Goal: Task Accomplishment & Management: Manage account settings

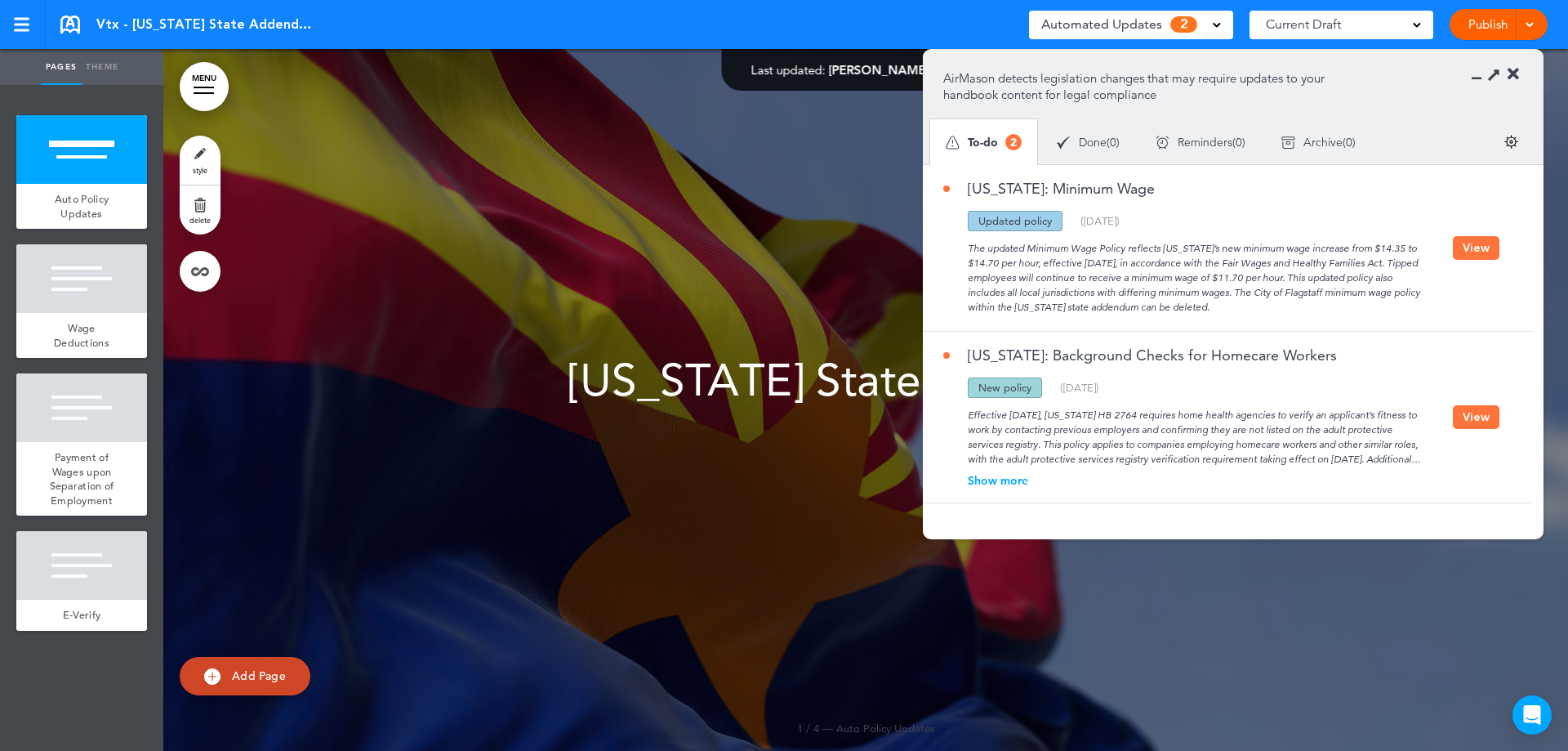
click at [1471, 246] on button "View" at bounding box center [1476, 248] width 47 height 24
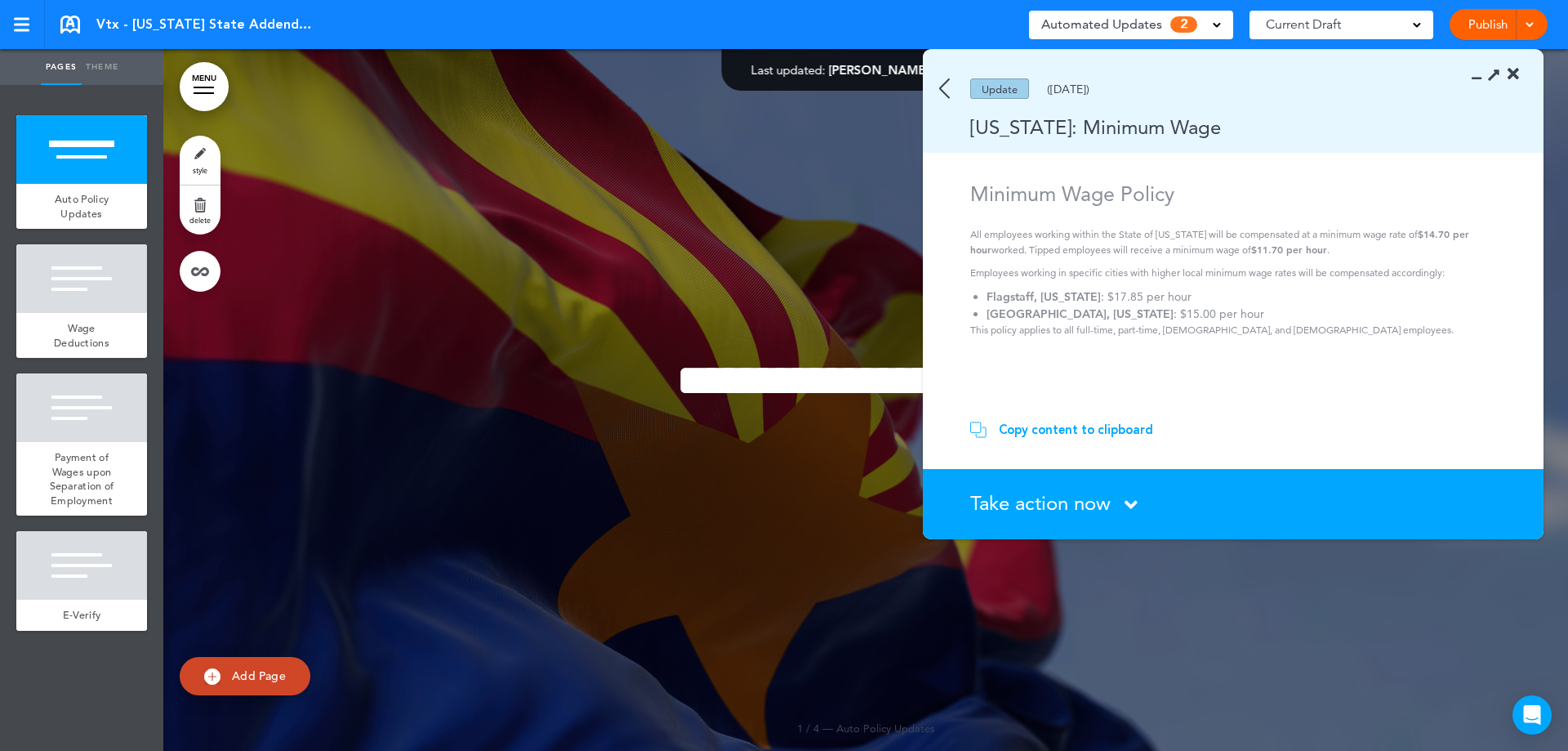
click at [1015, 492] on span "Take action now" at bounding box center [1040, 502] width 141 height 24
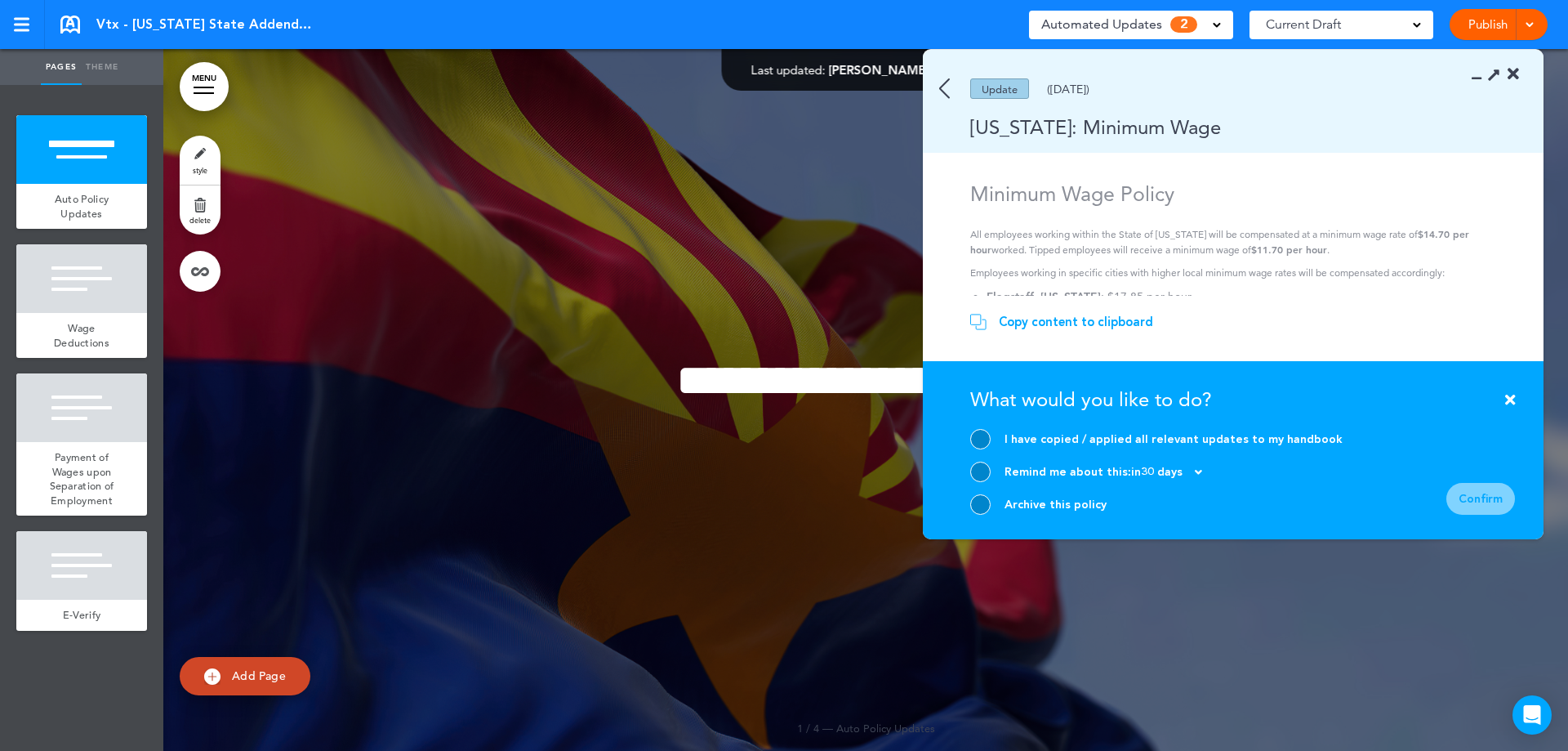
click at [980, 506] on div at bounding box center [980, 504] width 20 height 20
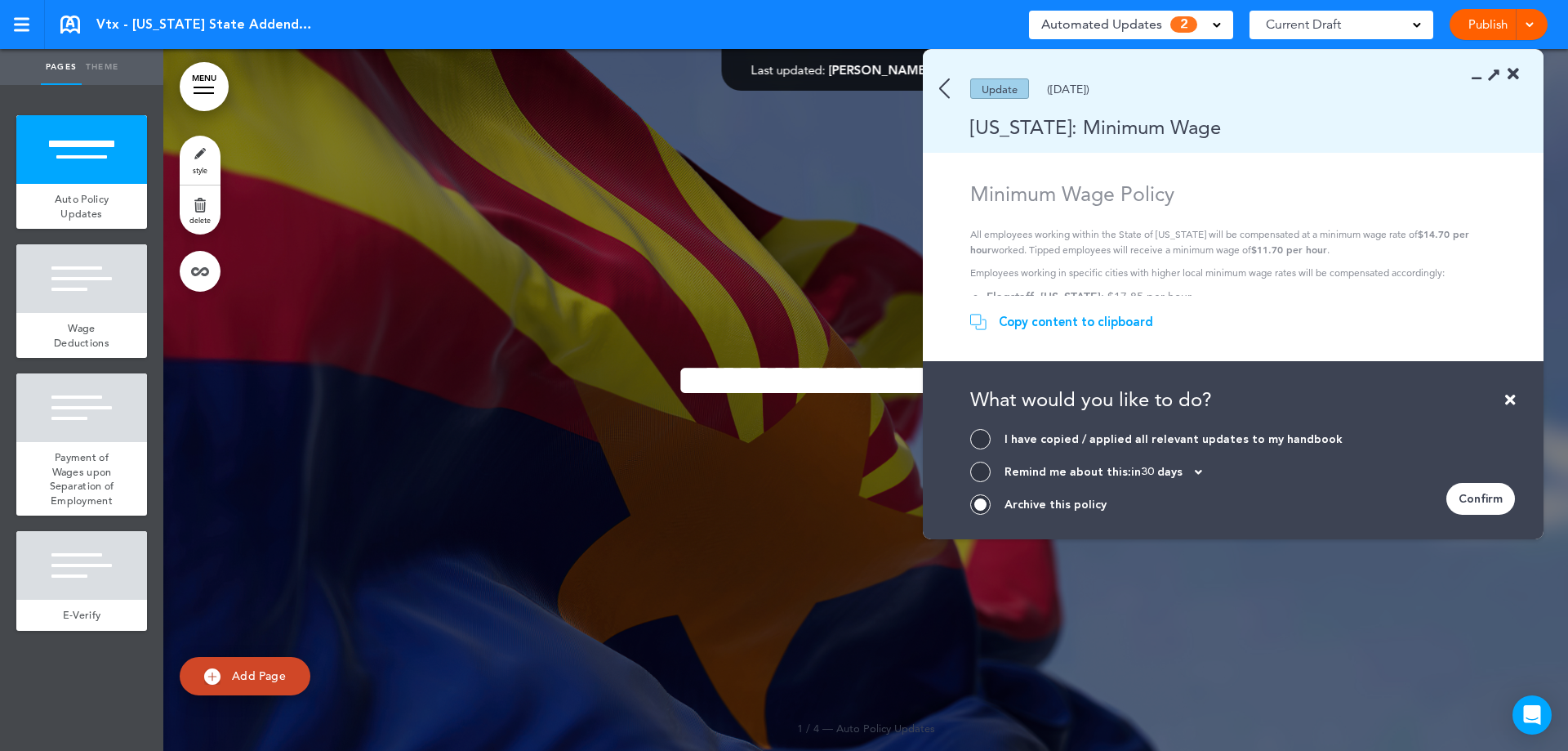
click at [1469, 501] on div "Confirm" at bounding box center [1480, 498] width 69 height 32
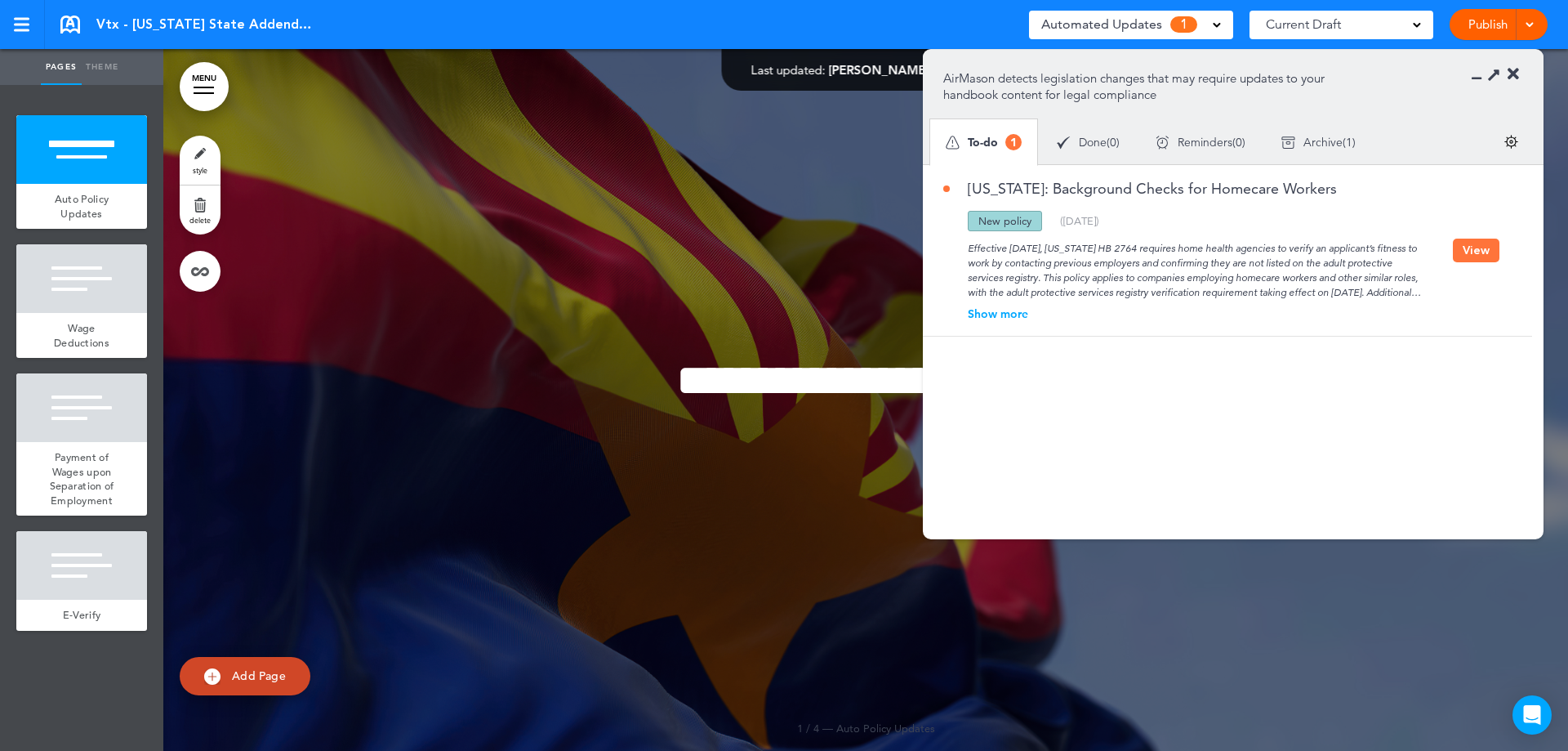
click at [1469, 259] on button "View" at bounding box center [1476, 250] width 47 height 24
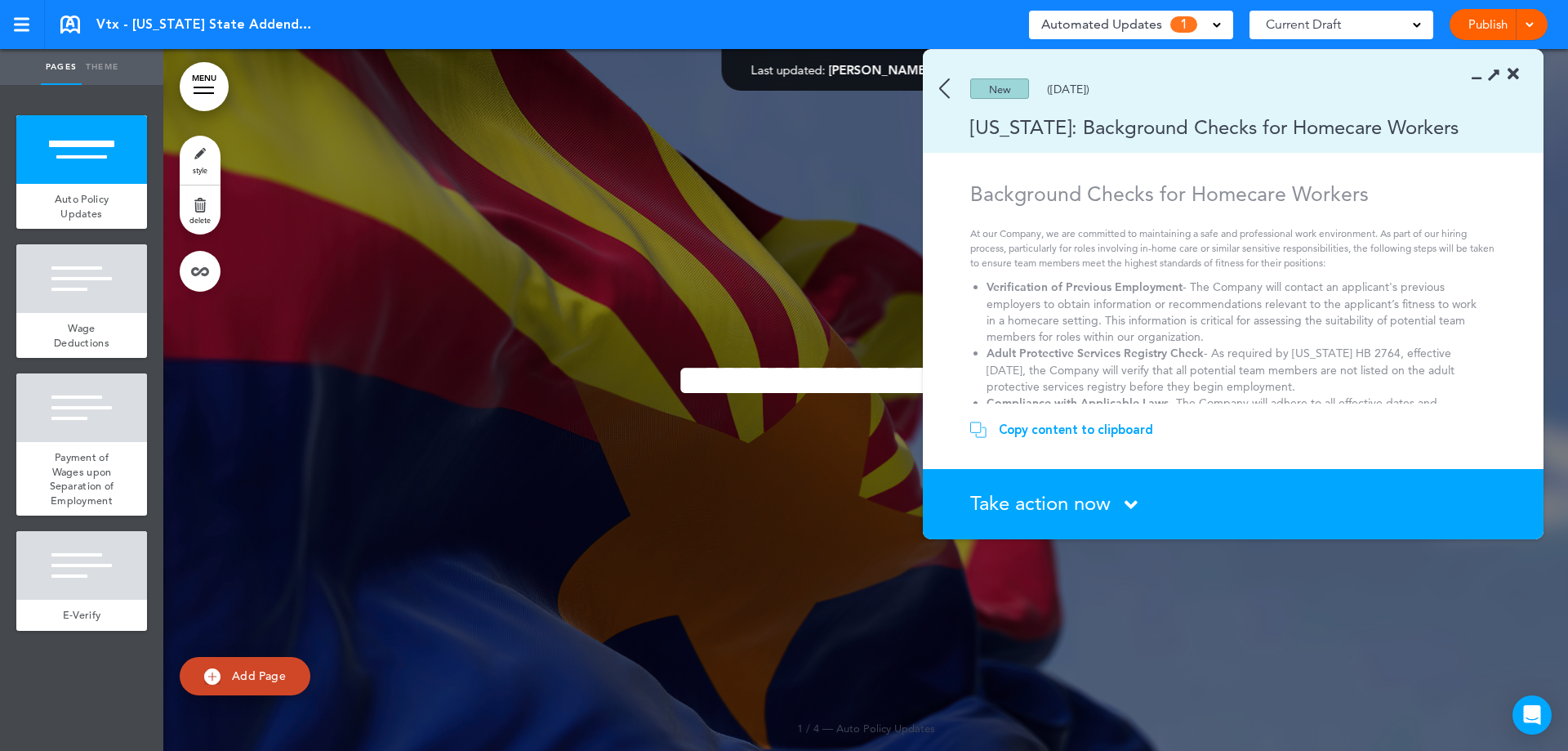
click at [1111, 499] on span "Take action now" at bounding box center [1040, 502] width 141 height 24
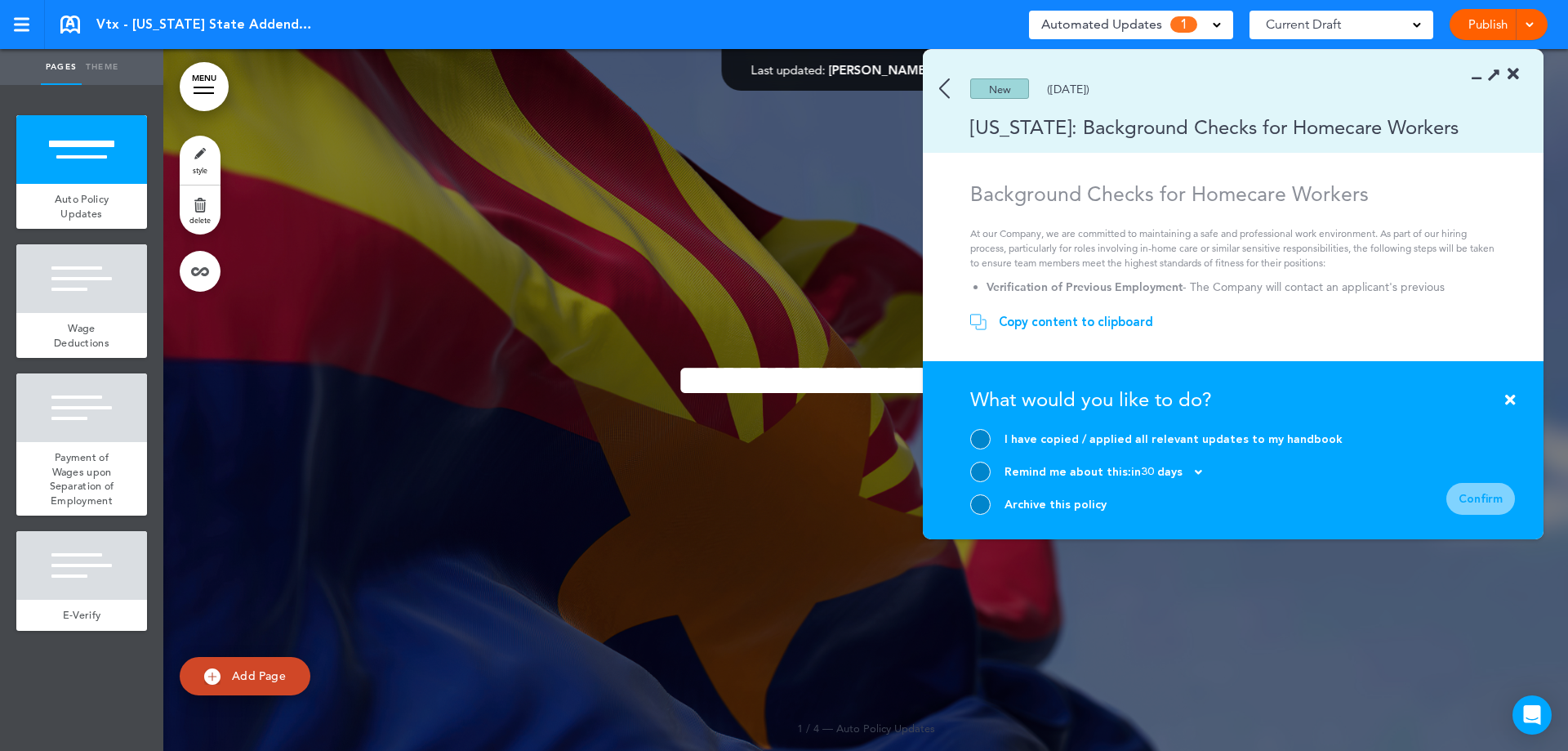
click at [975, 501] on div at bounding box center [980, 504] width 20 height 20
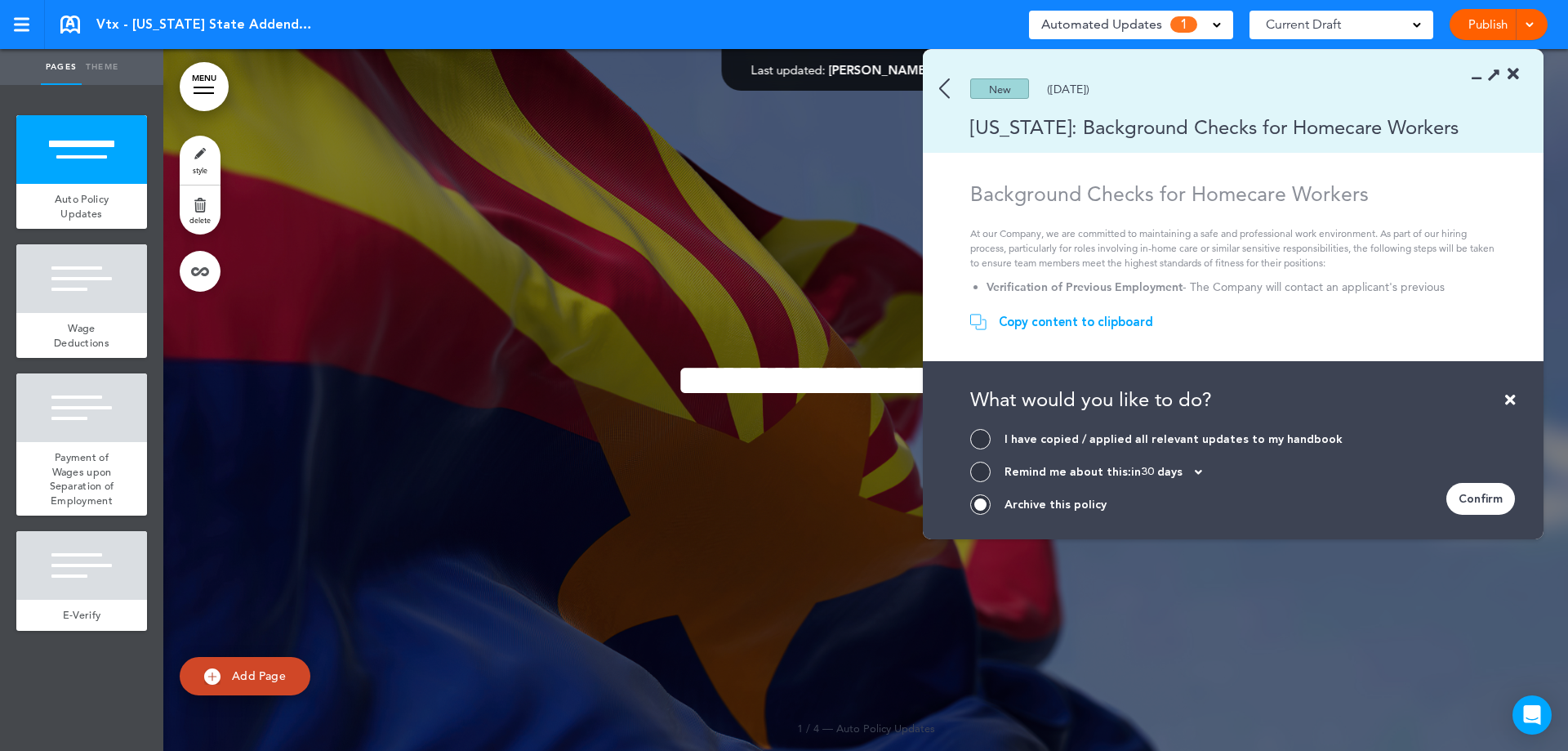
click at [1479, 509] on div "Confirm" at bounding box center [1480, 498] width 69 height 32
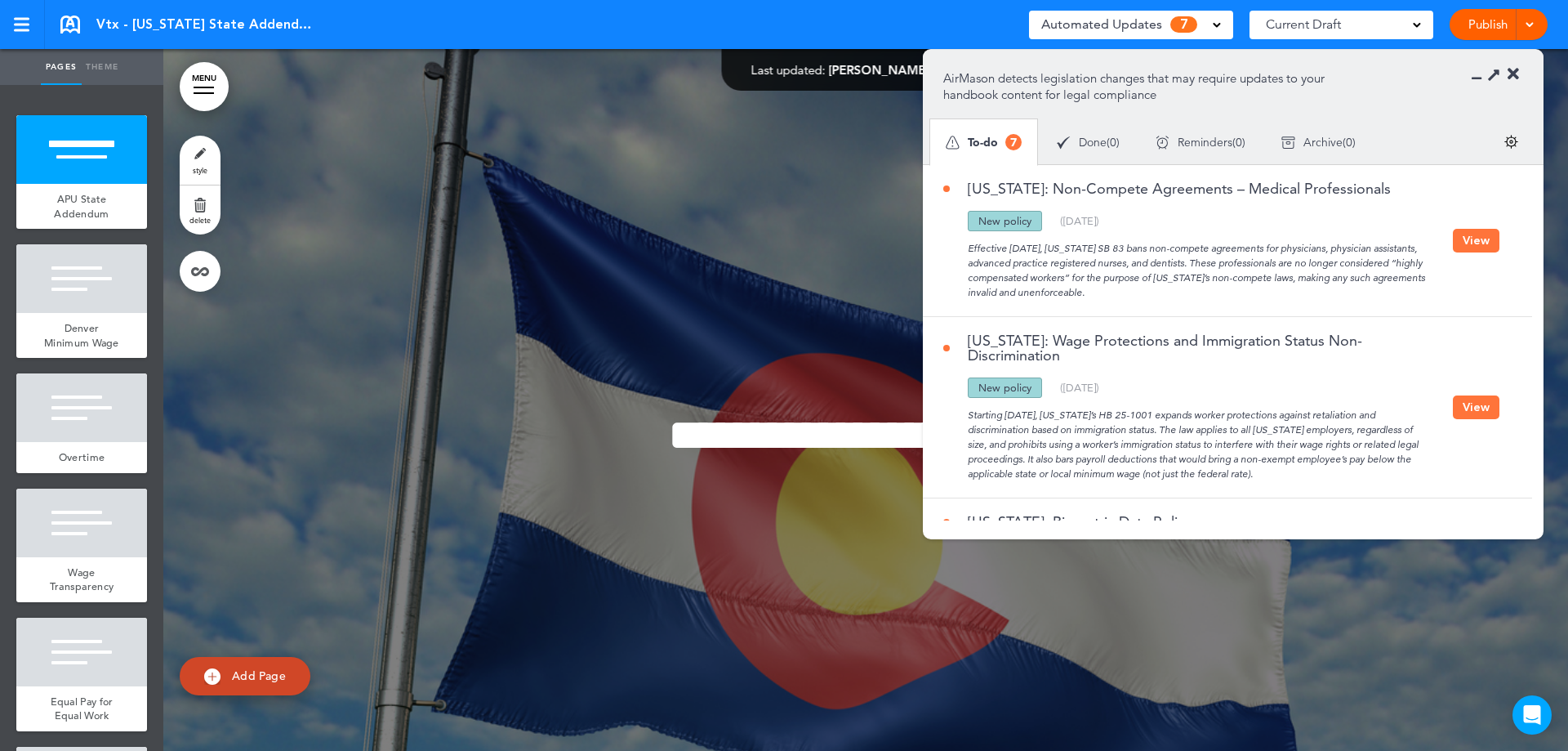
click at [1455, 250] on button "View" at bounding box center [1476, 241] width 47 height 24
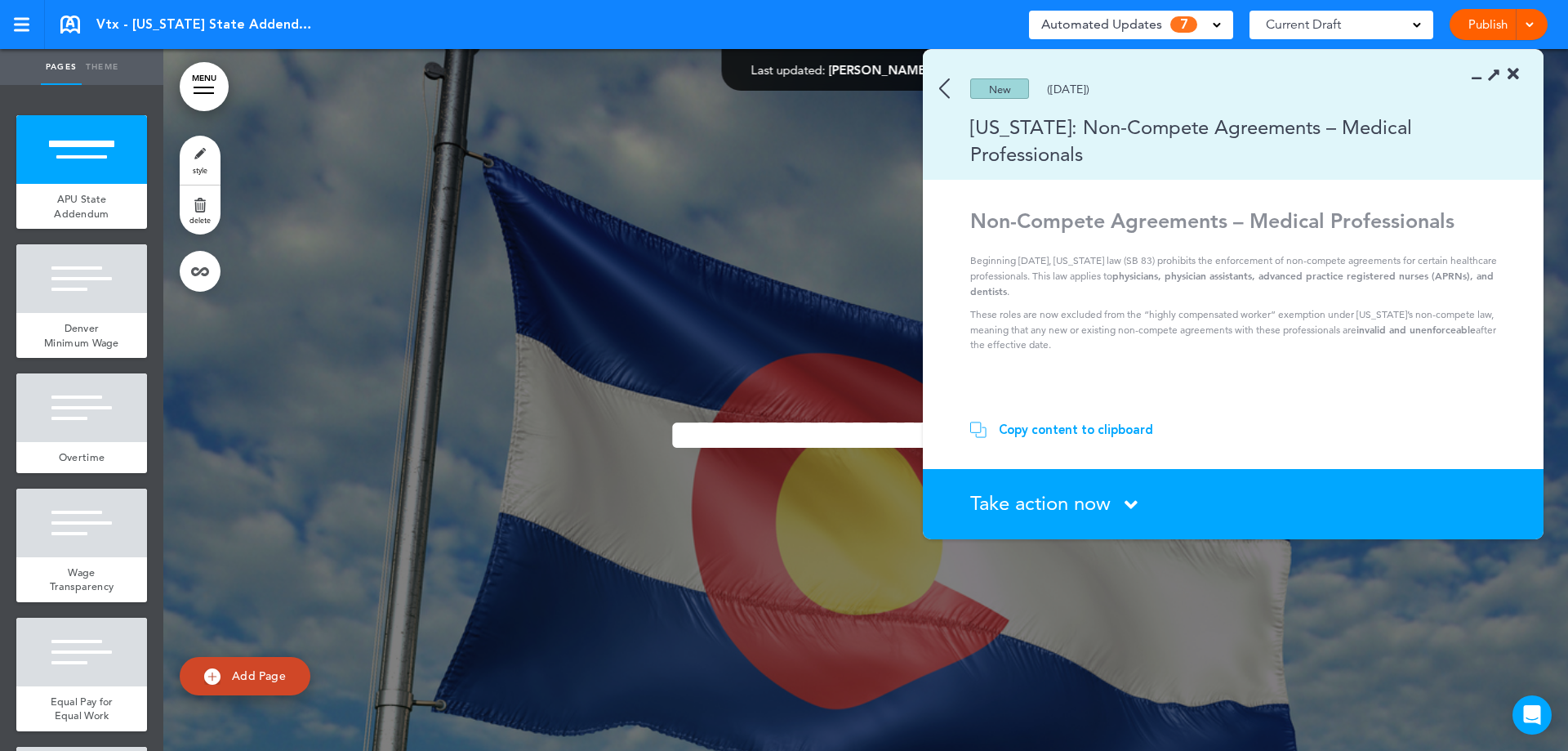
click at [1058, 506] on span "Take action now" at bounding box center [1040, 502] width 141 height 24
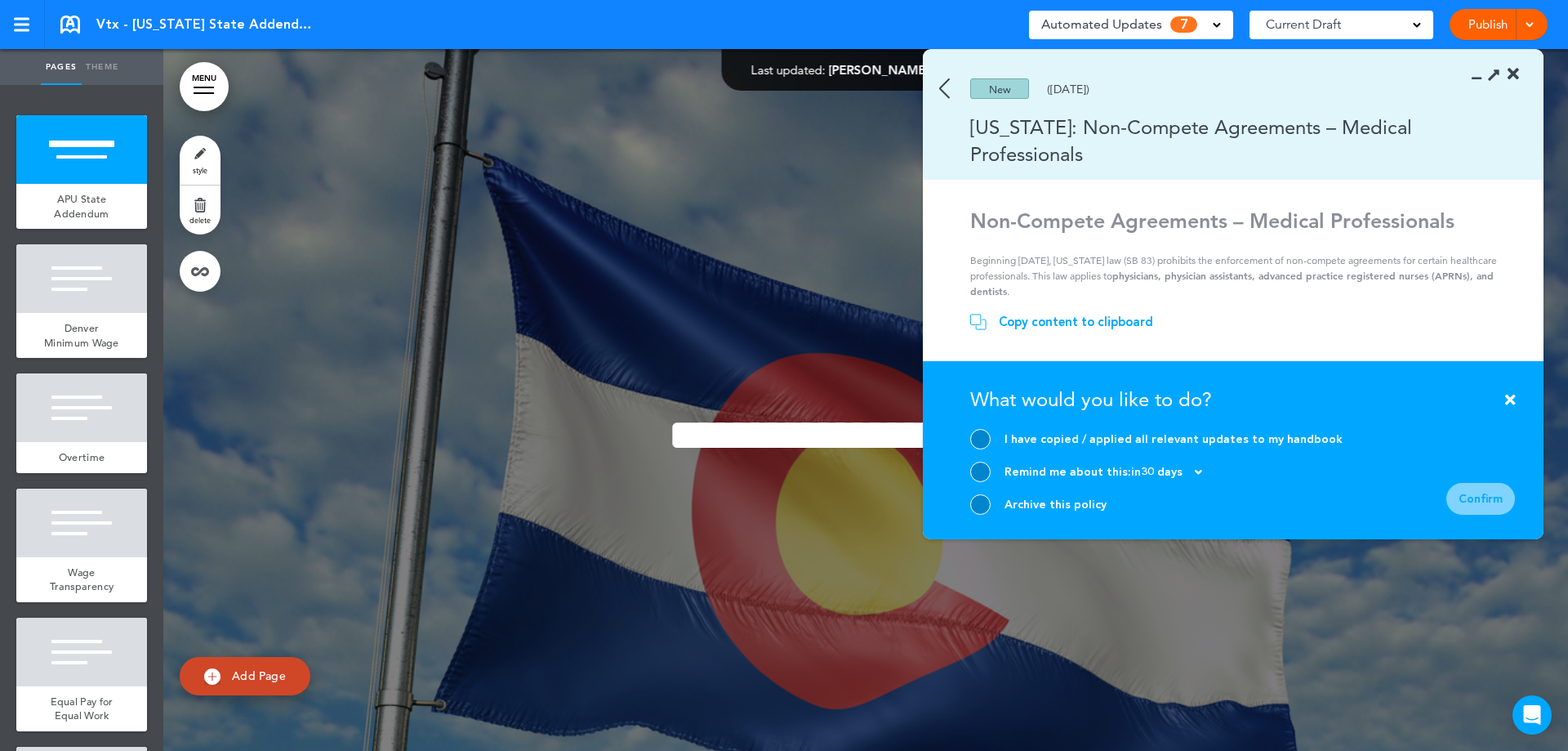
click at [985, 503] on div at bounding box center [980, 504] width 20 height 20
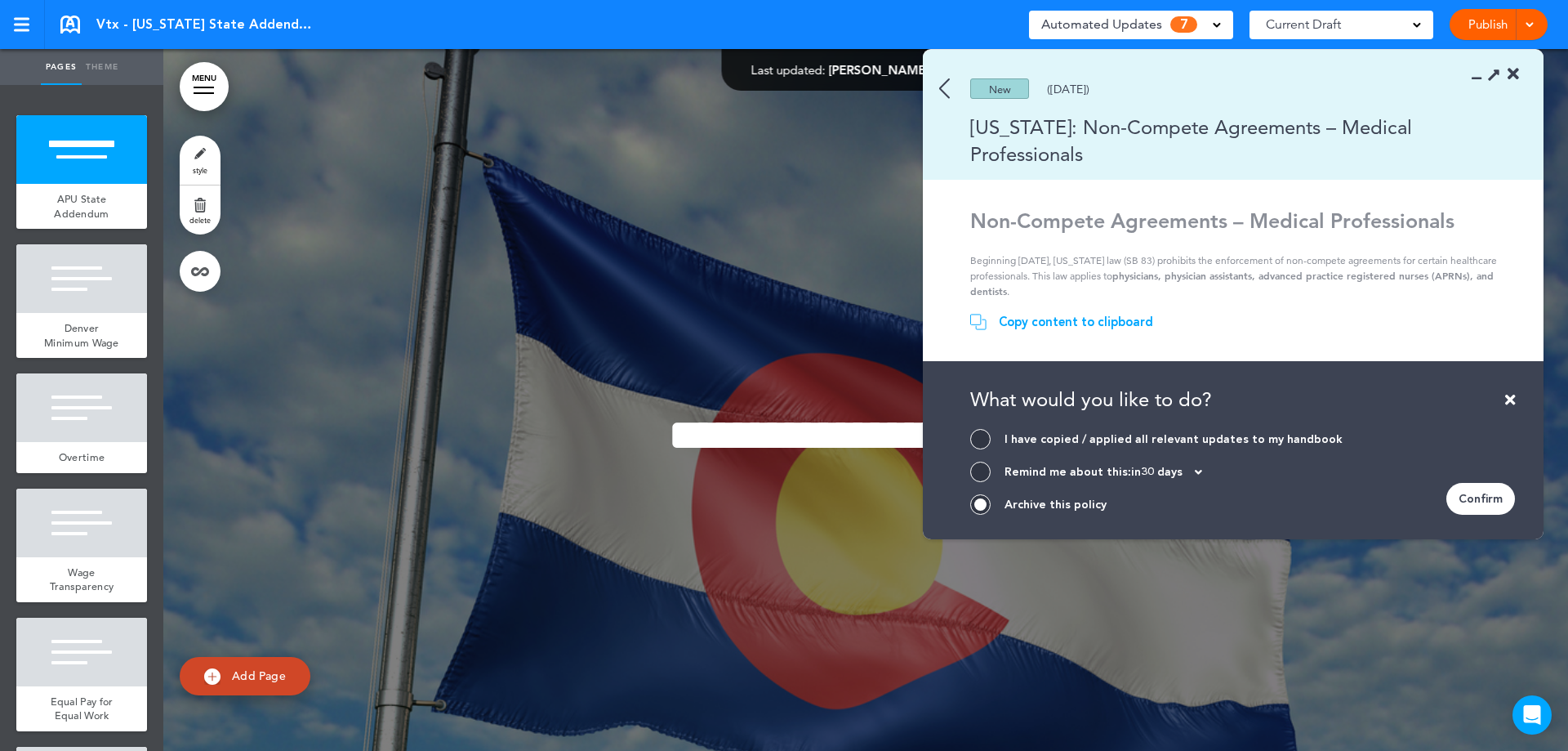
click at [1487, 491] on div "Confirm" at bounding box center [1480, 498] width 69 height 32
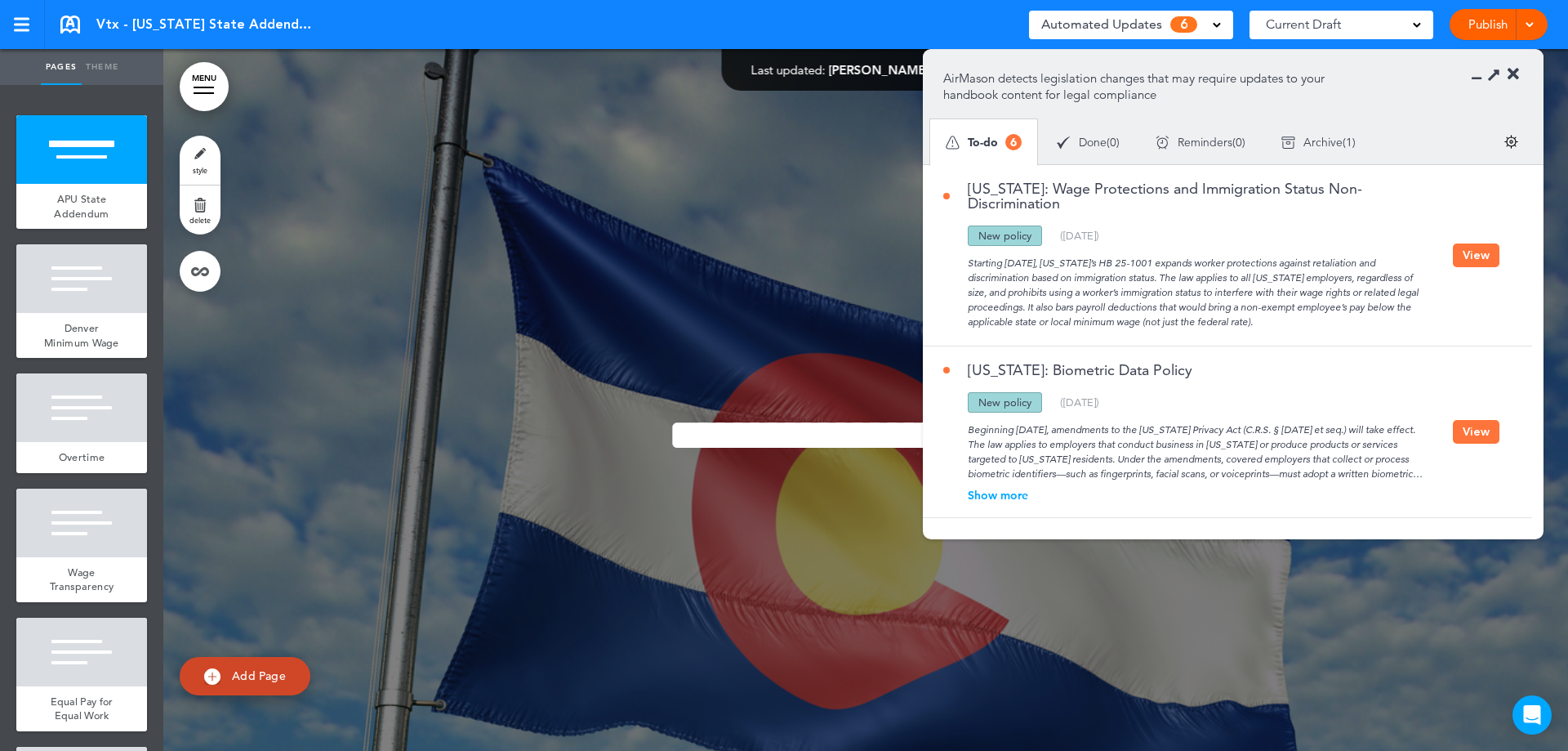
click at [1453, 420] on button "View" at bounding box center [1476, 431] width 47 height 24
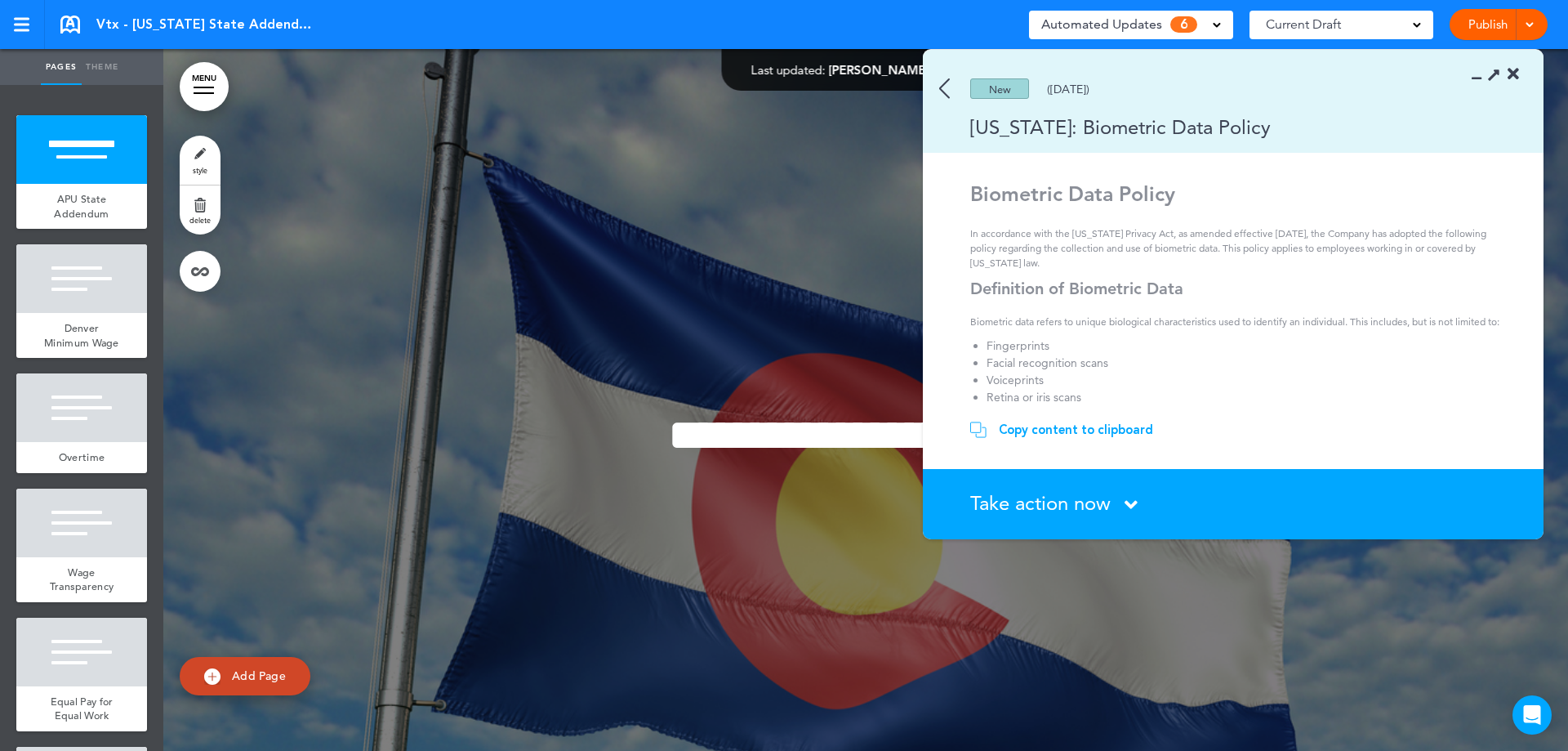
click at [1099, 502] on span "Take action now" at bounding box center [1040, 502] width 141 height 24
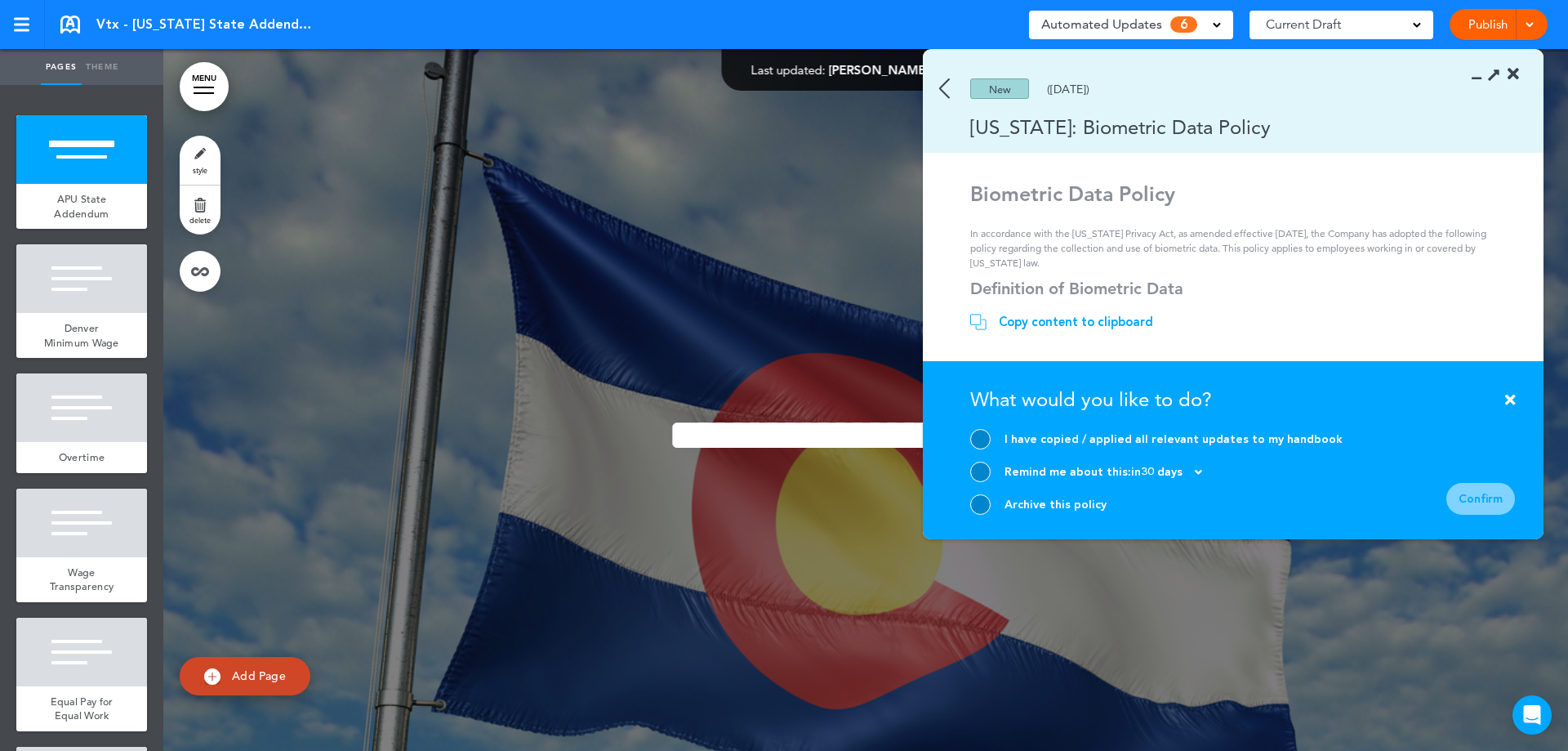
click at [980, 502] on div at bounding box center [980, 504] width 20 height 20
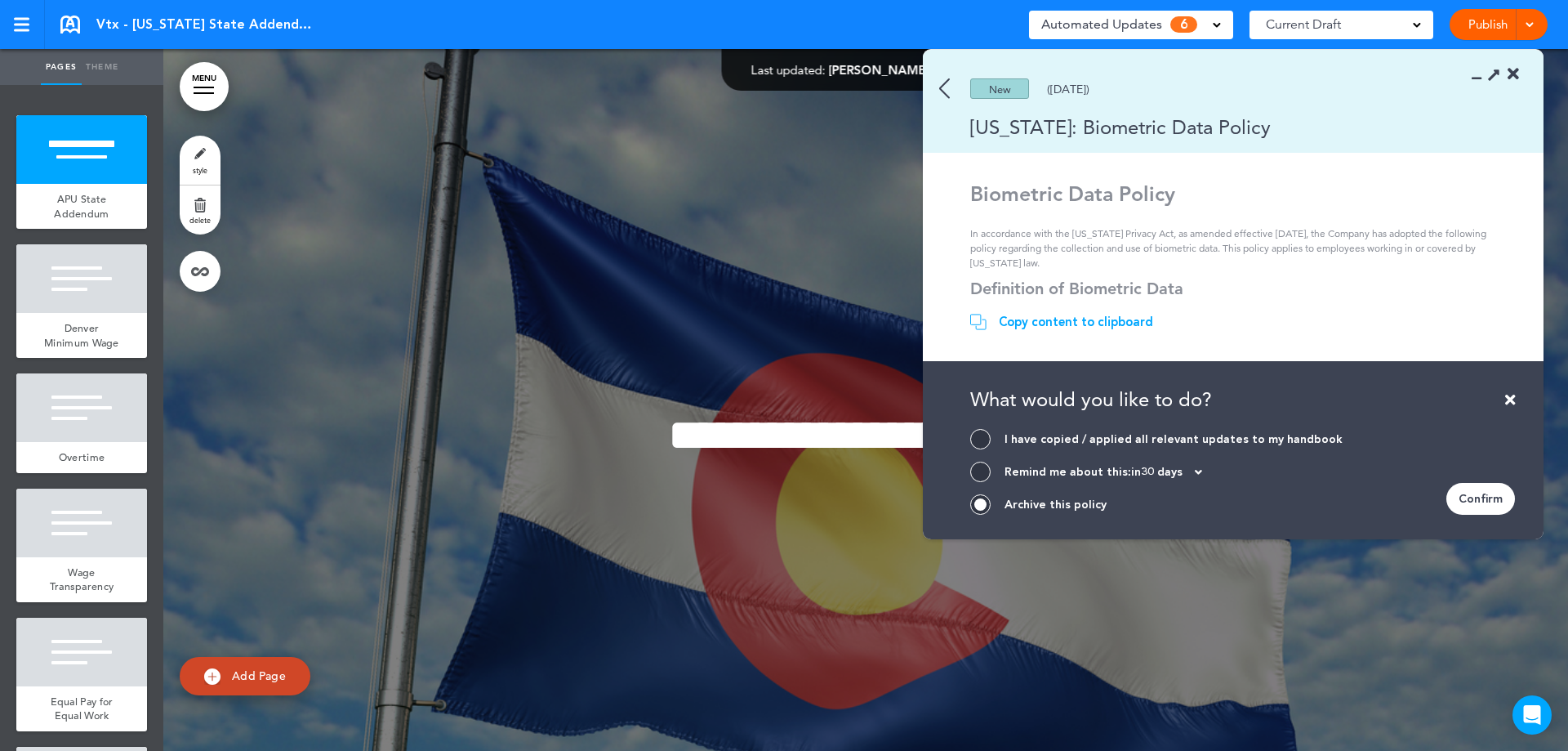
click at [1480, 232] on p "In accordance with the Colorado Privacy Act, as amended effective July 1, 2025,…" at bounding box center [1235, 249] width 531 height 44
click at [951, 94] on div "New (06/06/2025)" at bounding box center [1209, 88] width 573 height 20
click at [945, 97] on img at bounding box center [944, 88] width 11 height 20
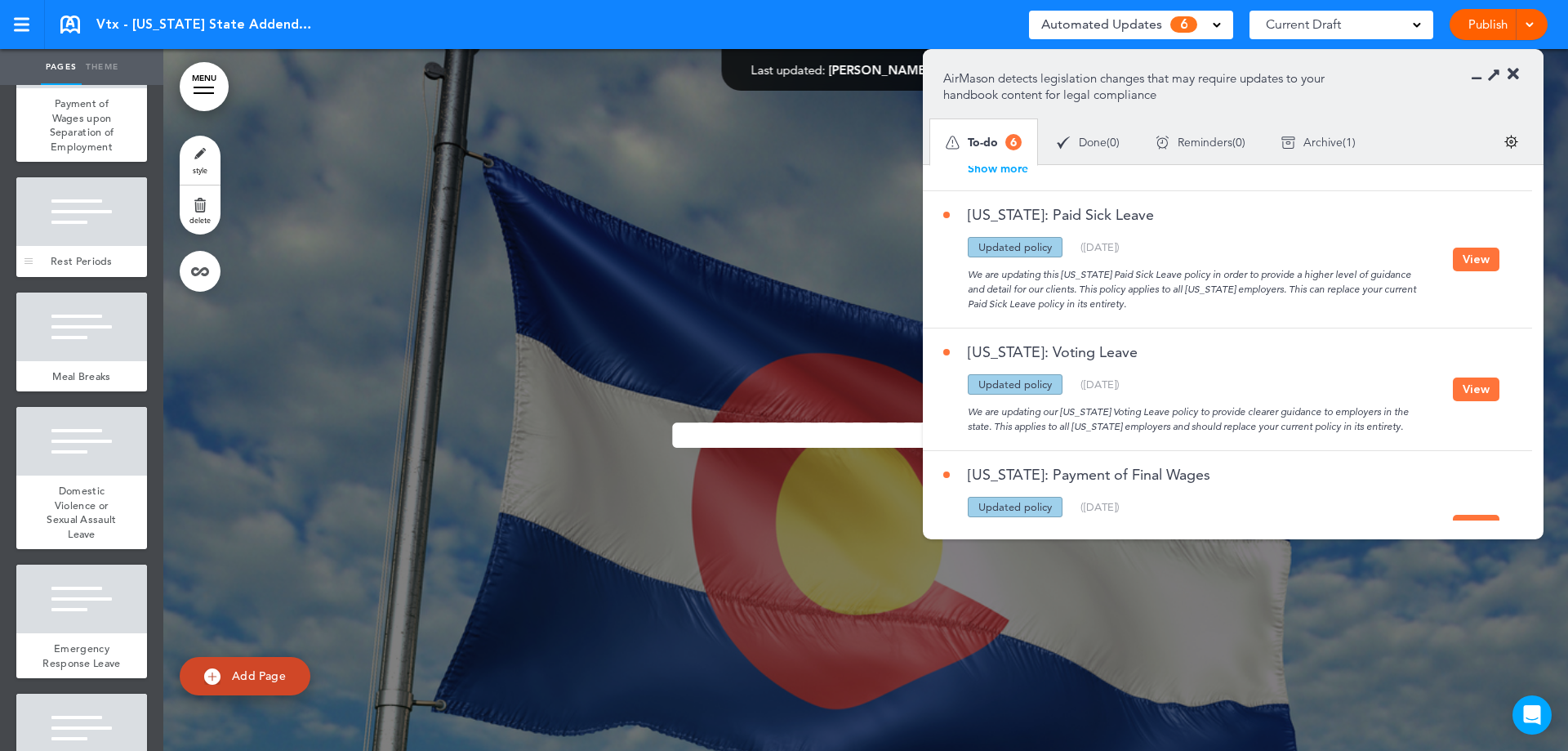
scroll to position [1045, 0]
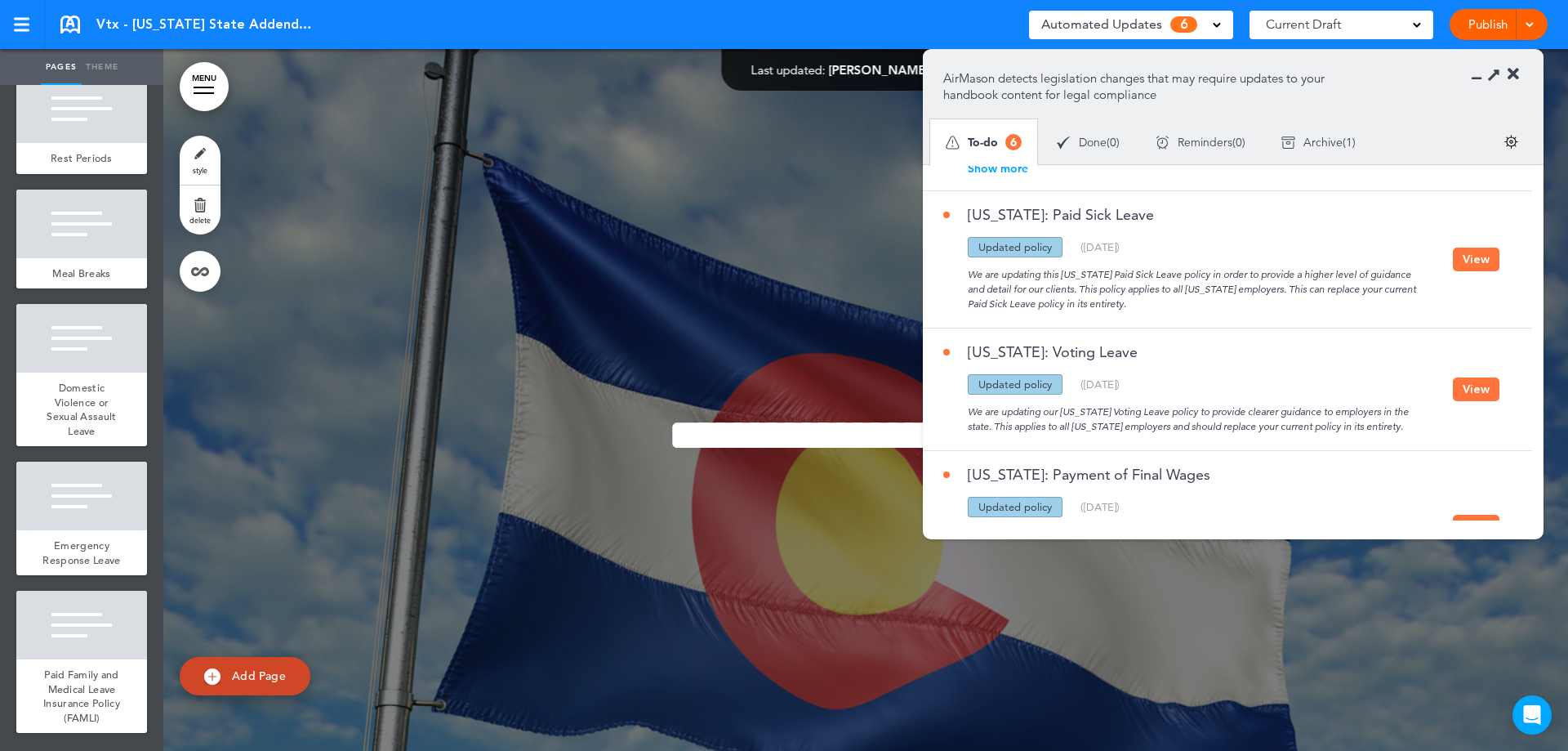
click at [1459, 248] on button "View" at bounding box center [1476, 259] width 47 height 24
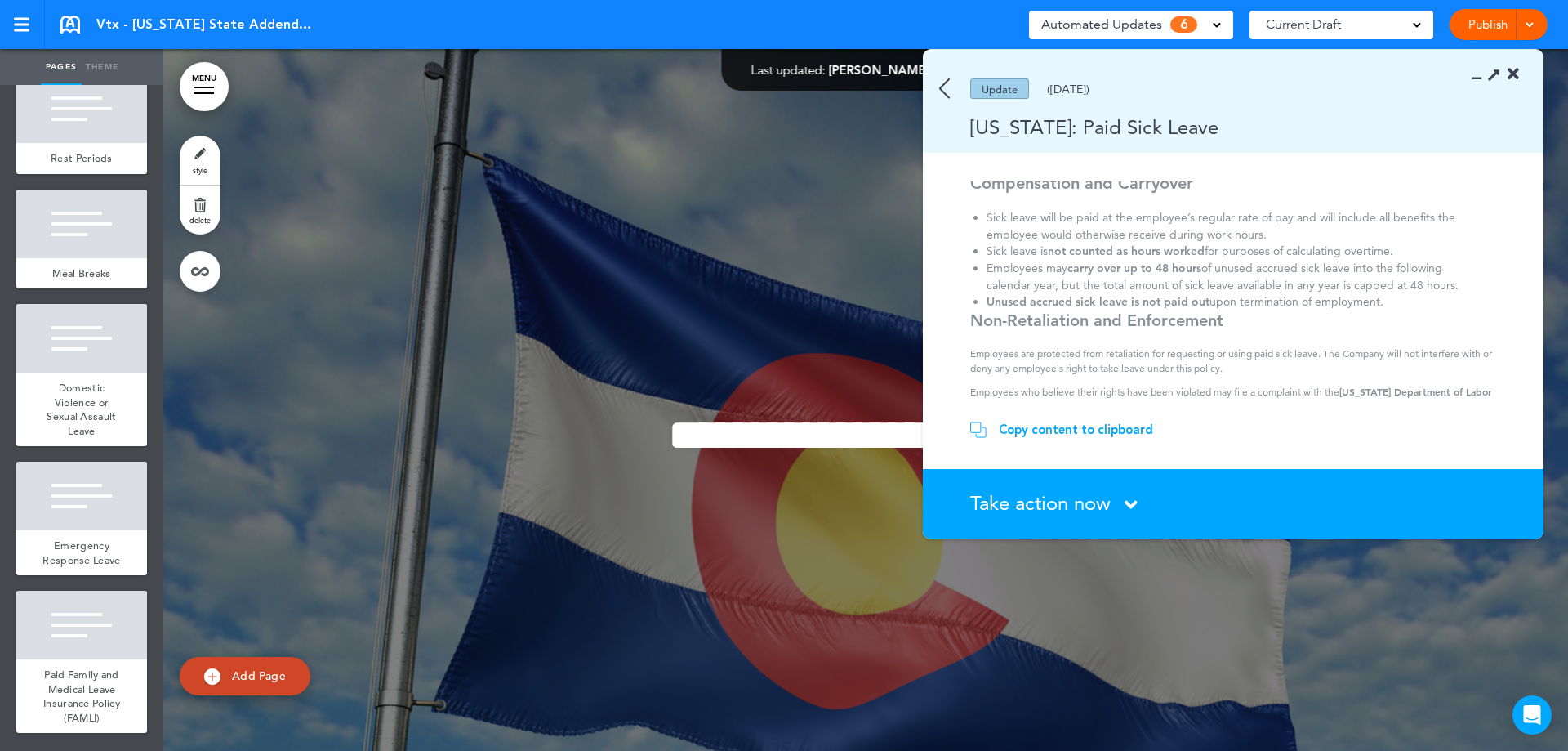
scroll to position [853, 0]
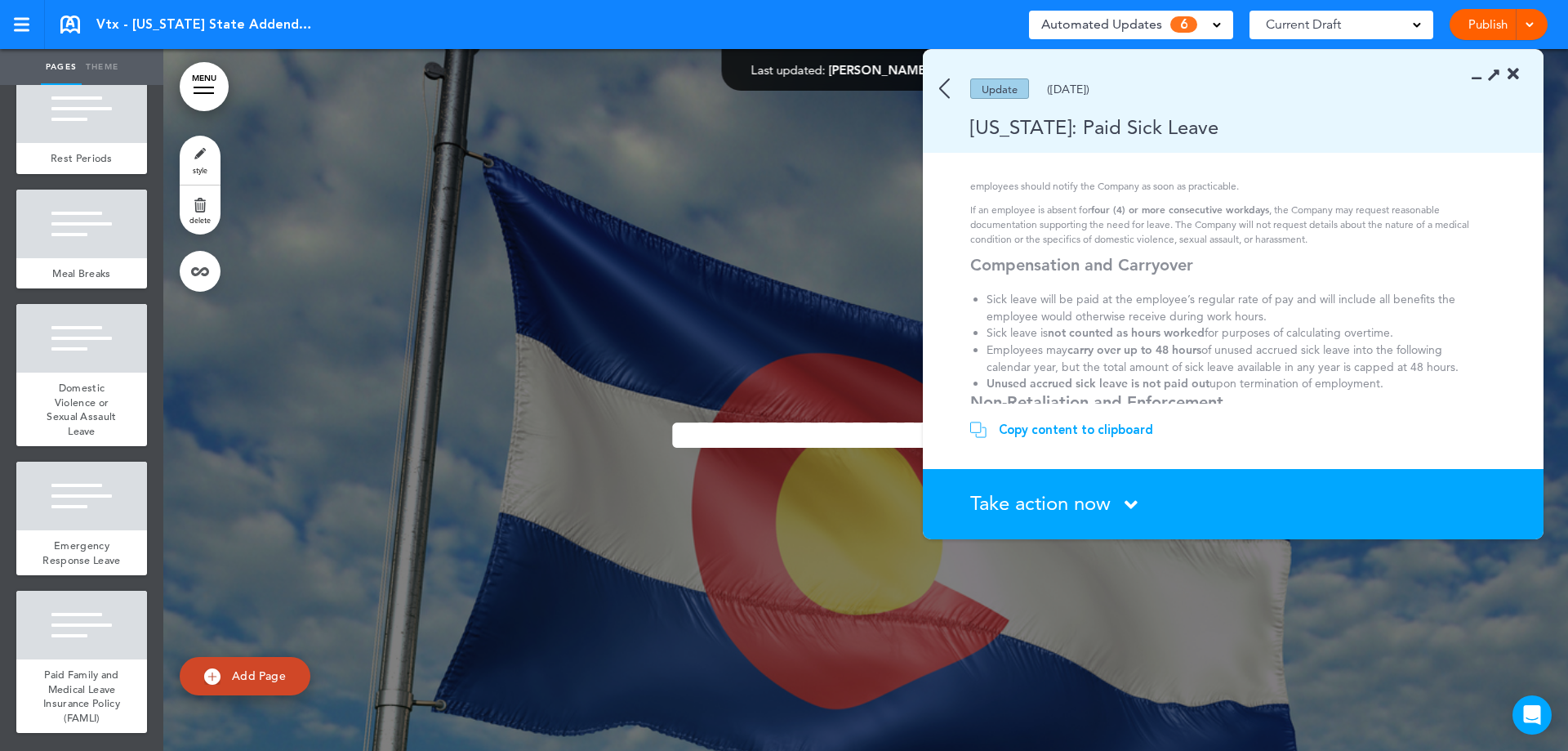
click at [1141, 497] on div "Take action now Click here to change the status" at bounding box center [1242, 504] width 545 height 21
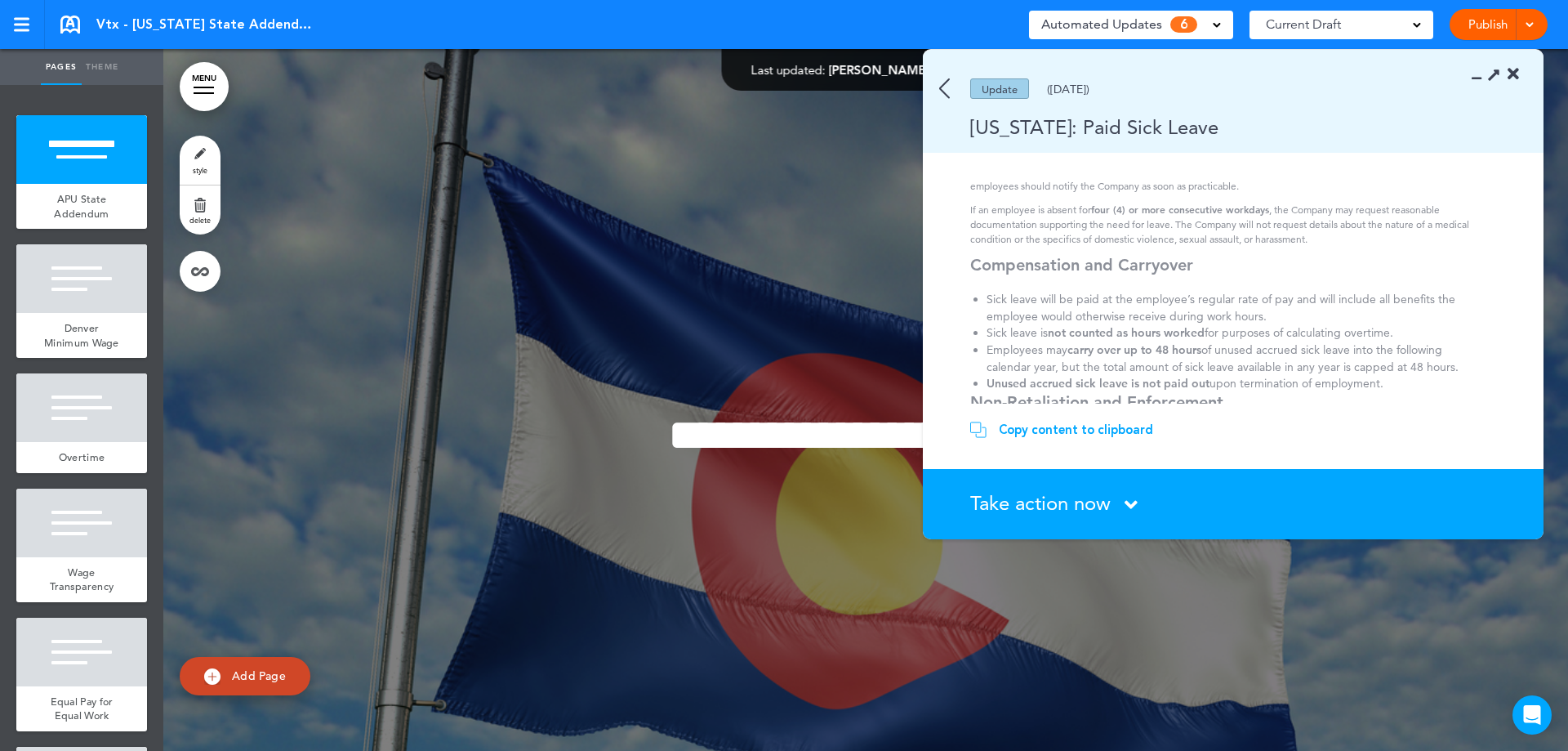
scroll to position [935, 0]
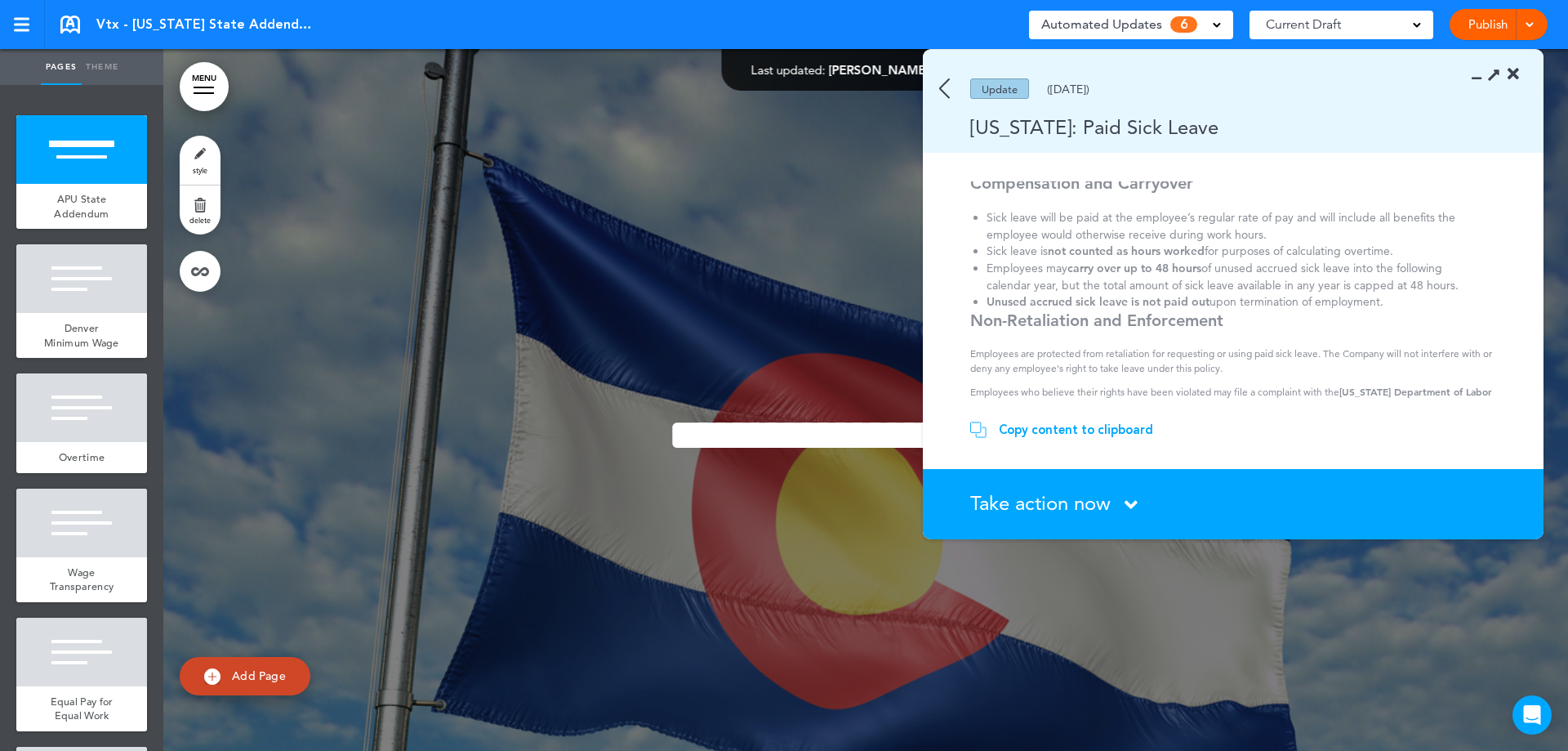
click at [1063, 501] on span "Take action now" at bounding box center [1040, 502] width 141 height 24
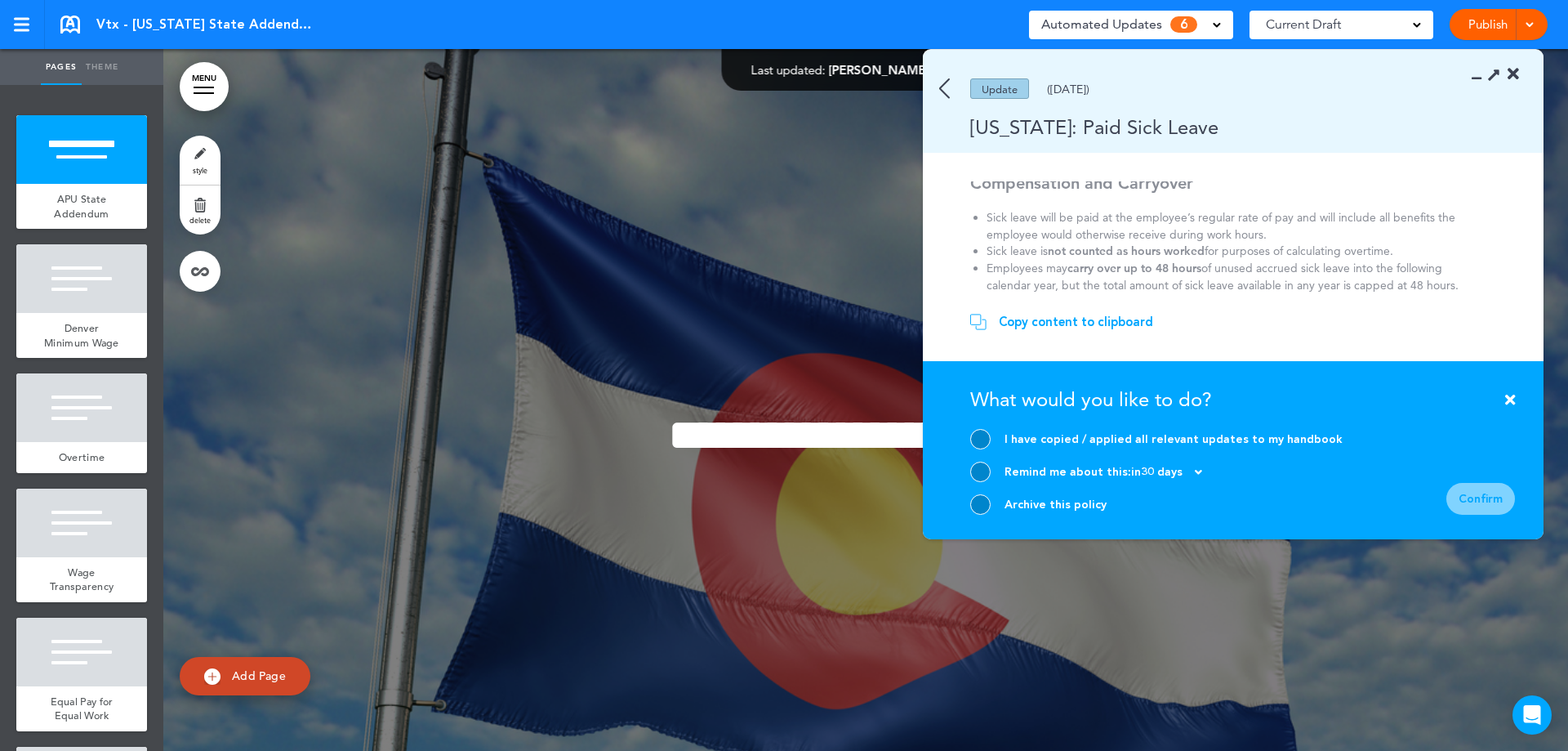
click at [972, 500] on div at bounding box center [980, 504] width 20 height 20
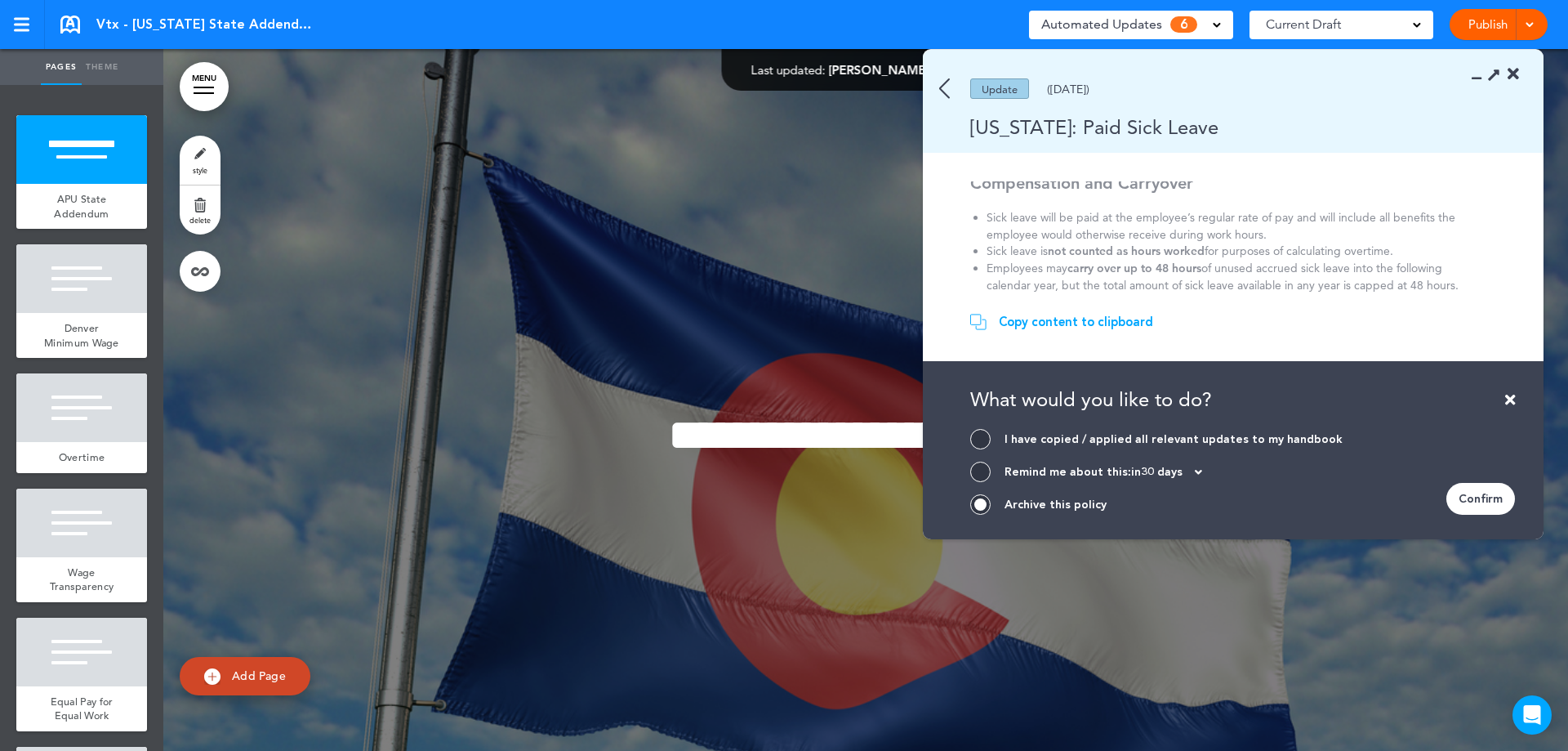
click at [1469, 501] on div "Confirm" at bounding box center [1480, 498] width 69 height 32
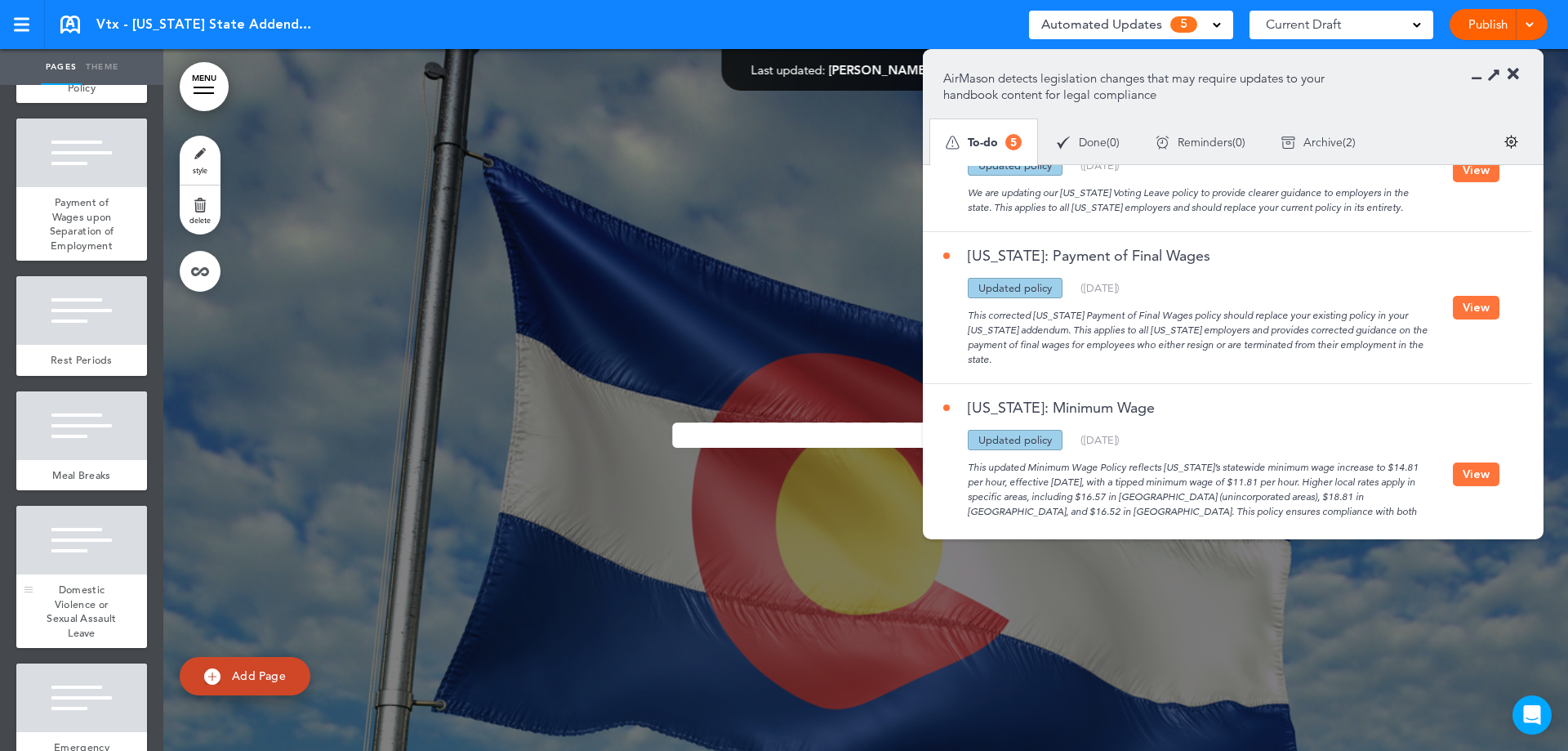
scroll to position [718, 0]
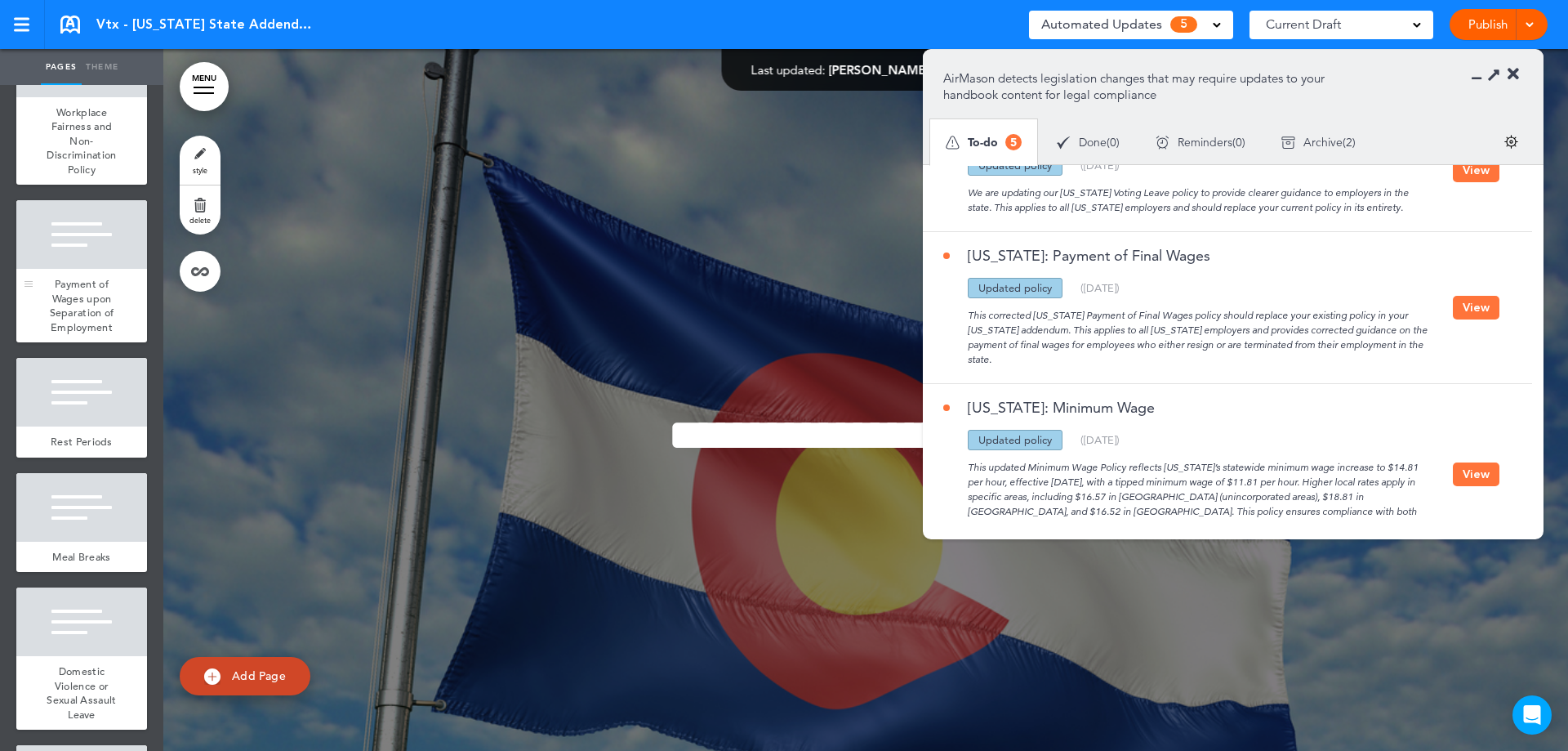
click at [88, 318] on div "Payment of Wages upon Separation of Employment" at bounding box center [82, 306] width 131 height 74
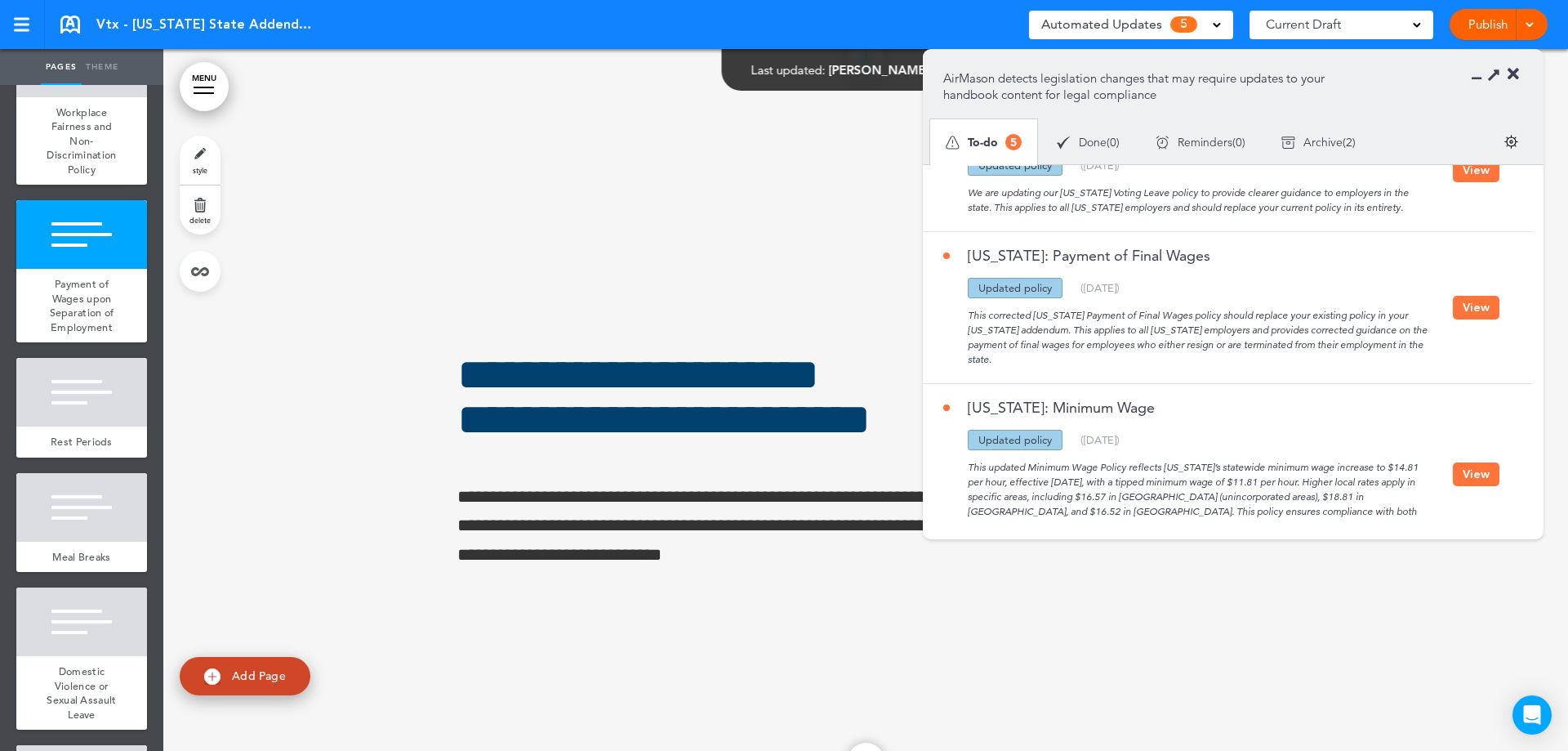
scroll to position [5983, 0]
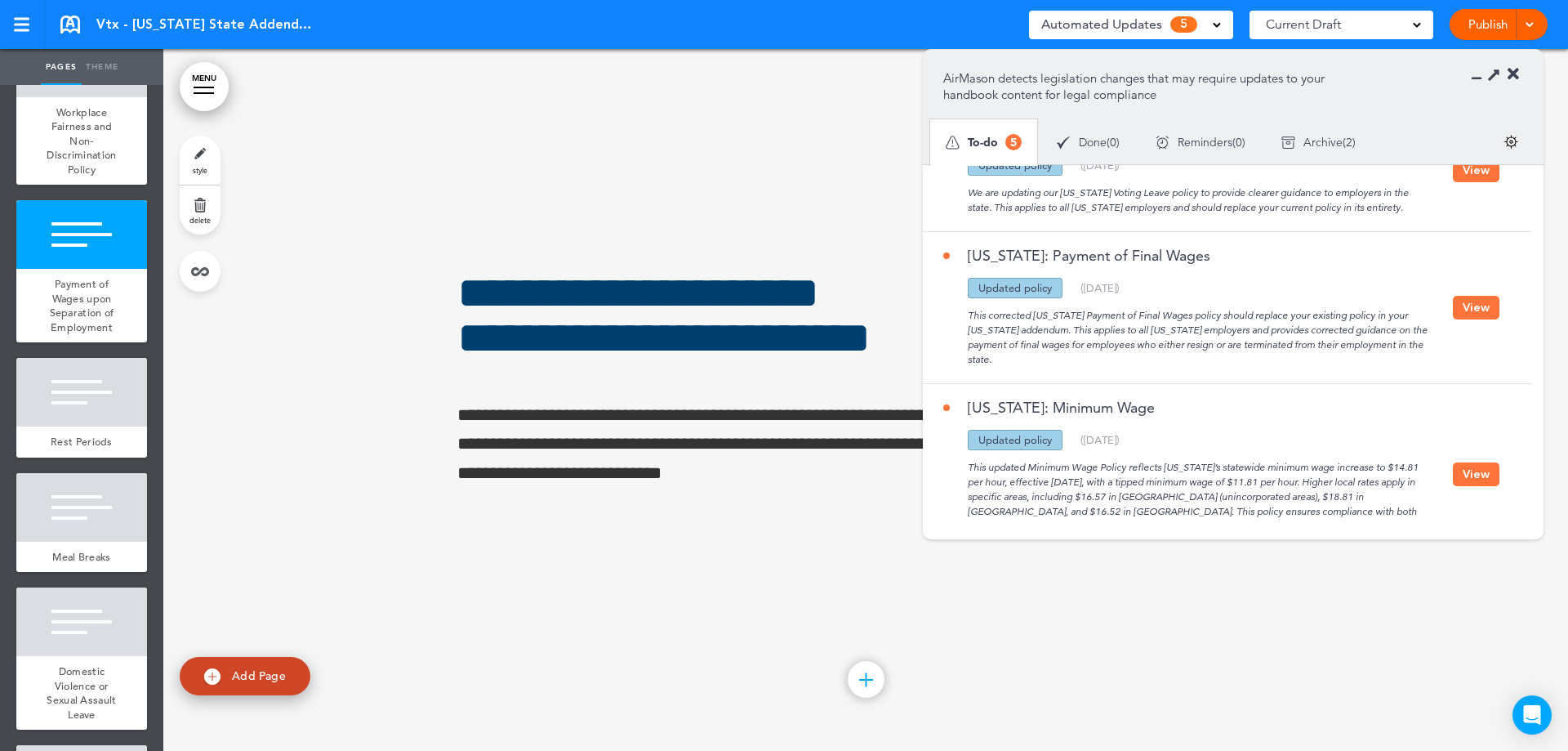
click at [1459, 295] on button "View" at bounding box center [1476, 307] width 47 height 24
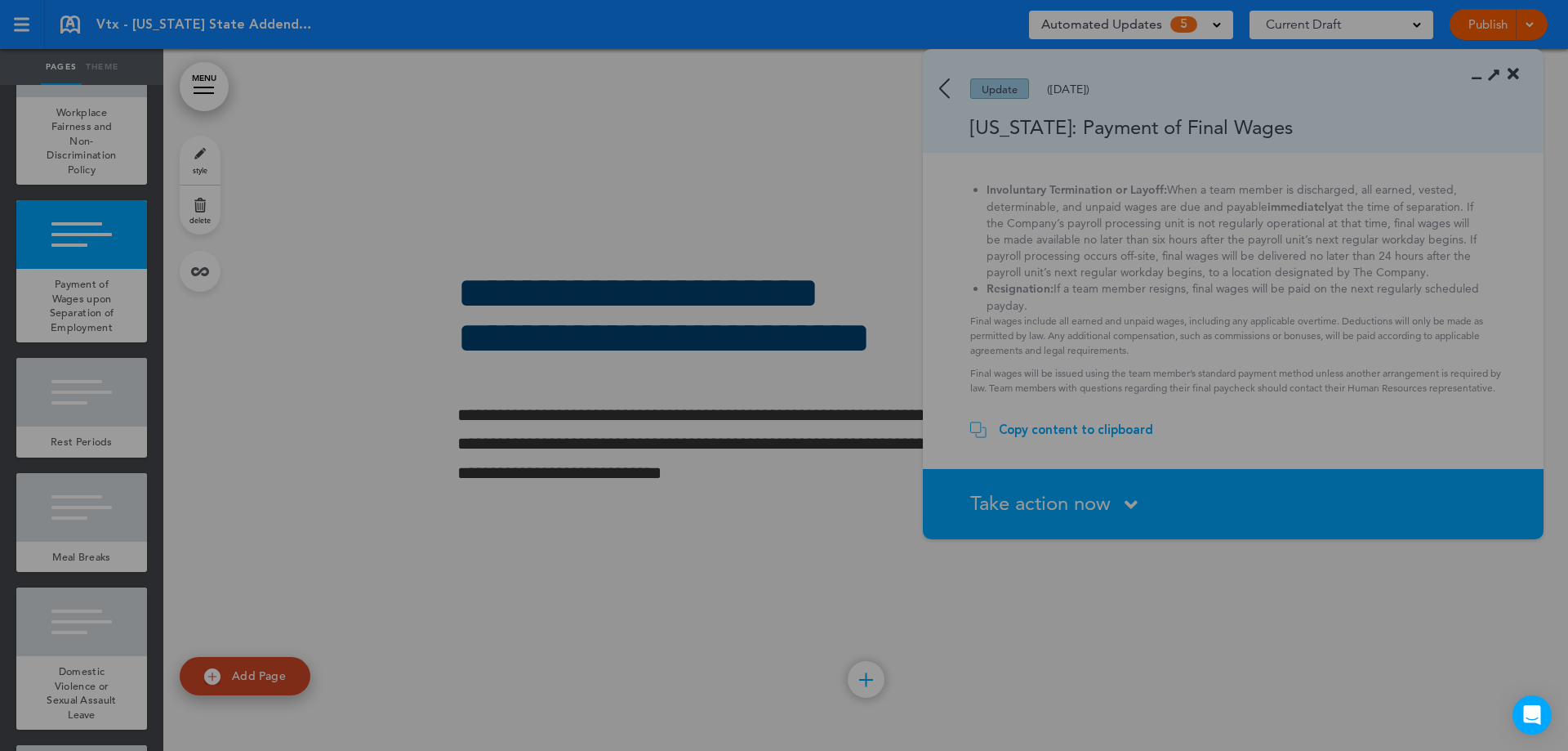
scroll to position [96, 0]
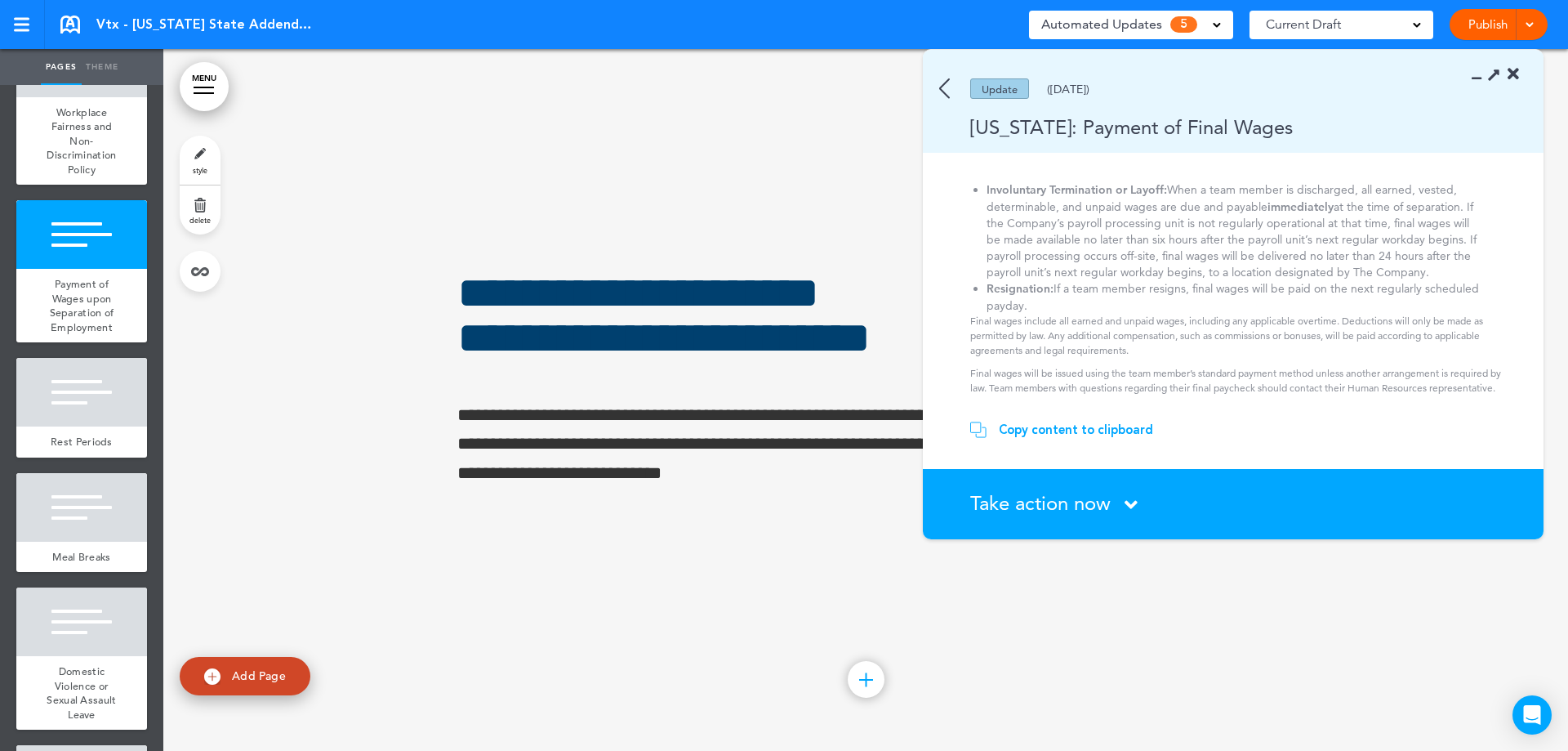
click at [1085, 428] on div "Copy content to clipboard" at bounding box center [1076, 429] width 155 height 16
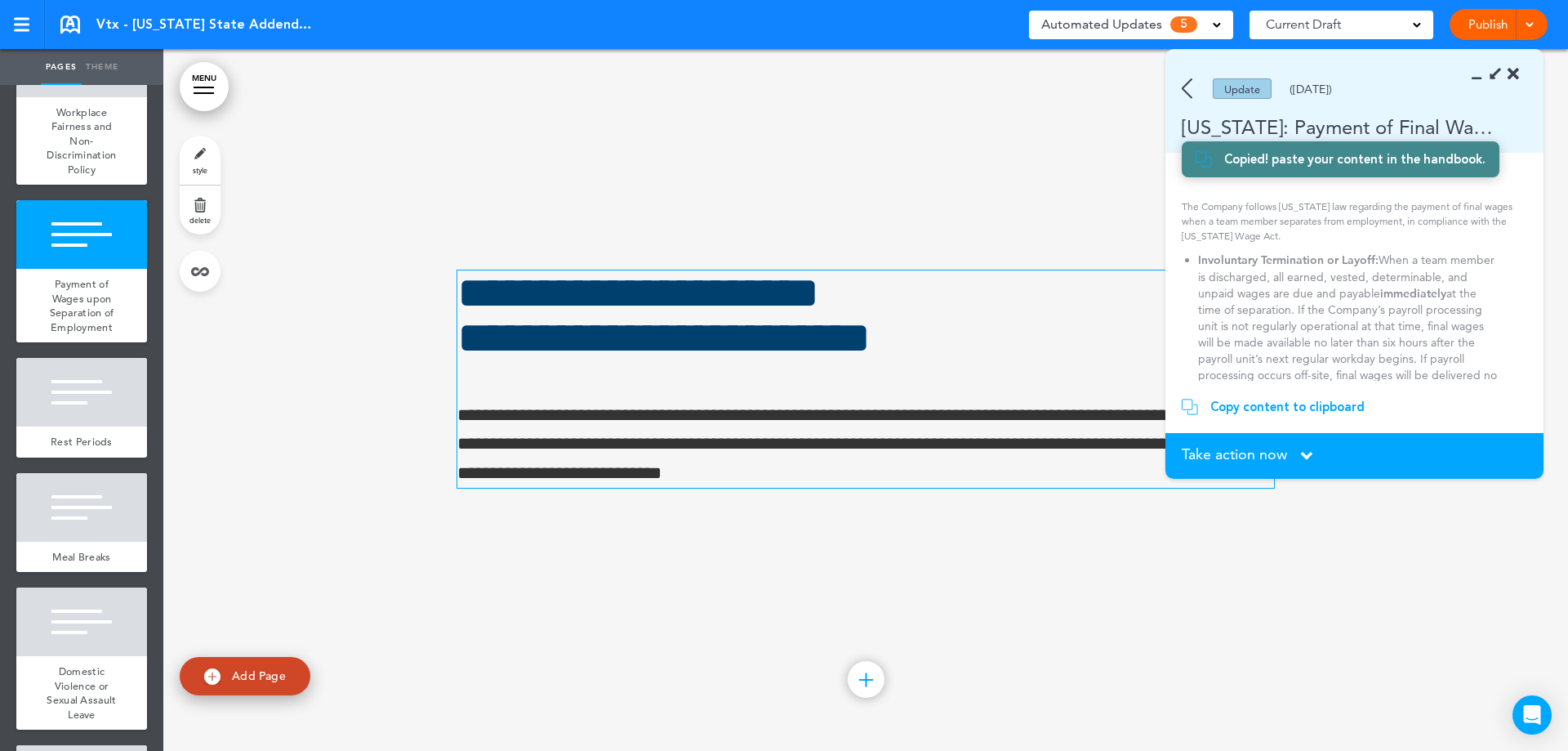
scroll to position [497, 0]
click at [1481, 76] on icon at bounding box center [1481, 74] width 0 height 16
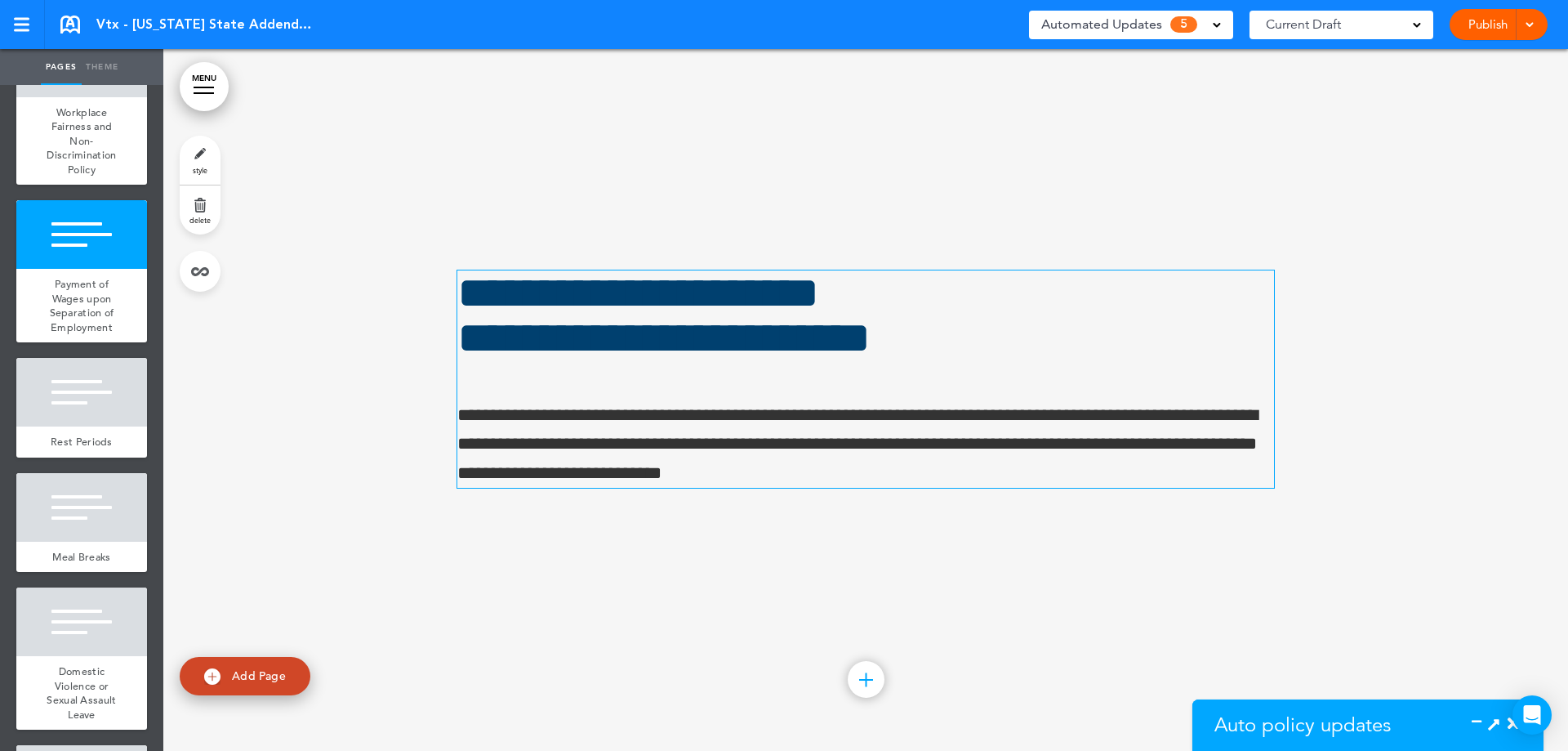
scroll to position [526, 0]
click at [685, 429] on p "**********" at bounding box center [865, 444] width 817 height 87
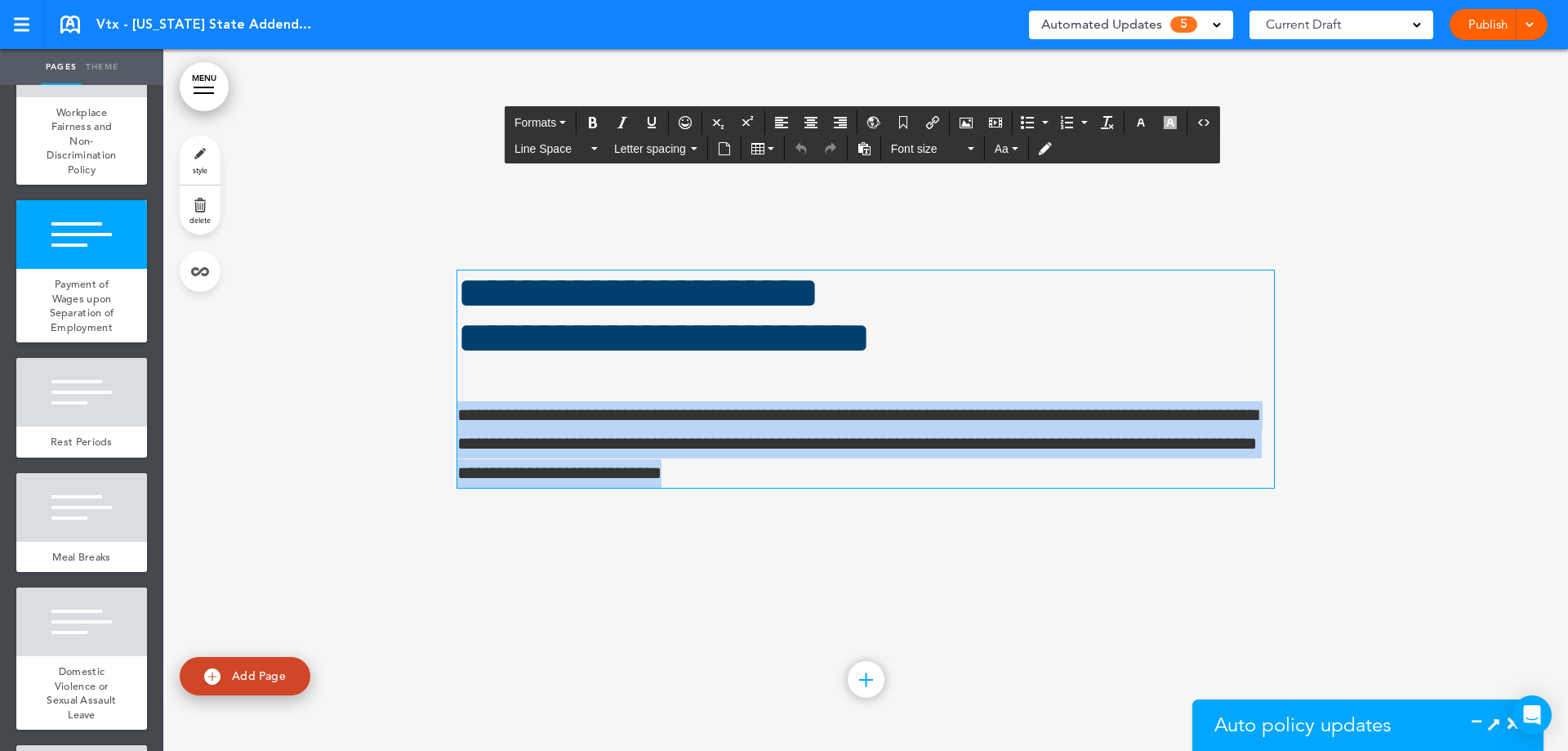
click at [685, 429] on p "**********" at bounding box center [865, 444] width 817 height 87
paste div
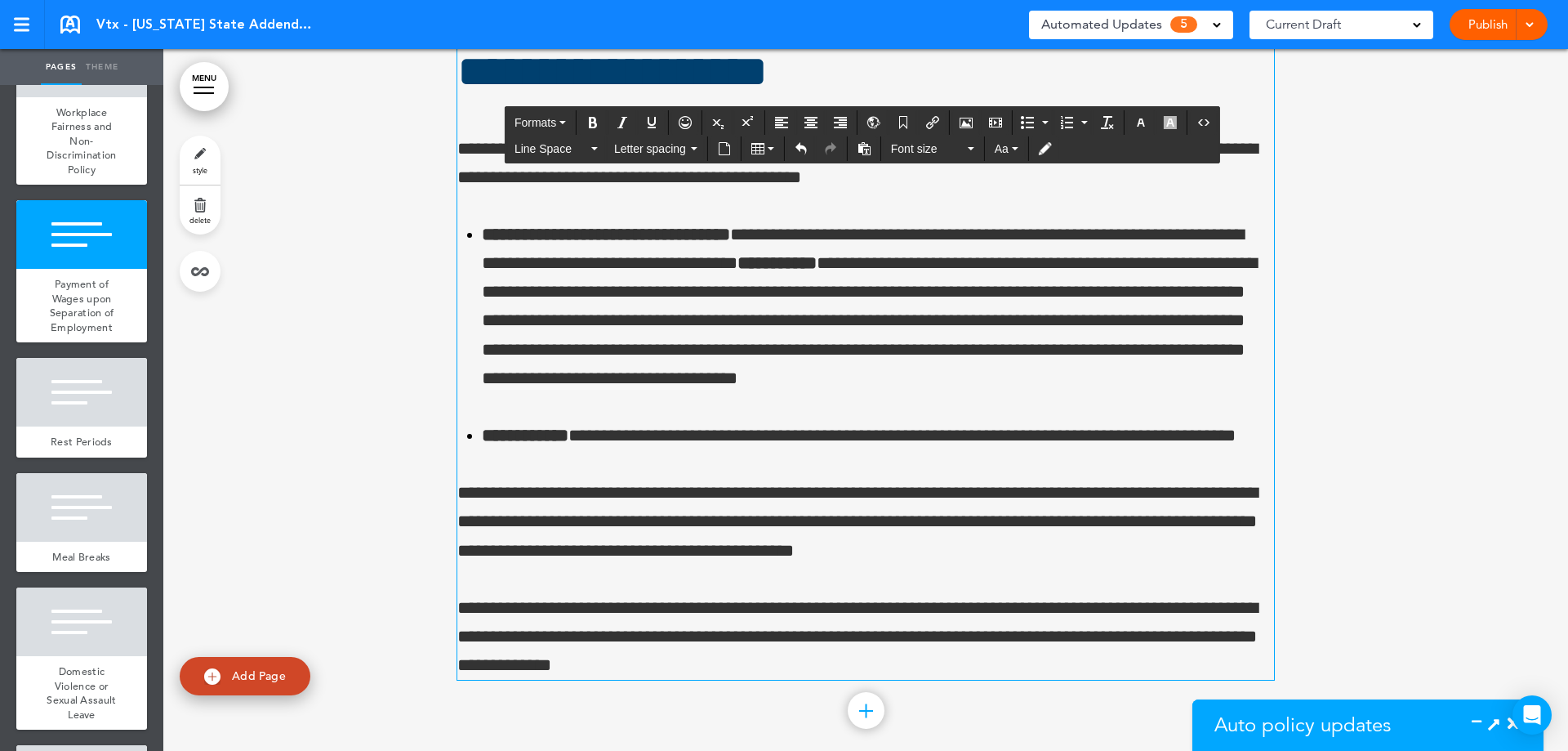
scroll to position [6093, 0]
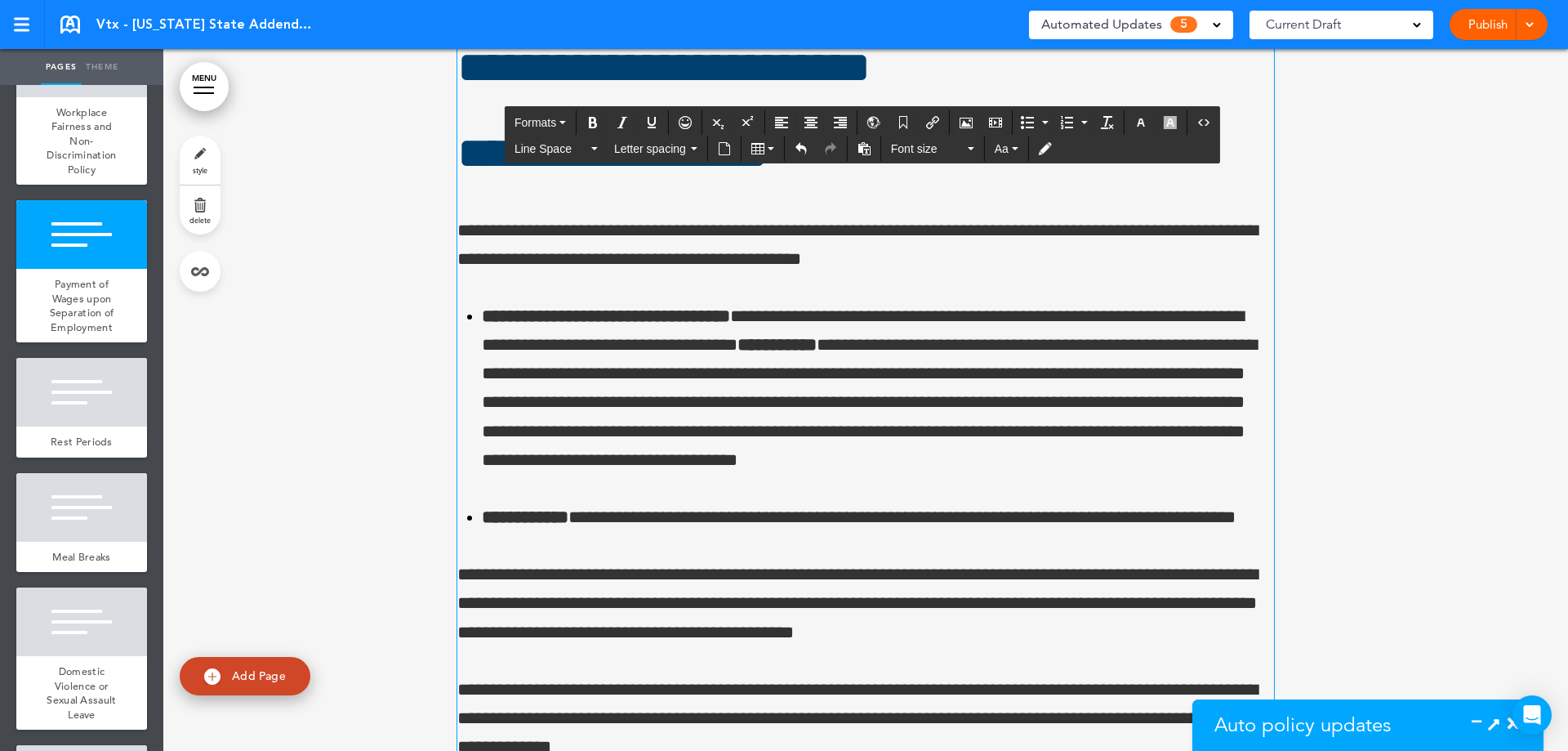
click at [521, 232] on p "**********" at bounding box center [865, 245] width 817 height 57
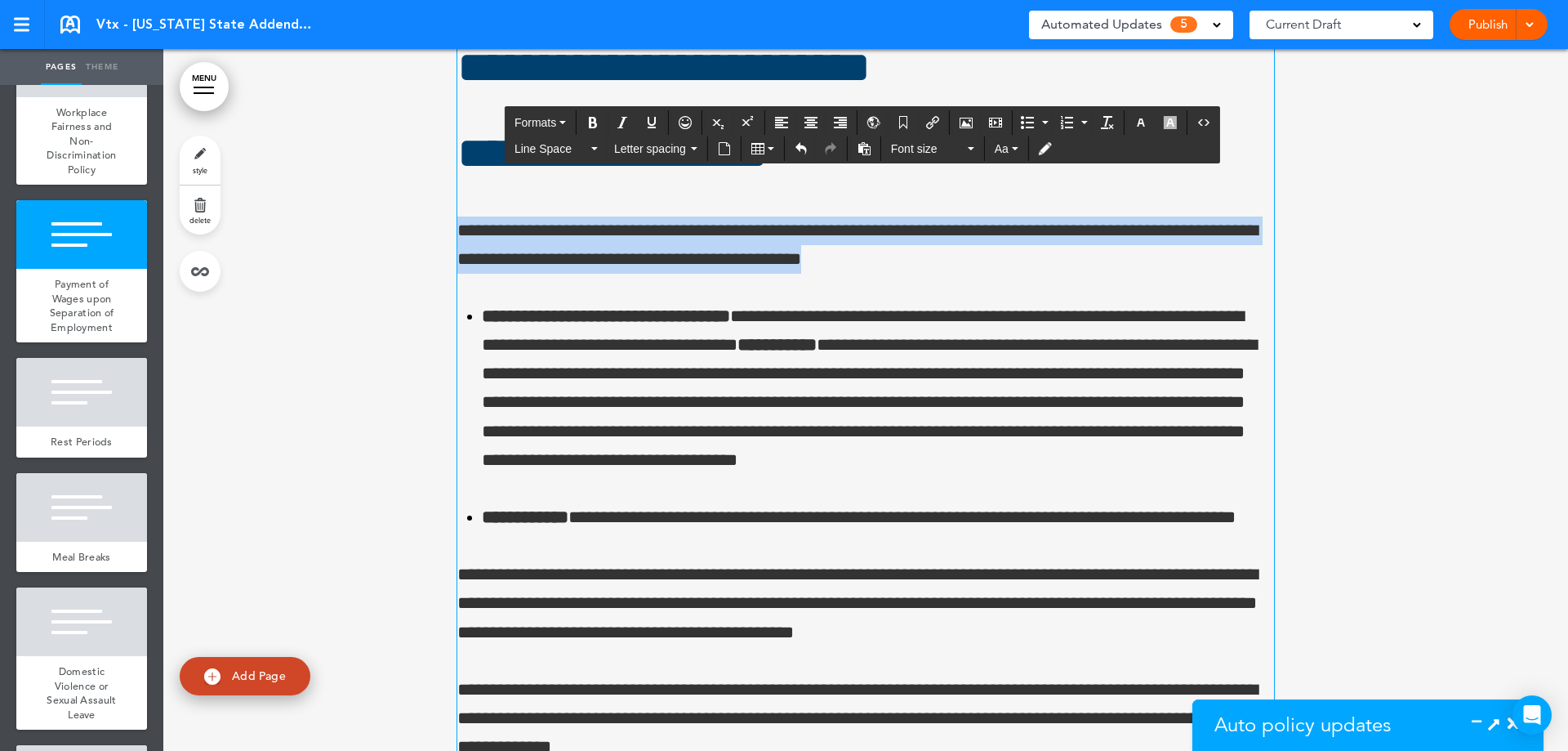
click at [521, 232] on p "**********" at bounding box center [865, 245] width 817 height 57
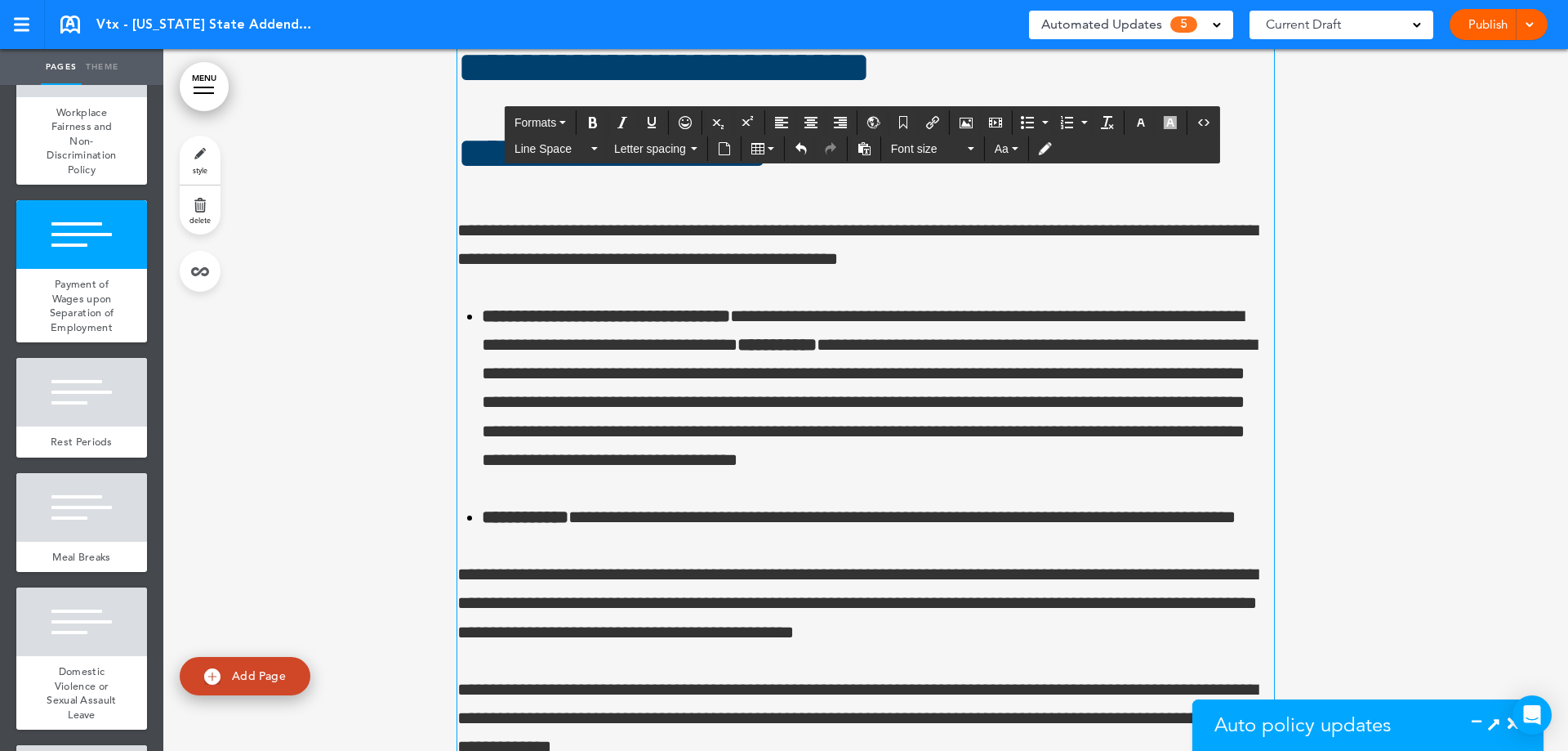
click at [528, 371] on li "**********" at bounding box center [878, 388] width 793 height 173
click at [794, 465] on li "**********" at bounding box center [878, 388] width 793 height 173
click at [807, 458] on li "**********" at bounding box center [878, 388] width 793 height 173
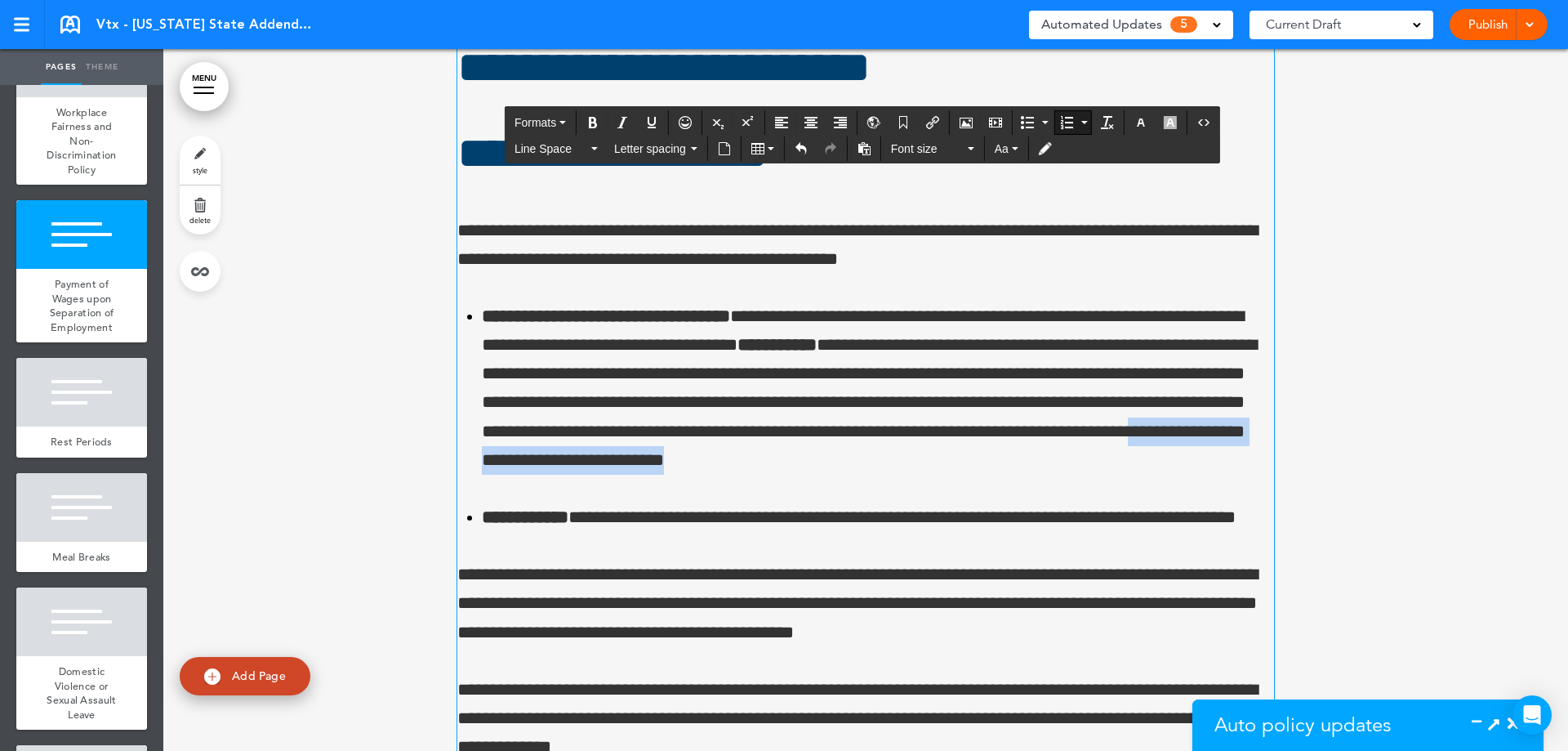
drag, startPoint x: 875, startPoint y: 465, endPoint x: 528, endPoint y: 465, distance: 347.0
click at [528, 465] on li "**********" at bounding box center [878, 388] width 793 height 173
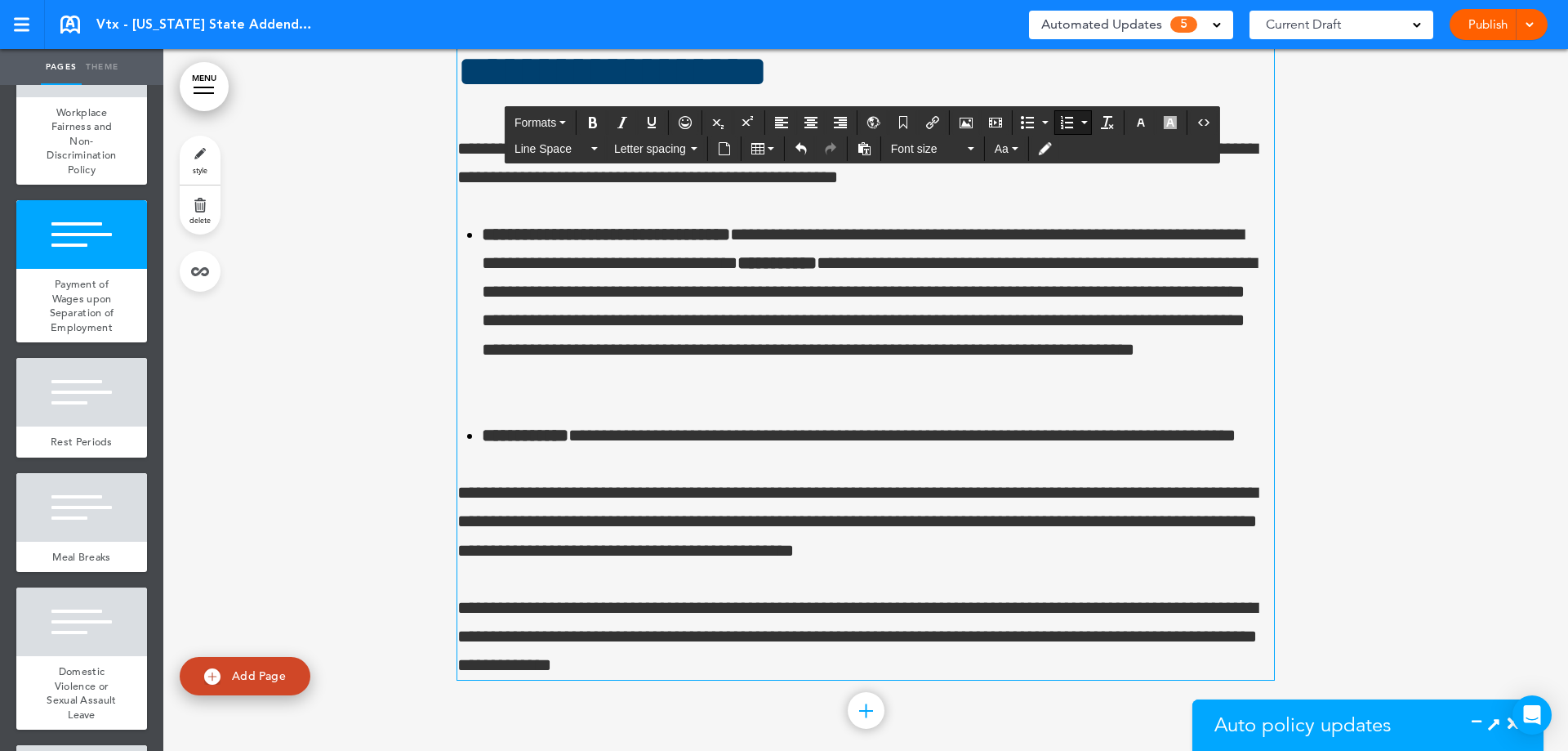
click at [744, 663] on p "**********" at bounding box center [865, 637] width 817 height 87
click at [1490, 726] on icon at bounding box center [1494, 723] width 17 height 17
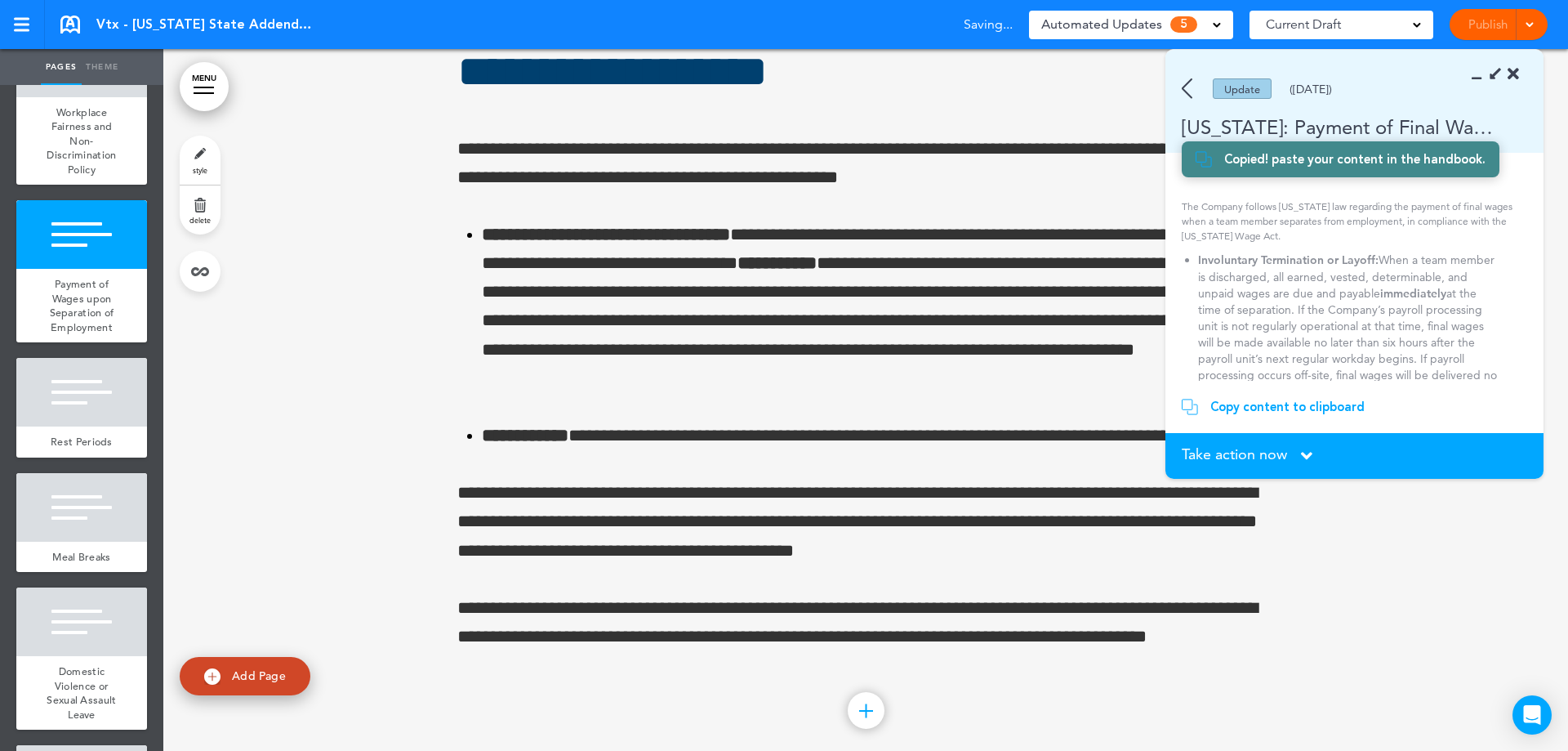
scroll to position [497, 0]
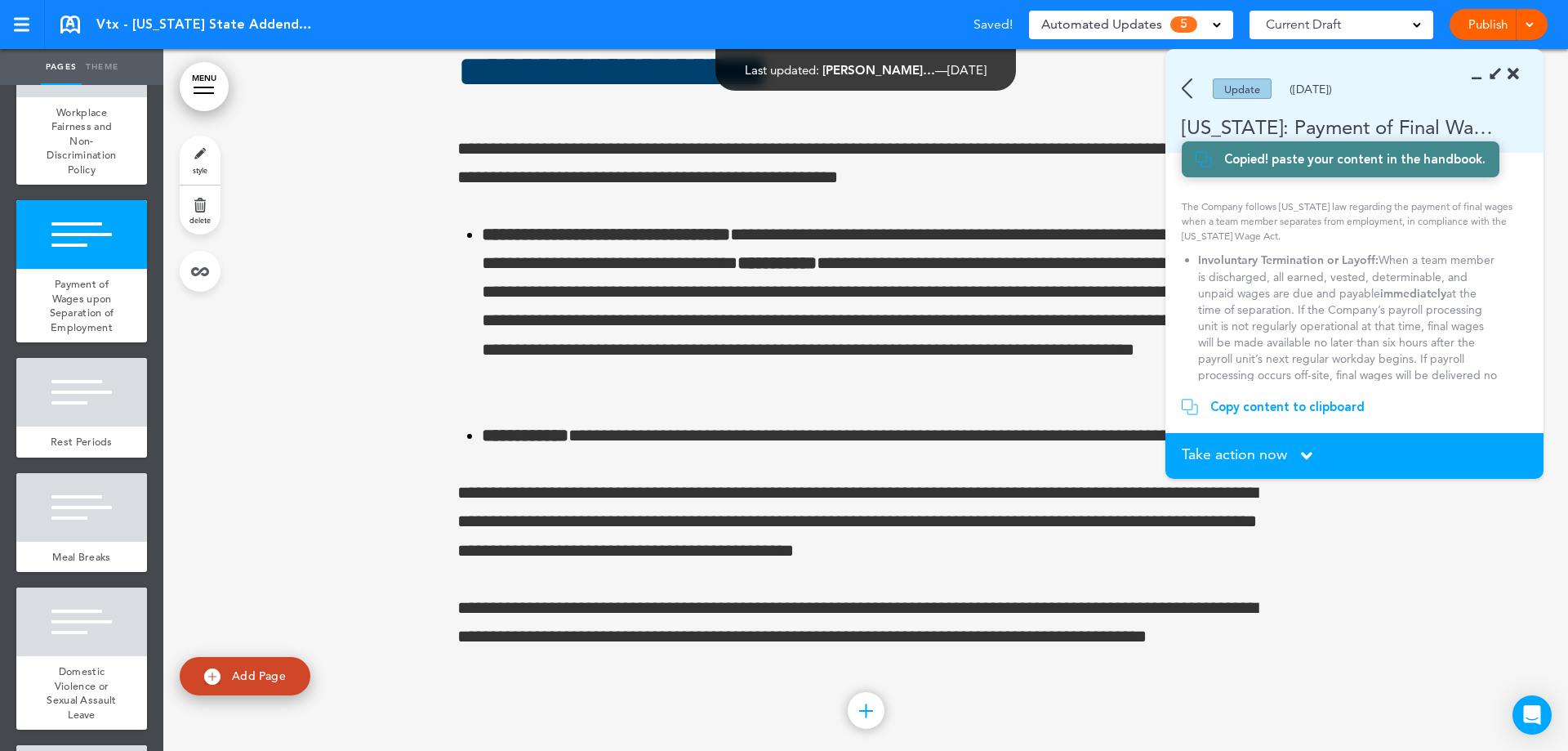
click at [1288, 441] on section "Take action now Click here to change the status What would you like to do? I ha…" at bounding box center [1355, 456] width 378 height 46
click at [1277, 459] on span "Take action now" at bounding box center [1234, 454] width 106 height 15
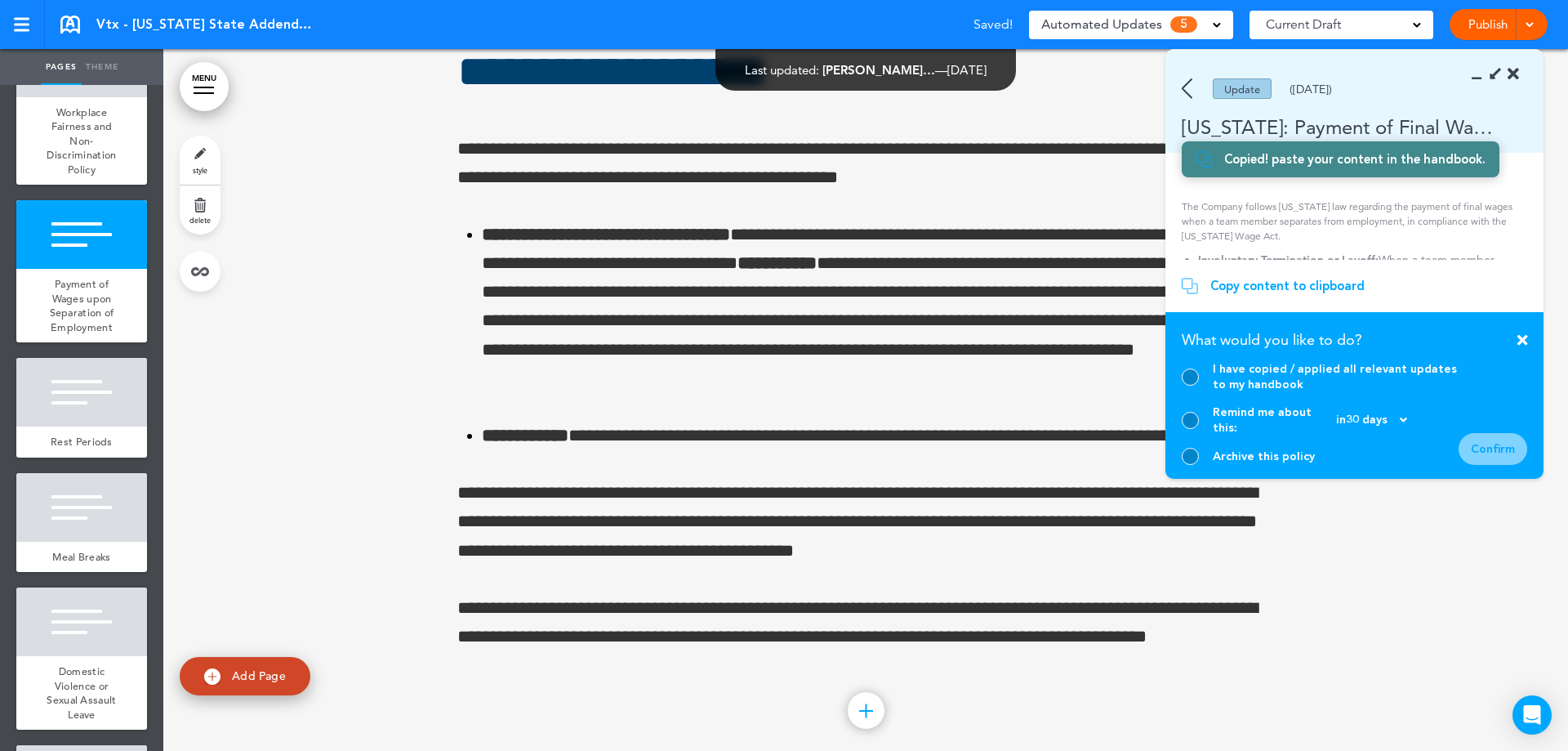
click at [1195, 385] on div at bounding box center [1190, 376] width 17 height 17
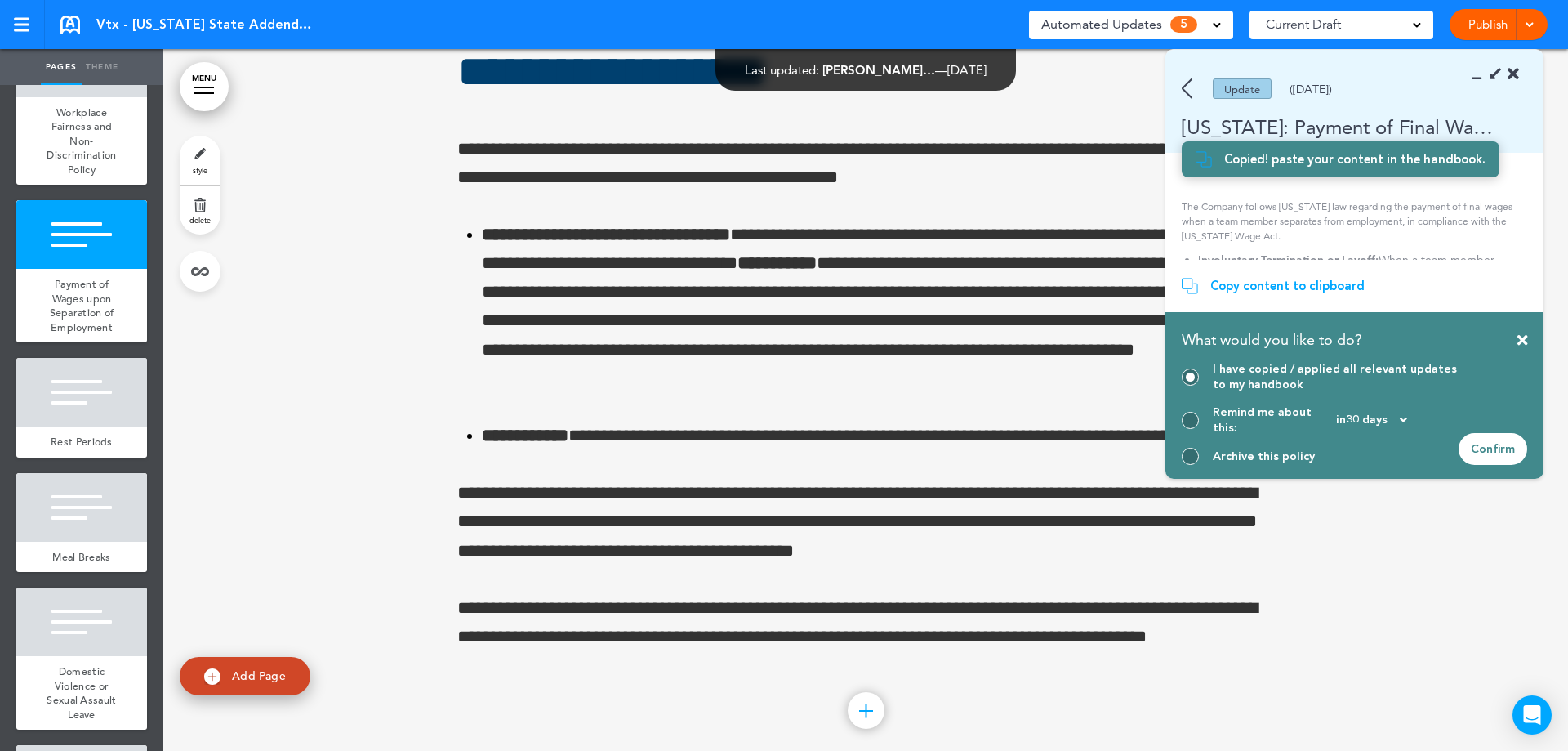
click at [1486, 457] on div "Confirm" at bounding box center [1493, 448] width 69 height 32
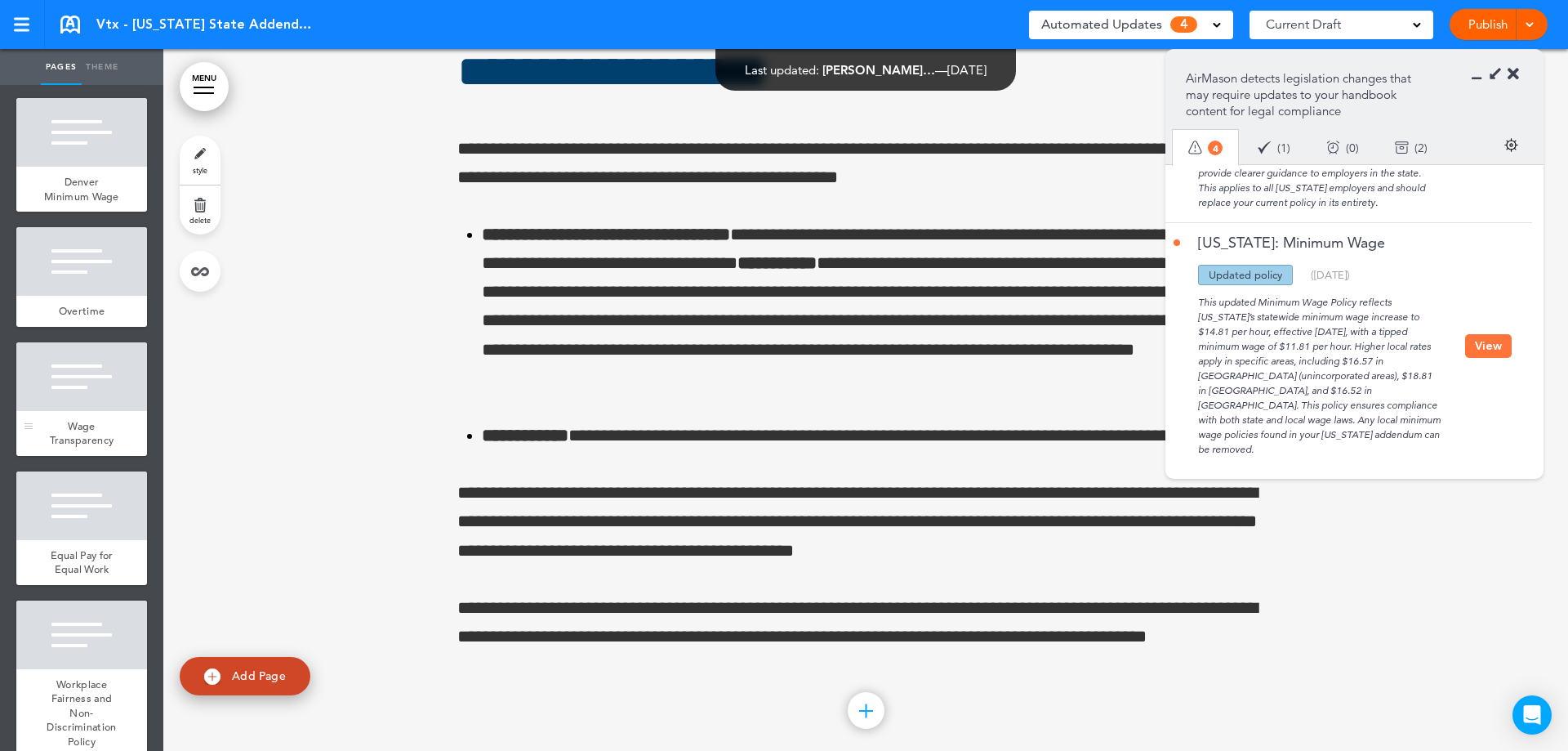
scroll to position [0, 0]
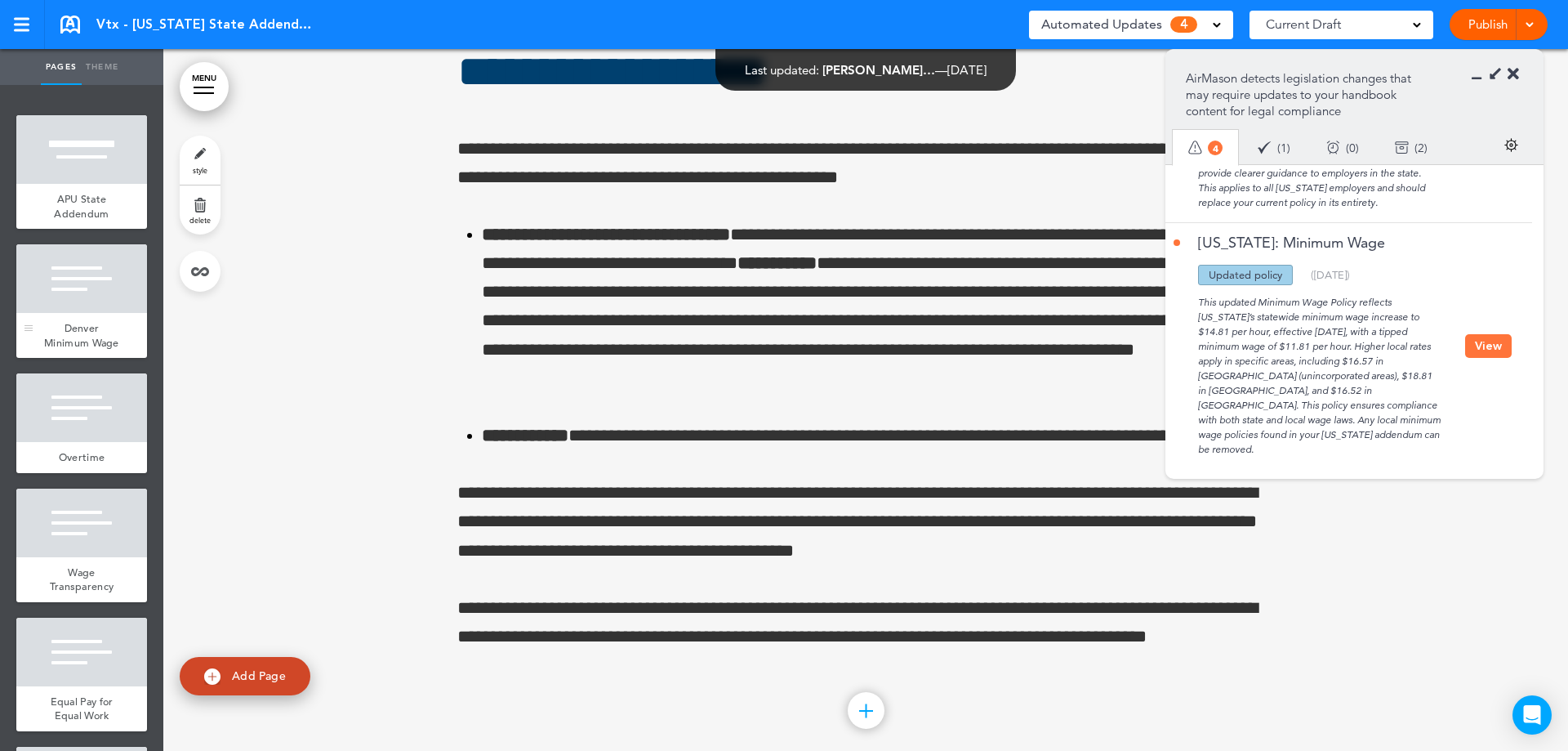
click at [62, 349] on span "Denver Minimum Wage" at bounding box center [82, 335] width 75 height 29
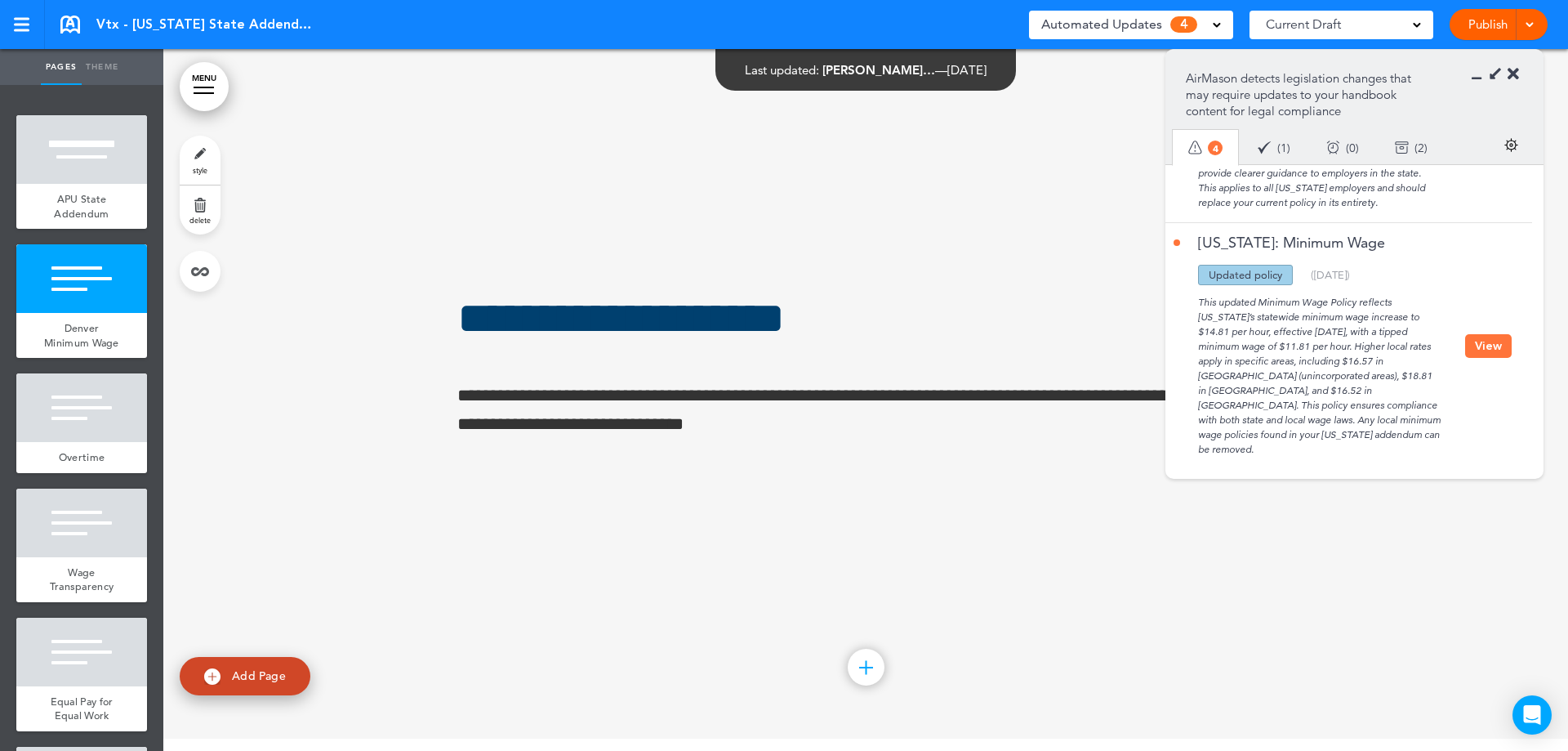
scroll to position [702, 0]
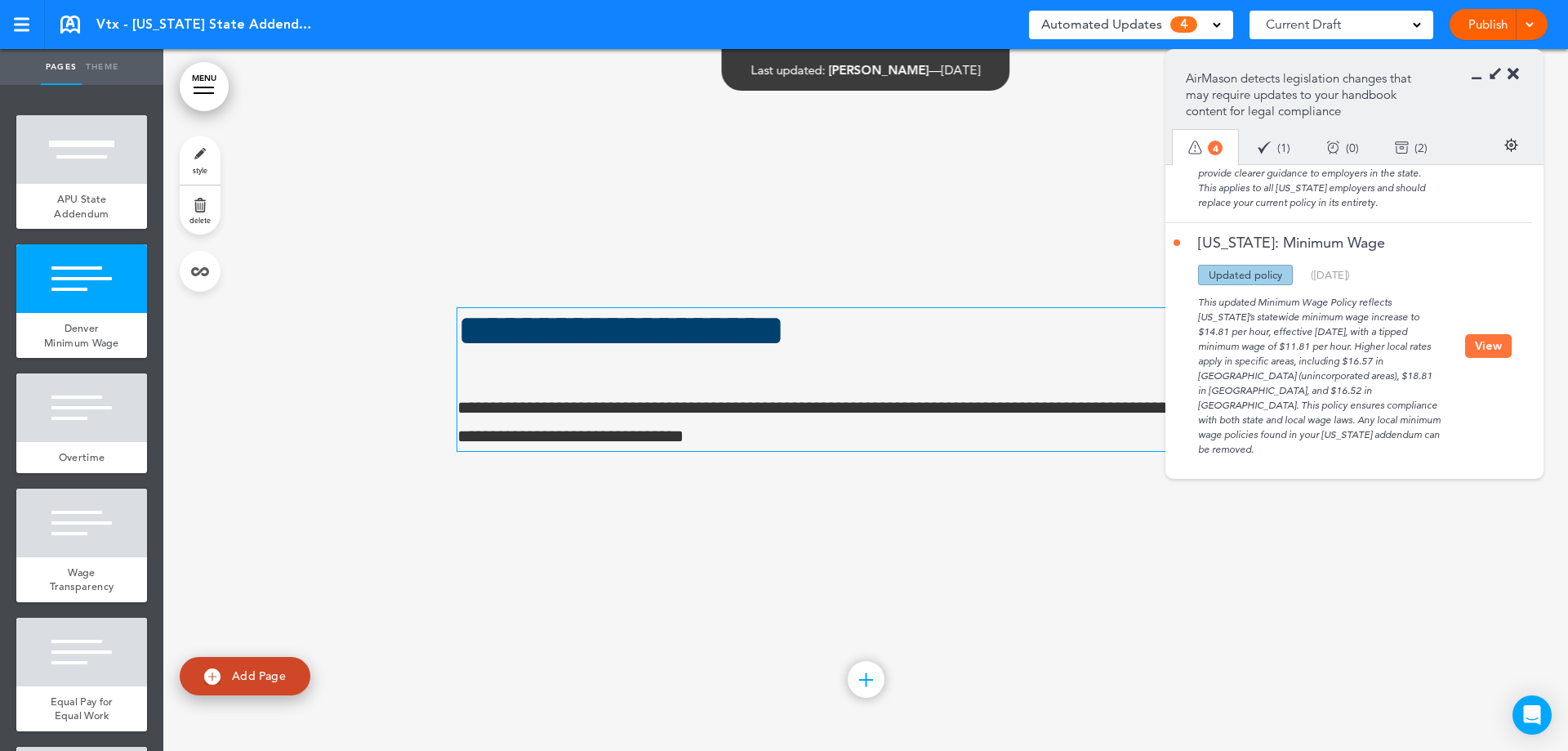
click at [791, 407] on p "**********" at bounding box center [865, 422] width 817 height 57
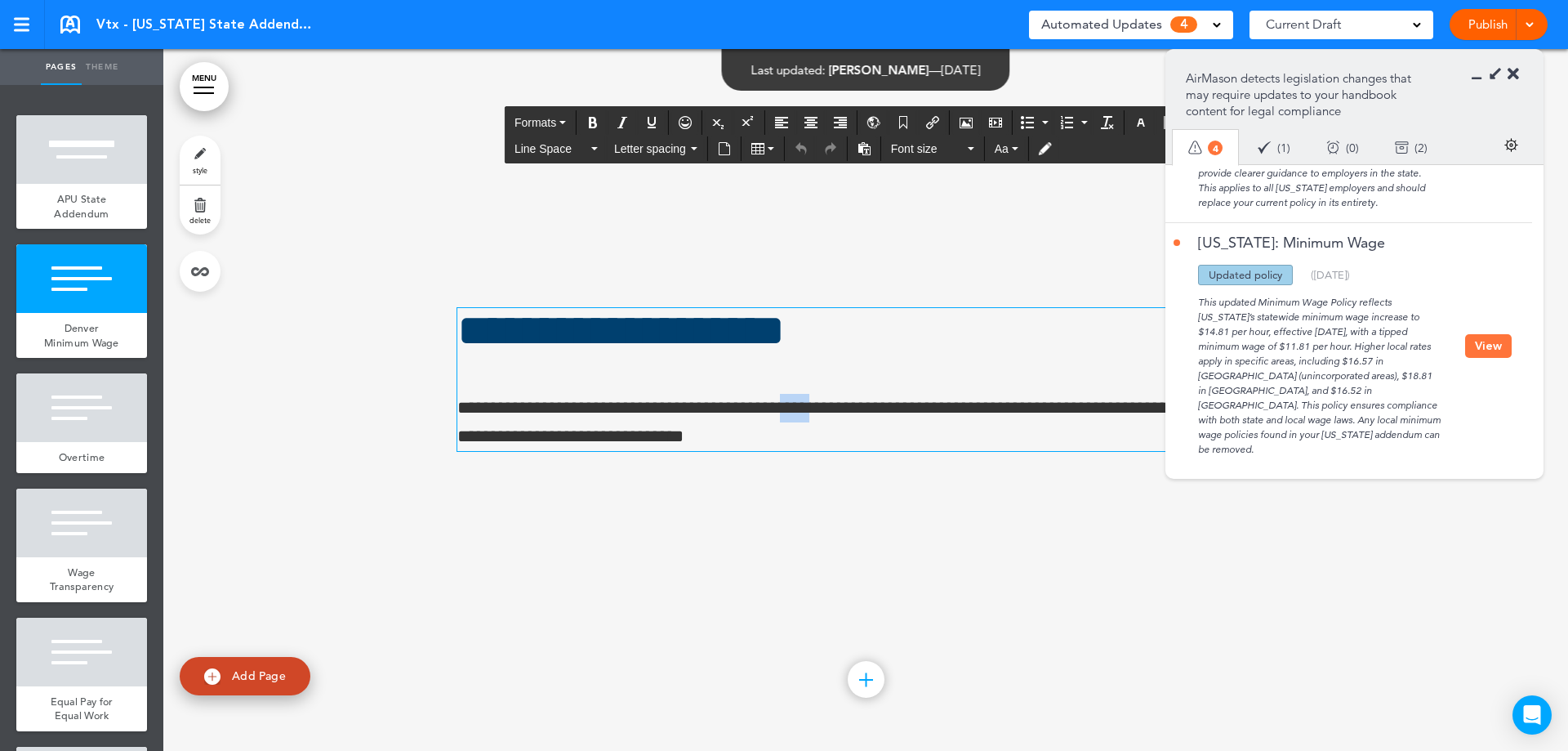
drag, startPoint x: 797, startPoint y: 407, endPoint x: 829, endPoint y: 402, distance: 32.4
click at [829, 402] on p "**********" at bounding box center [865, 422] width 817 height 57
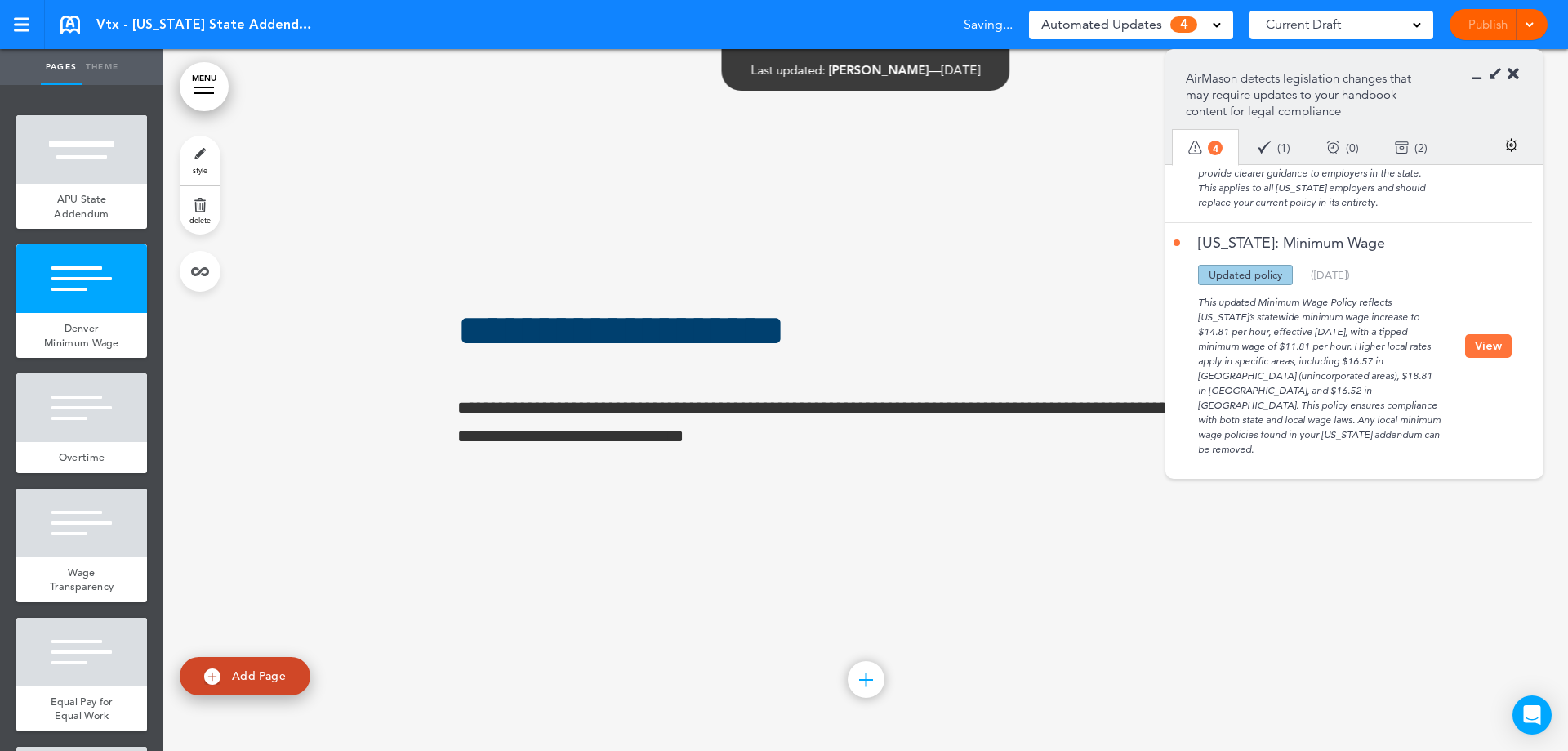
click at [1476, 336] on button "View" at bounding box center [1488, 345] width 47 height 24
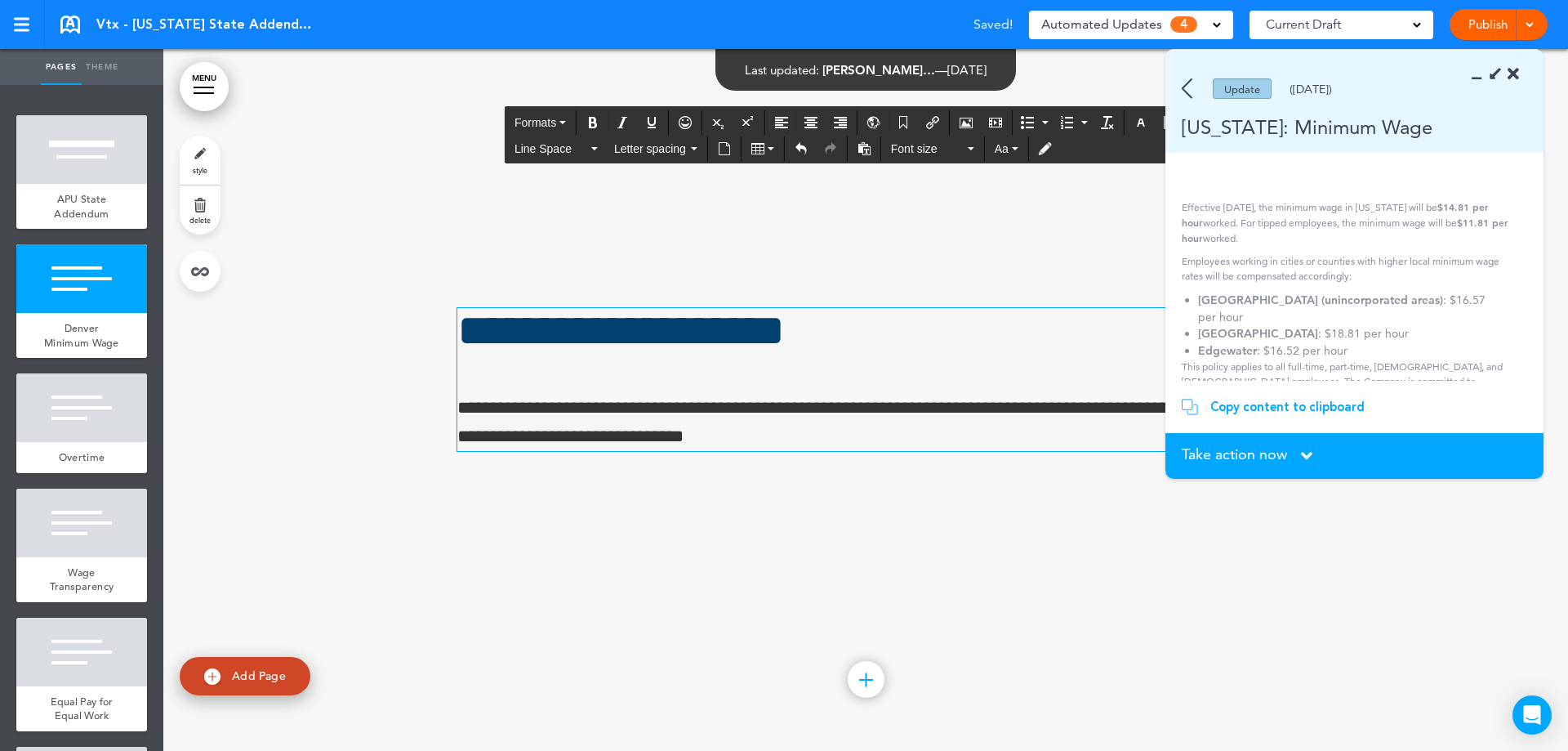
click at [953, 339] on h1 "**********" at bounding box center [865, 330] width 817 height 45
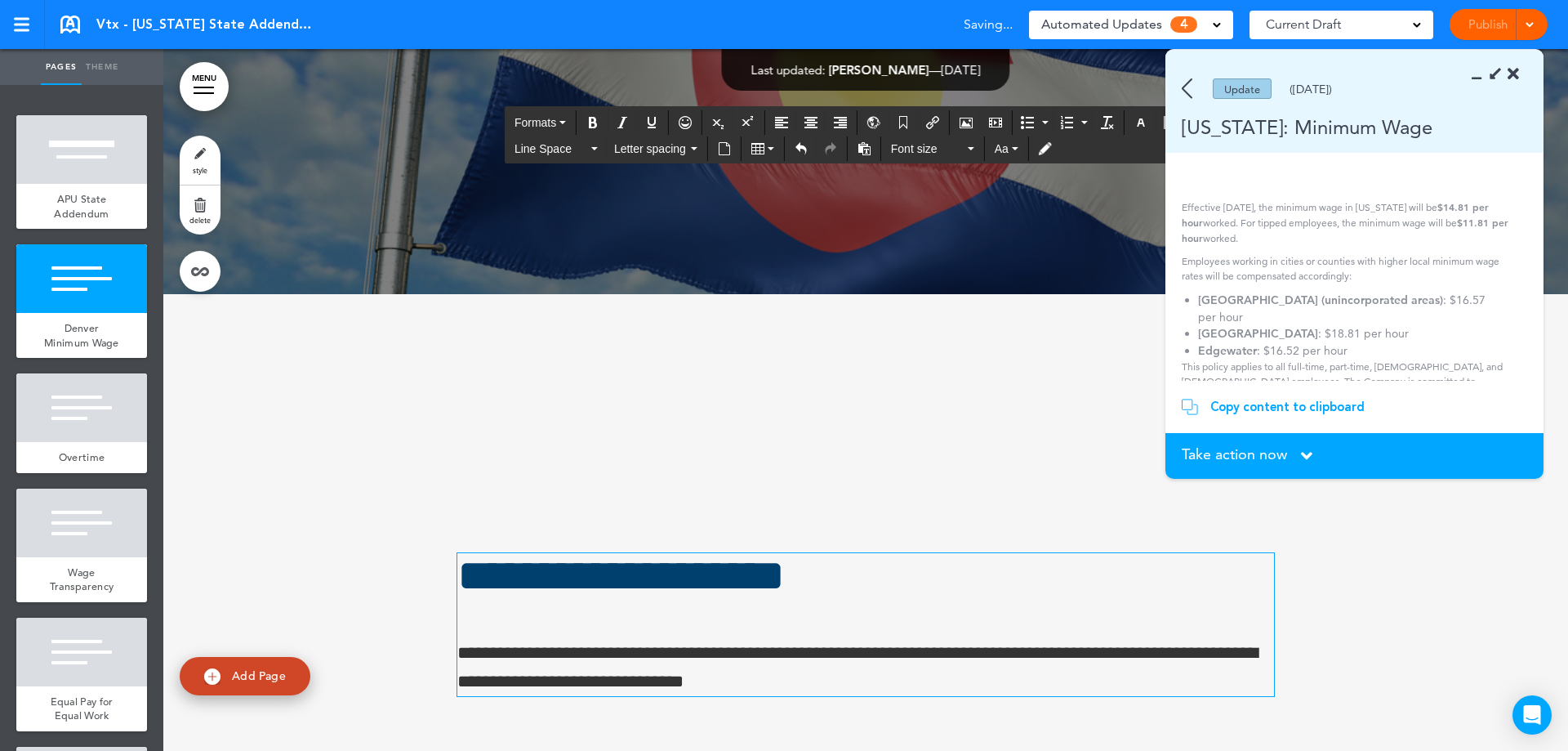
click at [1306, 462] on icon at bounding box center [1307, 456] width 11 height 18
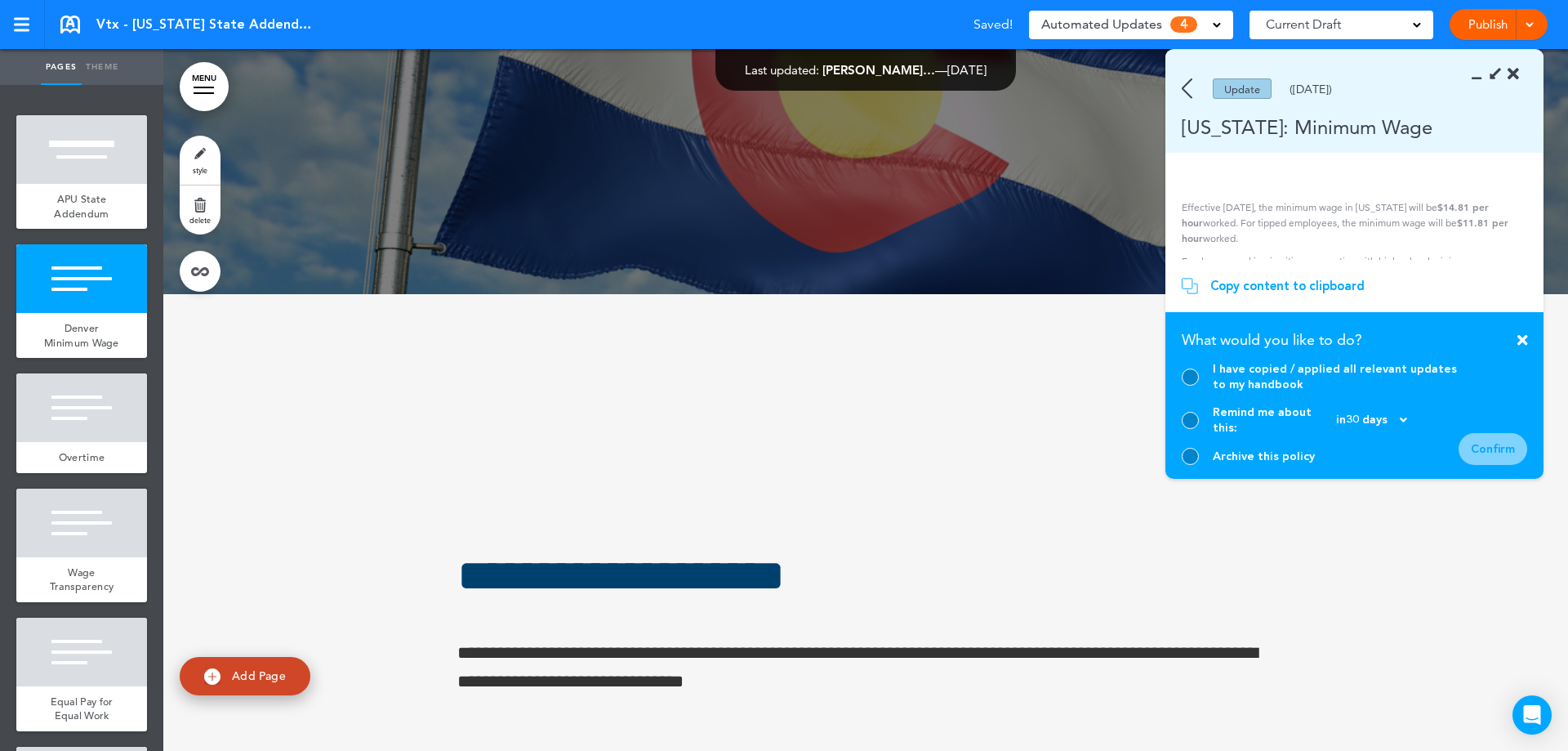
click at [1195, 385] on div at bounding box center [1190, 376] width 17 height 17
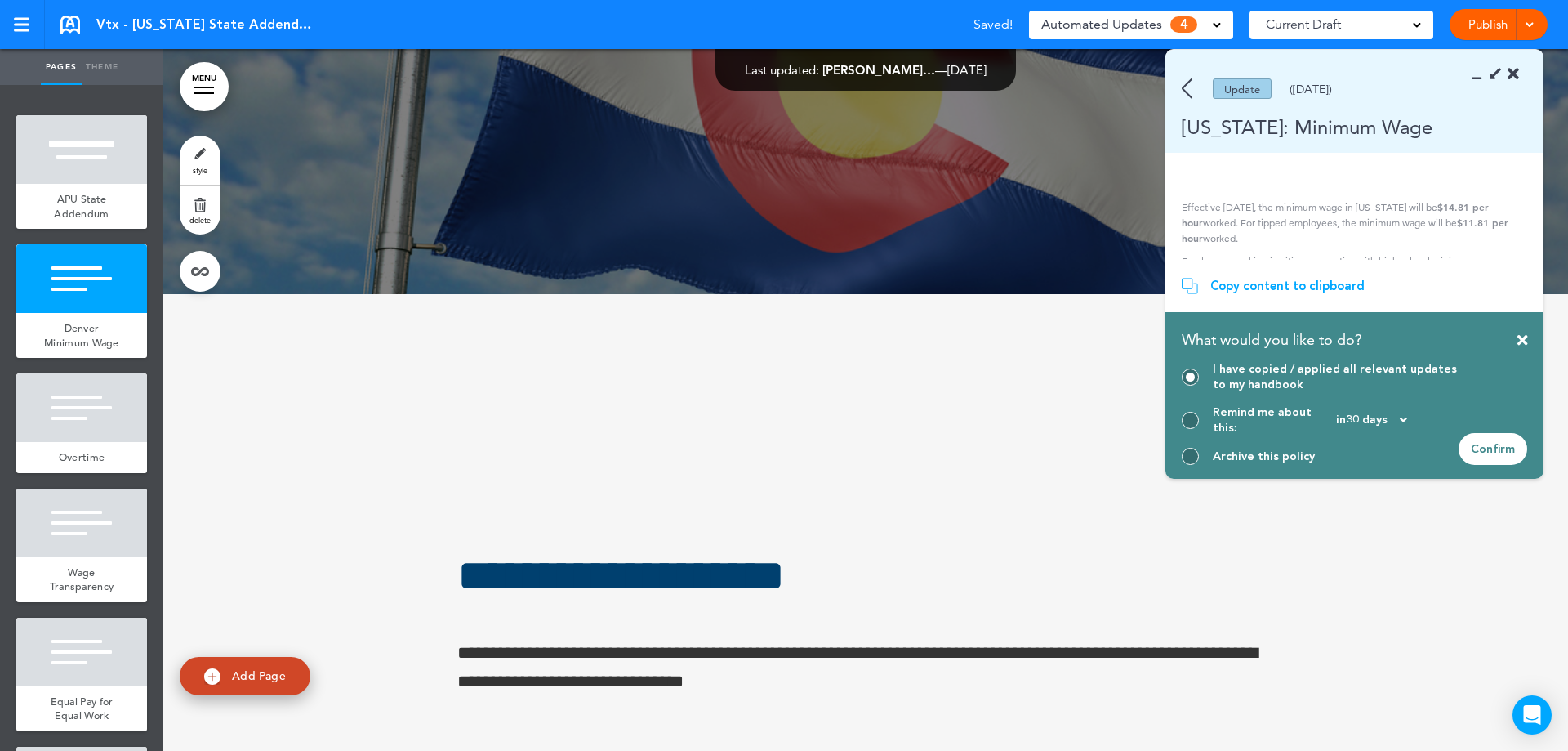
click at [1516, 438] on div "Confirm" at bounding box center [1493, 448] width 69 height 32
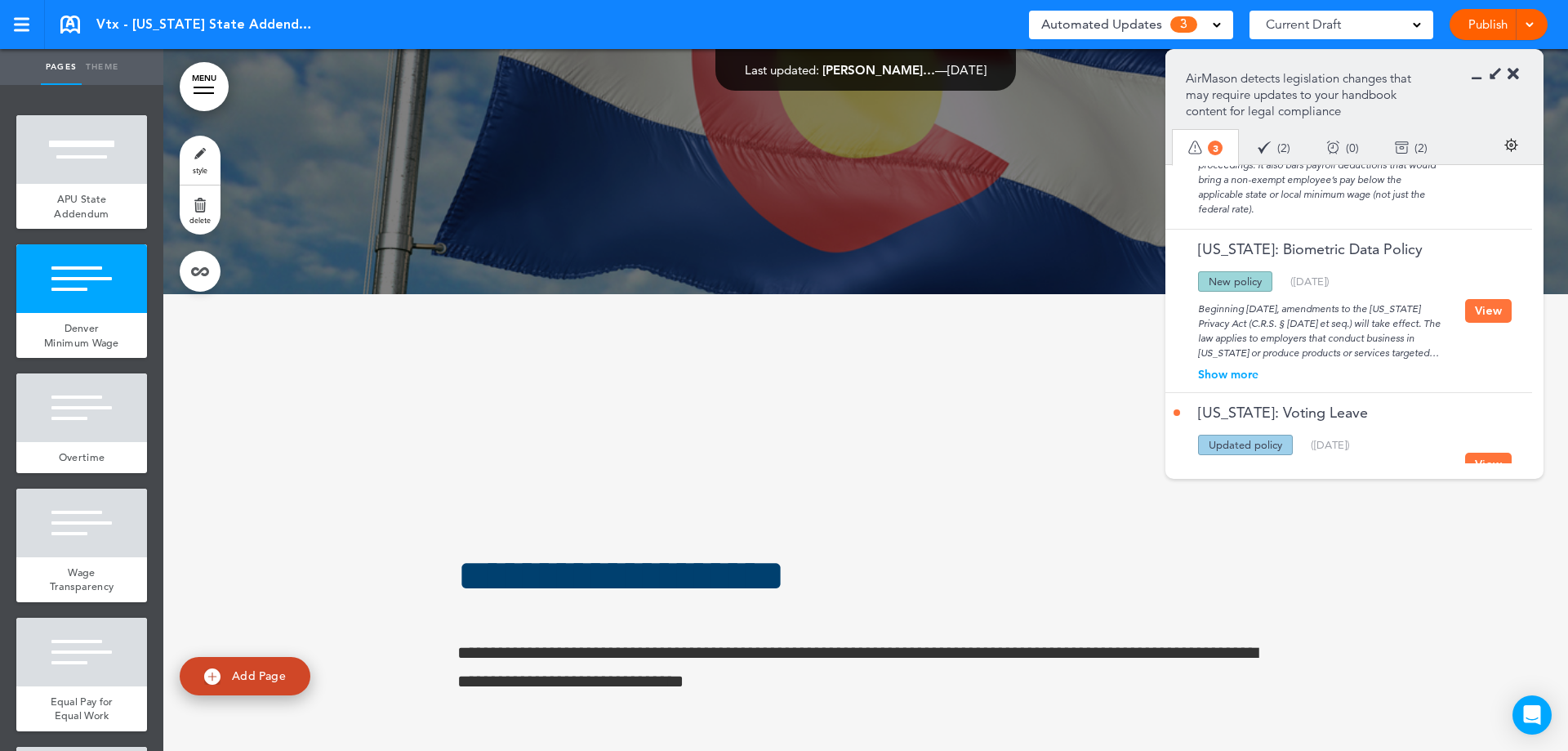
scroll to position [101, 0]
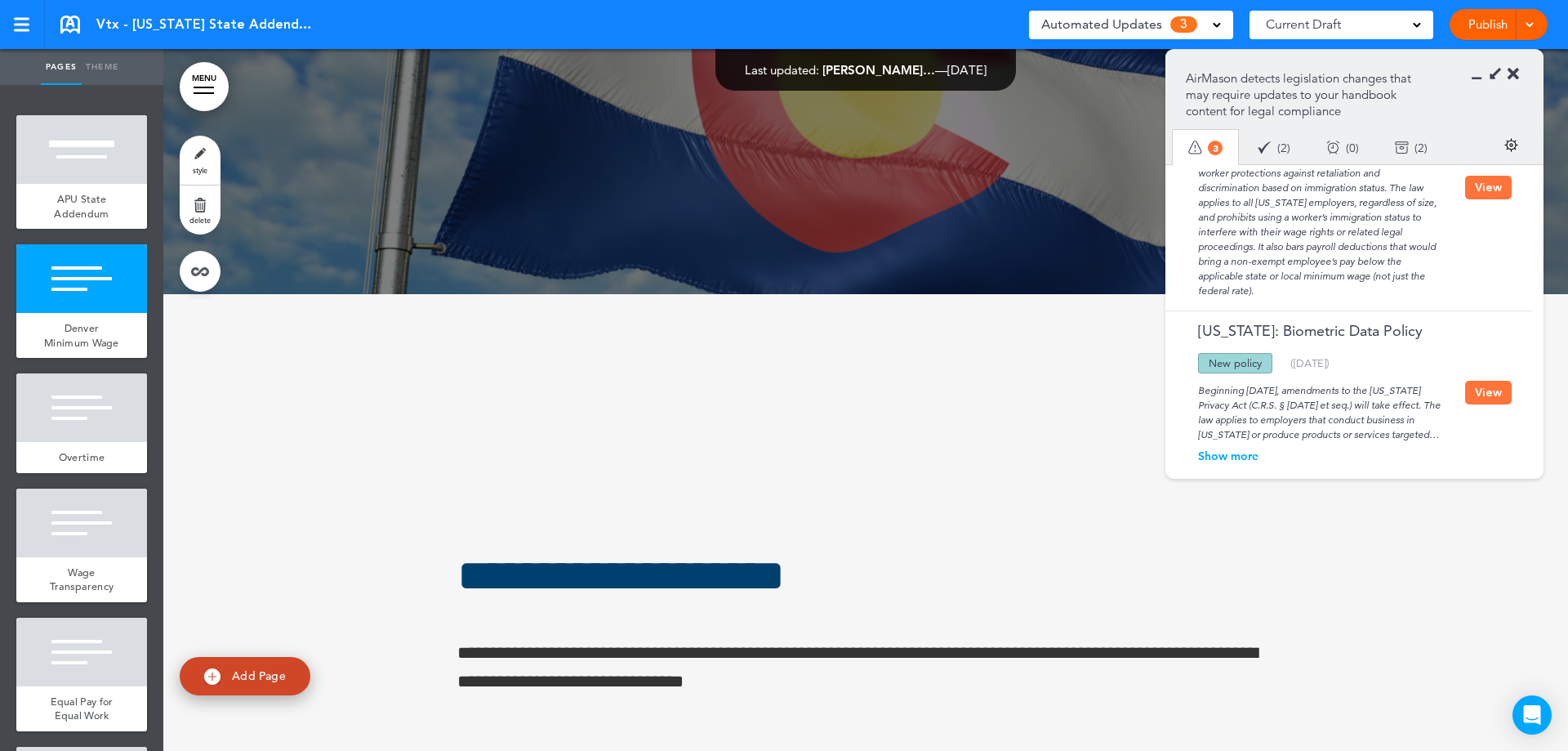
click at [1467, 394] on button "View" at bounding box center [1488, 392] width 47 height 24
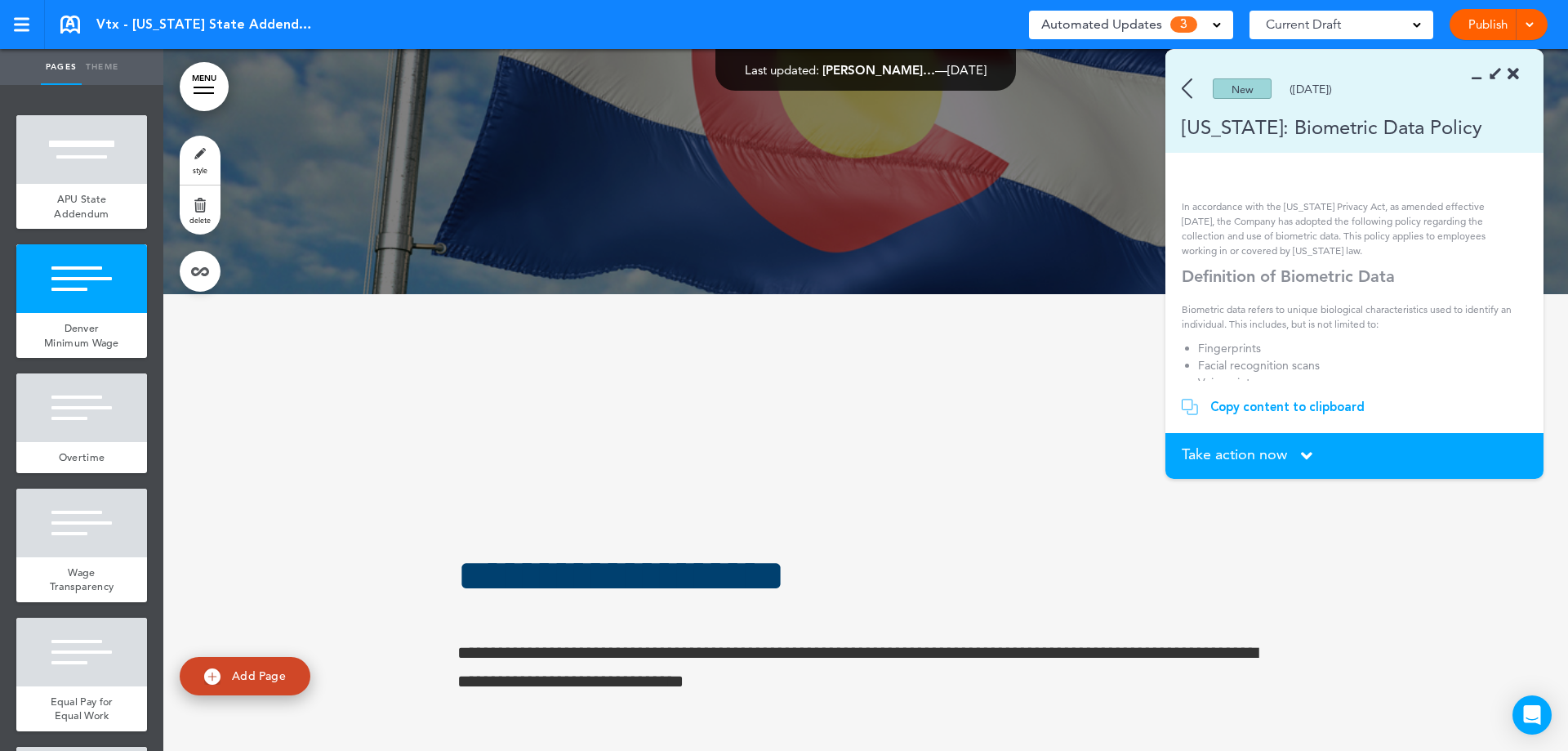
click at [1212, 447] on span "Take action now" at bounding box center [1234, 454] width 106 height 15
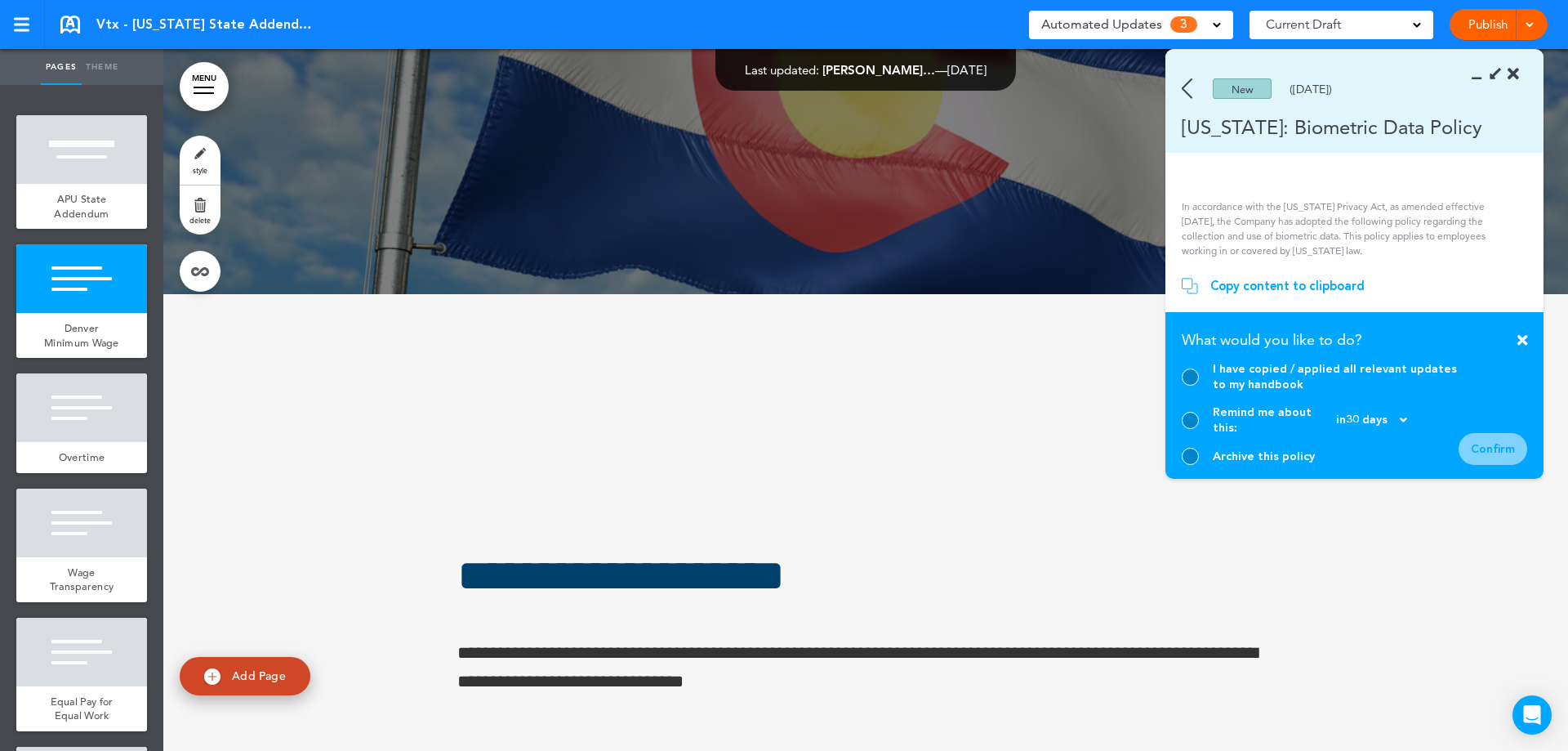
click at [1189, 449] on div at bounding box center [1190, 456] width 17 height 17
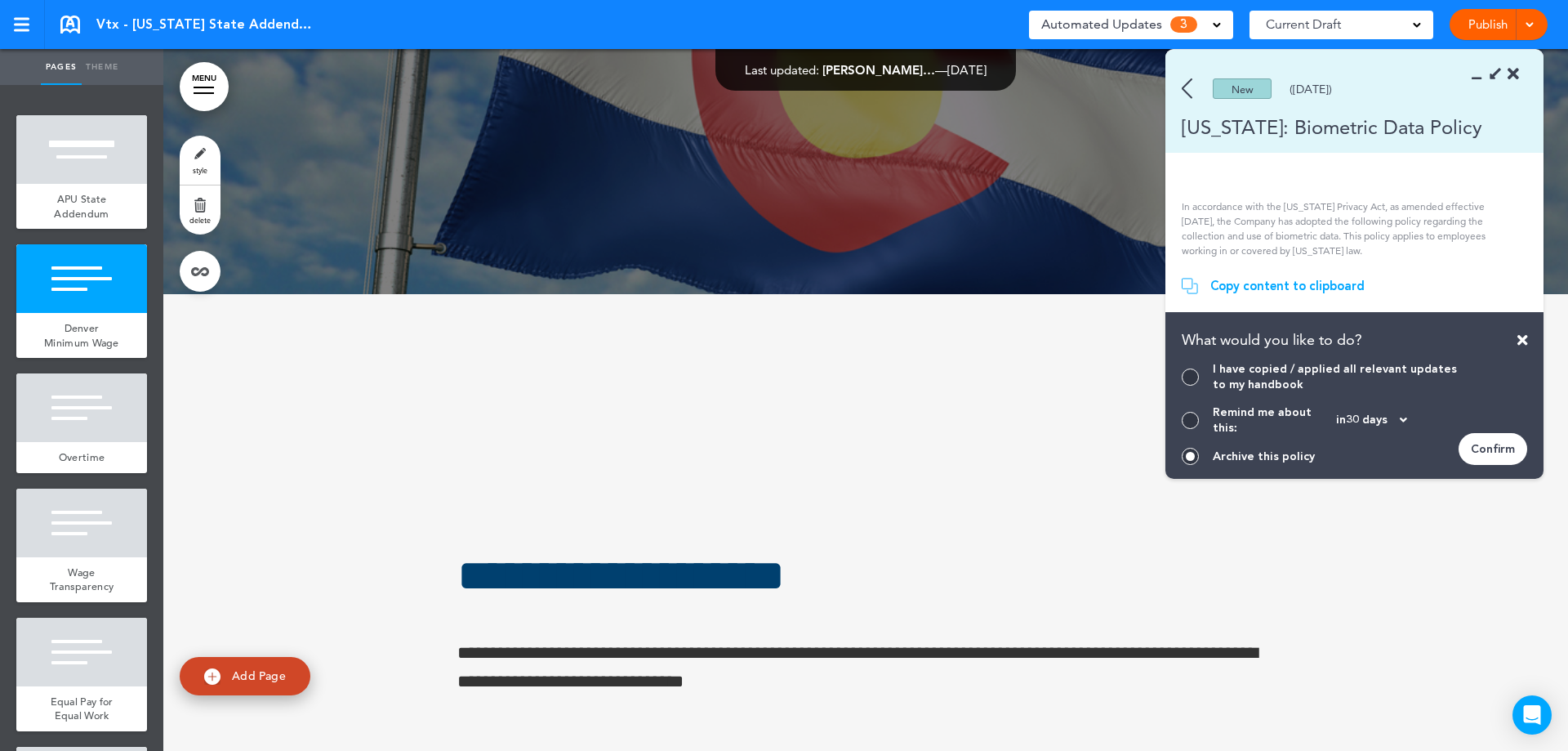
click at [1512, 457] on div "Confirm" at bounding box center [1493, 448] width 69 height 32
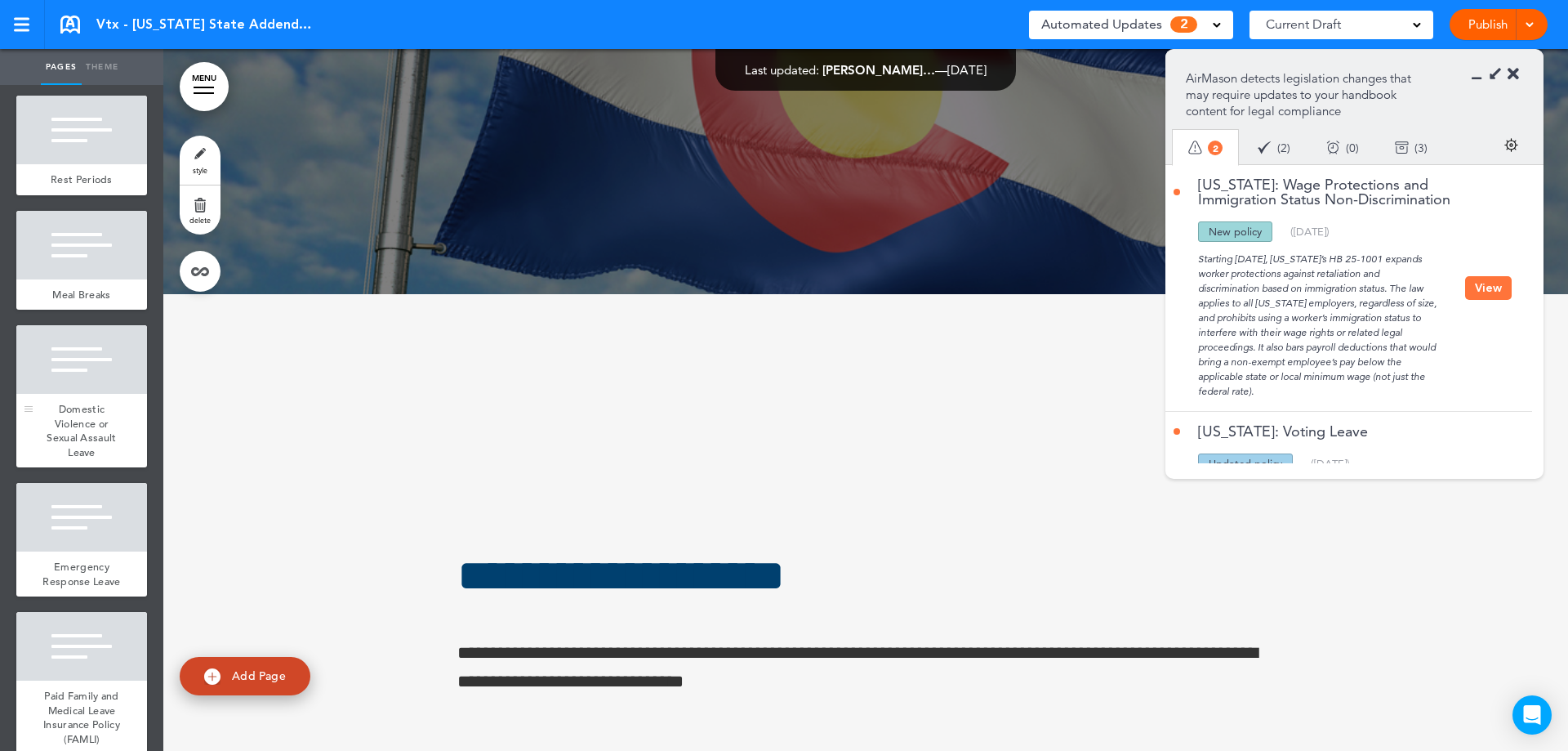
scroll to position [1045, 0]
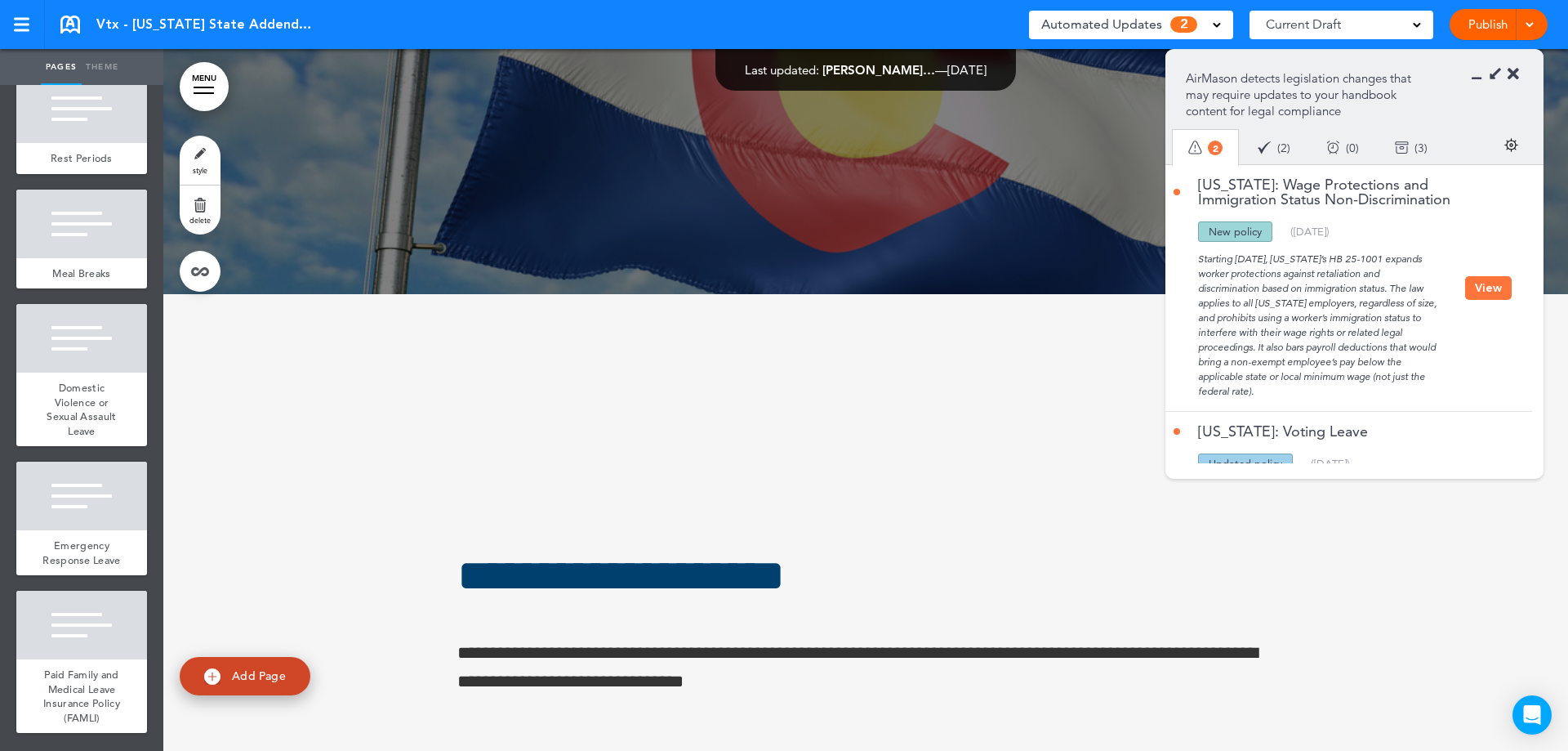
click at [1465, 280] on button "View" at bounding box center [1488, 288] width 47 height 24
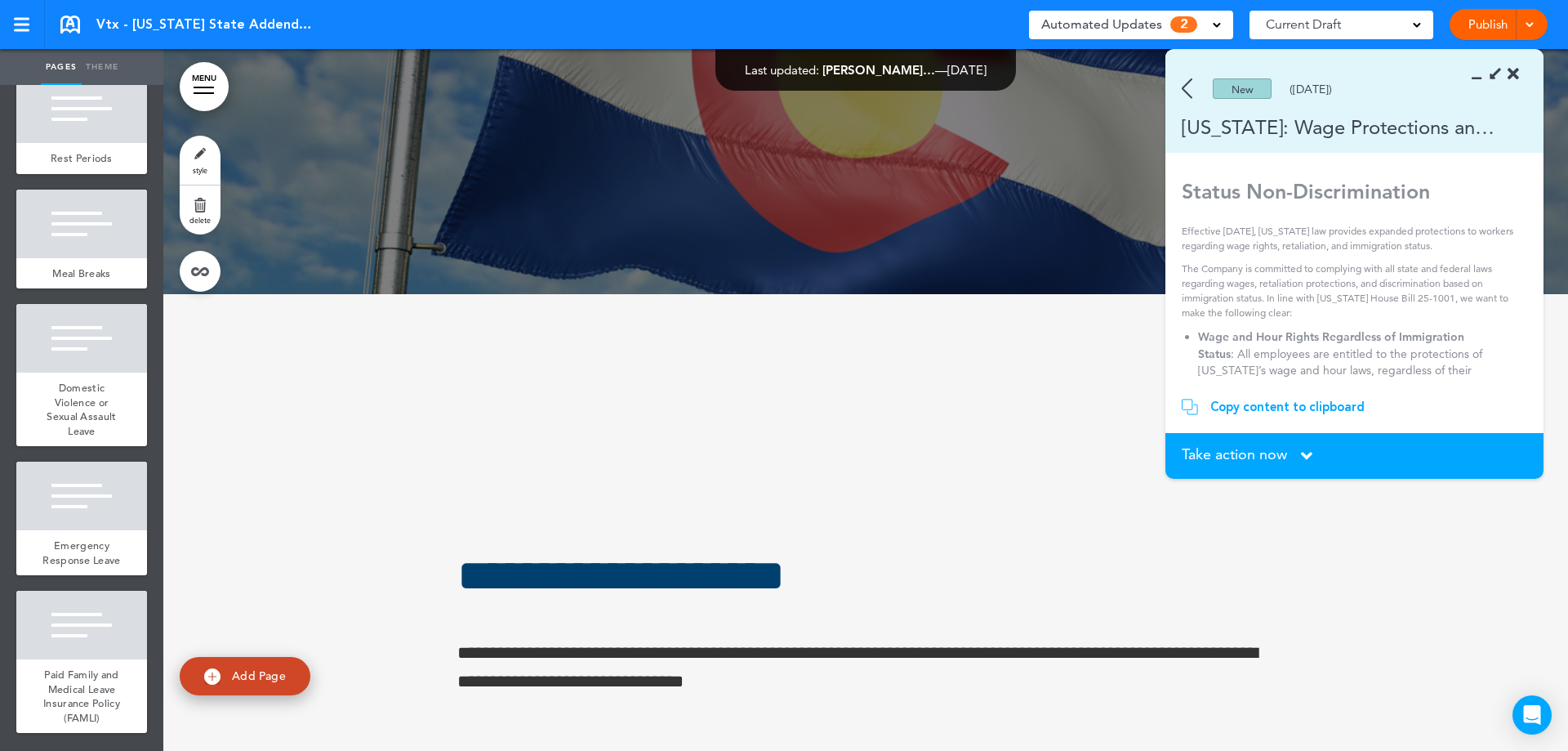
click at [1245, 451] on span "Take action now" at bounding box center [1234, 454] width 106 height 15
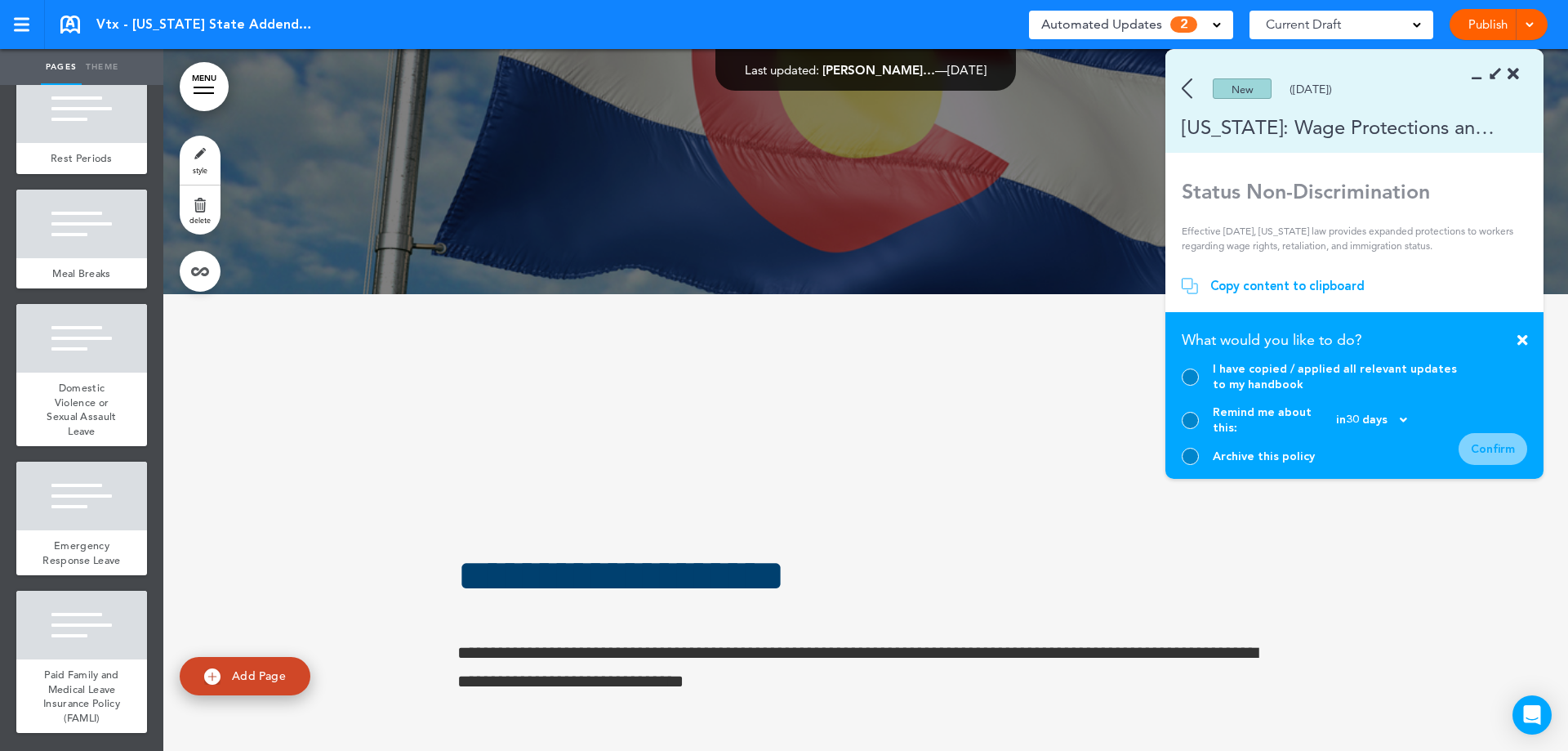
click at [1192, 459] on div at bounding box center [1190, 456] width 17 height 17
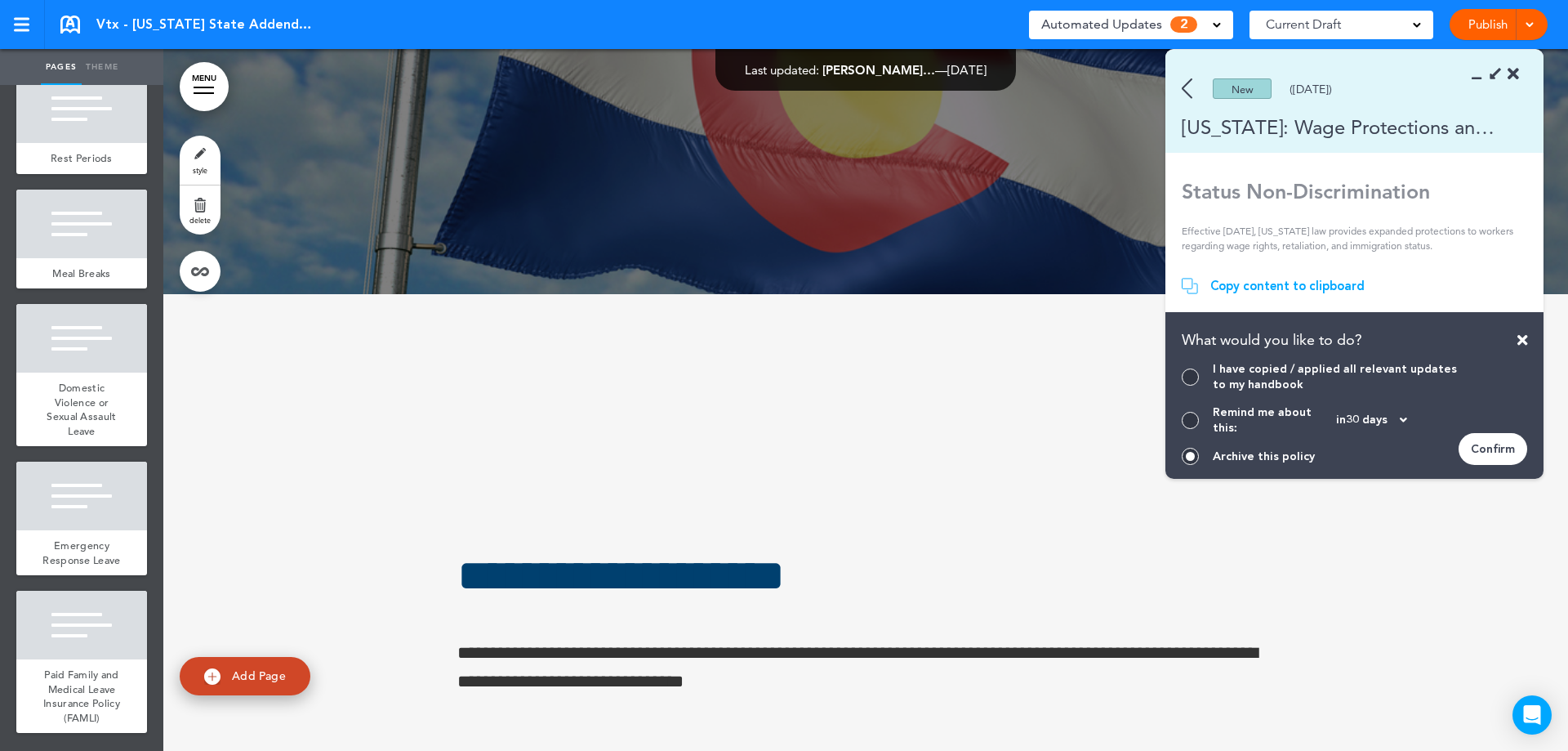
click at [1498, 457] on div "Confirm" at bounding box center [1493, 448] width 69 height 32
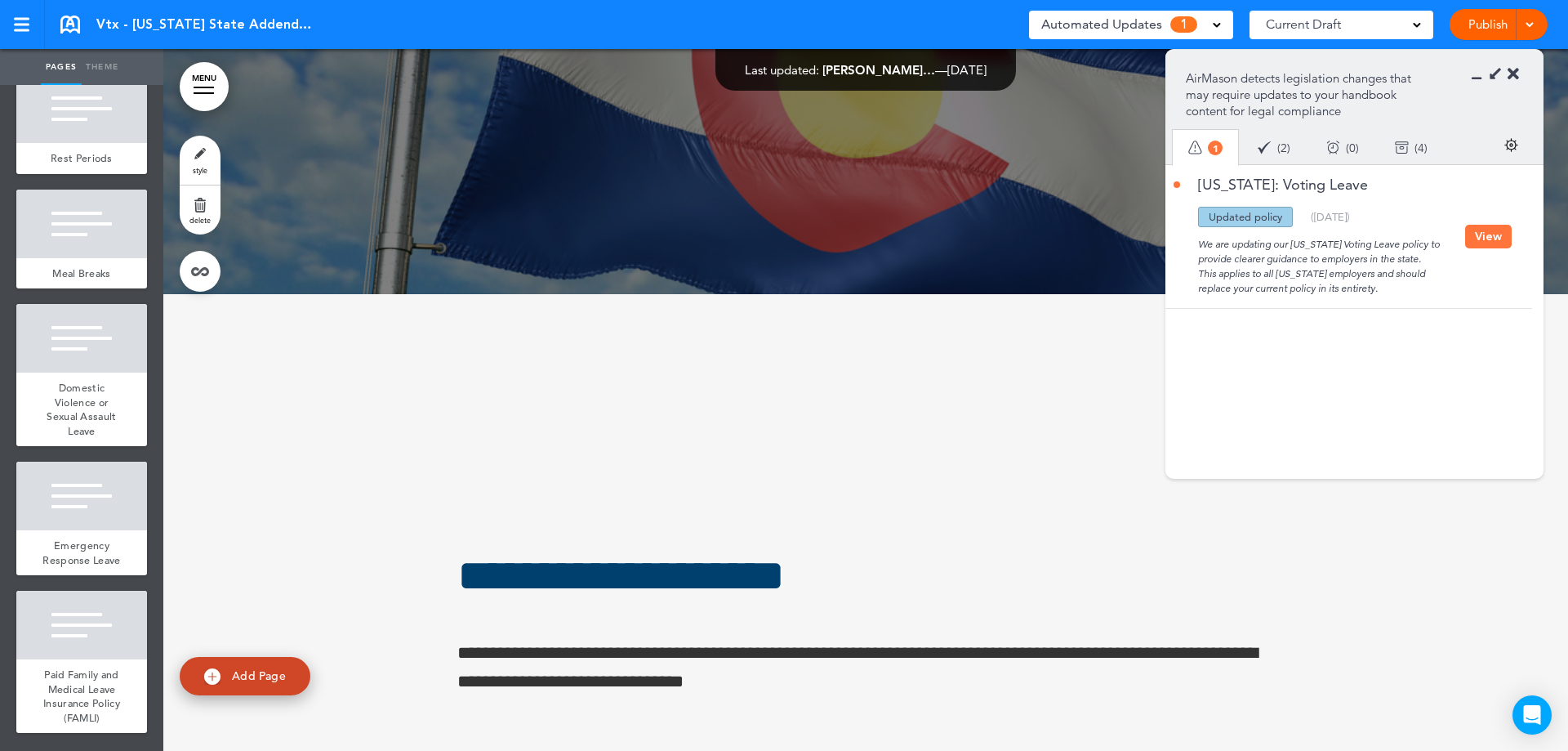
click at [1485, 225] on button "View" at bounding box center [1488, 236] width 47 height 24
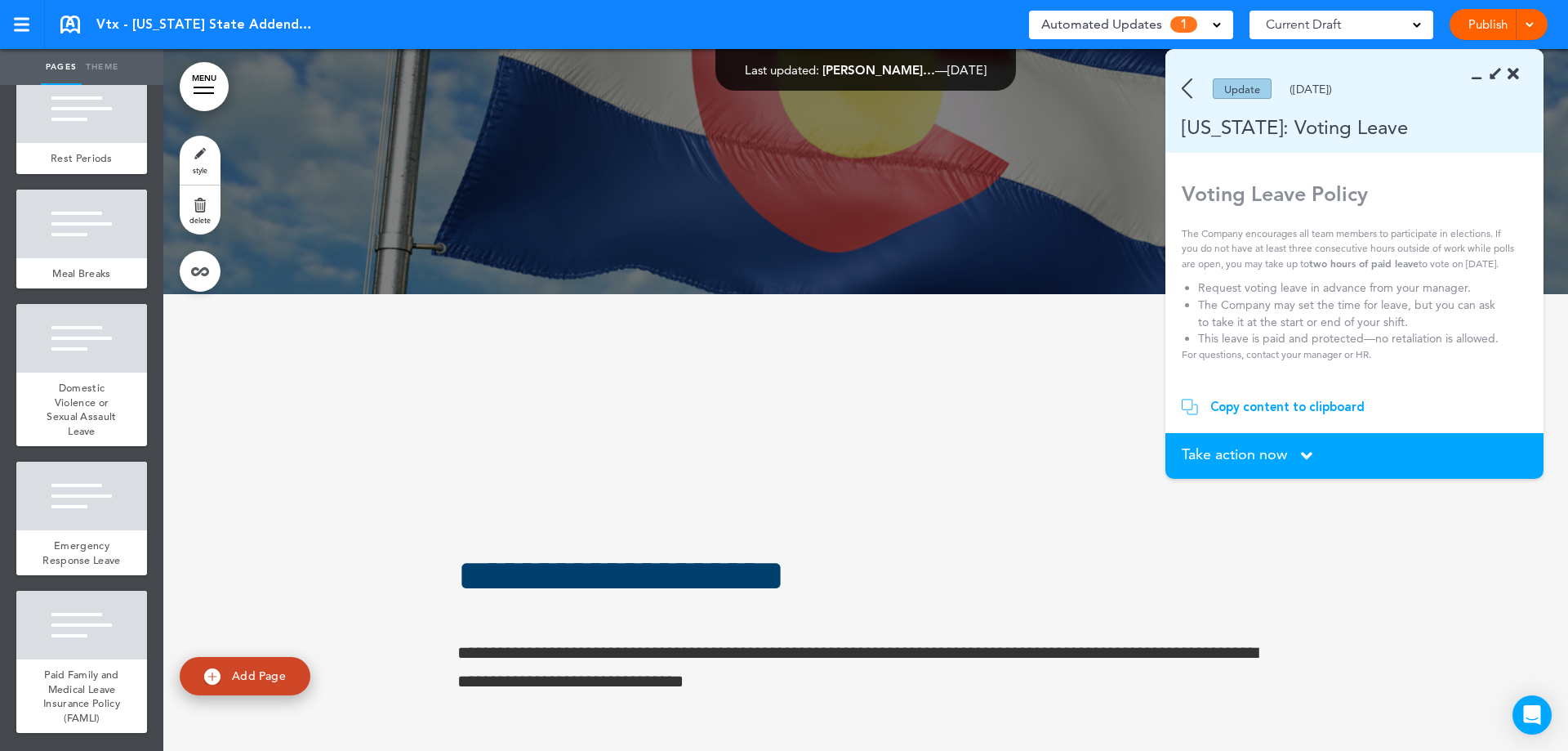
scroll to position [17, 0]
click at [1302, 453] on icon at bounding box center [1307, 456] width 11 height 18
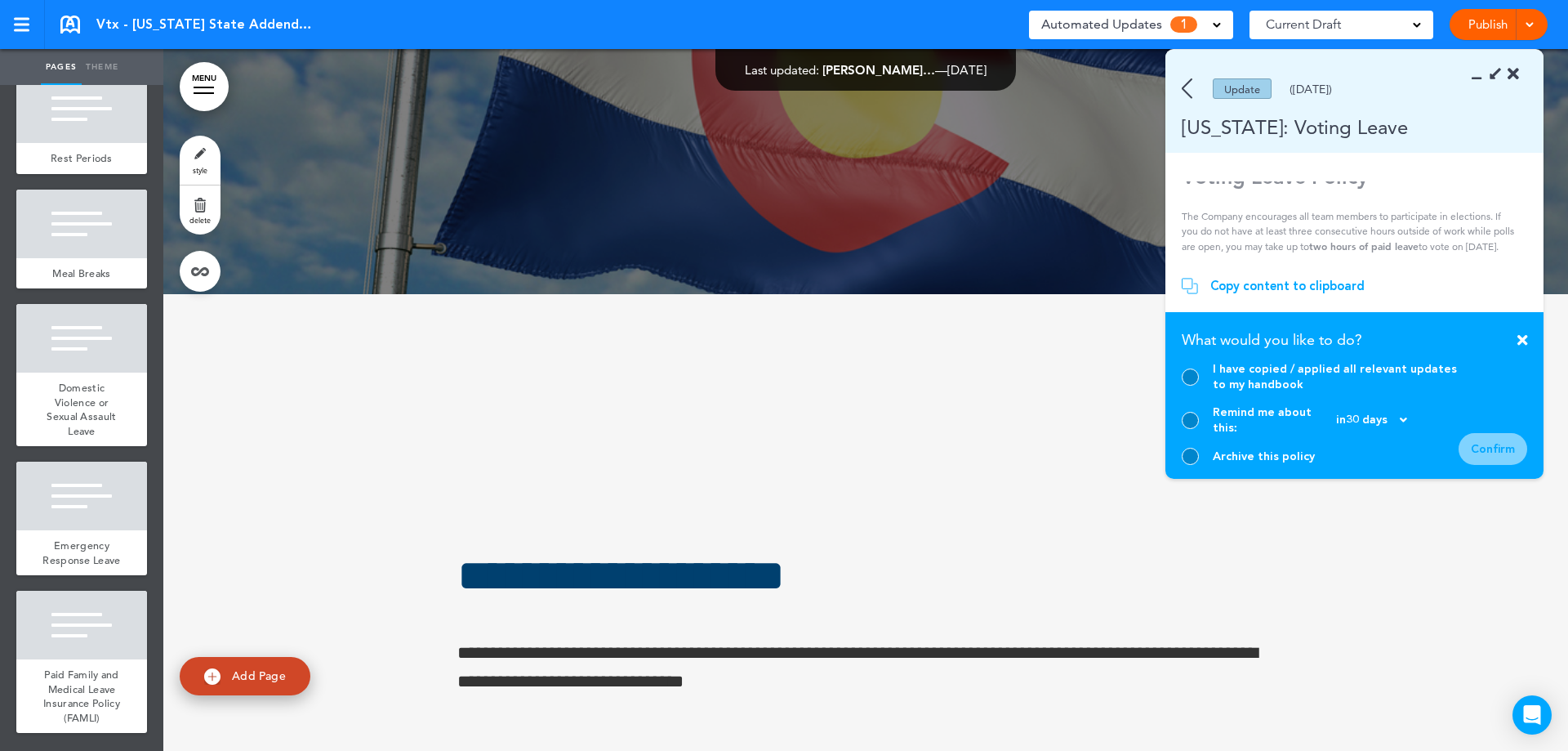
click at [1187, 385] on div at bounding box center [1190, 376] width 17 height 17
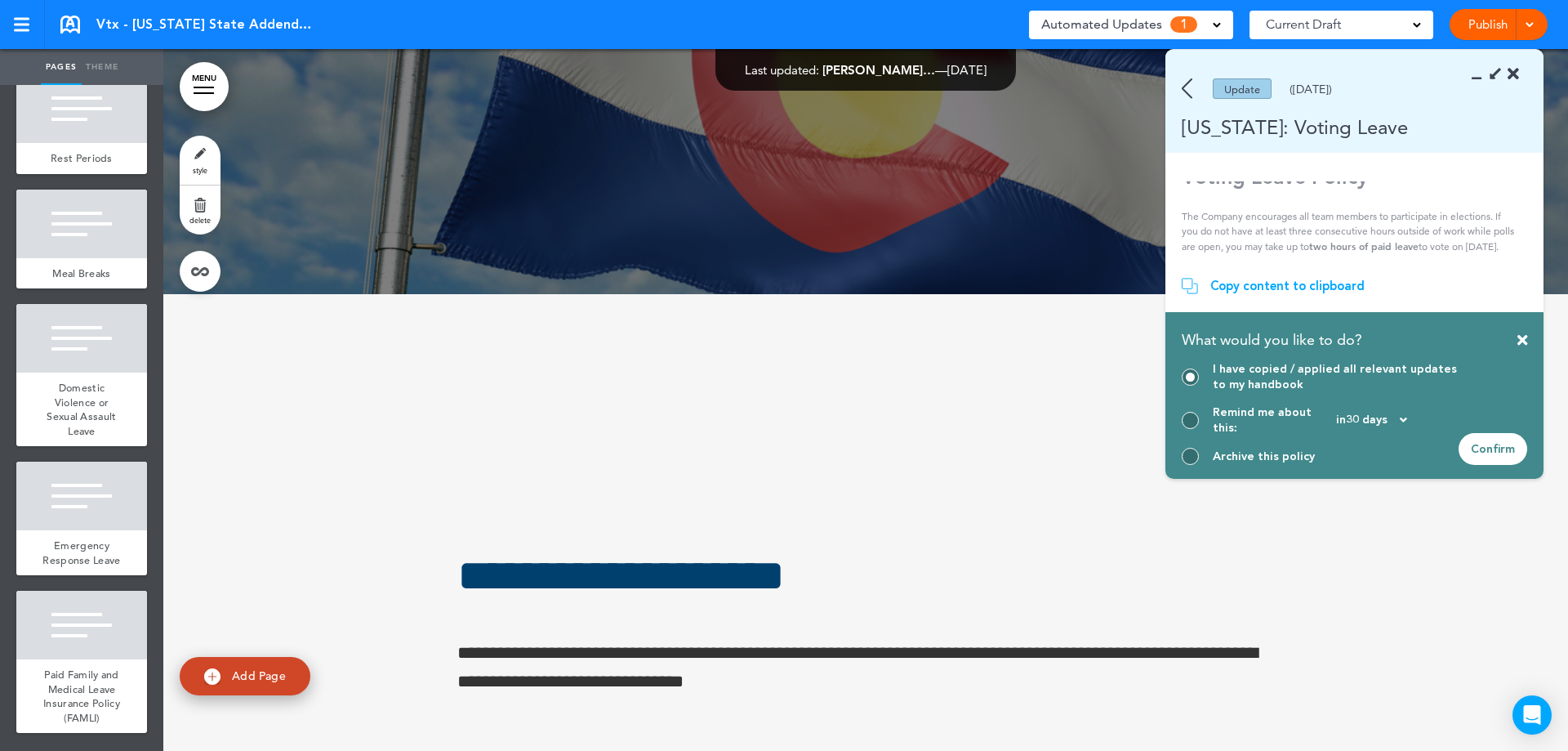
click at [1495, 461] on div "Confirm" at bounding box center [1493, 448] width 69 height 32
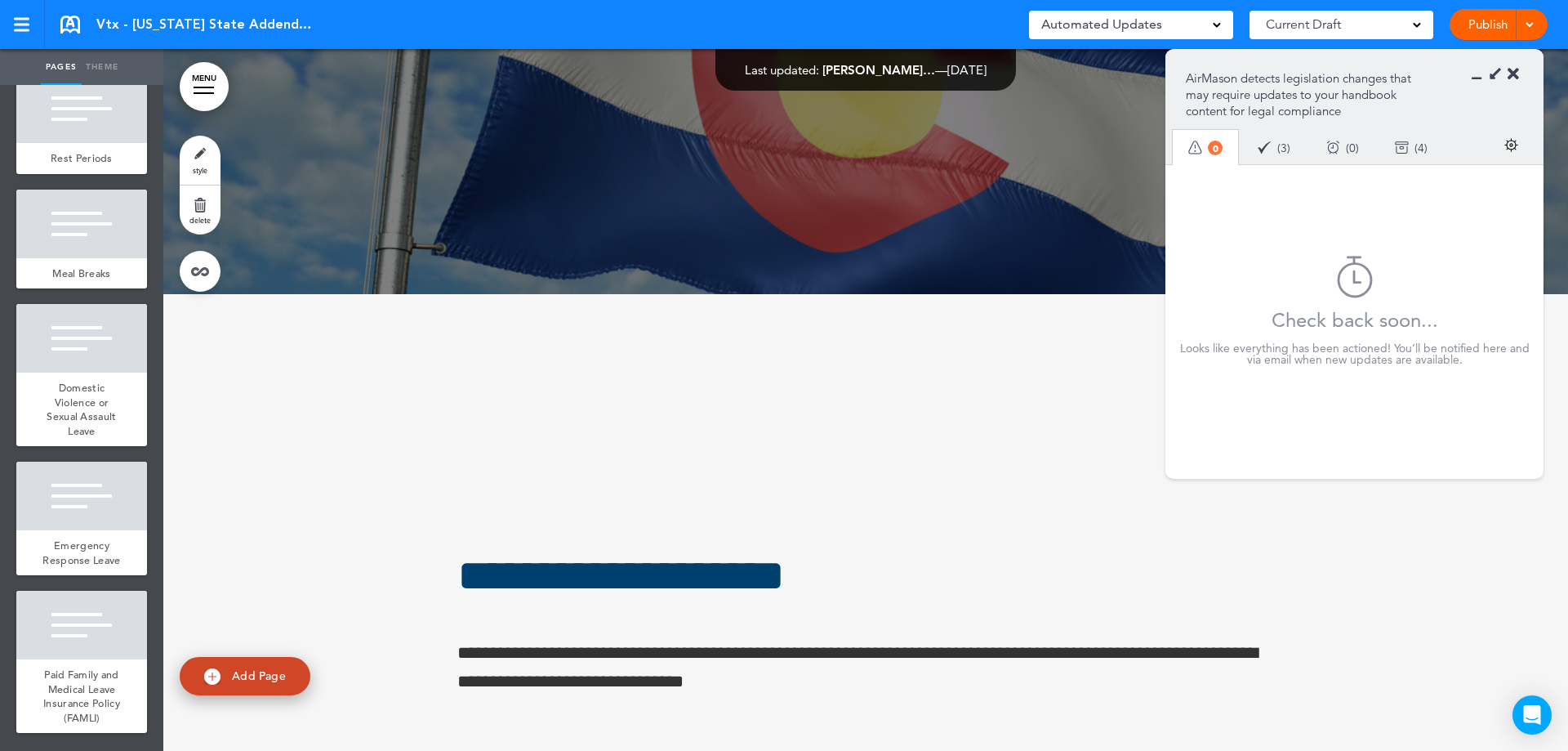
click at [1513, 80] on icon at bounding box center [1513, 74] width 11 height 16
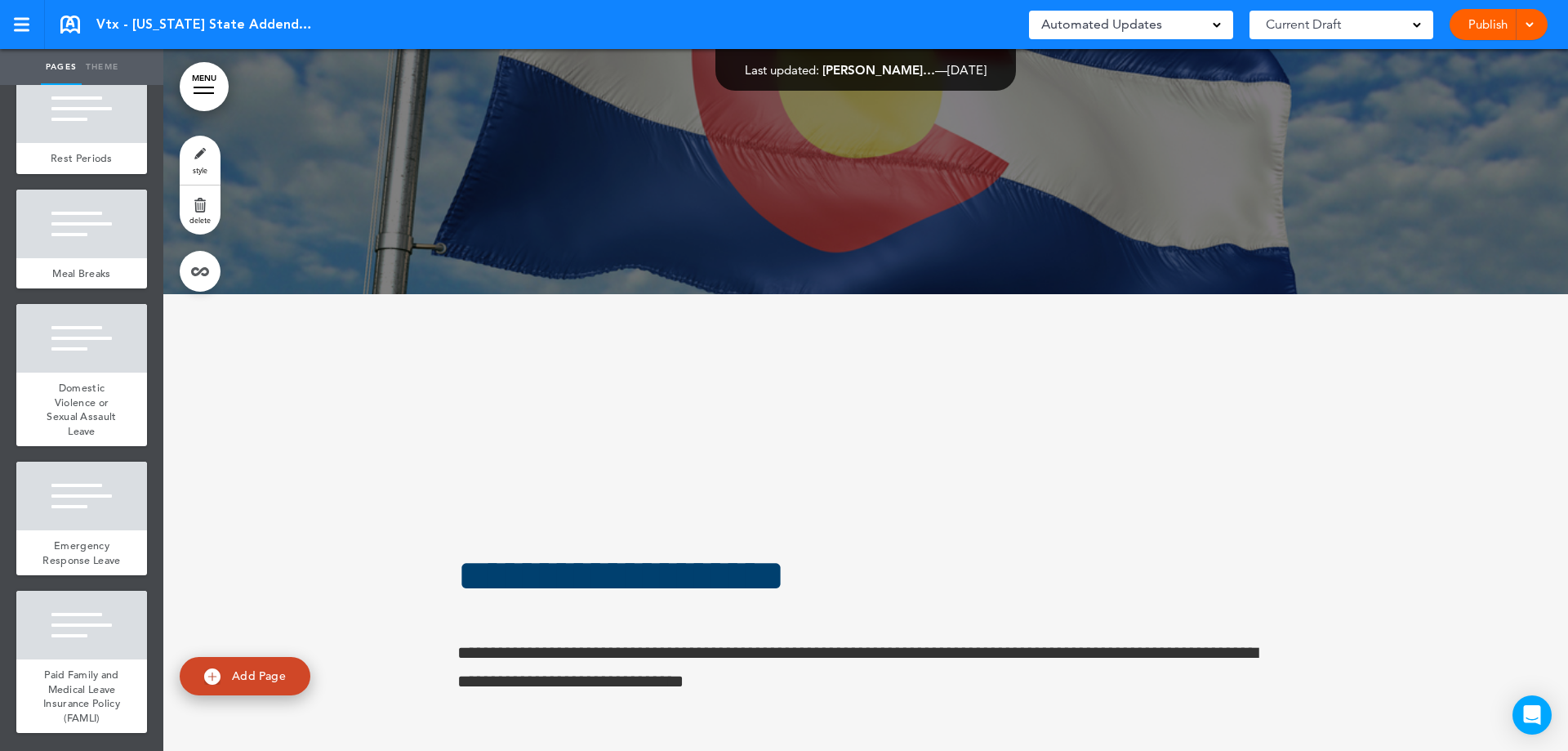
click at [1536, 21] on div "Publish Publish Preview Draft" at bounding box center [1498, 25] width 98 height 31
click at [1476, 29] on link "Publish" at bounding box center [1487, 25] width 52 height 31
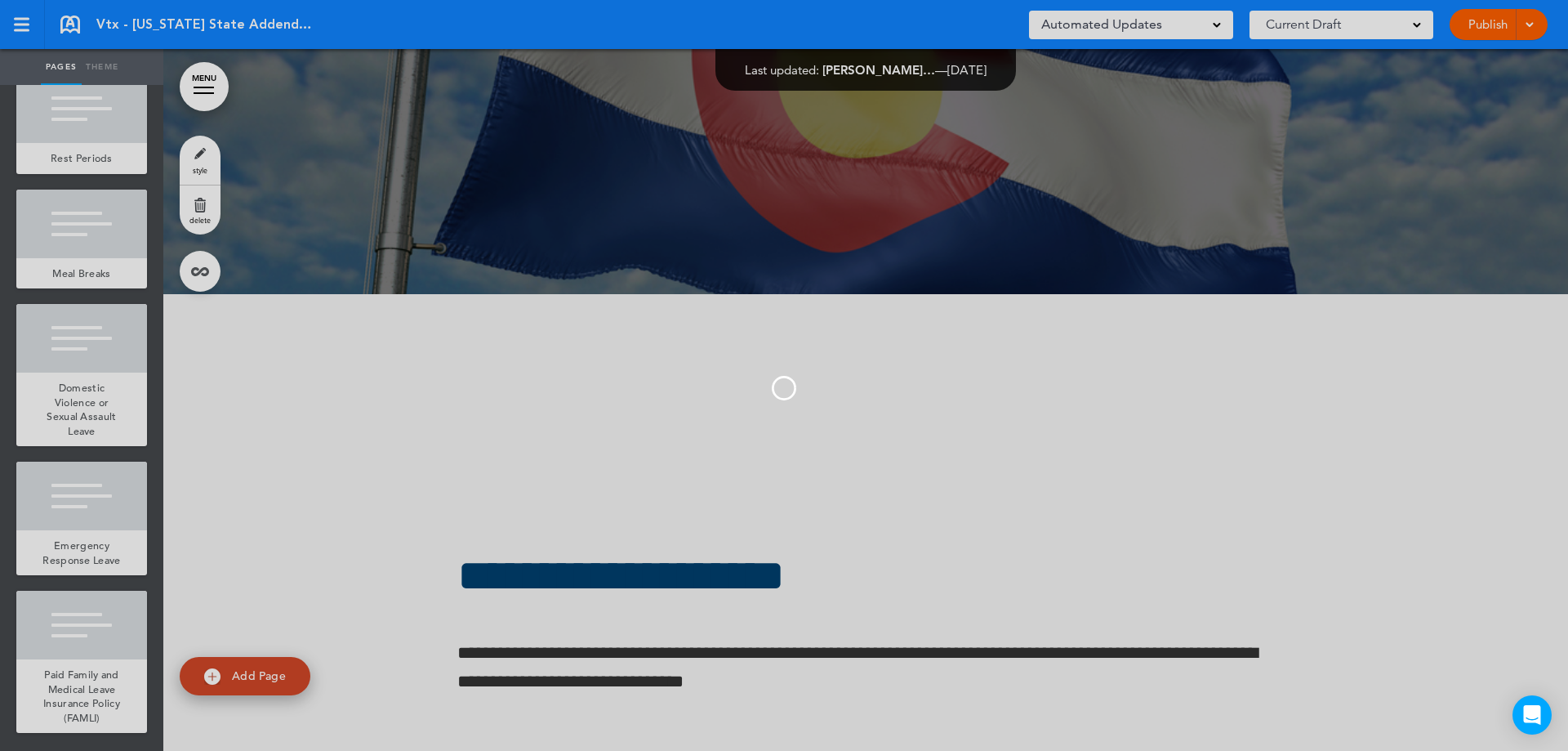
scroll to position [0, 0]
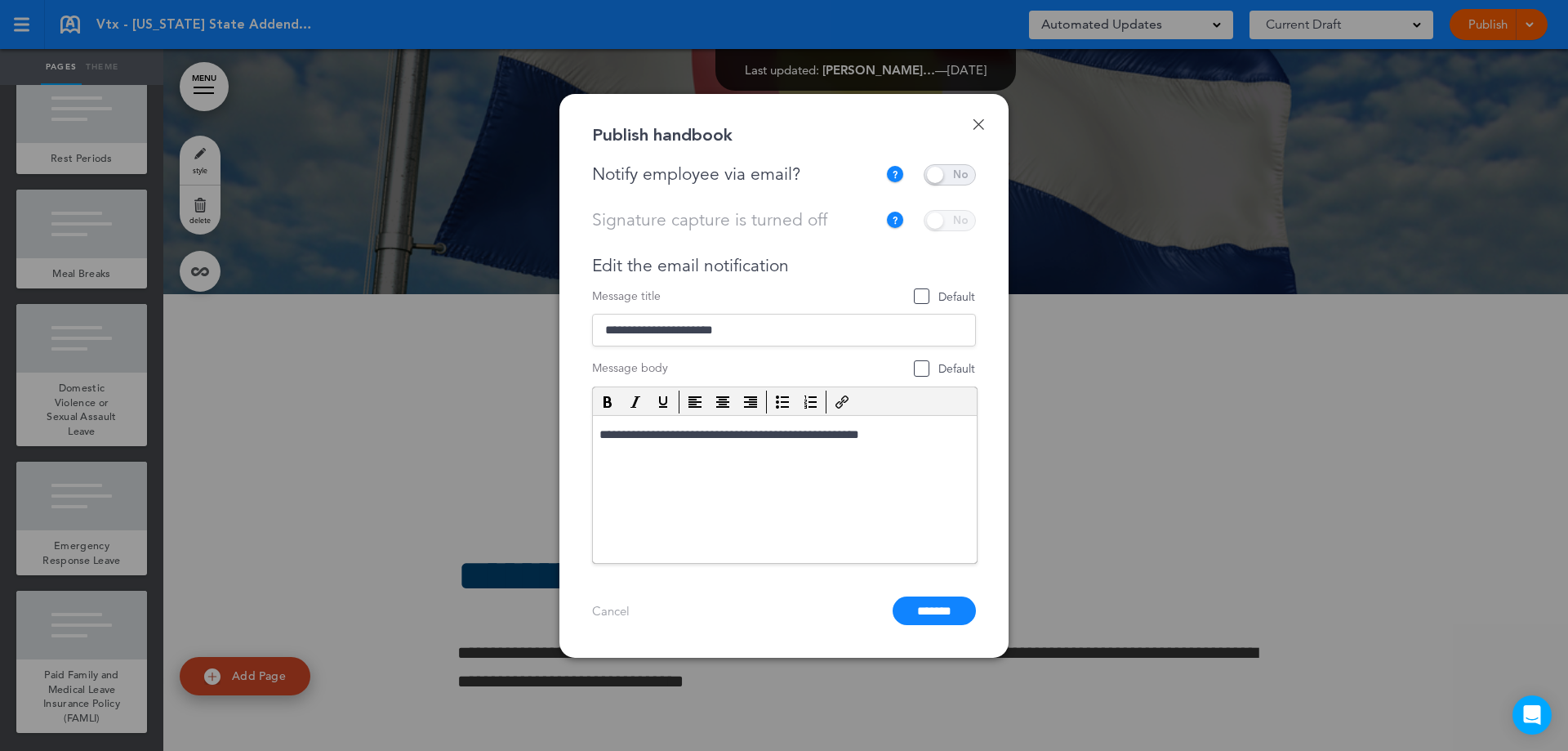
click at [960, 177] on span at bounding box center [950, 175] width 52 height 21
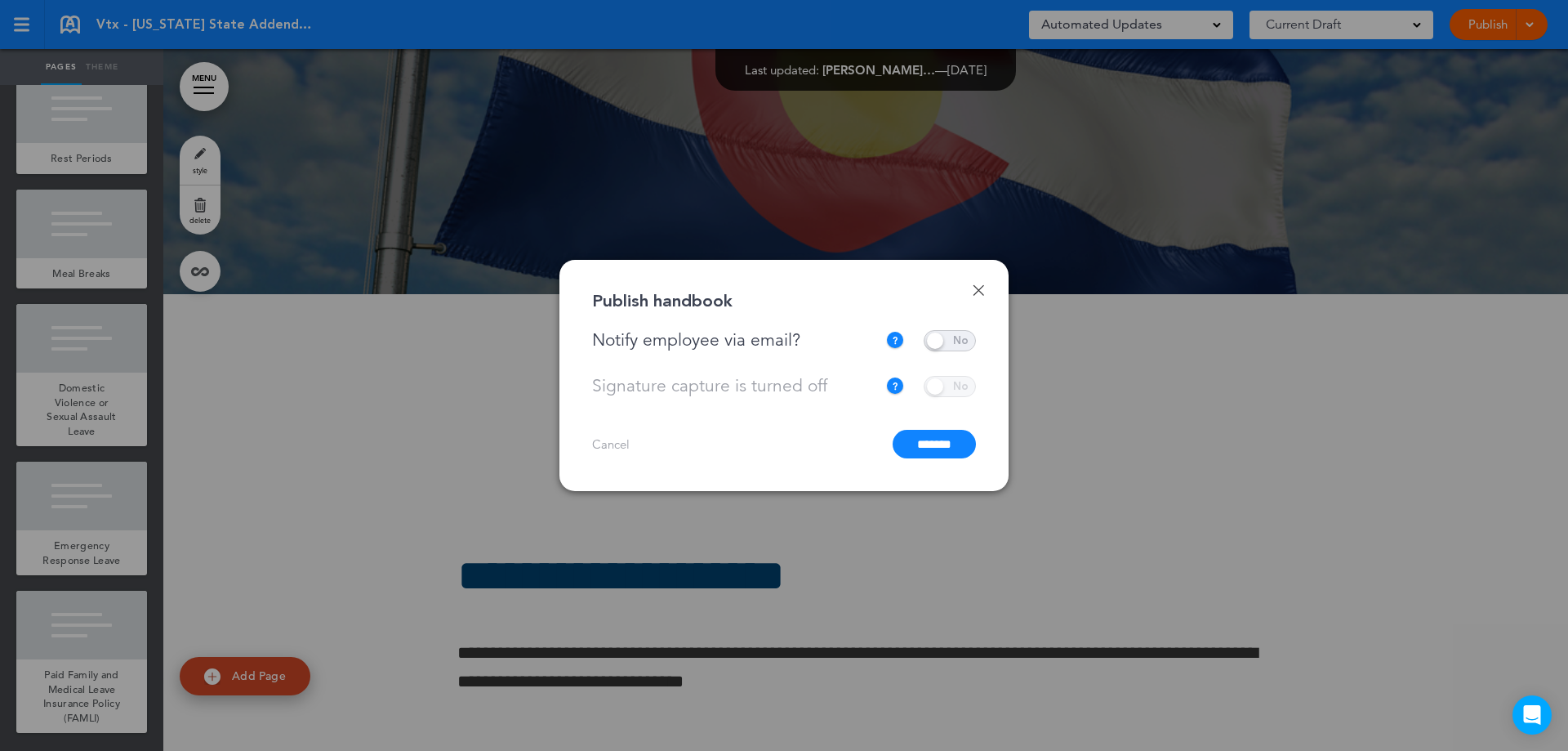
click at [957, 444] on input "*******" at bounding box center [934, 443] width 83 height 29
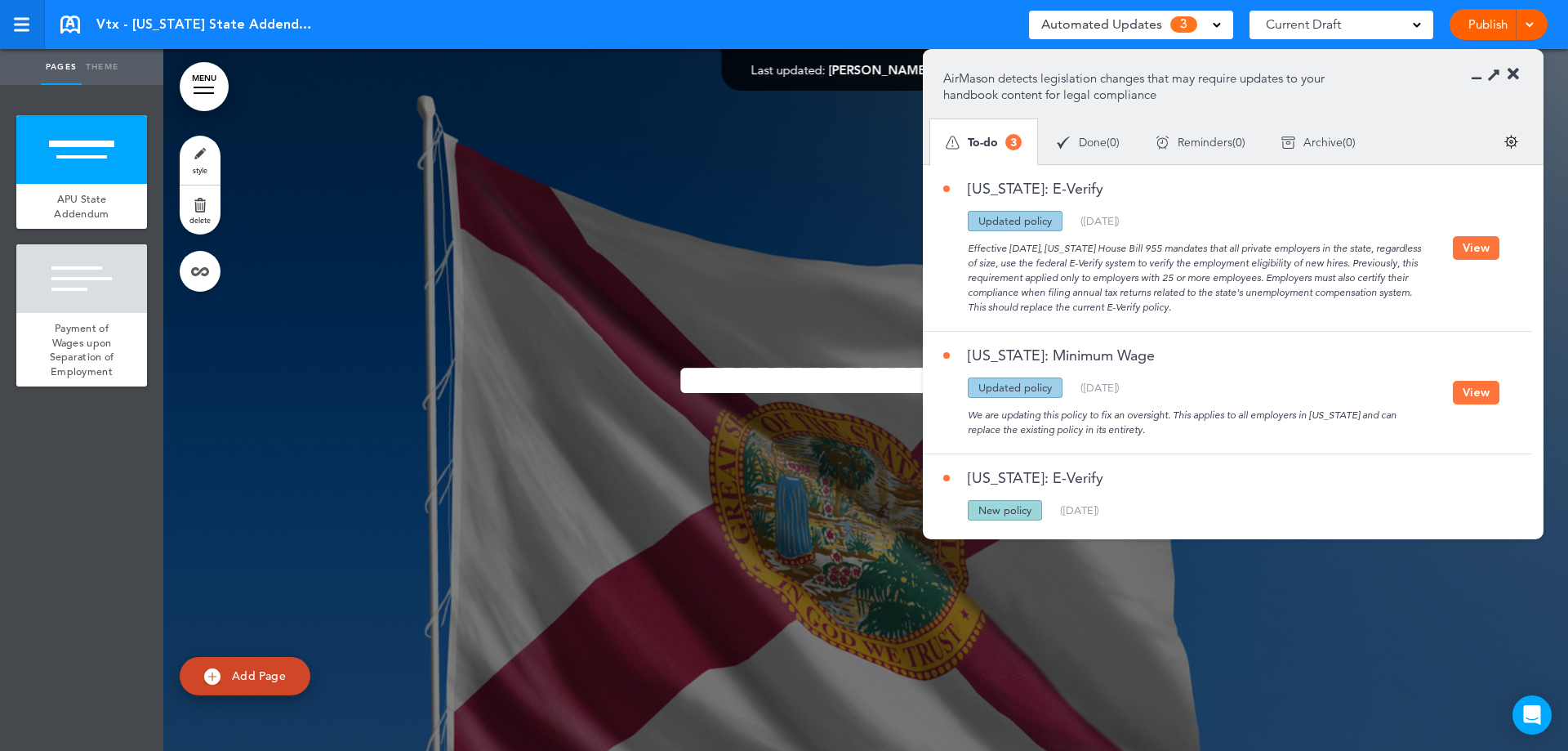
click at [23, 30] on div at bounding box center [21, 30] width 16 height 2
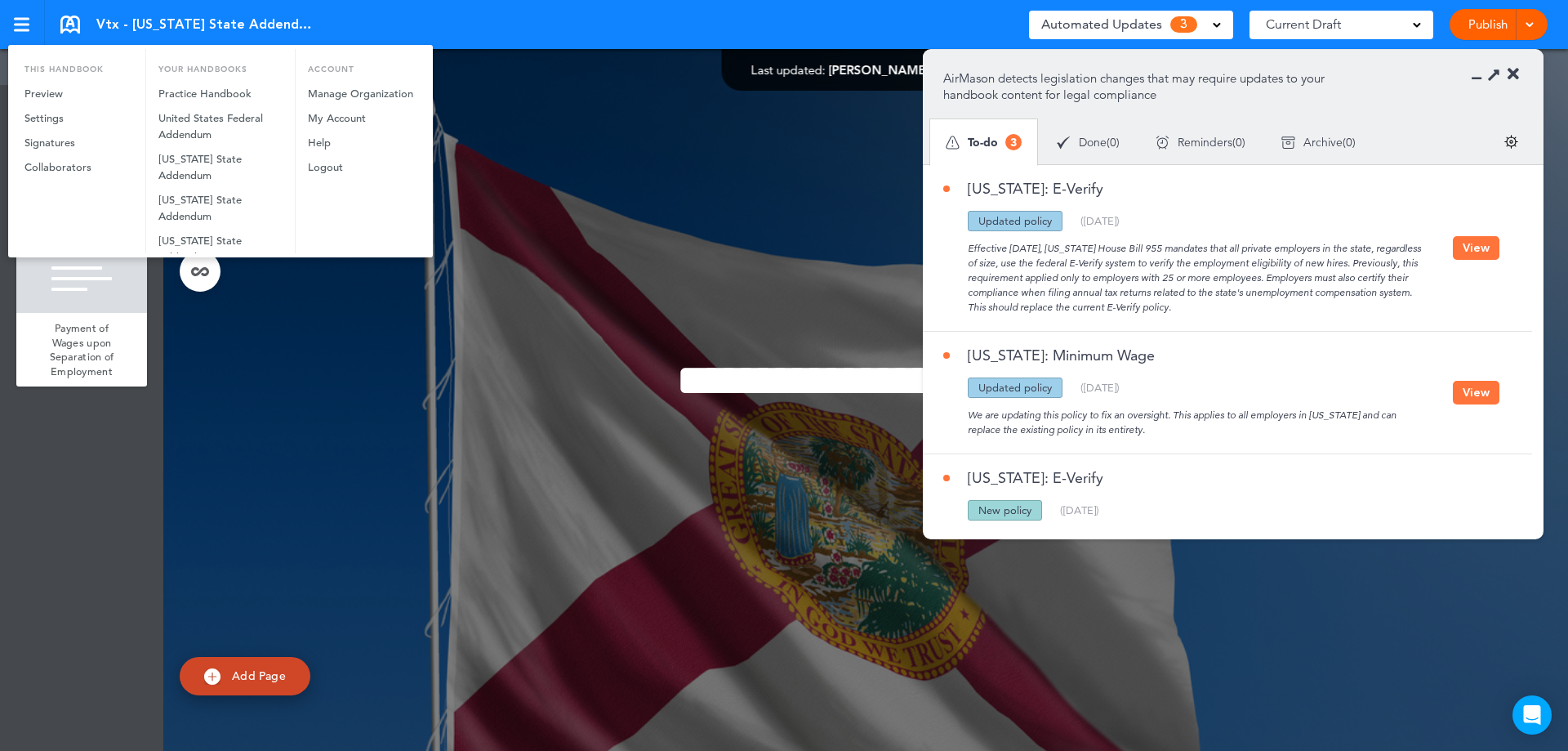
click at [1477, 250] on div at bounding box center [784, 376] width 1568 height 751
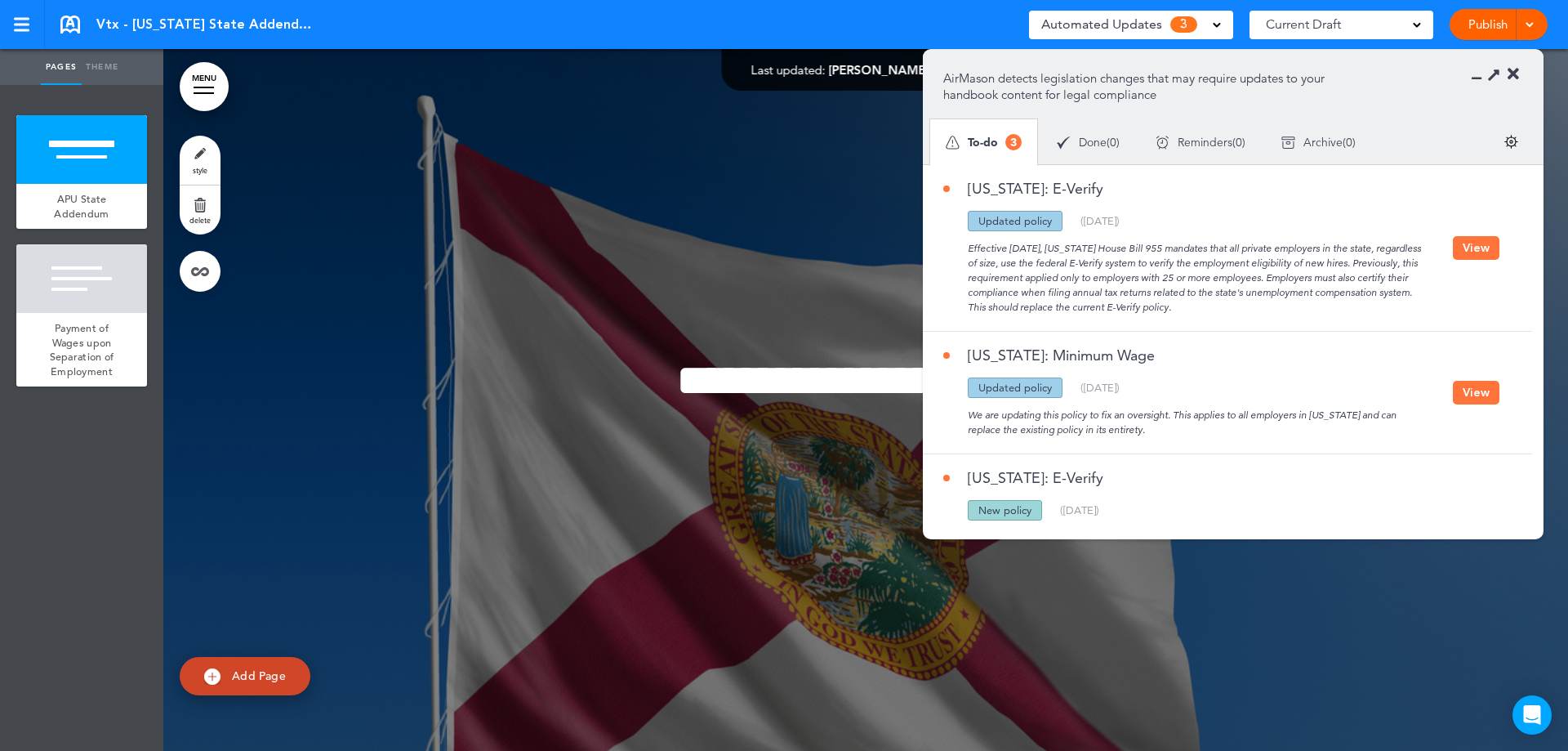
click at [1470, 246] on button "View" at bounding box center [1476, 248] width 47 height 24
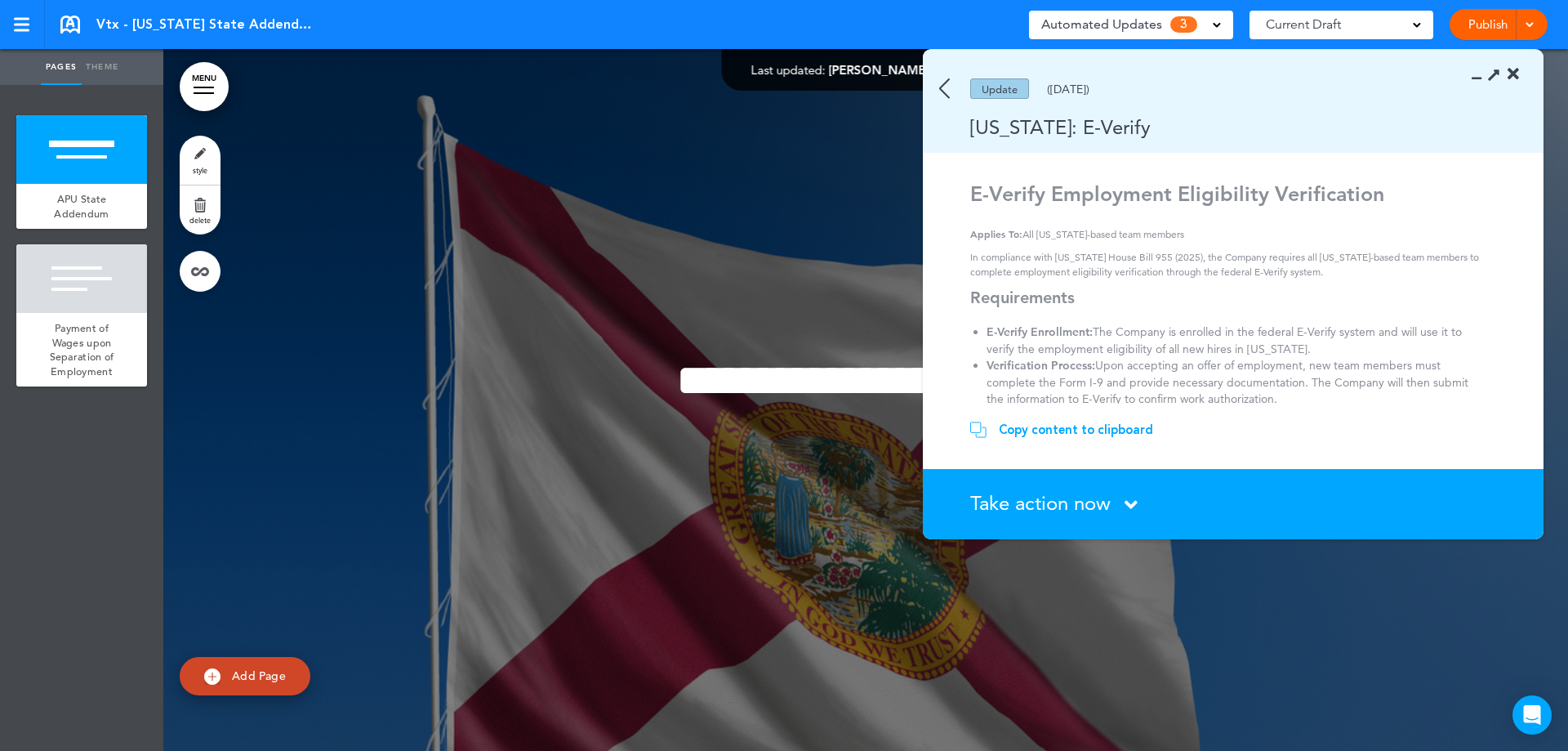
click at [1027, 496] on span "Take action now" at bounding box center [1040, 502] width 141 height 24
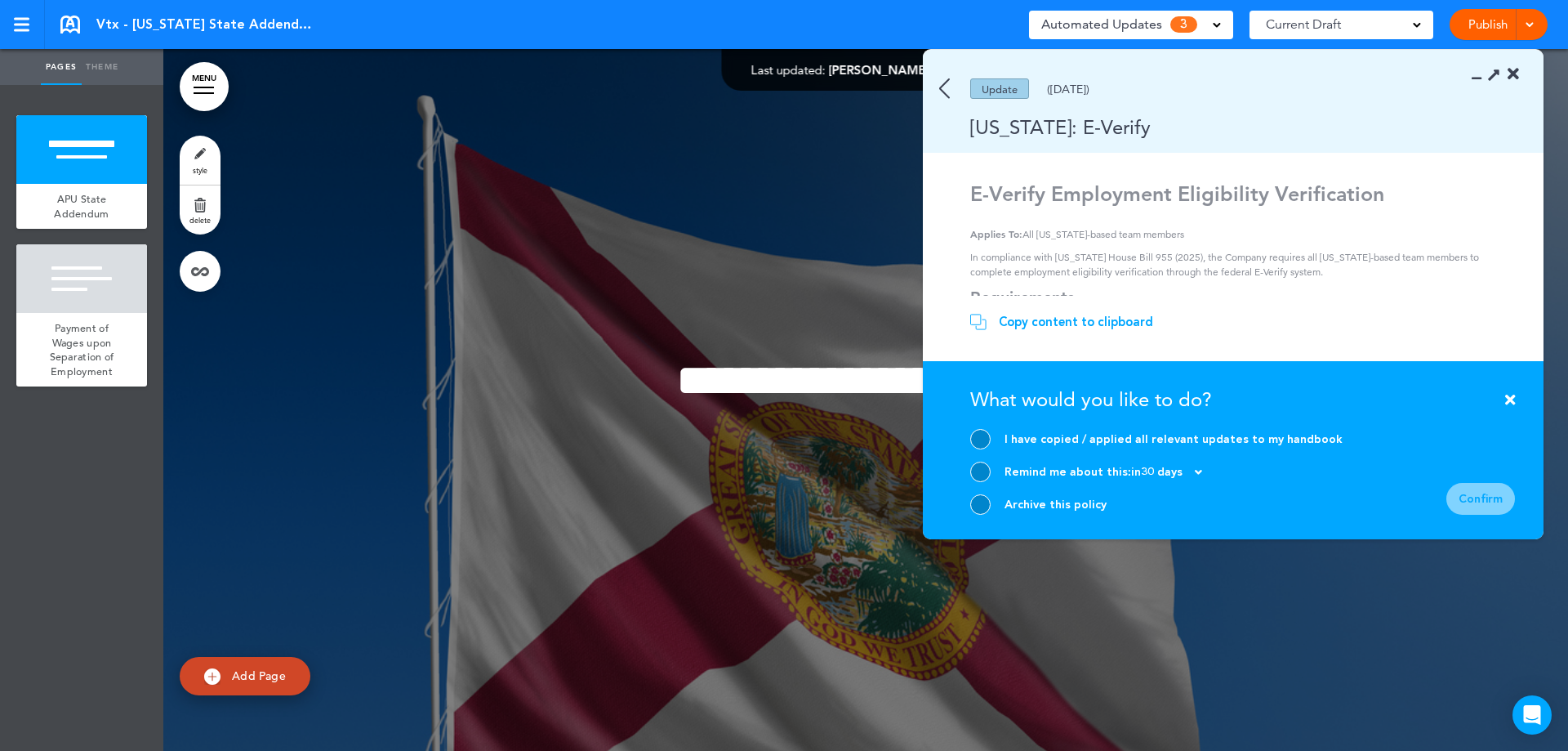
drag, startPoint x: 987, startPoint y: 432, endPoint x: 1003, endPoint y: 436, distance: 16.5
click at [987, 433] on div at bounding box center [980, 438] width 20 height 20
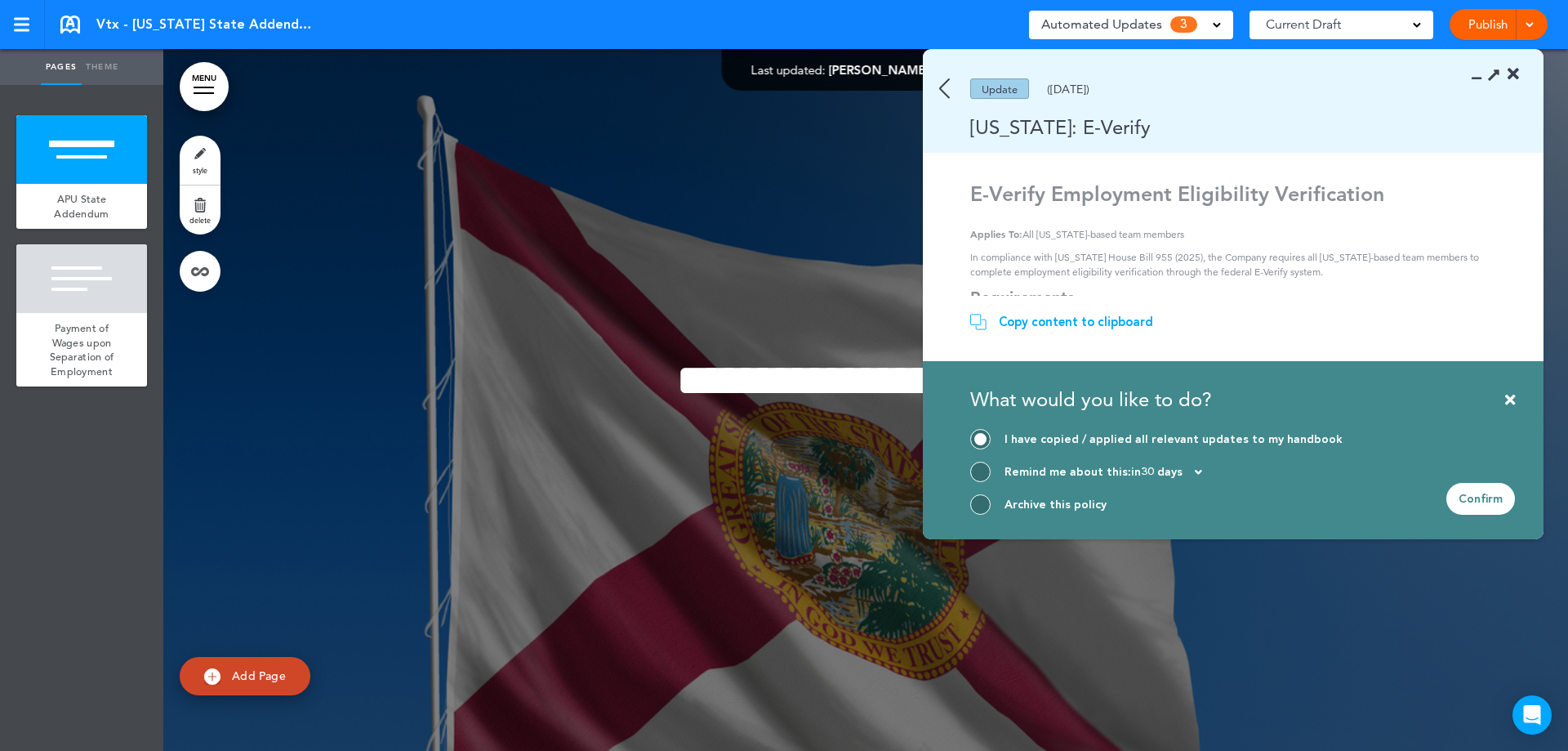
click at [1481, 508] on div "Confirm" at bounding box center [1480, 498] width 69 height 32
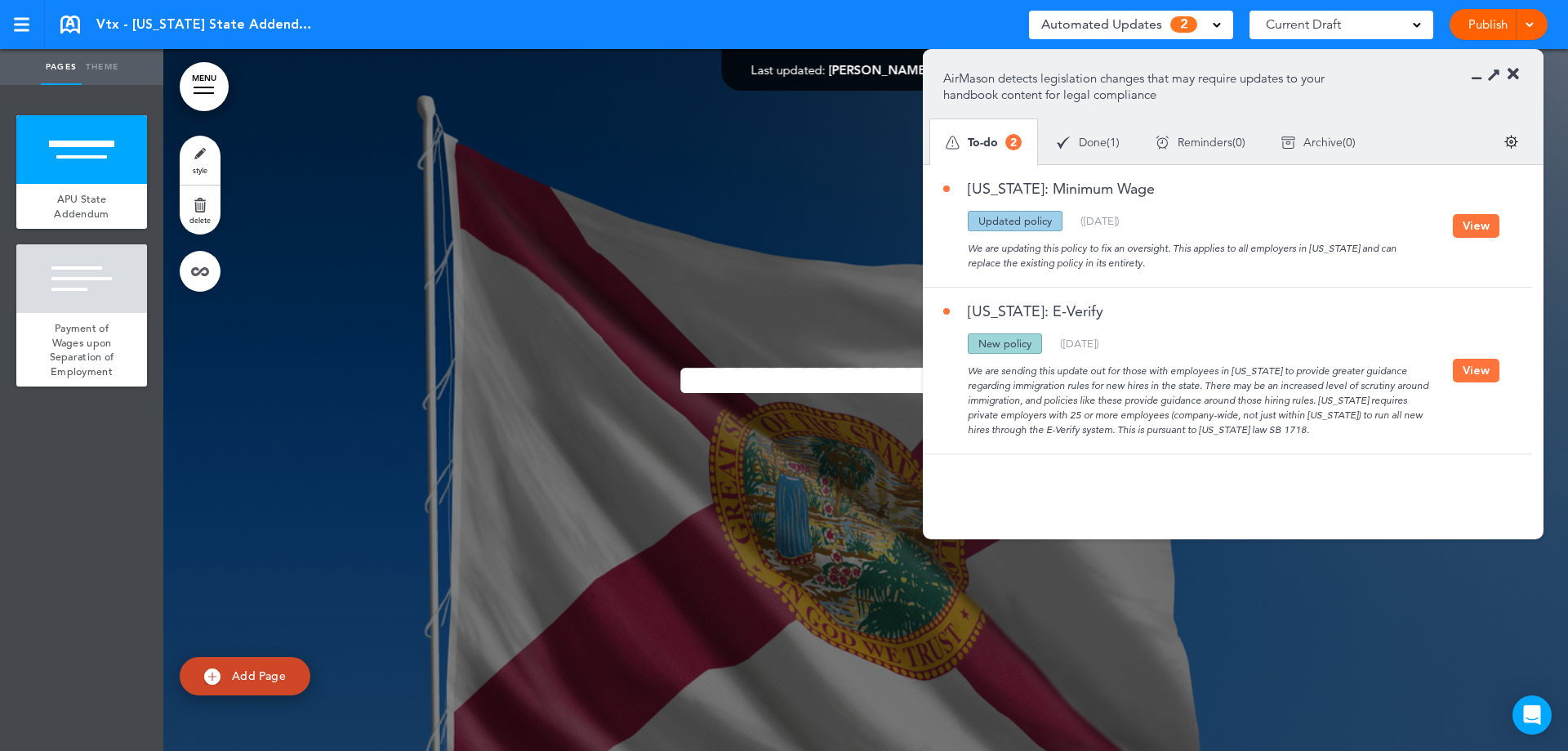
click at [1487, 368] on button "View" at bounding box center [1476, 370] width 47 height 24
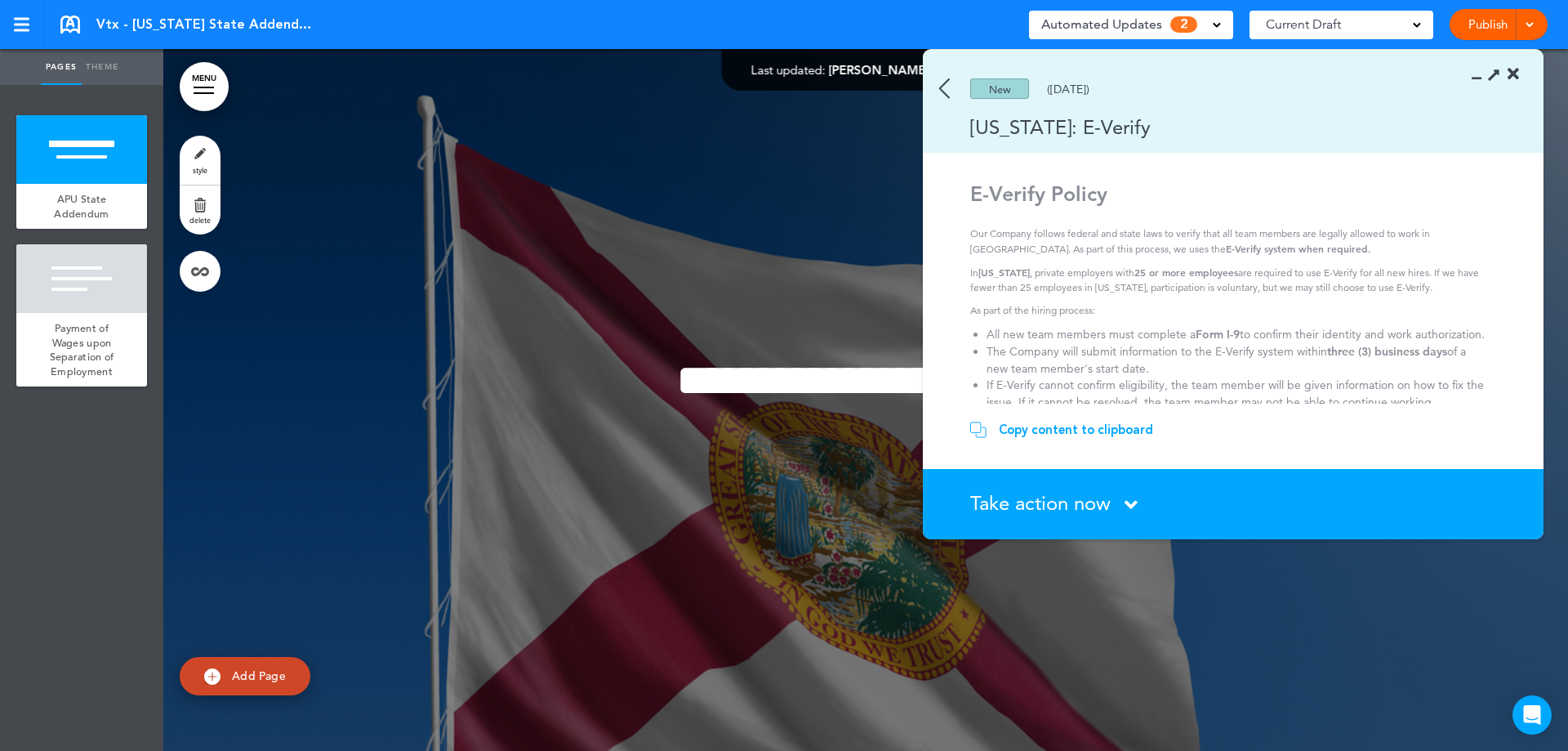
click at [1015, 506] on span "Take action now" at bounding box center [1040, 502] width 141 height 24
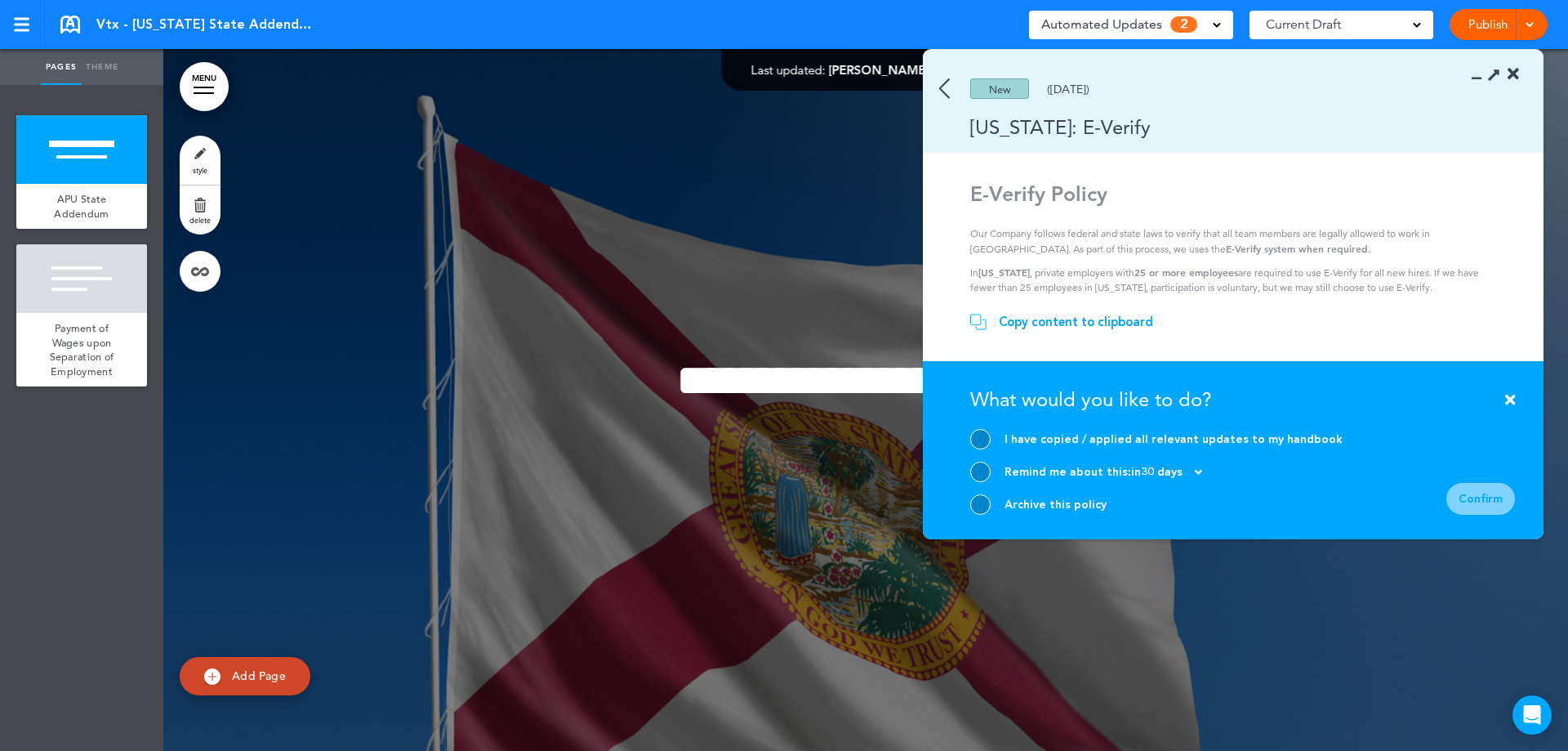
click at [974, 442] on div at bounding box center [980, 438] width 20 height 20
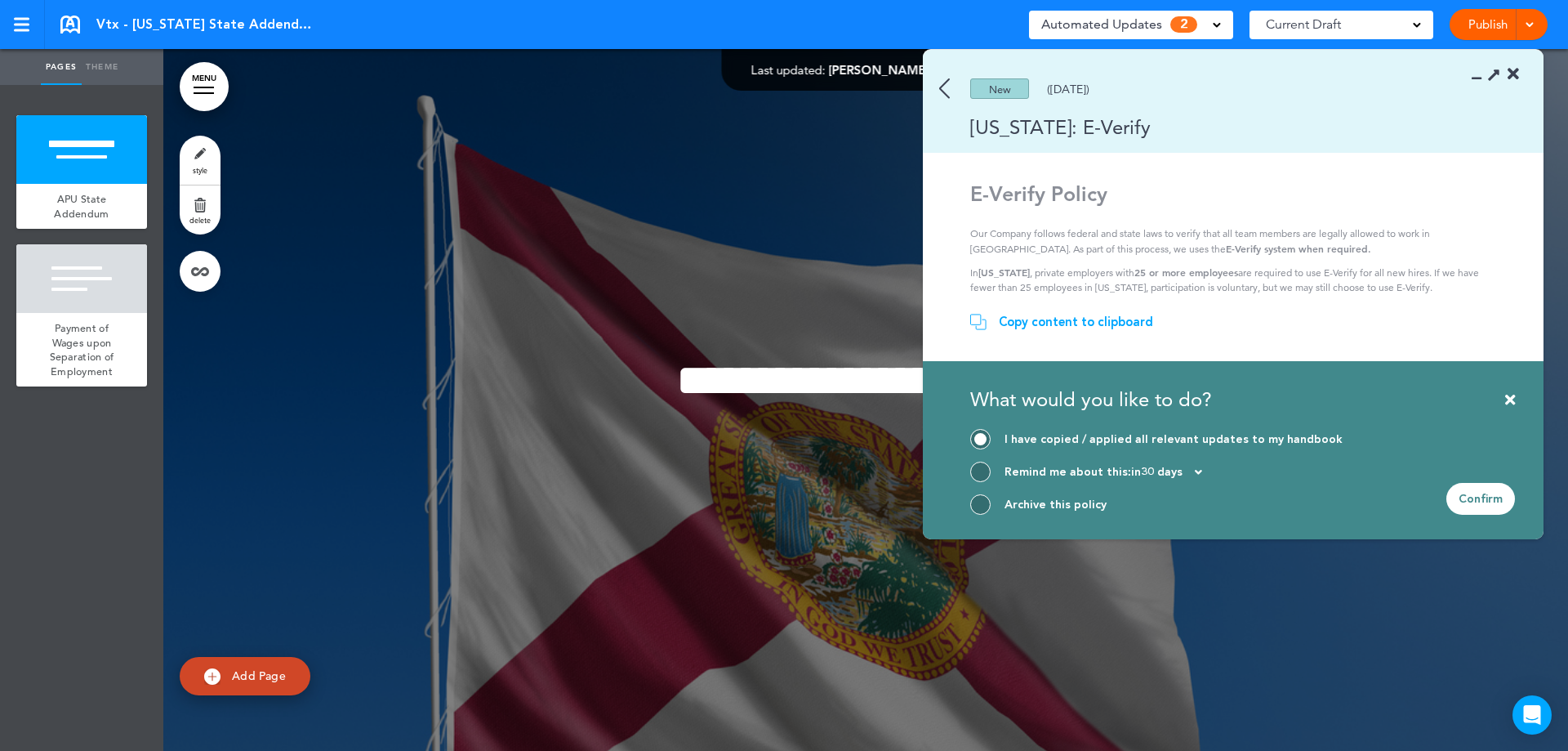
click at [1481, 510] on div "Confirm" at bounding box center [1480, 498] width 69 height 32
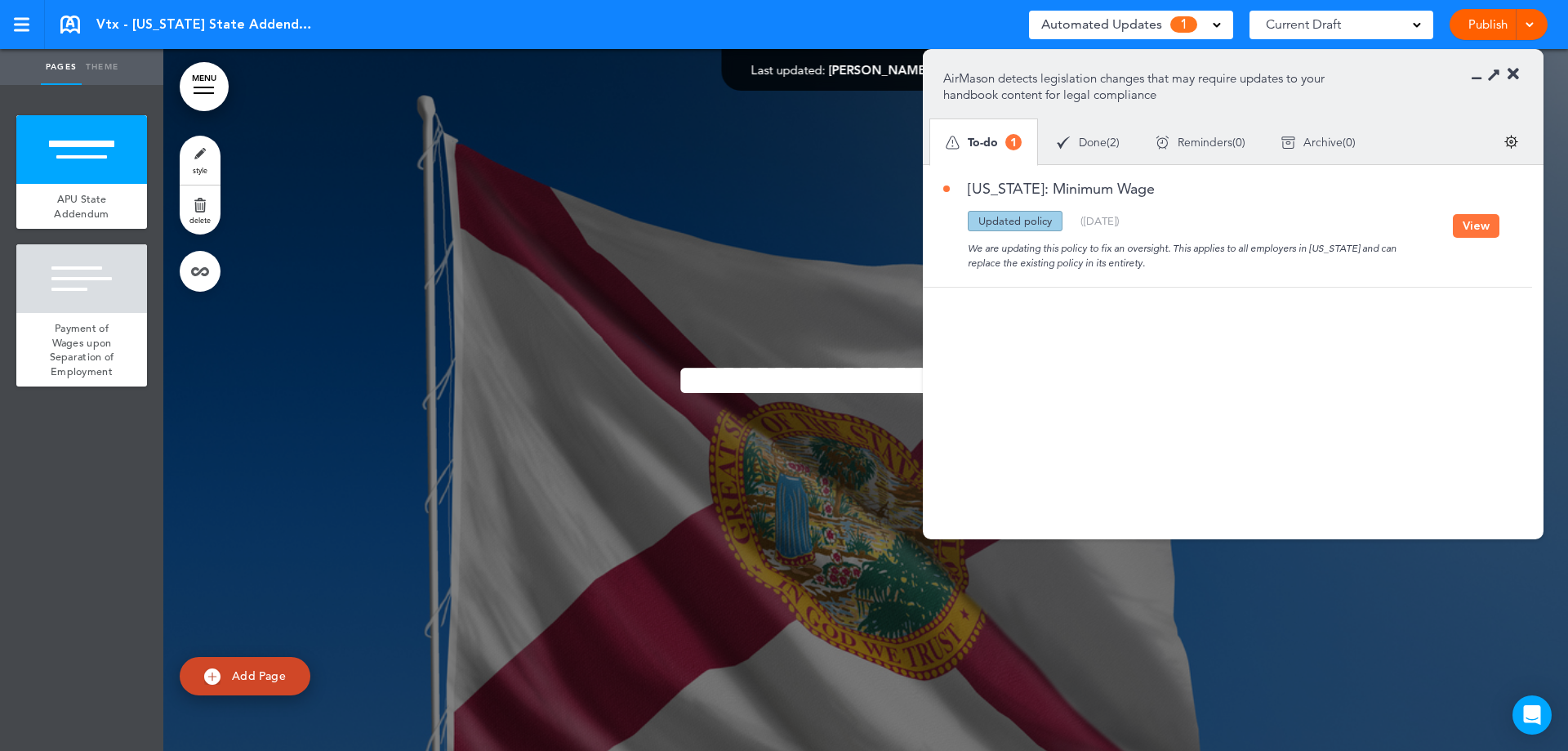
click at [1485, 227] on button "View" at bounding box center [1476, 226] width 47 height 24
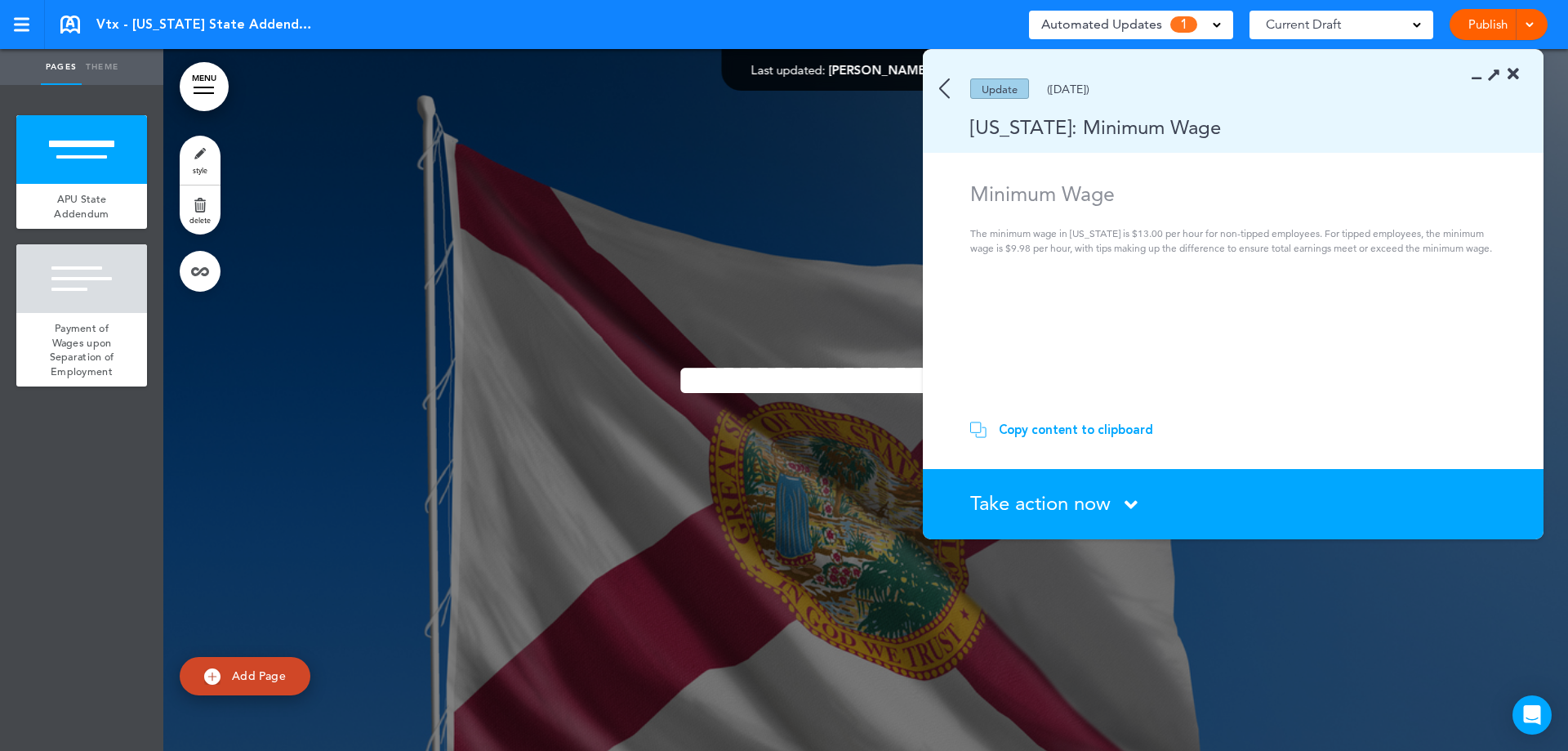
click at [1046, 505] on span "Take action now" at bounding box center [1040, 502] width 141 height 24
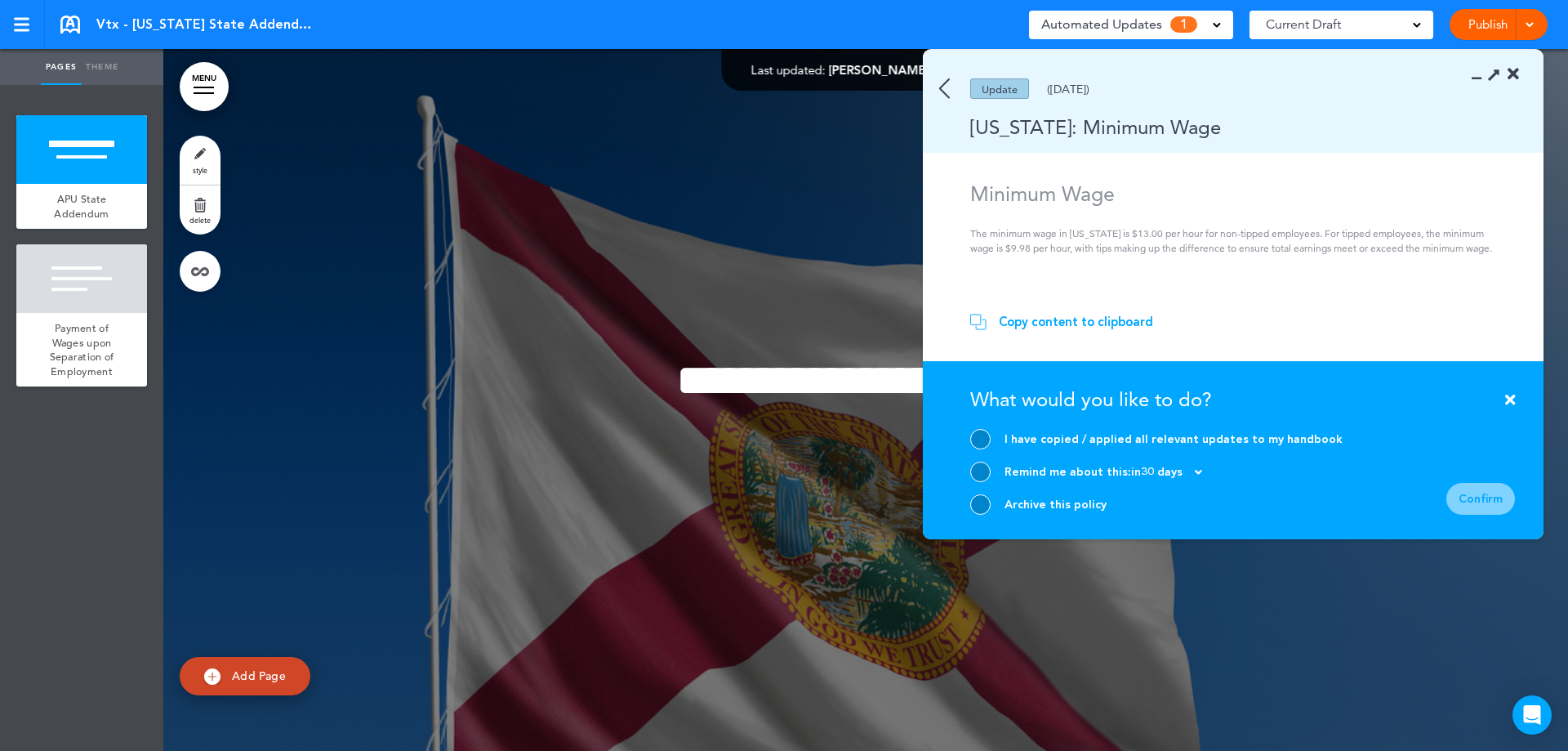
click at [972, 438] on div at bounding box center [980, 438] width 20 height 20
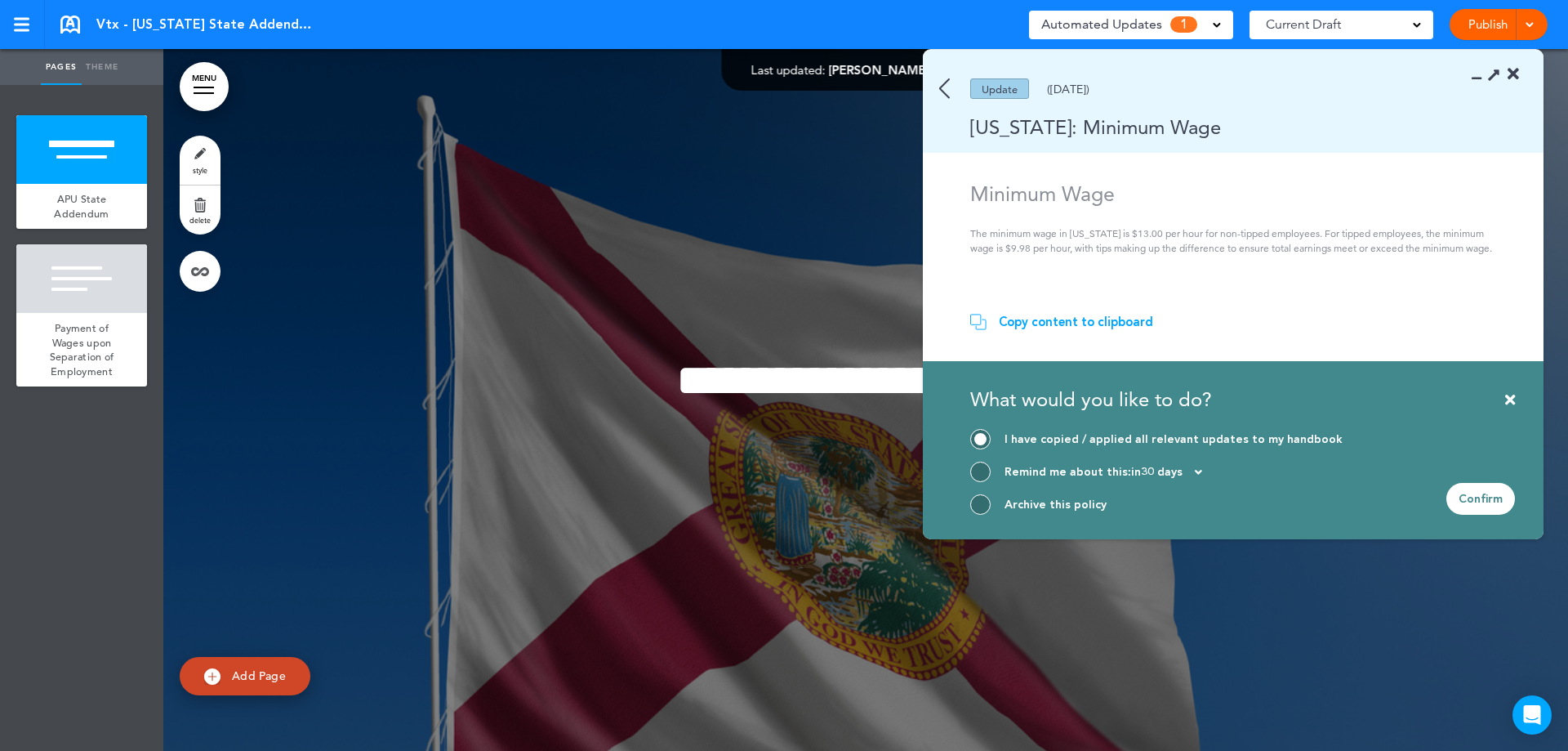
click at [1494, 496] on div "Confirm" at bounding box center [1480, 498] width 69 height 32
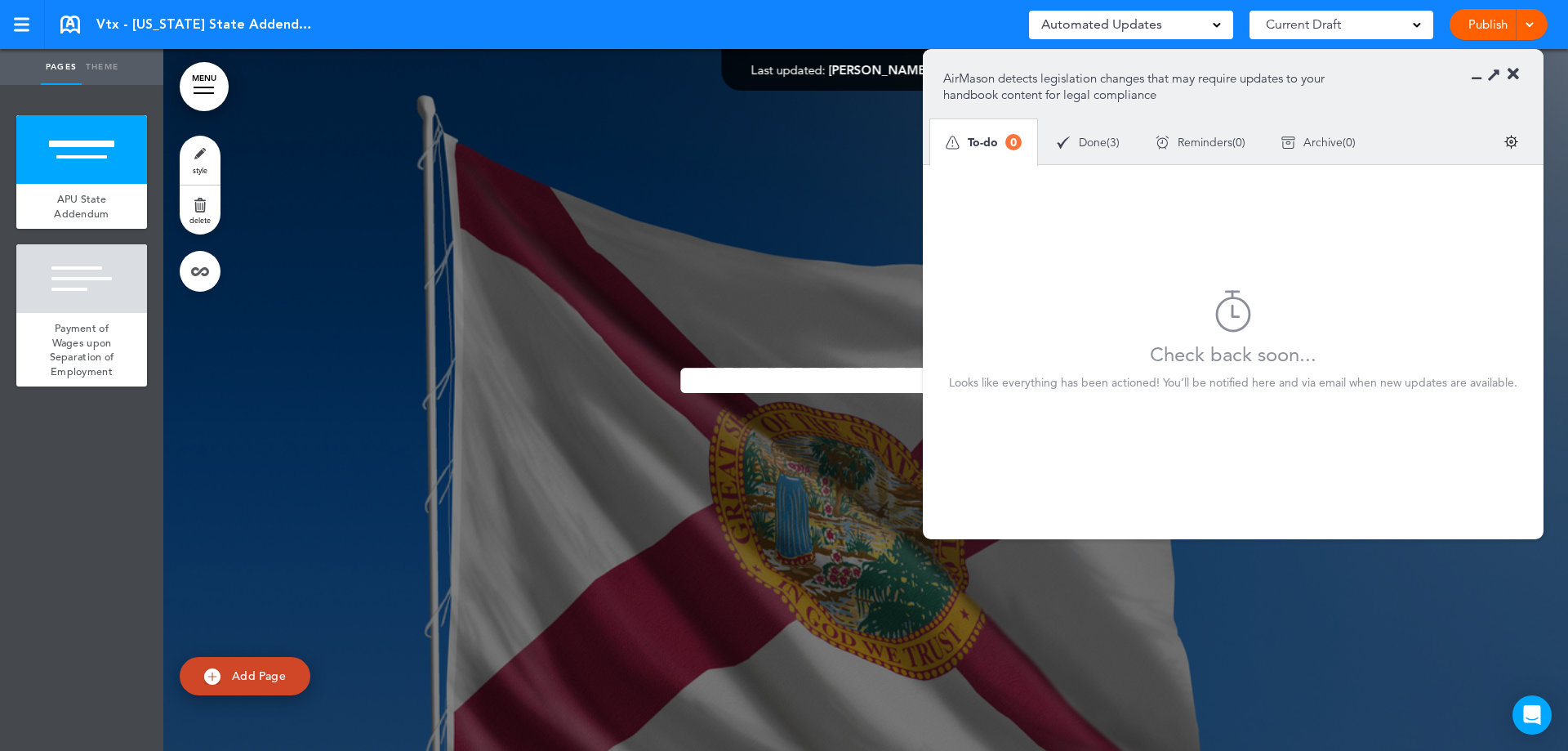
click at [1516, 75] on icon at bounding box center [1513, 74] width 11 height 16
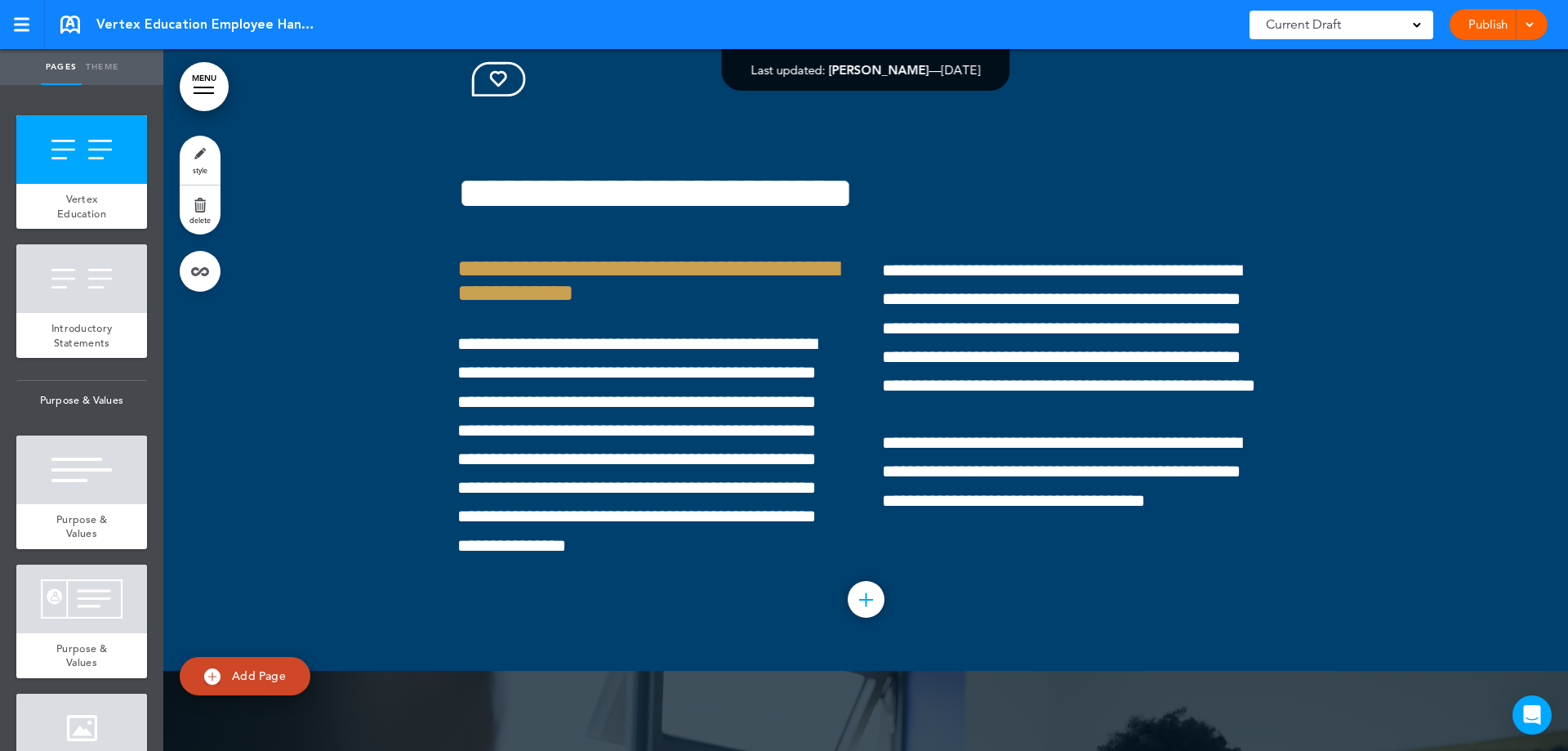
scroll to position [18030, 0]
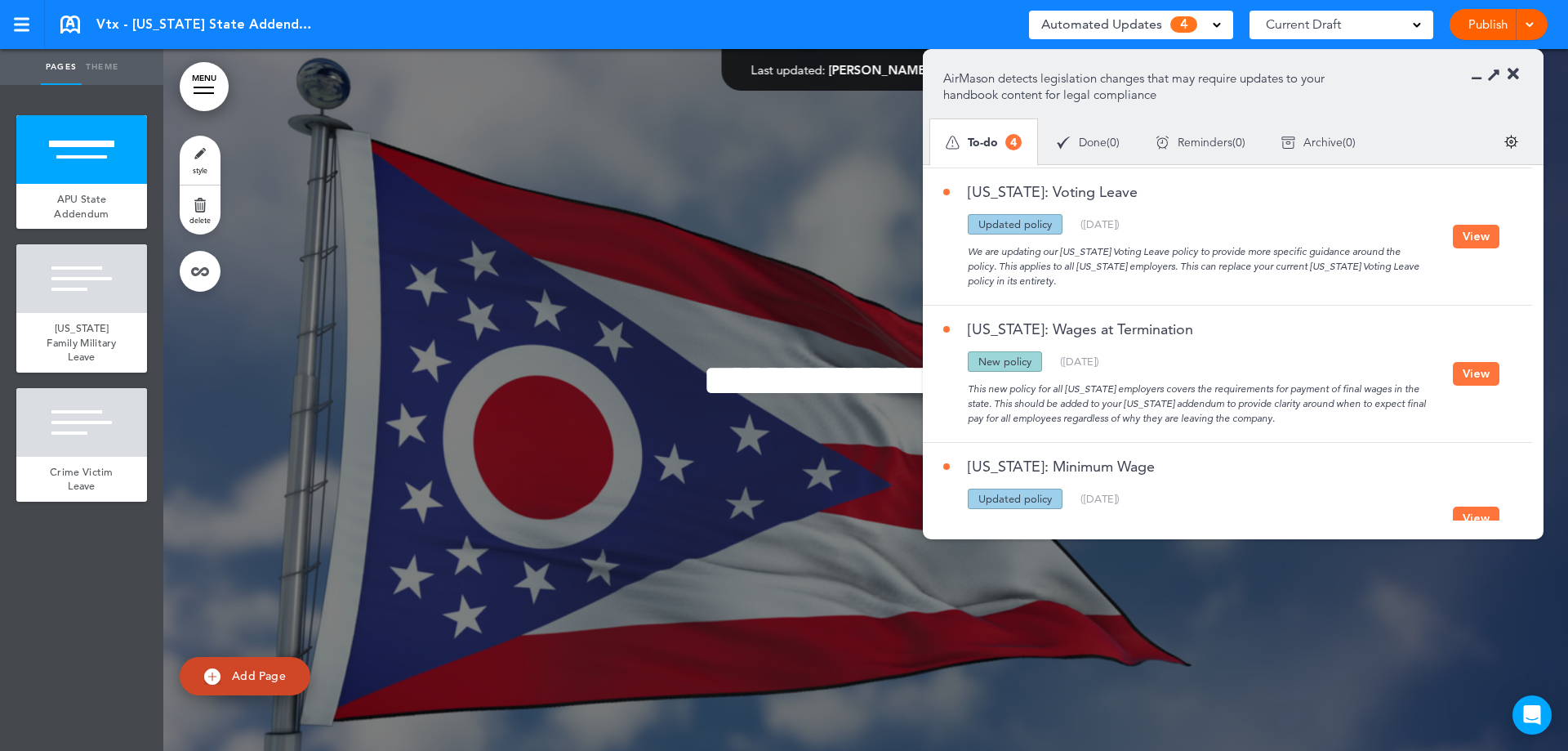
scroll to position [232, 0]
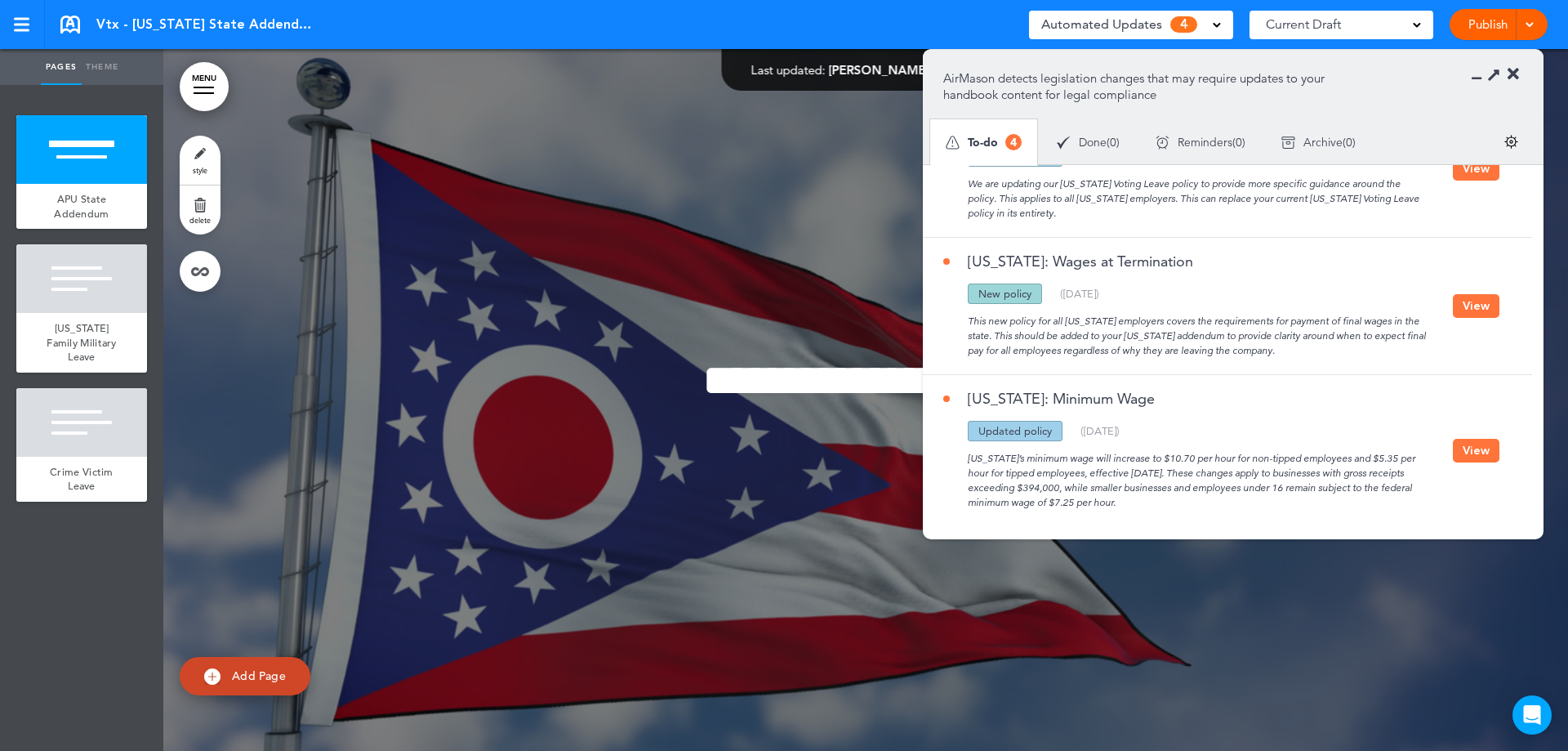
click at [1470, 441] on button "View" at bounding box center [1476, 450] width 47 height 24
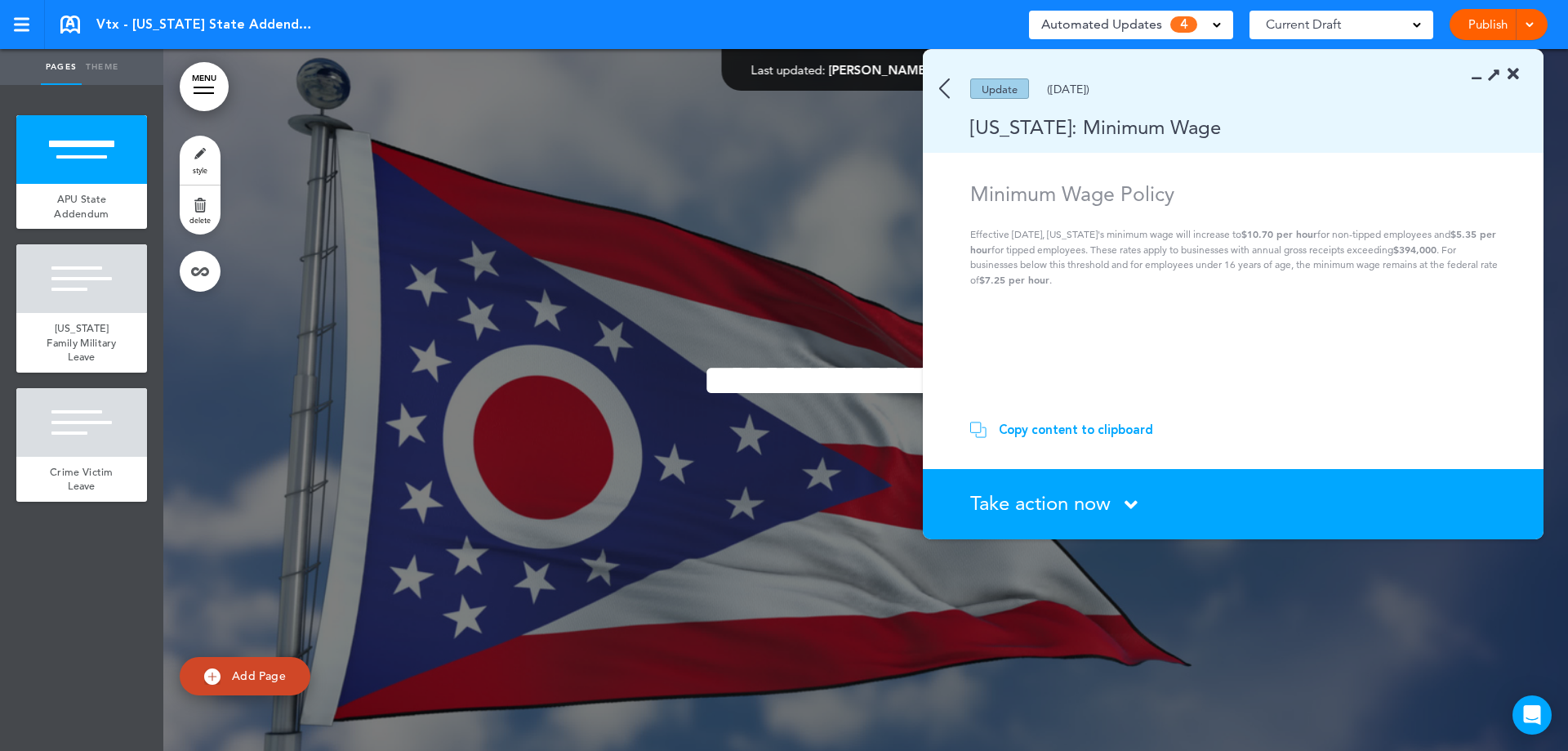
click at [1086, 503] on span "Take action now" at bounding box center [1040, 502] width 141 height 24
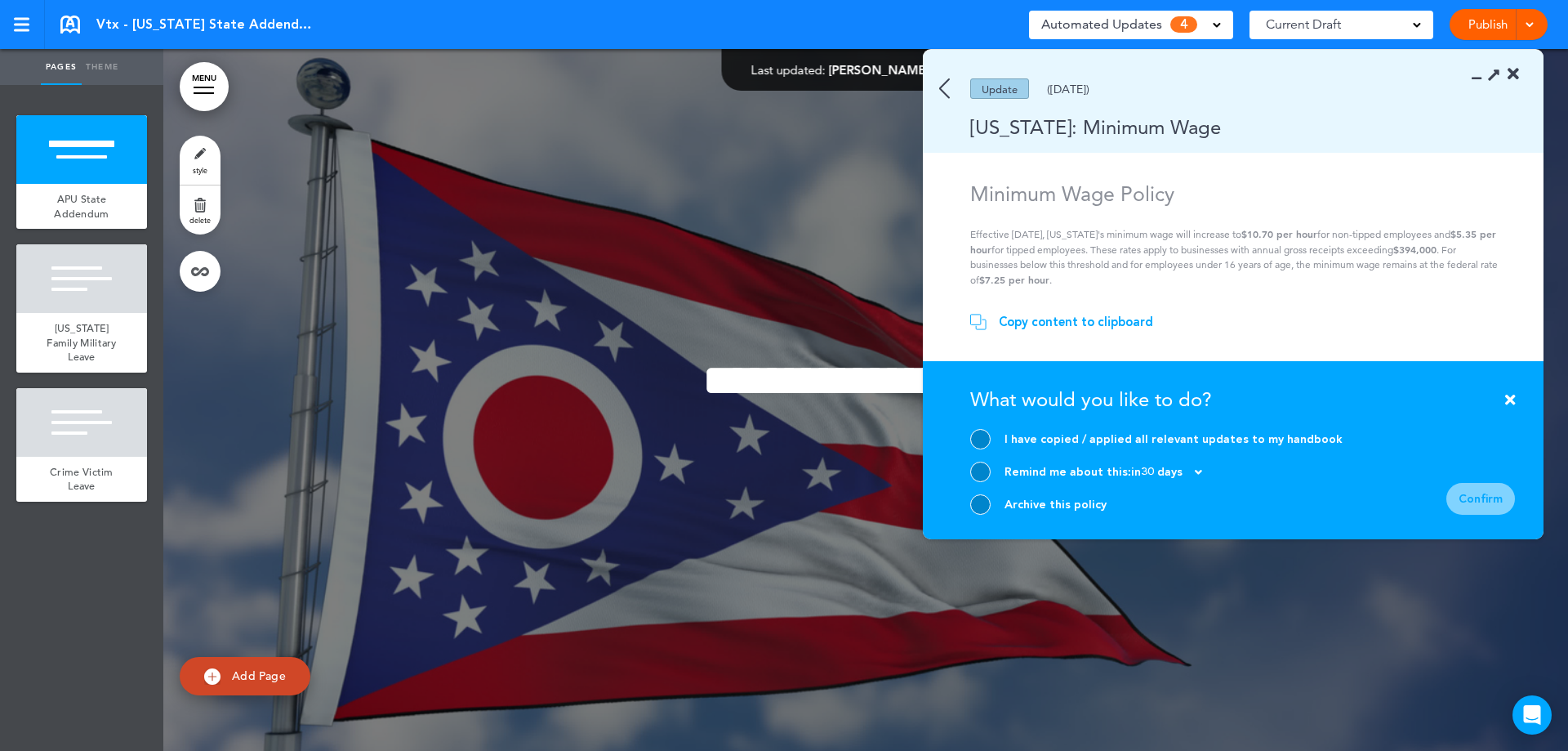
click at [978, 438] on div at bounding box center [980, 438] width 20 height 20
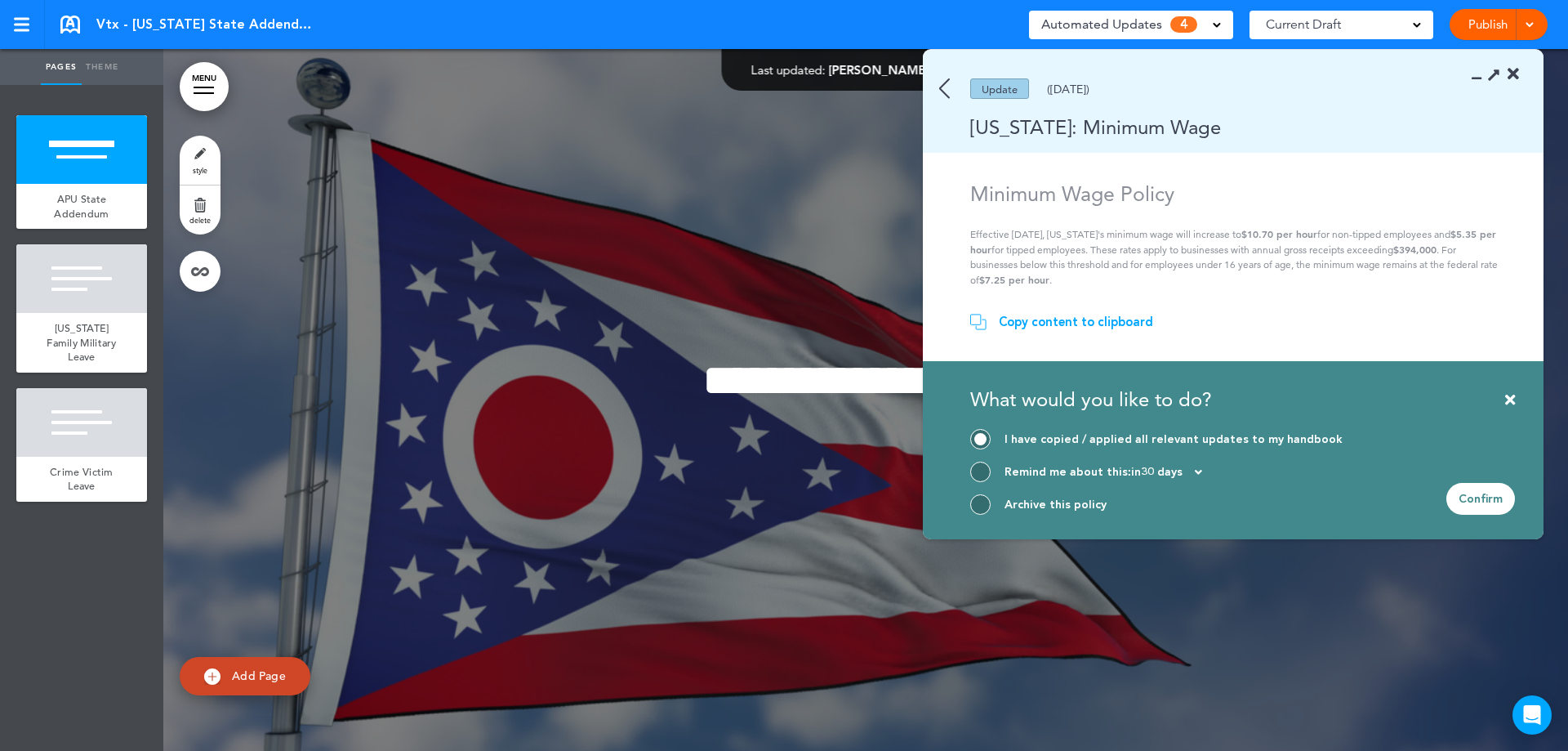
click at [990, 500] on div at bounding box center [980, 504] width 20 height 20
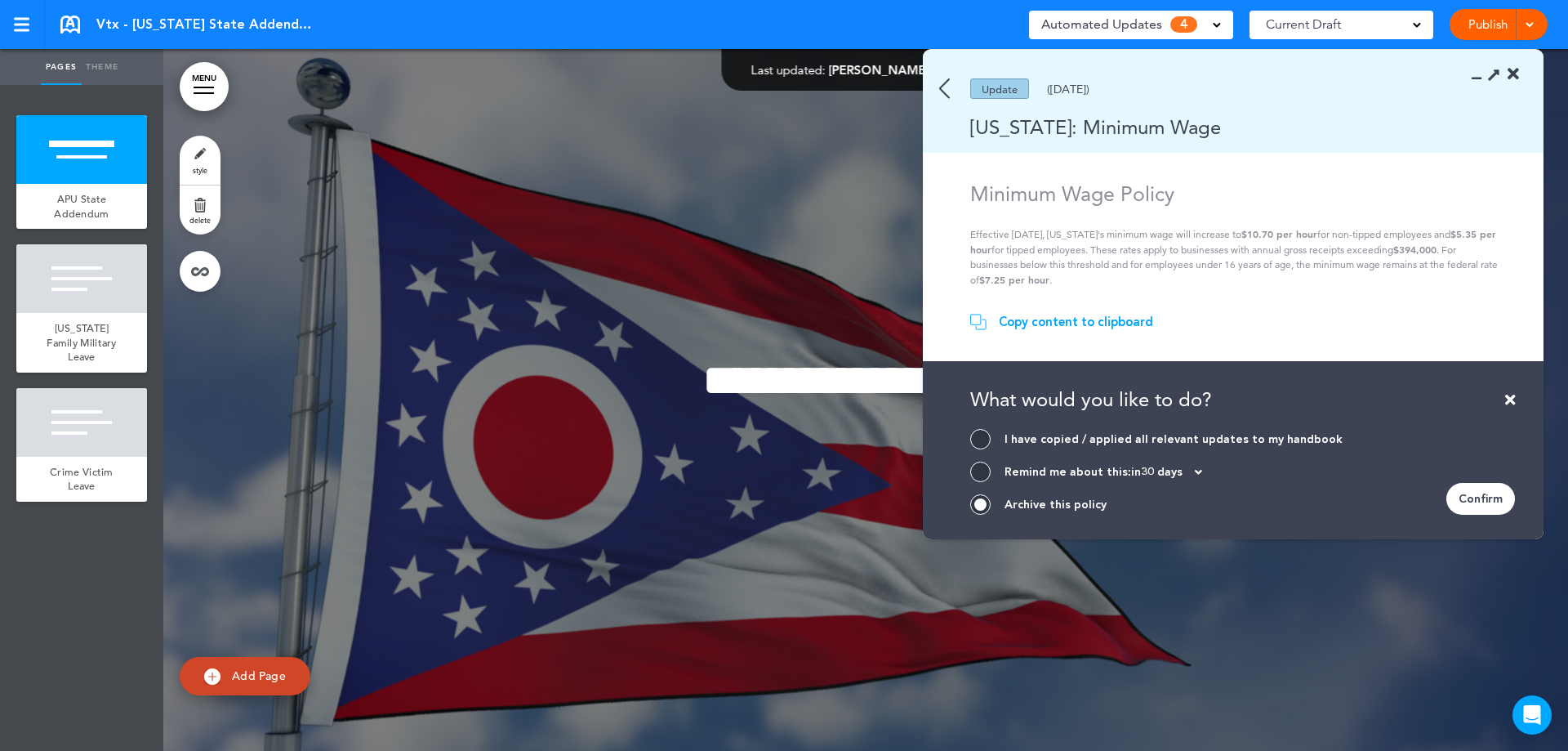
click at [1493, 501] on div "Confirm" at bounding box center [1480, 498] width 69 height 32
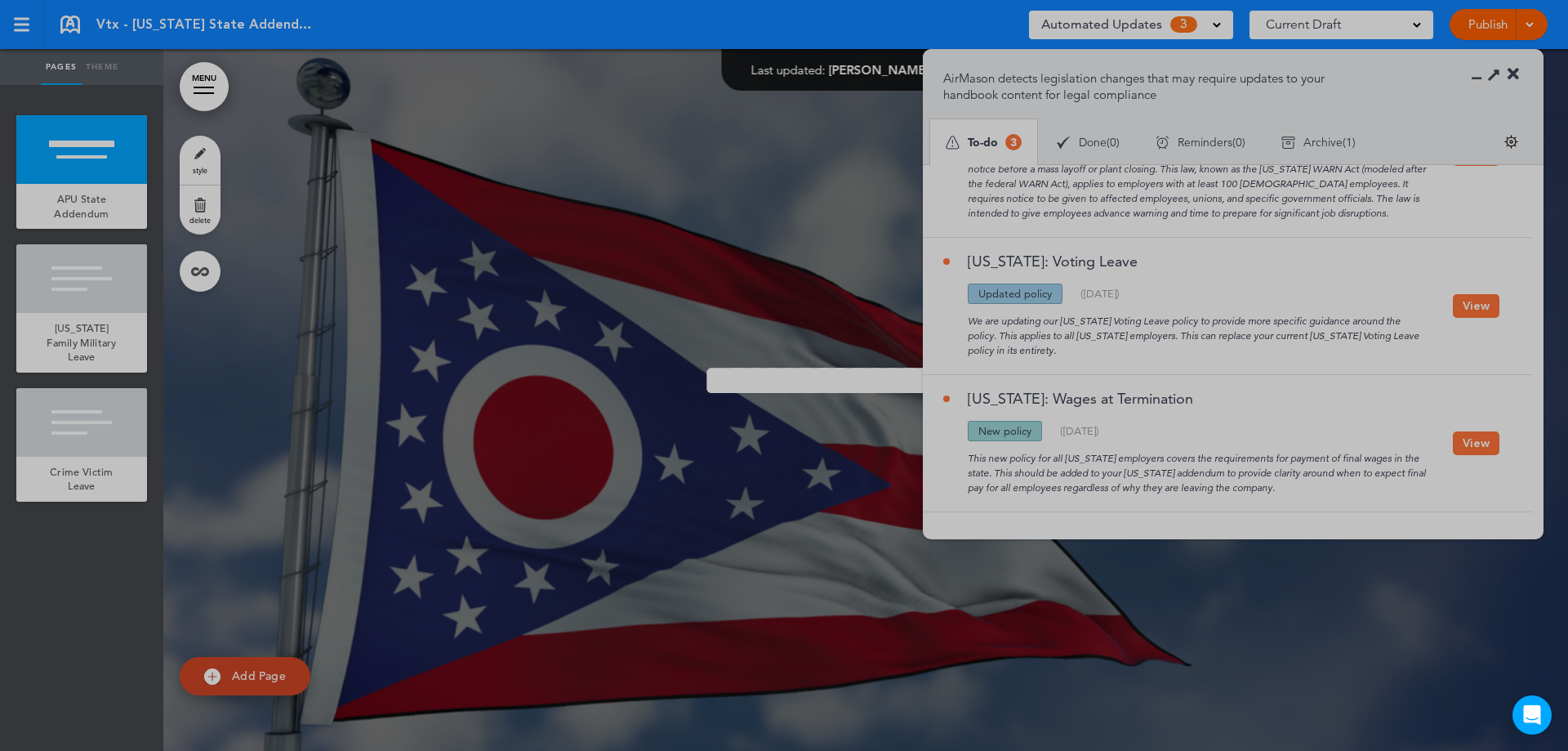
scroll to position [79, 0]
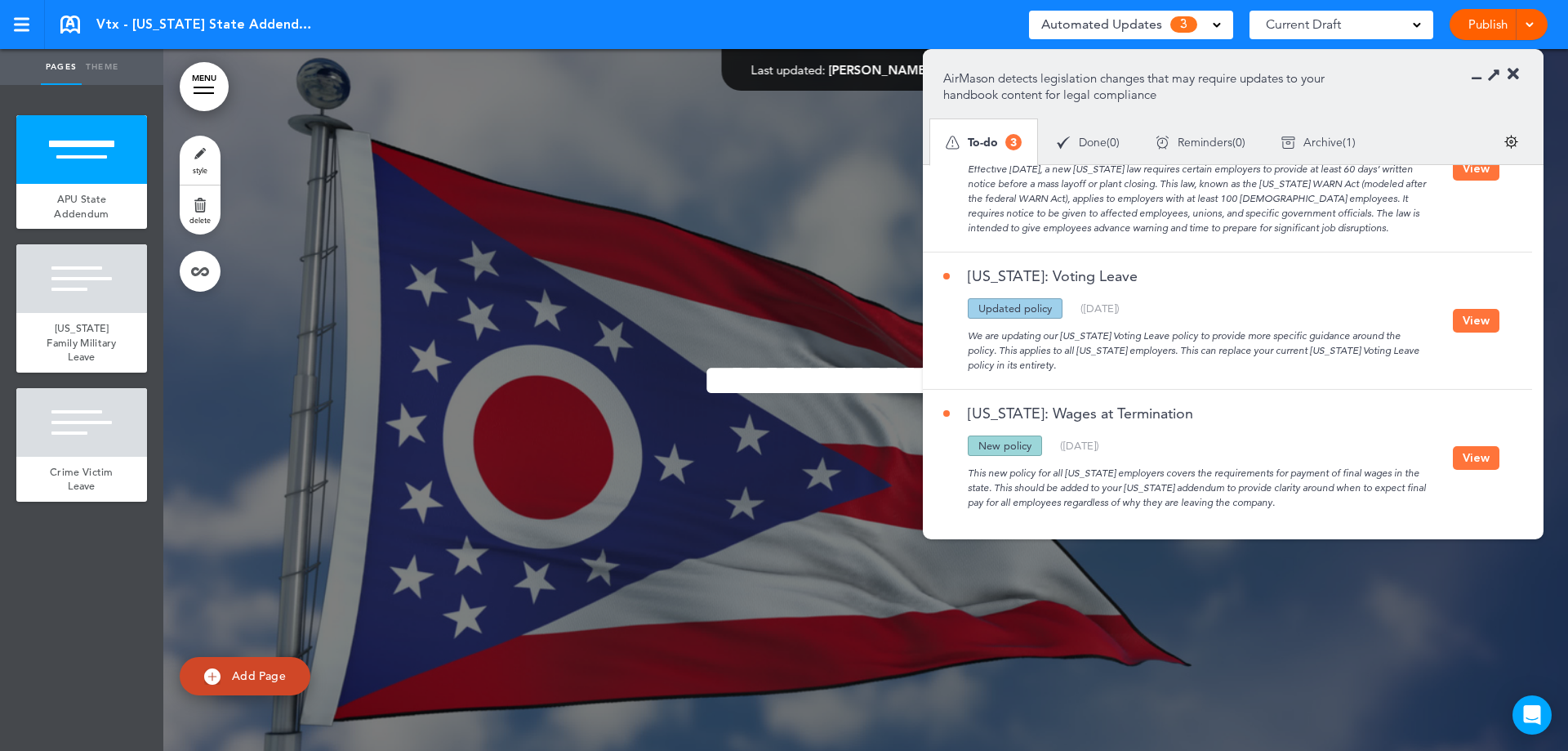
click at [1464, 446] on button "View" at bounding box center [1476, 457] width 47 height 24
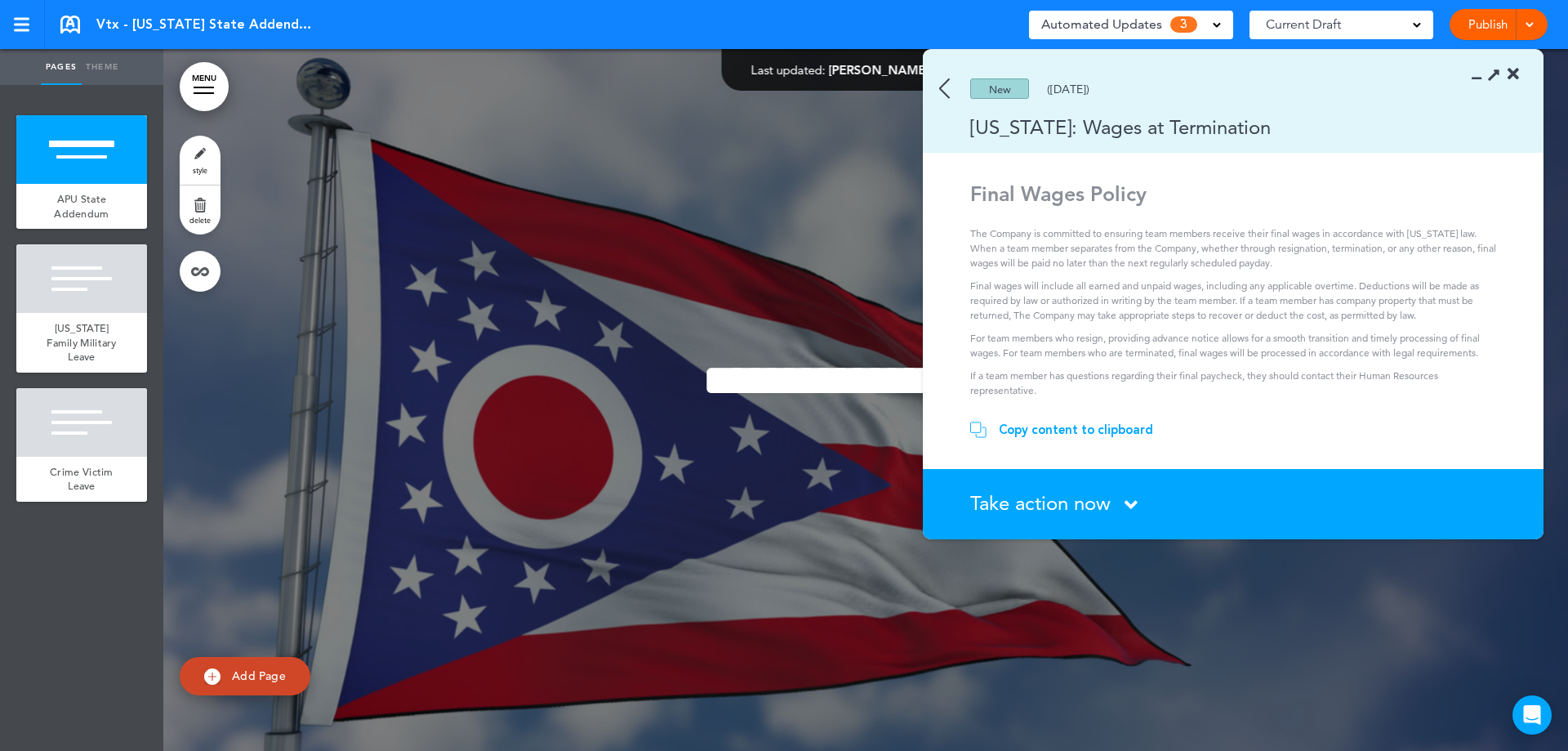
click at [949, 88] on img at bounding box center [944, 88] width 11 height 20
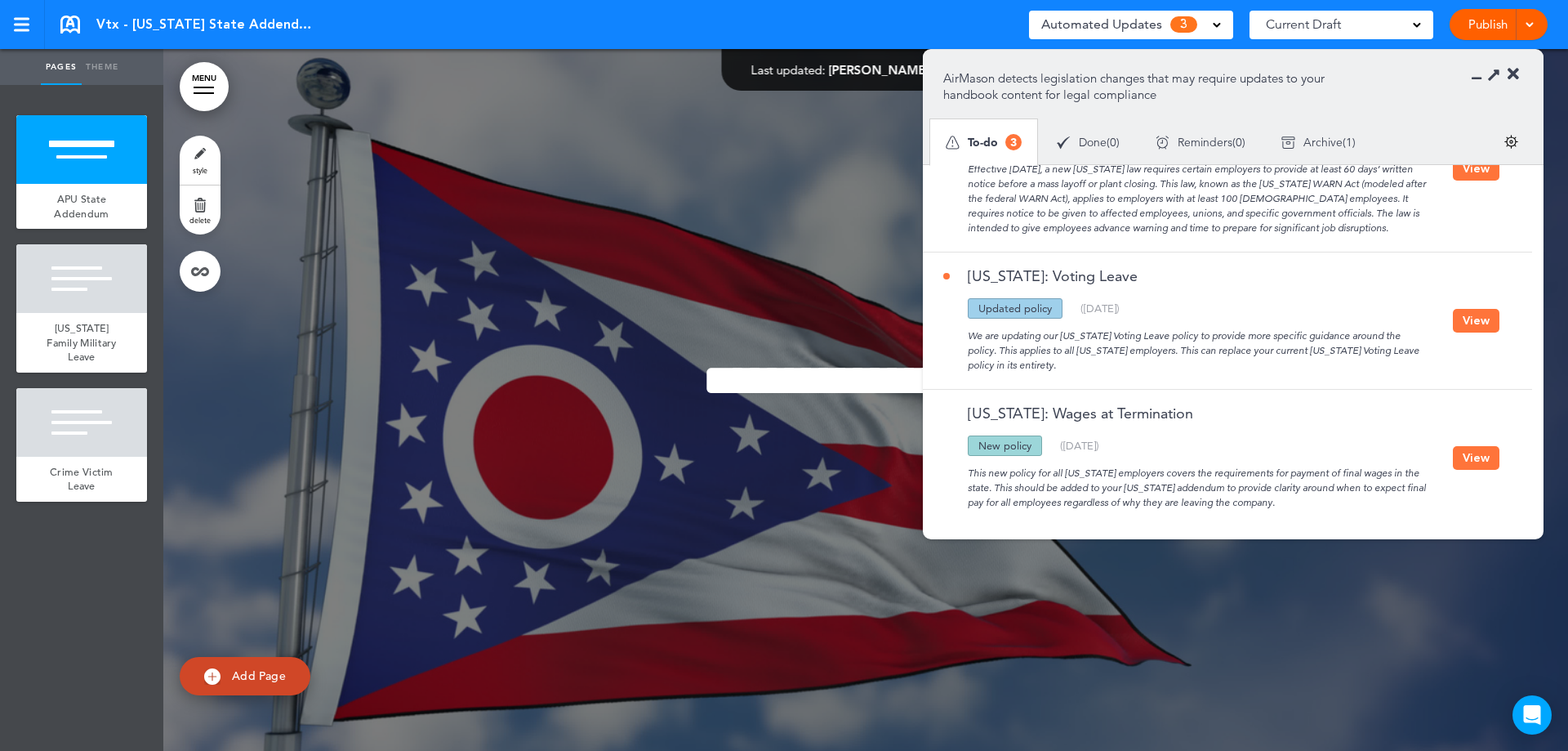
click at [1462, 446] on button "View" at bounding box center [1476, 457] width 47 height 24
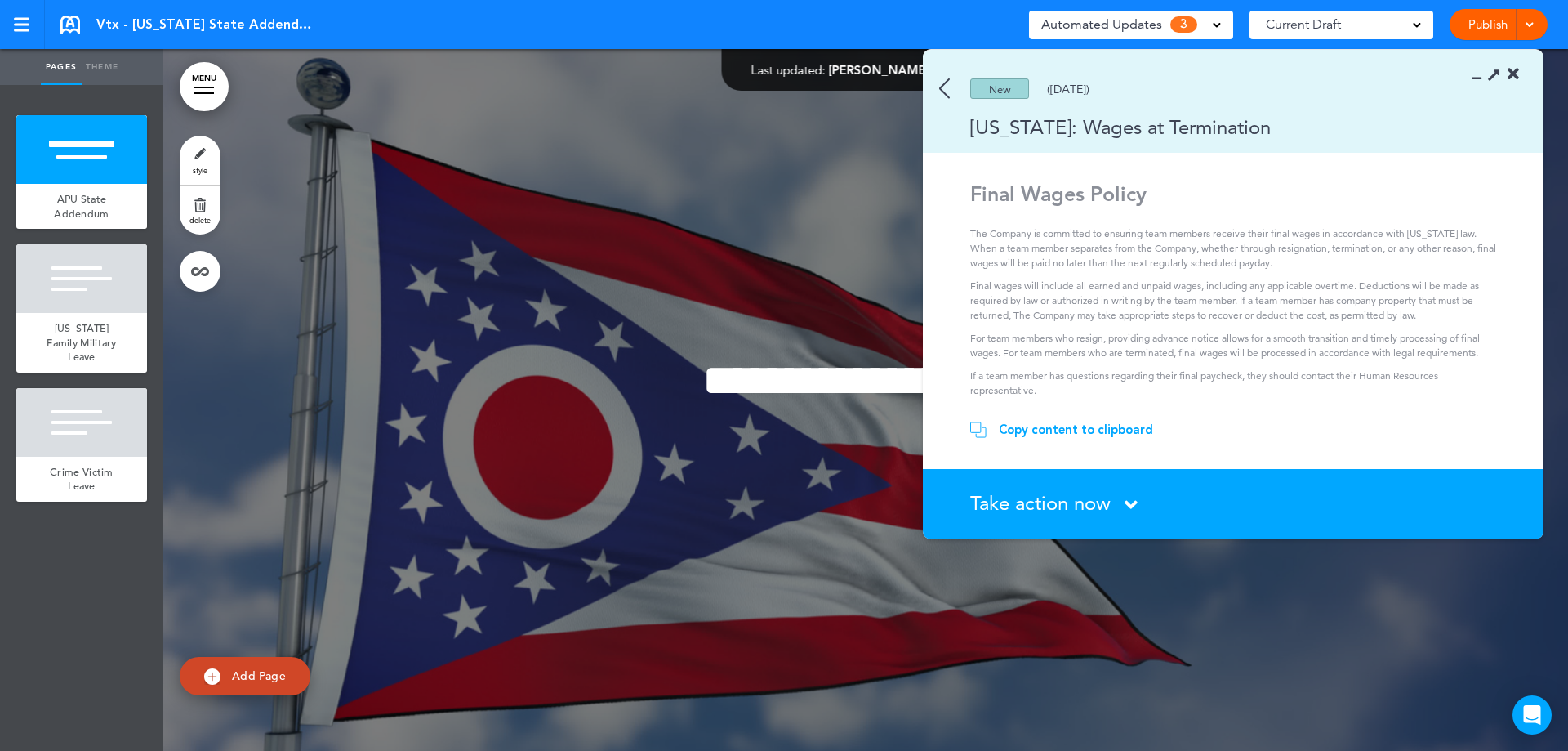
click at [1127, 499] on icon at bounding box center [1131, 504] width 13 height 20
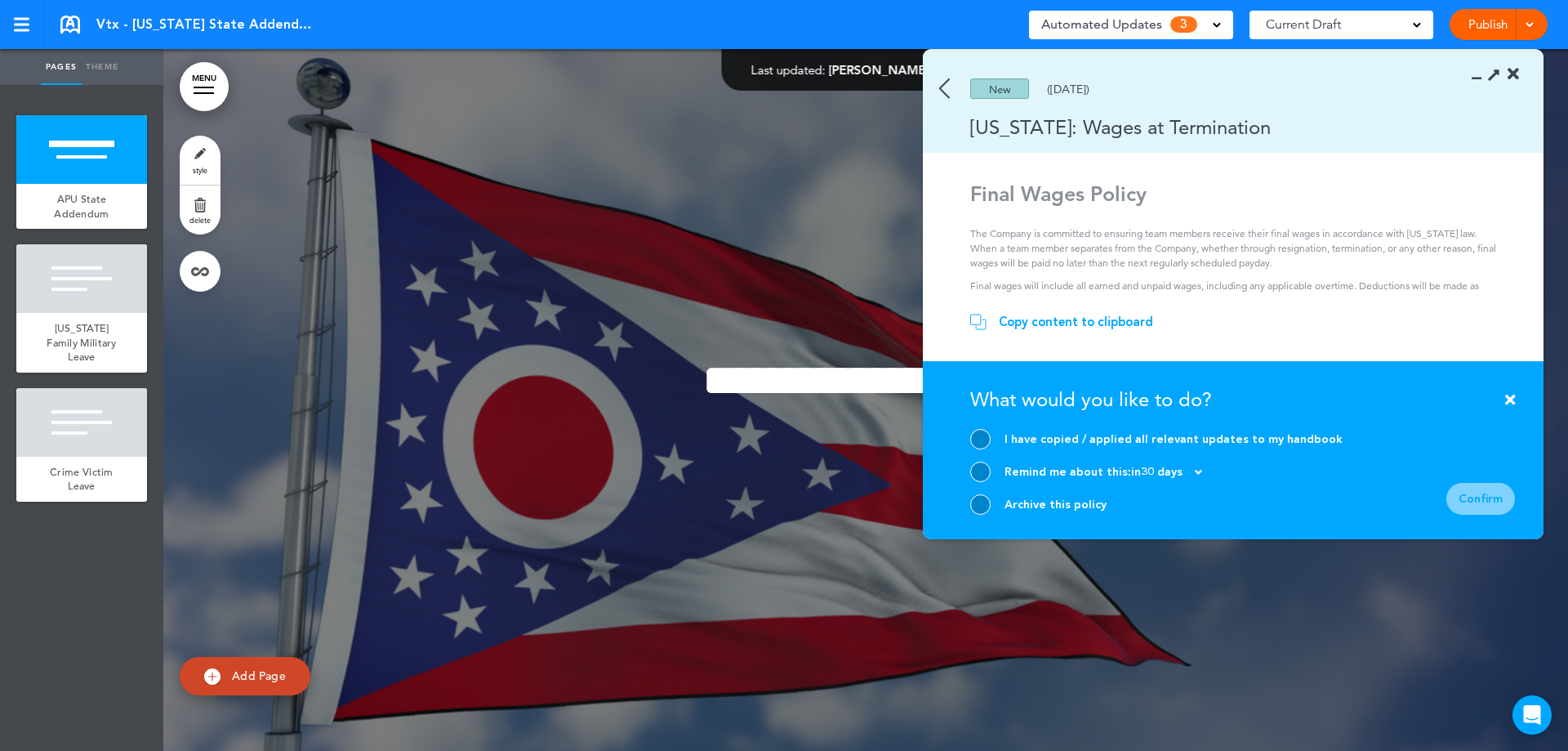
click at [970, 496] on div "Archive this policy" at bounding box center [1156, 504] width 372 height 20
click at [997, 512] on div "Archive this policy" at bounding box center [1156, 504] width 372 height 20
click at [973, 496] on div at bounding box center [980, 504] width 20 height 20
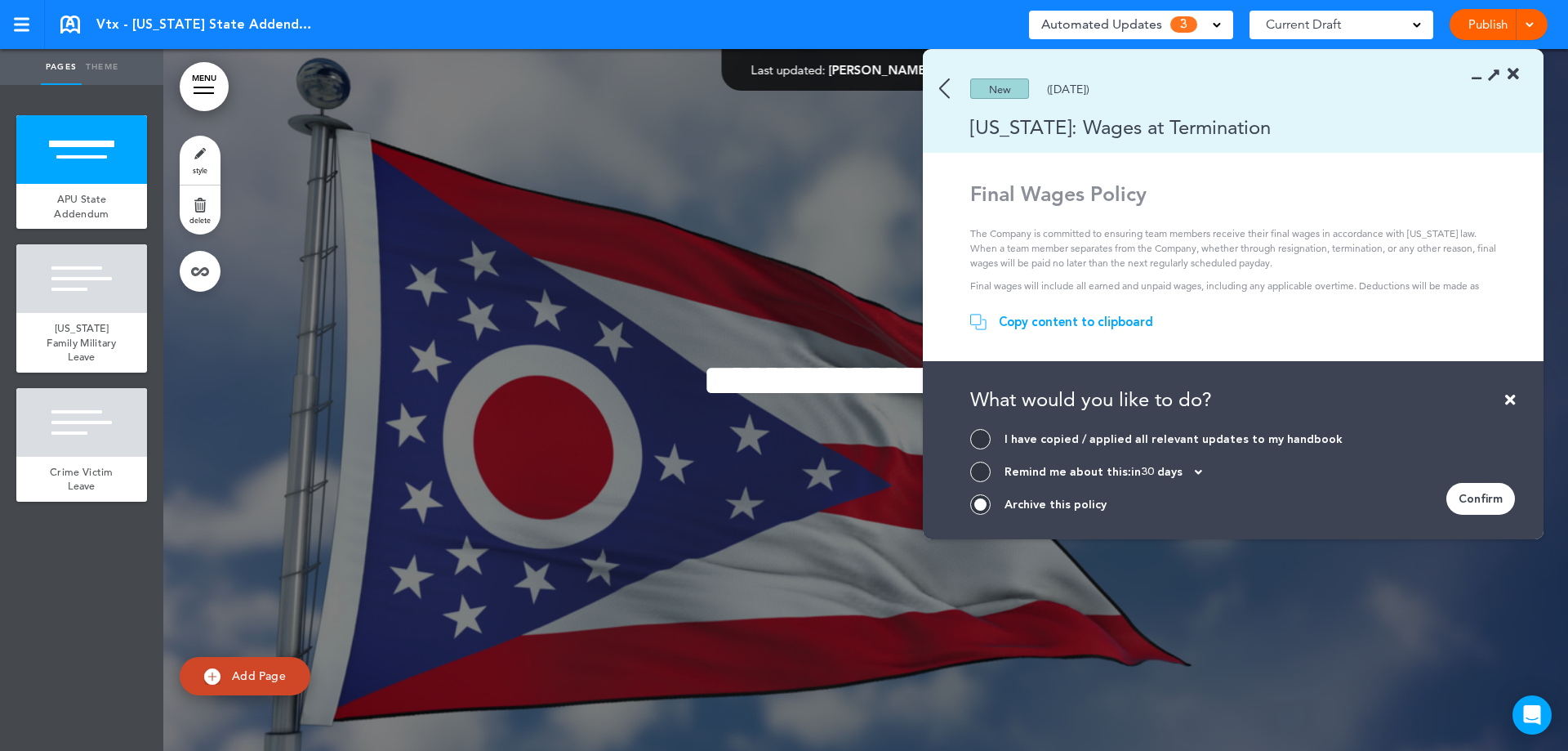
click at [1490, 503] on div "Confirm" at bounding box center [1480, 498] width 69 height 32
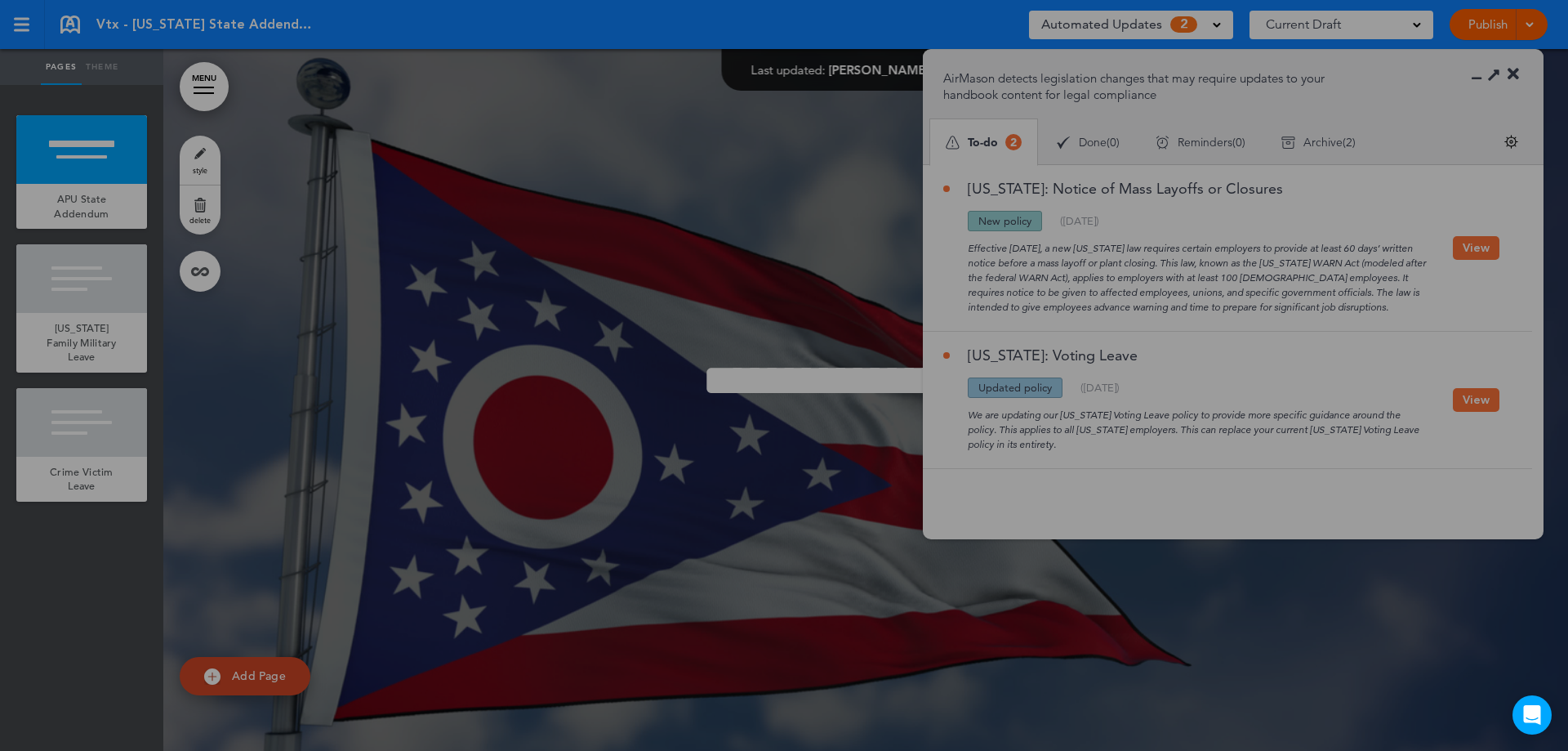
scroll to position [0, 0]
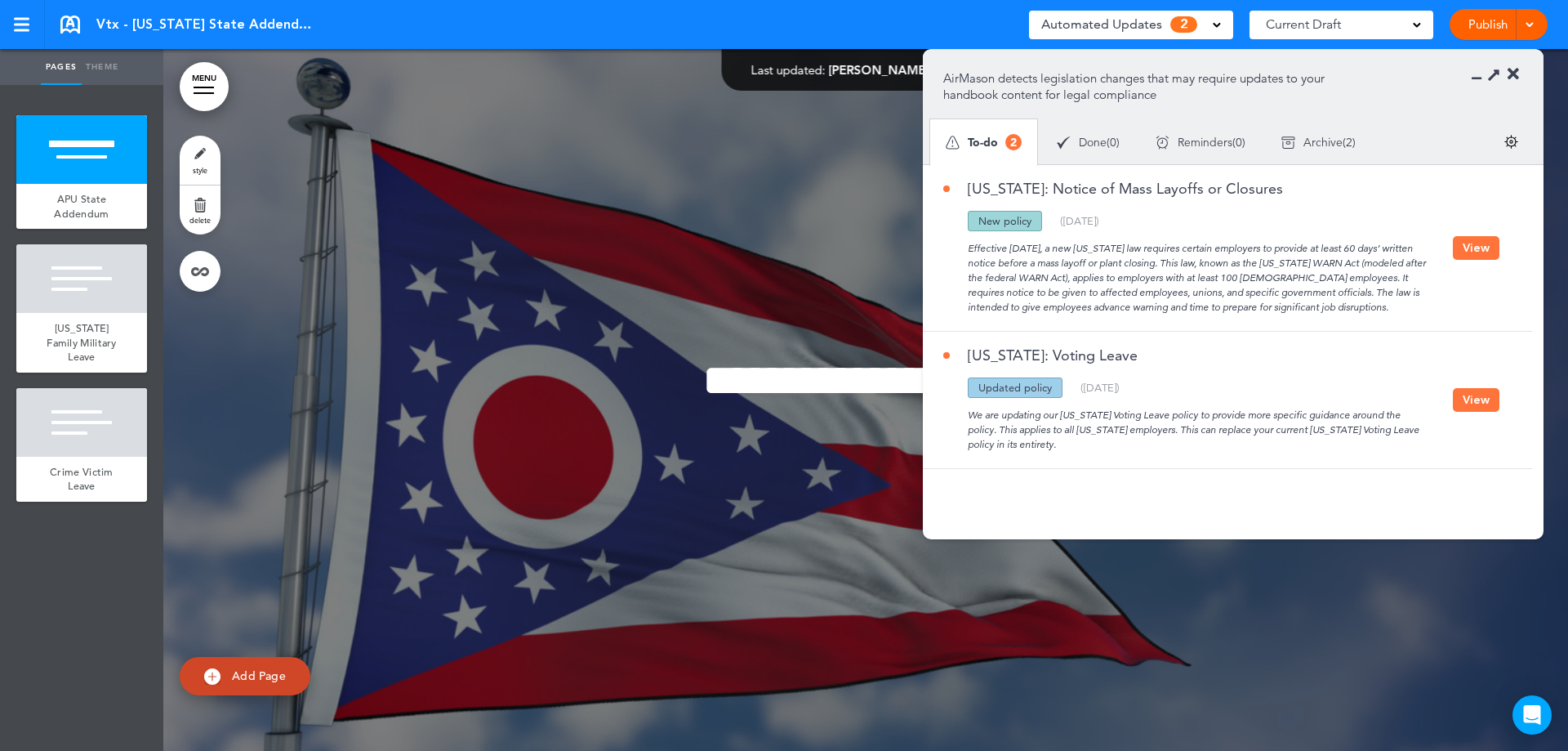
click at [1464, 394] on button "View" at bounding box center [1476, 399] width 47 height 24
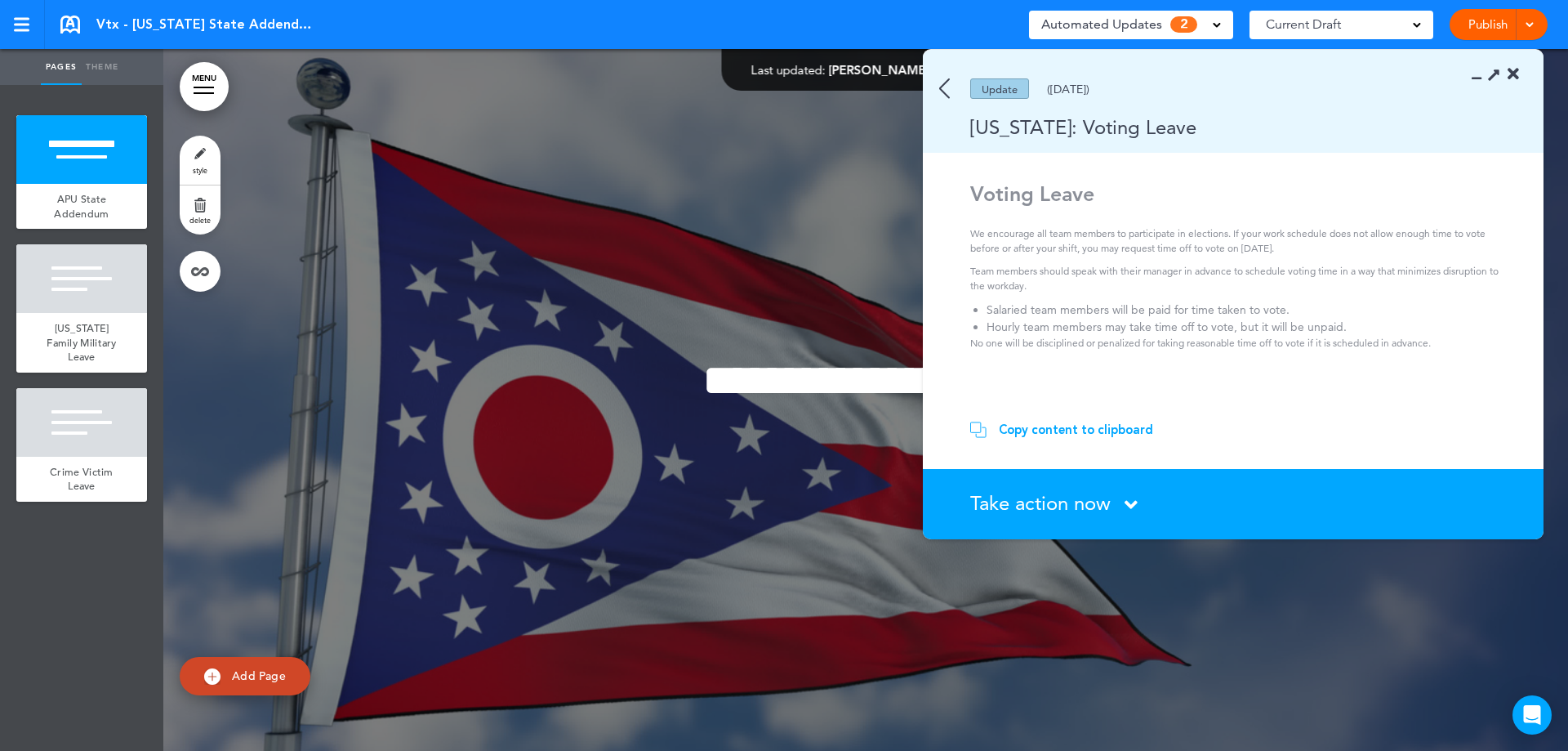
click at [1051, 504] on span "Take action now" at bounding box center [1040, 502] width 141 height 24
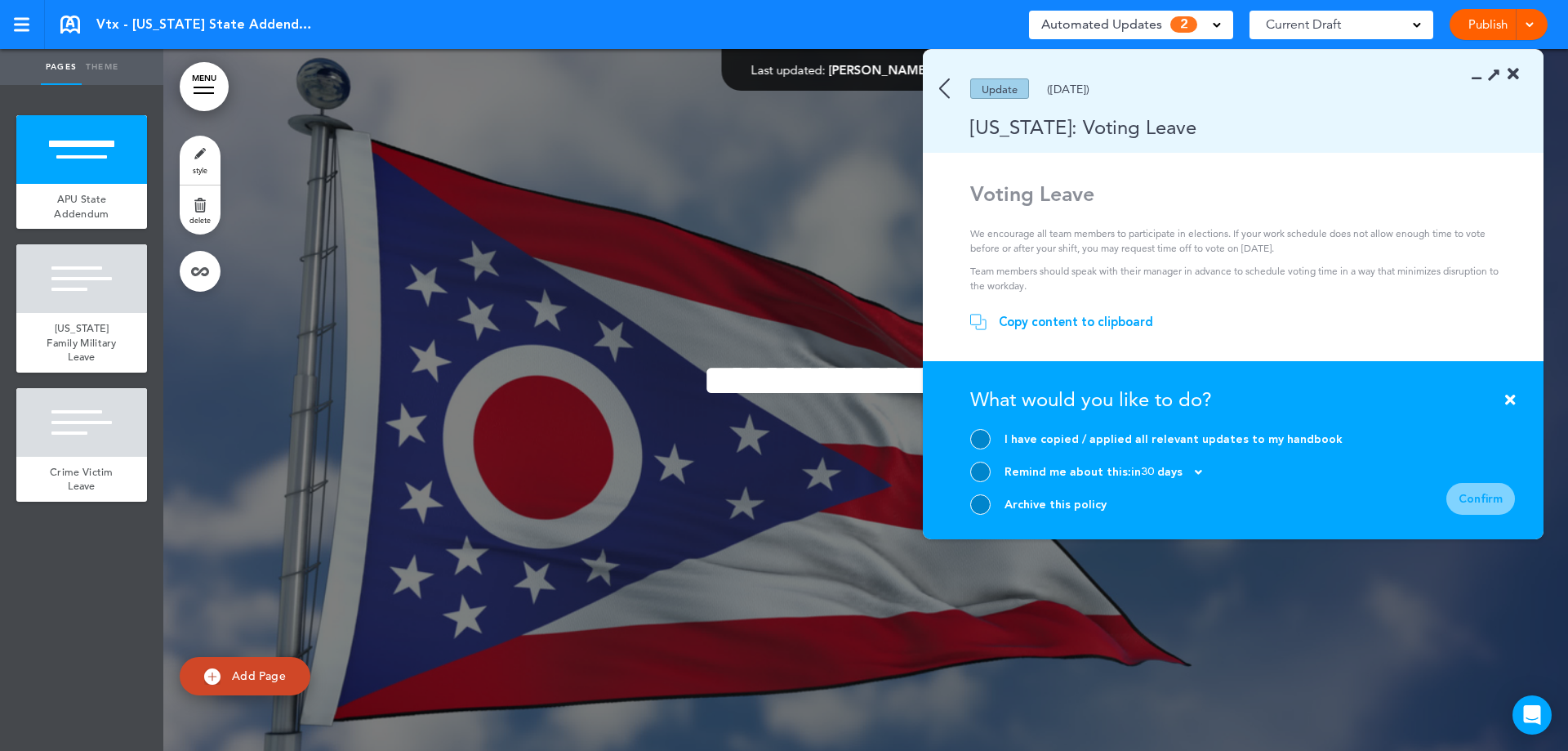
click at [984, 504] on div at bounding box center [980, 504] width 20 height 20
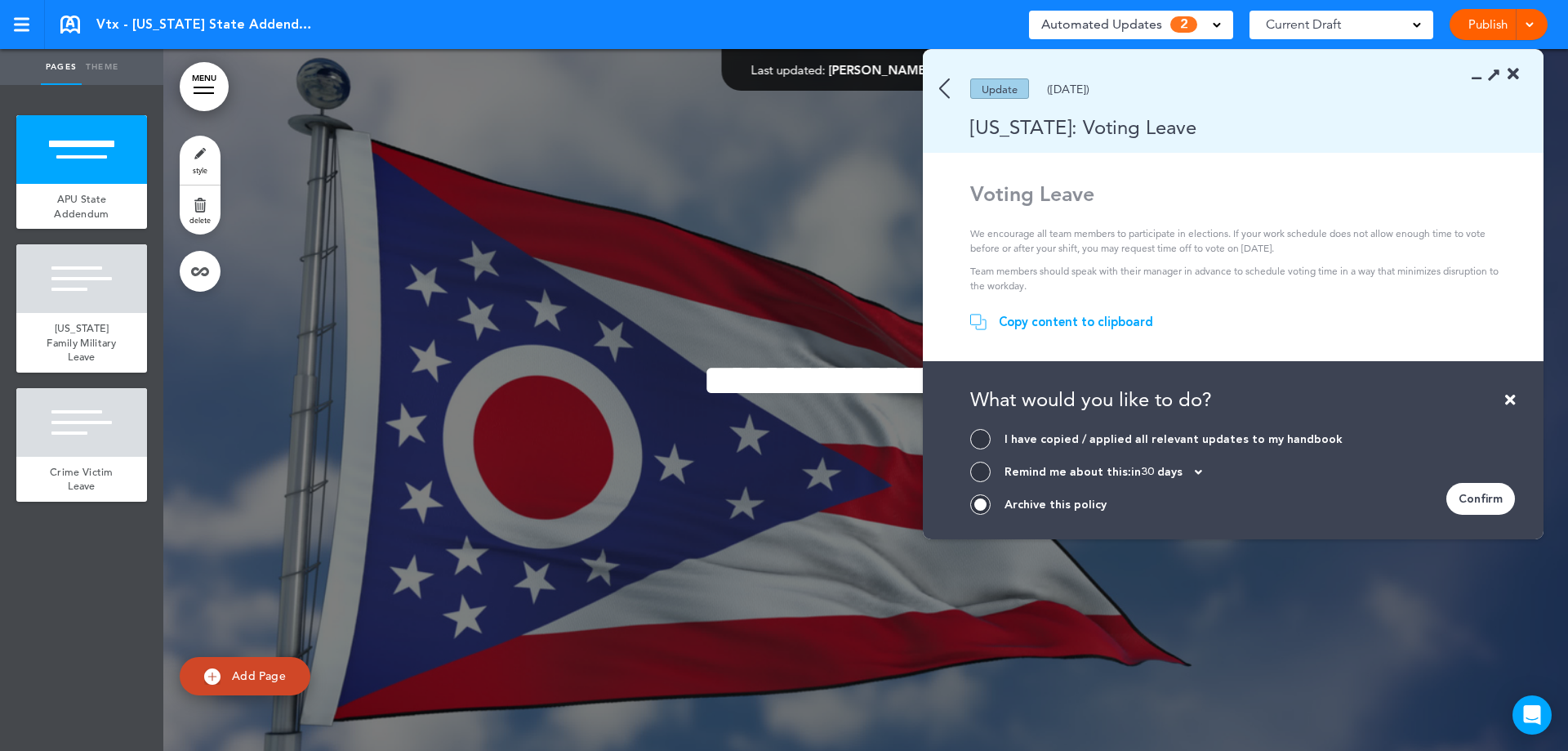
click at [1480, 498] on div "Confirm" at bounding box center [1480, 498] width 69 height 32
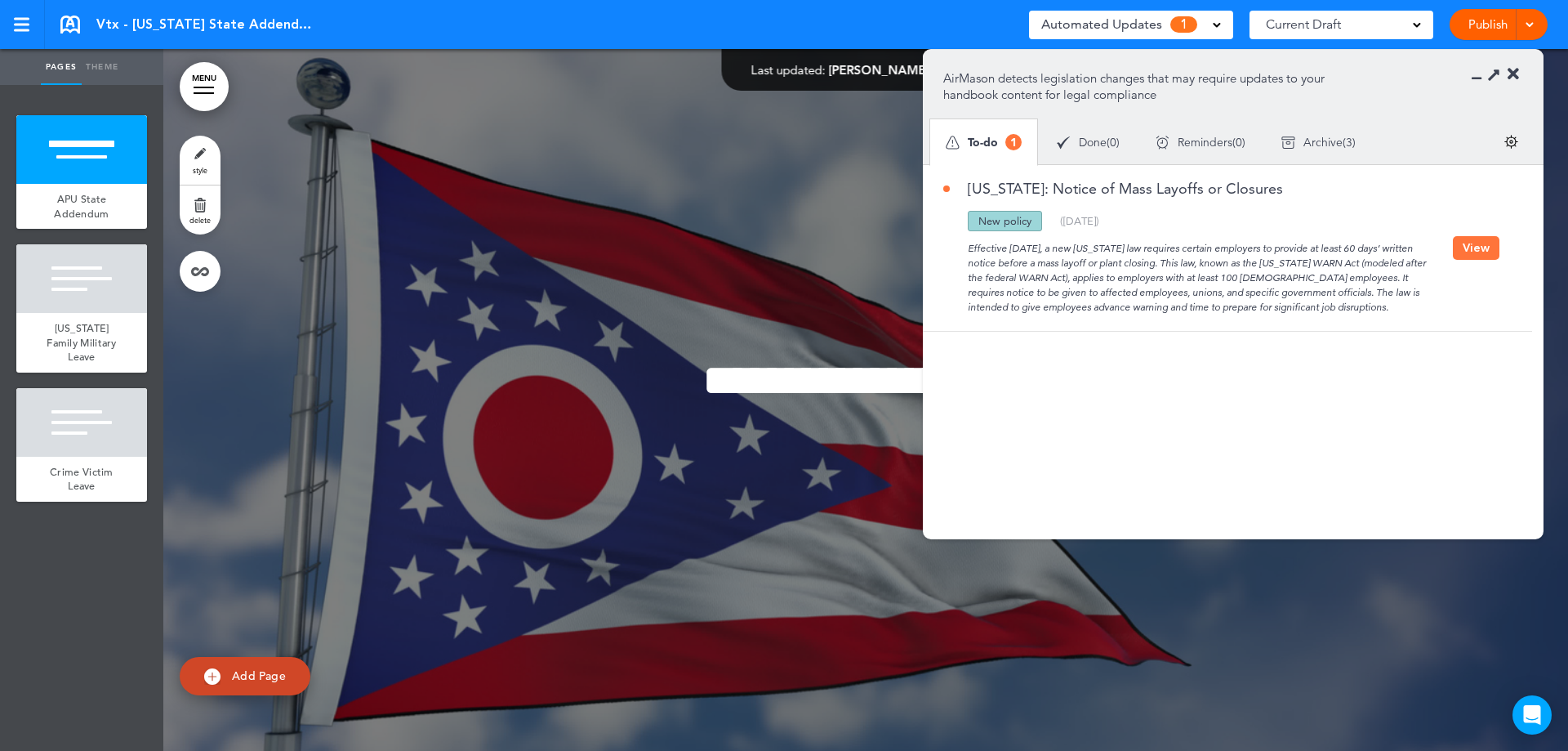
click at [1480, 245] on button "View" at bounding box center [1476, 248] width 47 height 24
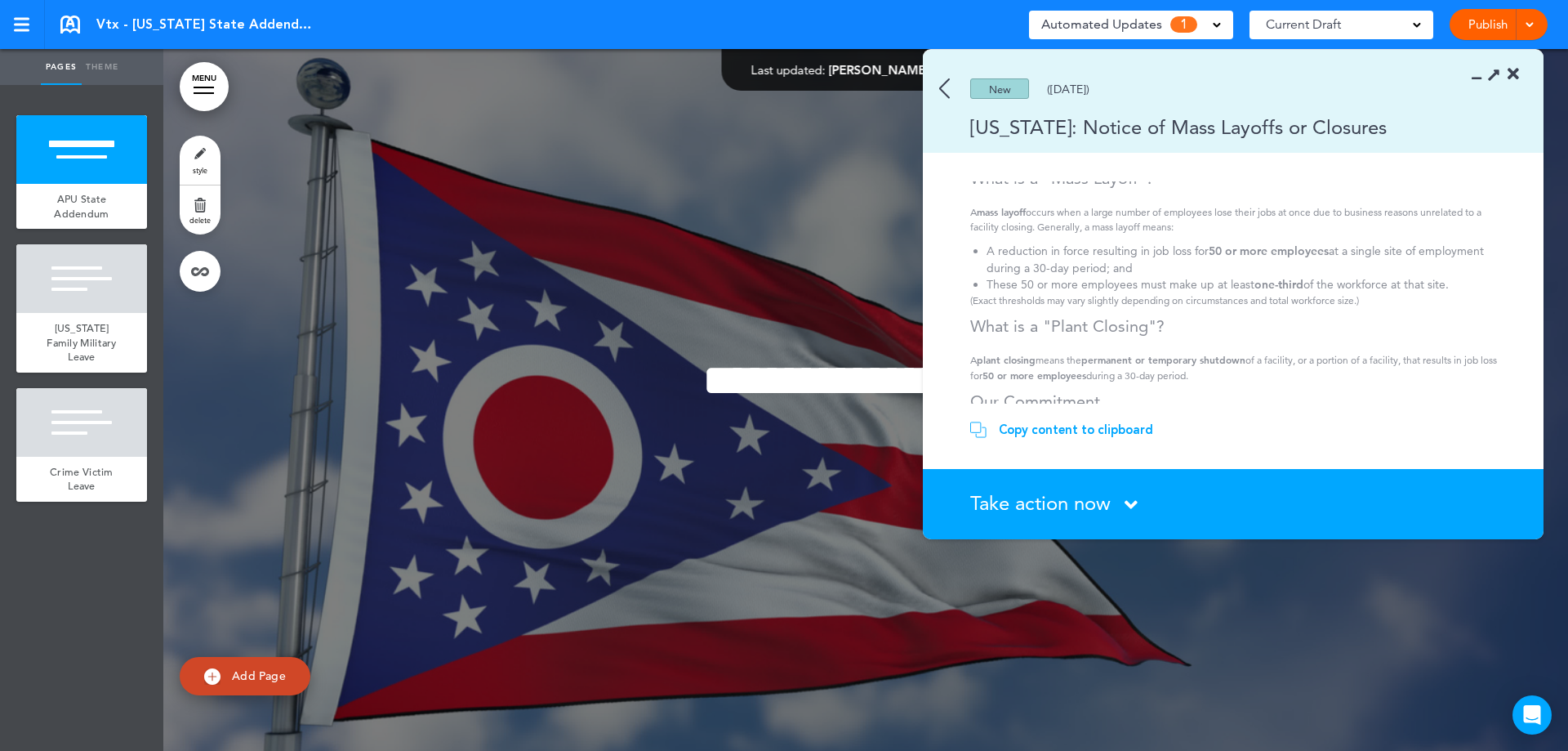
scroll to position [309, 0]
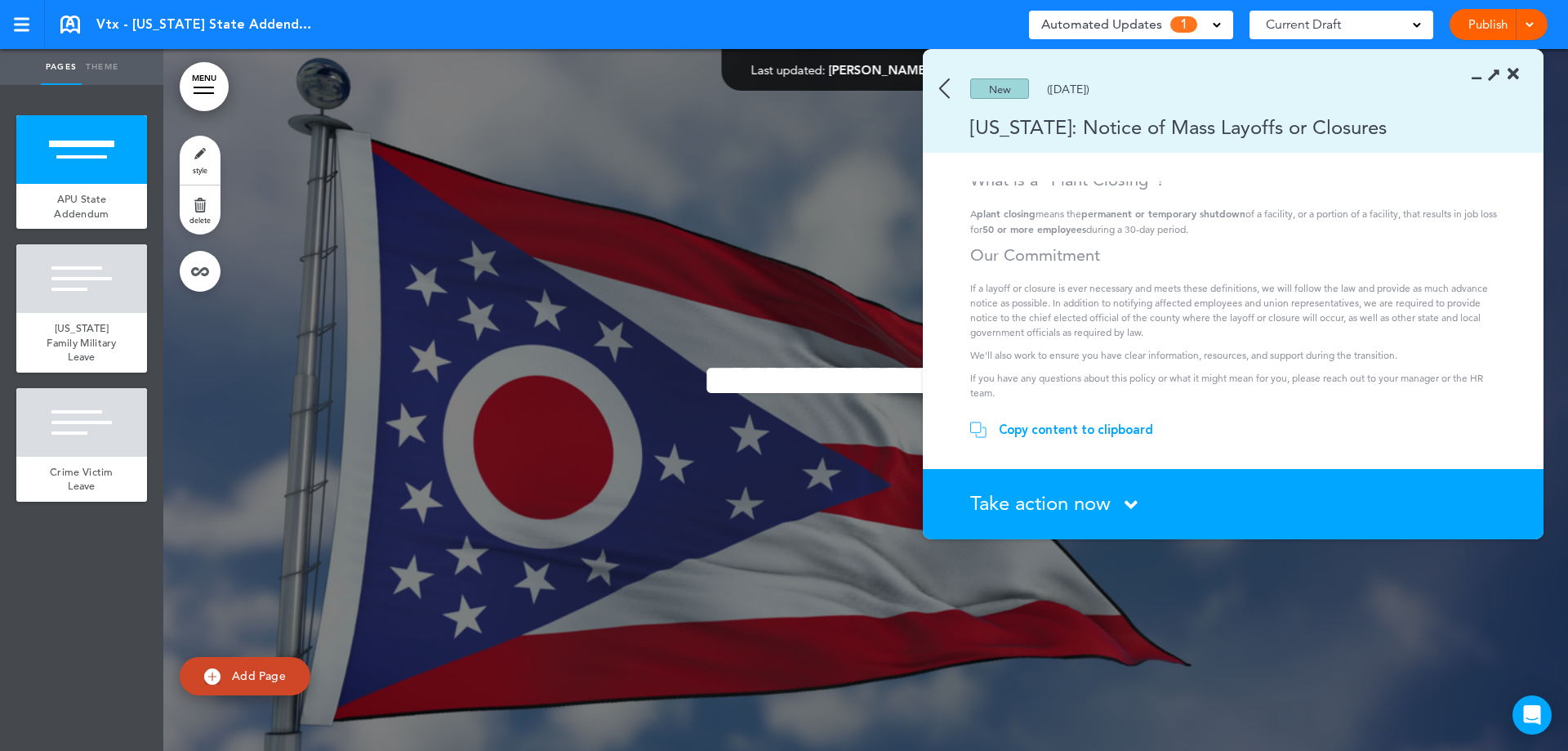
click at [1120, 502] on div "Take action now Click here to change the status" at bounding box center [1242, 504] width 545 height 21
click at [1031, 499] on span "Take action now" at bounding box center [1040, 502] width 141 height 24
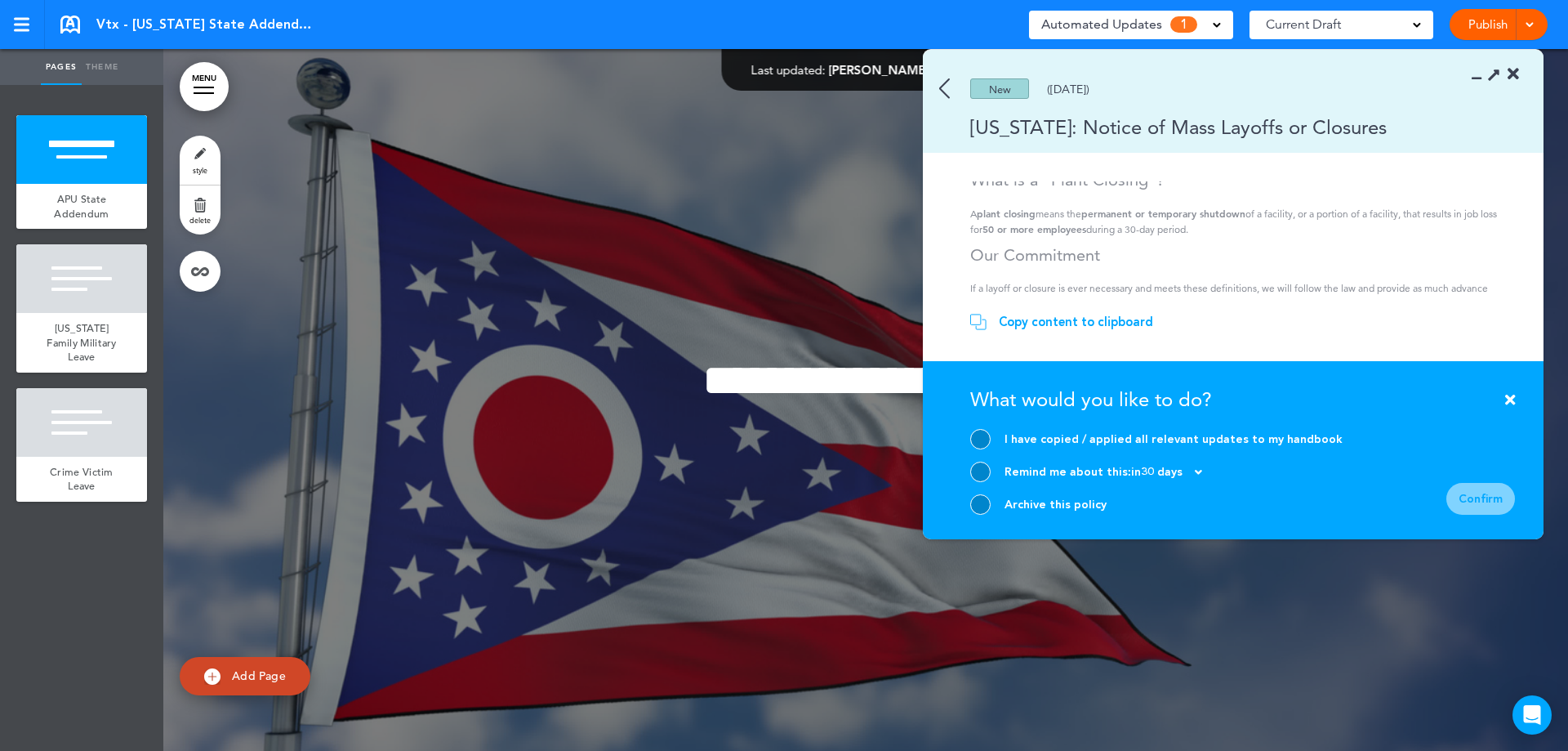
click at [977, 495] on div at bounding box center [980, 504] width 20 height 20
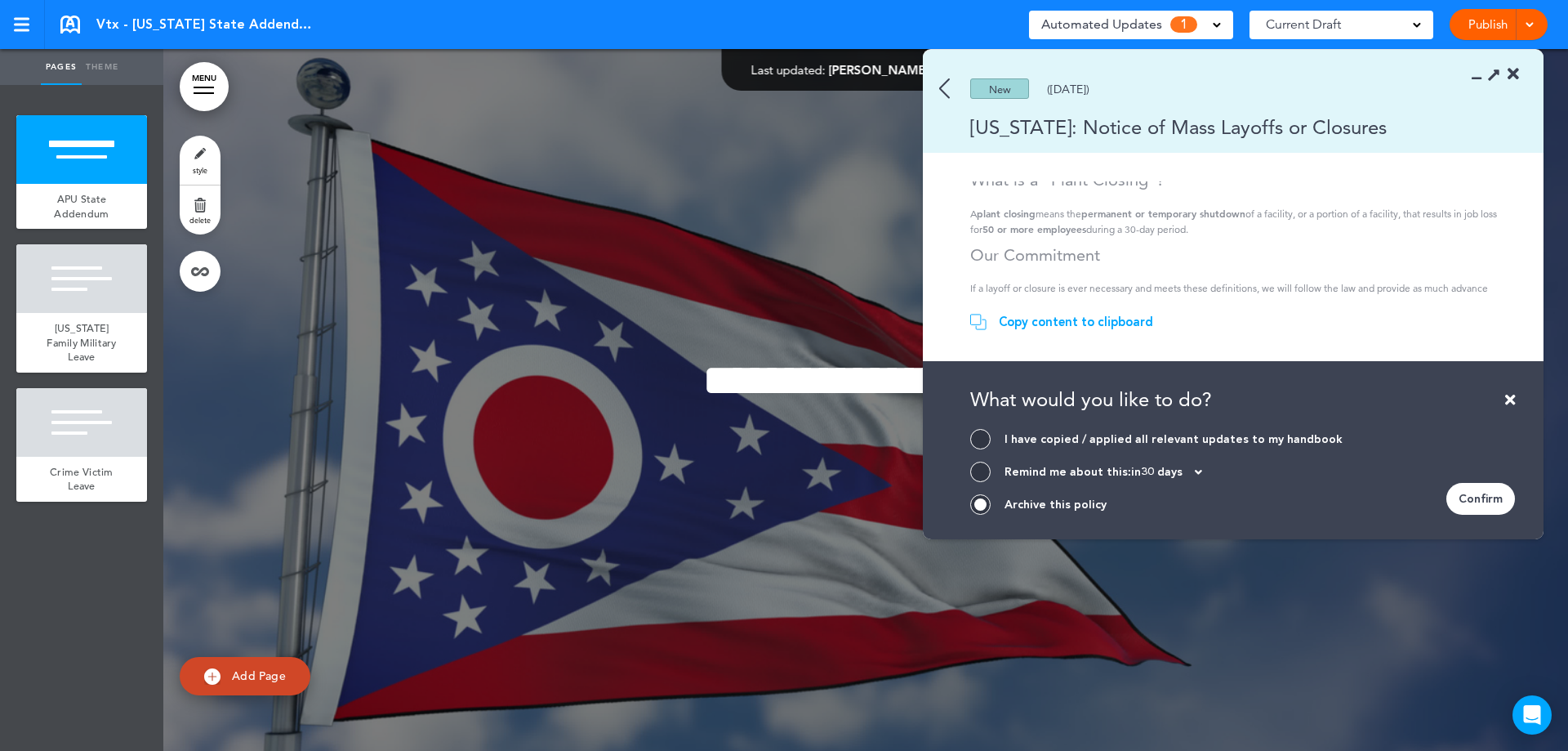
click at [1476, 500] on div "Confirm" at bounding box center [1480, 498] width 69 height 32
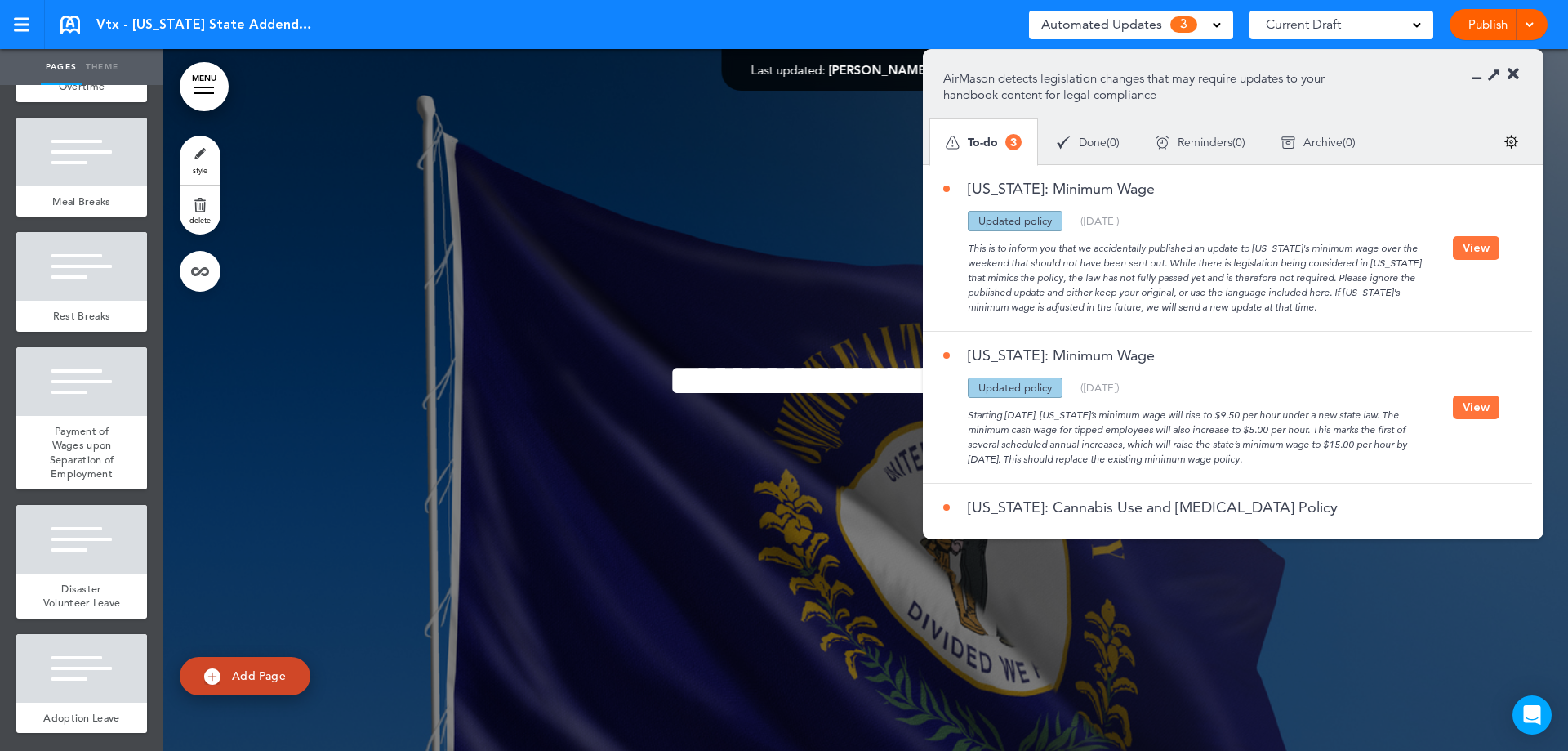
scroll to position [143, 0]
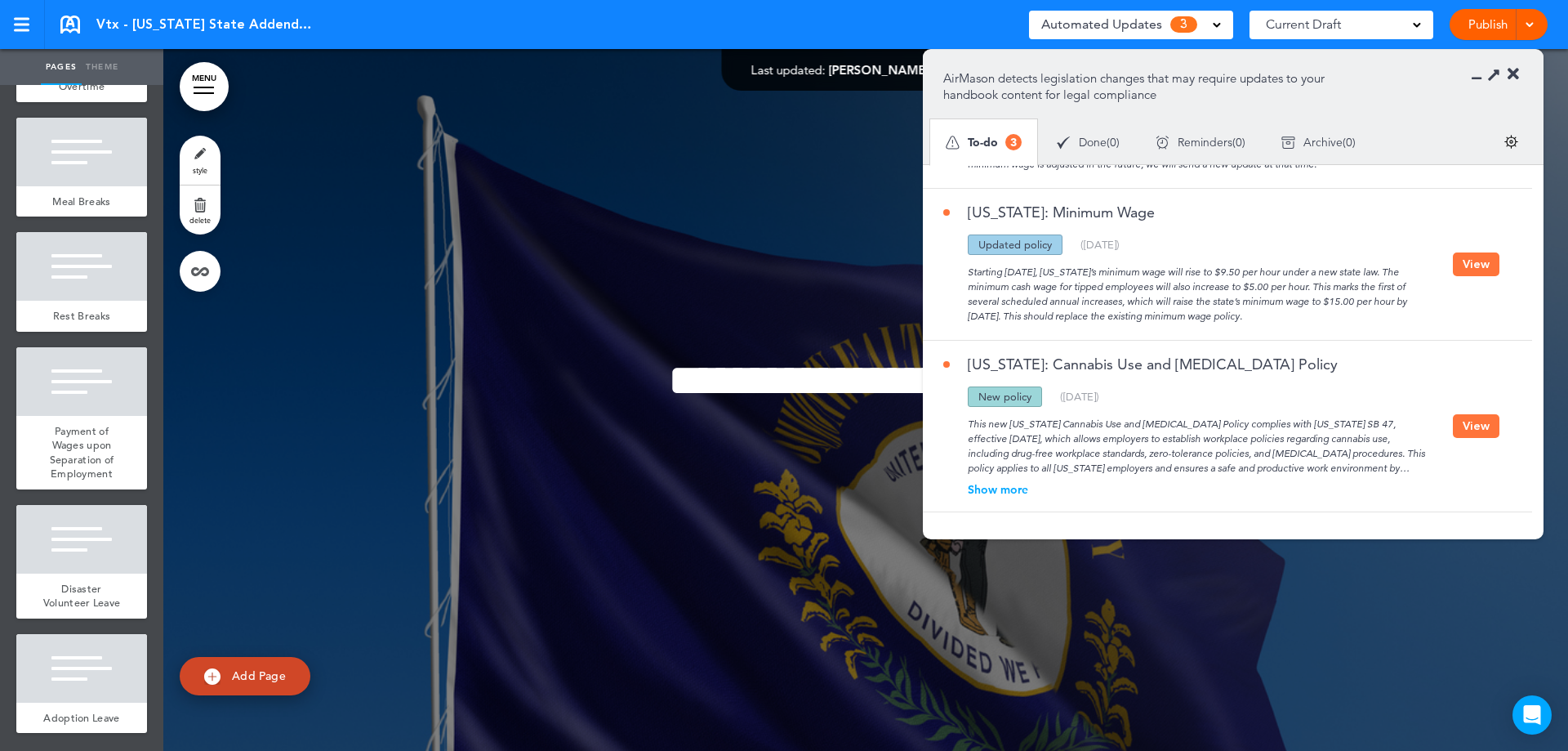
click at [1464, 420] on button "View" at bounding box center [1476, 425] width 47 height 24
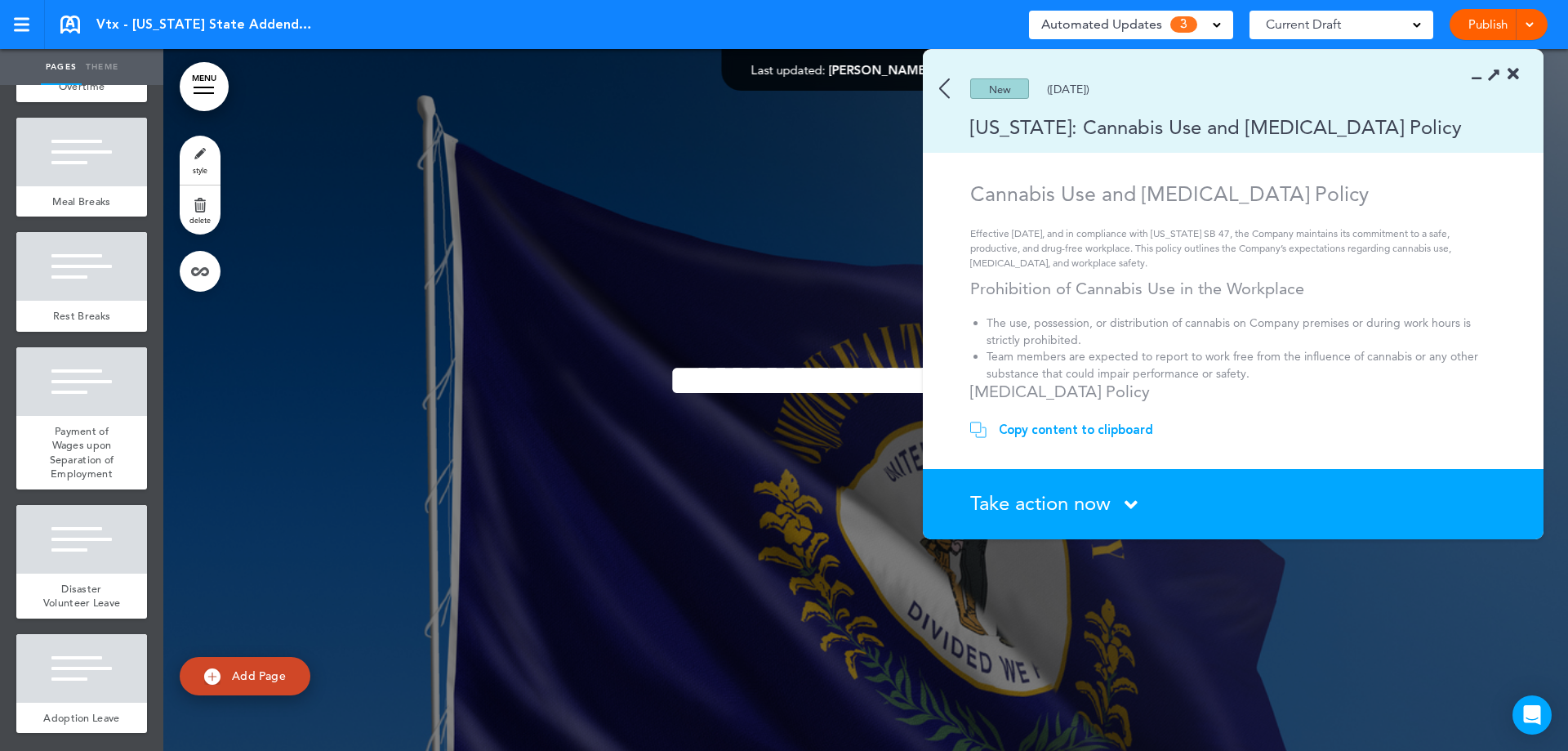
click at [1027, 507] on span "Take action now" at bounding box center [1040, 502] width 141 height 24
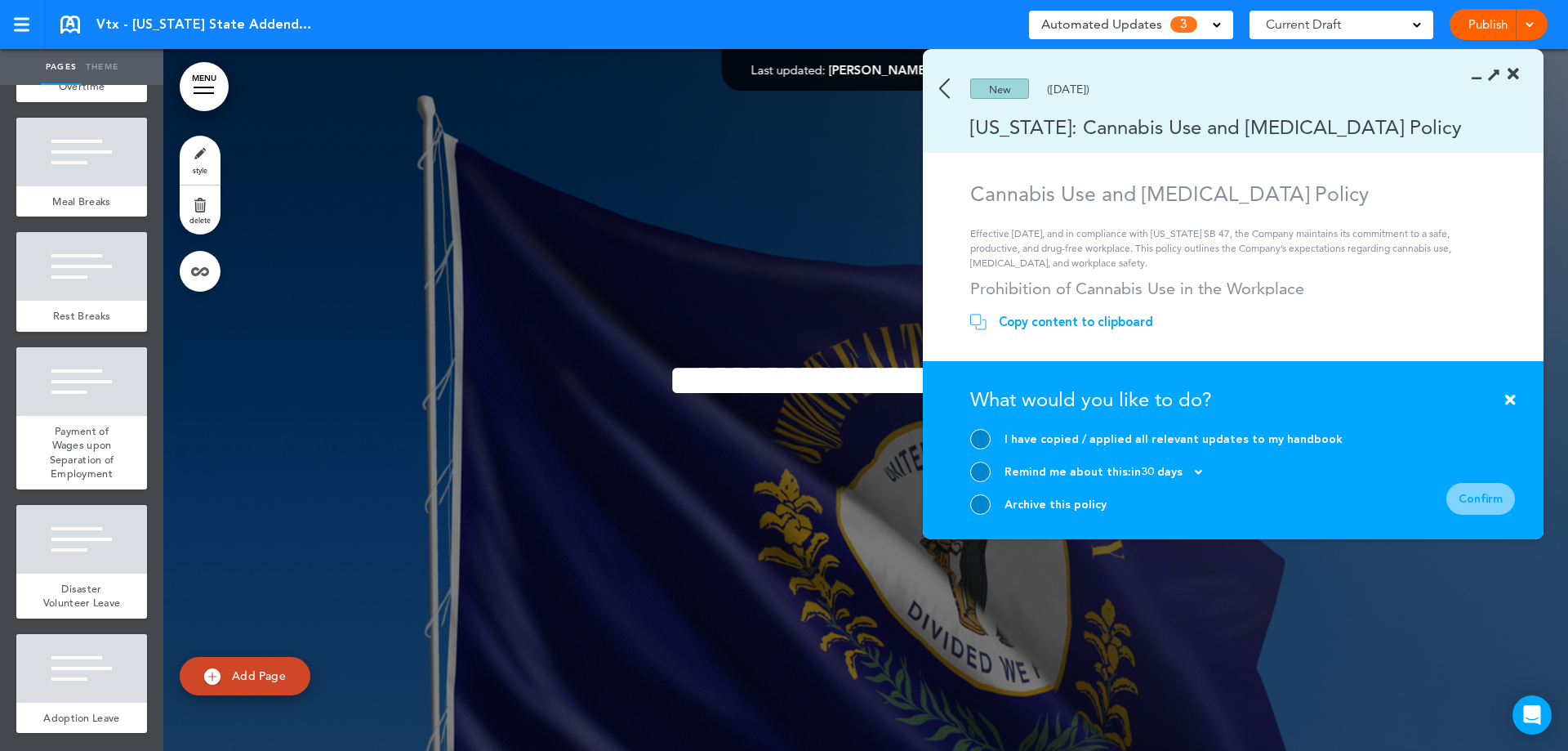
click at [968, 504] on section "Take action now Click here to change the status What would you like to do? I ha…" at bounding box center [1233, 450] width 621 height 178
click at [978, 502] on div at bounding box center [980, 504] width 20 height 20
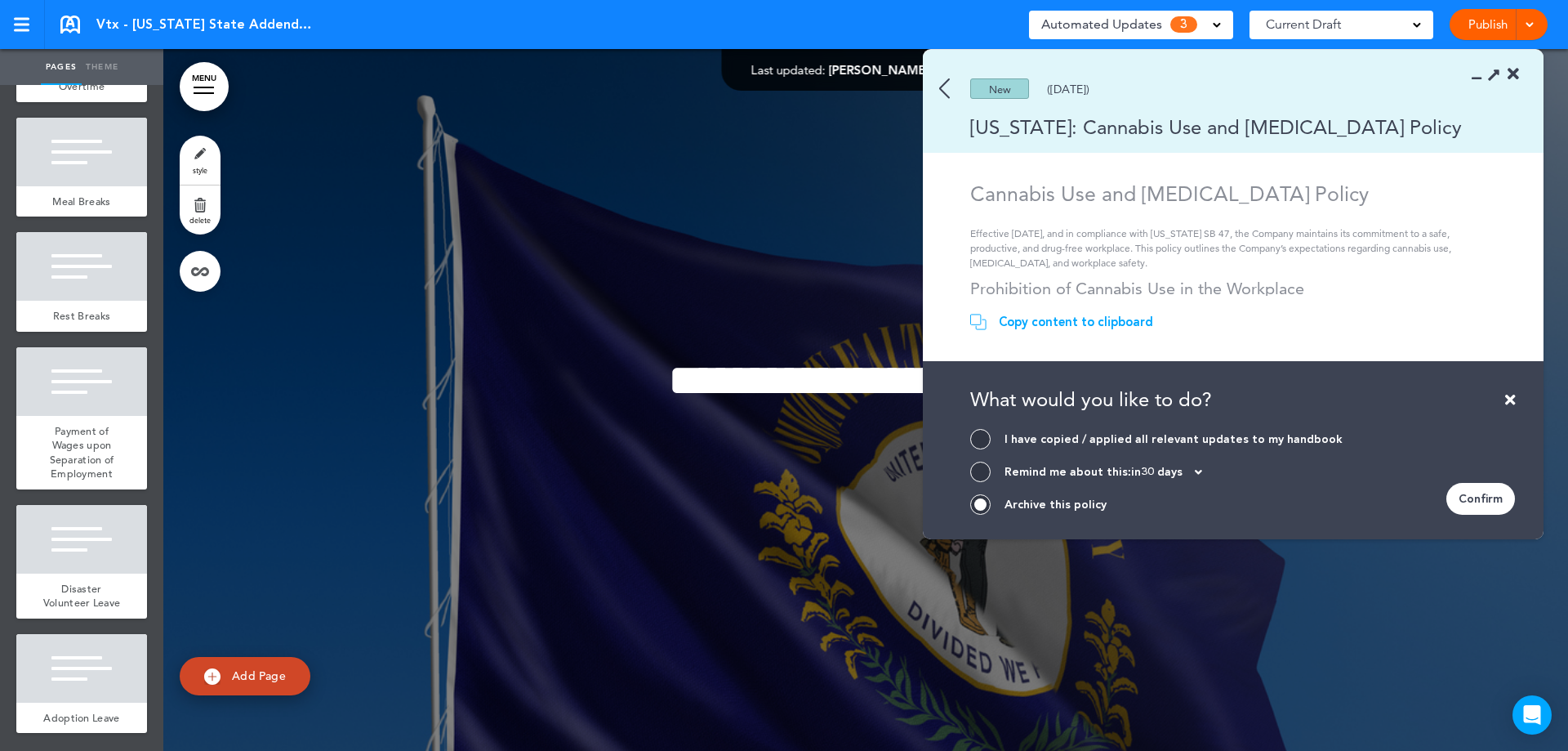
click at [1478, 505] on div "Confirm" at bounding box center [1480, 498] width 69 height 32
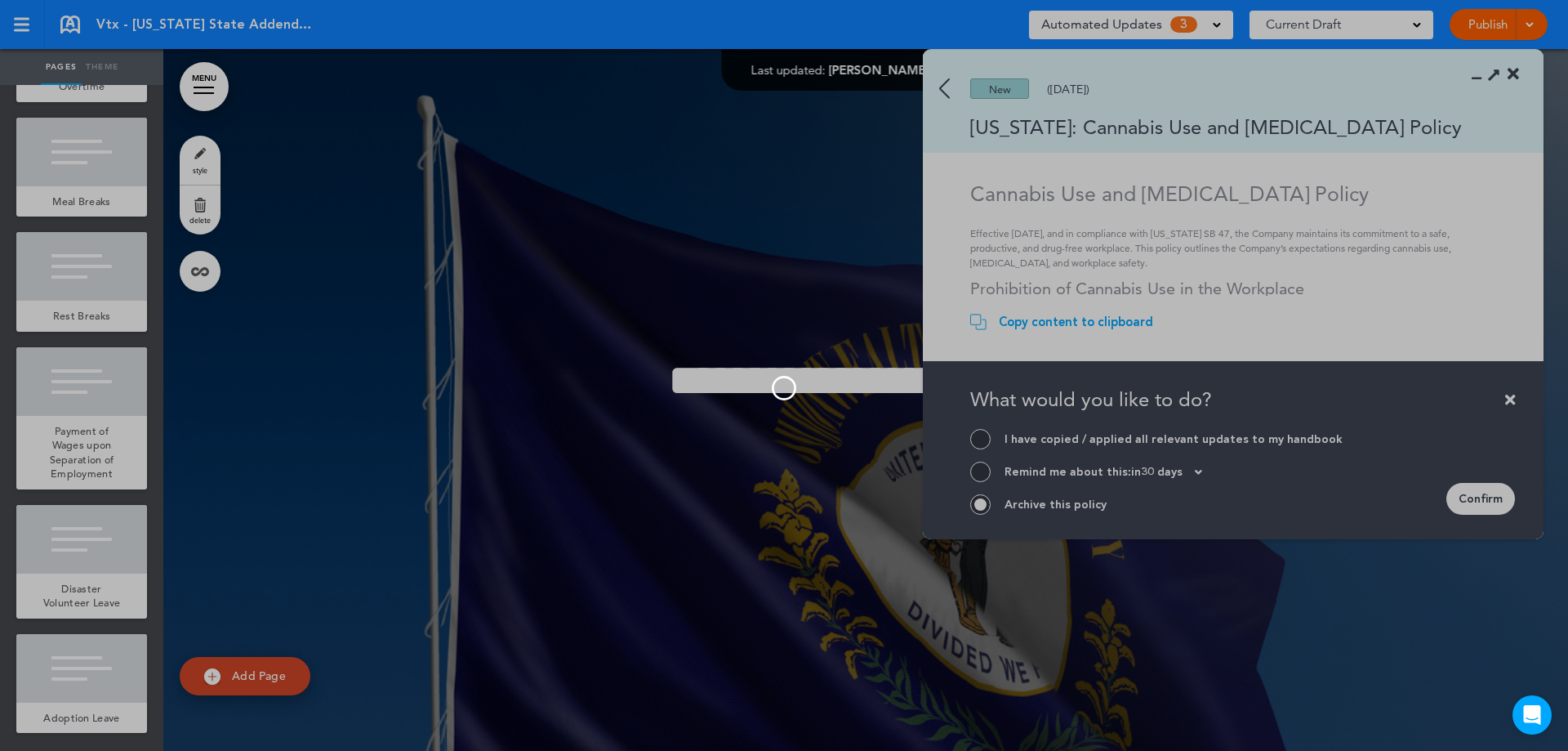
scroll to position [0, 0]
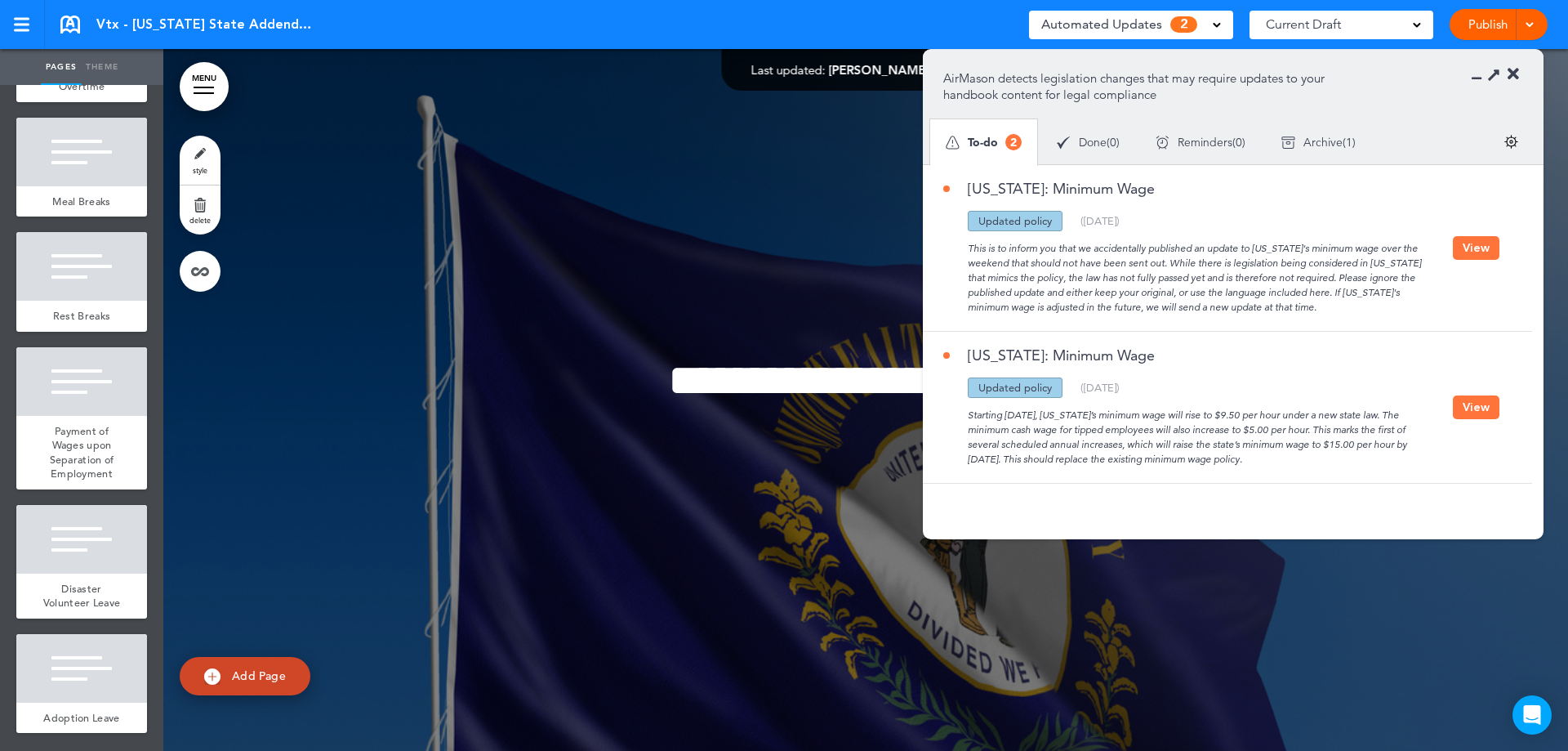
click at [1462, 421] on div "Kentucky: Minimum Wage Updated policy New policy Deleted policy ( 06/14/2025 ) …" at bounding box center [1223, 407] width 601 height 151
click at [1468, 410] on button "View" at bounding box center [1476, 407] width 47 height 24
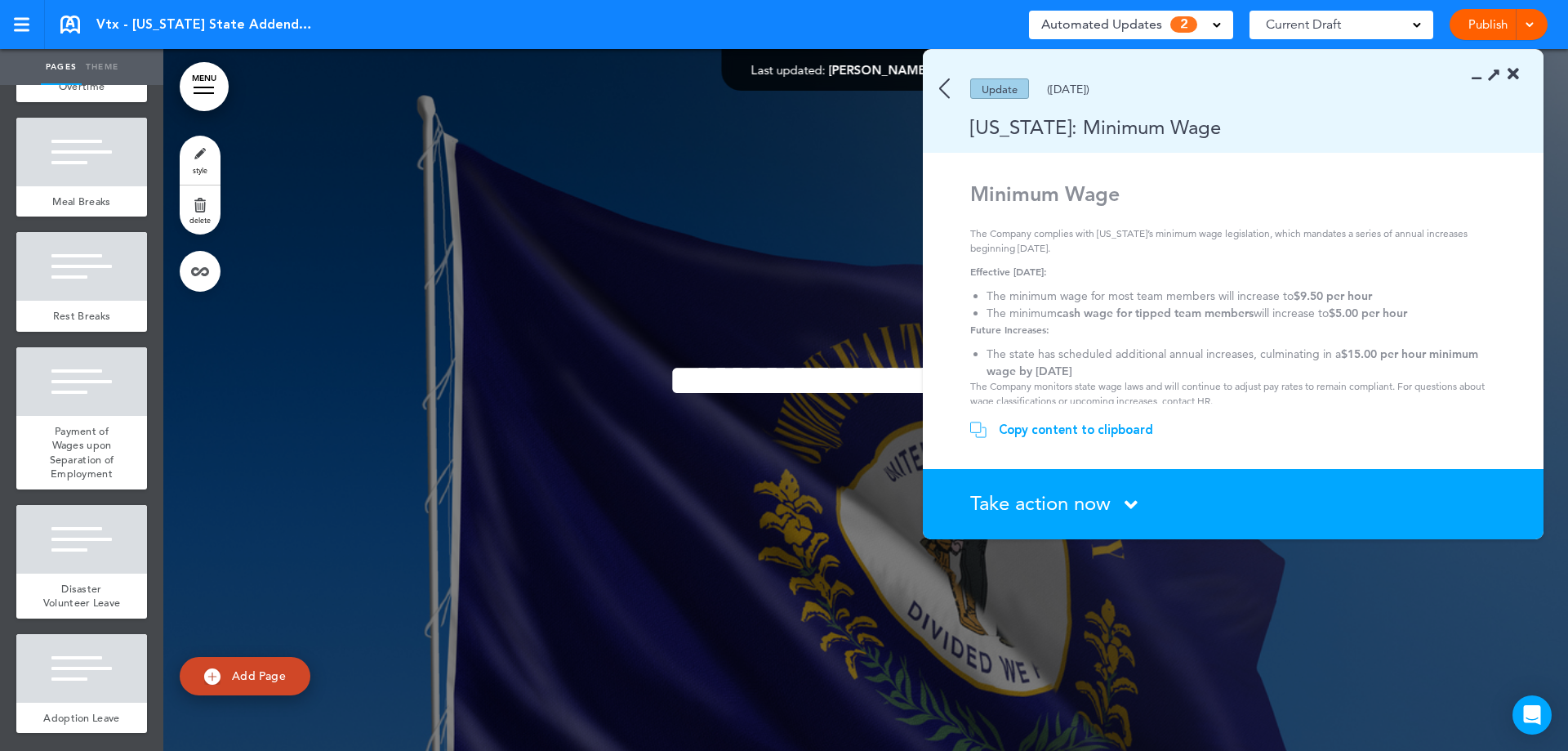
click at [1076, 498] on span "Take action now" at bounding box center [1040, 502] width 141 height 24
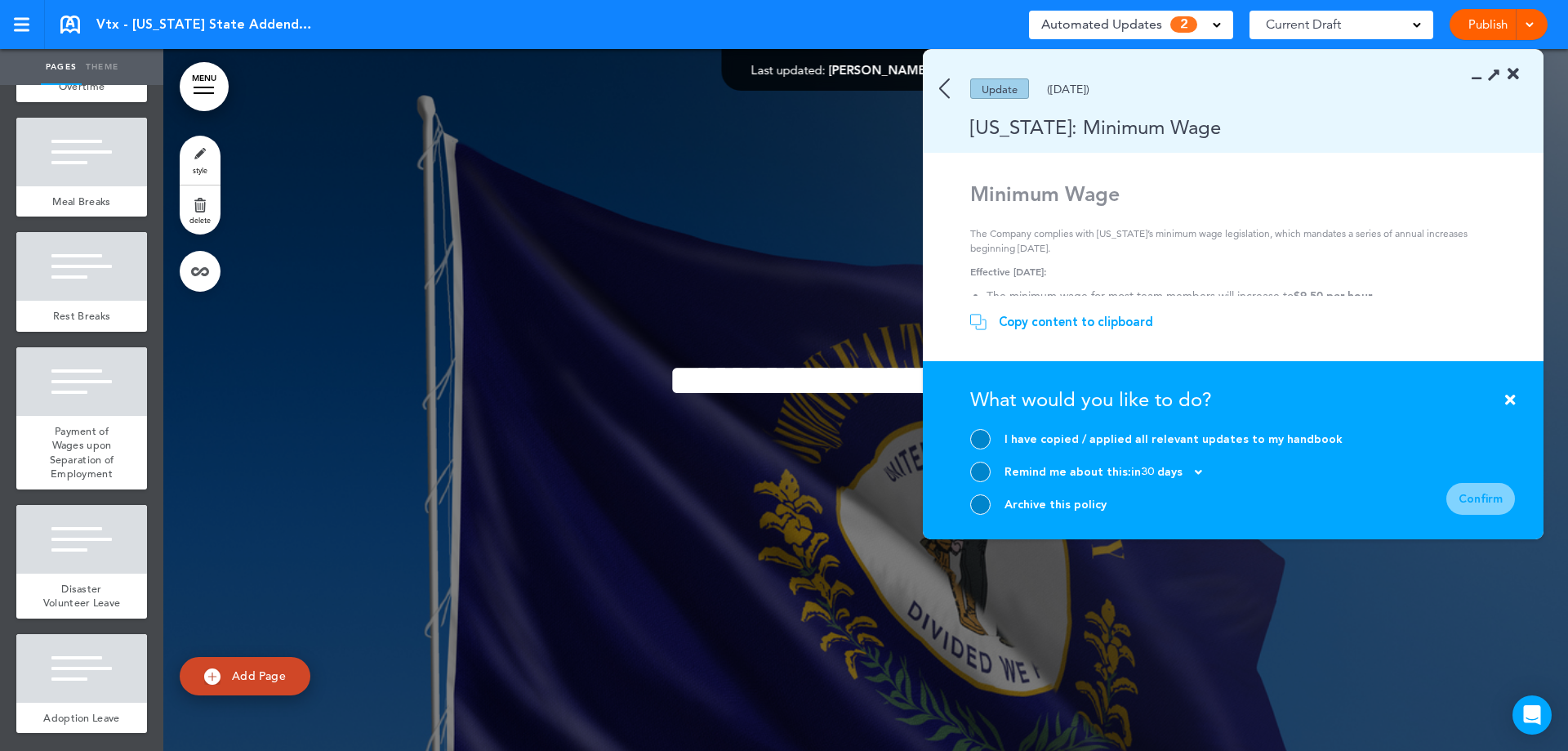
click at [983, 505] on div at bounding box center [980, 504] width 20 height 20
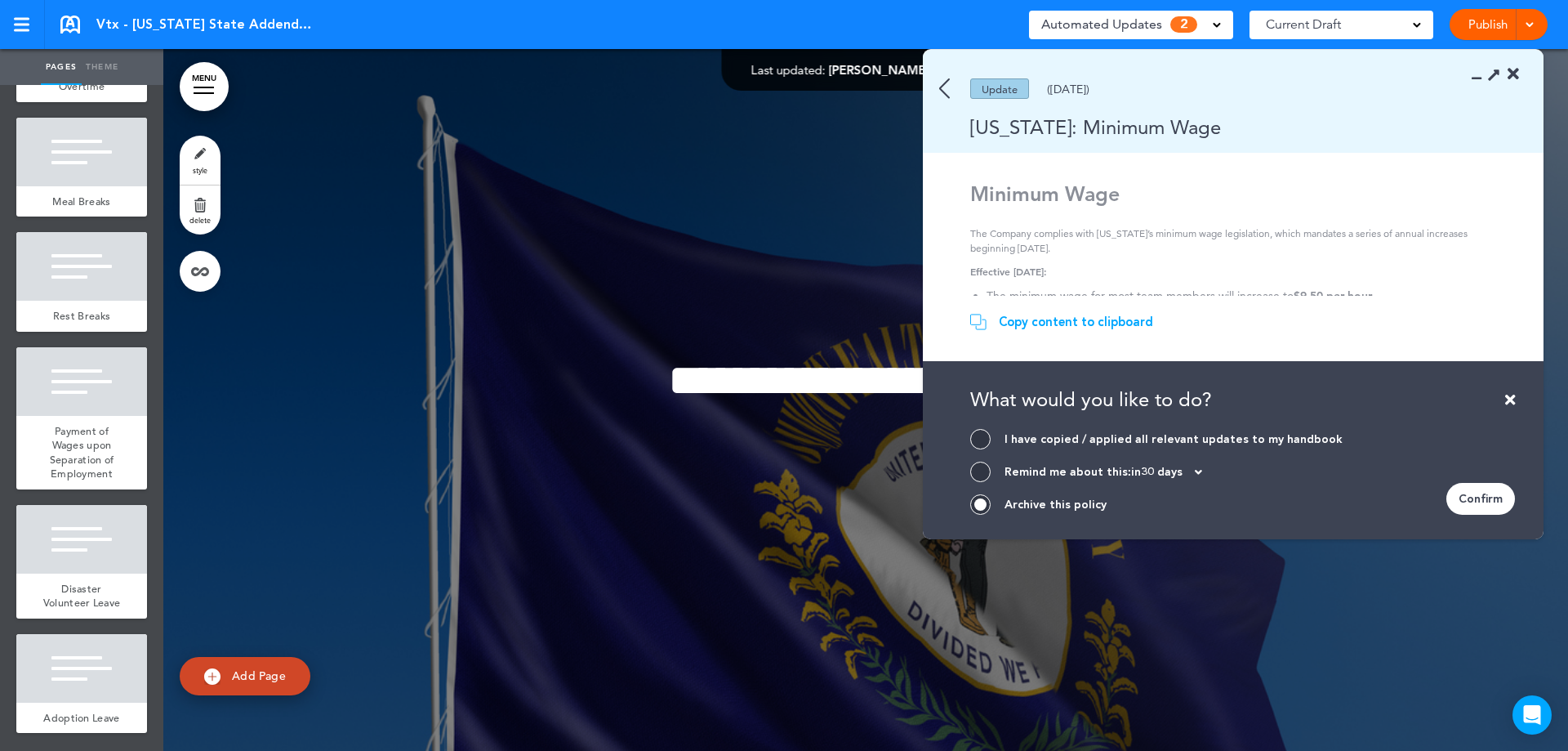
click at [1479, 501] on div "Confirm" at bounding box center [1480, 498] width 69 height 32
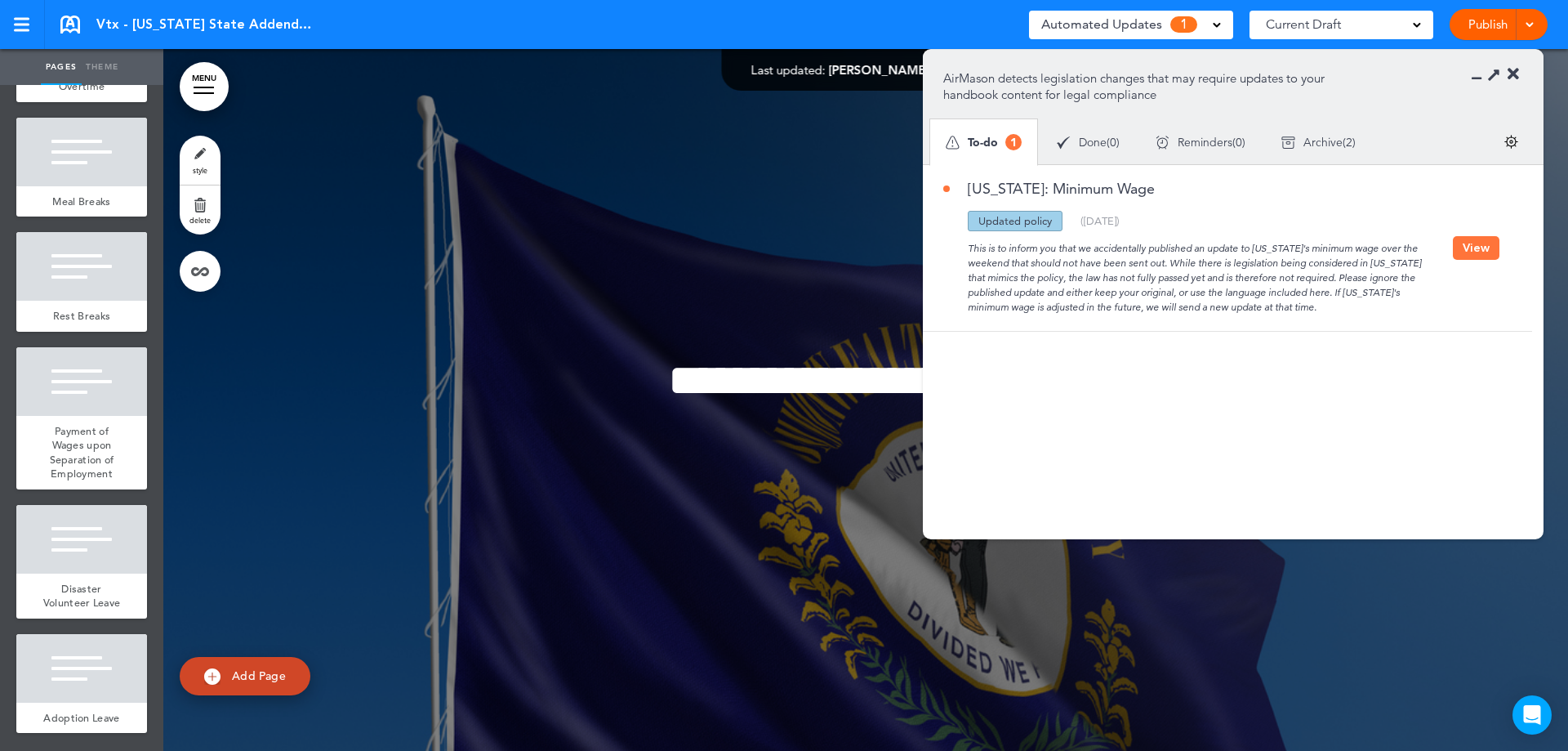
click at [1464, 255] on button "View" at bounding box center [1476, 248] width 47 height 24
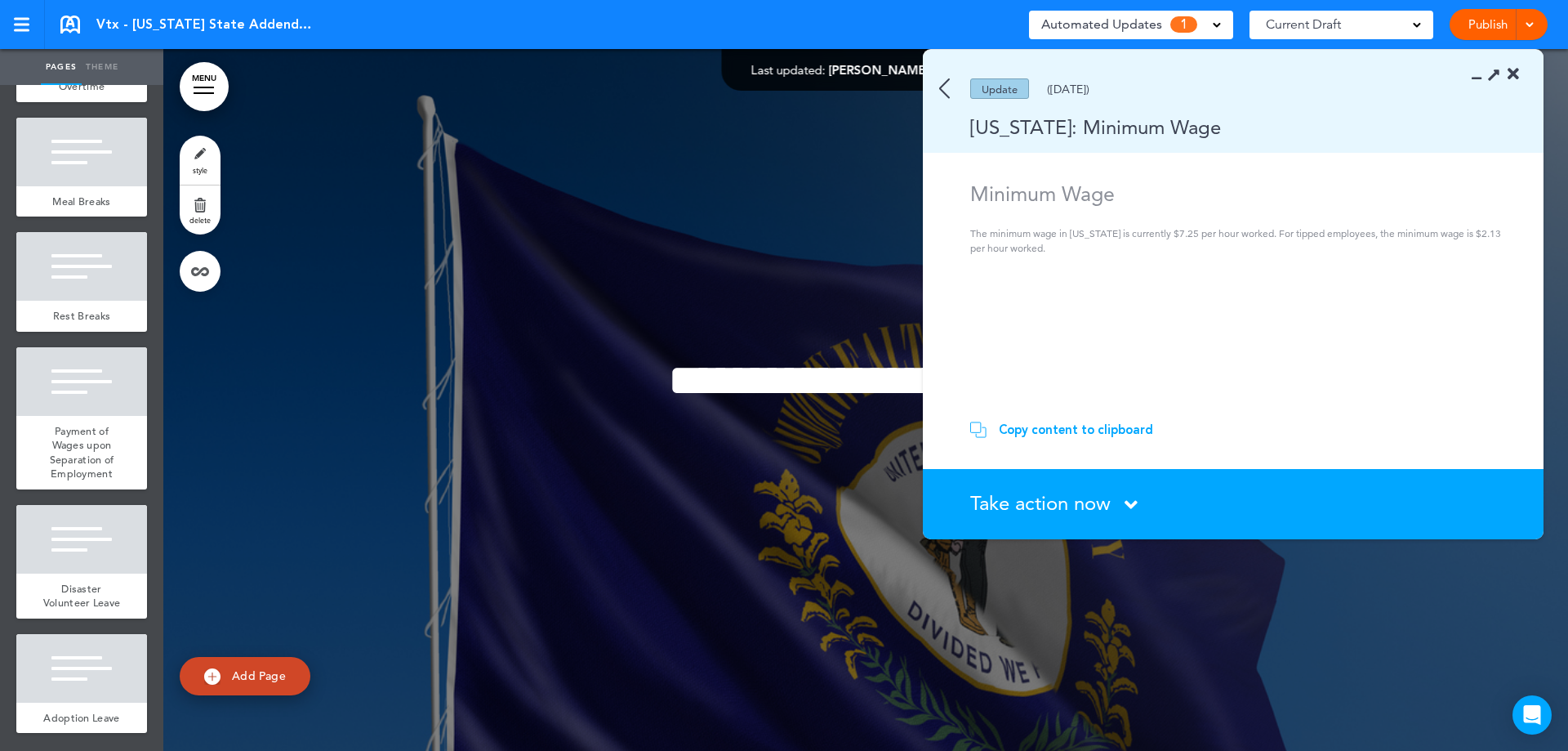
click at [1028, 513] on span "Take action now" at bounding box center [1040, 502] width 141 height 24
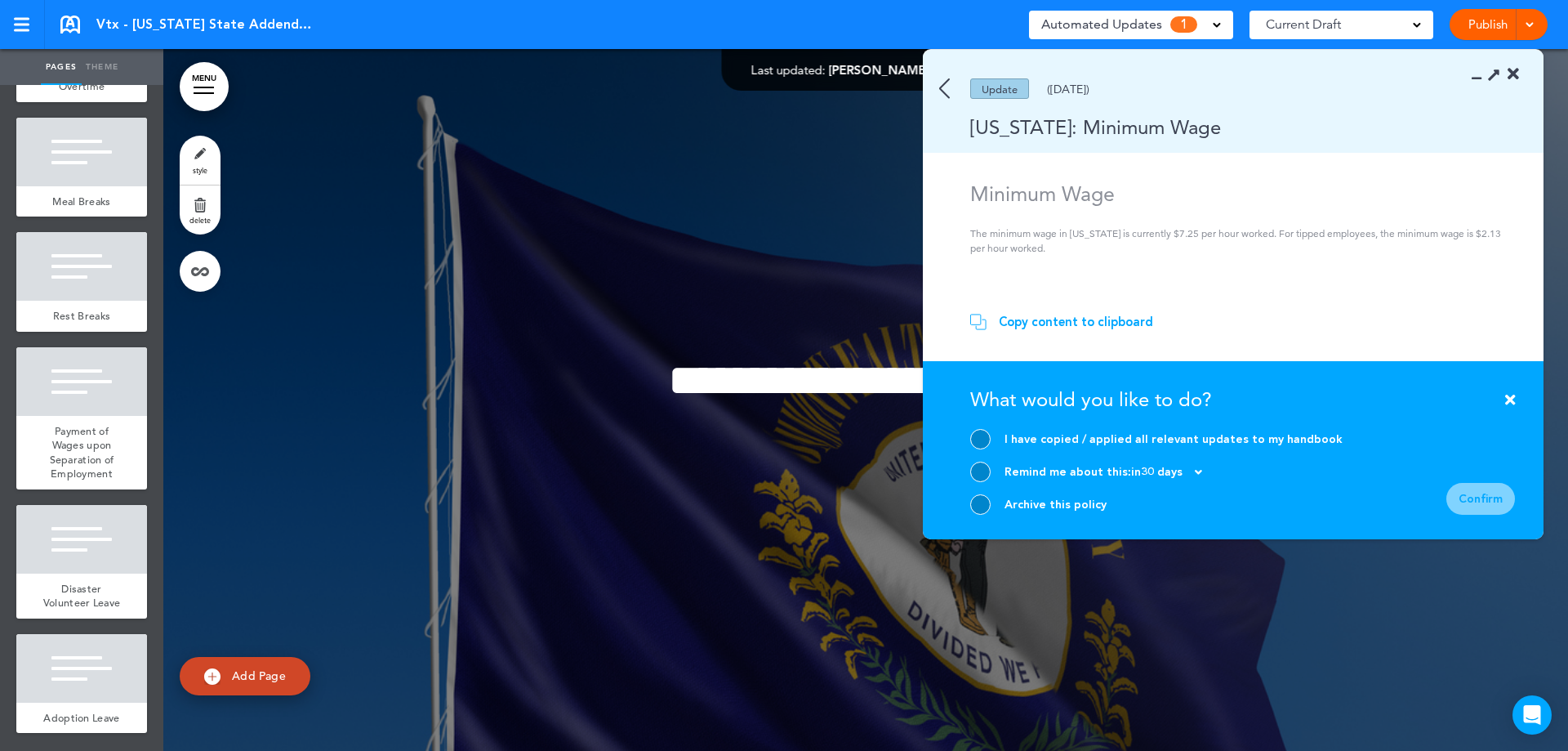
click at [982, 505] on div at bounding box center [980, 504] width 20 height 20
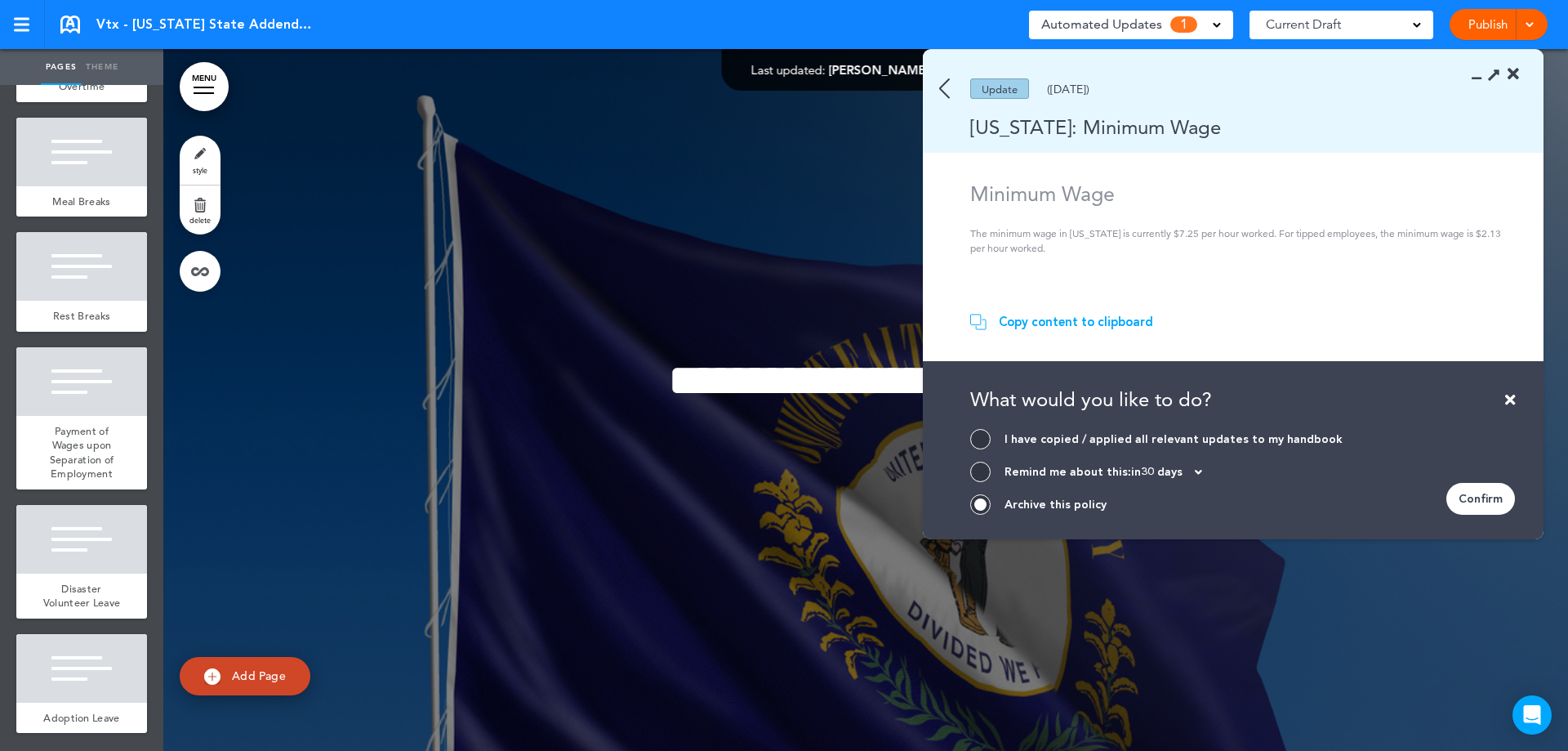
click at [1482, 499] on div "Confirm" at bounding box center [1480, 498] width 69 height 32
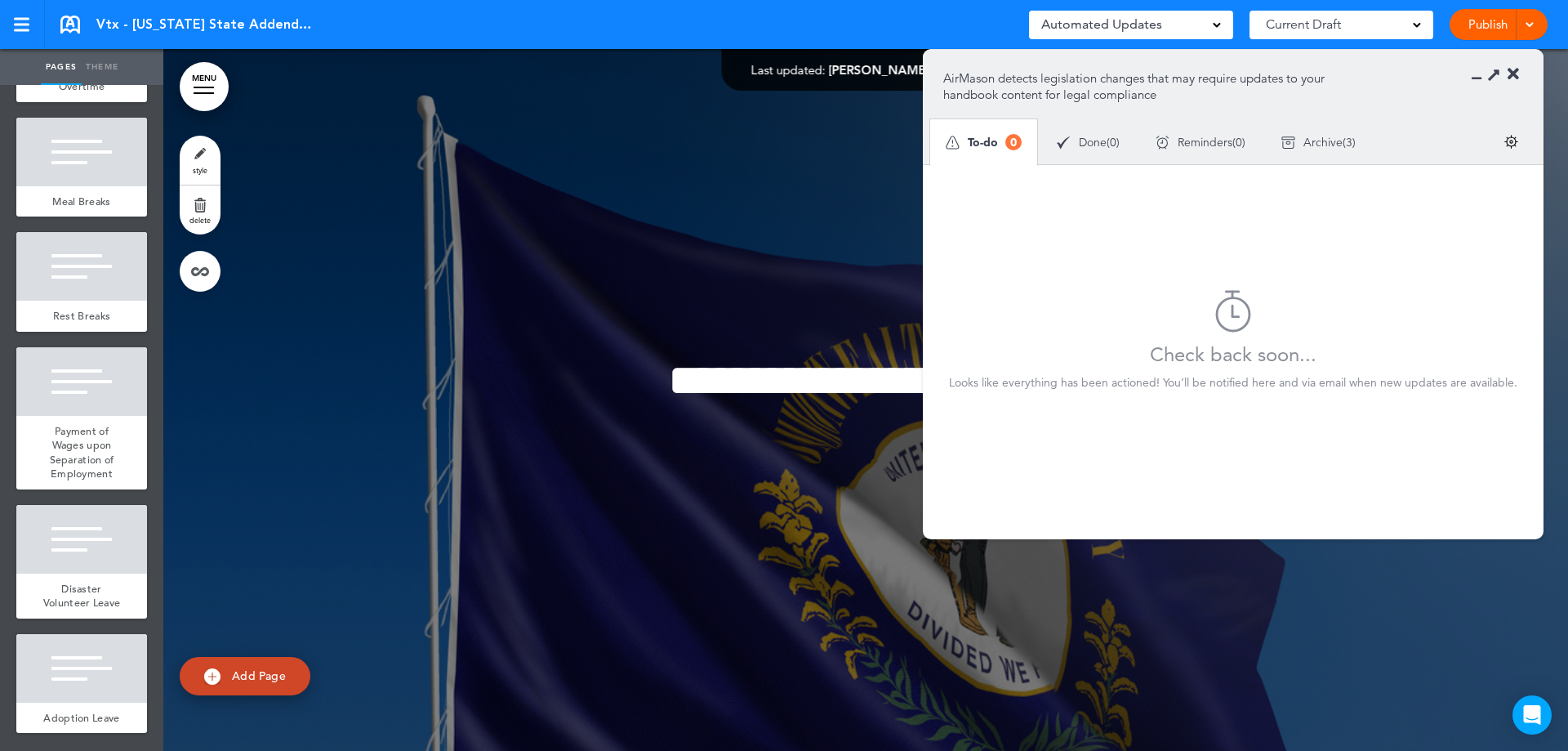
click at [1515, 74] on icon at bounding box center [1513, 74] width 11 height 16
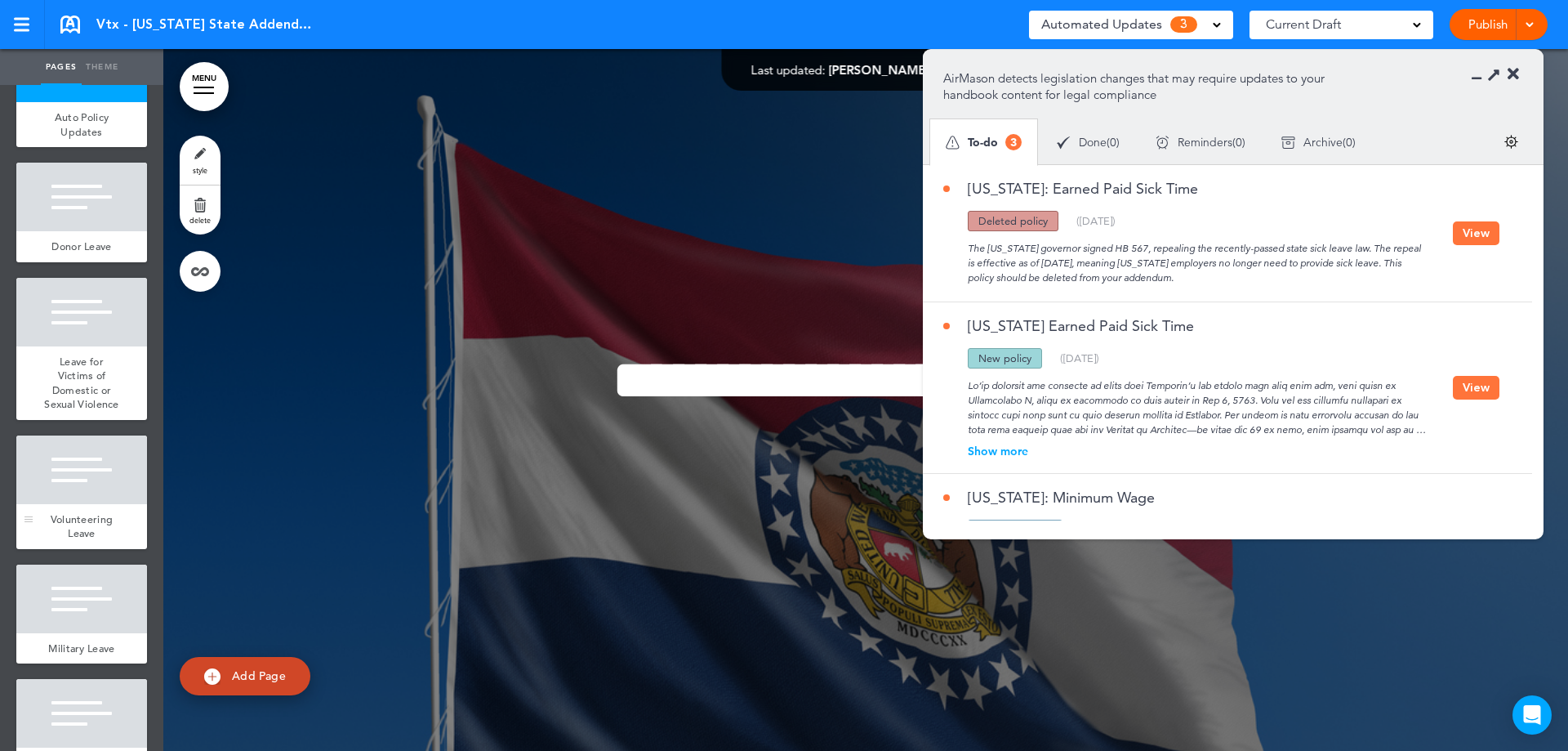
scroll to position [156, 0]
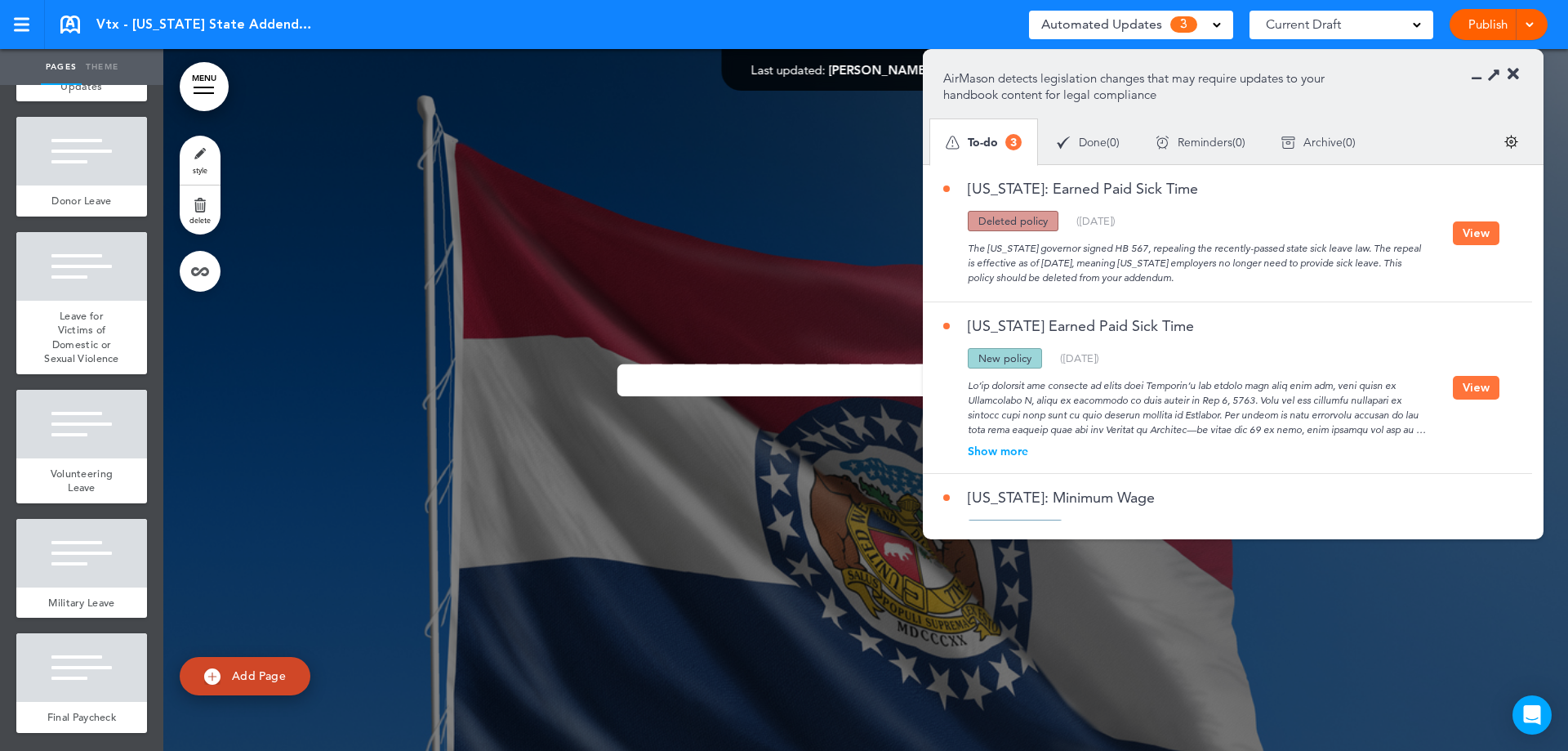
click at [1460, 232] on button "View" at bounding box center [1476, 233] width 47 height 24
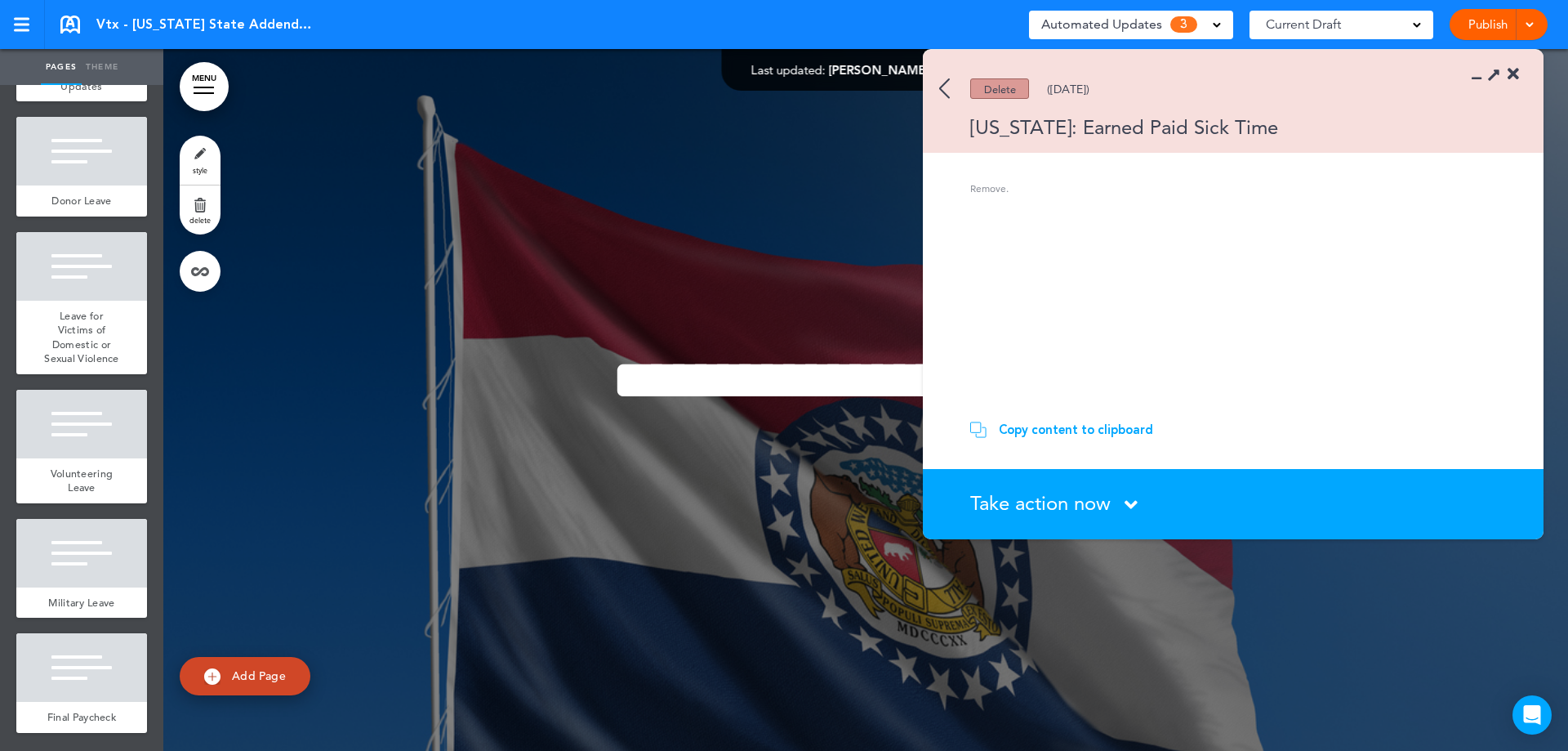
click at [1073, 505] on span "Take action now" at bounding box center [1040, 502] width 141 height 24
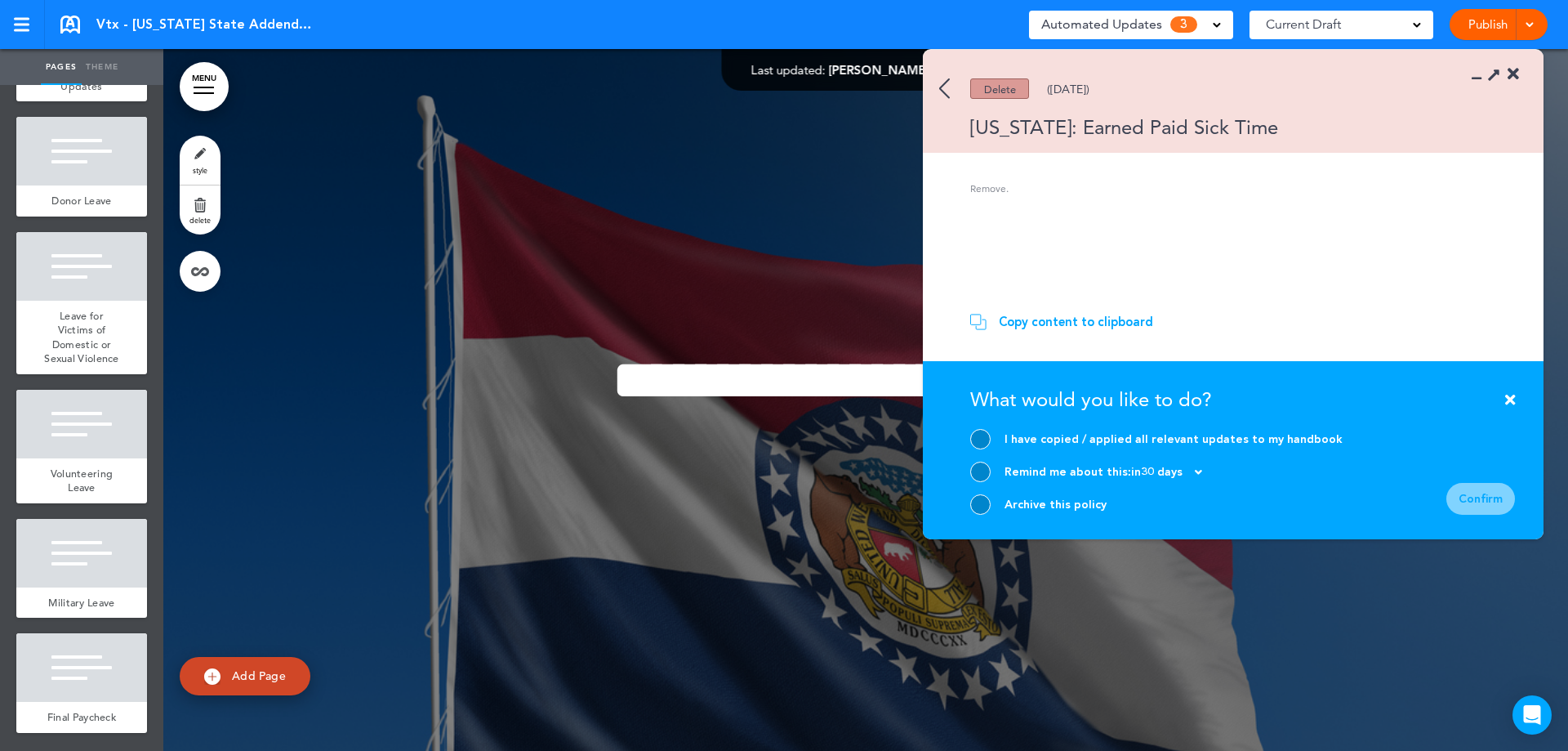
click at [973, 499] on div at bounding box center [980, 504] width 20 height 20
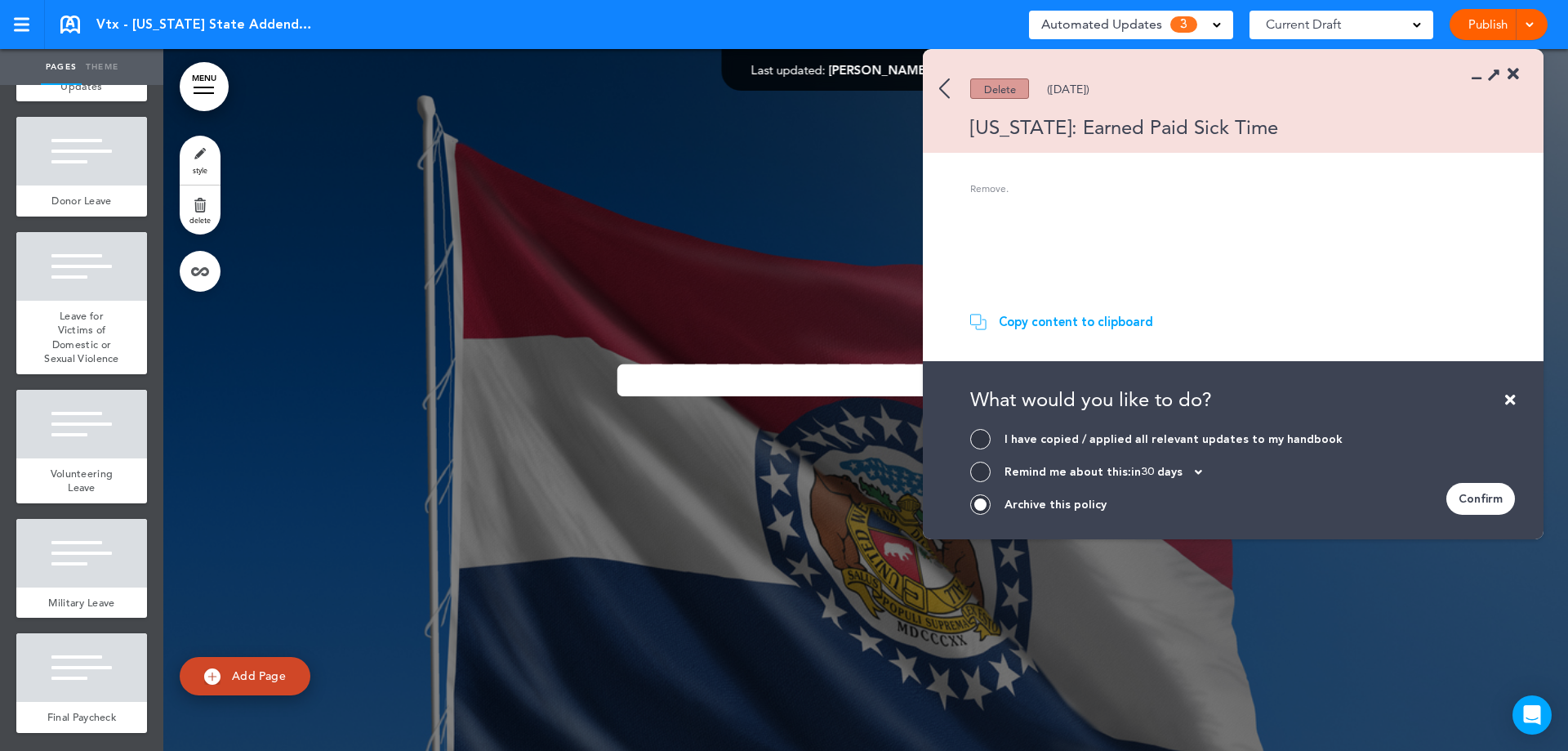
click at [1478, 501] on div "Confirm" at bounding box center [1480, 498] width 69 height 32
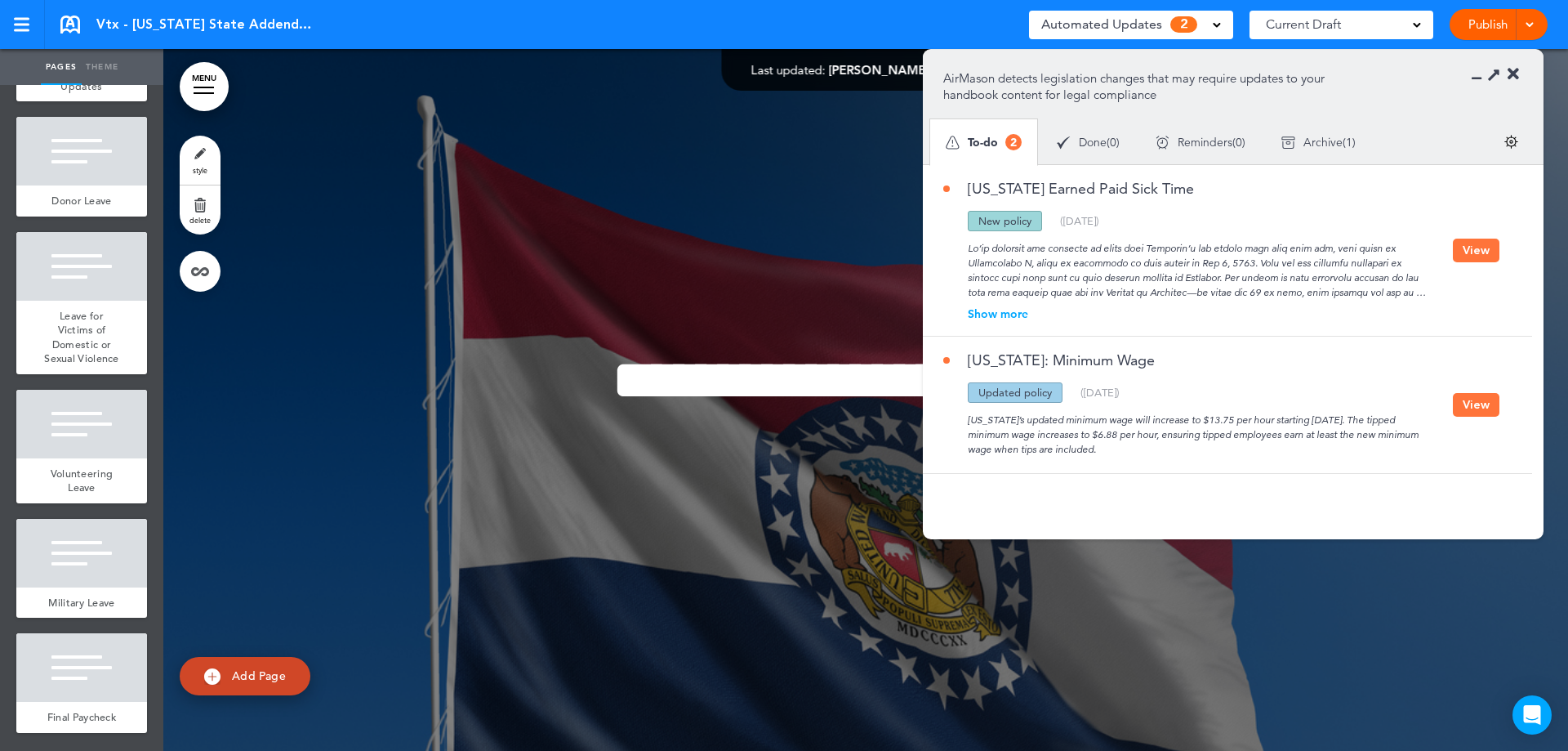
click at [1453, 237] on div "[US_STATE] Earned Paid Sick Time Updated policy New policy Deleted policy ( [DA…" at bounding box center [1223, 250] width 601 height 171
click at [1471, 254] on button "View" at bounding box center [1476, 250] width 47 height 24
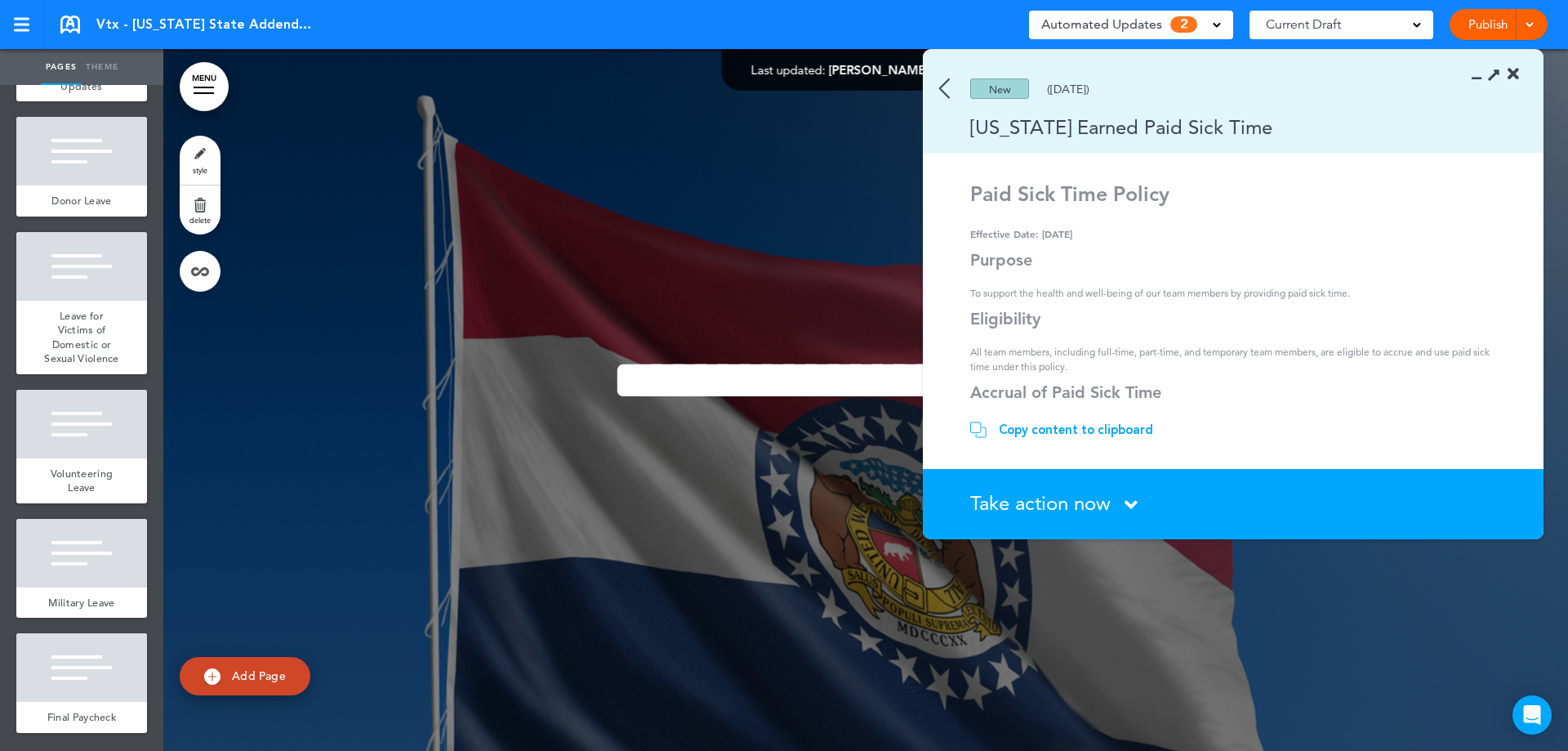
click at [1047, 507] on span "Take action now" at bounding box center [1040, 502] width 141 height 24
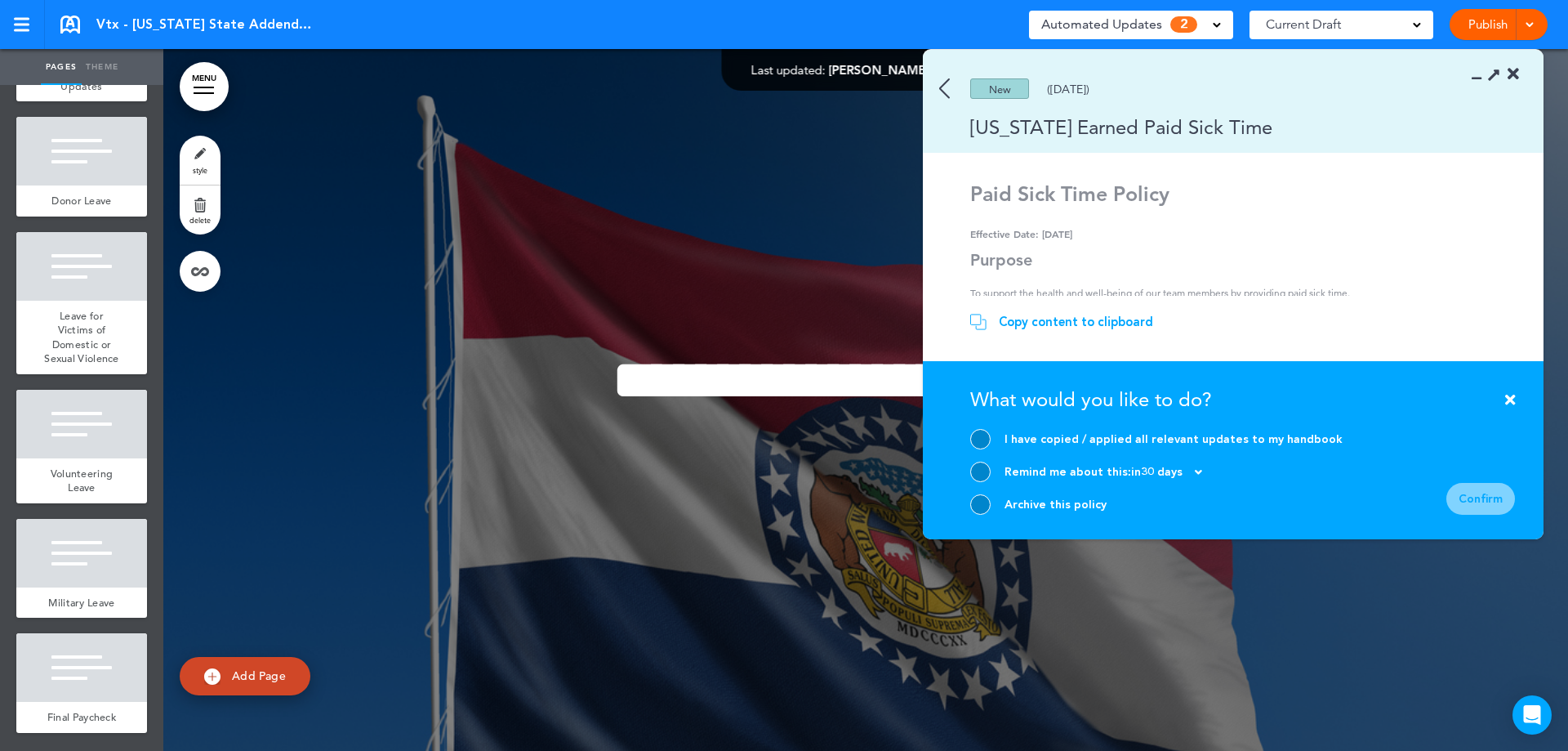
click at [989, 507] on div at bounding box center [980, 504] width 20 height 20
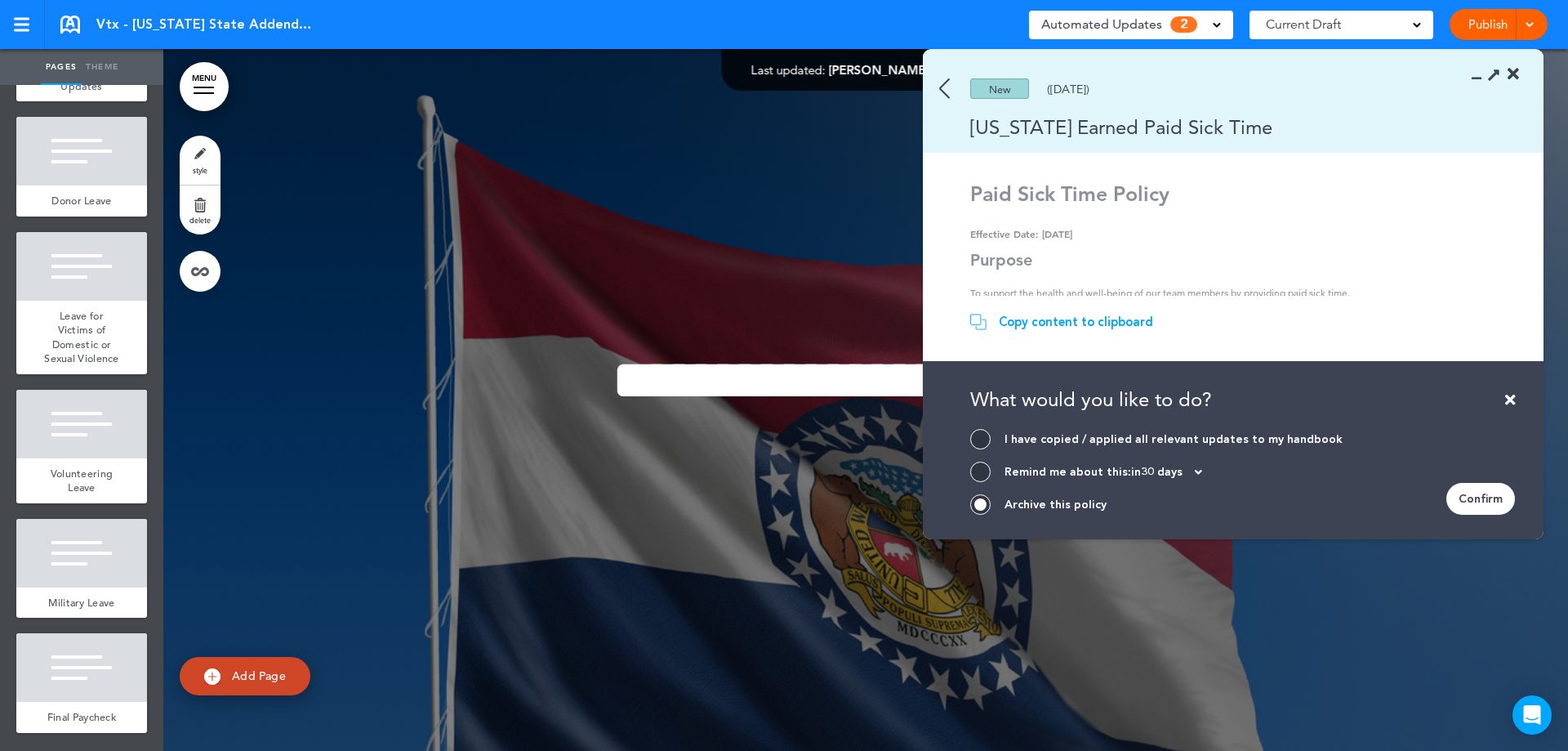
click at [1456, 488] on div "Confirm" at bounding box center [1480, 498] width 69 height 32
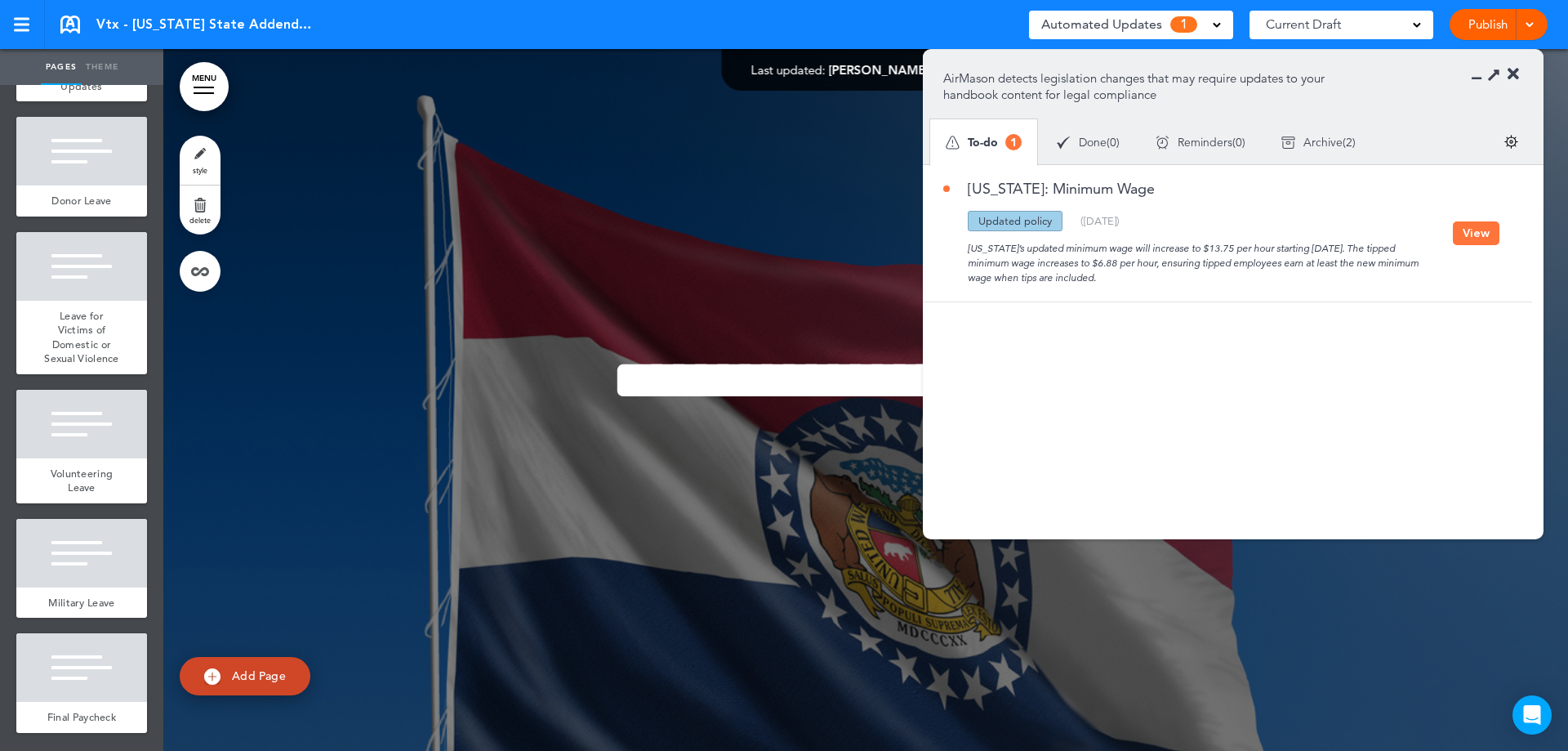
click at [1471, 226] on button "View" at bounding box center [1476, 233] width 47 height 24
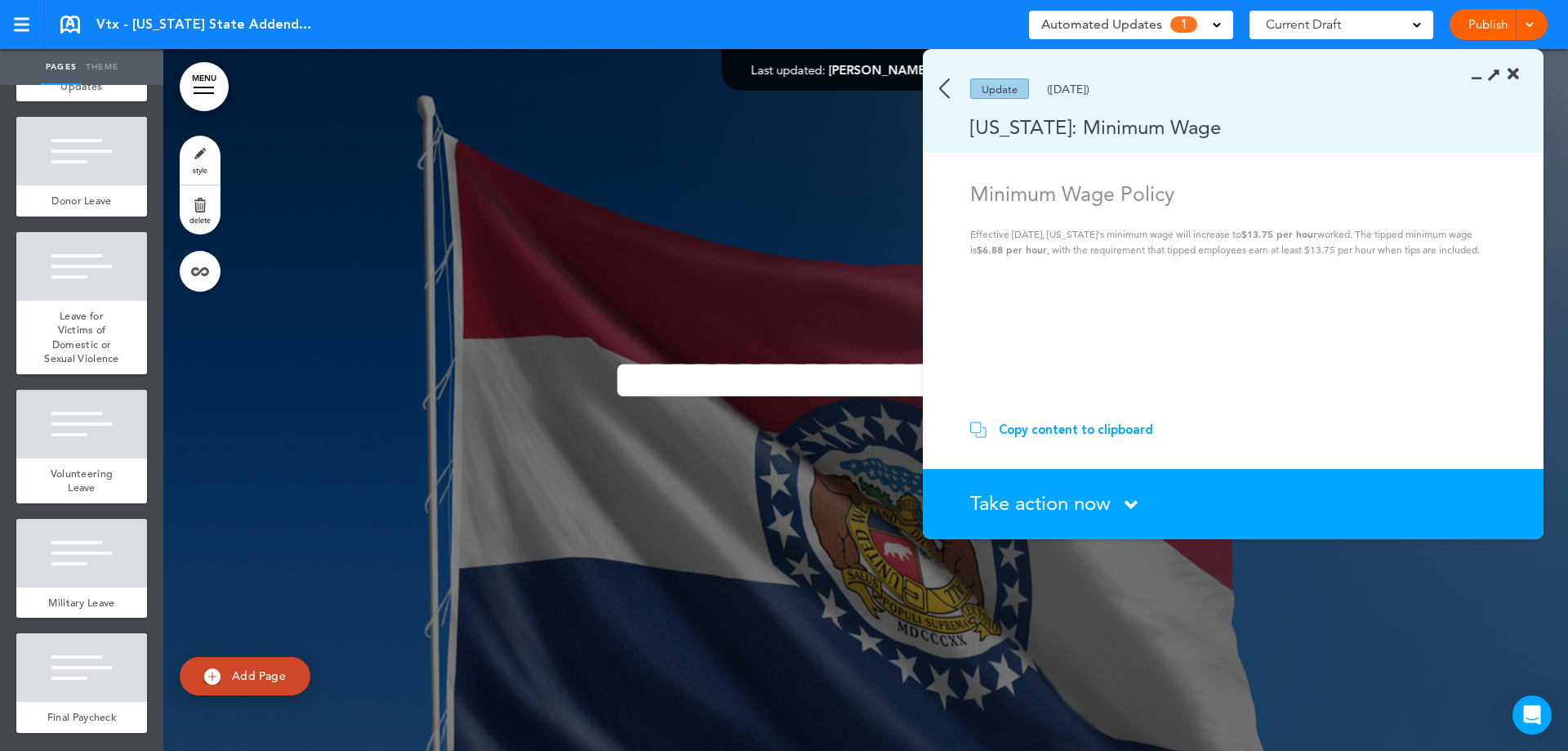
click at [1044, 504] on span "Take action now" at bounding box center [1040, 502] width 141 height 24
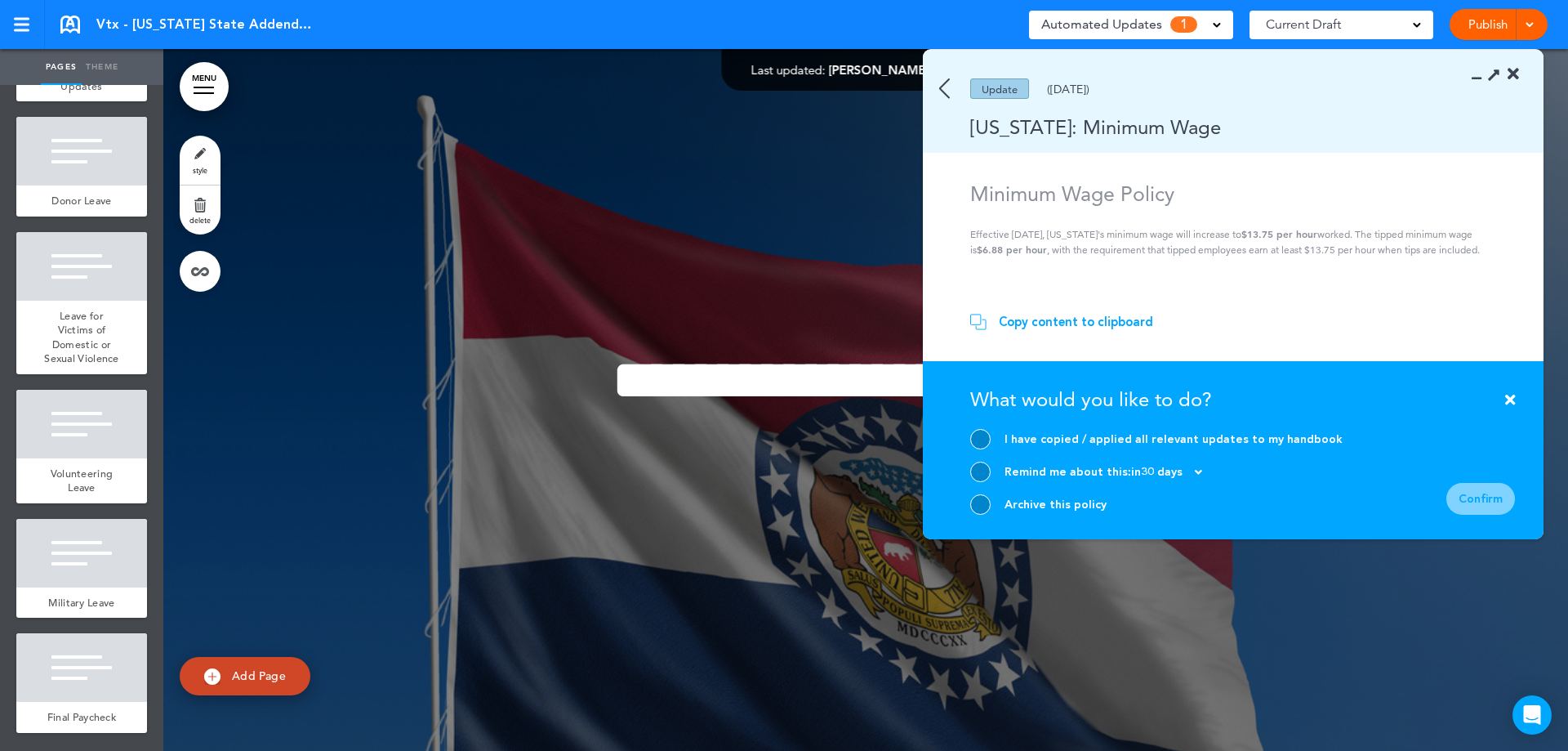
click at [971, 501] on div at bounding box center [980, 504] width 20 height 20
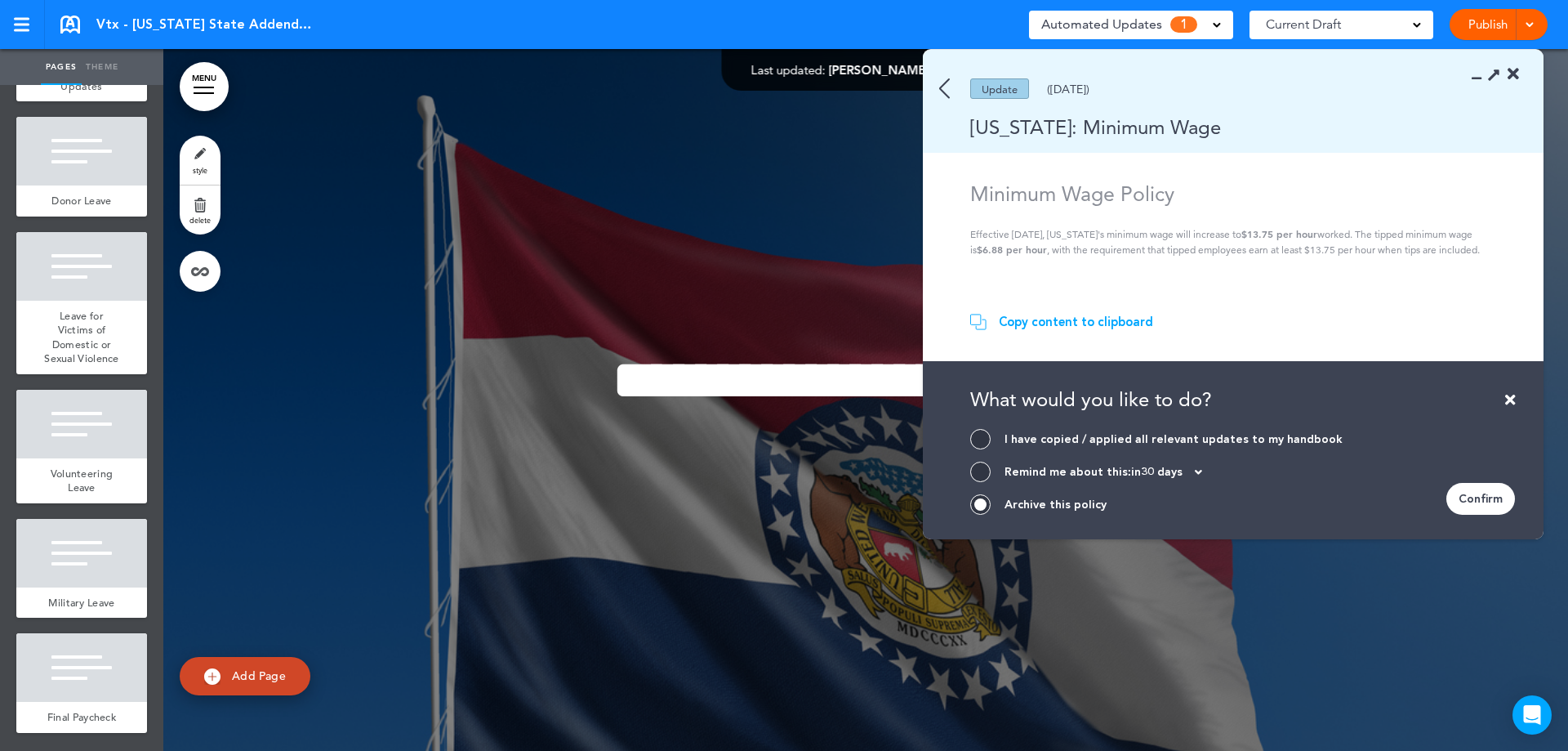
click at [1484, 506] on div "Confirm" at bounding box center [1480, 498] width 69 height 32
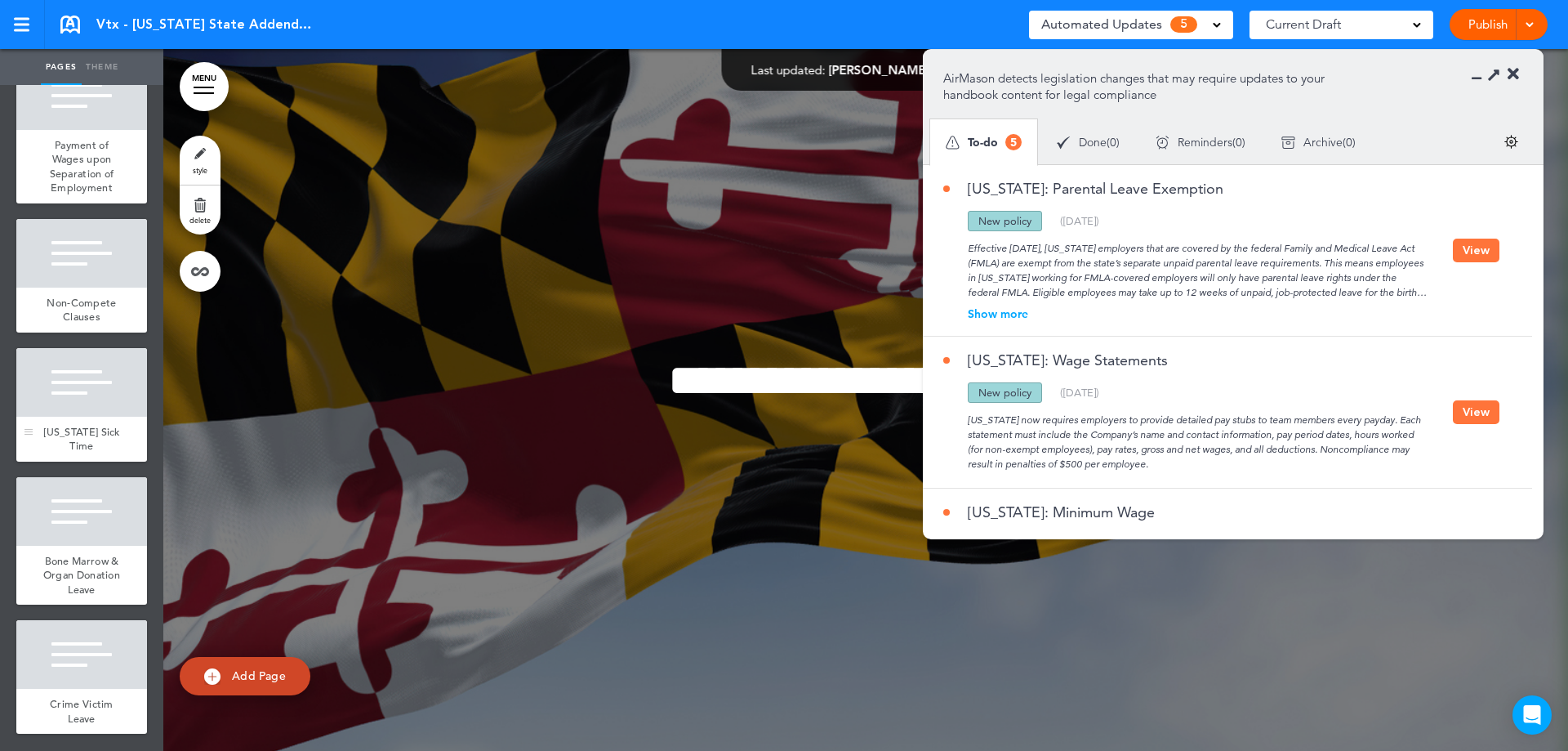
scroll to position [356, 0]
click at [1004, 311] on div "Show more" at bounding box center [1197, 313] width 510 height 11
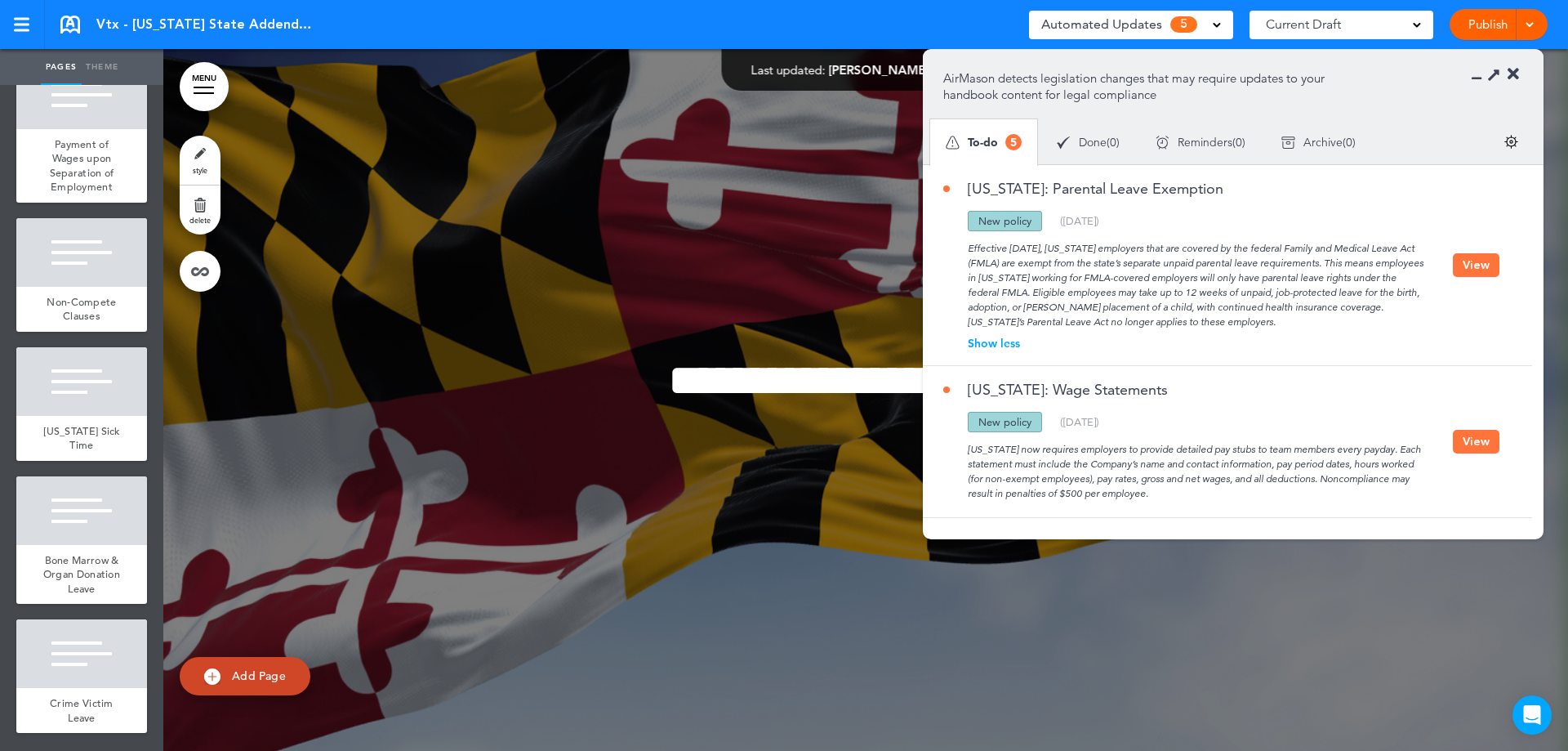
click at [1473, 274] on button "View" at bounding box center [1476, 265] width 47 height 24
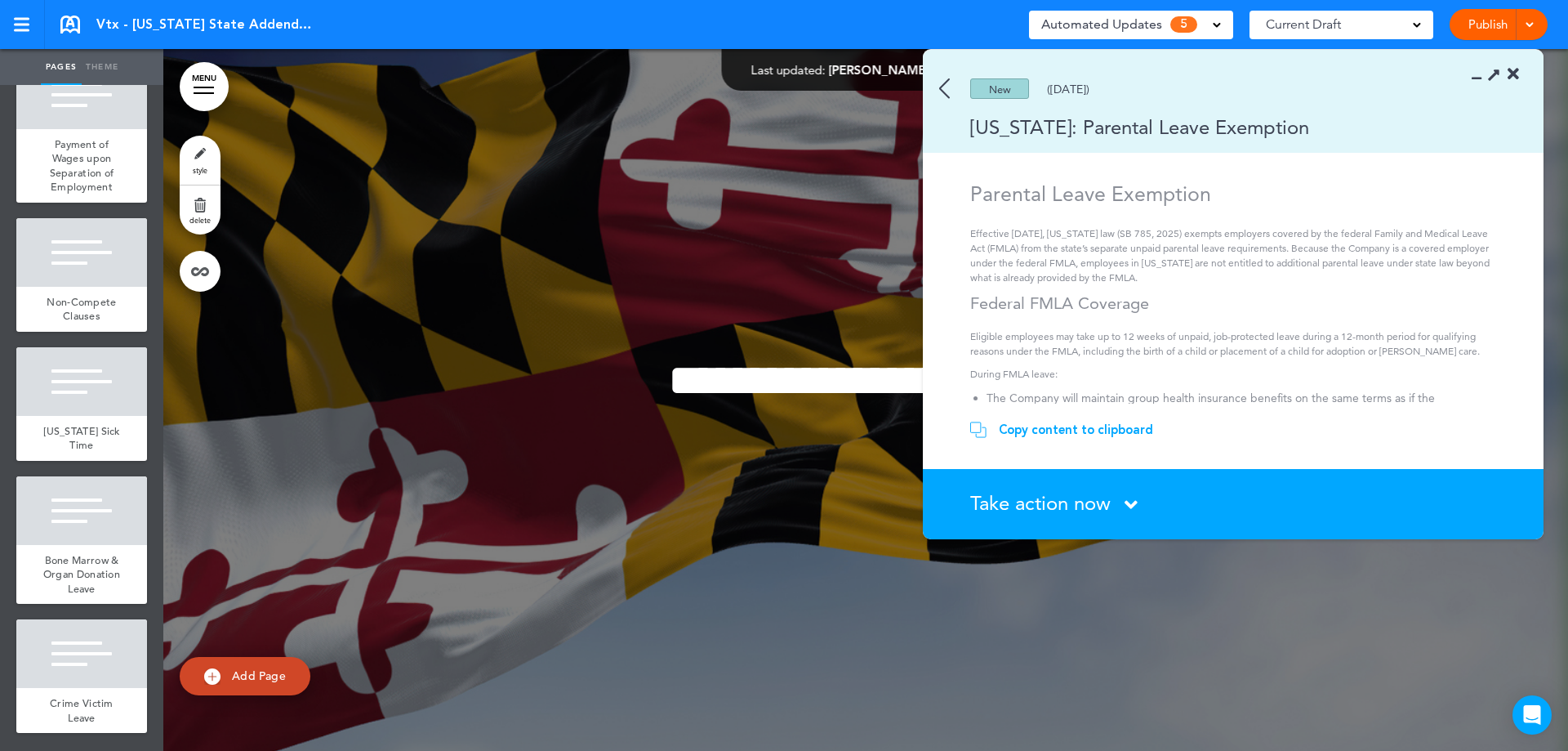
click at [1022, 501] on span "Take action now" at bounding box center [1040, 502] width 141 height 24
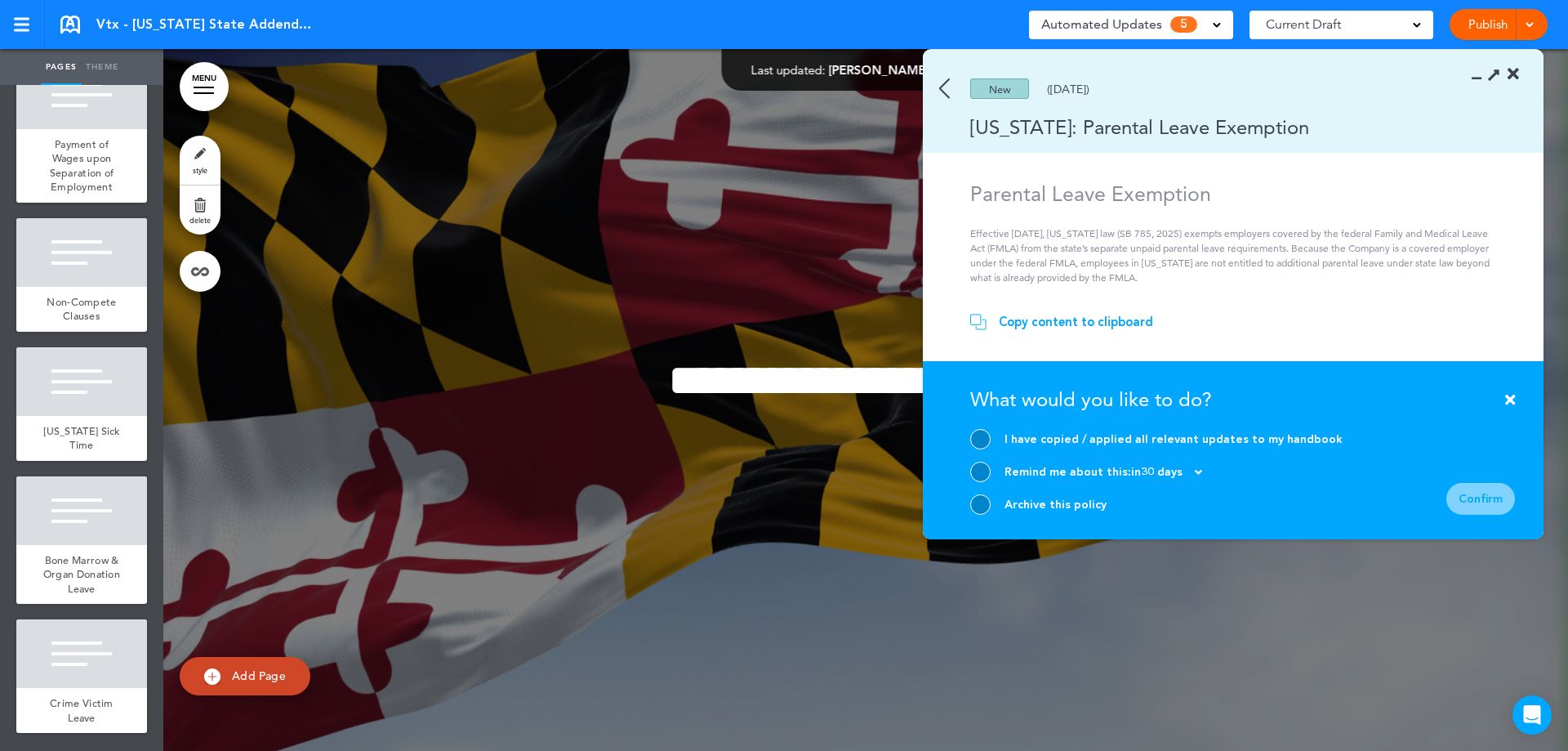
click at [1152, 242] on p "Effective October 1, 2025, Maryland law (SB 785, 2025) exempts employers covere…" at bounding box center [1235, 256] width 531 height 59
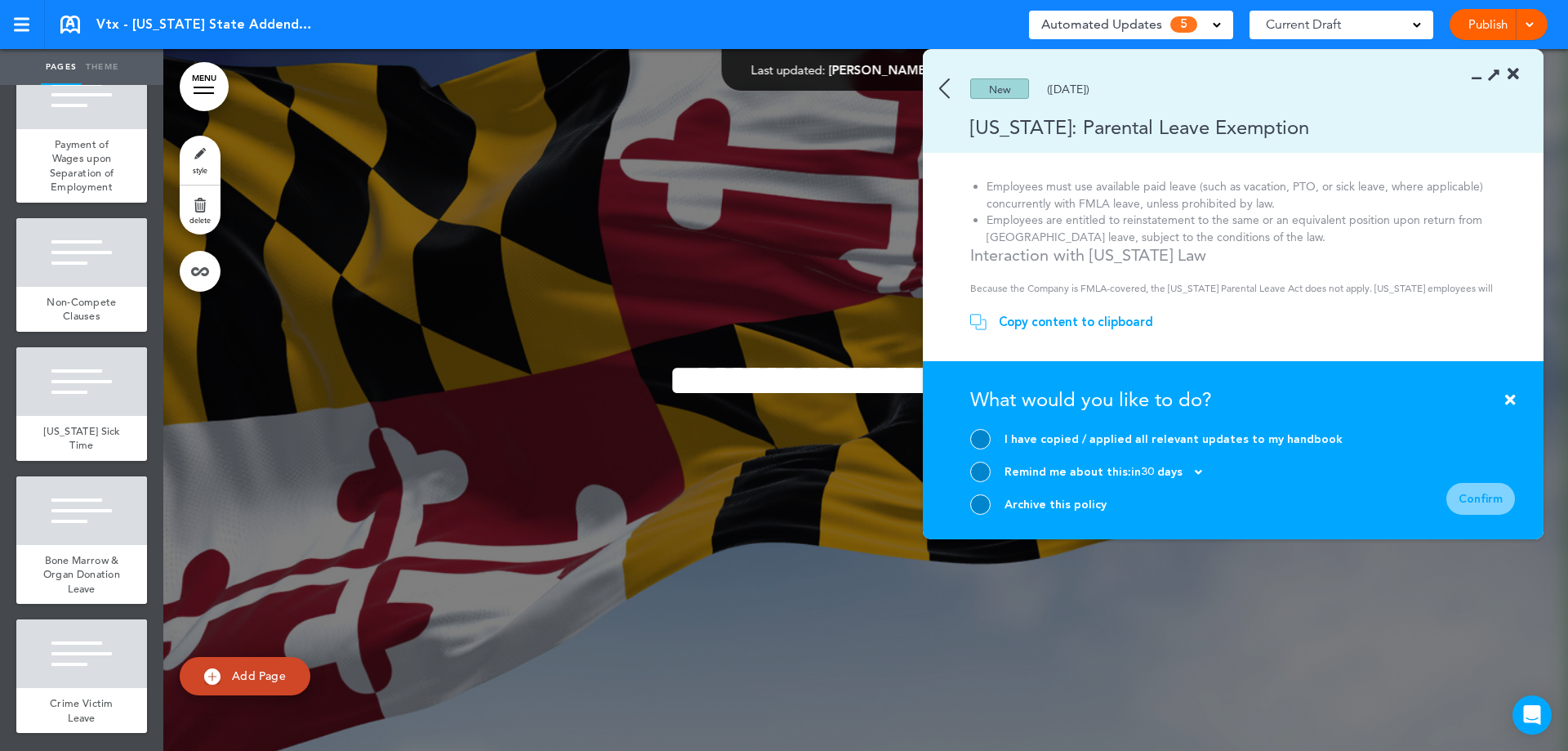
click at [989, 492] on div "I have copied / applied all relevant updates to my handbook Remind me about thi…" at bounding box center [1156, 471] width 372 height 86
click at [979, 438] on div at bounding box center [980, 438] width 20 height 20
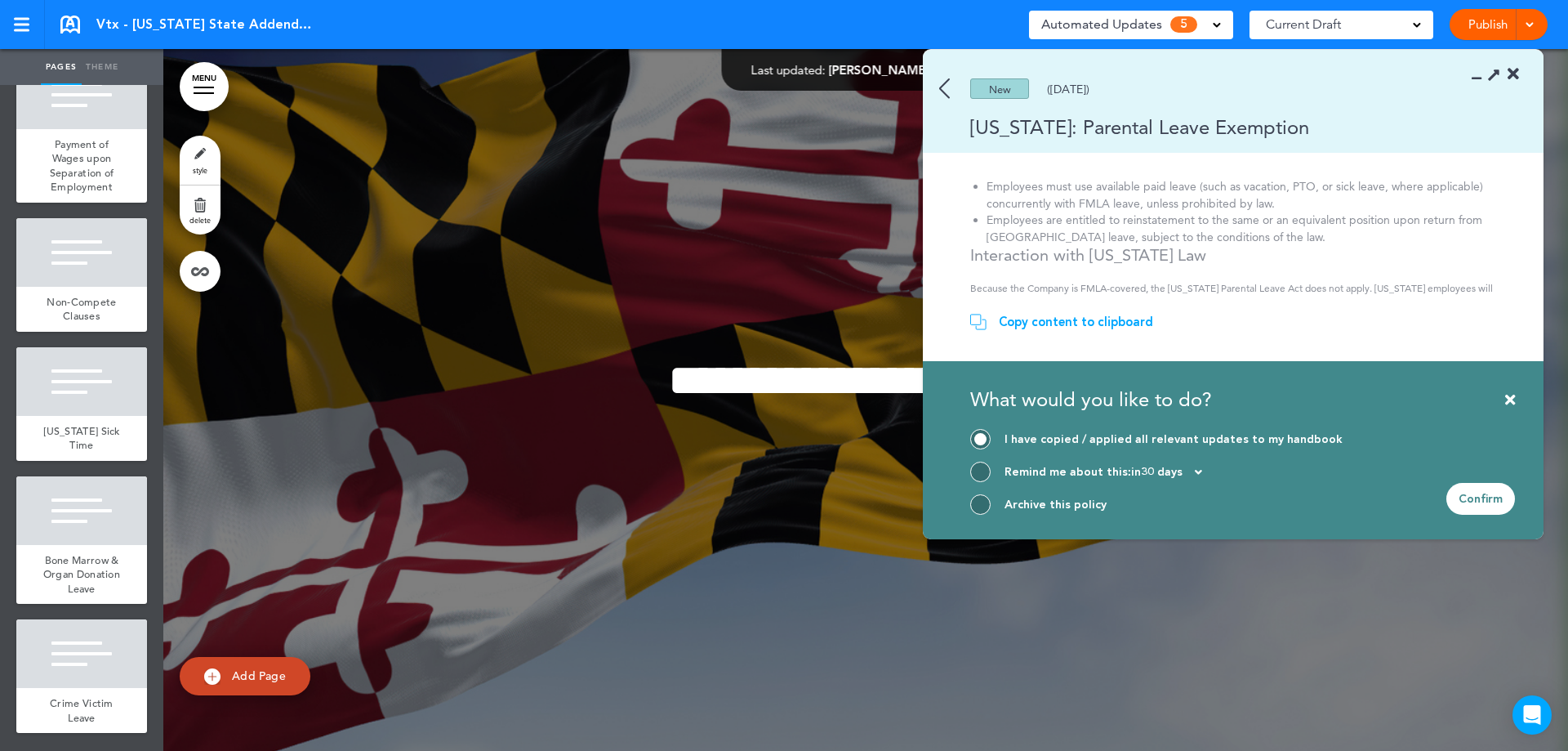
click at [980, 501] on div at bounding box center [980, 504] width 20 height 20
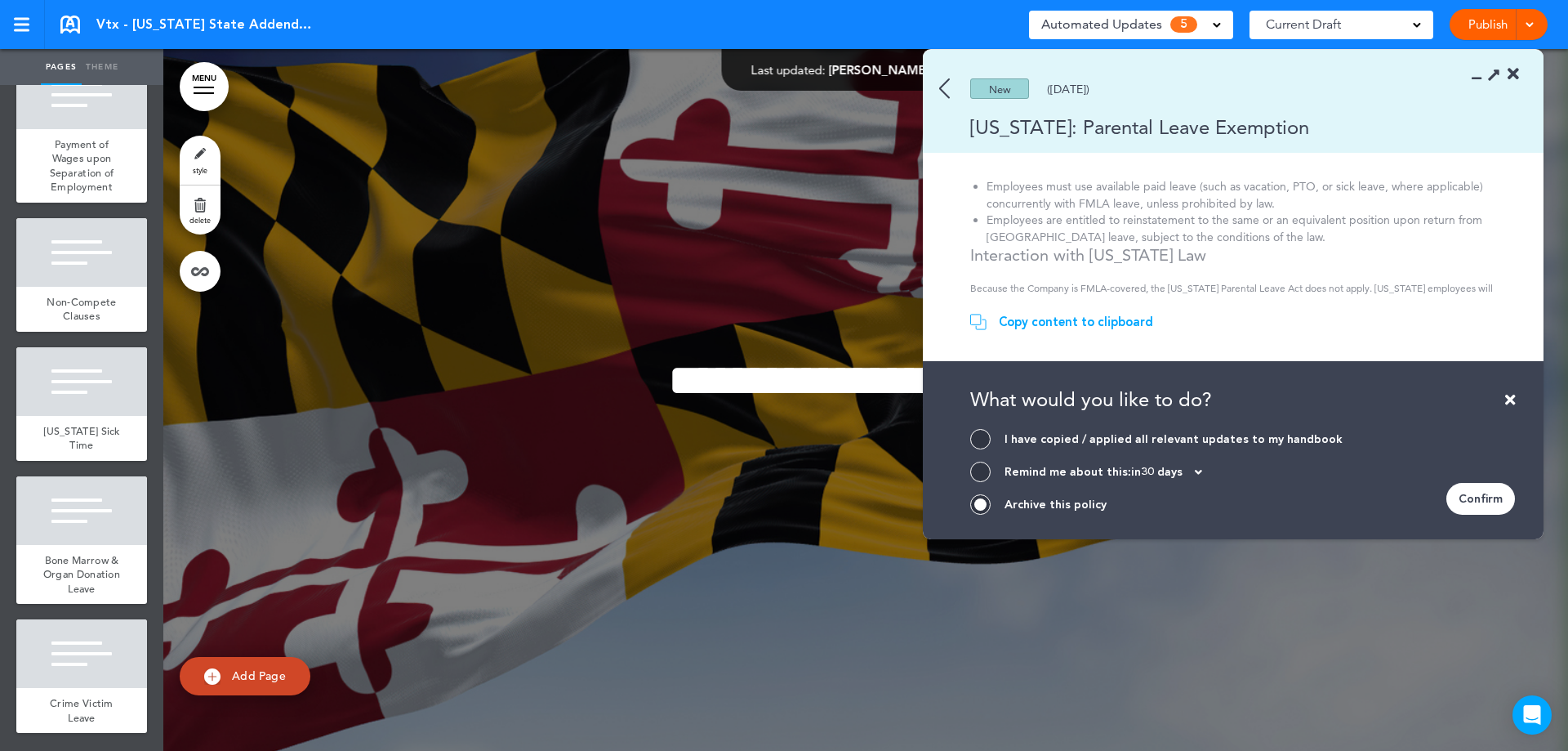
click at [1458, 502] on div "Confirm" at bounding box center [1480, 498] width 69 height 32
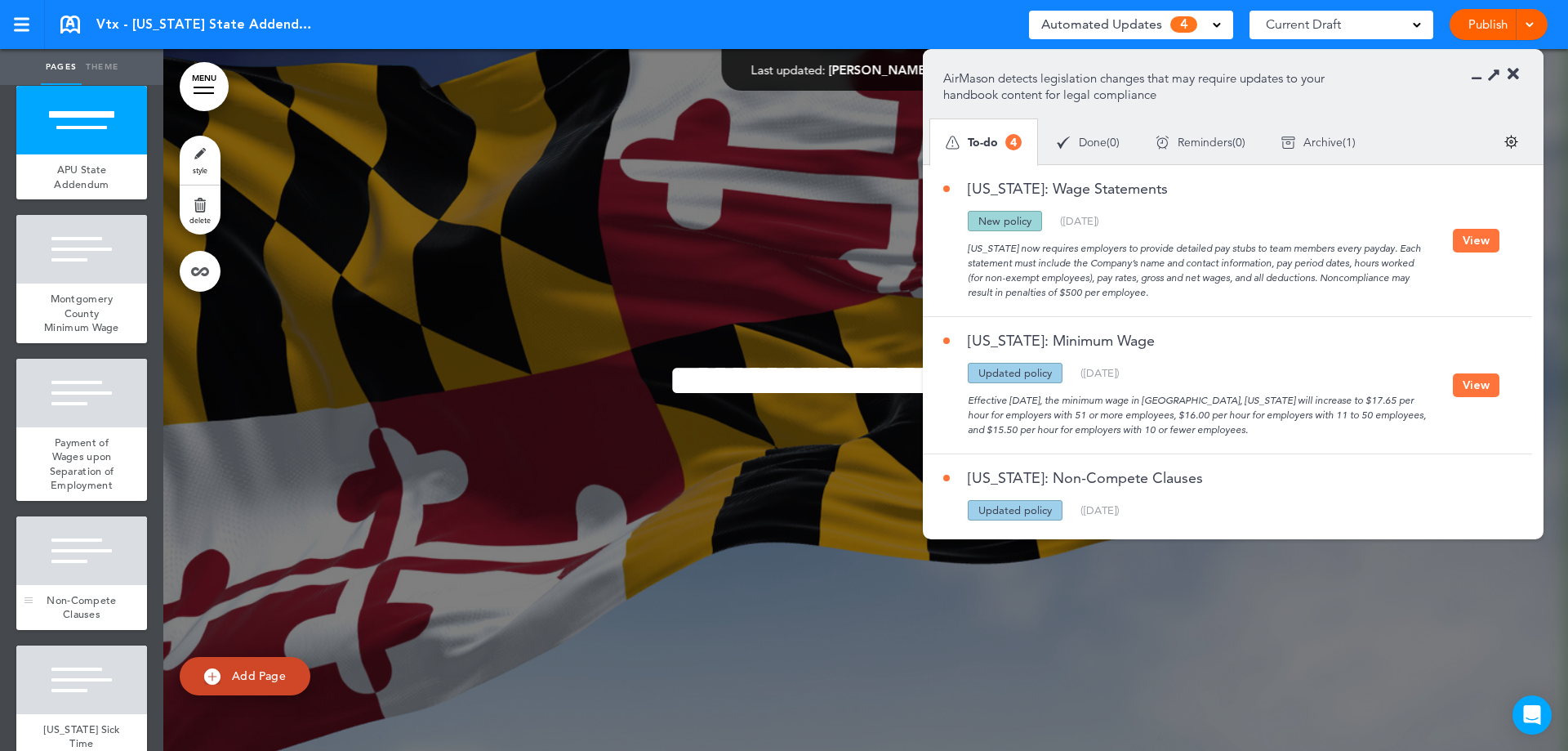
scroll to position [0, 0]
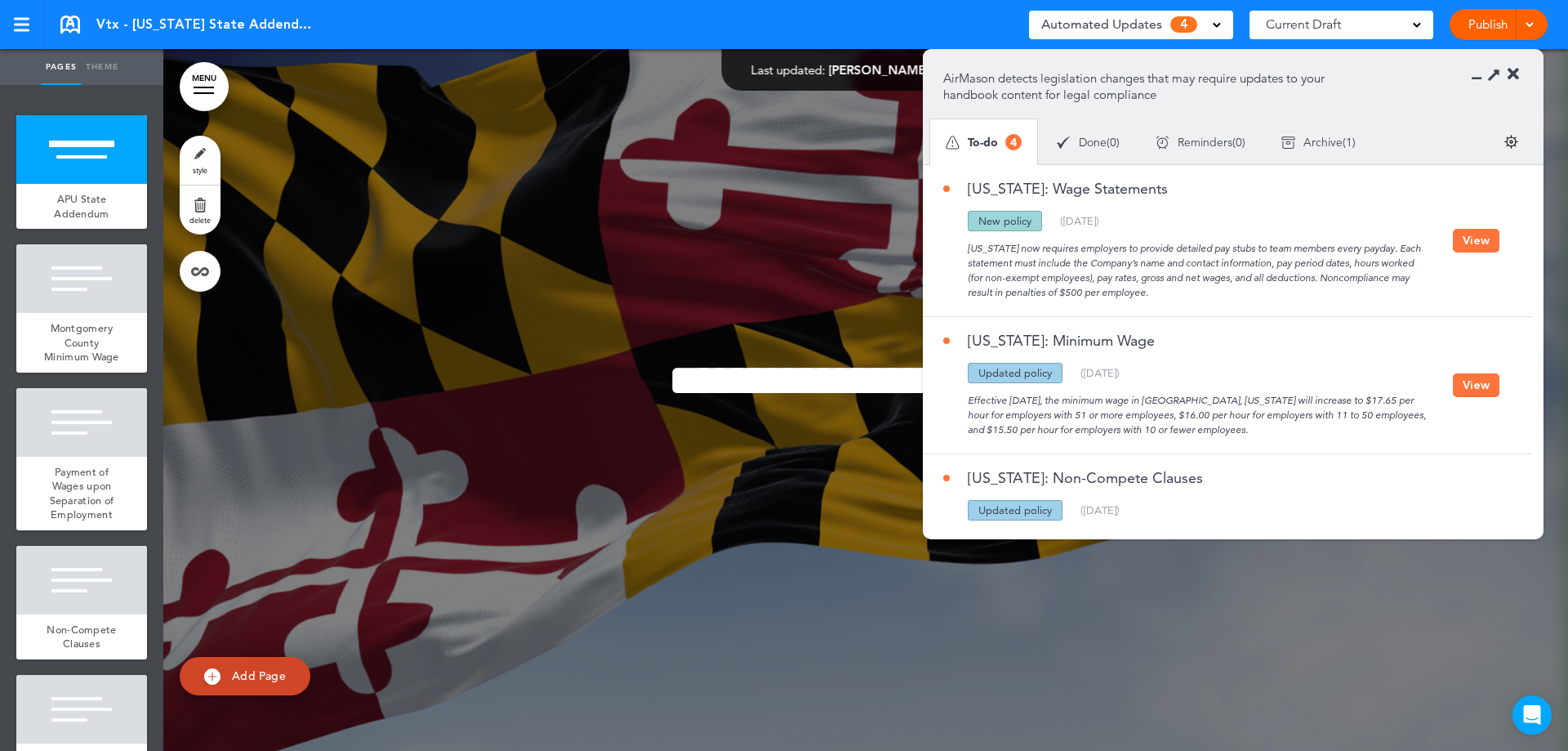
click at [1453, 239] on button "View" at bounding box center [1476, 241] width 47 height 24
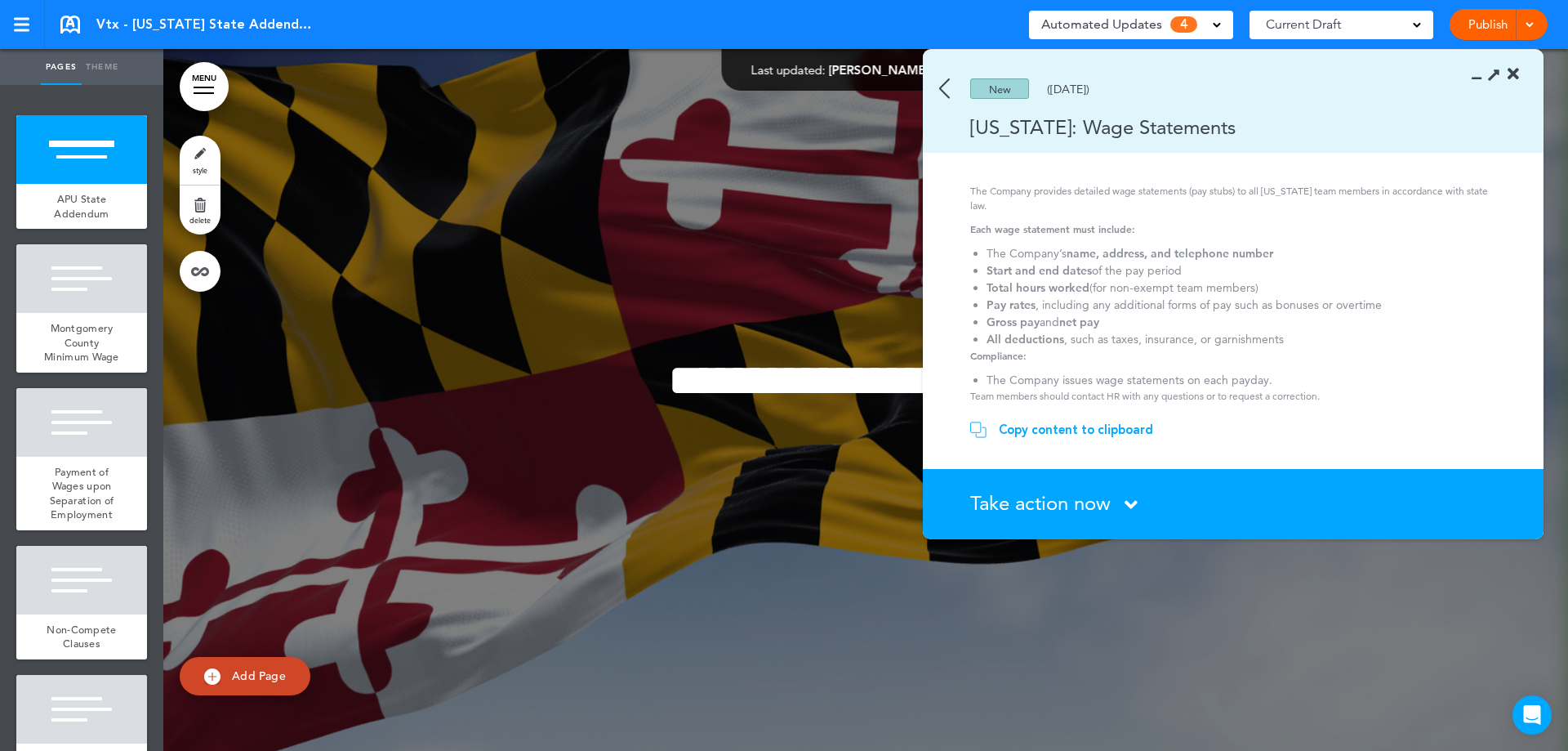
click at [1044, 496] on span "Take action now" at bounding box center [1040, 502] width 141 height 24
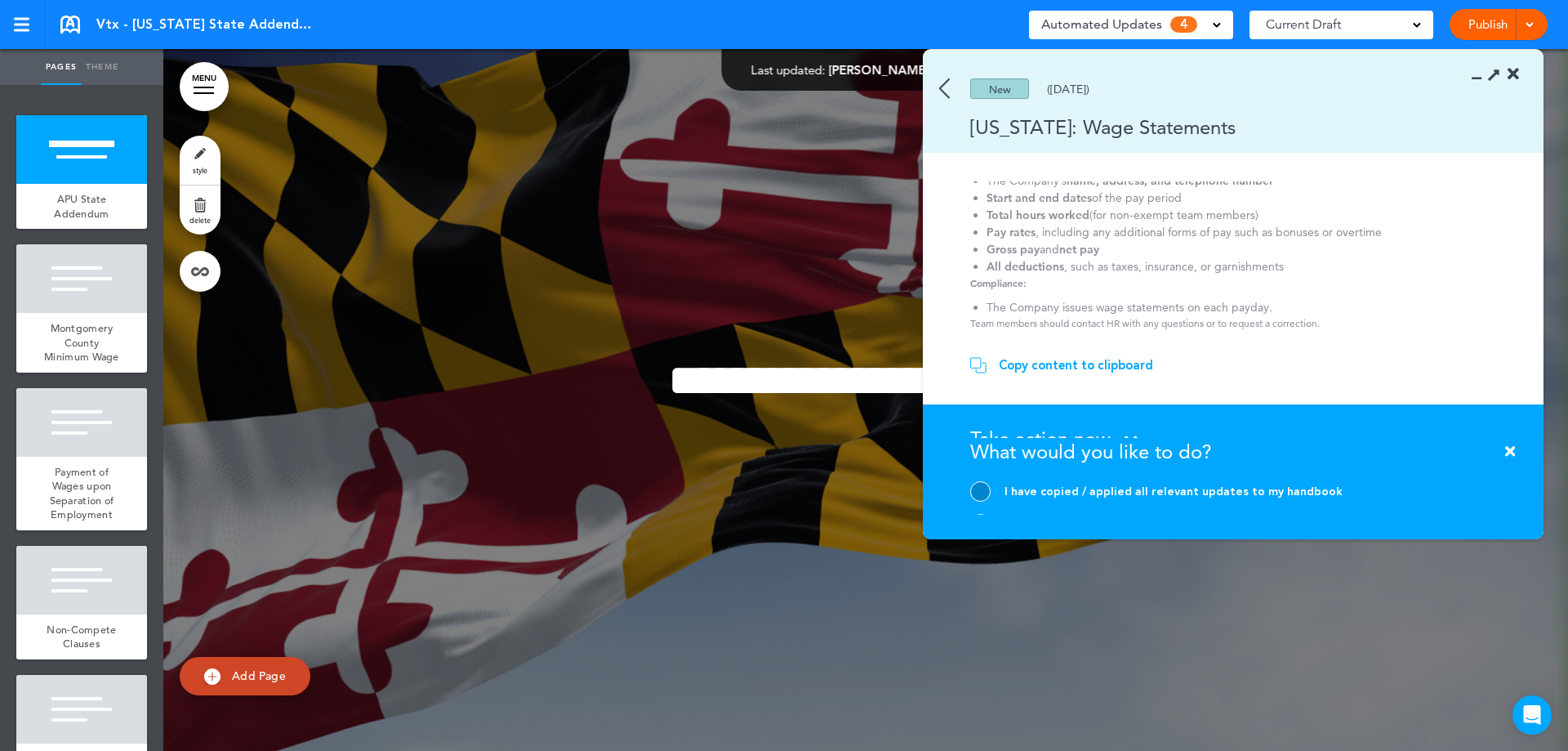
scroll to position [174, 0]
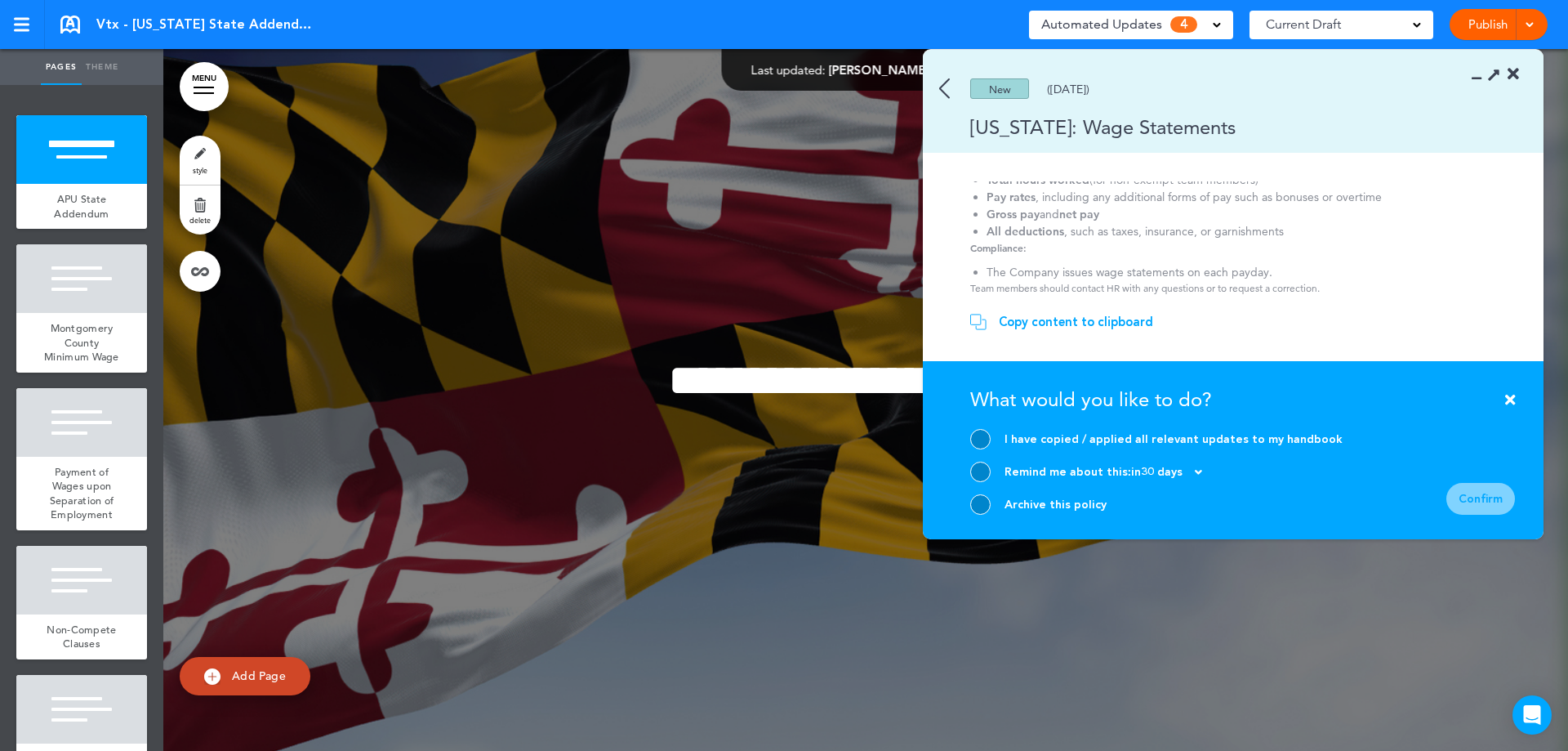
click at [982, 503] on div at bounding box center [980, 504] width 20 height 20
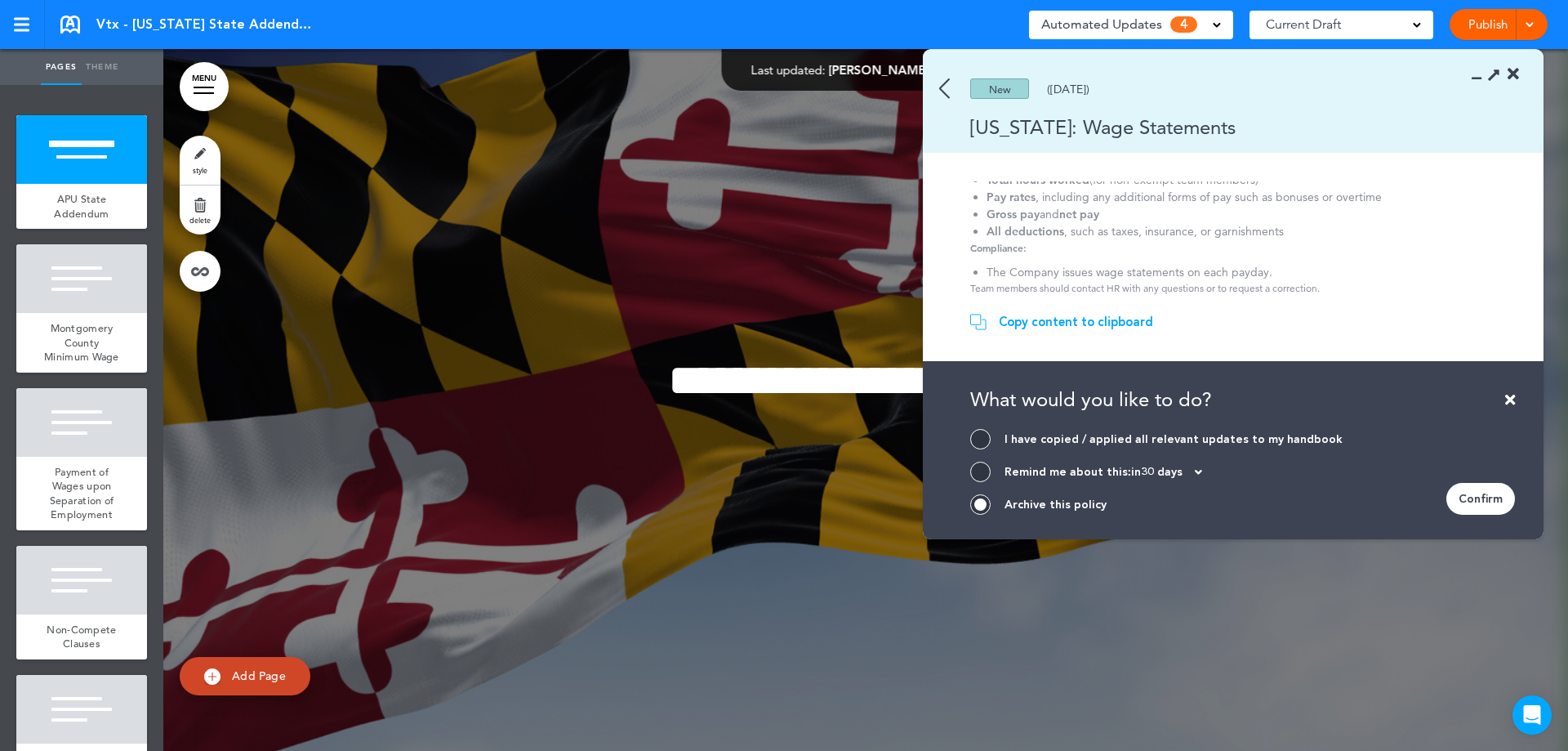
click at [1475, 491] on div "Confirm" at bounding box center [1480, 498] width 69 height 32
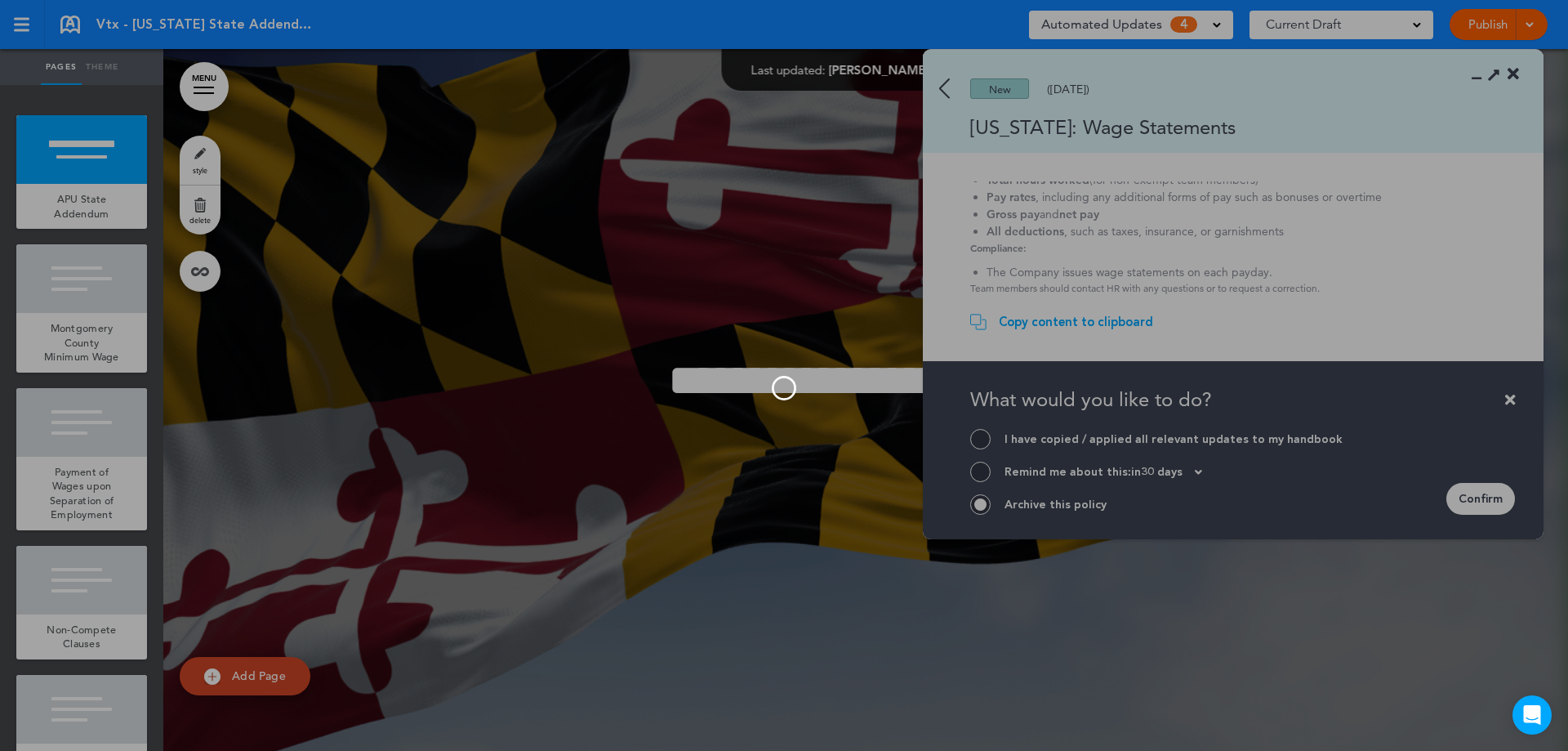
scroll to position [66, 0]
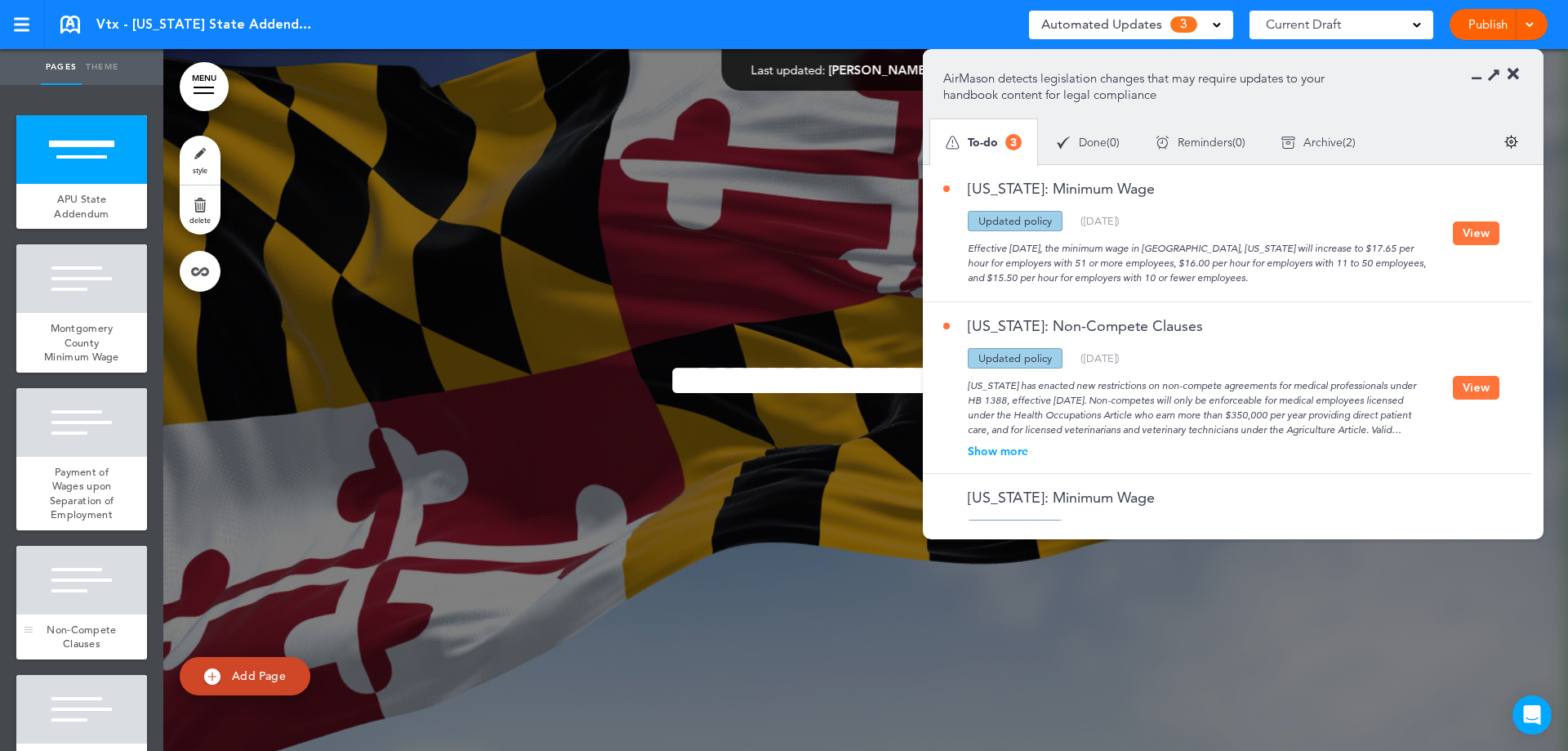
click at [74, 640] on span "Non-Compete Clauses" at bounding box center [81, 636] width 70 height 29
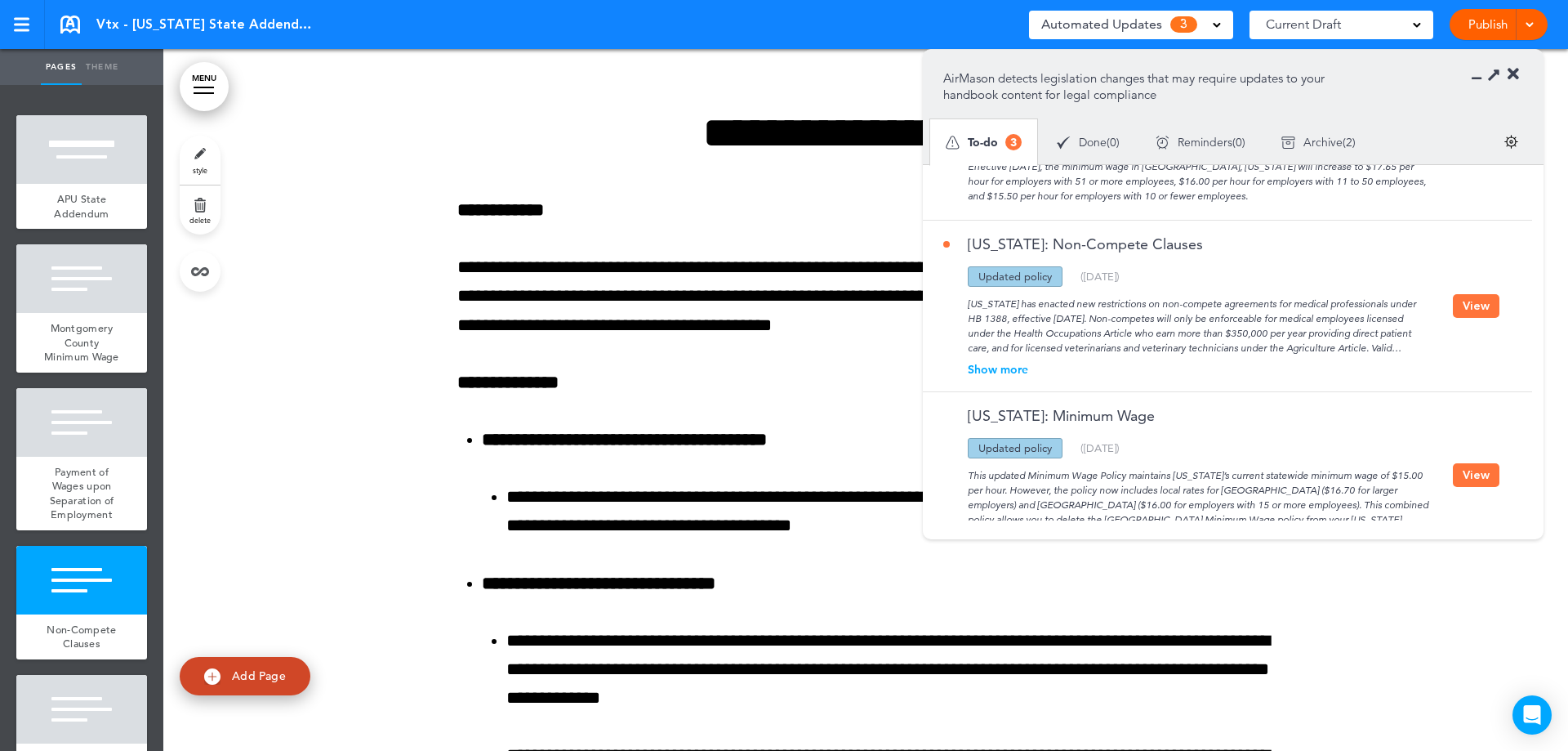
scroll to position [128, 0]
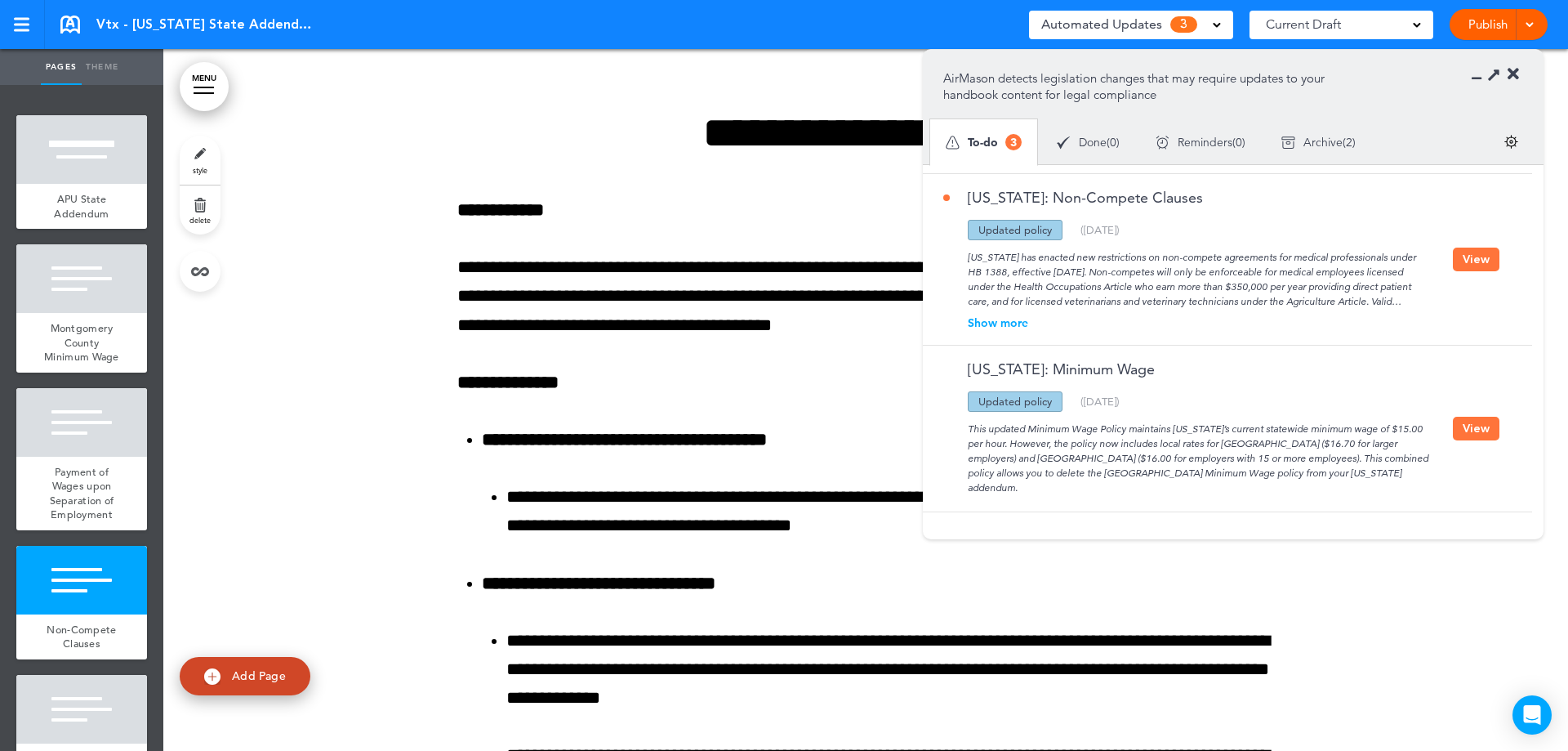
click at [1476, 429] on button "View" at bounding box center [1476, 428] width 47 height 24
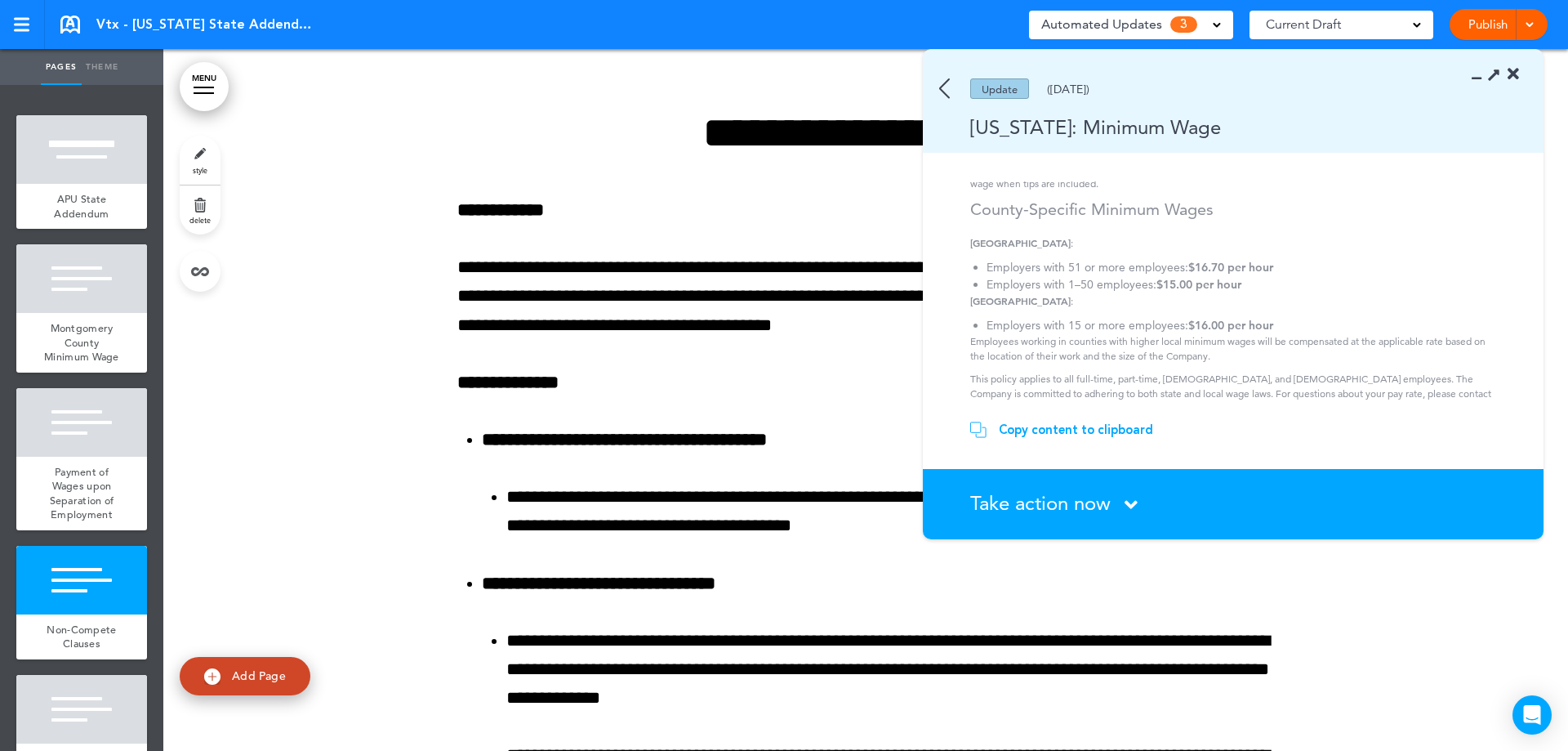
click at [1022, 509] on span "Take action now" at bounding box center [1040, 502] width 141 height 24
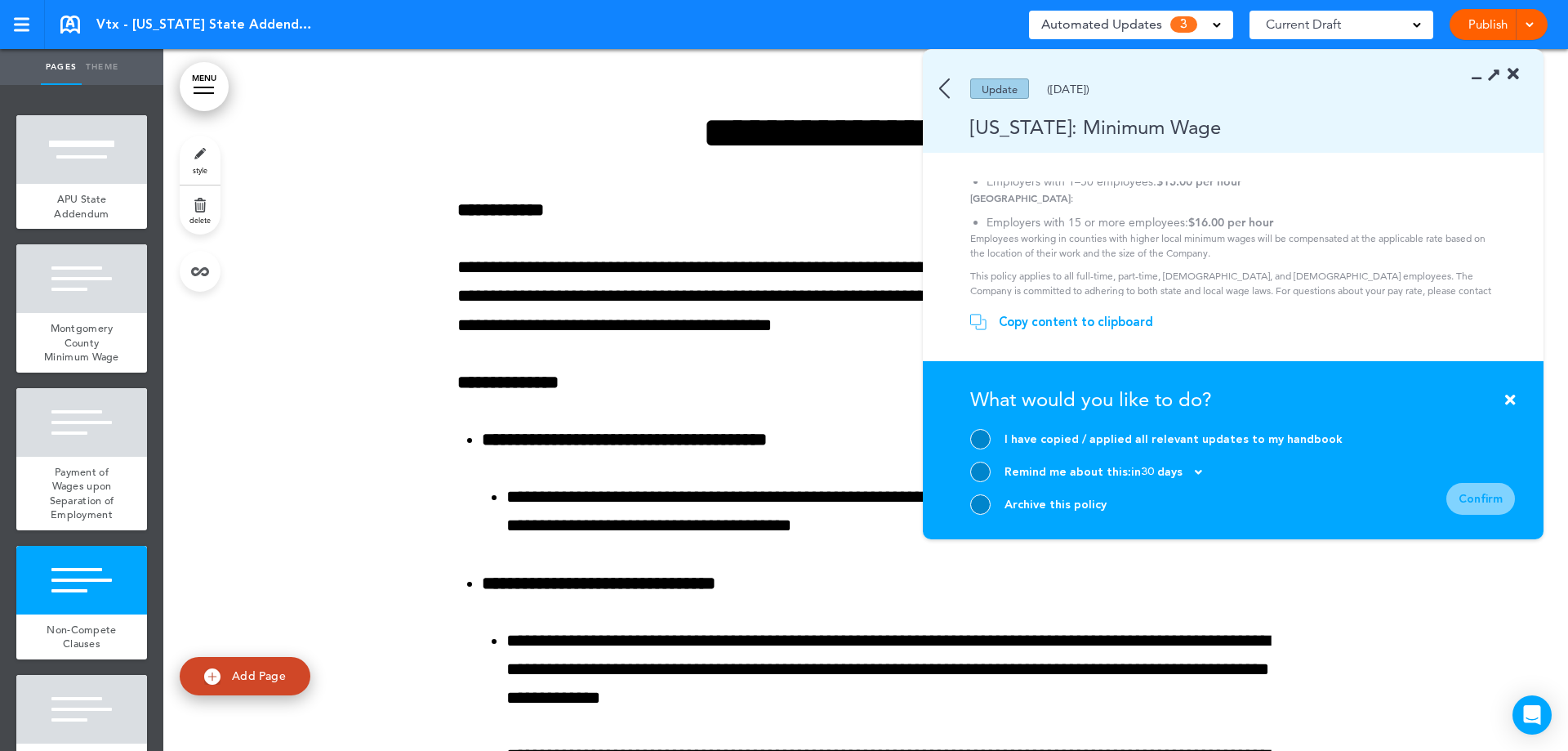
scroll to position [189, 0]
click at [975, 497] on div at bounding box center [980, 504] width 20 height 20
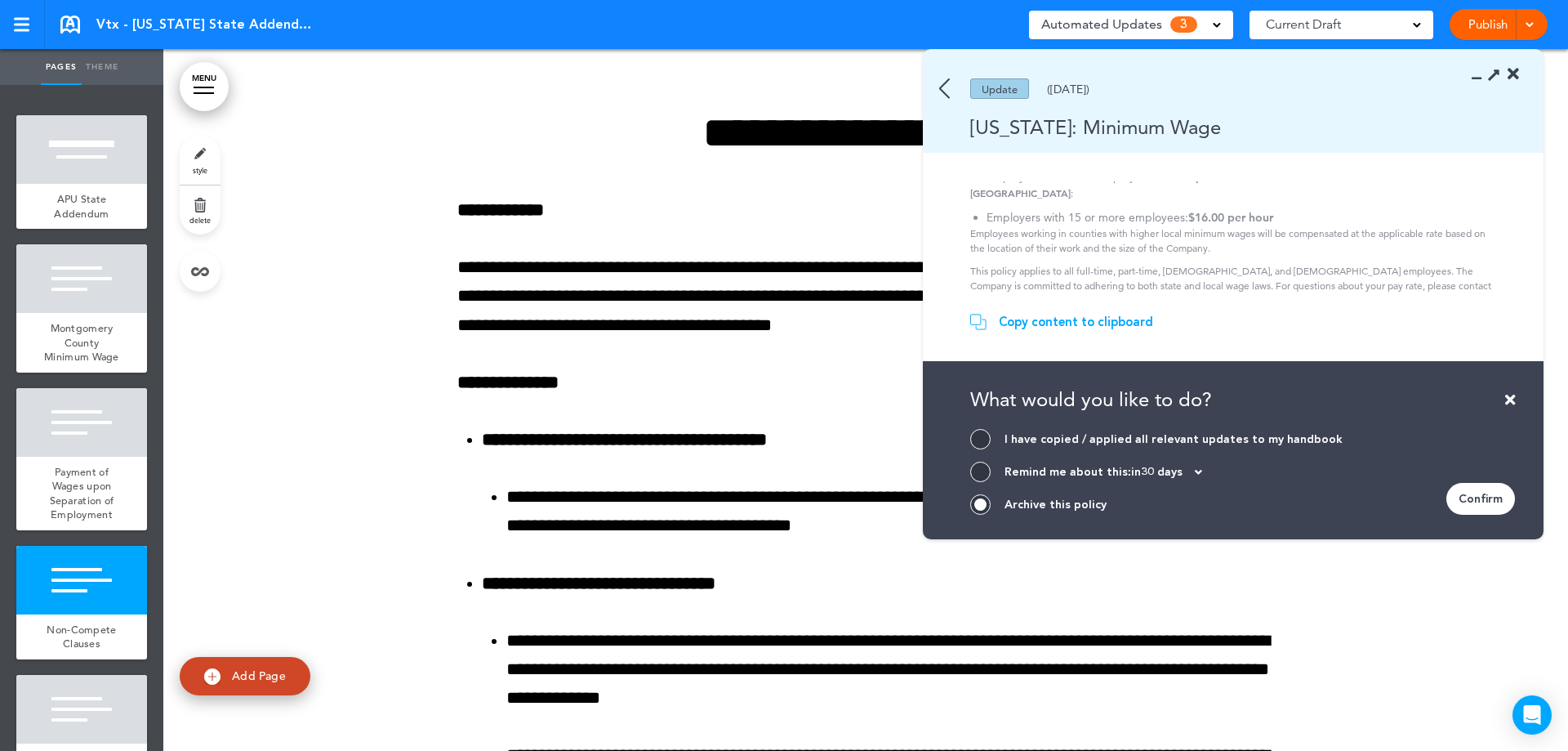
click at [1491, 491] on div "Confirm" at bounding box center [1480, 498] width 69 height 32
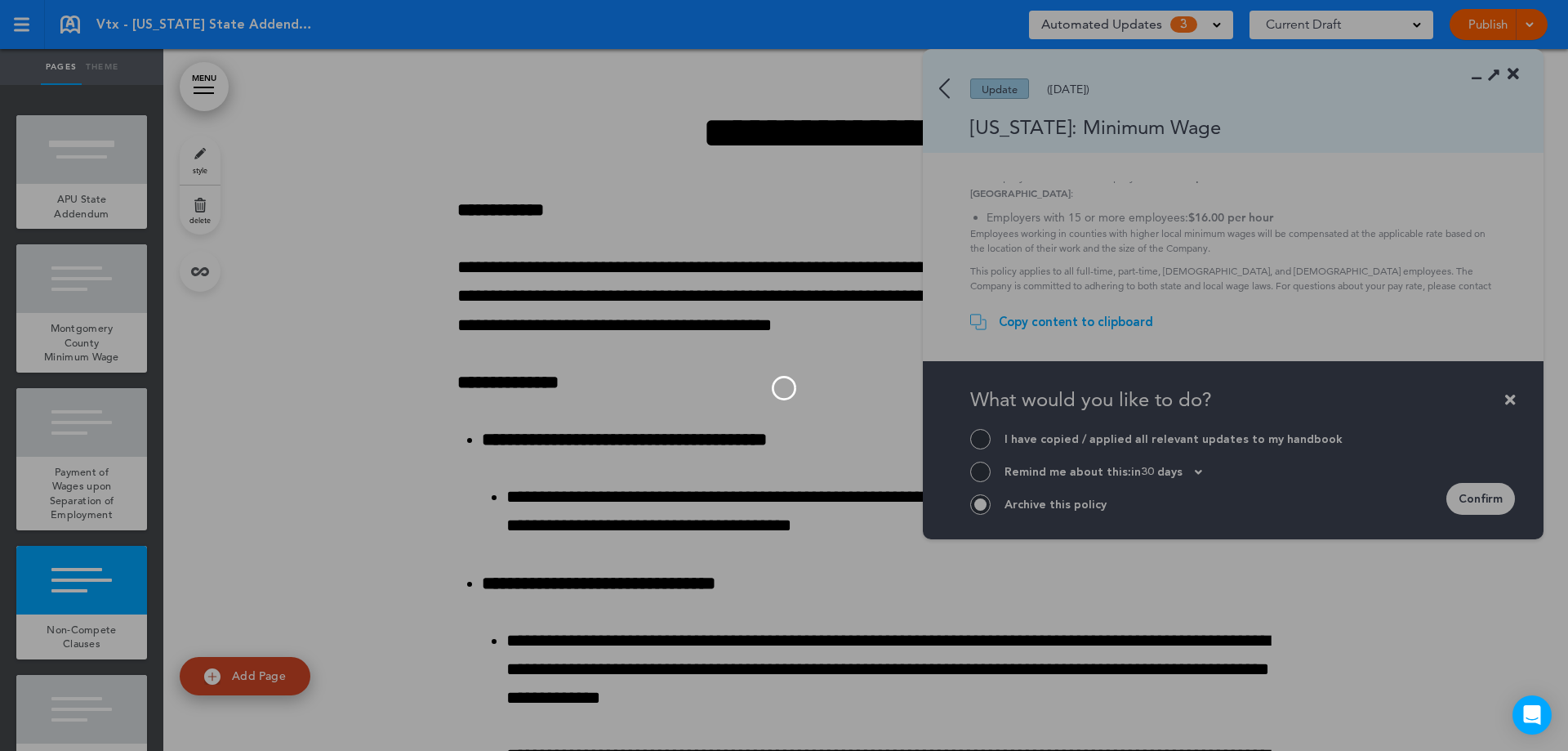
scroll to position [81, 0]
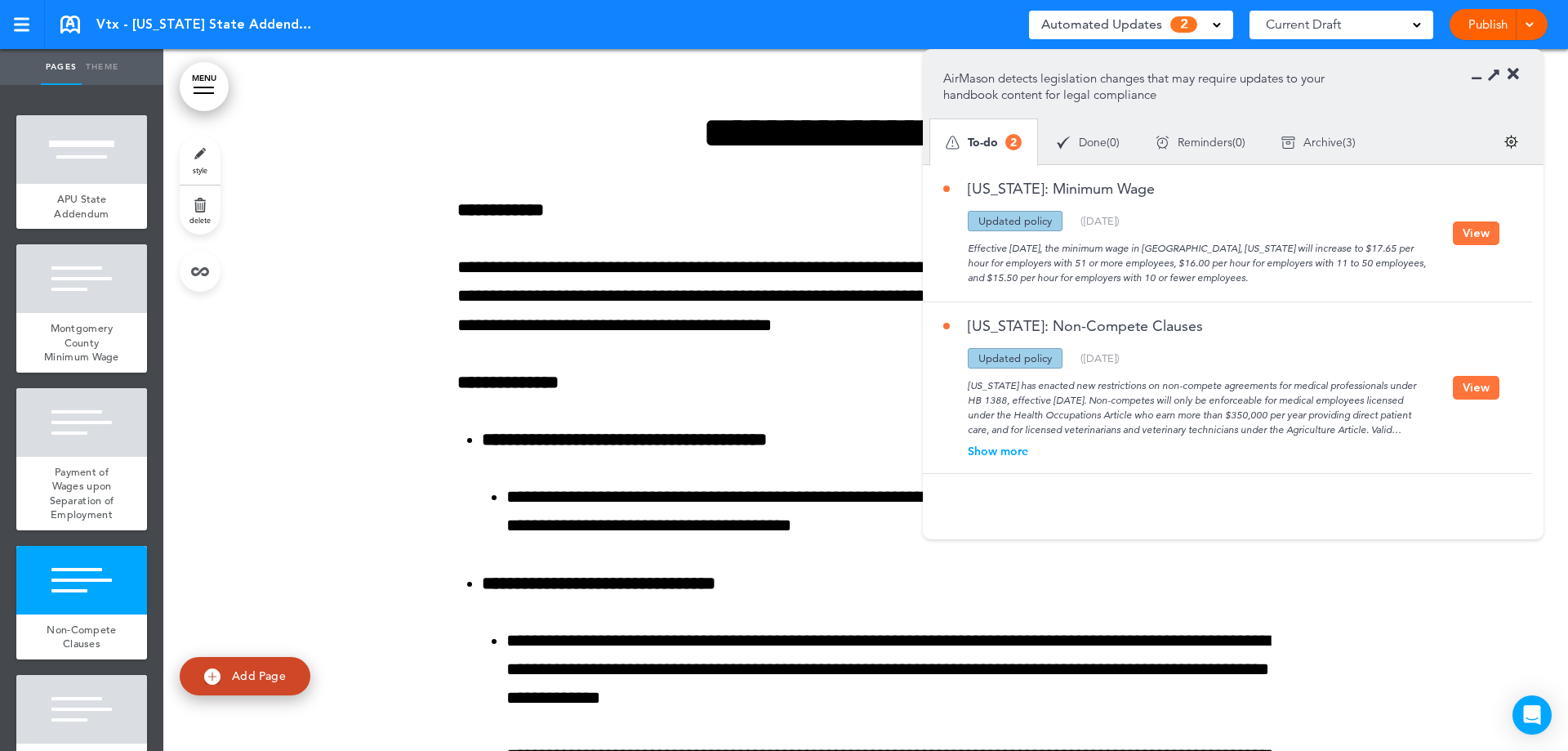
click at [1469, 393] on button "View" at bounding box center [1476, 387] width 47 height 24
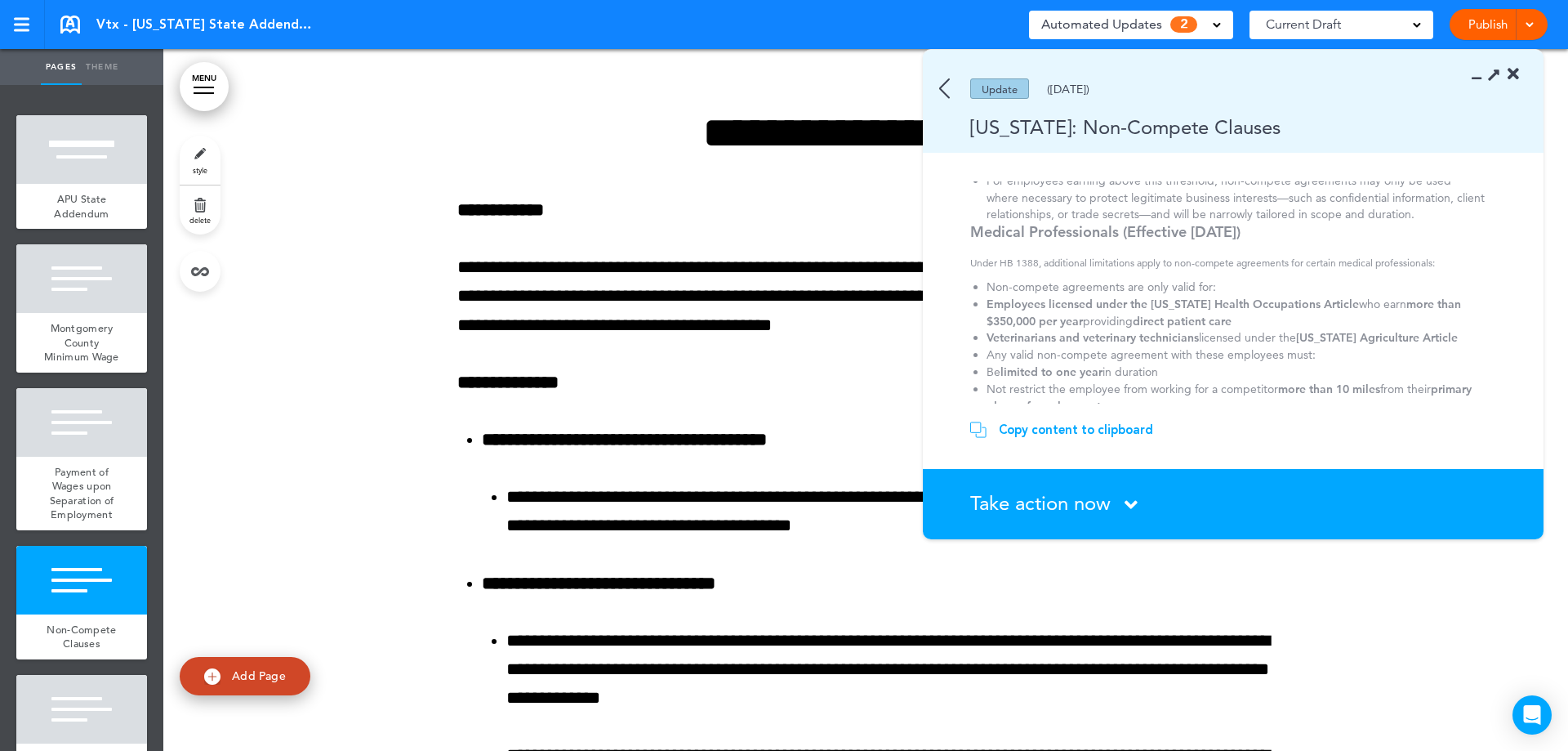
scroll to position [0, 0]
click at [1124, 425] on div "Copy content to clipboard" at bounding box center [1076, 429] width 155 height 16
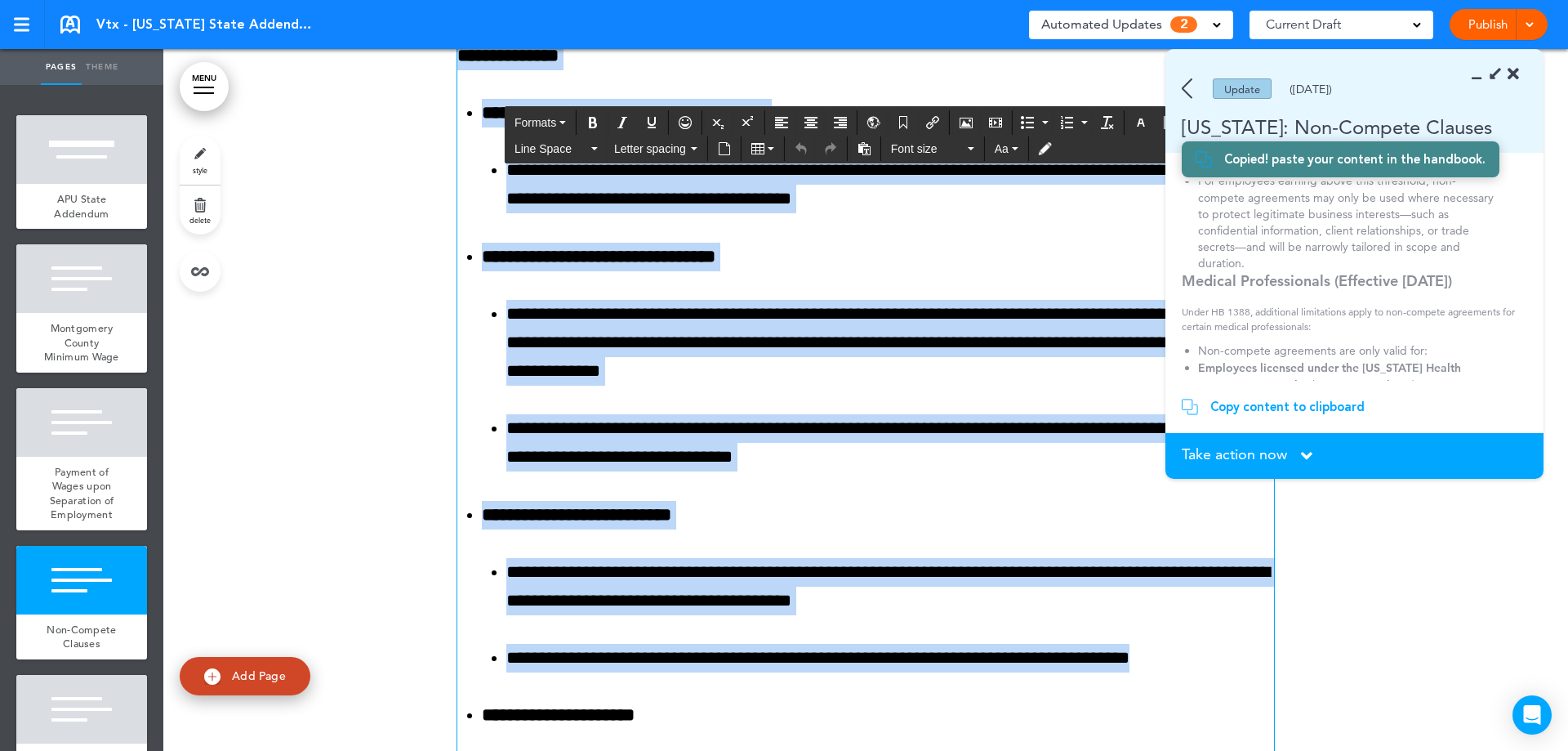
scroll to position [2759, 0]
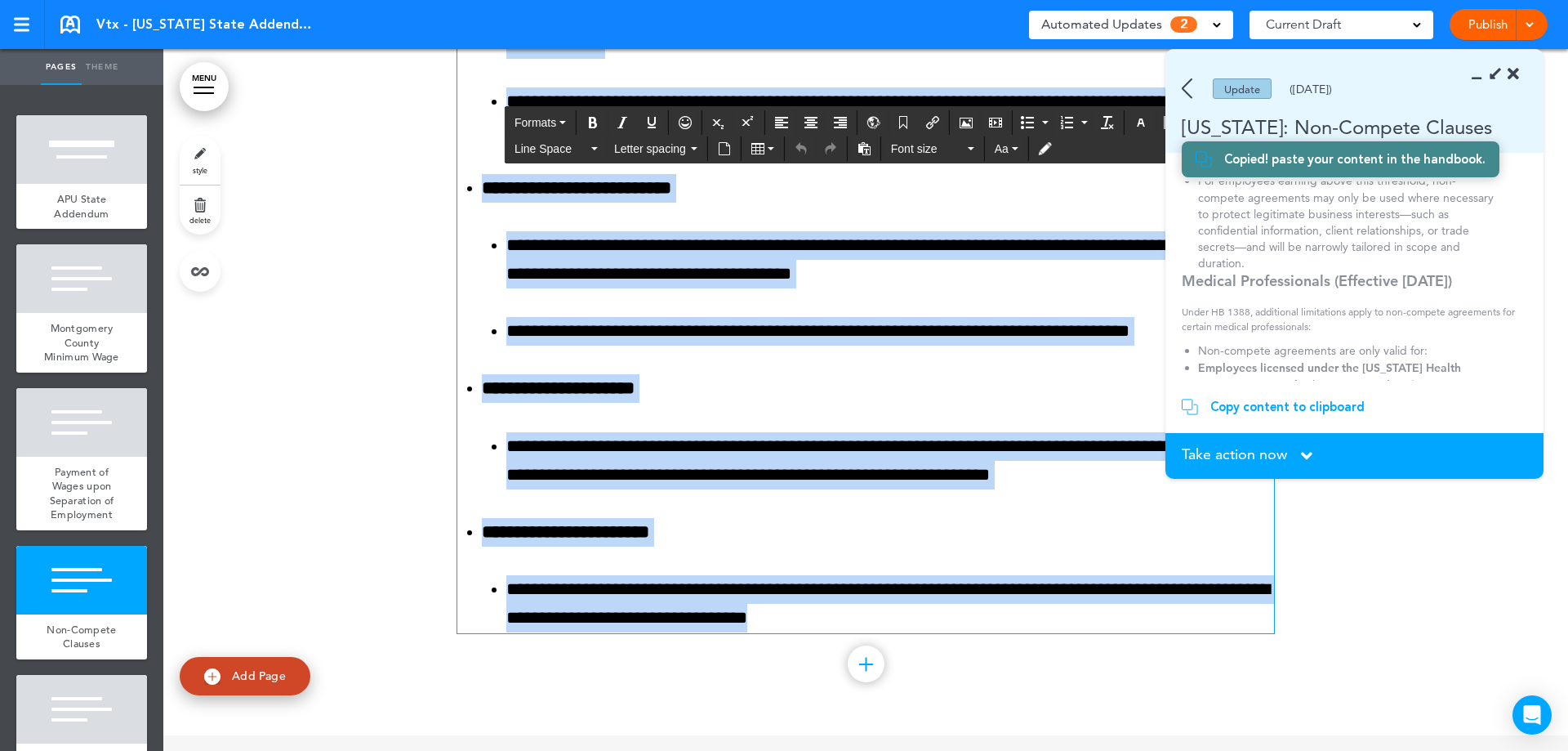
drag, startPoint x: 613, startPoint y: 149, endPoint x: 1018, endPoint y: 632, distance: 630.3
click at [1018, 632] on div "**********" at bounding box center [865, 45] width 817 height 1176
paste div
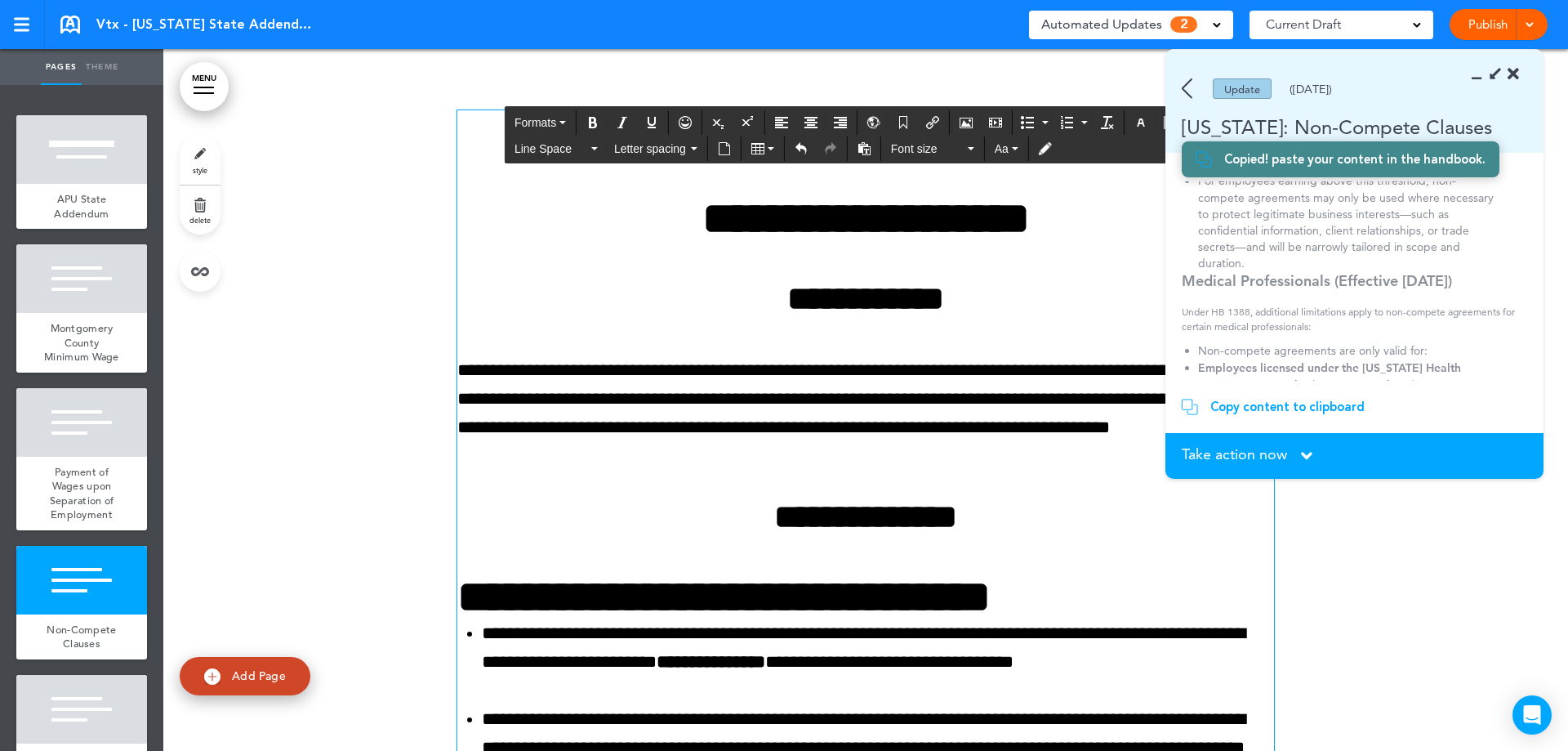
scroll to position [1860, 0]
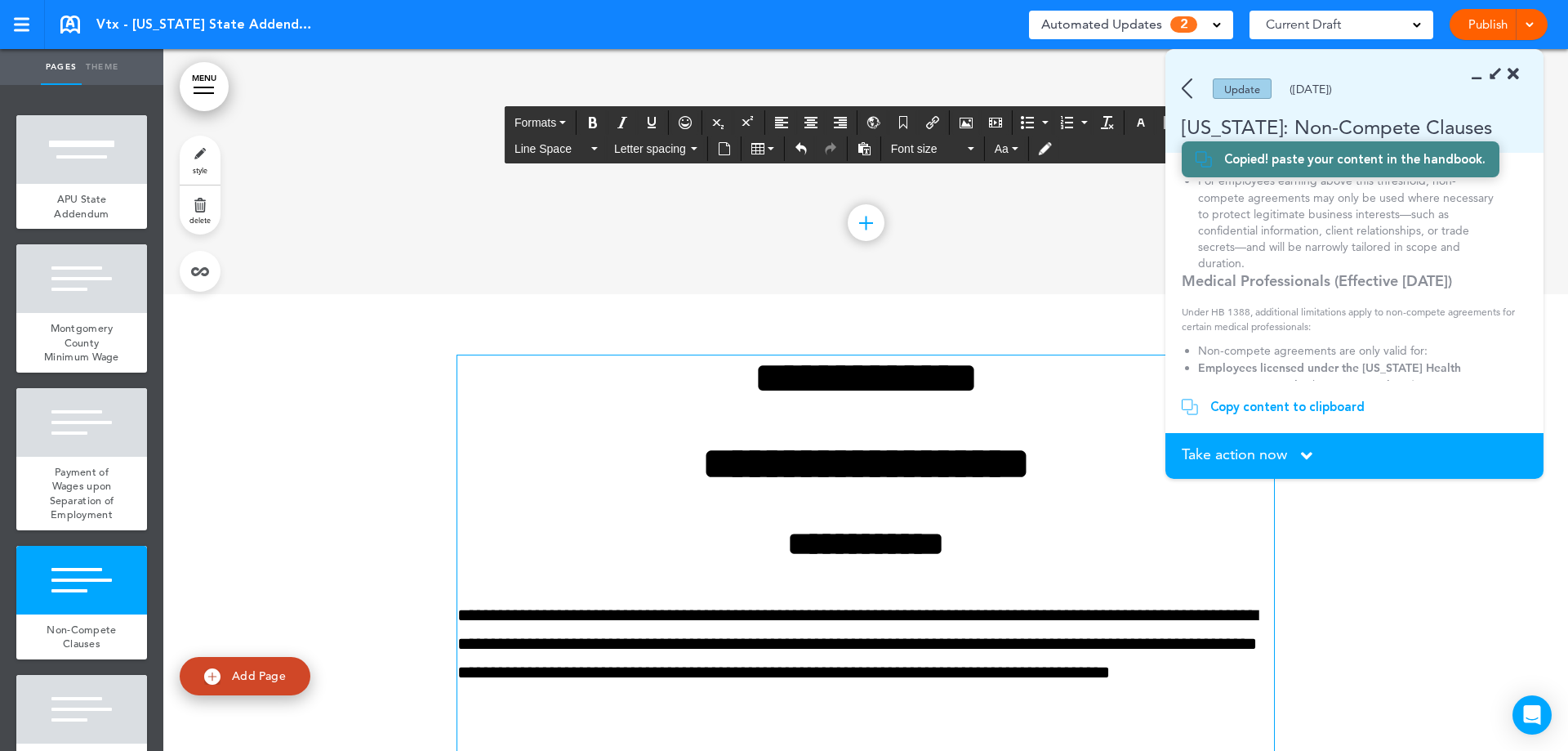
click at [869, 371] on h1 "**********" at bounding box center [865, 377] width 817 height 45
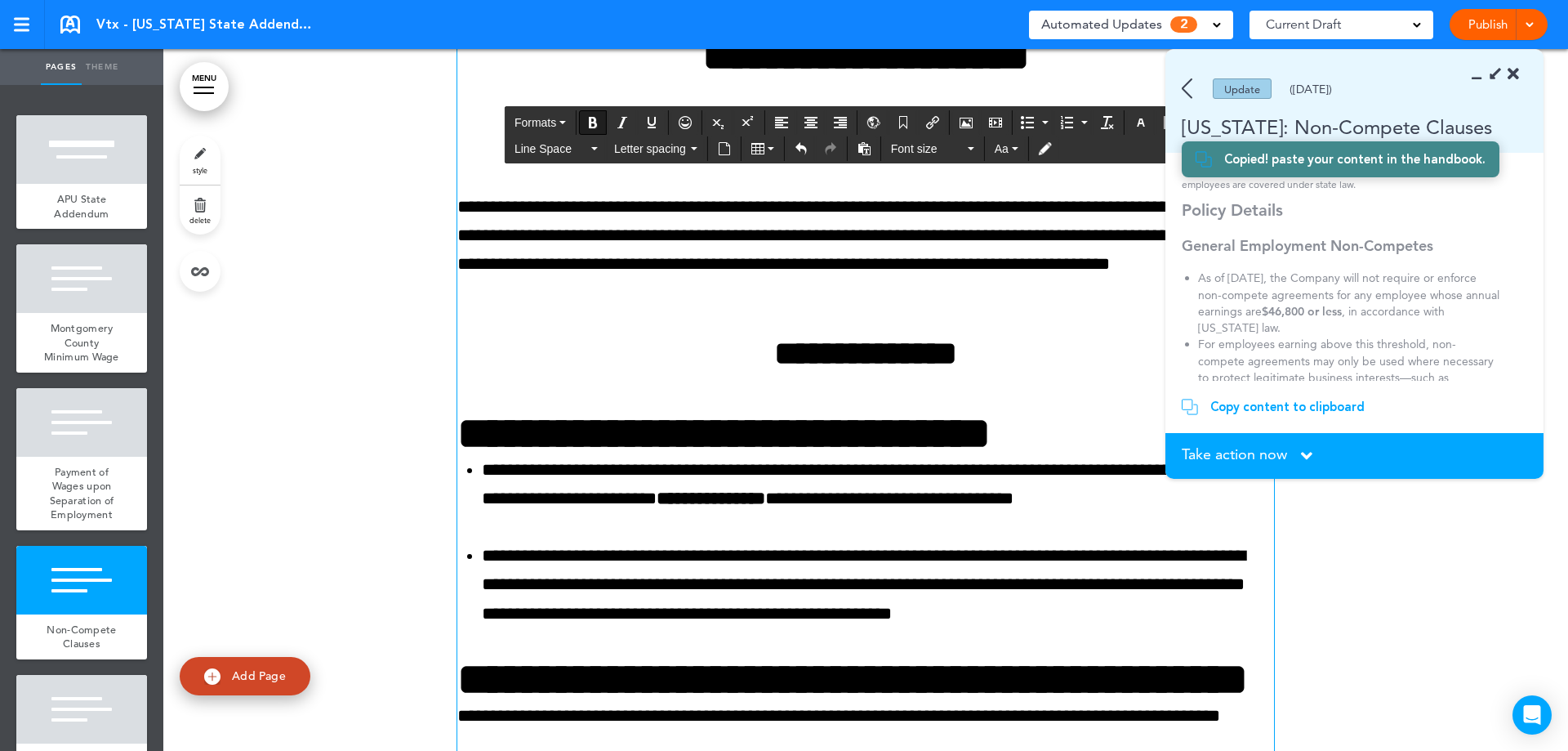
scroll to position [0, 0]
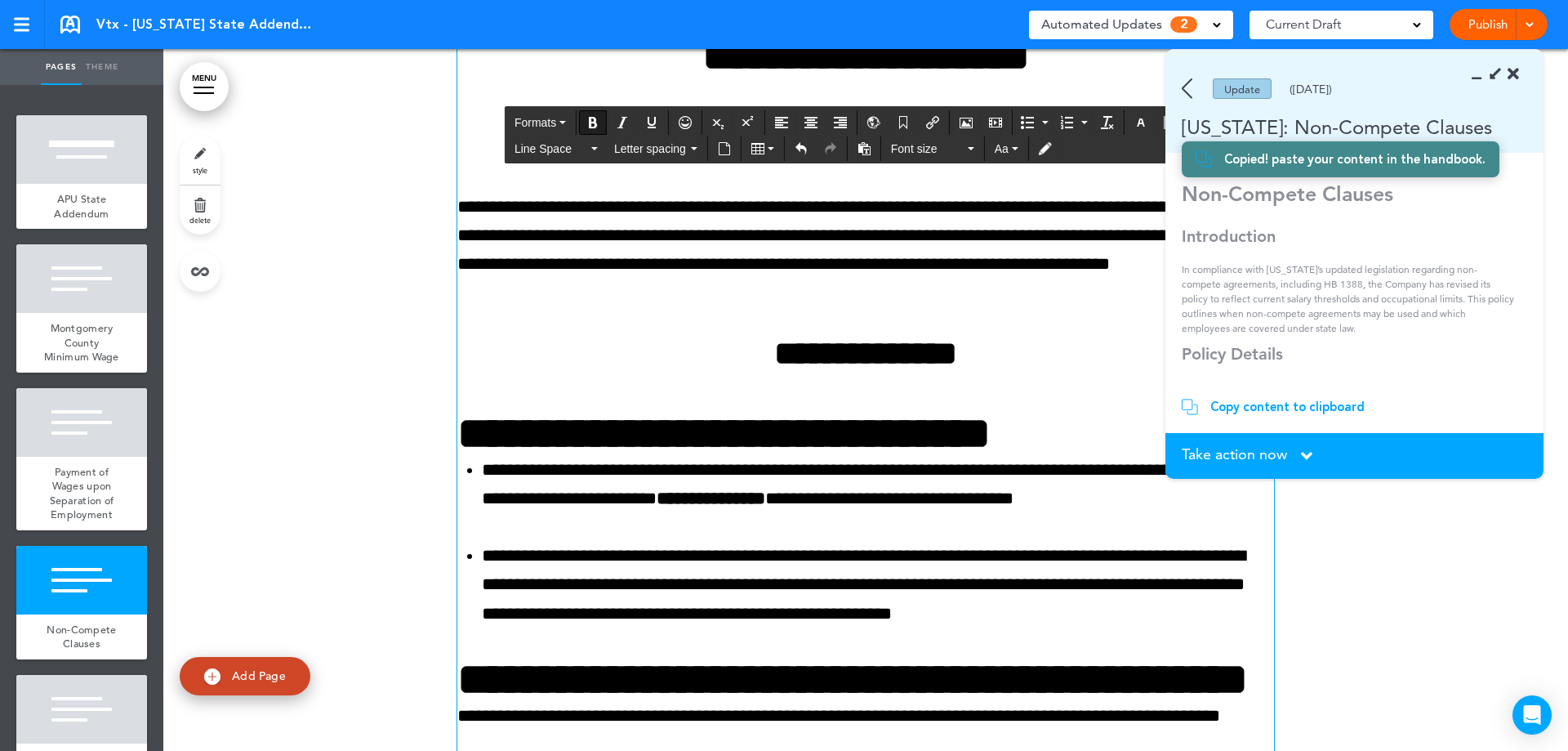
click at [748, 464] on li "**********" at bounding box center [878, 484] width 793 height 57
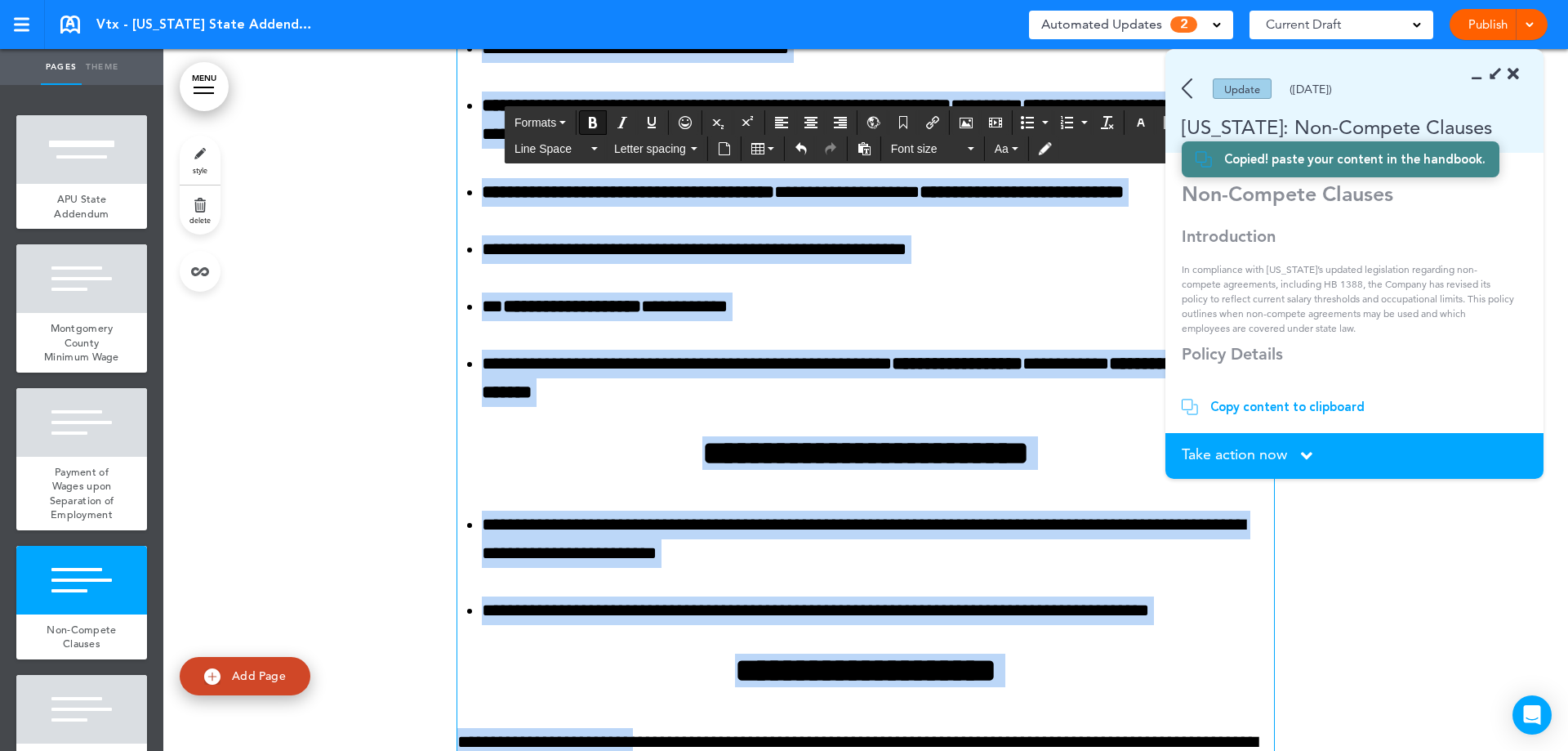
scroll to position [3002, 0]
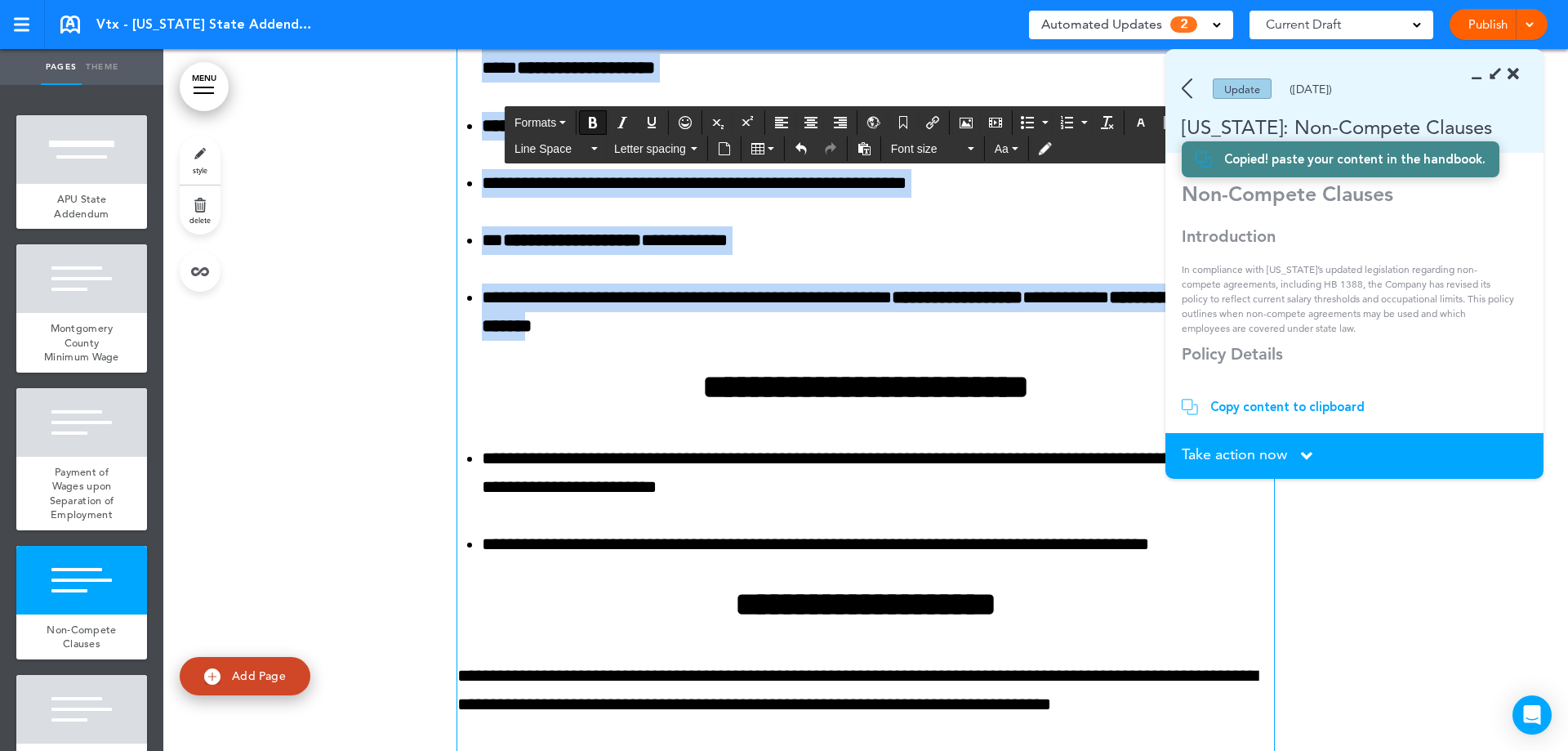
drag, startPoint x: 612, startPoint y: 411, endPoint x: 645, endPoint y: 383, distance: 43.3
click at [645, 383] on div "**********" at bounding box center [865, 46] width 817 height 1666
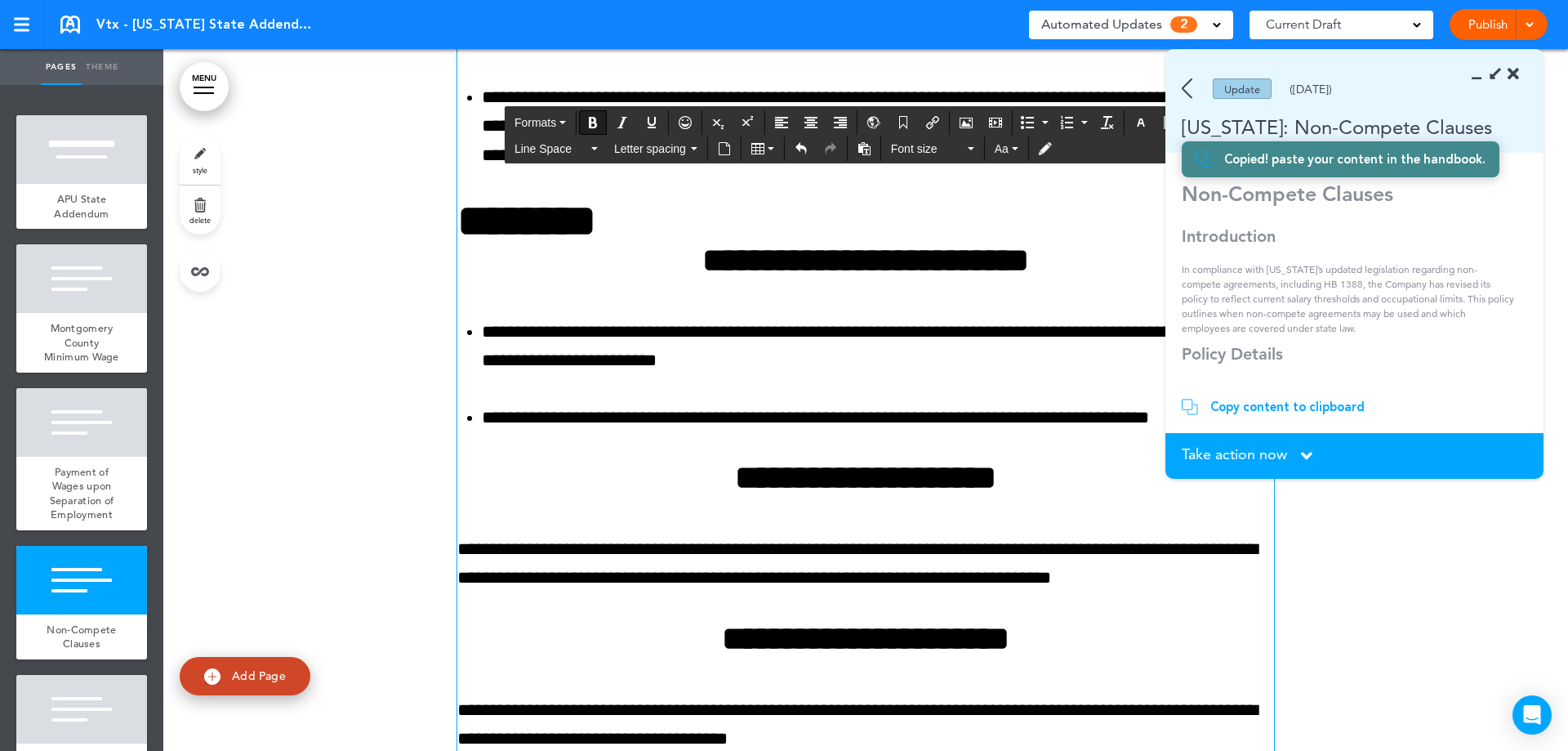
scroll to position [2396, 0]
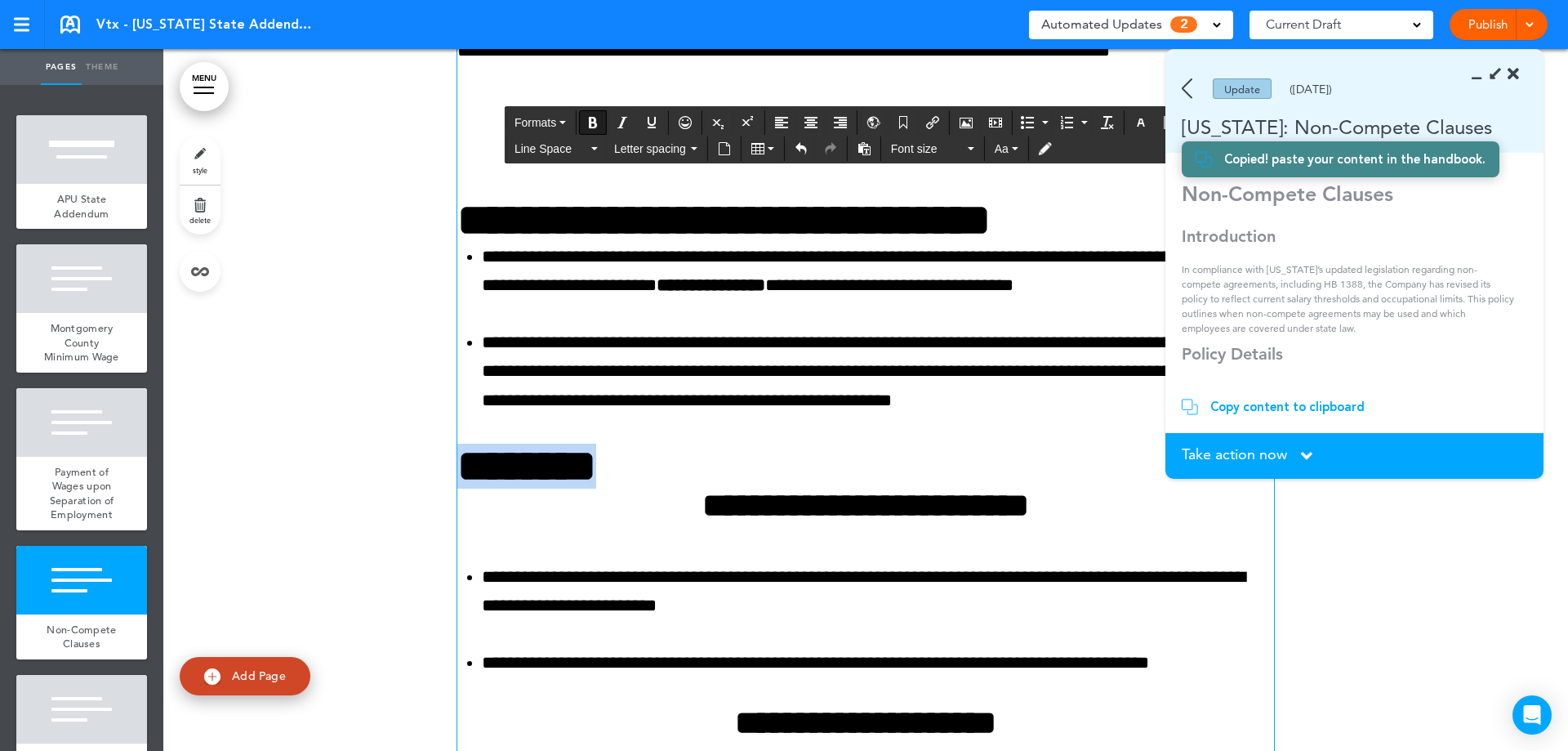
drag, startPoint x: 627, startPoint y: 476, endPoint x: 456, endPoint y: 474, distance: 171.0
click at [457, 474] on h3 "******* *" at bounding box center [865, 465] width 817 height 45
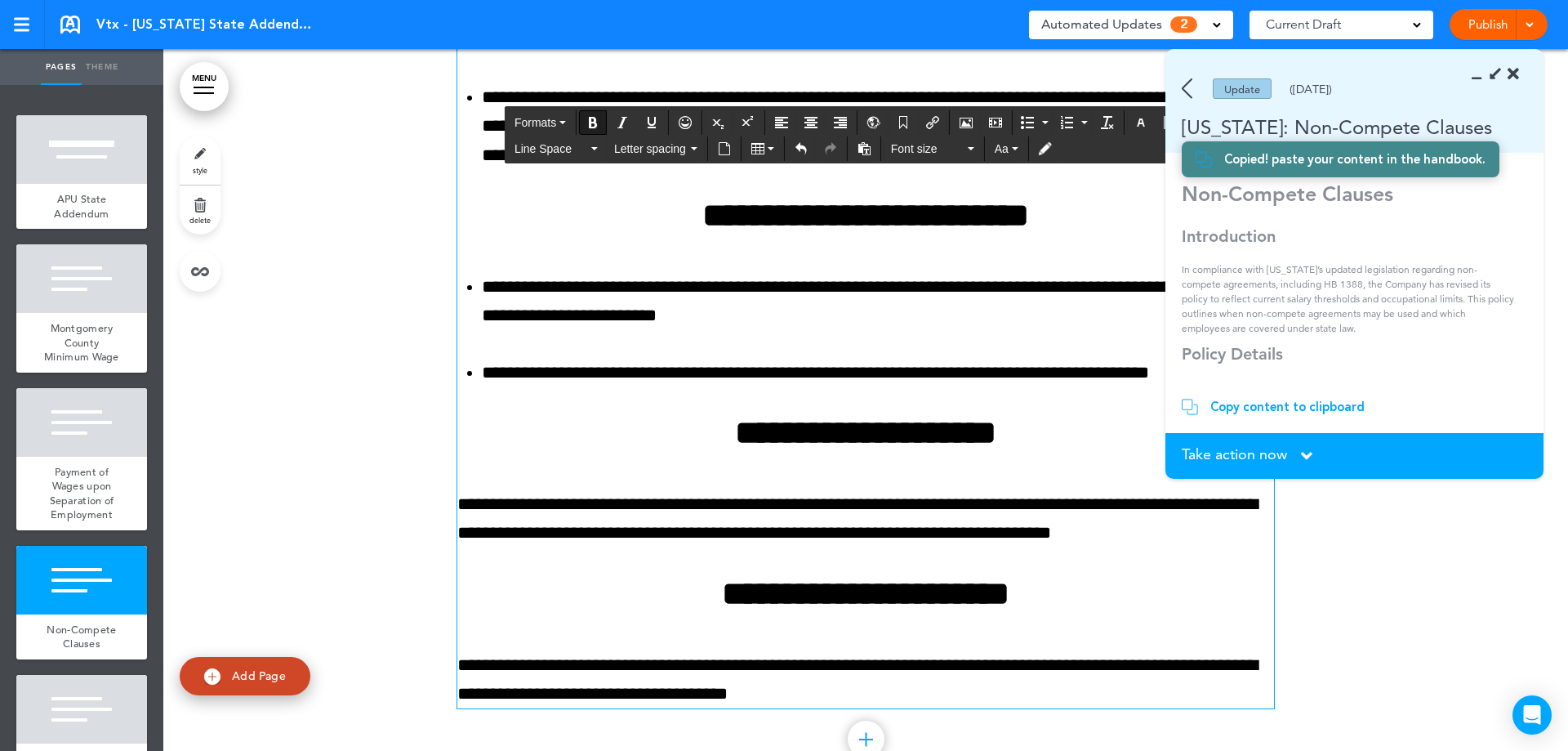
scroll to position [2723, 0]
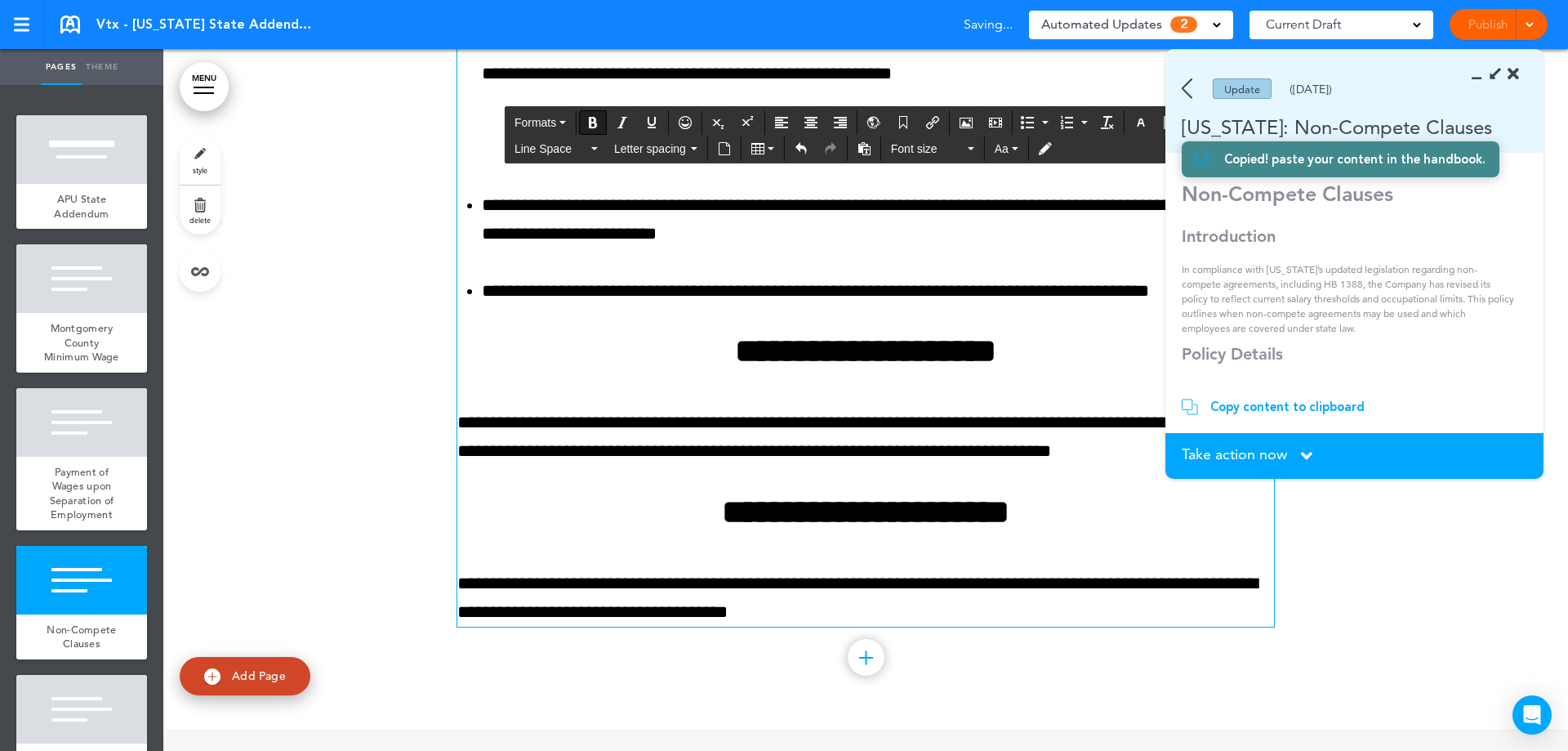
click at [1283, 453] on span "Take action now" at bounding box center [1234, 454] width 106 height 15
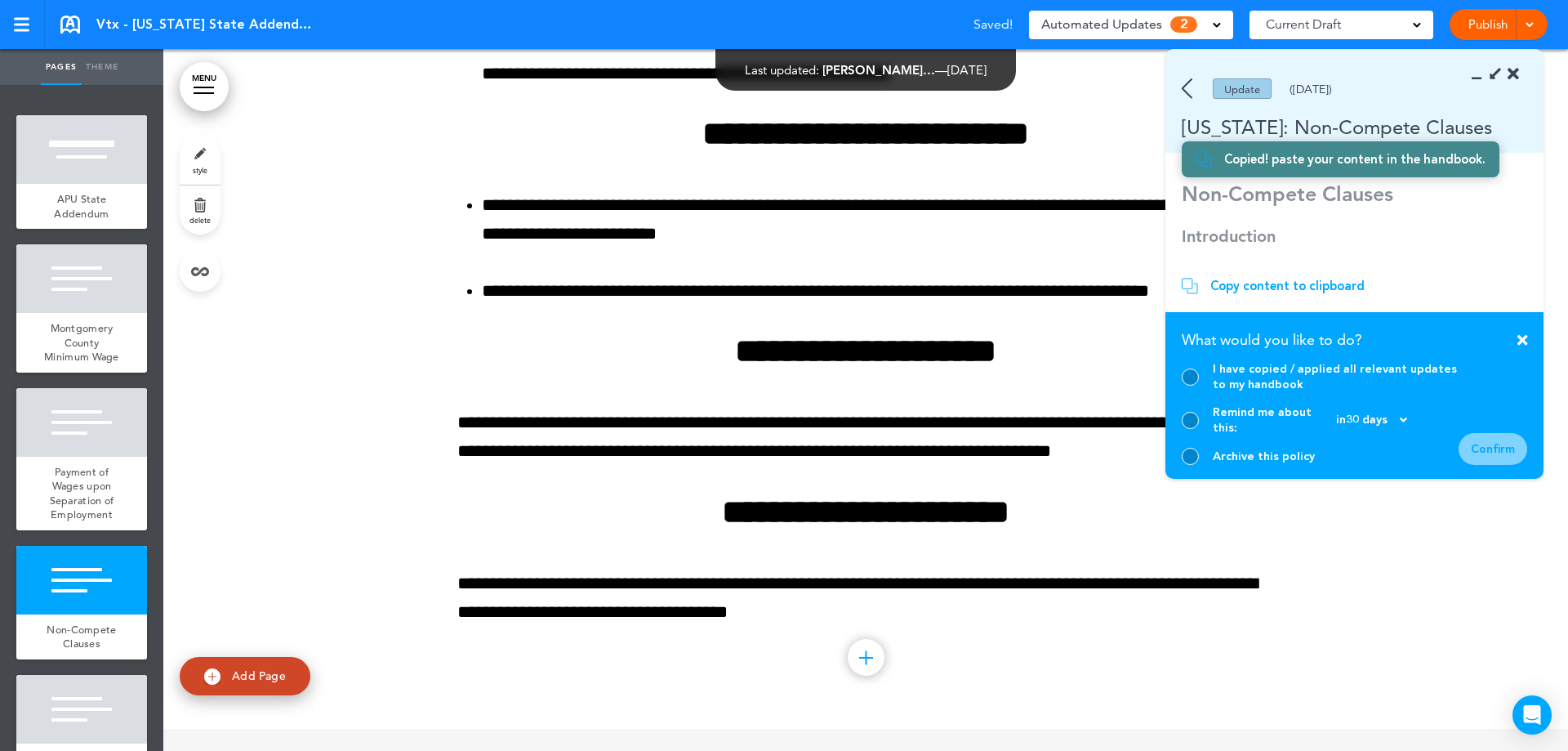
click at [1184, 385] on div at bounding box center [1190, 376] width 17 height 17
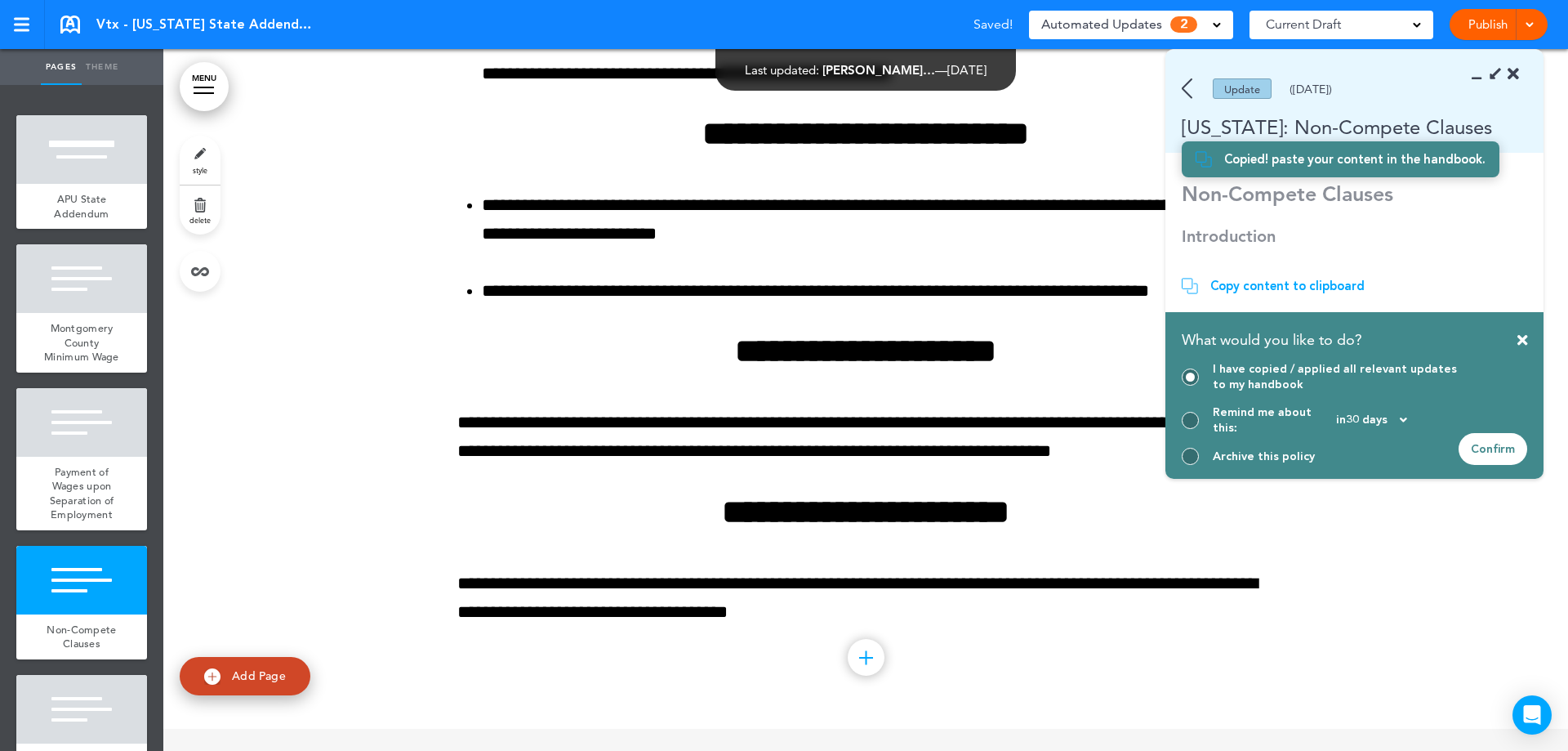
click at [1481, 447] on div "Confirm" at bounding box center [1493, 448] width 69 height 32
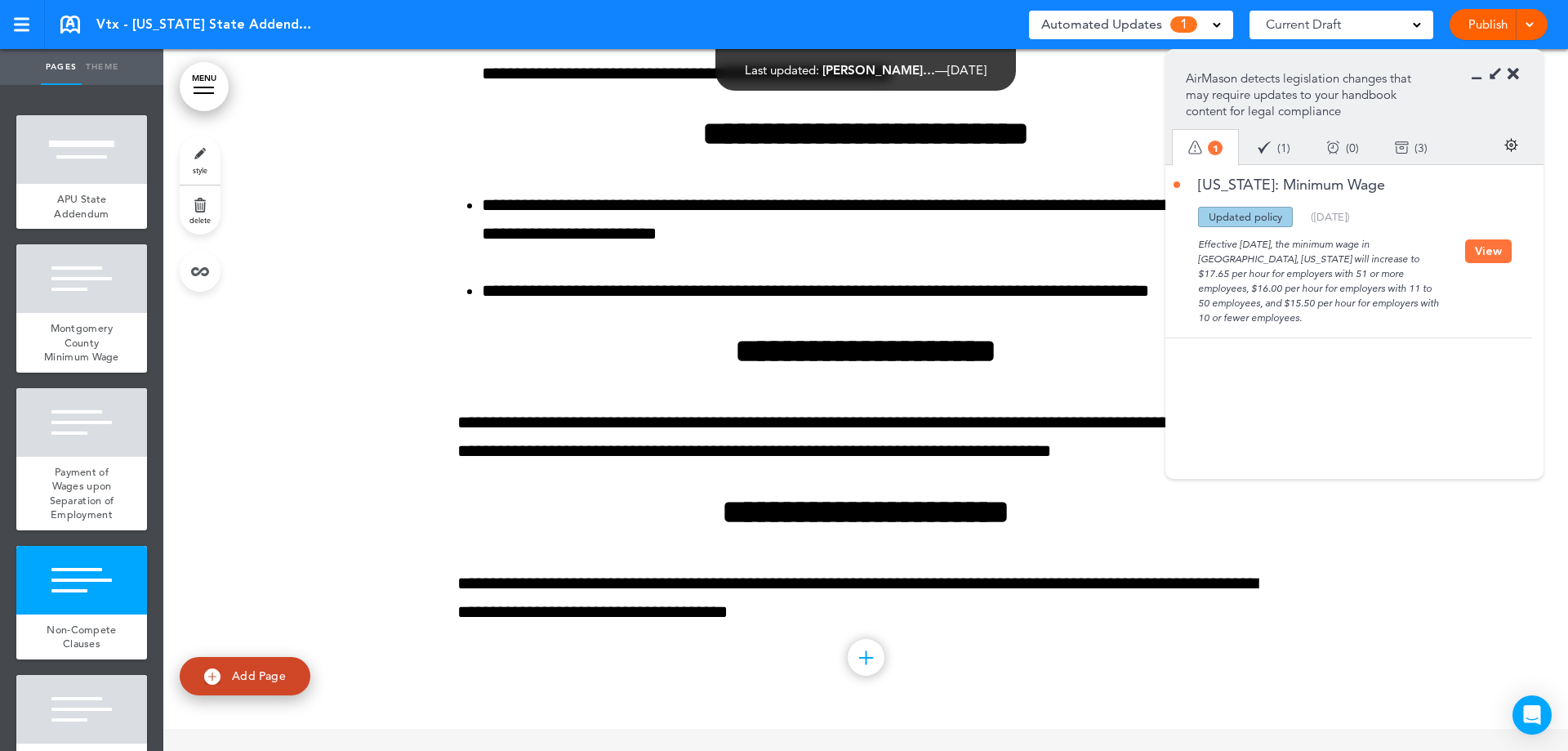
click at [1490, 251] on button "View" at bounding box center [1488, 251] width 47 height 24
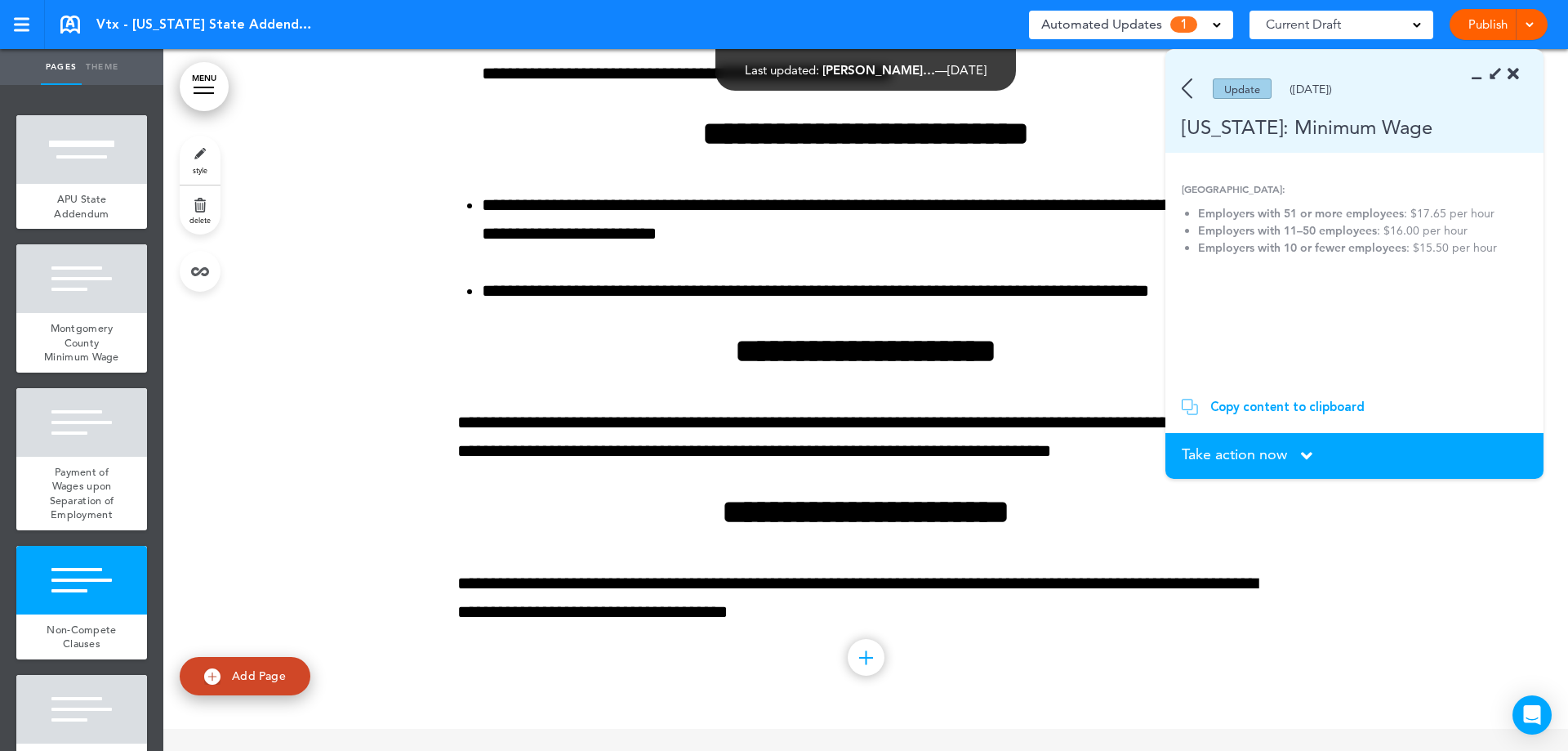
click at [1233, 453] on span "Take action now" at bounding box center [1234, 454] width 106 height 15
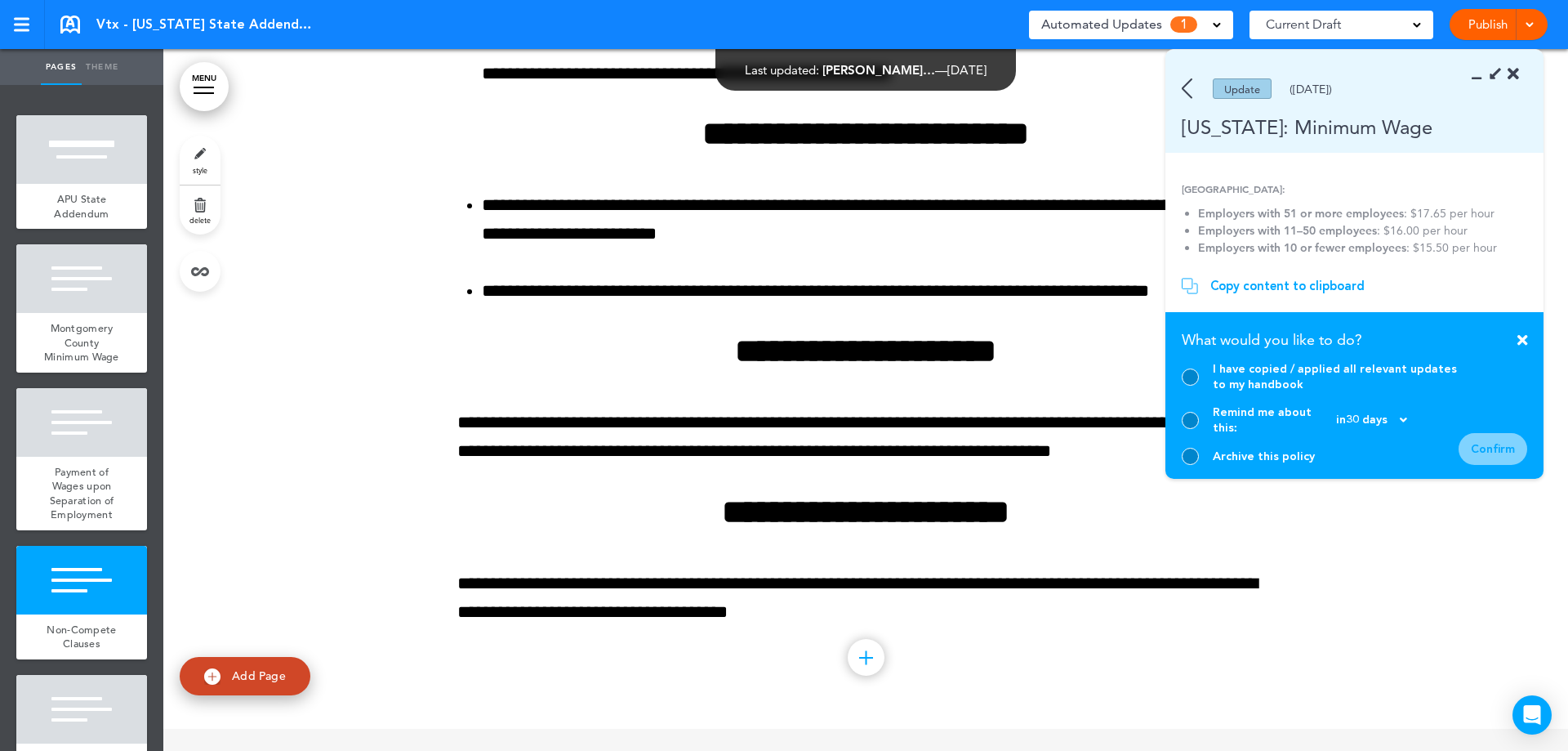
click at [1192, 456] on div at bounding box center [1190, 456] width 17 height 17
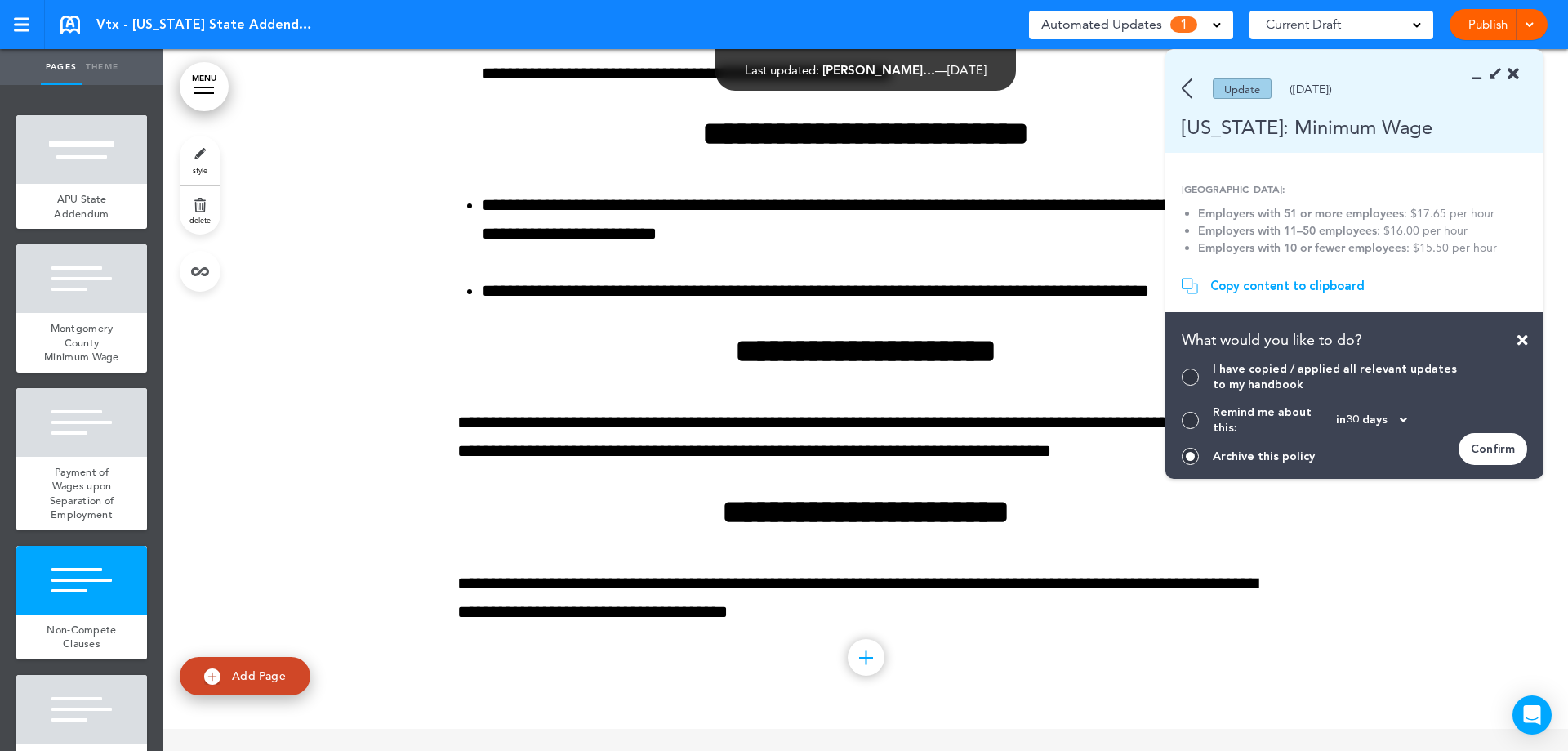
click at [1476, 449] on div "Confirm" at bounding box center [1493, 448] width 69 height 32
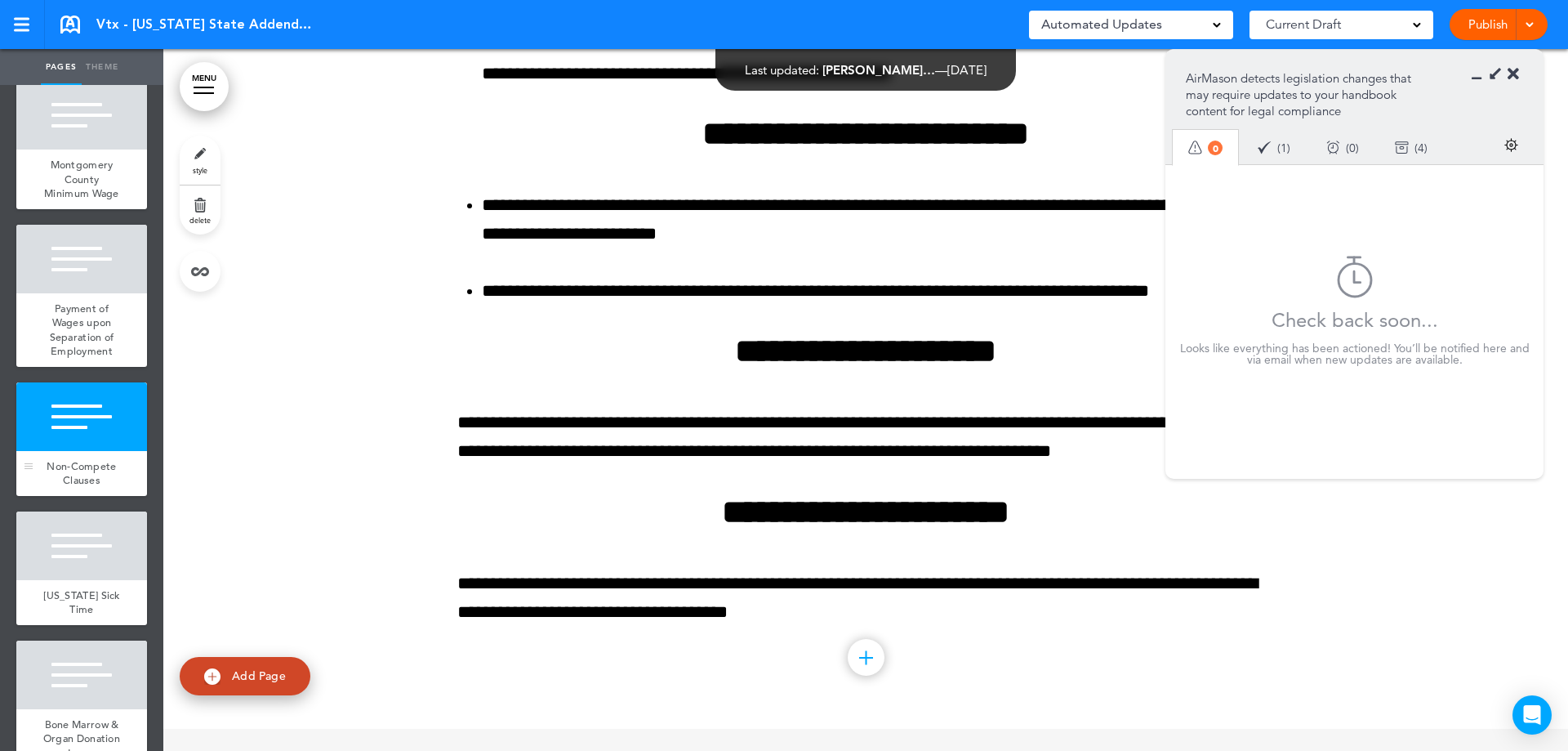
scroll to position [0, 0]
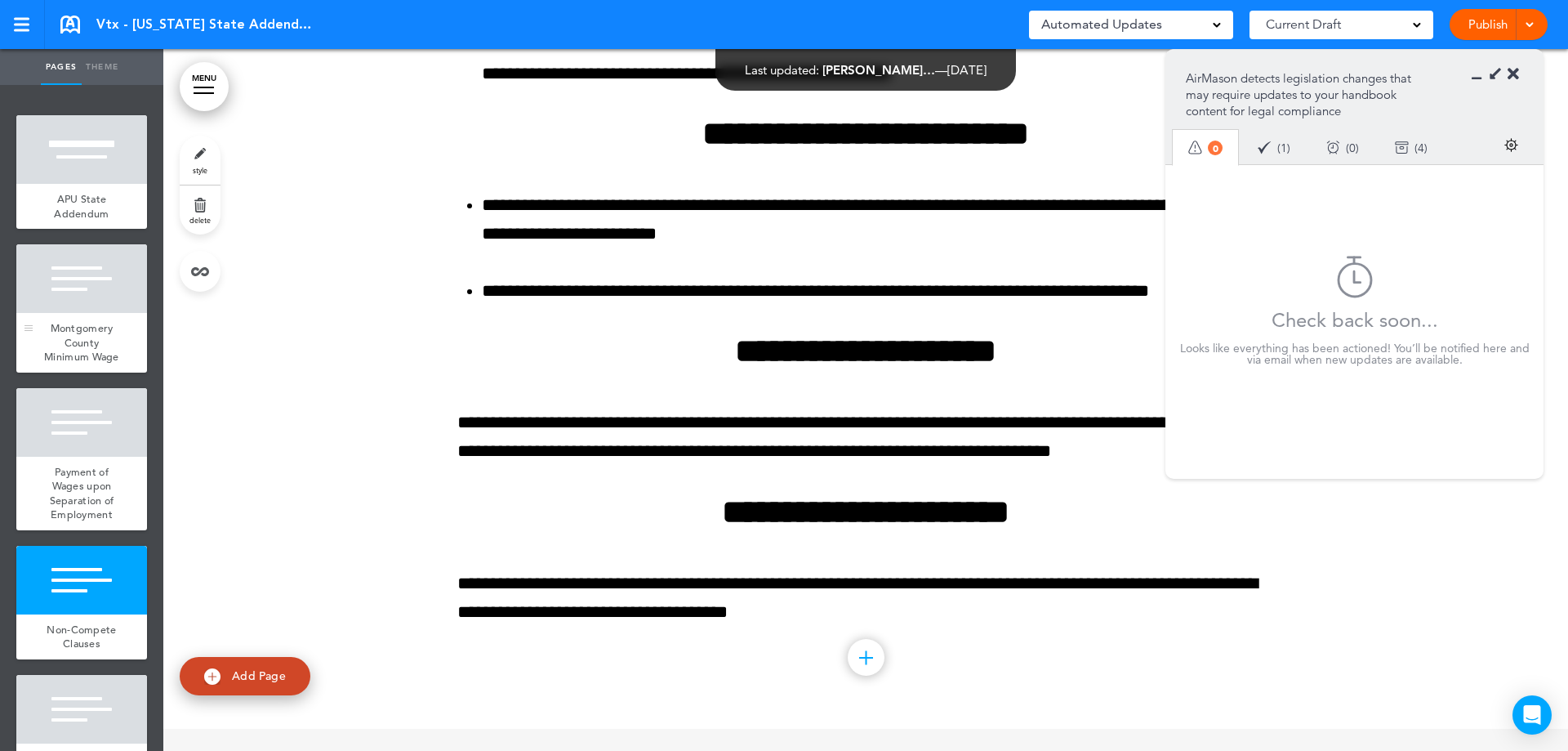
click at [52, 372] on div "Montgomery County Minimum Wage" at bounding box center [82, 342] width 131 height 60
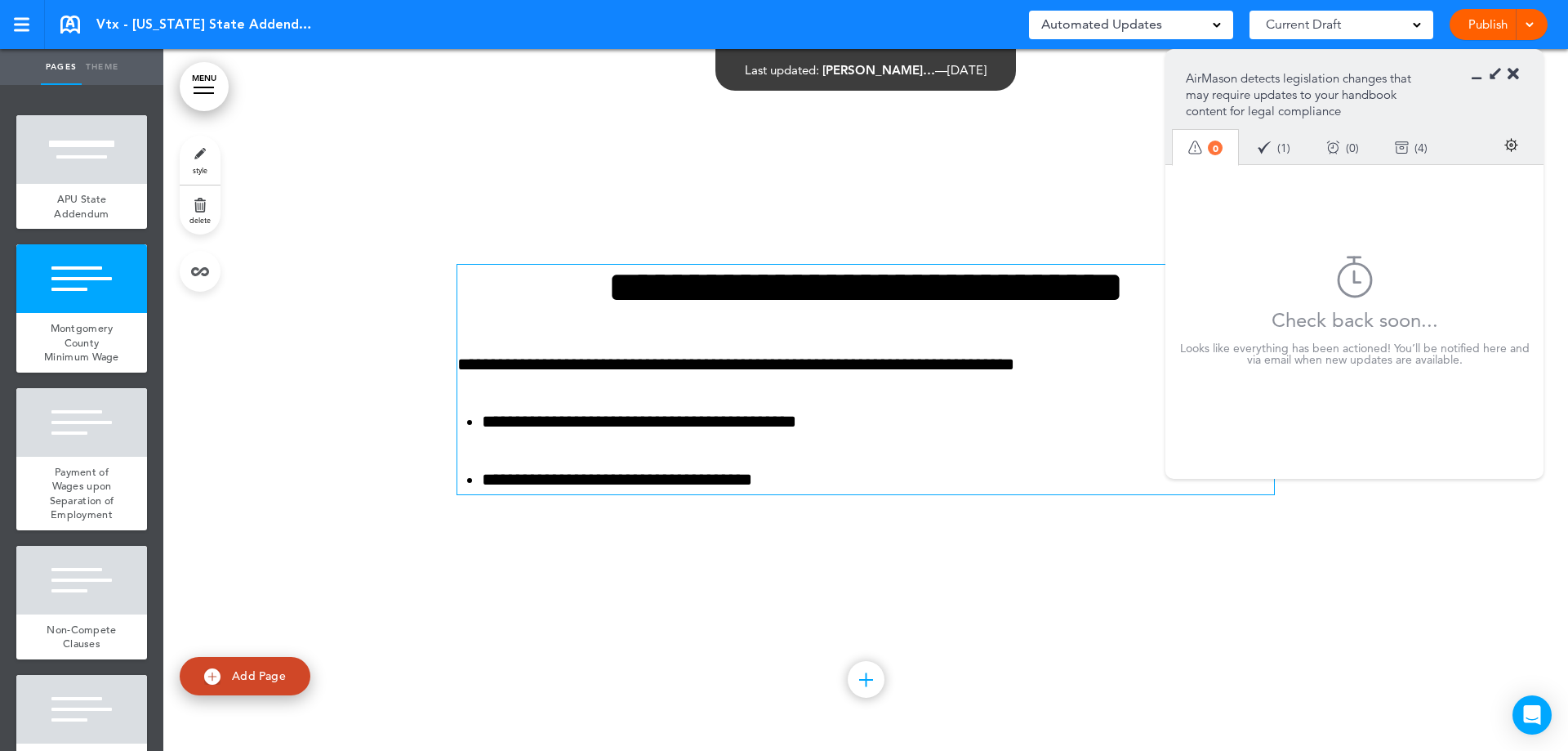
scroll to position [702, 0]
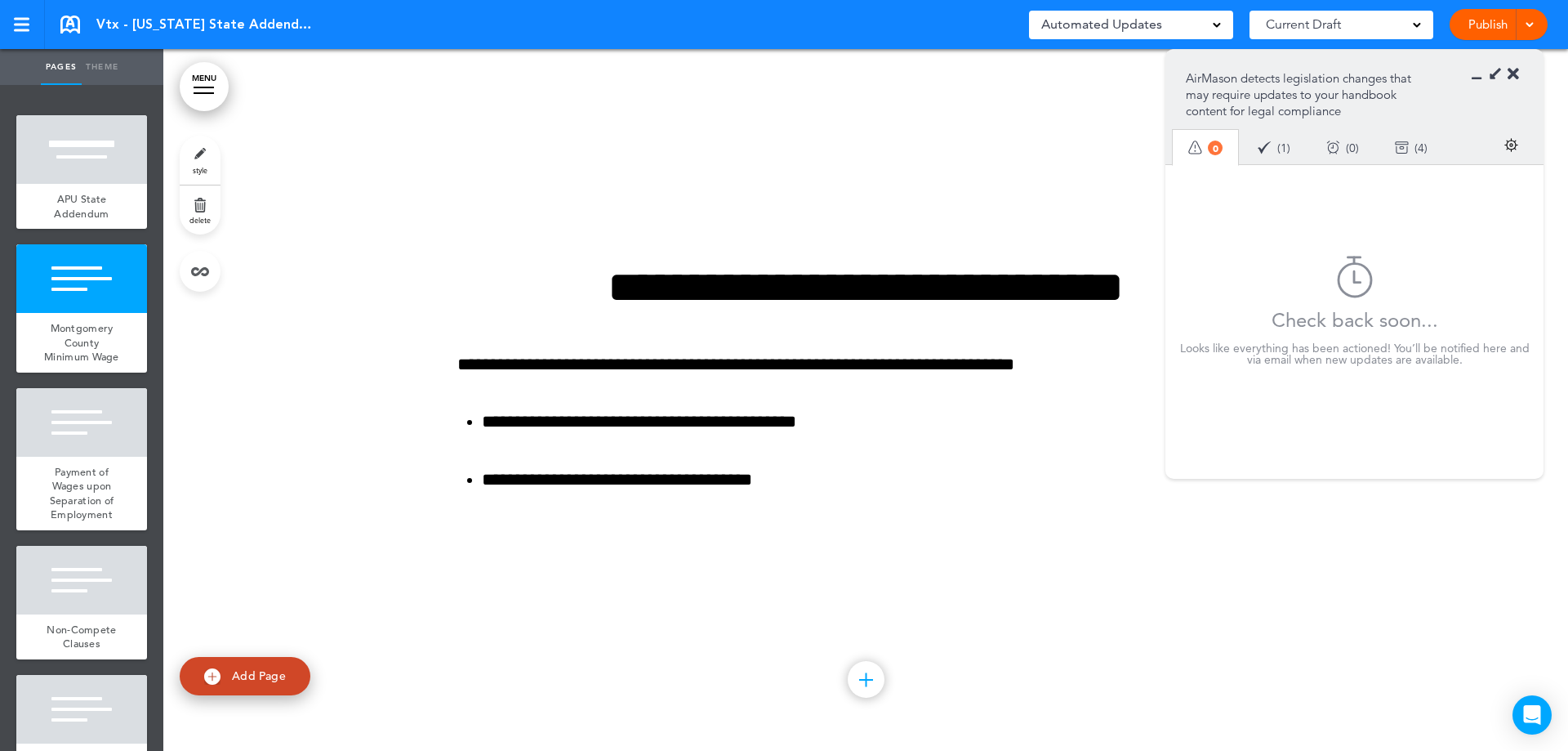
click at [1251, 146] on div "Done ( 1 )" at bounding box center [1274, 147] width 69 height 43
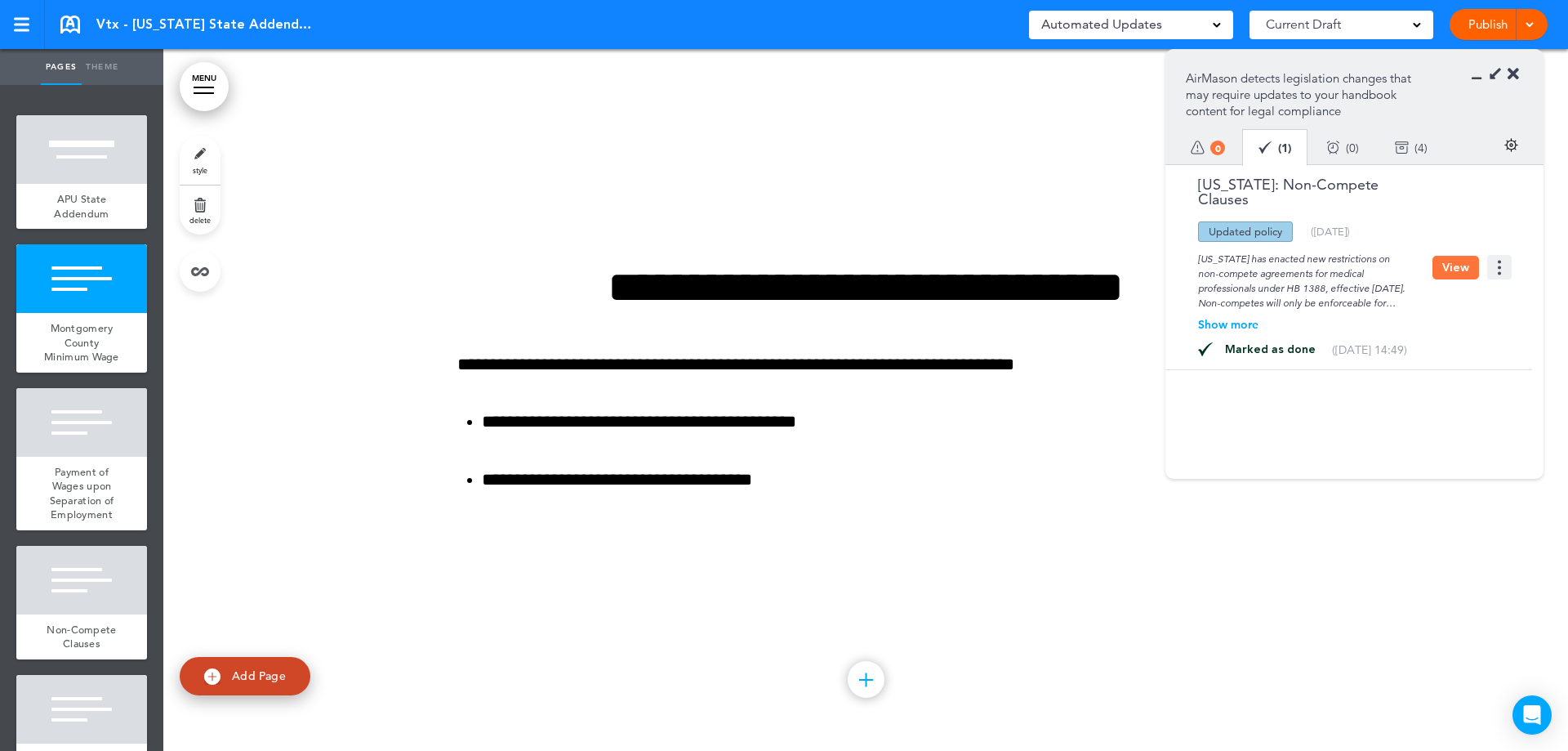
click at [1349, 151] on div "Reminders ( 0 )" at bounding box center [1343, 147] width 69 height 43
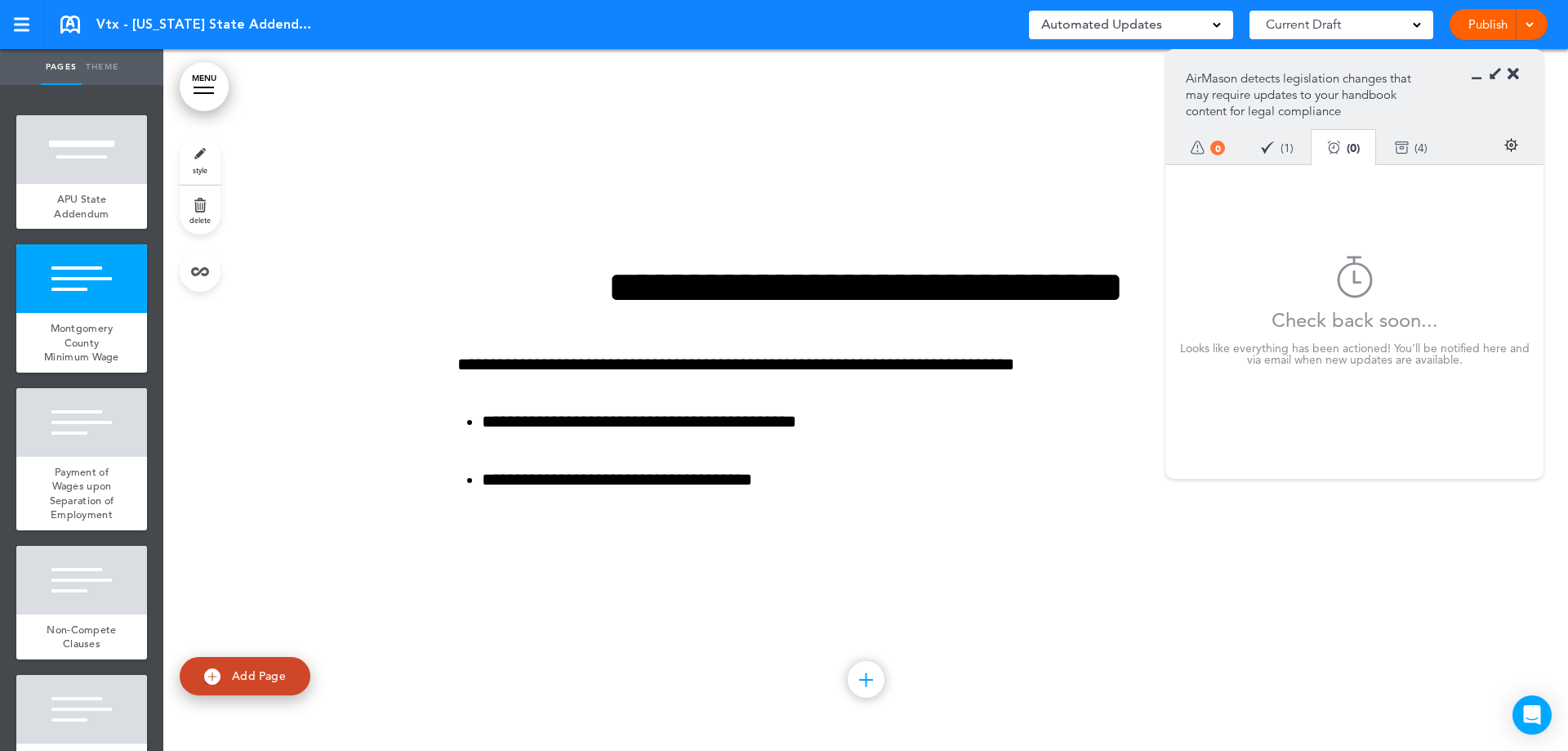
click at [1423, 152] on div "Archive ( 4 )" at bounding box center [1412, 147] width 69 height 43
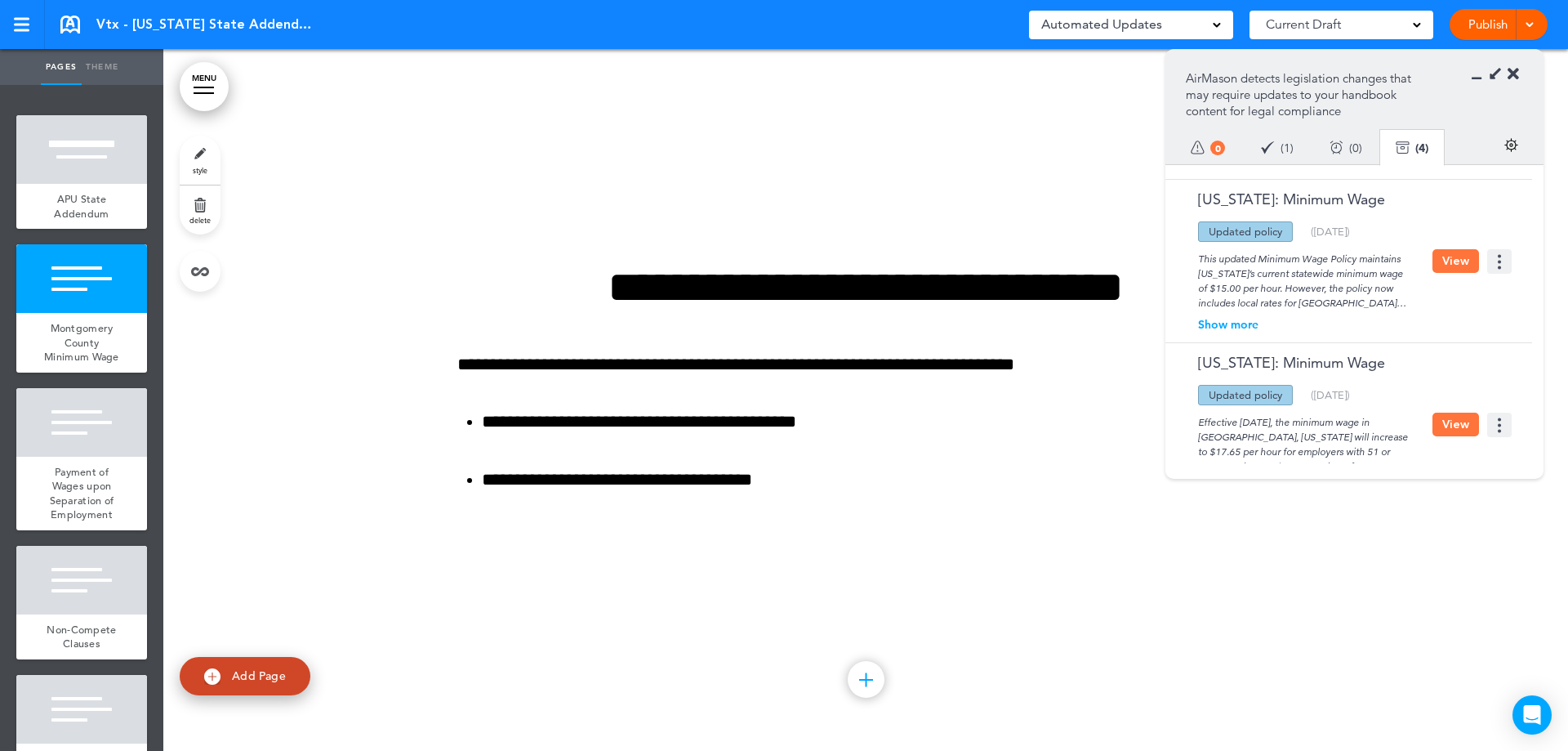
scroll to position [378, 0]
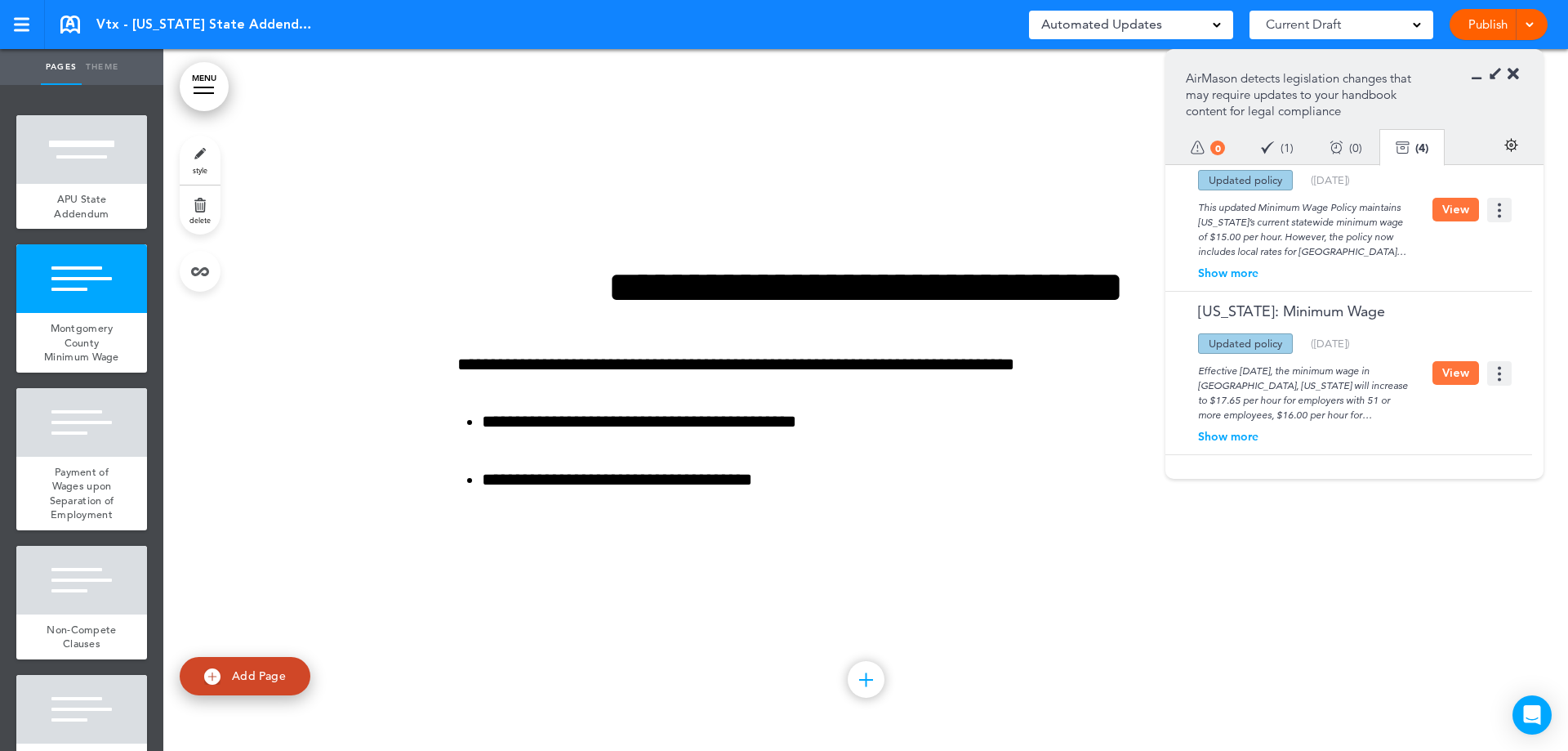
click at [1441, 380] on button "View" at bounding box center [1455, 372] width 47 height 24
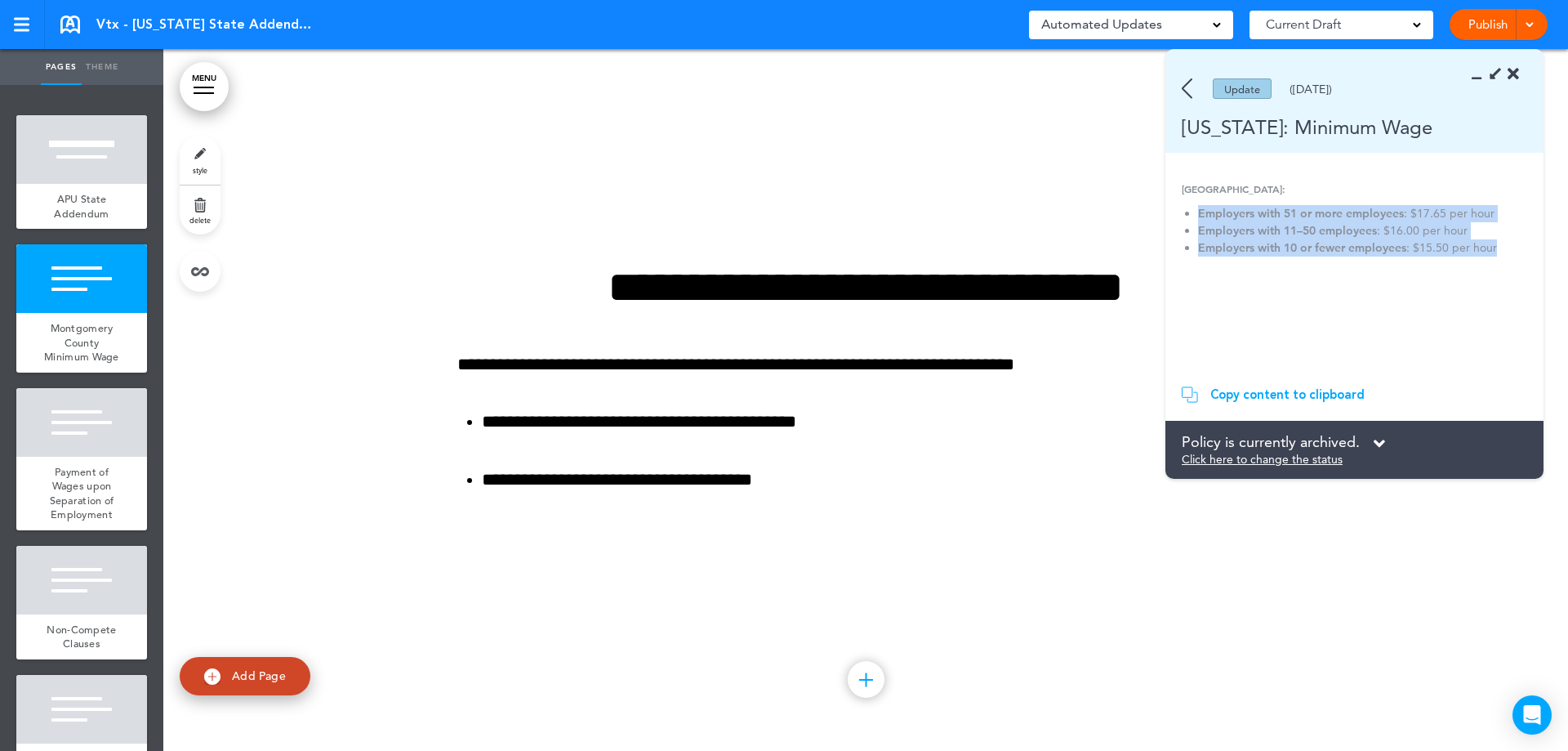
drag, startPoint x: 1236, startPoint y: 261, endPoint x: 1185, endPoint y: 200, distance: 79.5
click at [1185, 200] on div "Montgomery County: Employers with 51 or more employees : $17.65 per hour Employ…" at bounding box center [1349, 227] width 334 height 90
click at [1274, 241] on strong "Employers with 10 or fewer employees" at bounding box center [1302, 248] width 209 height 15
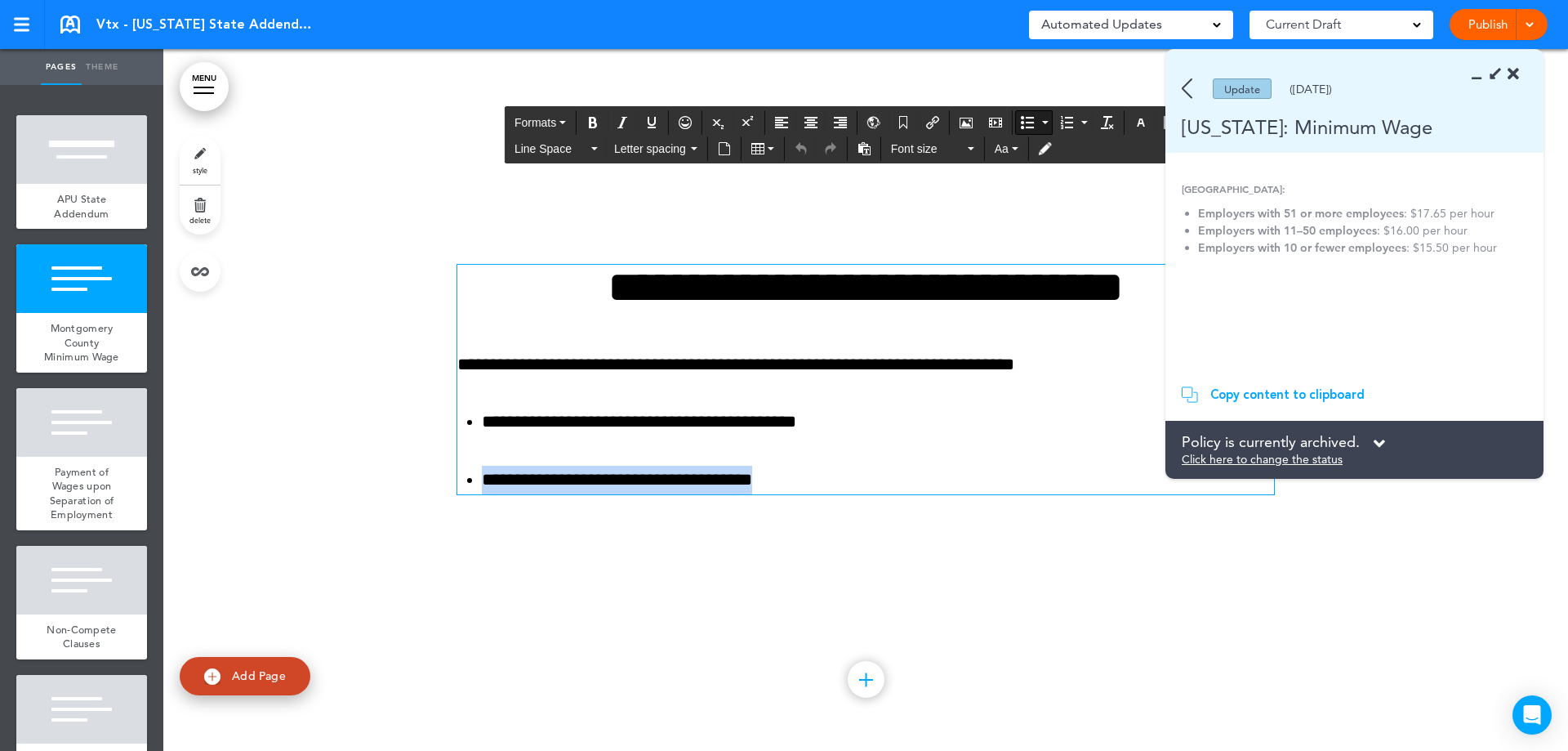
drag, startPoint x: 813, startPoint y: 483, endPoint x: 344, endPoint y: 486, distance: 469.0
click at [344, 486] on div "**********" at bounding box center [865, 400] width 1404 height 702
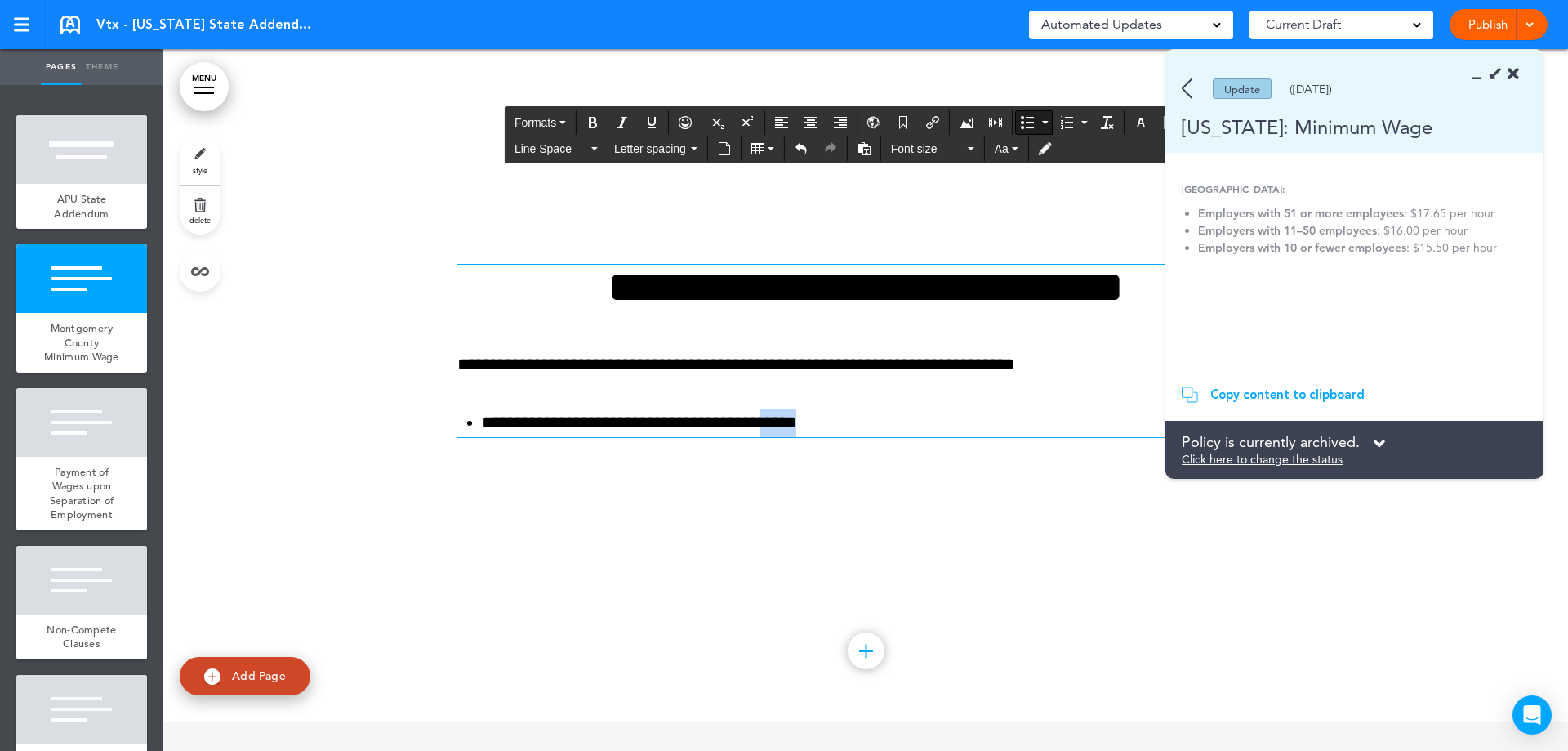
drag, startPoint x: 847, startPoint y: 424, endPoint x: 806, endPoint y: 425, distance: 41.0
click at [806, 425] on li "**********" at bounding box center [878, 422] width 793 height 29
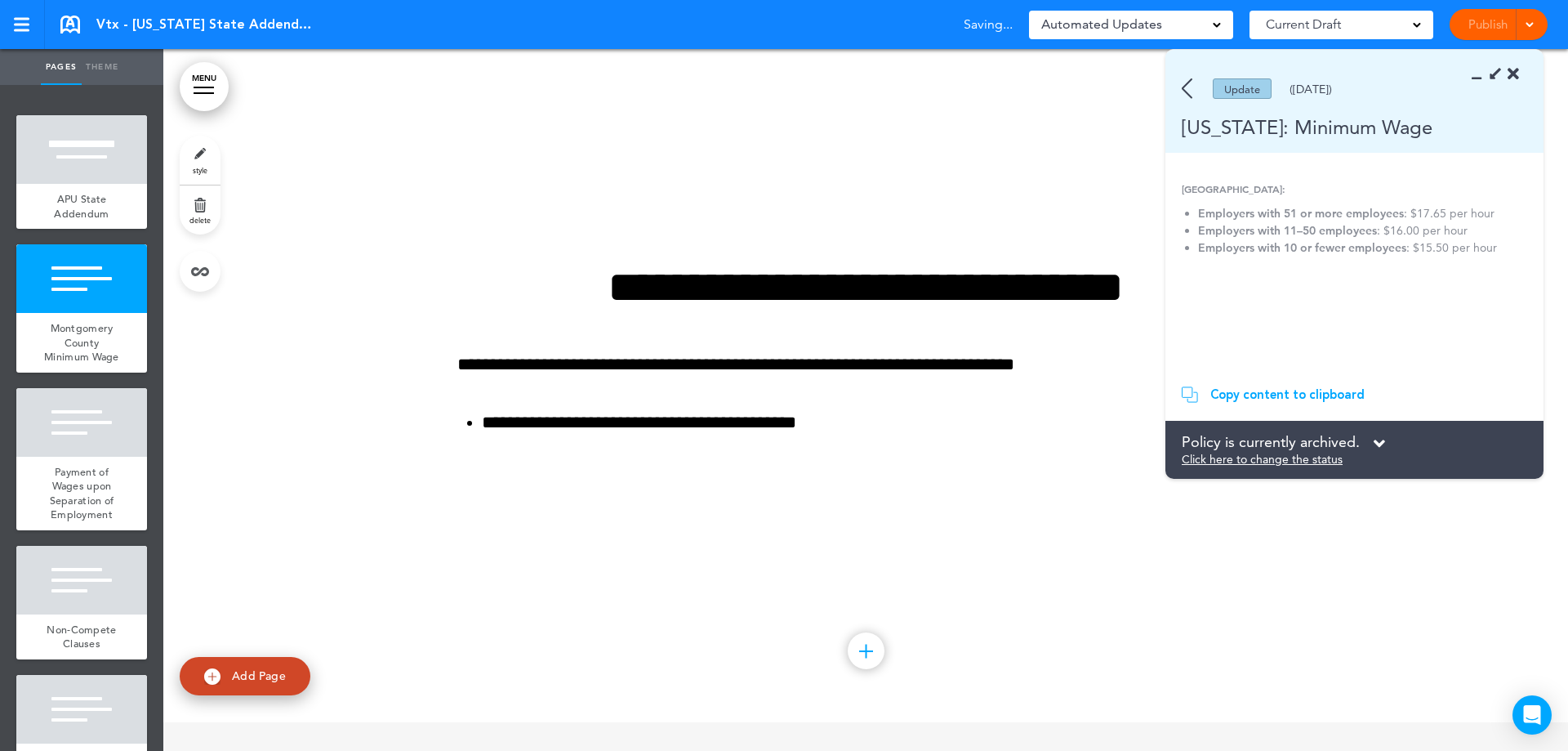
click at [1513, 76] on icon at bounding box center [1513, 74] width 11 height 16
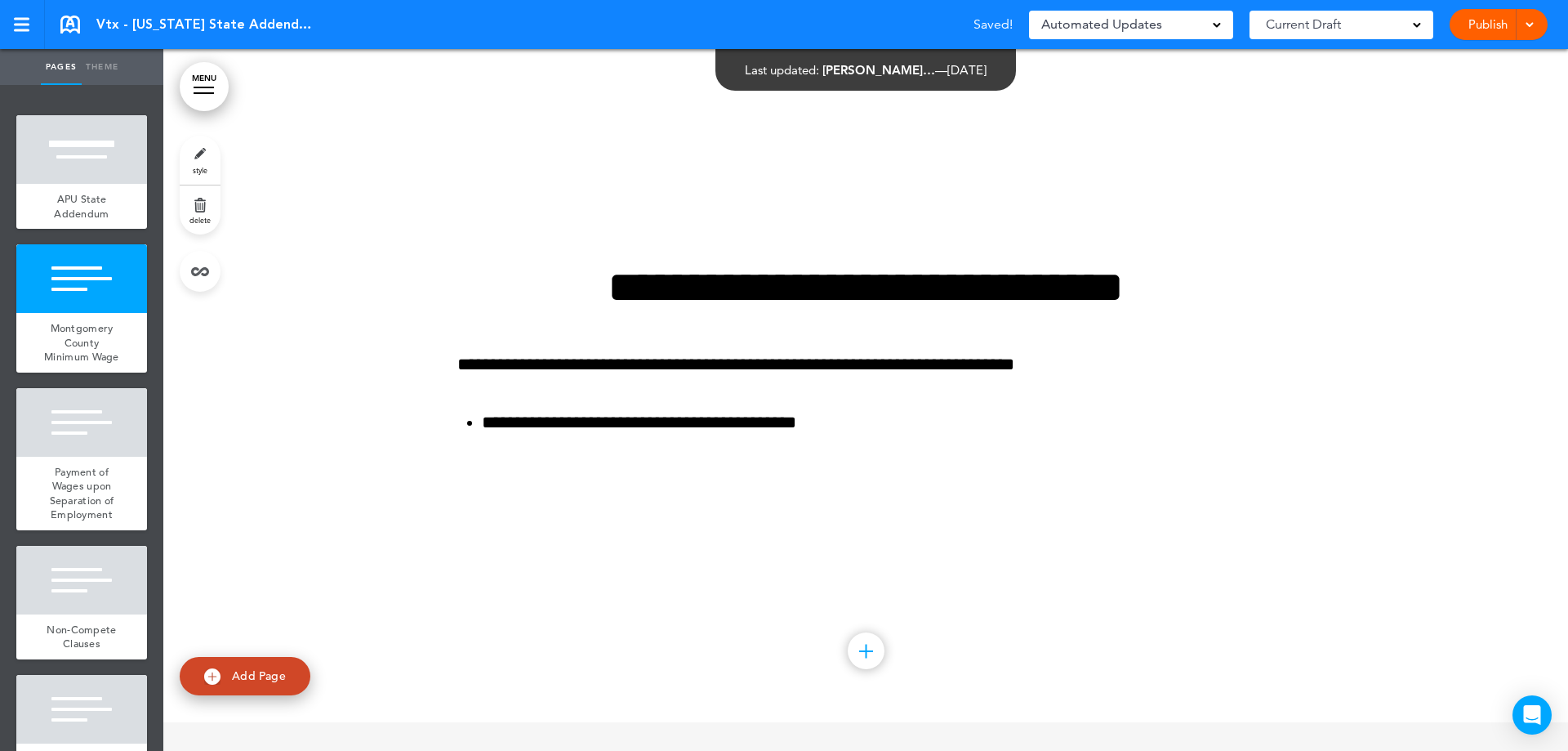
click at [1480, 25] on link "Publish" at bounding box center [1487, 25] width 52 height 31
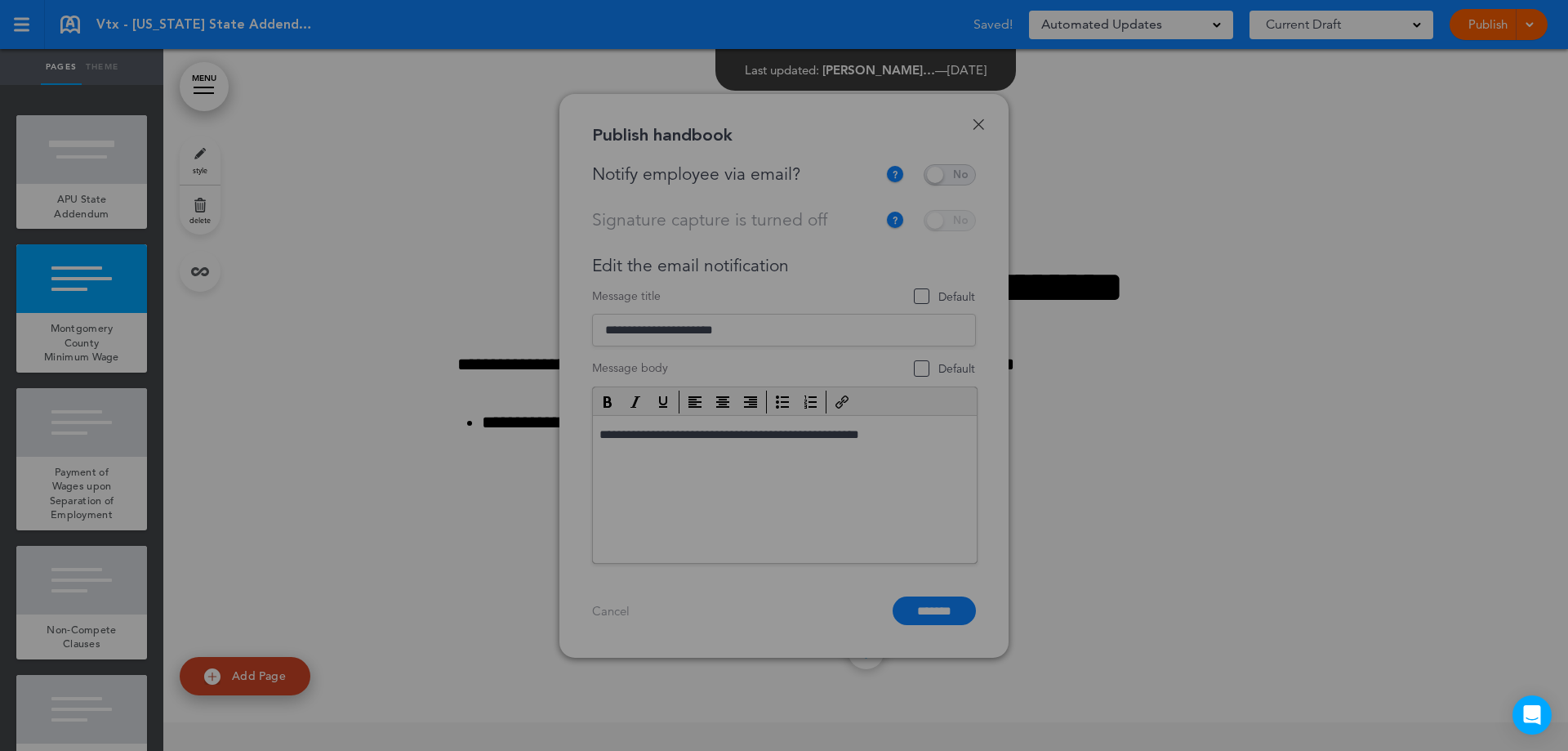
scroll to position [0, 0]
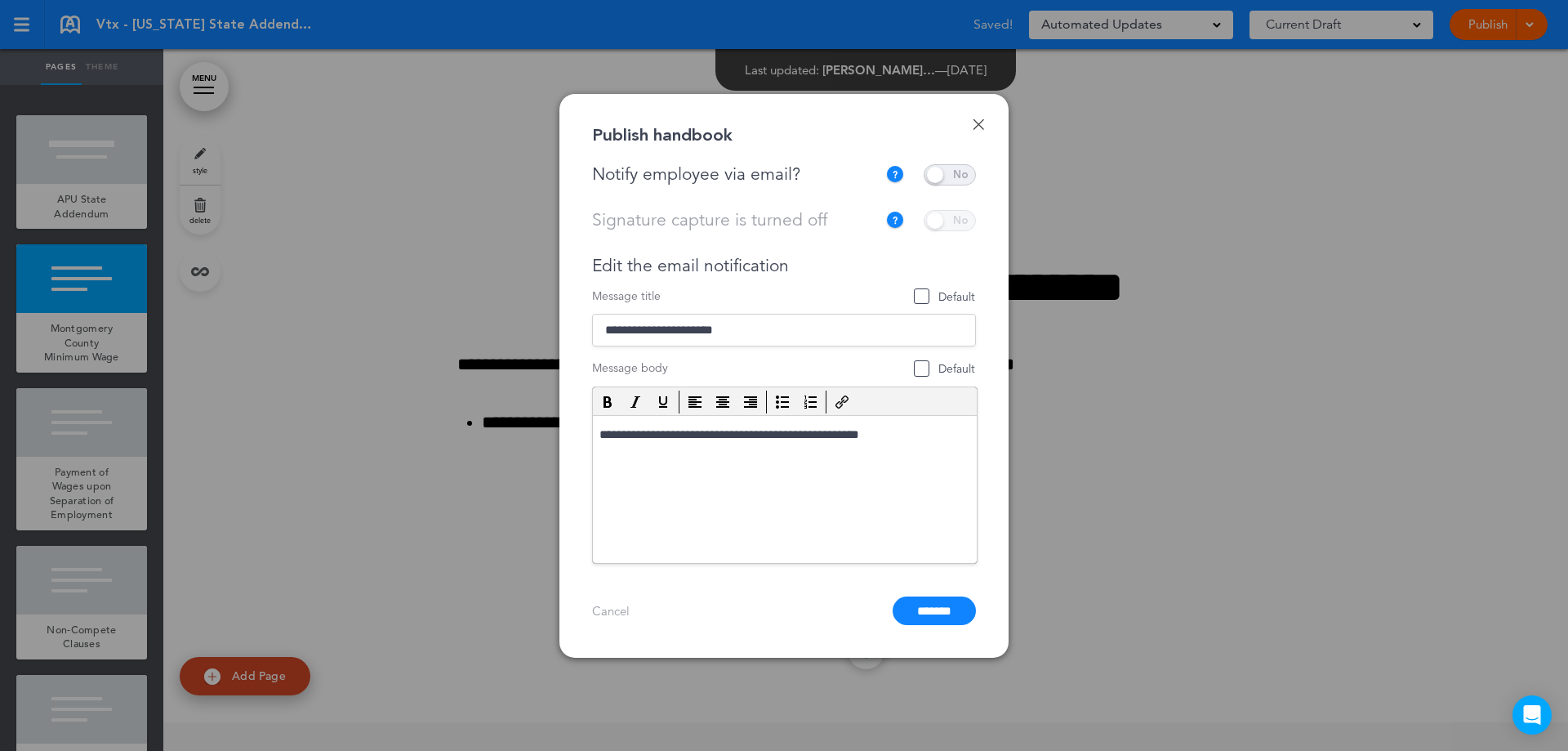
click at [945, 176] on span at bounding box center [950, 175] width 52 height 21
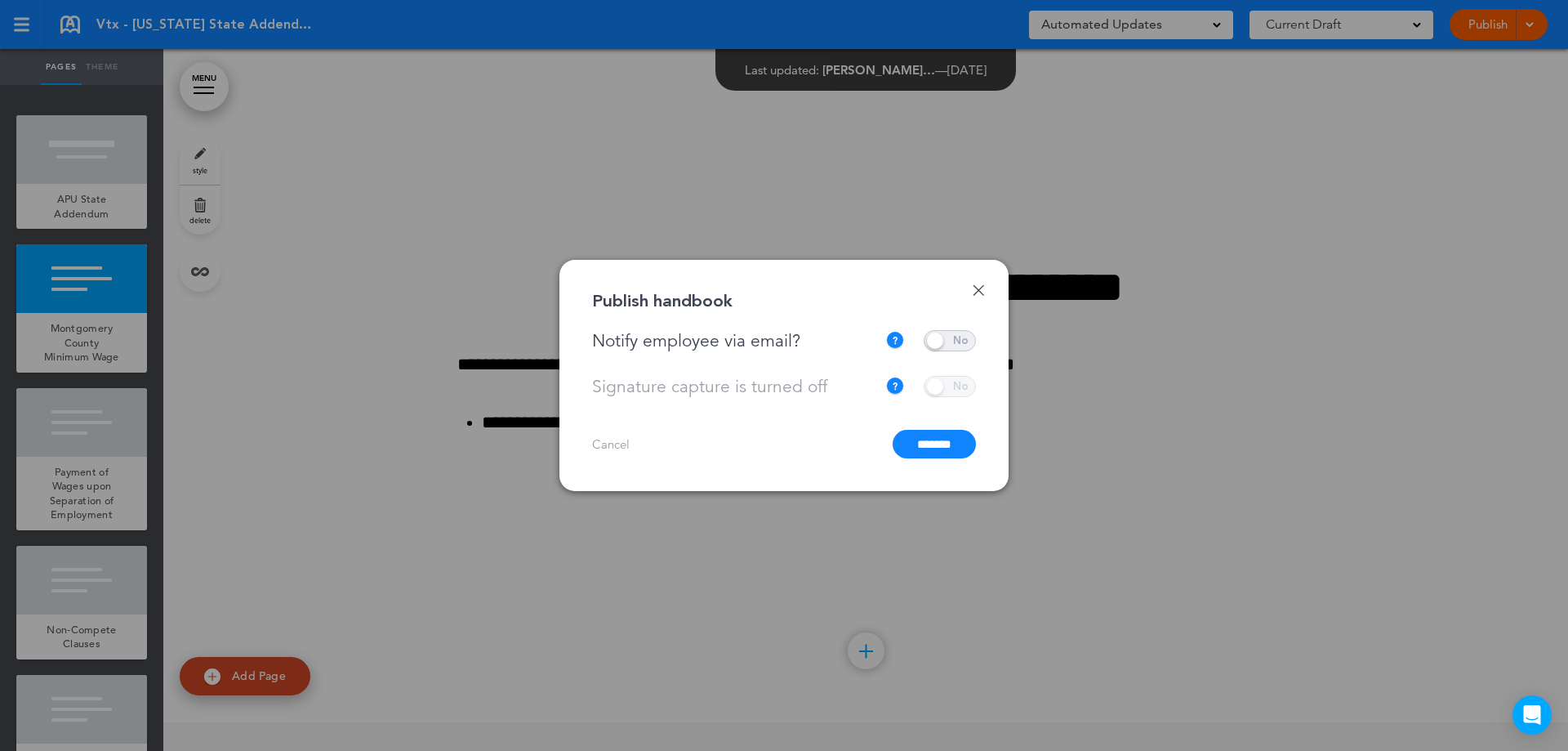
click at [924, 443] on input "*******" at bounding box center [934, 443] width 83 height 29
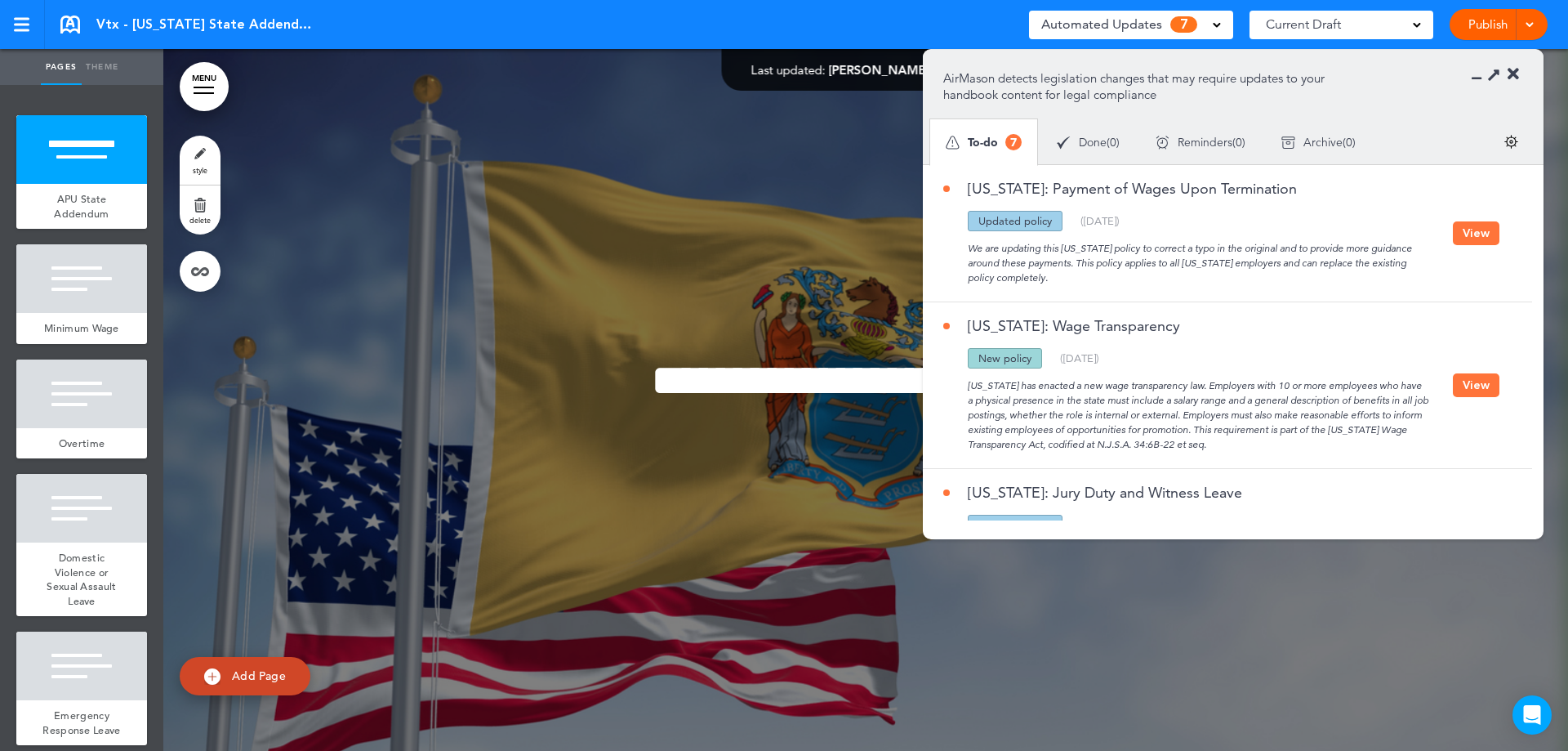
click at [1476, 232] on button "View" at bounding box center [1476, 233] width 47 height 24
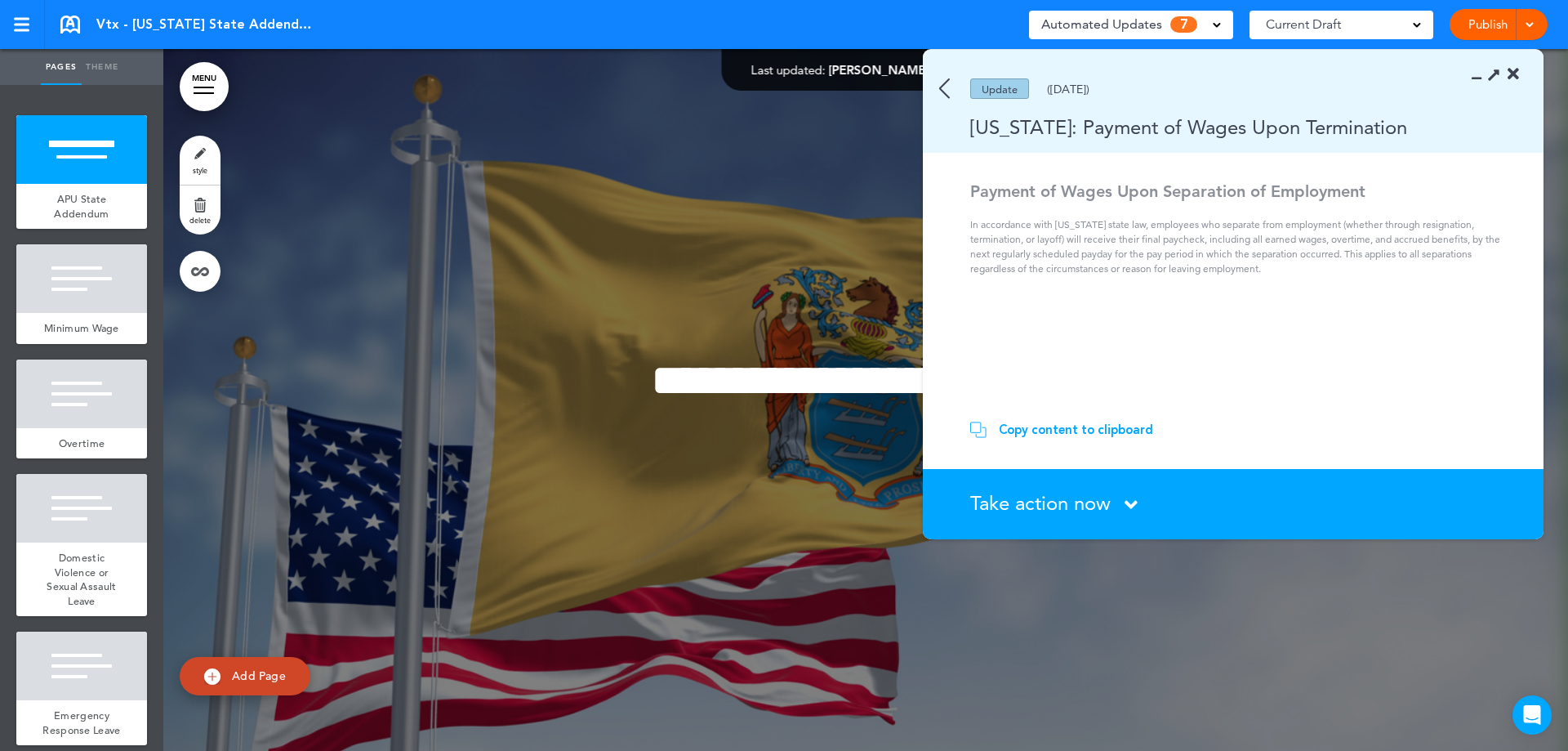
click at [1149, 504] on div "Take action now Click here to change the status" at bounding box center [1242, 504] width 545 height 21
click at [1127, 506] on icon at bounding box center [1131, 504] width 13 height 20
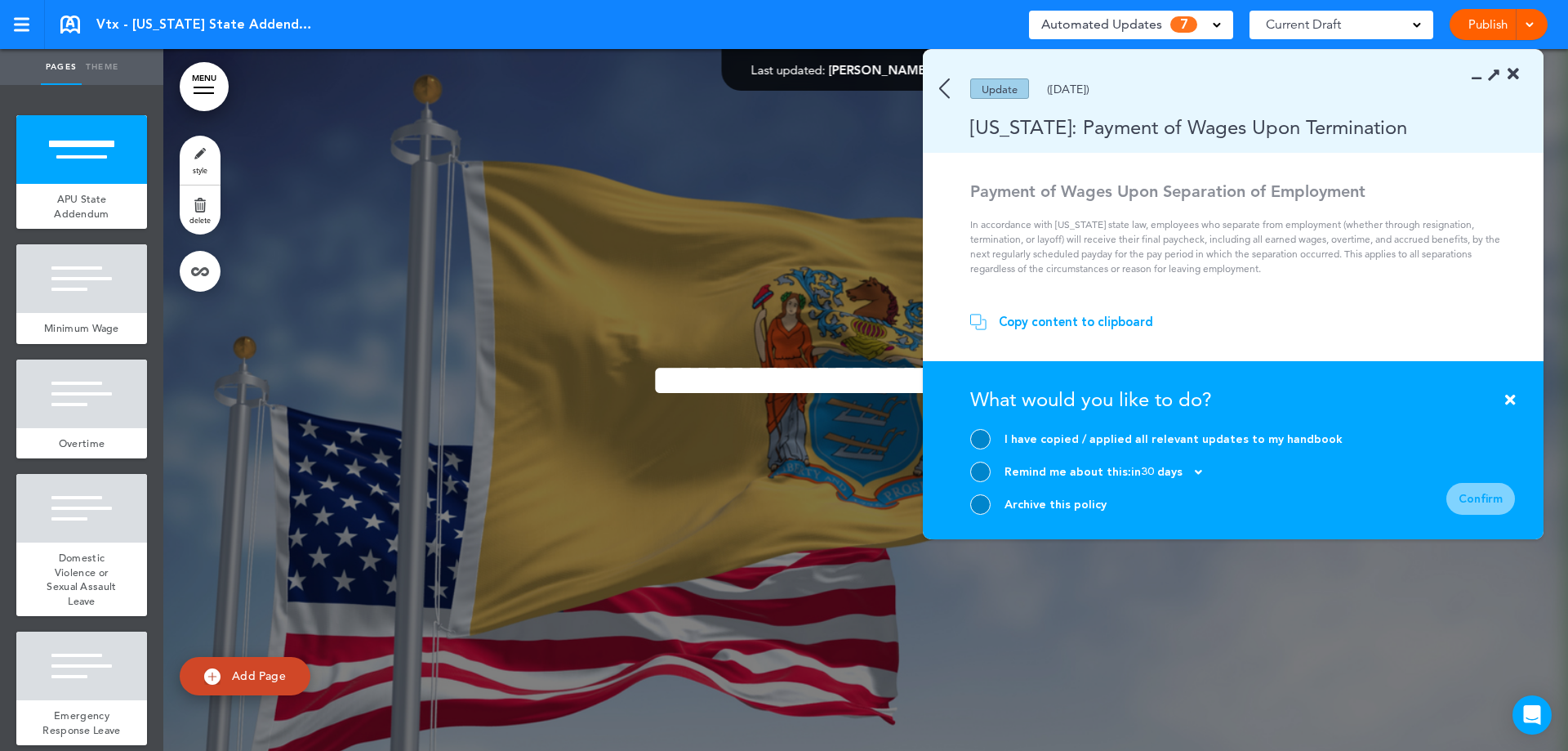
click at [977, 500] on div at bounding box center [980, 504] width 20 height 20
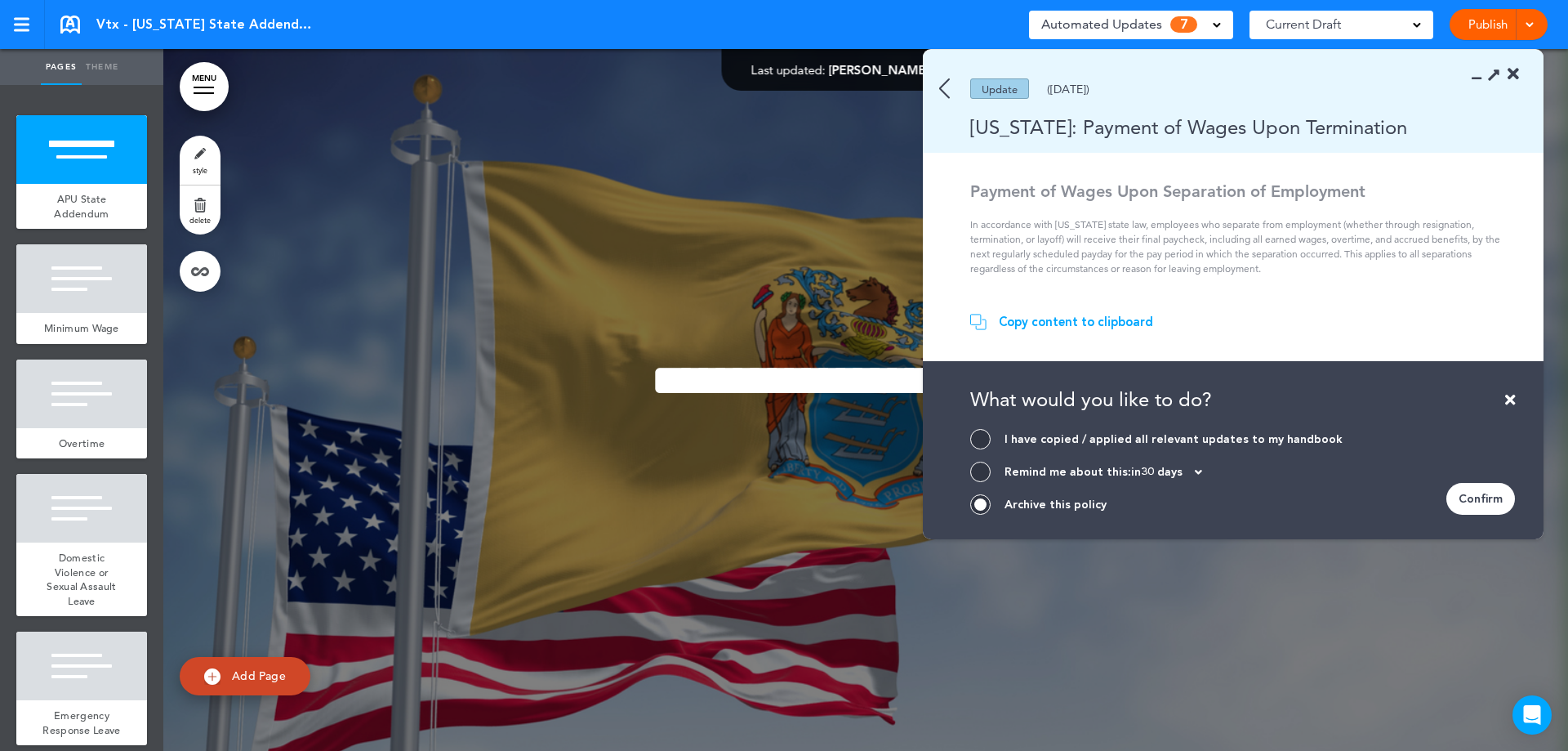
click at [1462, 499] on div "Confirm" at bounding box center [1480, 498] width 69 height 32
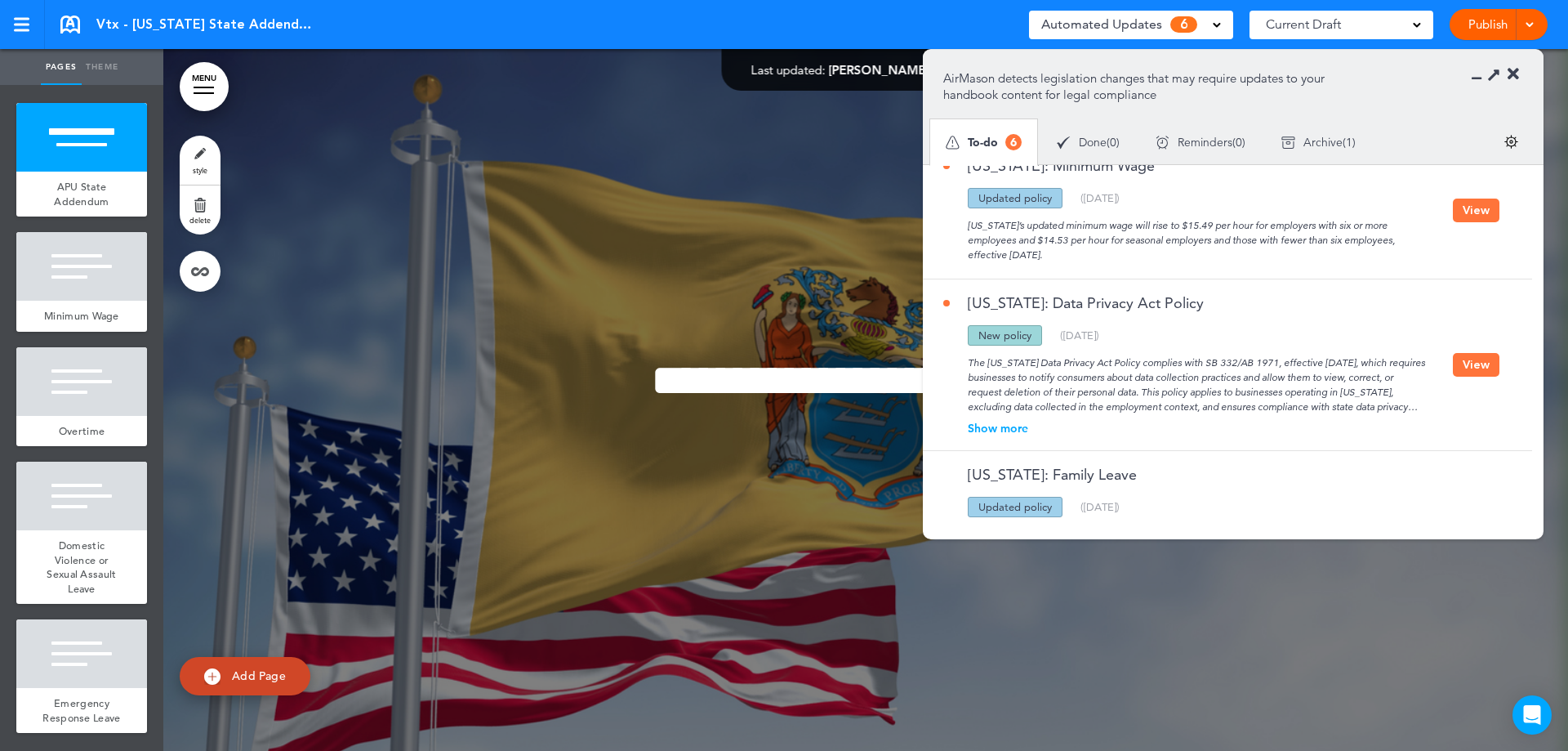
scroll to position [604, 0]
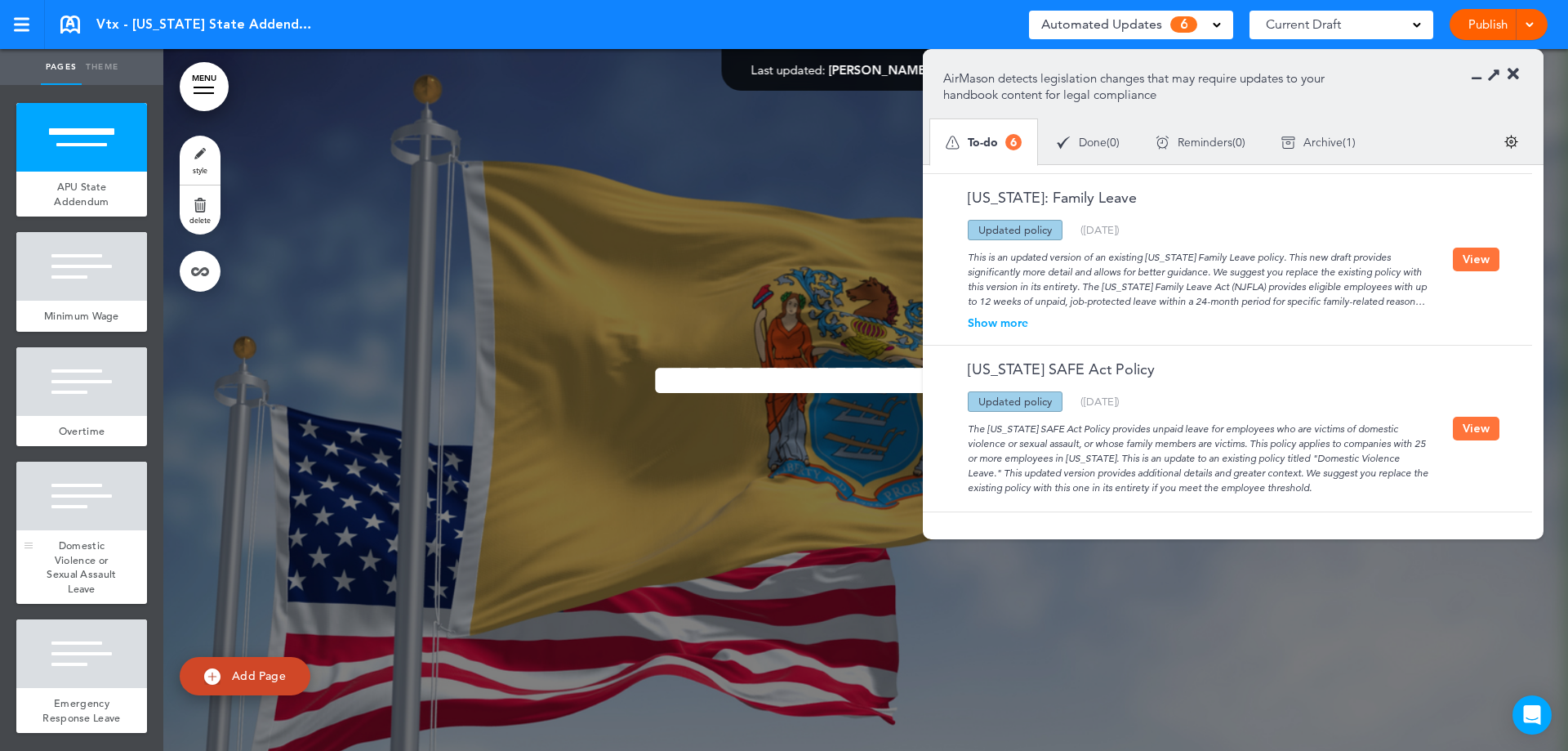
click at [56, 543] on span "Domestic Violence or Sexual Assault Leave" at bounding box center [81, 567] width 70 height 57
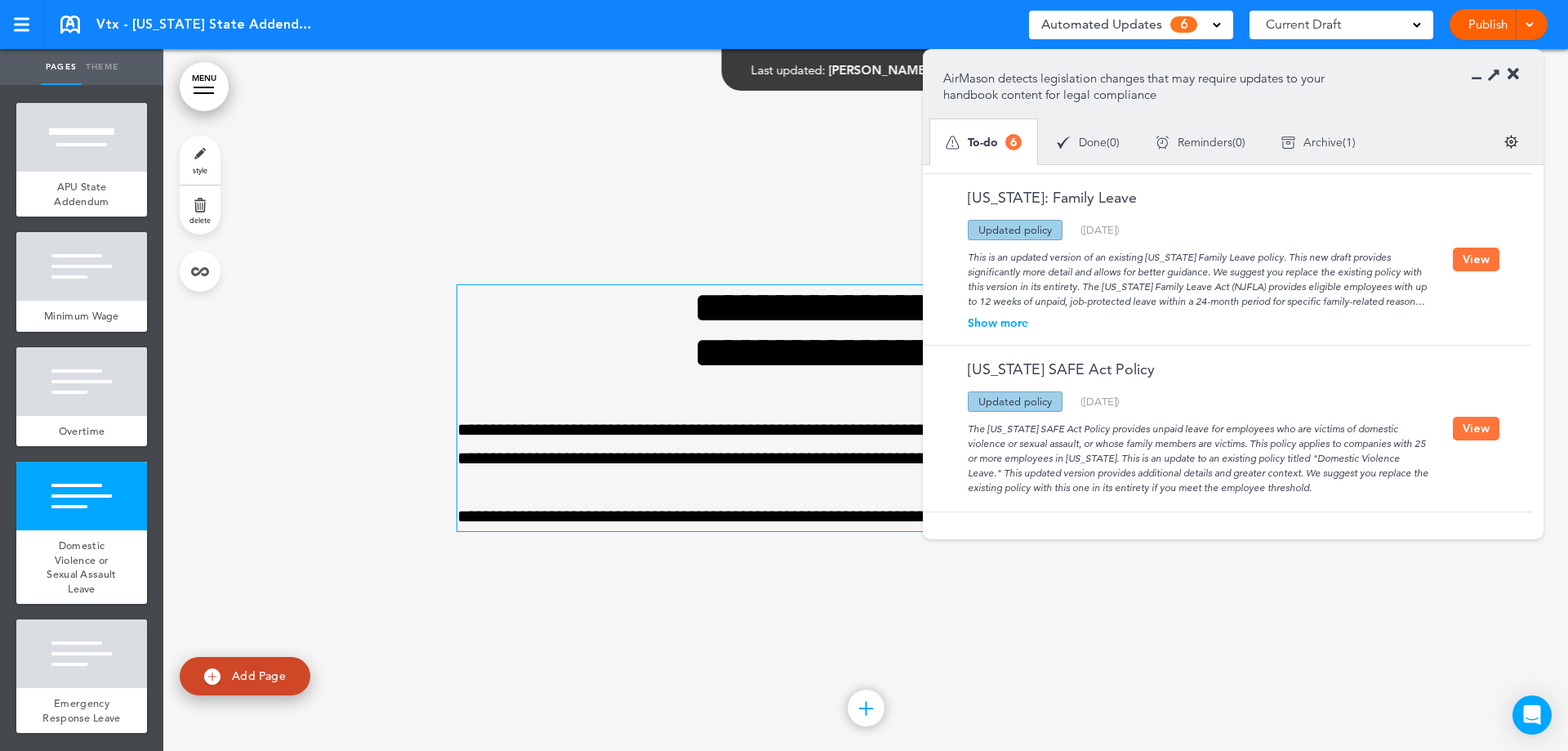
scroll to position [2105, 0]
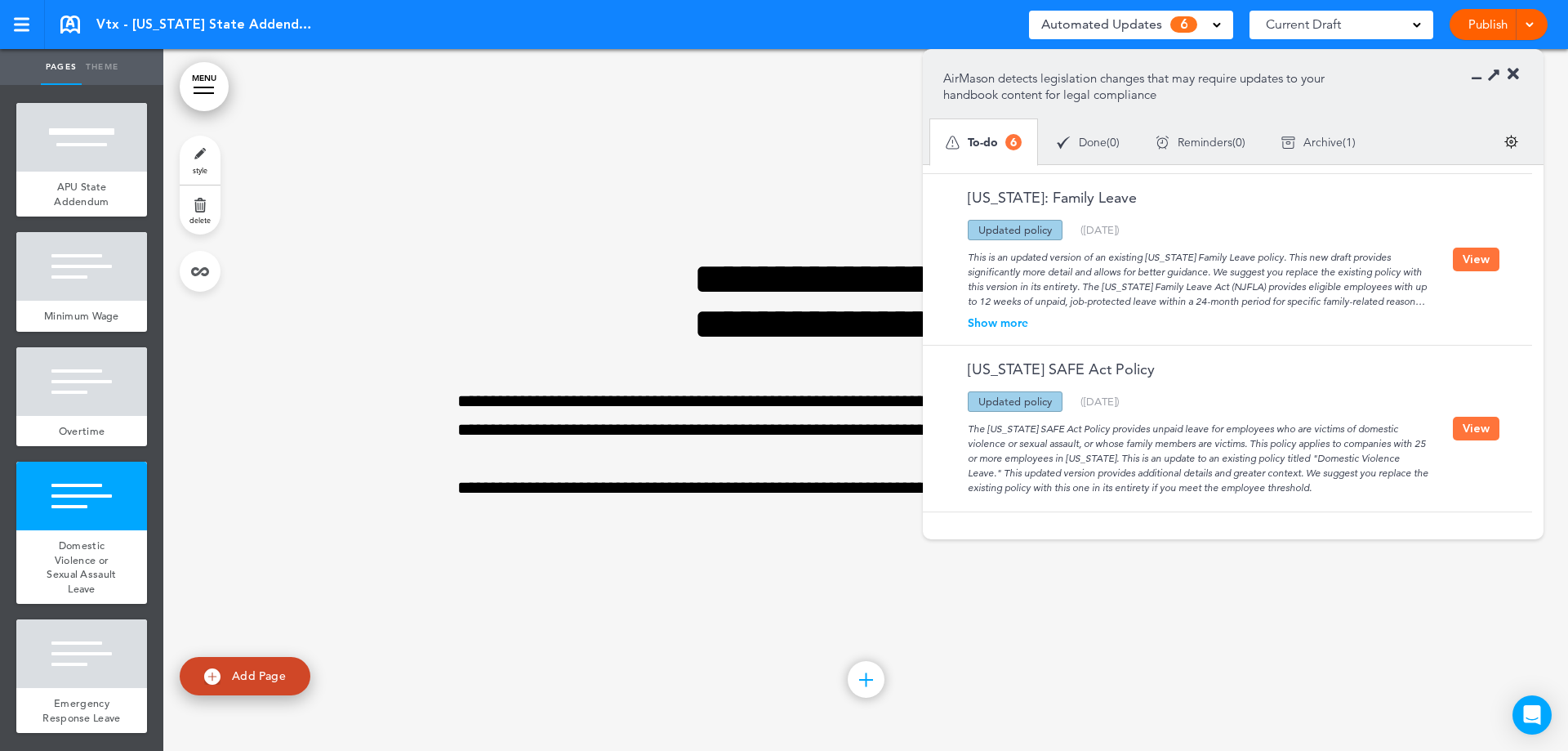
click at [1469, 420] on button "View" at bounding box center [1476, 428] width 47 height 24
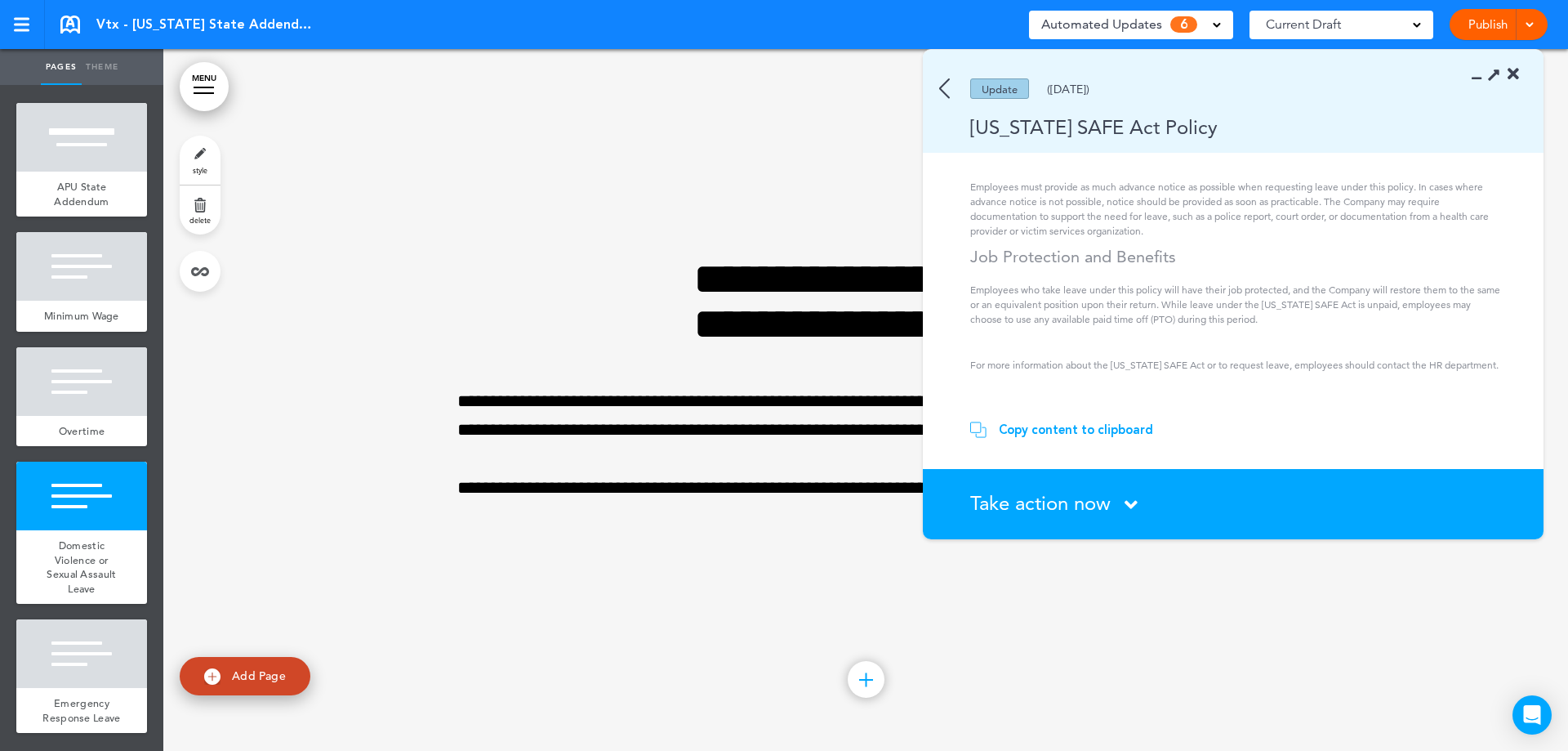
click at [1085, 432] on div "Copy content to clipboard" at bounding box center [1076, 429] width 155 height 16
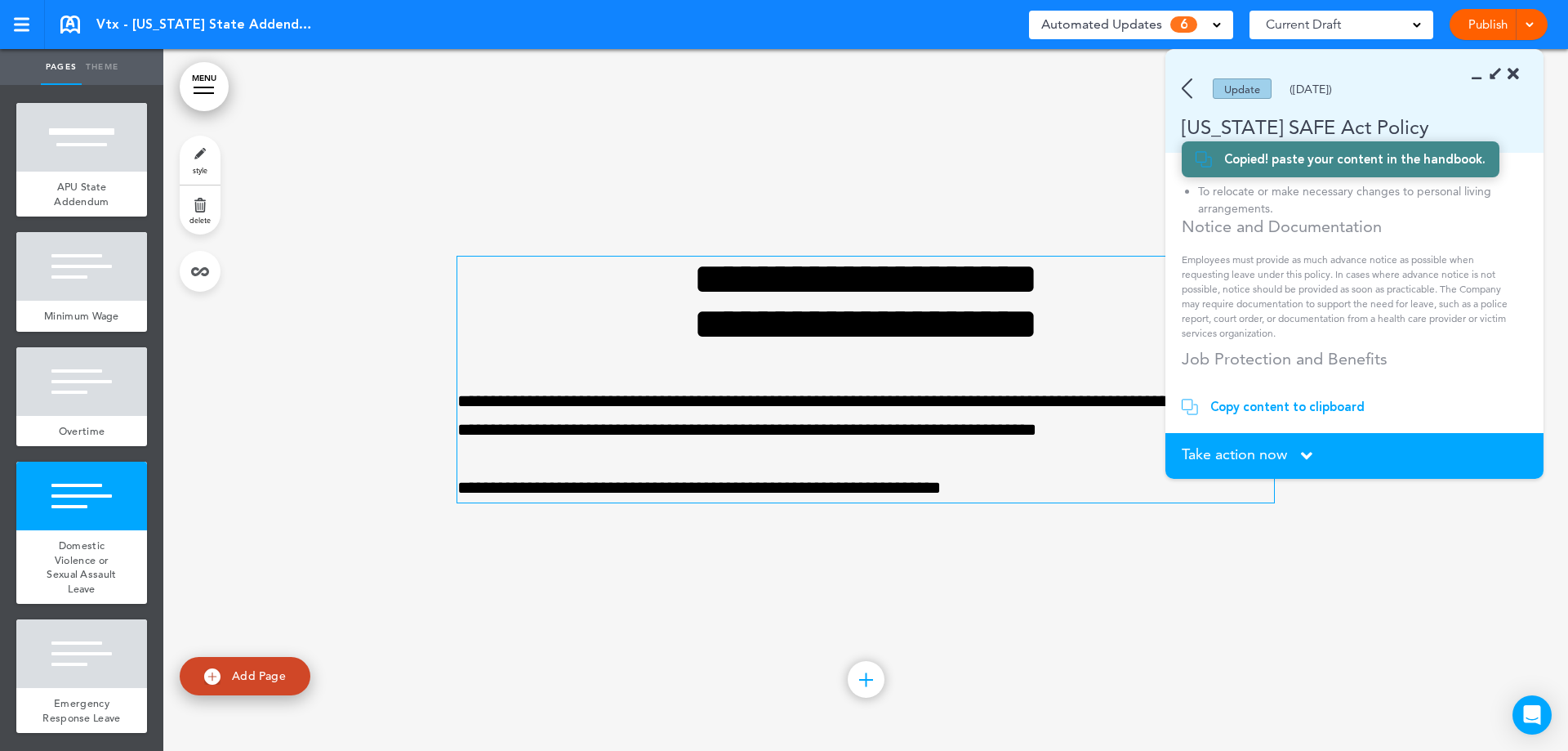
scroll to position [751, 0]
click at [627, 304] on h1 "**********" at bounding box center [865, 302] width 817 height 90
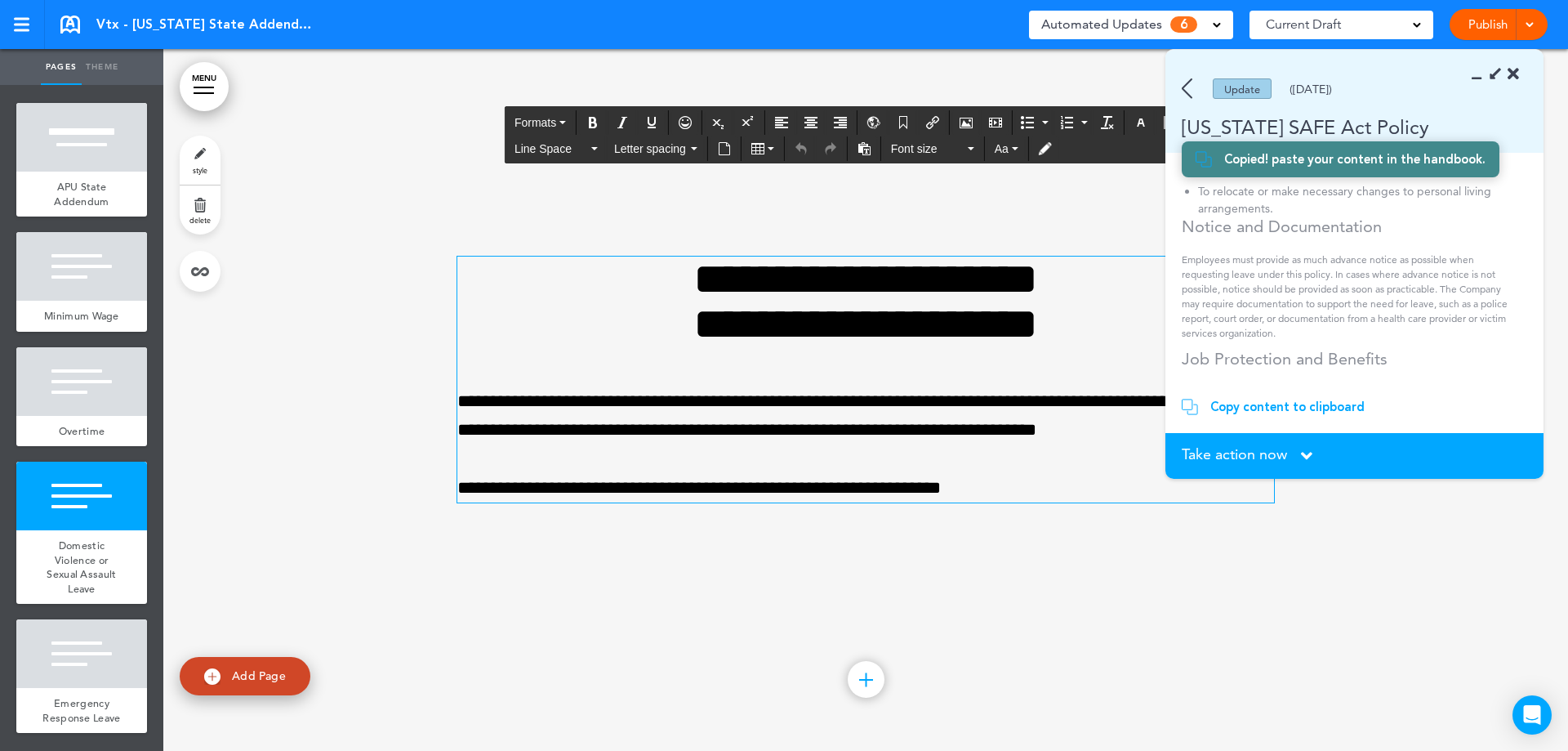
click at [650, 376] on div "**********" at bounding box center [865, 380] width 817 height 246
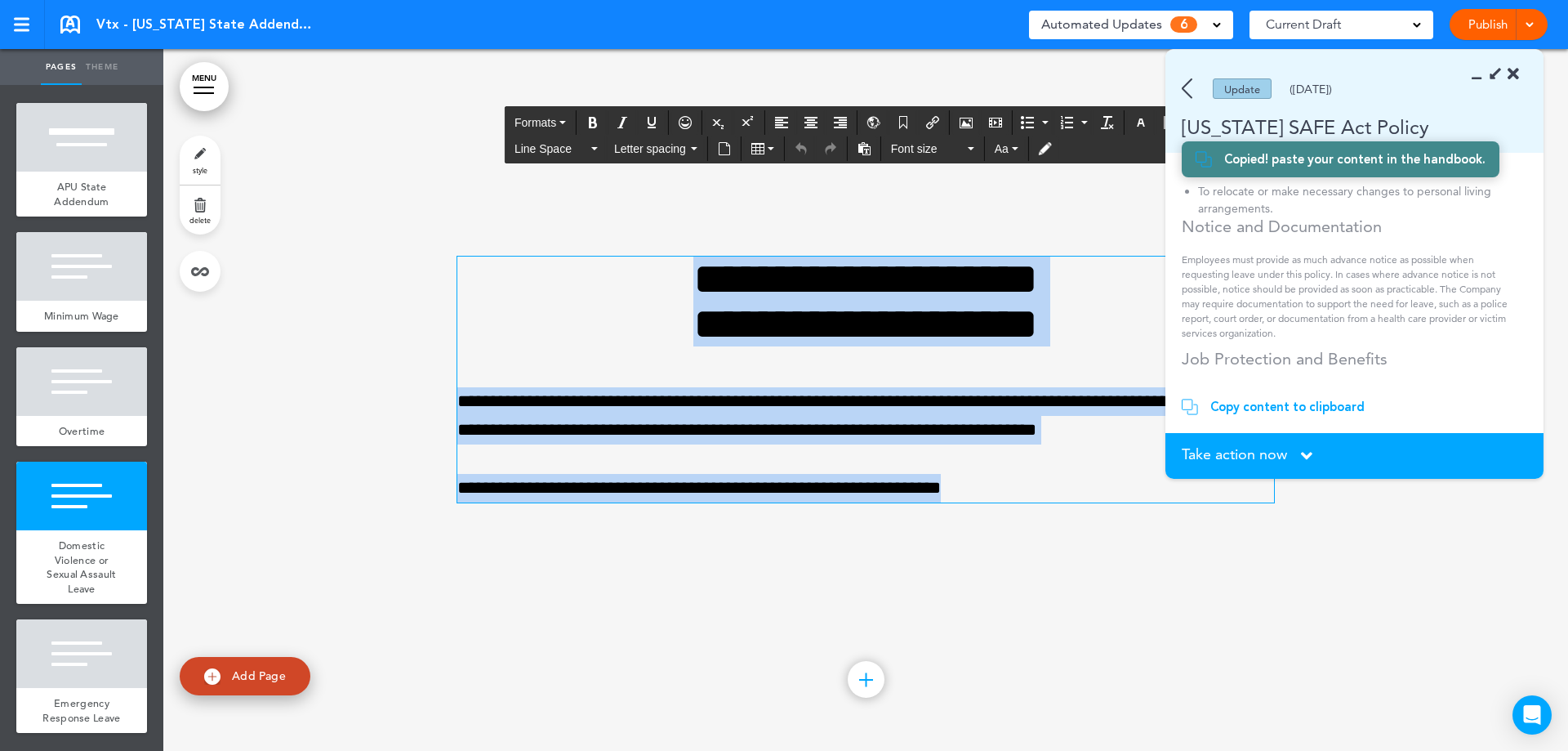
drag, startPoint x: 645, startPoint y: 273, endPoint x: 1085, endPoint y: 482, distance: 487.1
click at [1085, 482] on div "**********" at bounding box center [865, 380] width 817 height 246
paste div
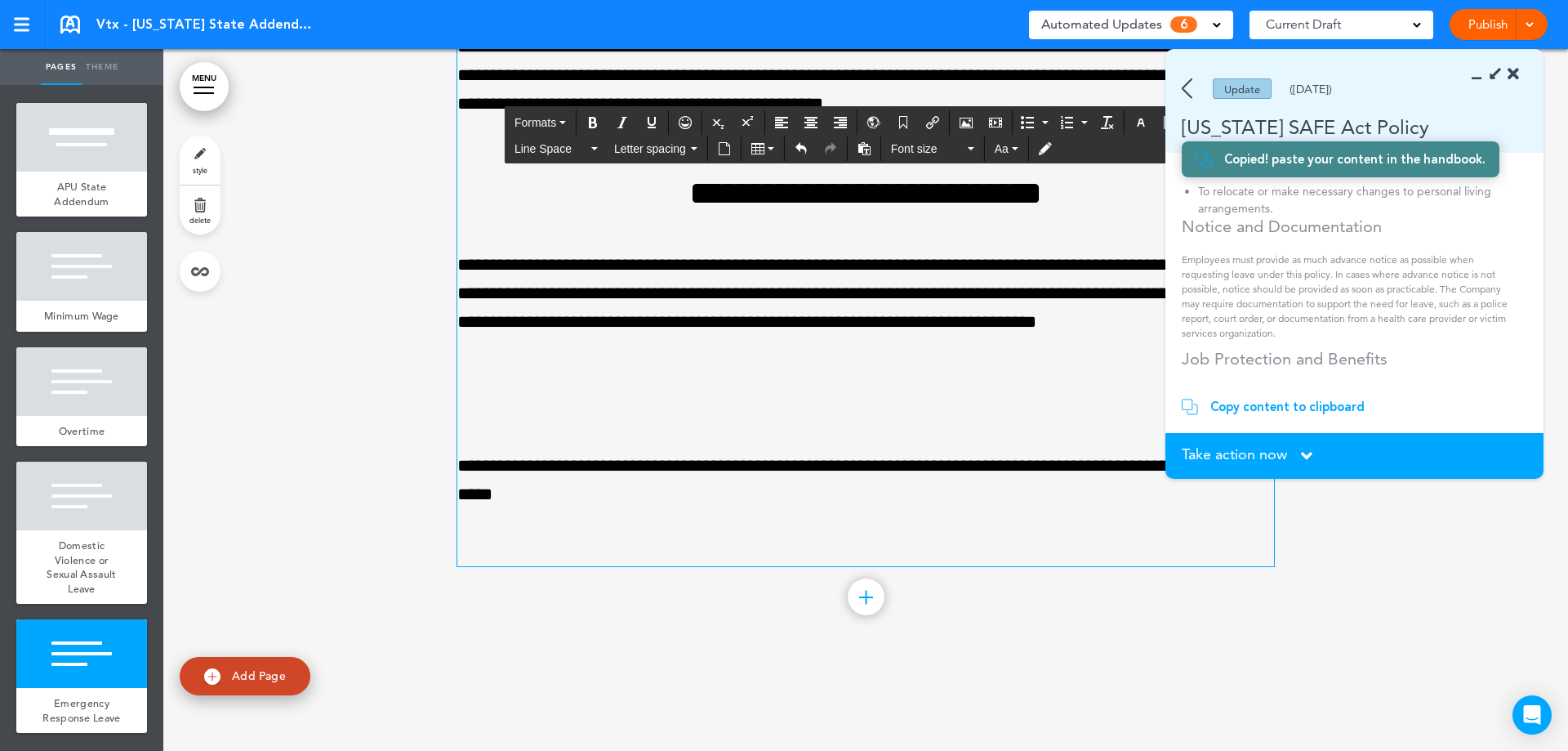
scroll to position [3344, 0]
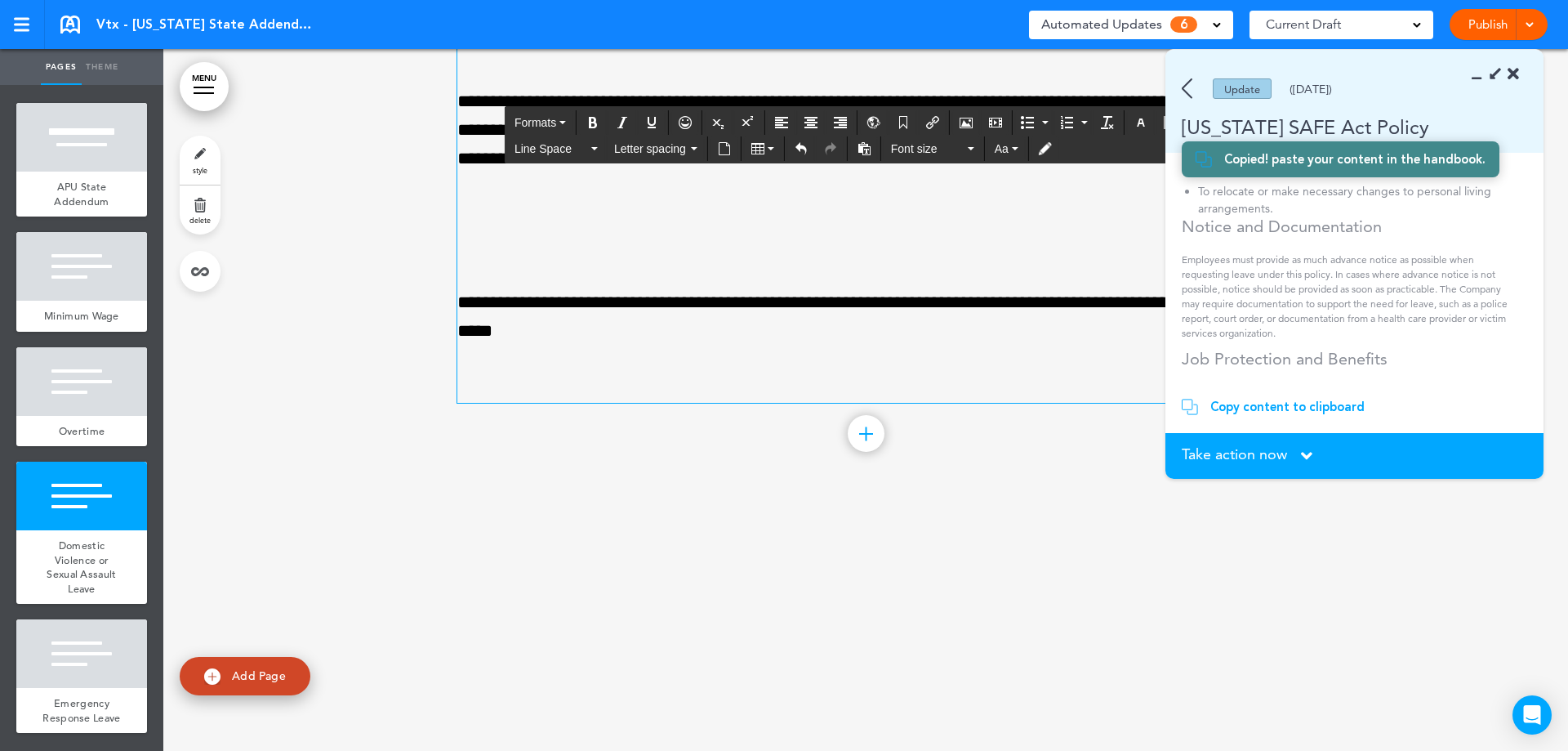
click at [1268, 445] on section "Take action now Click here to change the status What would you like to do? I ha…" at bounding box center [1355, 456] width 378 height 46
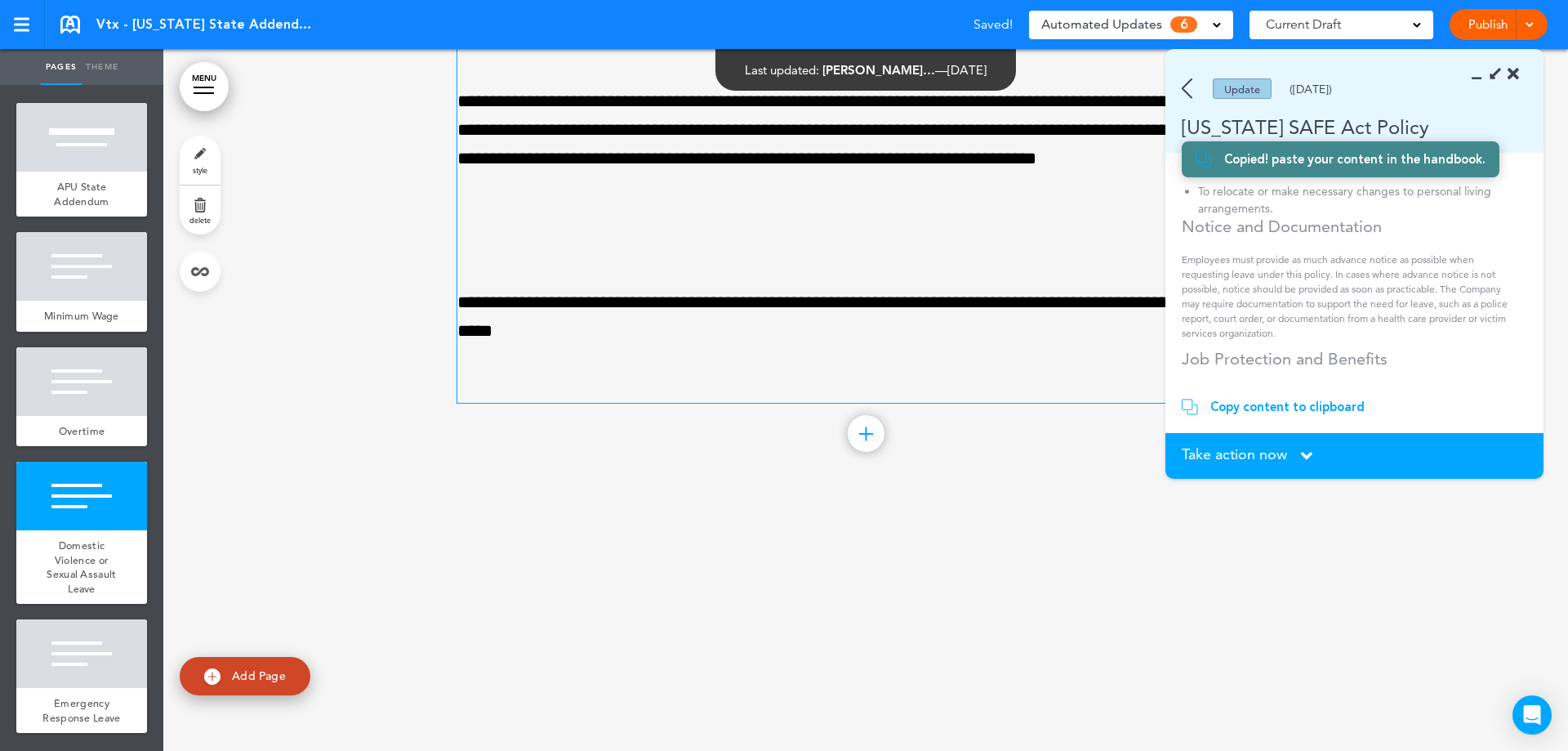
click at [1229, 461] on span "Take action now" at bounding box center [1234, 454] width 106 height 15
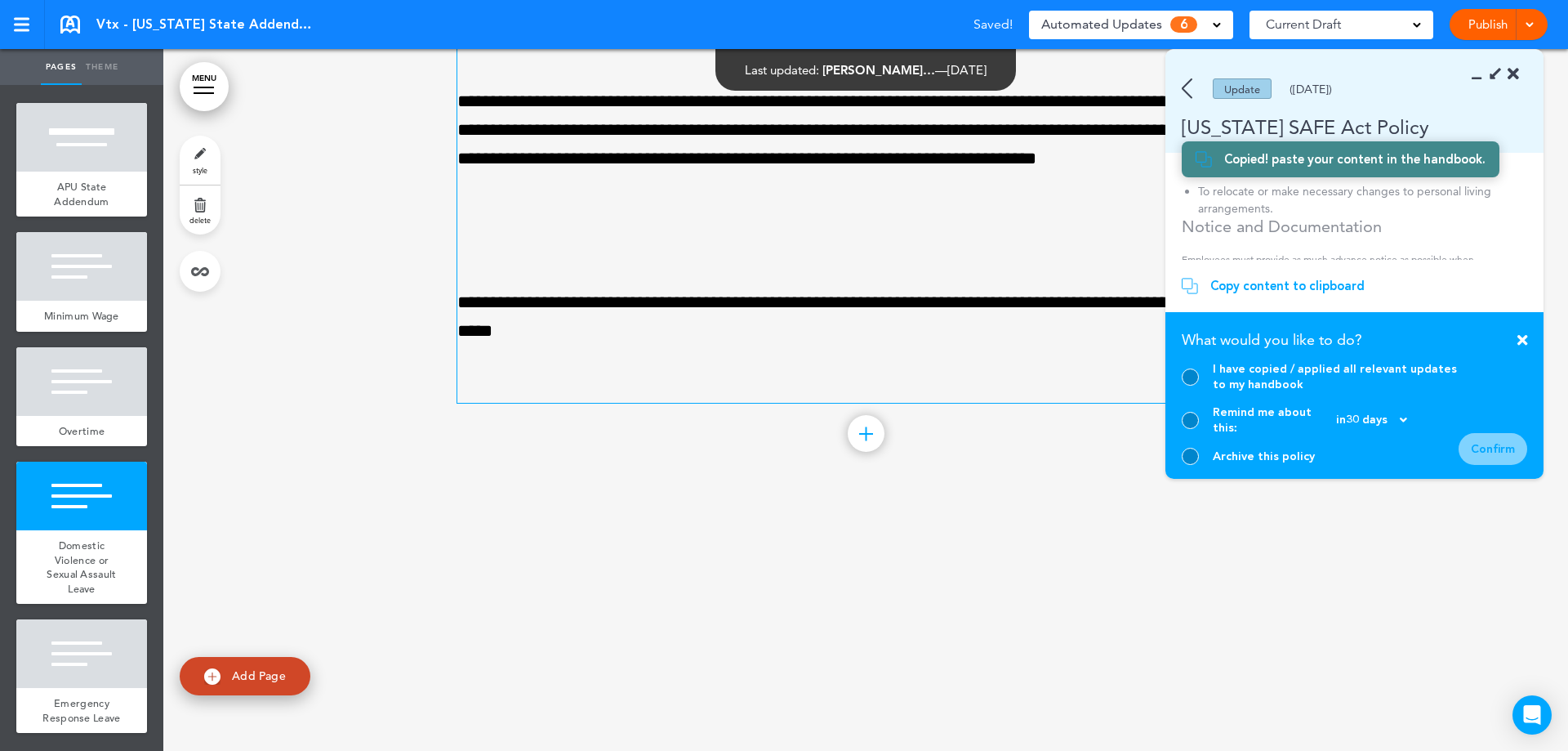
click at [1195, 385] on div at bounding box center [1190, 376] width 17 height 17
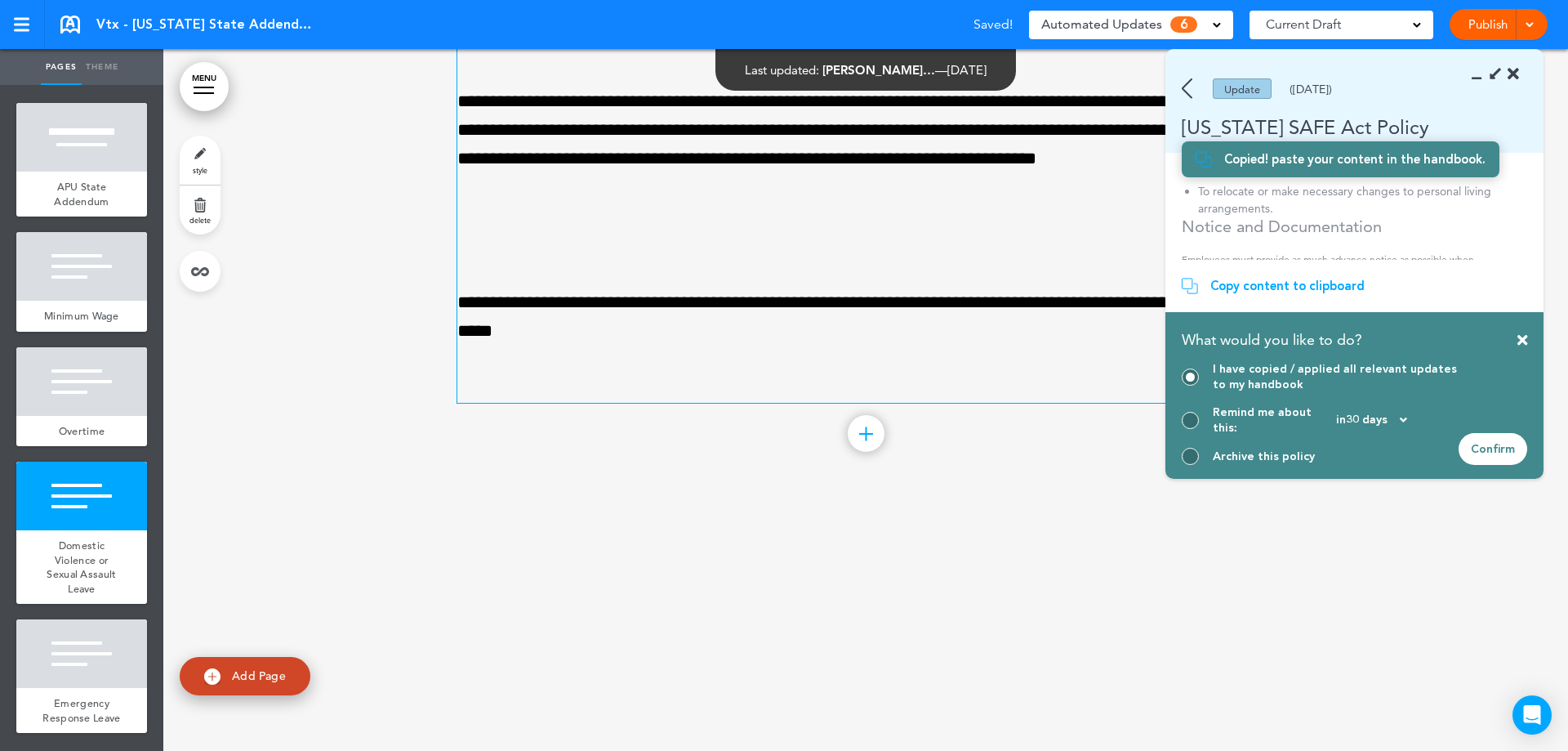
click at [1491, 456] on div "Confirm" at bounding box center [1493, 448] width 69 height 32
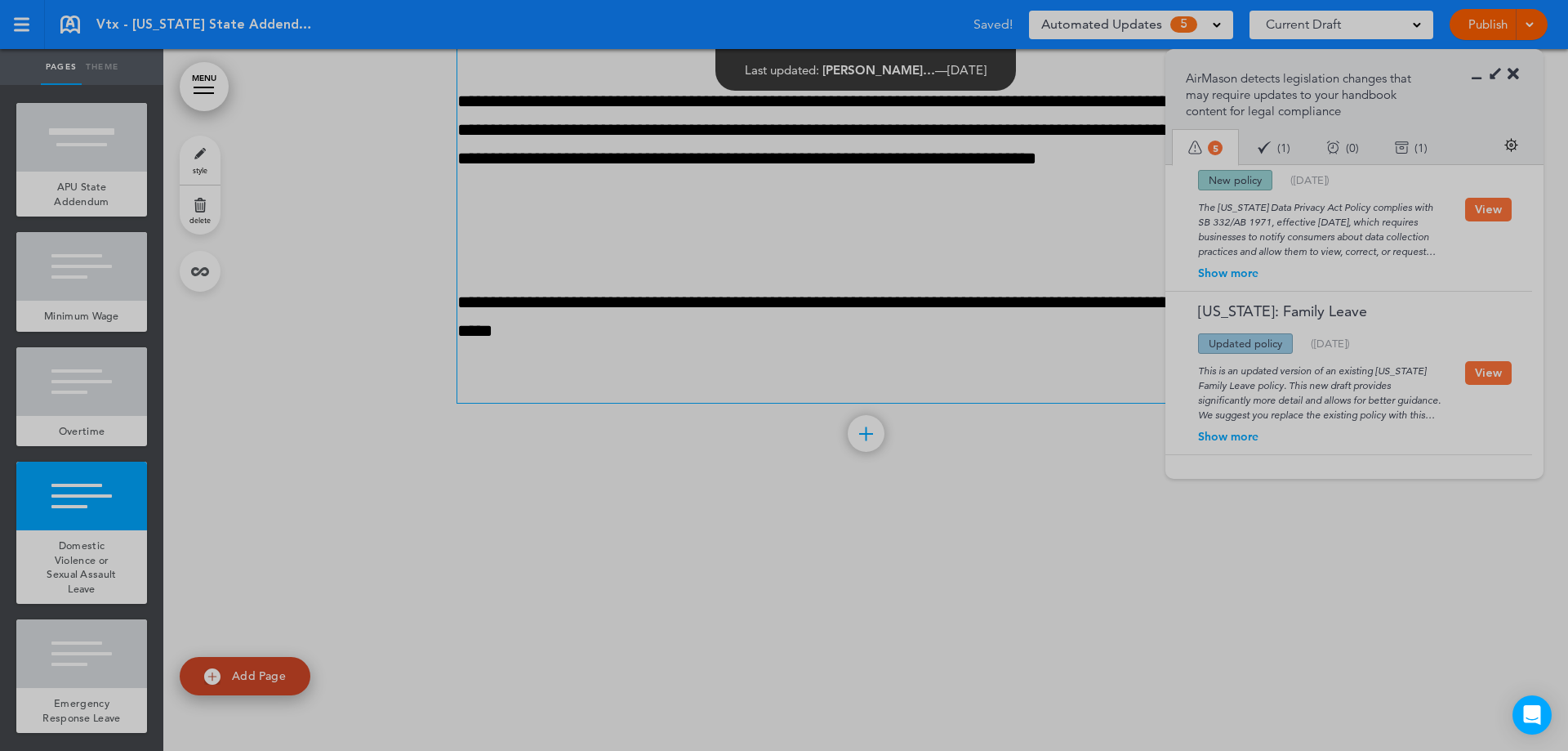
scroll to position [600, 0]
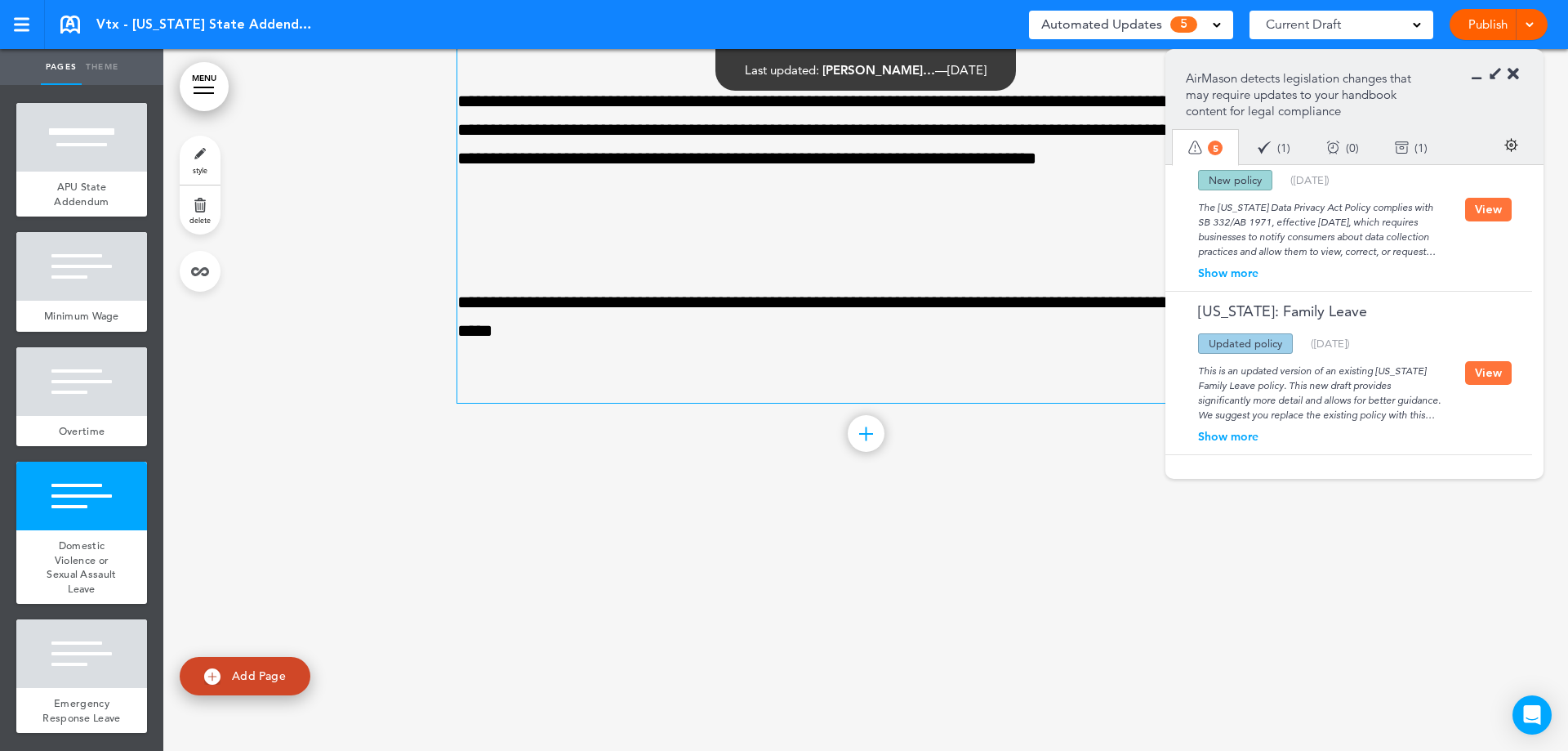
click at [1471, 373] on button "View" at bounding box center [1488, 372] width 47 height 24
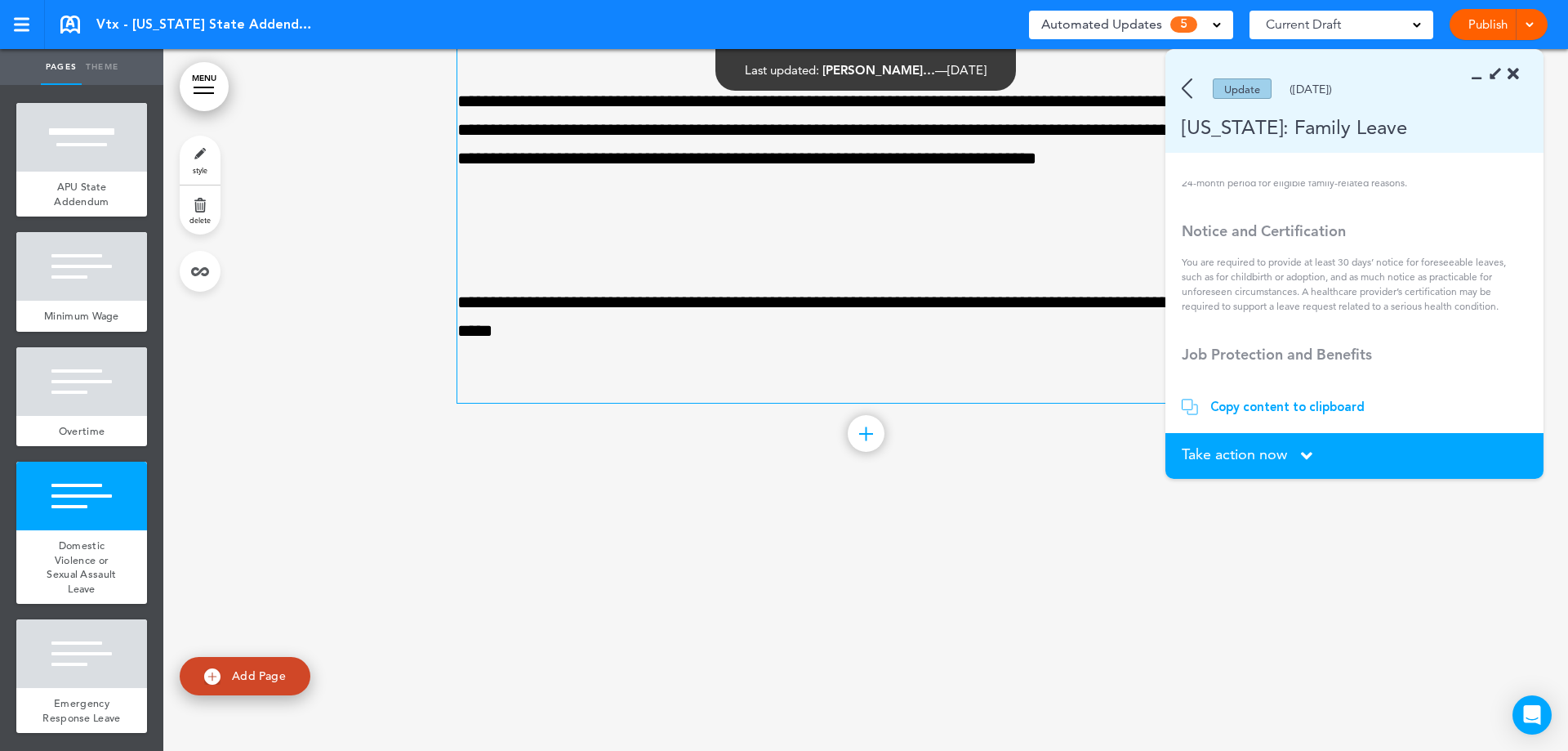
scroll to position [565, 0]
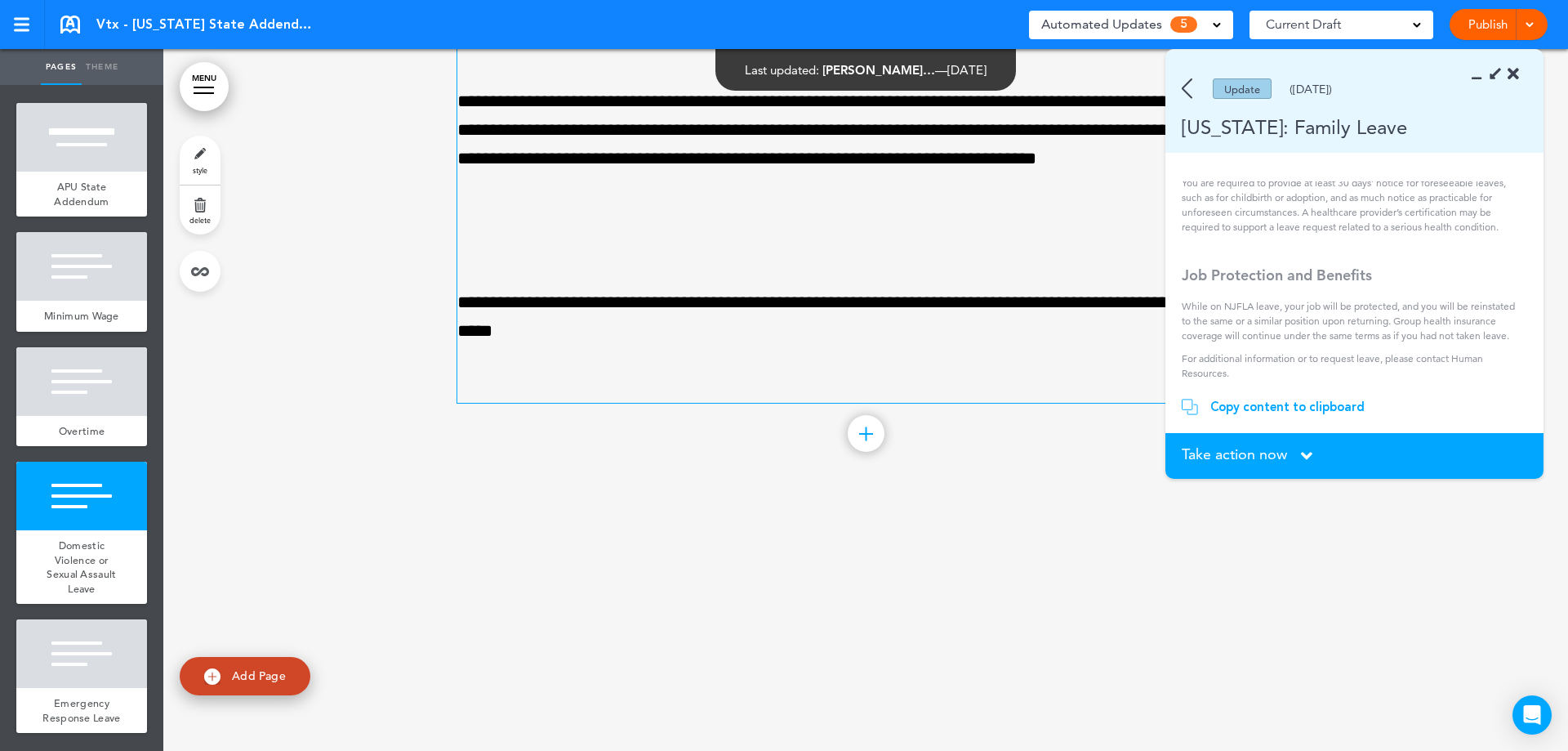
click at [1289, 465] on section "Take action now Click here to change the status What would you like to do? I ha…" at bounding box center [1355, 456] width 378 height 46
click at [1297, 450] on div "Take action now Click here to change the status" at bounding box center [1355, 456] width 345 height 18
click at [1300, 452] on div "Take action now Click here to change the status" at bounding box center [1355, 456] width 345 height 18
click at [1261, 407] on div "Copy content to clipboard" at bounding box center [1287, 407] width 155 height 16
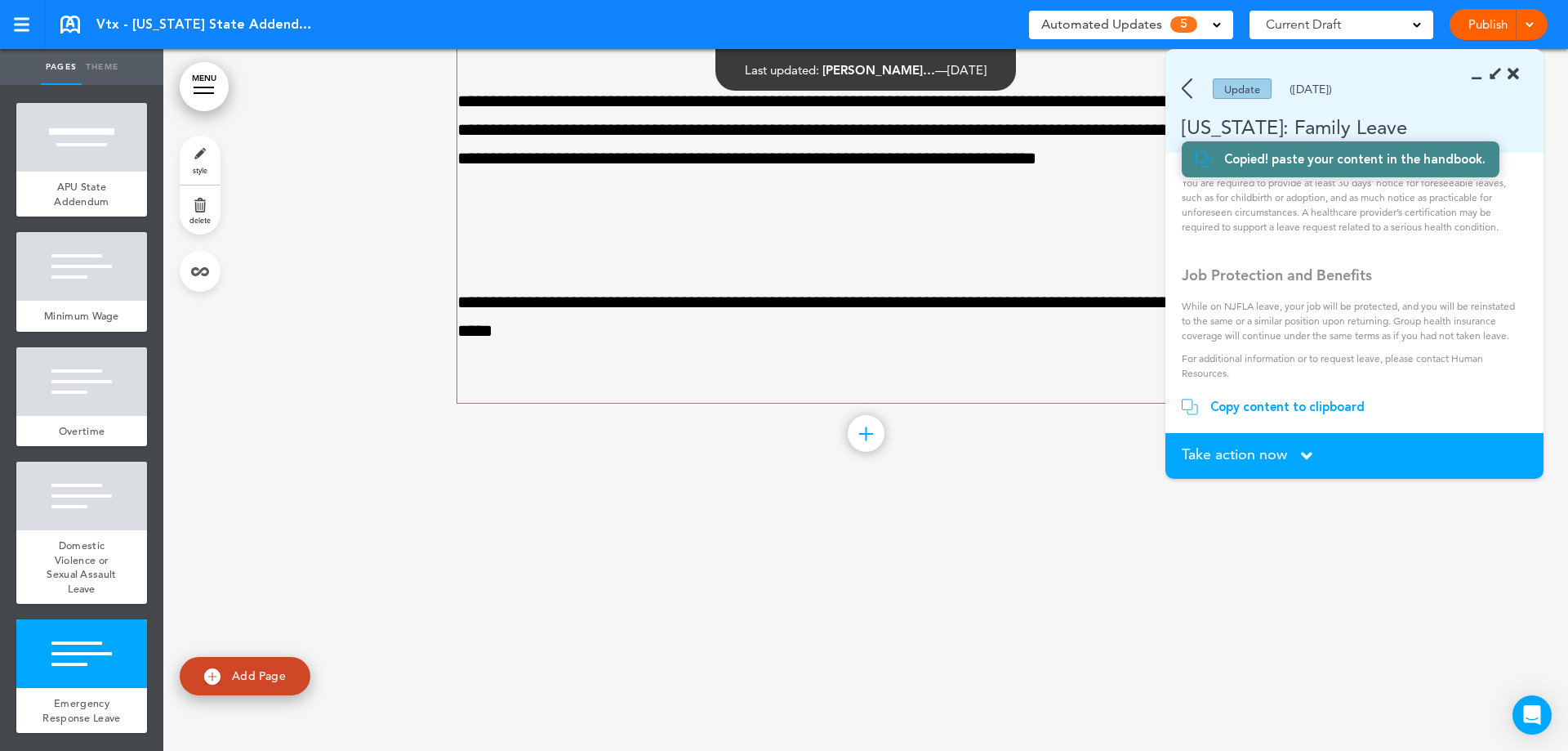
click at [255, 672] on span "Add Page" at bounding box center [259, 676] width 54 height 15
type input "********"
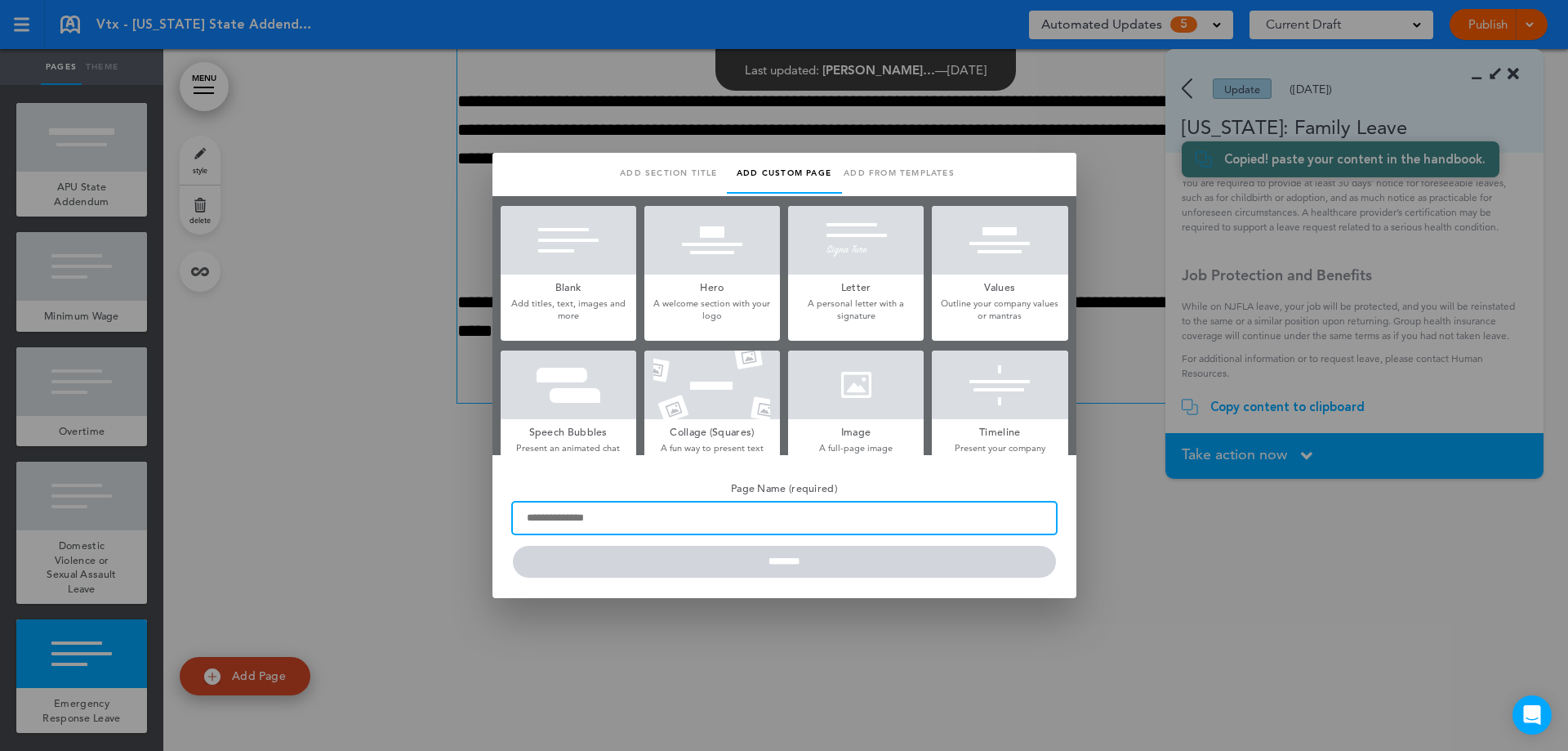
click at [690, 531] on input "Page Name (required)" at bounding box center [784, 518] width 543 height 31
type input "**********"
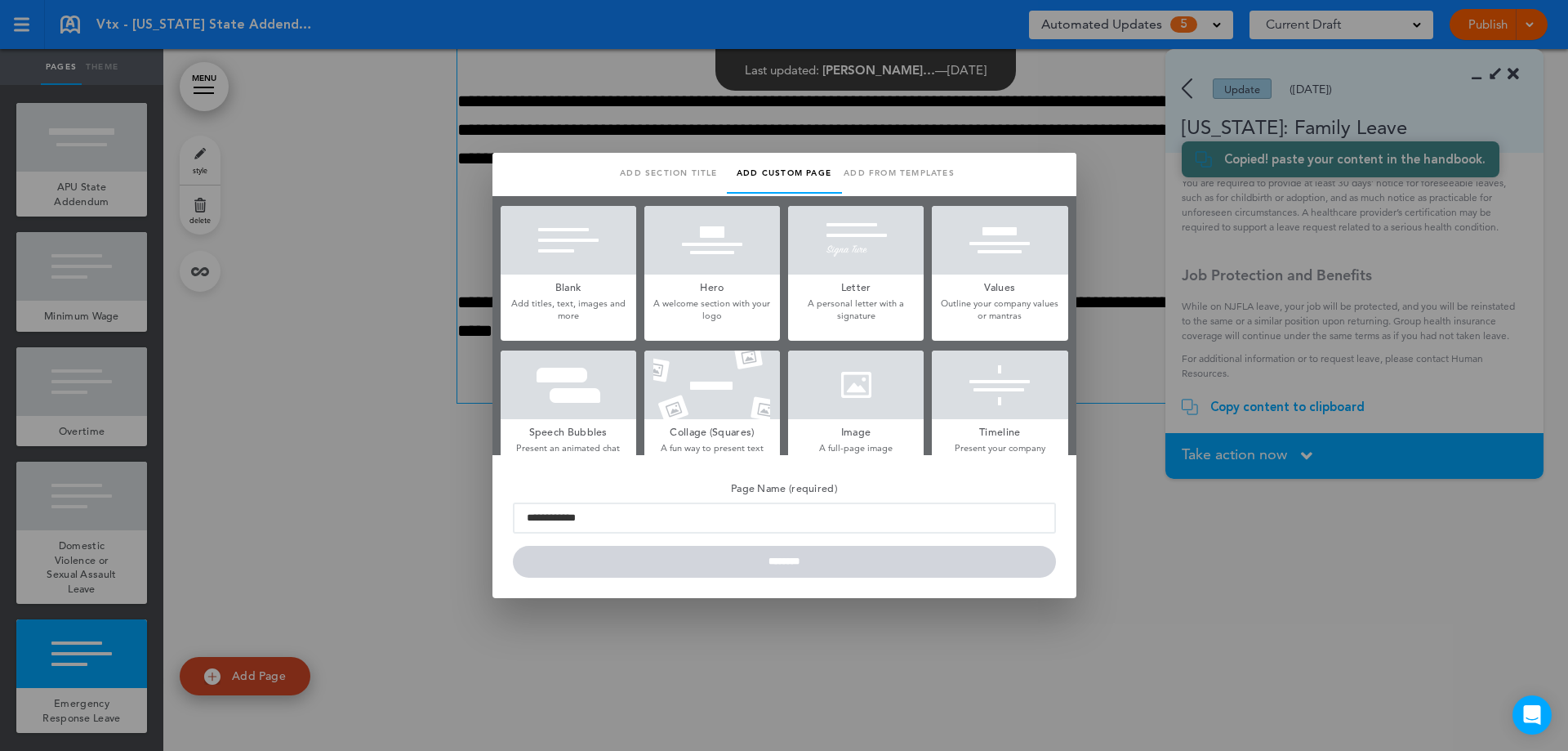
click at [568, 242] on div at bounding box center [568, 241] width 136 height 69
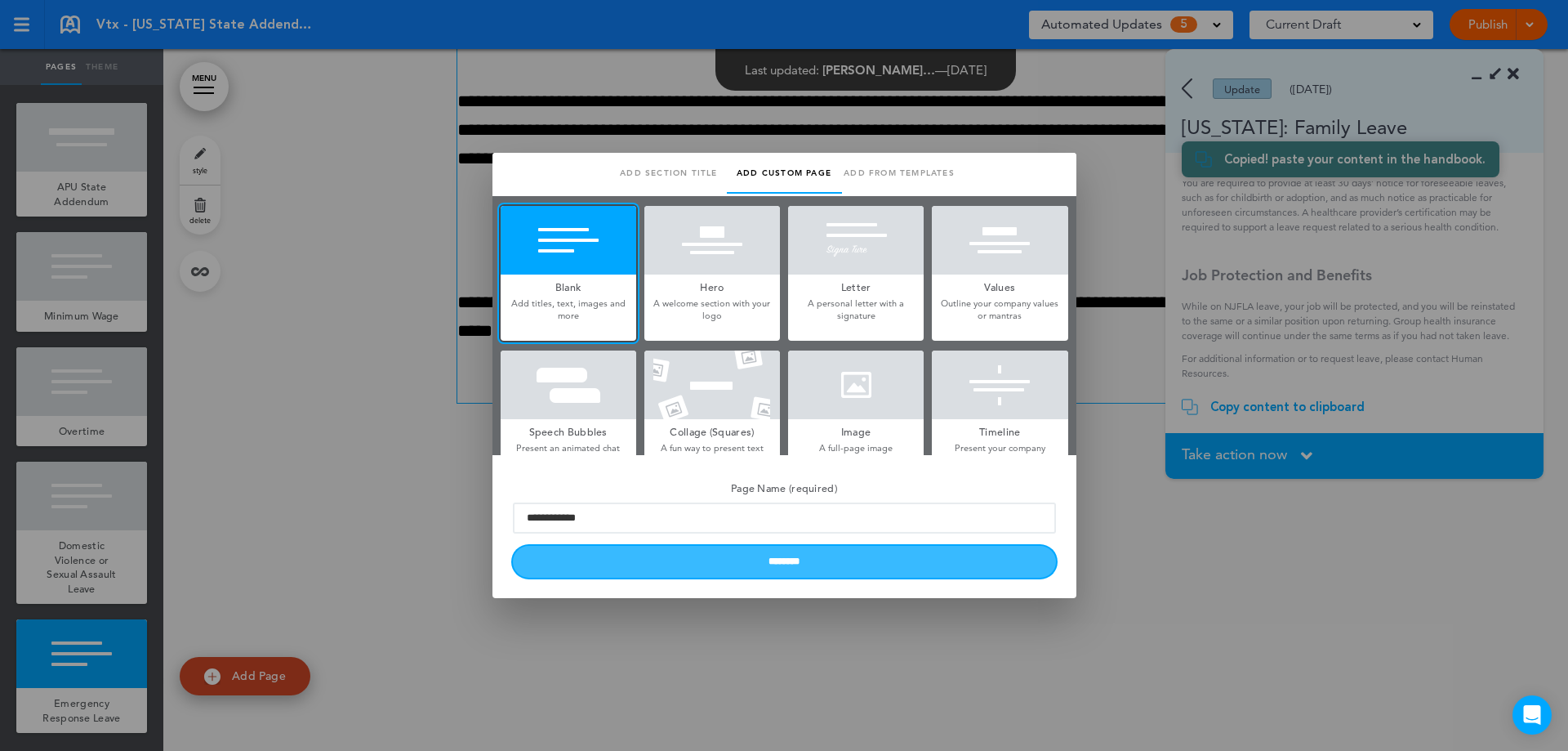
click at [812, 564] on input "********" at bounding box center [784, 561] width 543 height 32
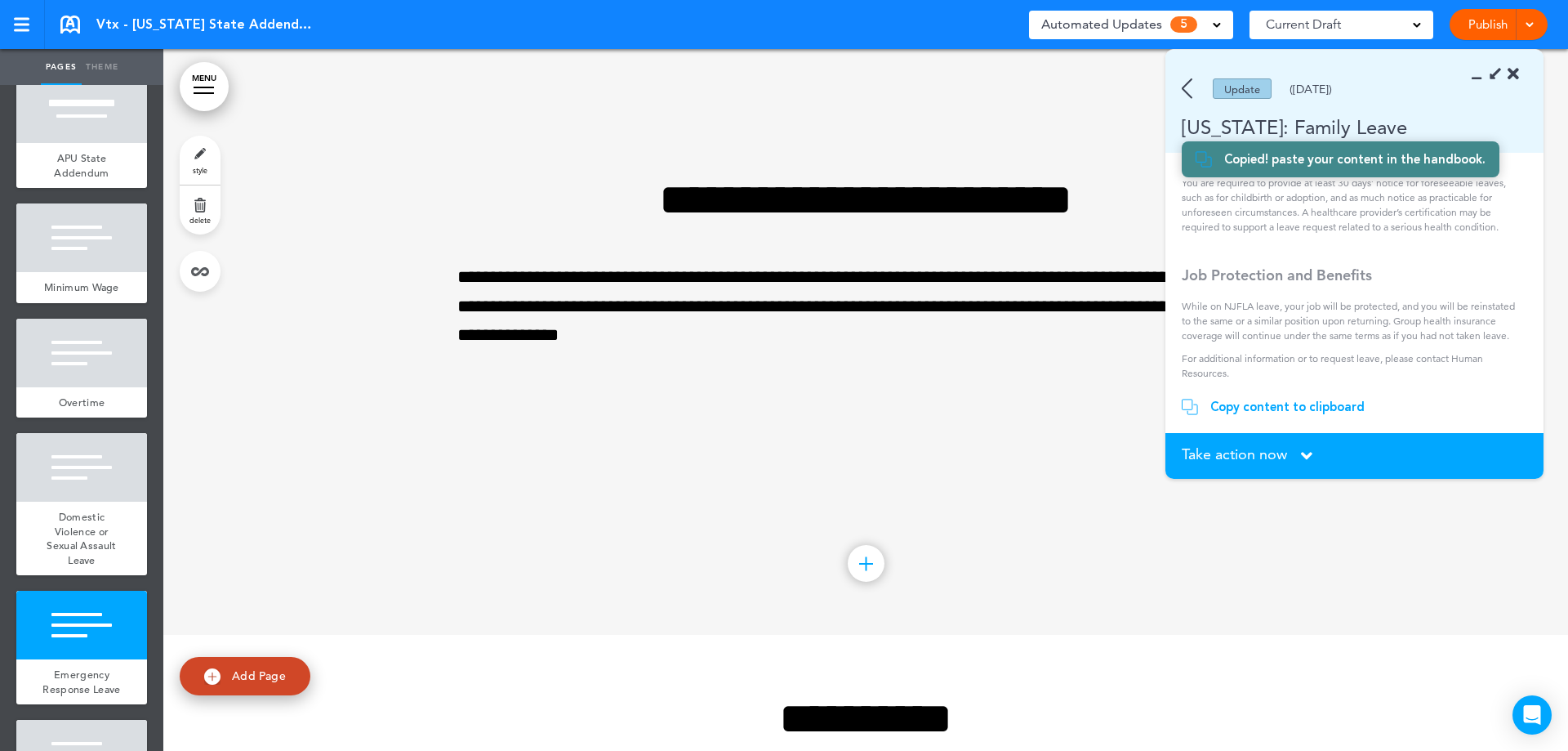
scroll to position [4242, 0]
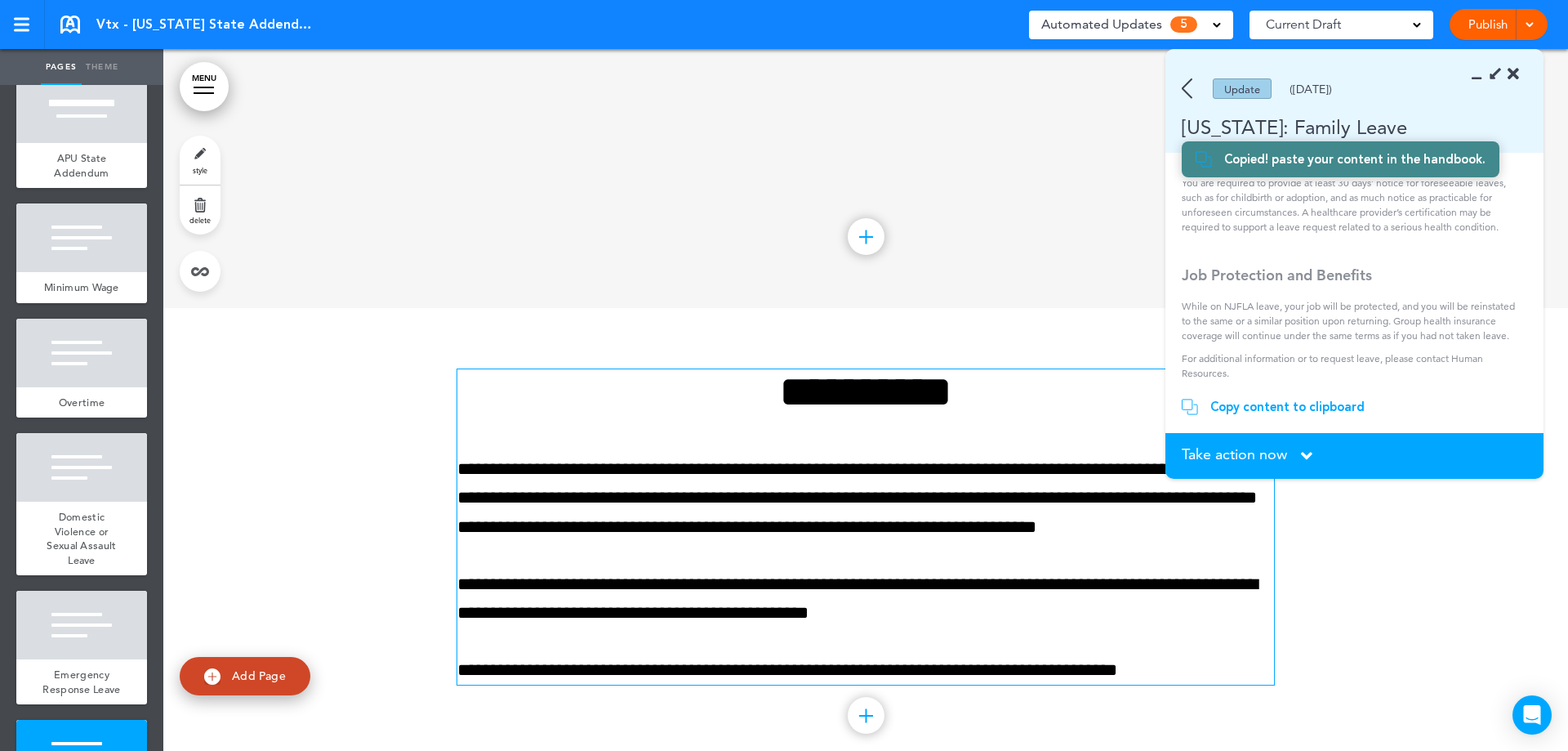
click at [851, 422] on div "**********" at bounding box center [865, 526] width 817 height 315
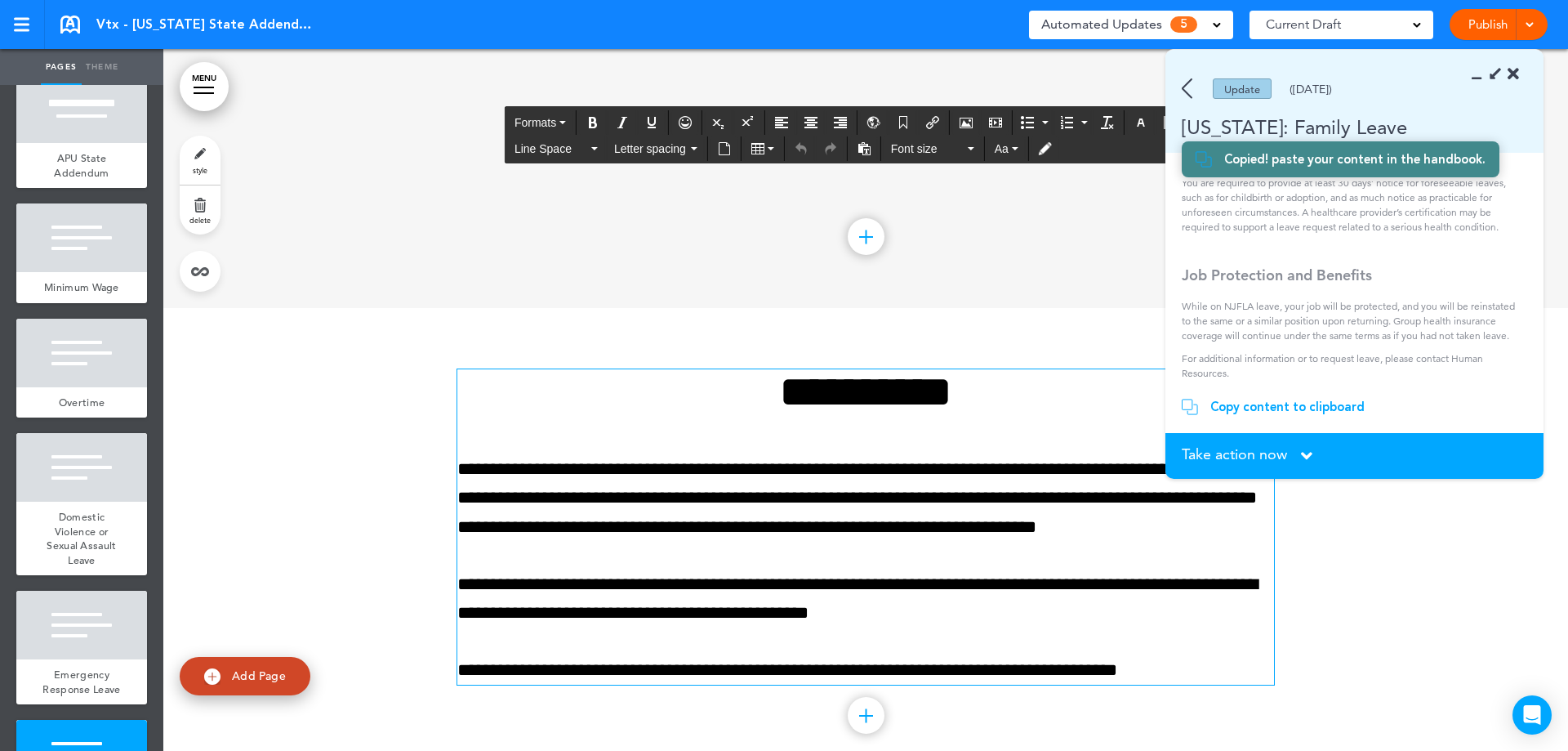
click at [838, 399] on h1 "**********" at bounding box center [865, 391] width 817 height 45
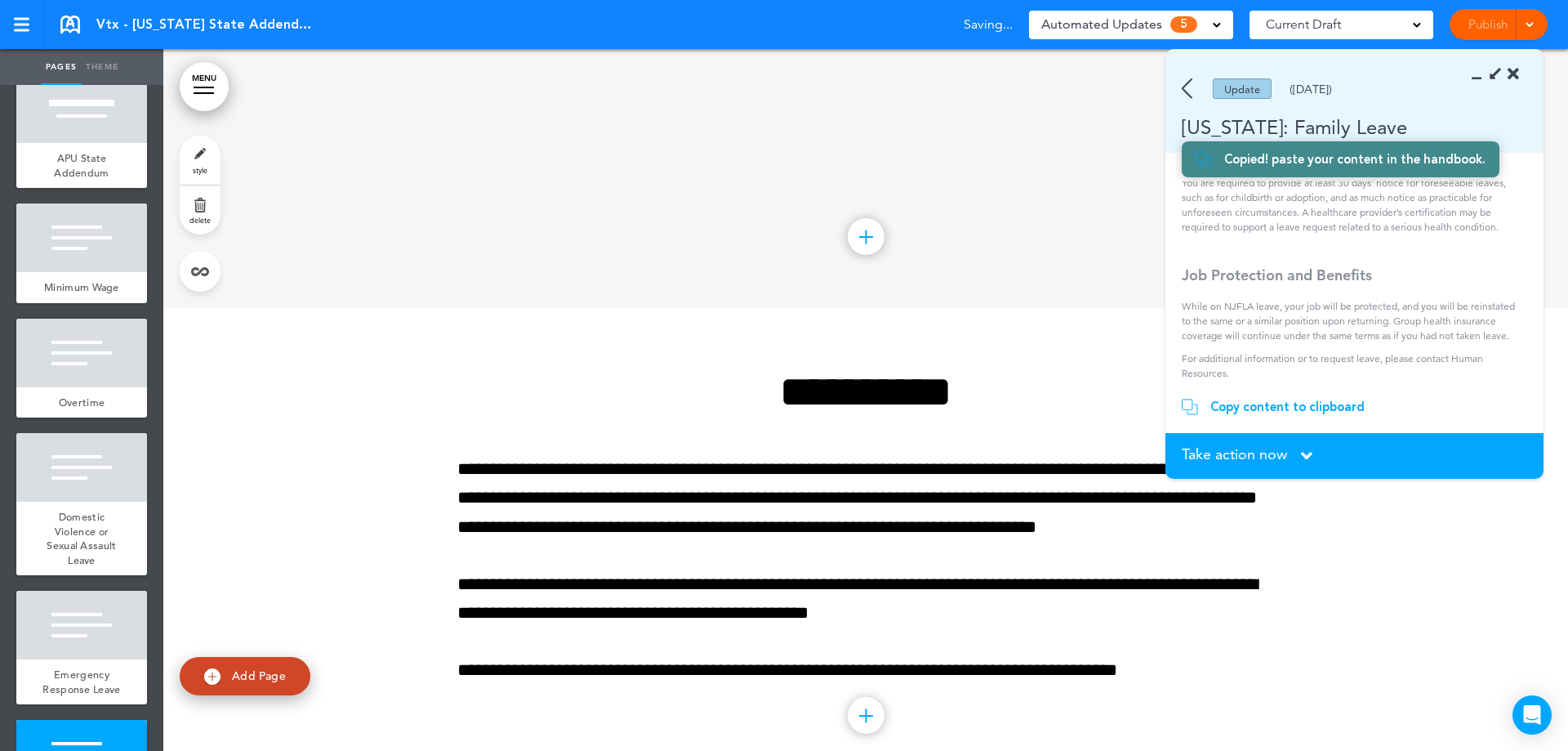
click at [1306, 404] on div "Copy content to clipboard" at bounding box center [1287, 407] width 155 height 16
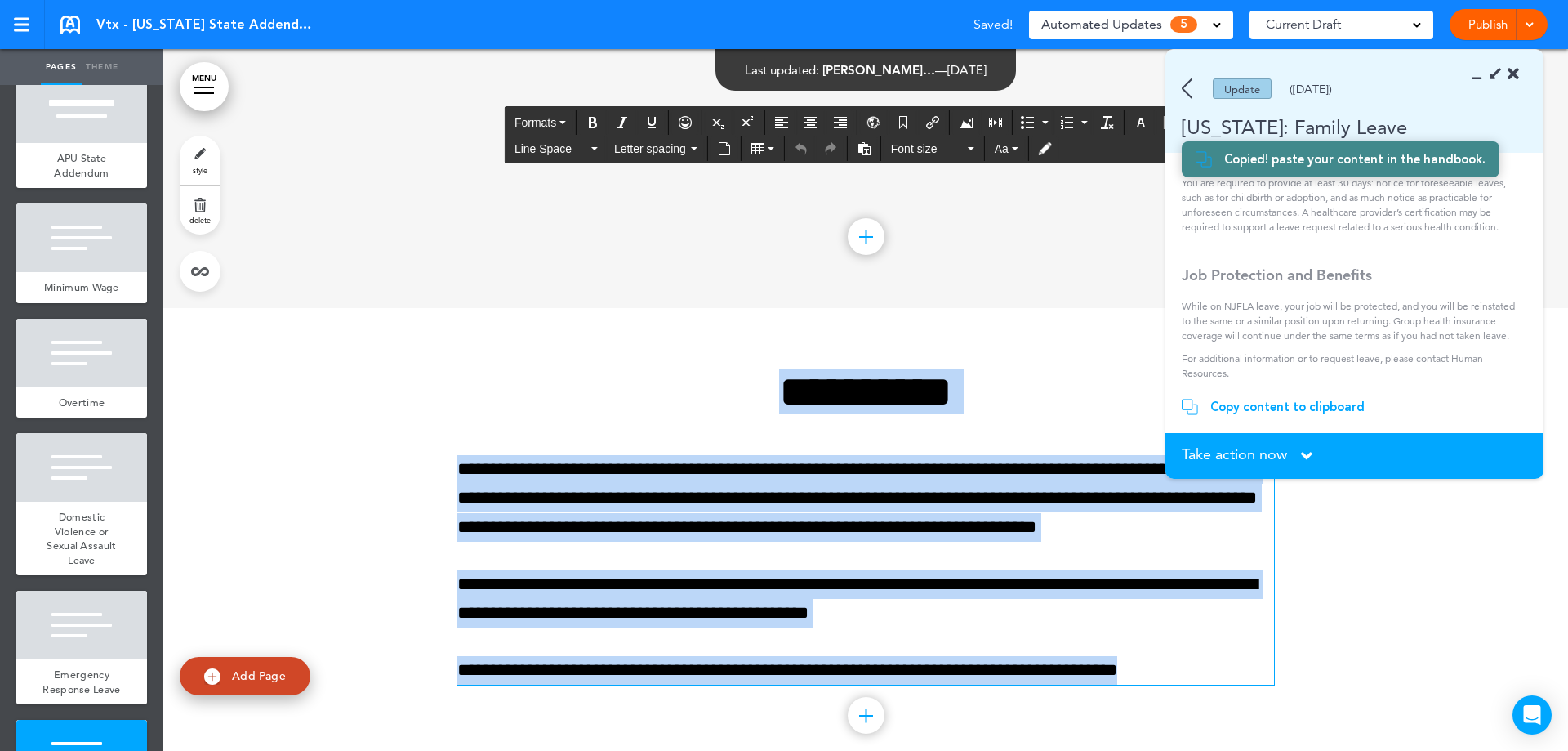
scroll to position [4278, 0]
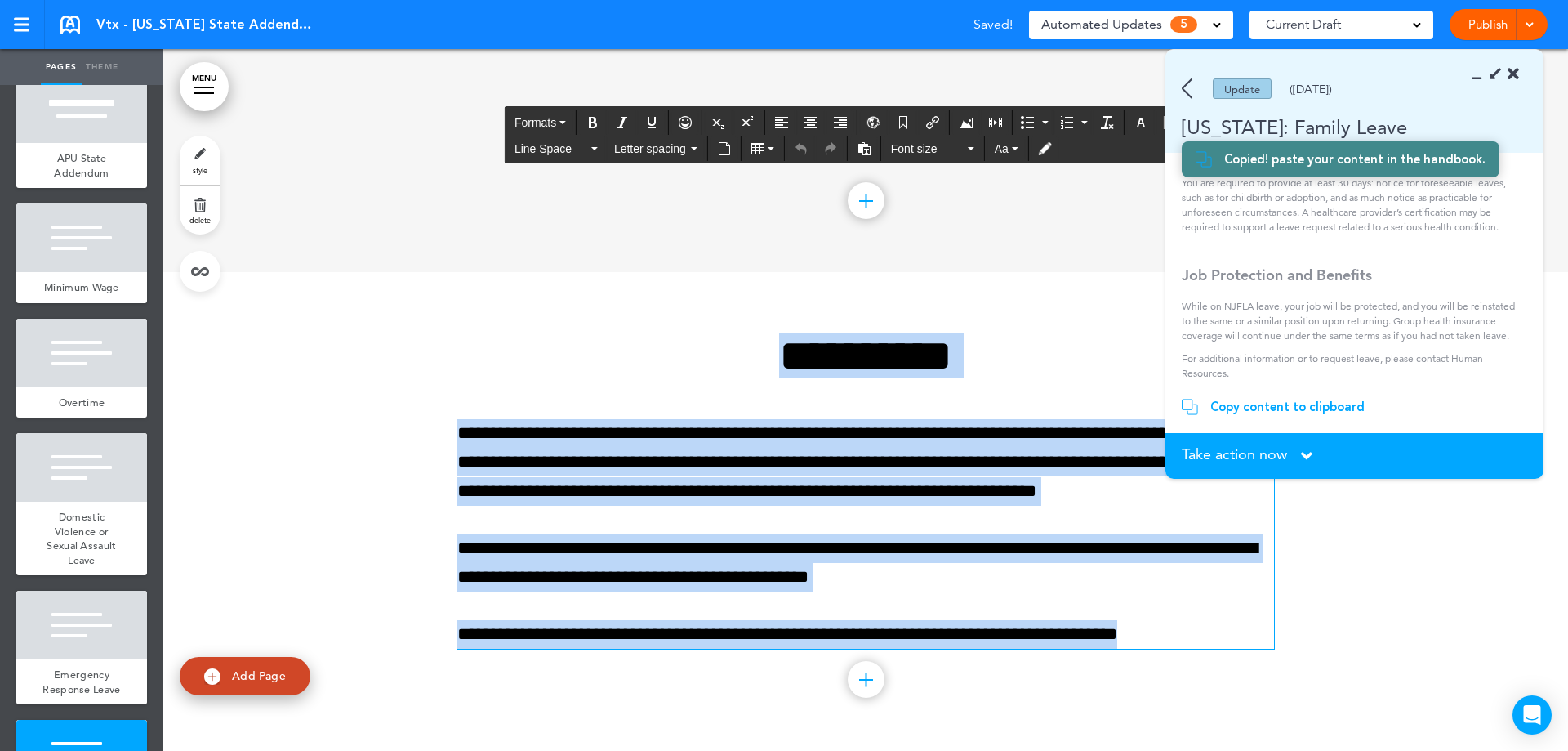
drag, startPoint x: 747, startPoint y: 391, endPoint x: 1237, endPoint y: 624, distance: 542.6
click at [1237, 624] on div "**********" at bounding box center [865, 490] width 817 height 315
paste div
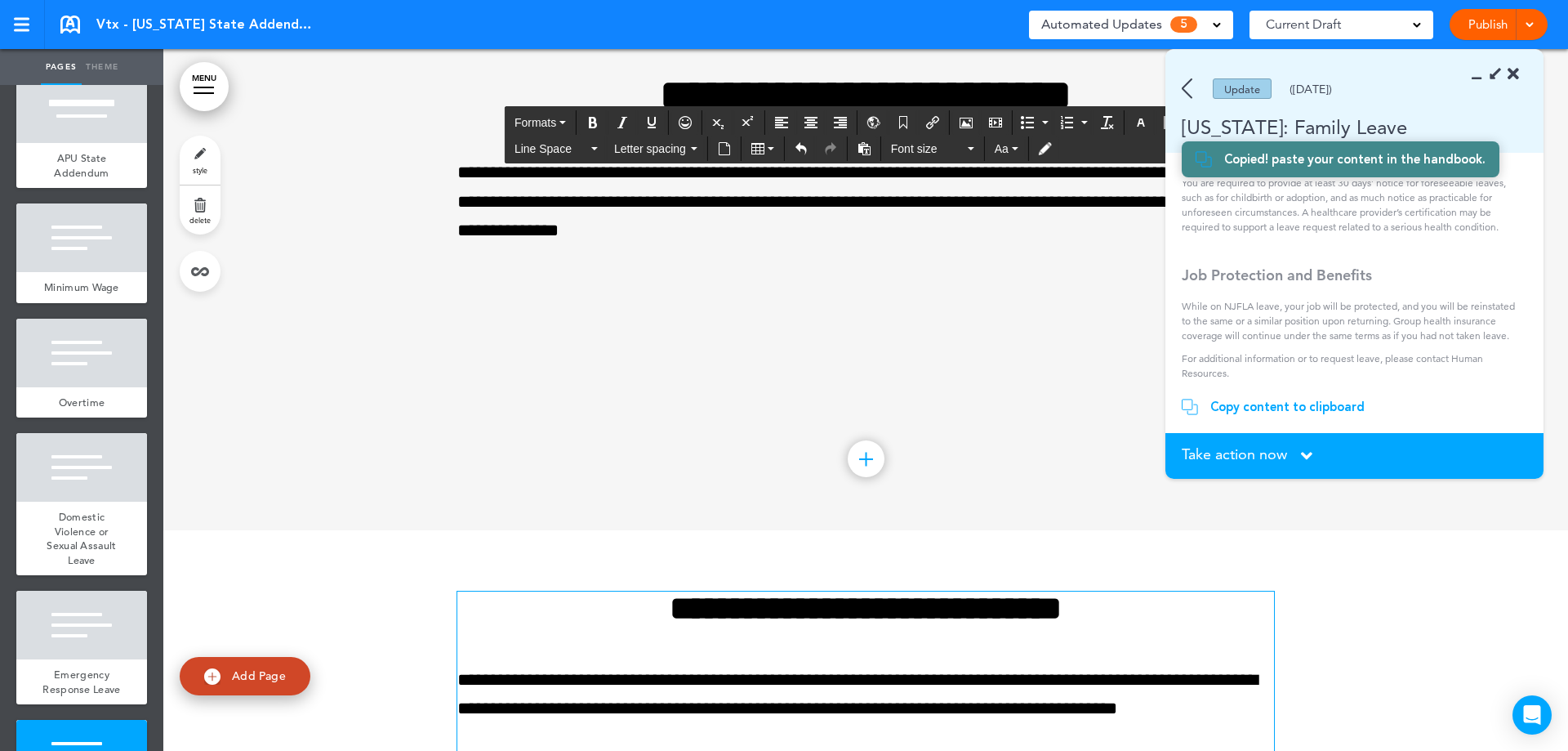
scroll to position [3693, 0]
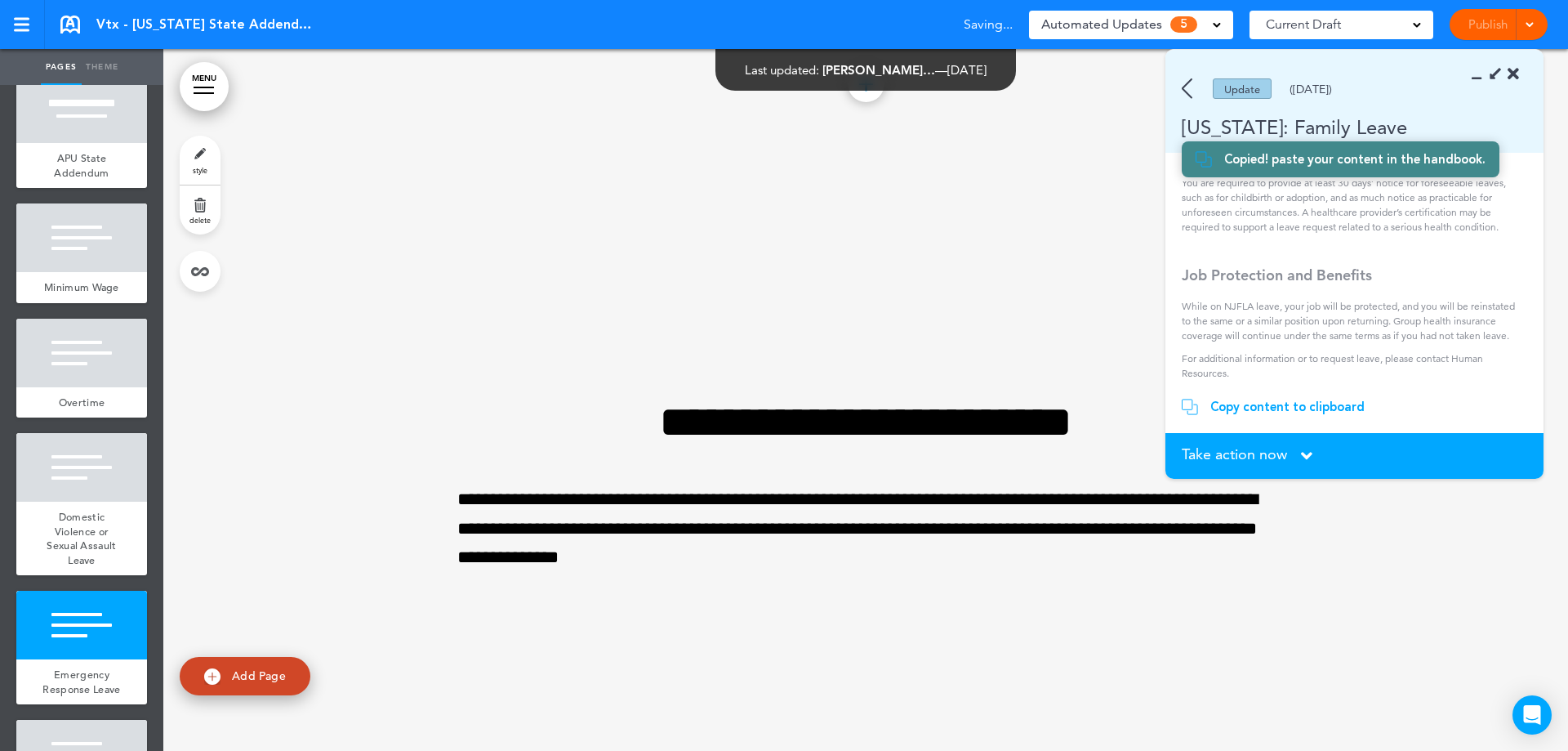
click at [1265, 461] on span "Take action now" at bounding box center [1234, 454] width 106 height 15
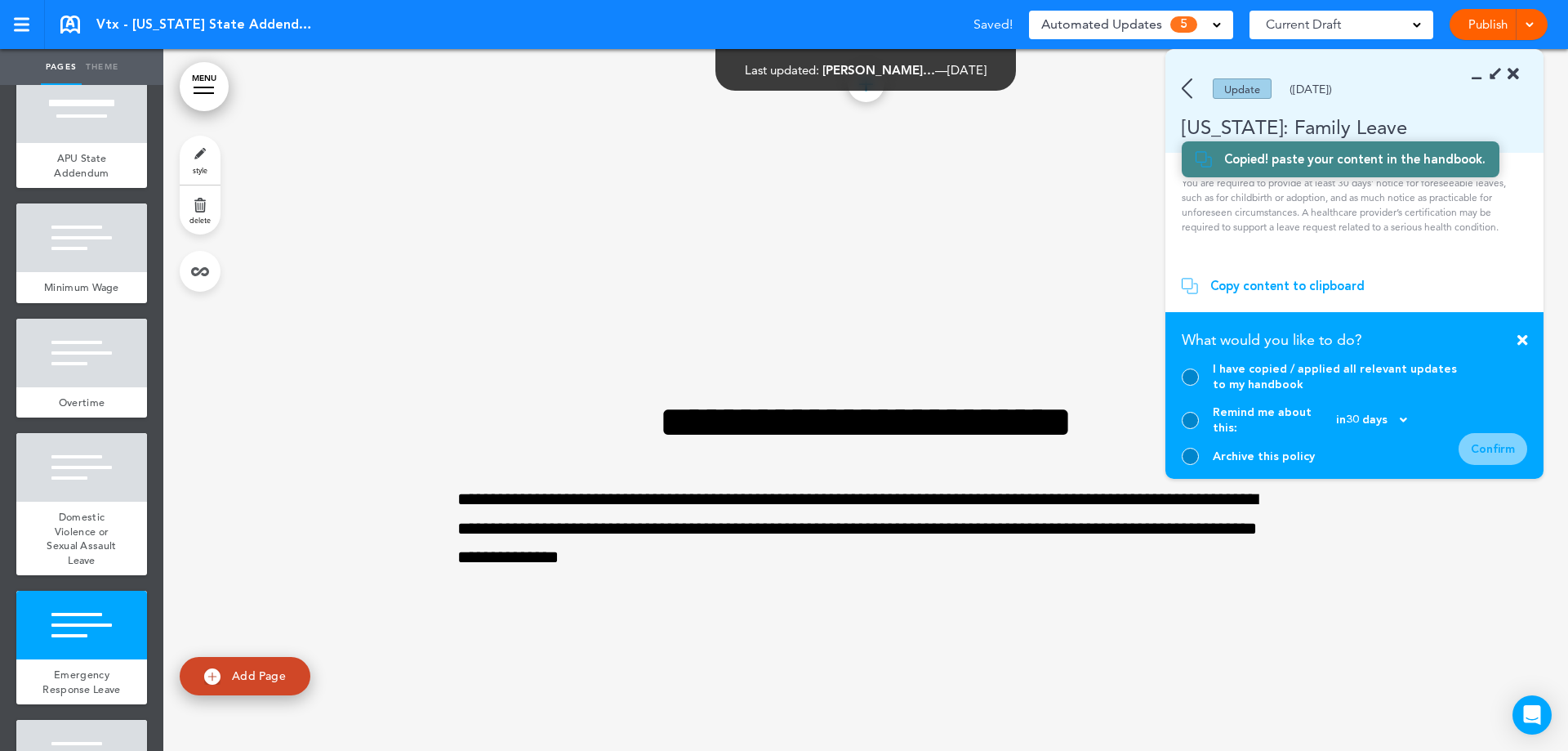
click at [1175, 385] on section "Take action now Click here to change the status What would you like to do? I ha…" at bounding box center [1355, 395] width 378 height 167
click at [1190, 385] on div at bounding box center [1190, 376] width 17 height 17
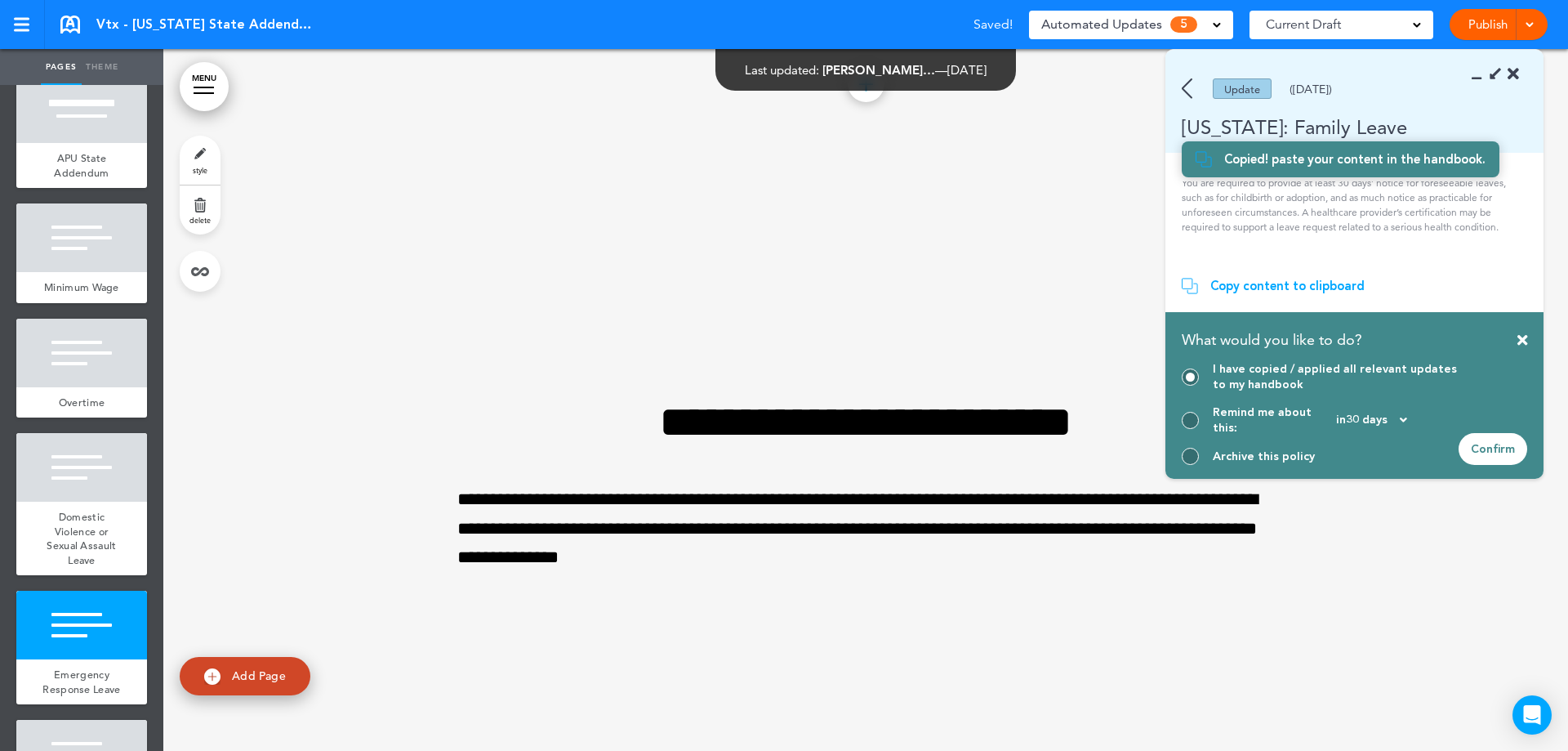
click at [1494, 442] on div "Confirm" at bounding box center [1493, 448] width 69 height 32
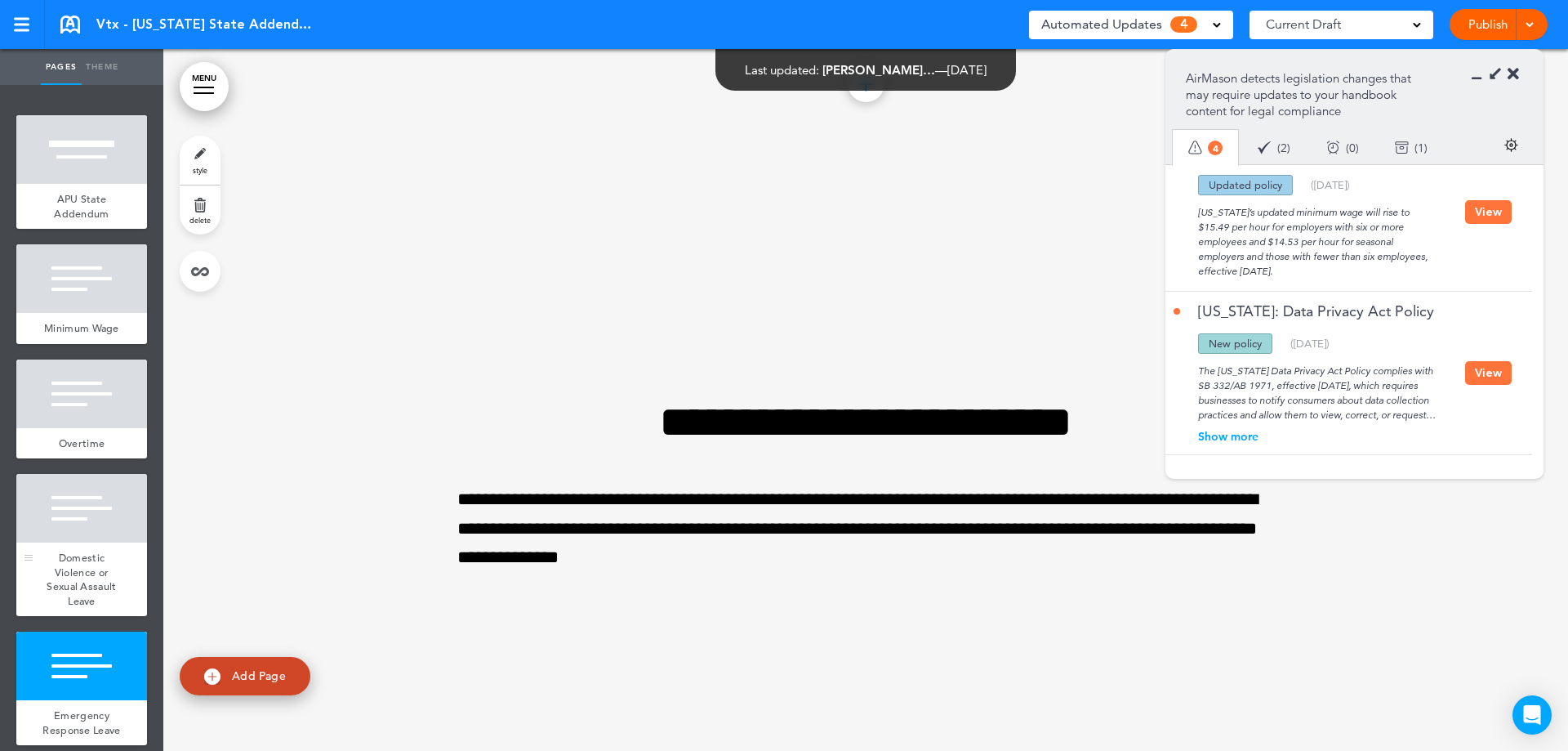
scroll to position [156, 0]
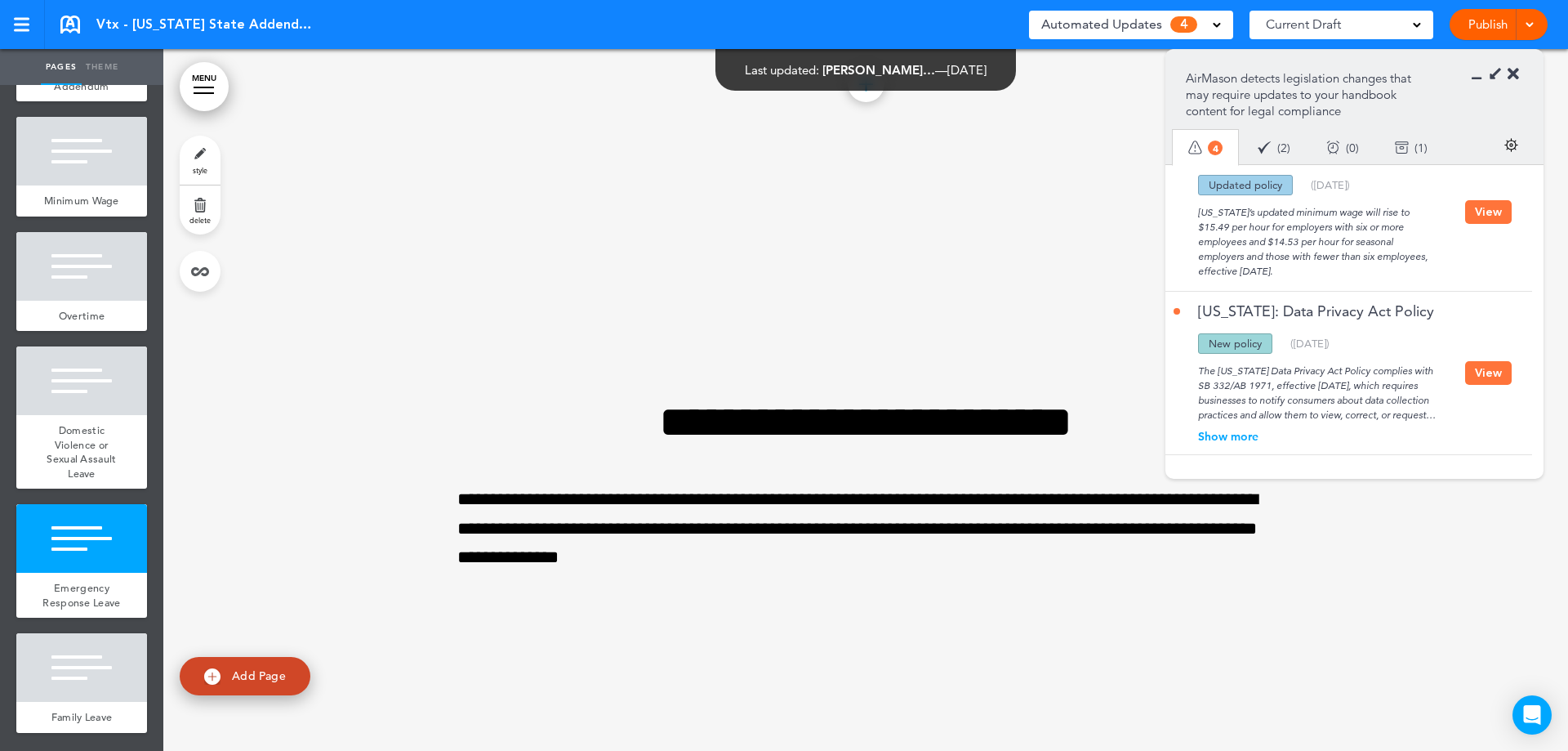
click at [1229, 434] on div "Show more" at bounding box center [1319, 436] width 291 height 11
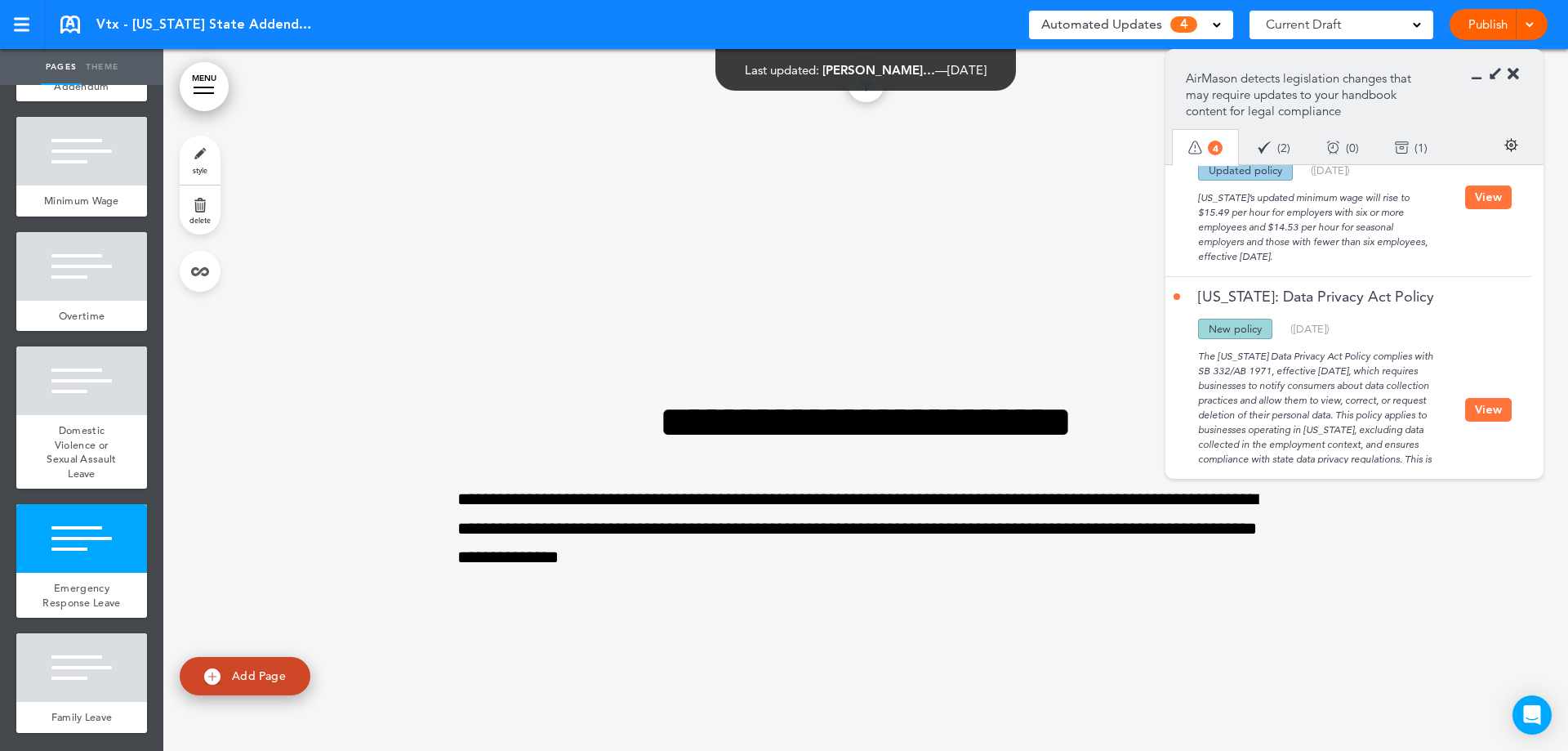
scroll to position [540, 0]
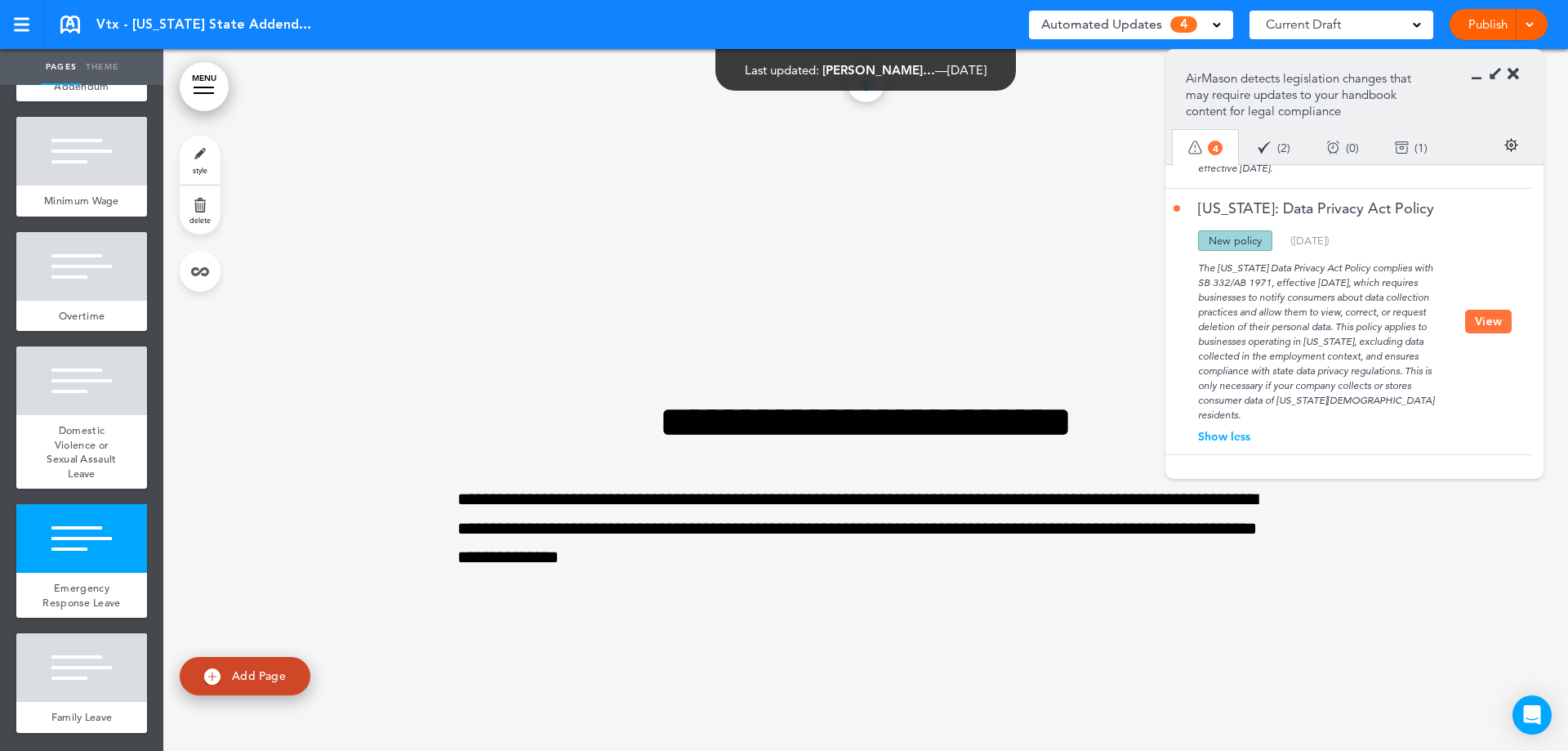
click at [1468, 312] on button "View" at bounding box center [1488, 321] width 47 height 24
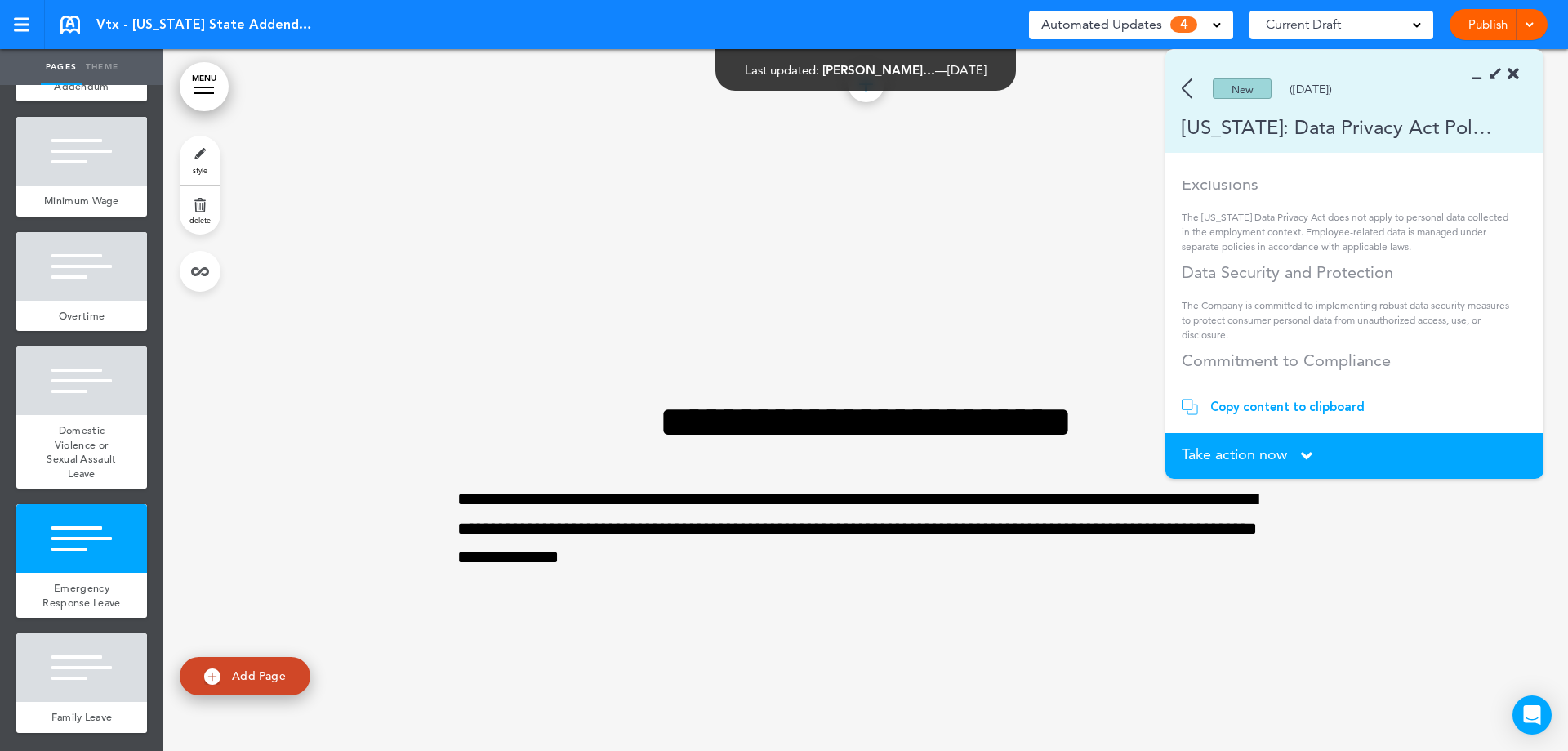
click at [1265, 455] on span "Take action now" at bounding box center [1234, 454] width 106 height 15
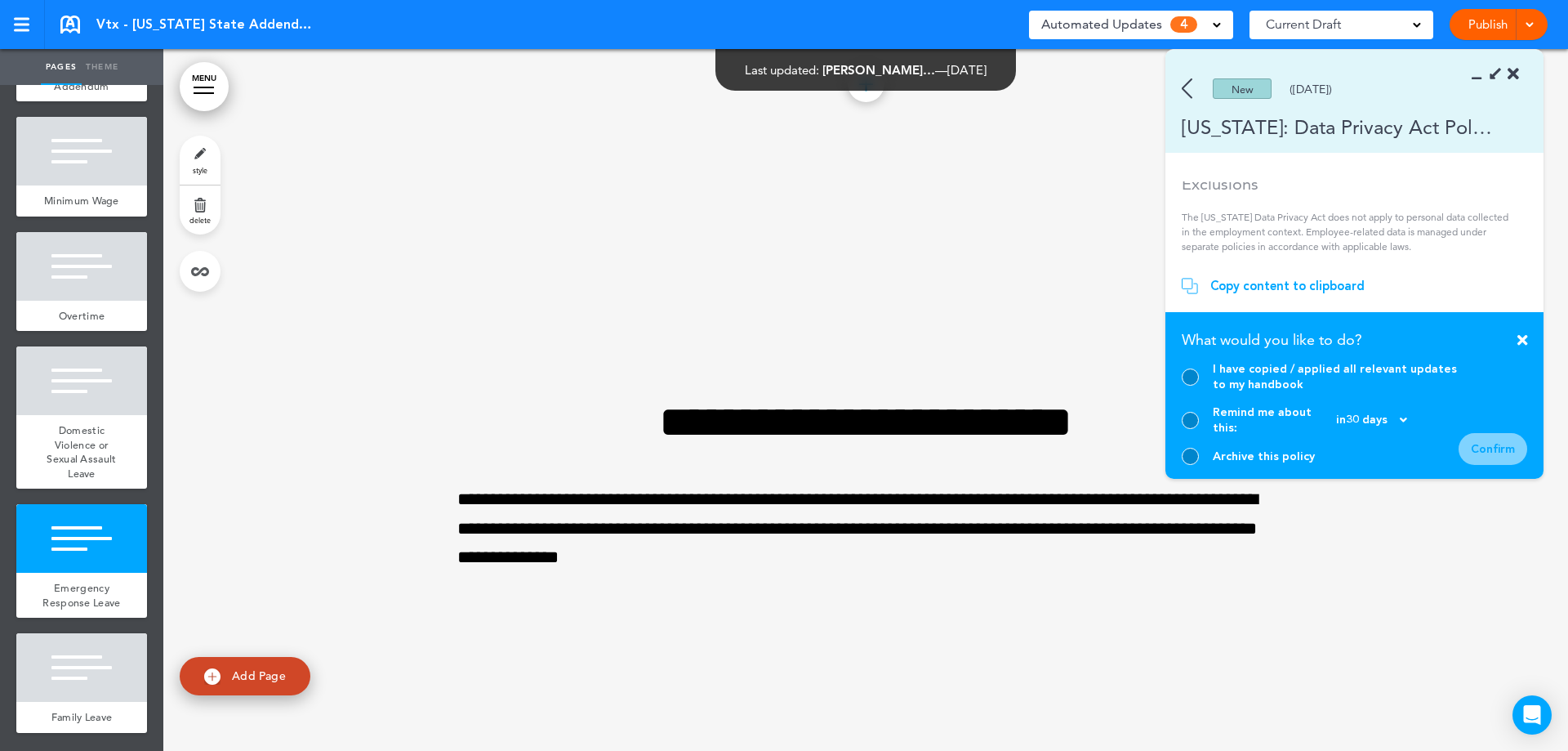
click at [1192, 459] on div at bounding box center [1190, 456] width 17 height 17
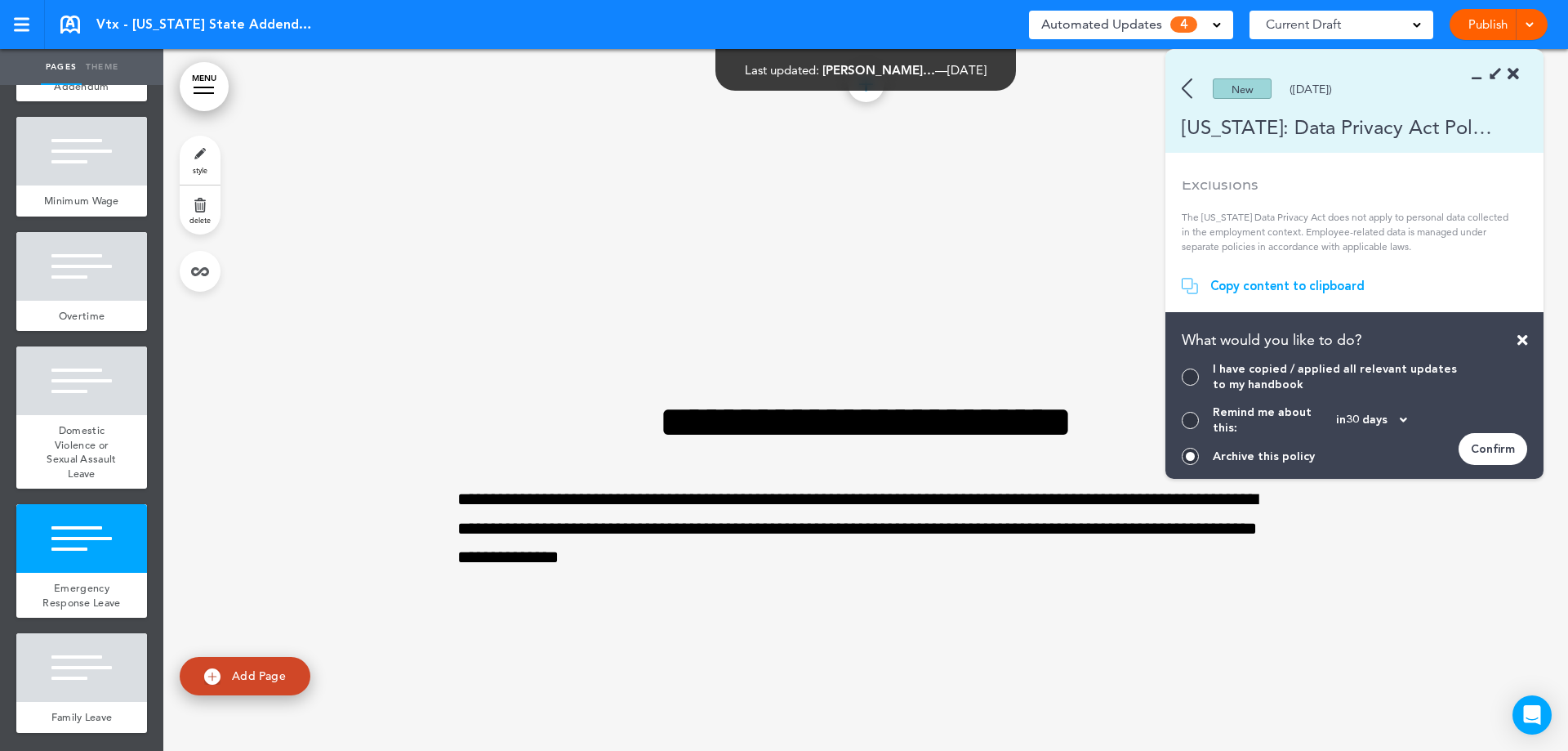
click at [1527, 434] on section "Take action now Click here to change the status What would you like to do? I ha…" at bounding box center [1355, 395] width 378 height 167
click at [1501, 452] on div "Confirm" at bounding box center [1493, 448] width 69 height 32
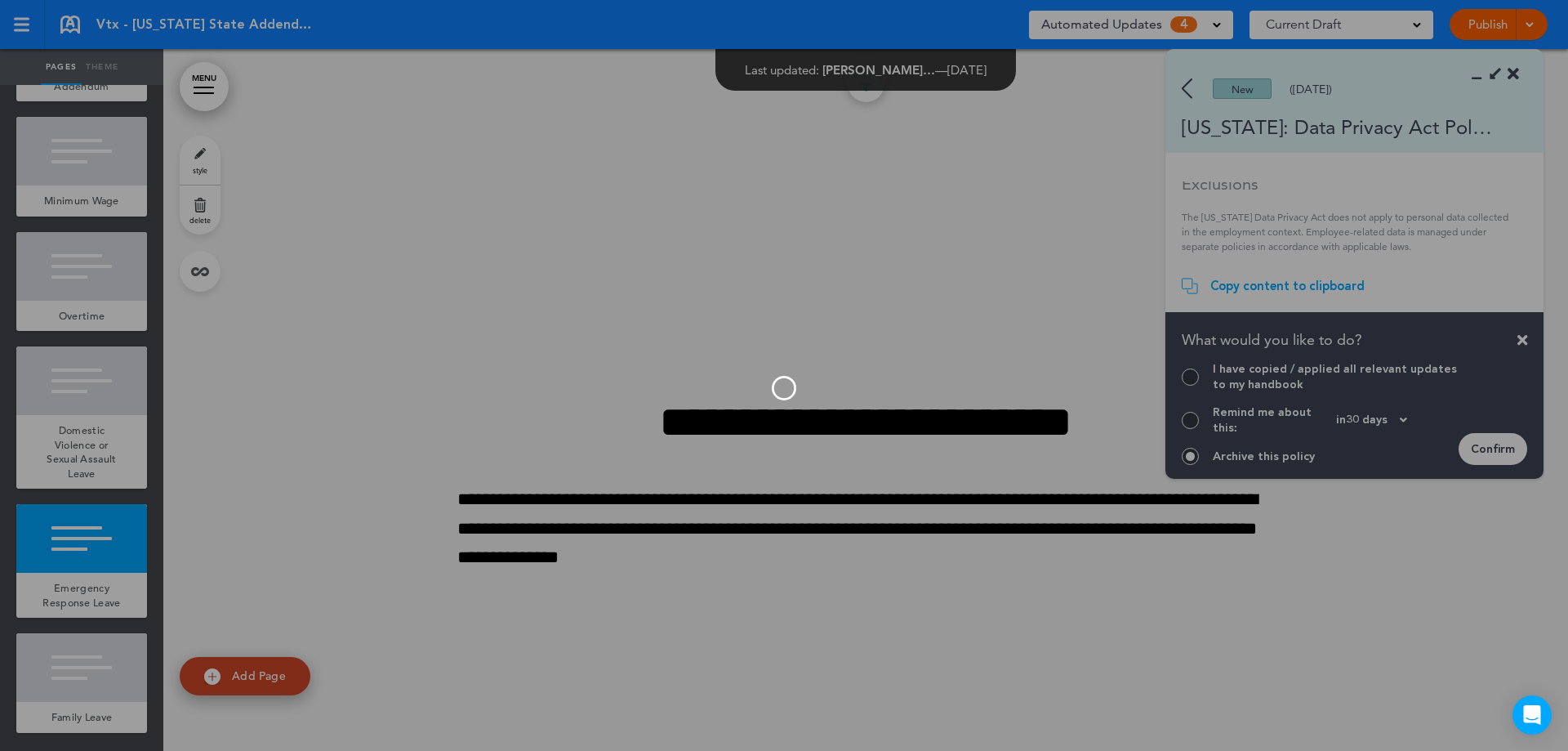
scroll to position [274, 0]
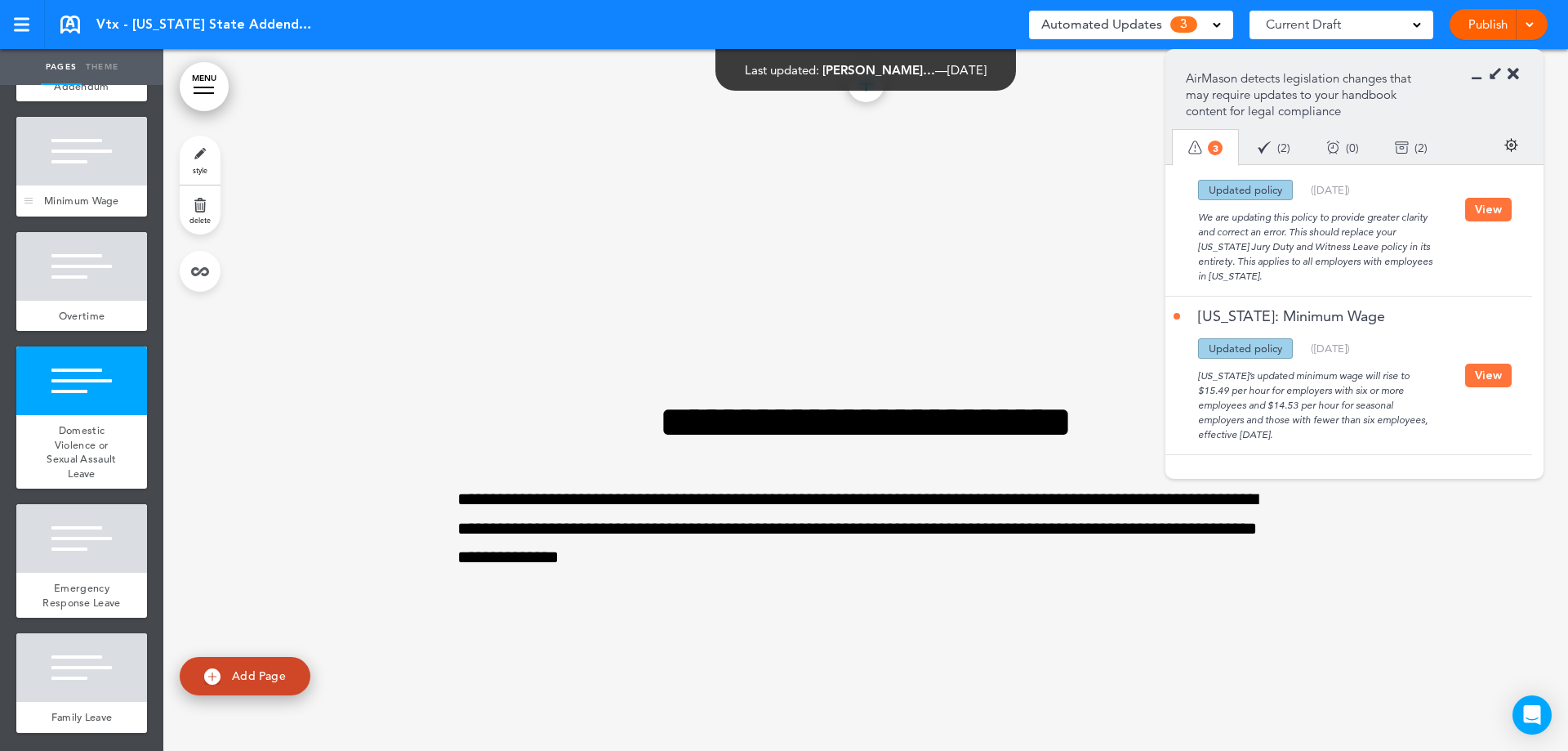
click at [87, 117] on div at bounding box center [82, 151] width 131 height 69
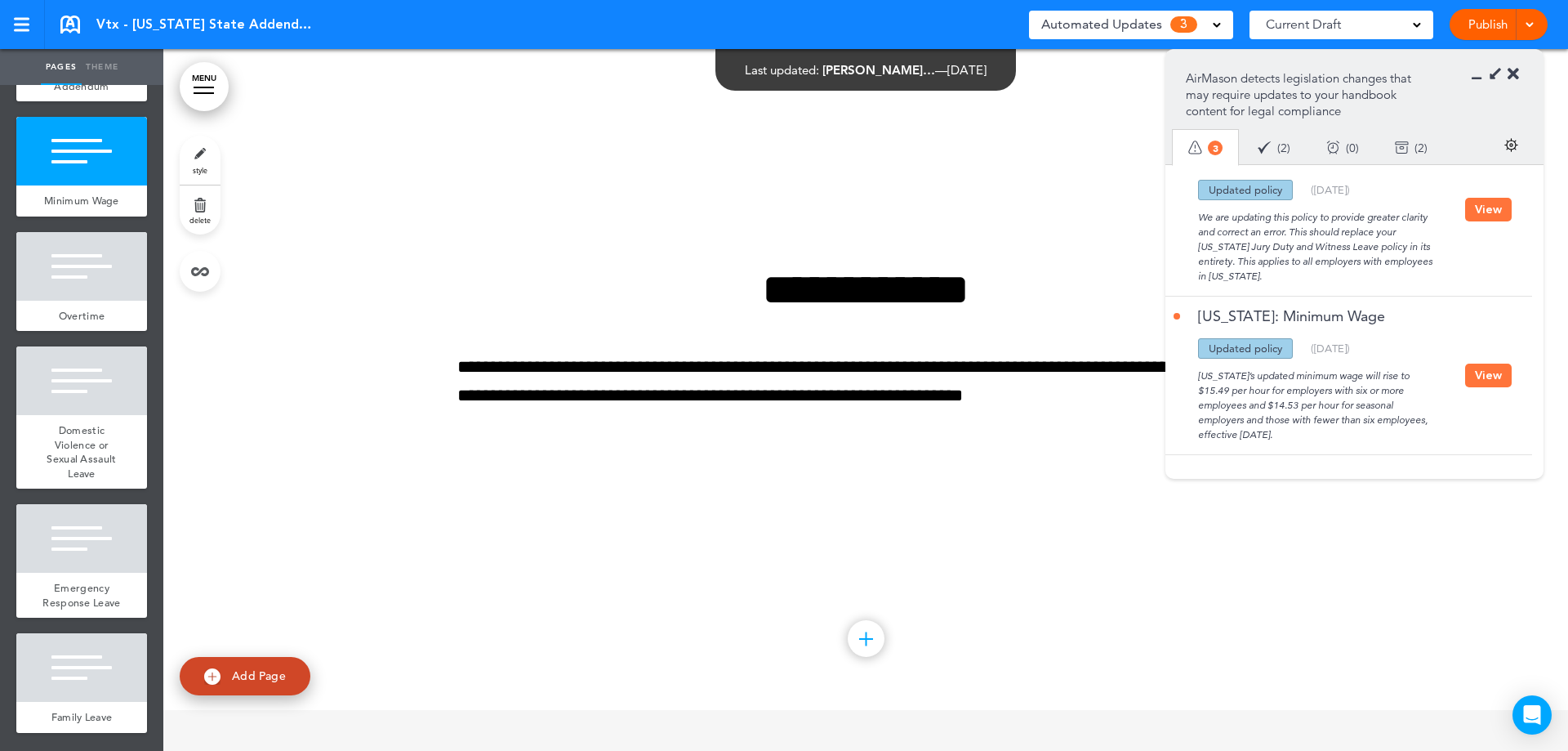
scroll to position [702, 0]
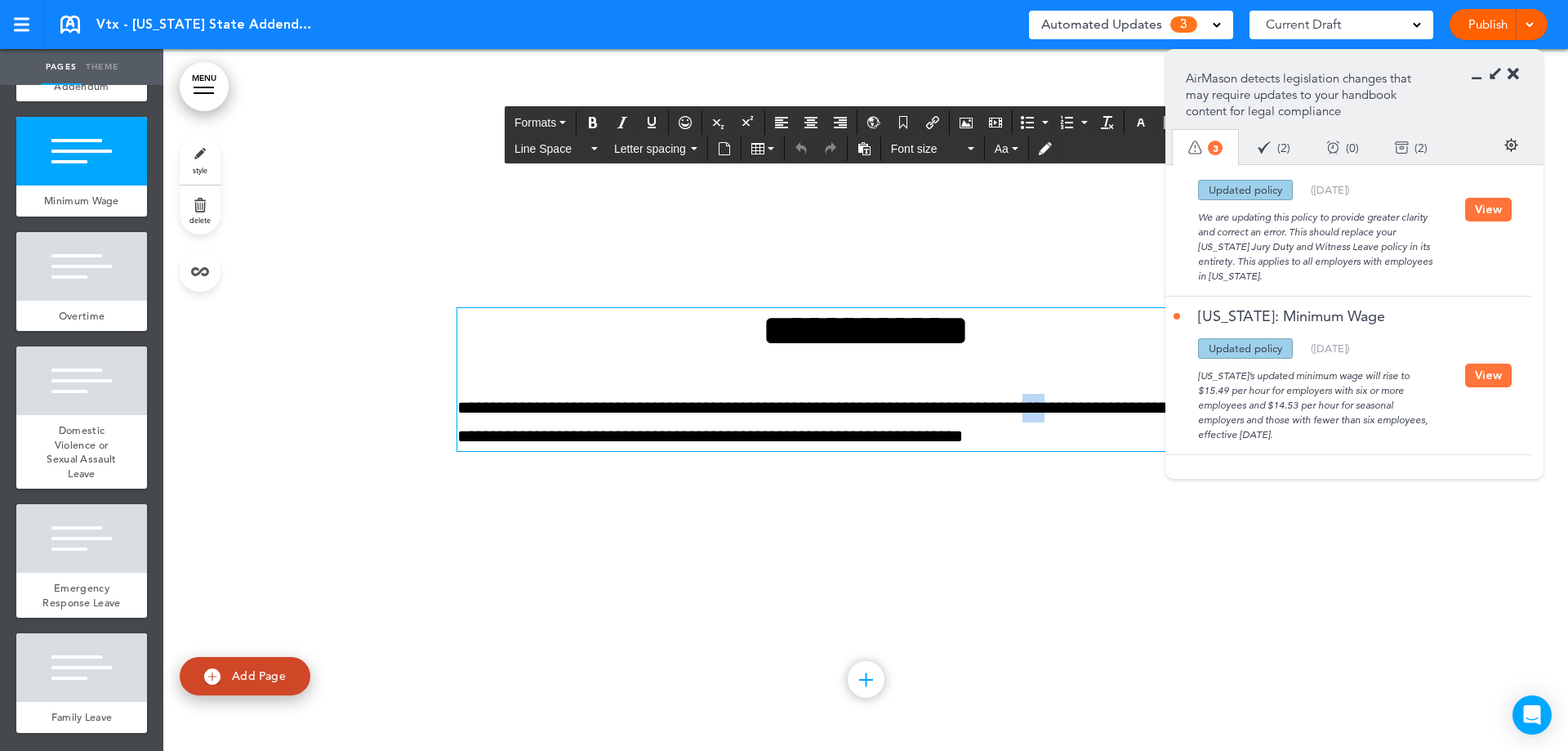
drag, startPoint x: 1116, startPoint y: 411, endPoint x: 1142, endPoint y: 409, distance: 26.1
click at [1142, 409] on p "**********" at bounding box center [865, 422] width 817 height 57
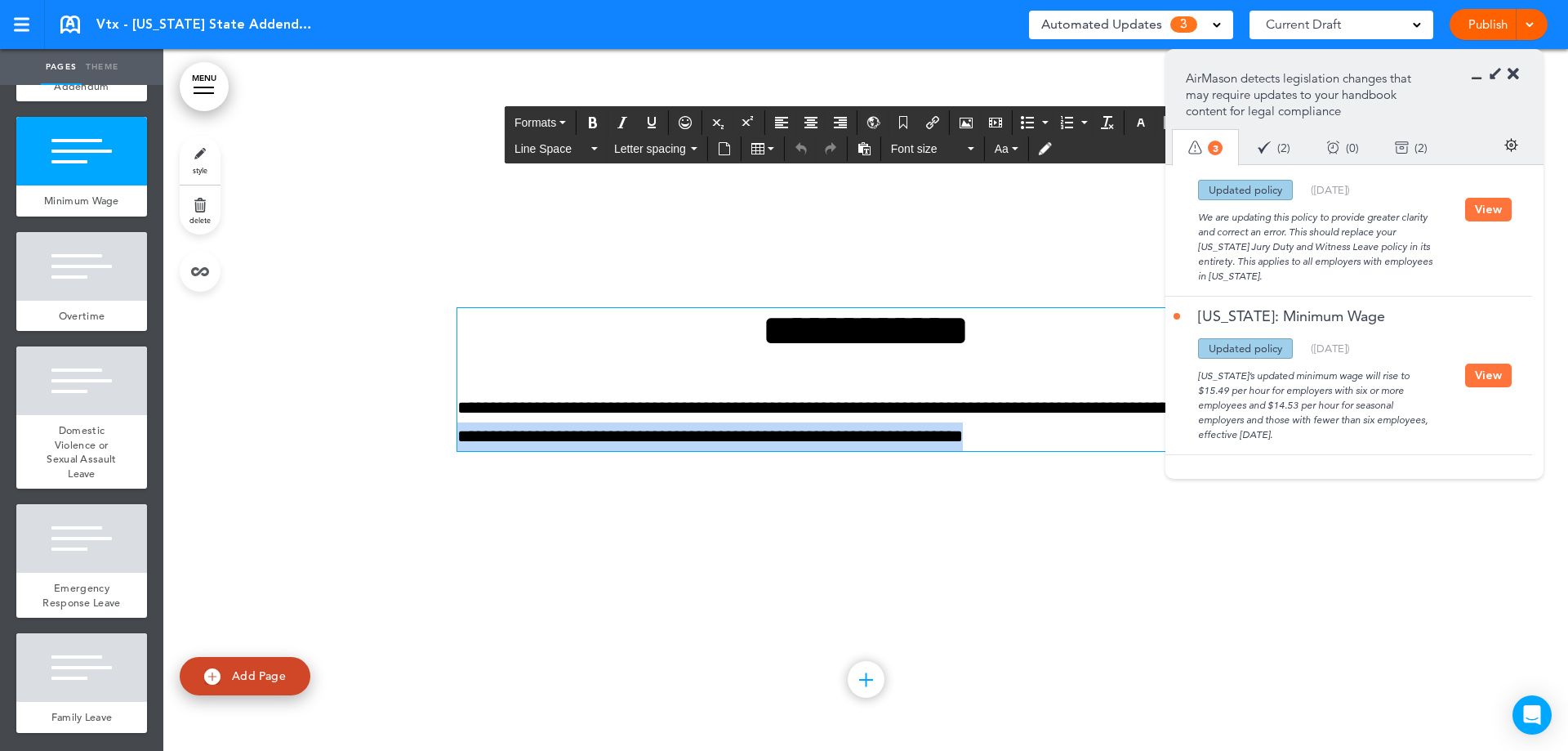
drag, startPoint x: 1131, startPoint y: 436, endPoint x: 445, endPoint y: 447, distance: 686.1
click at [445, 447] on div "**********" at bounding box center [865, 400] width 1404 height 702
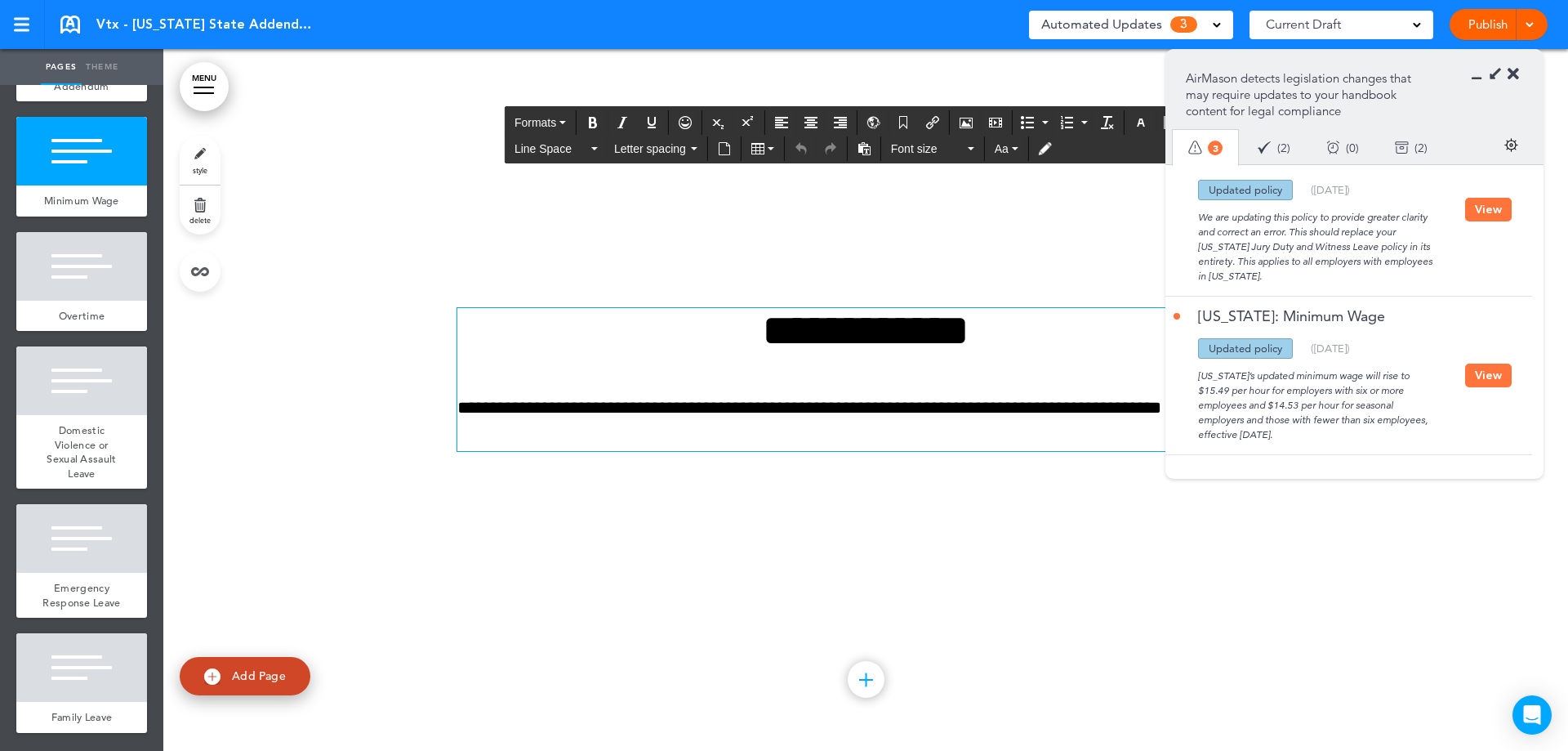
scroll to position [716, 0]
click at [1481, 73] on icon at bounding box center [1481, 74] width 0 height 16
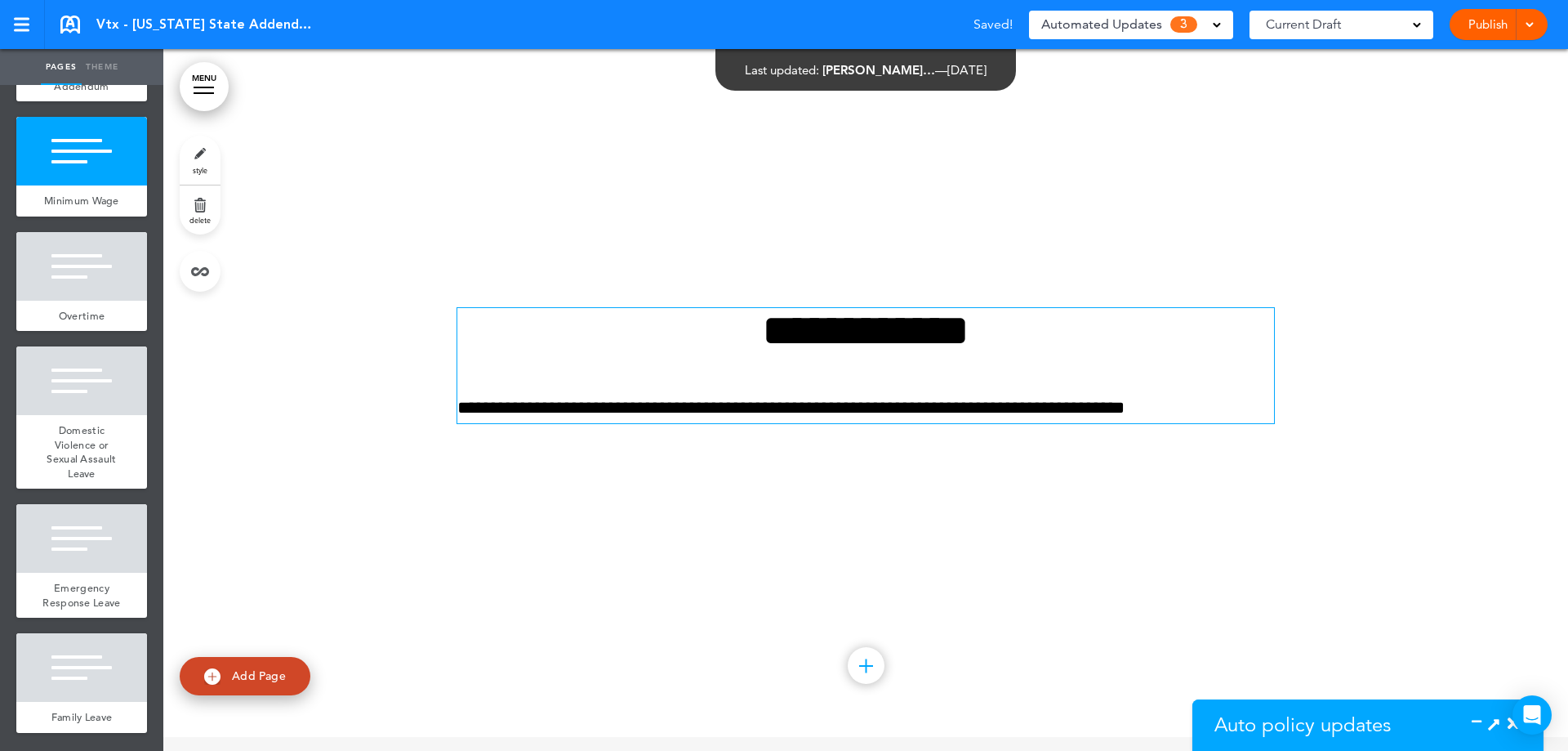
scroll to position [285, 0]
click at [1234, 403] on p "**********" at bounding box center [865, 407] width 817 height 29
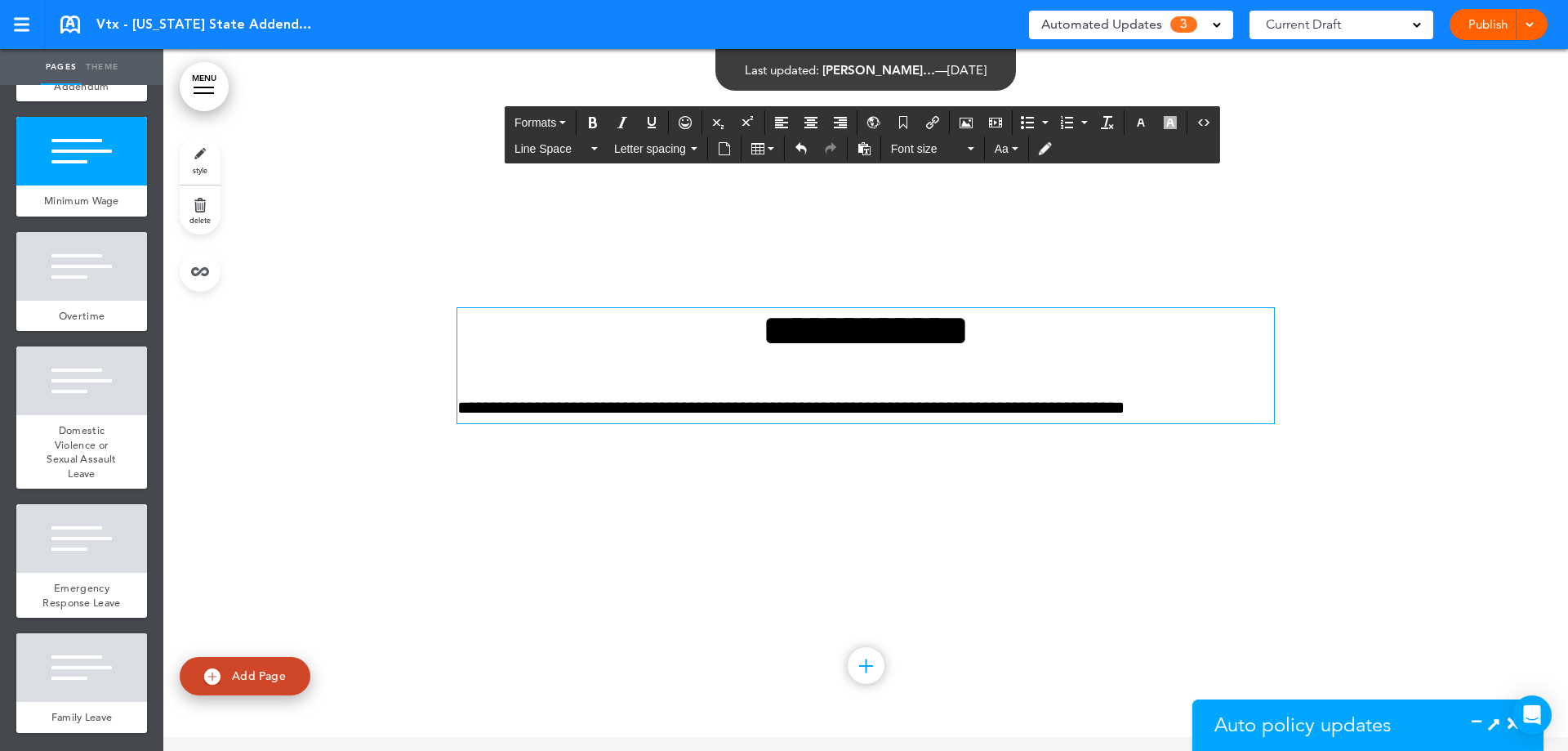
click at [1491, 722] on icon at bounding box center [1494, 723] width 17 height 17
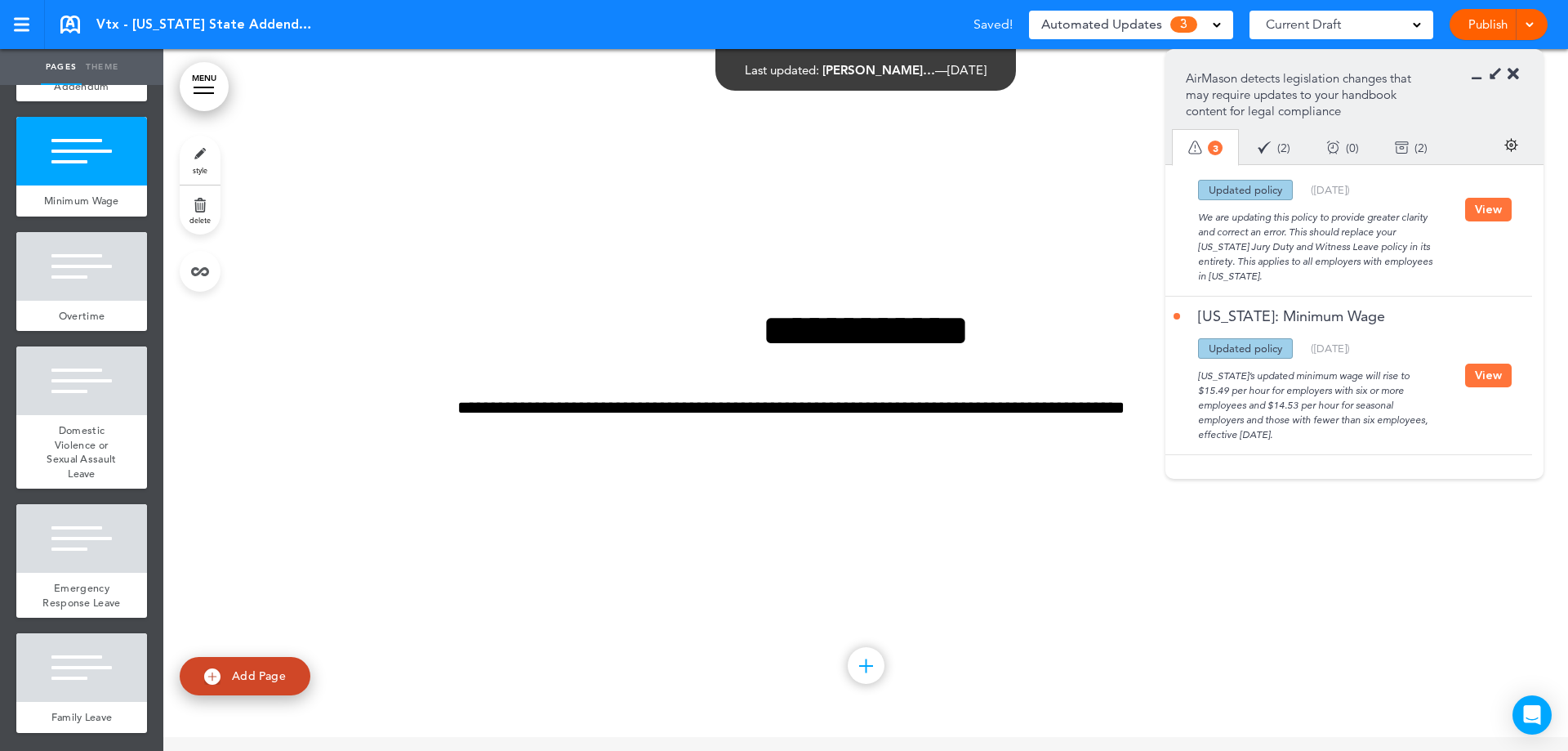
scroll to position [271, 0]
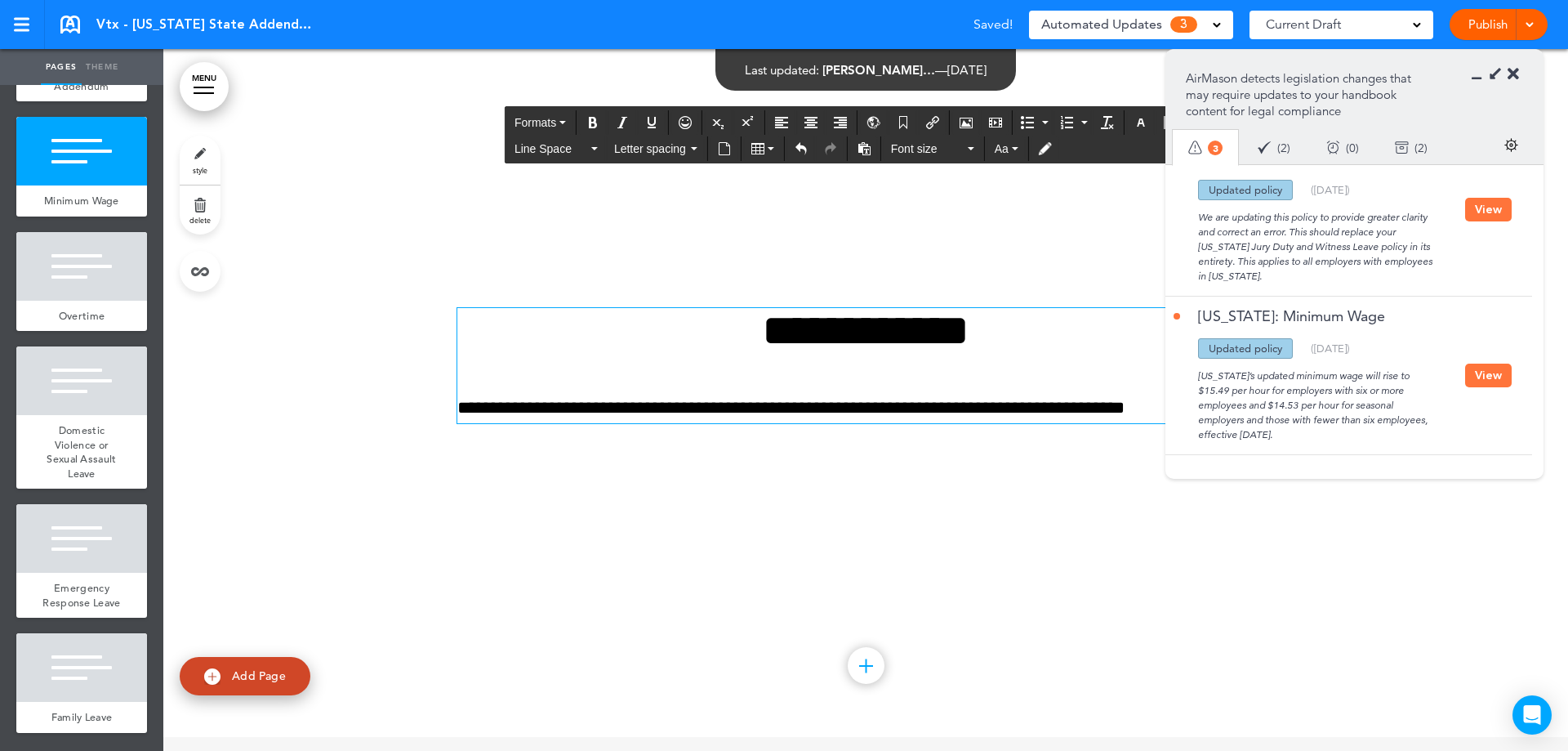
click at [1130, 406] on p "**********" at bounding box center [865, 407] width 817 height 29
click at [1498, 386] on button "View" at bounding box center [1488, 375] width 47 height 24
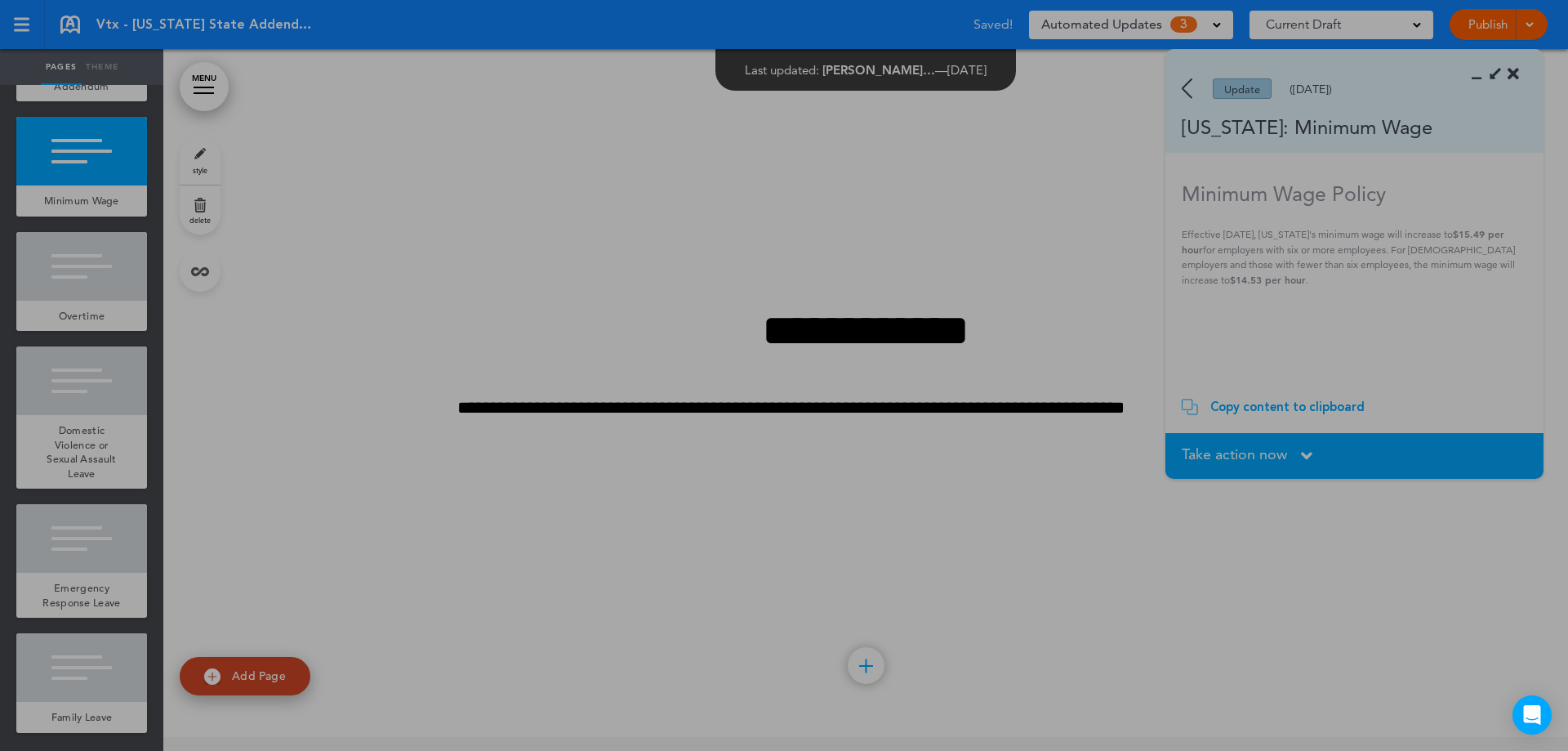
scroll to position [0, 0]
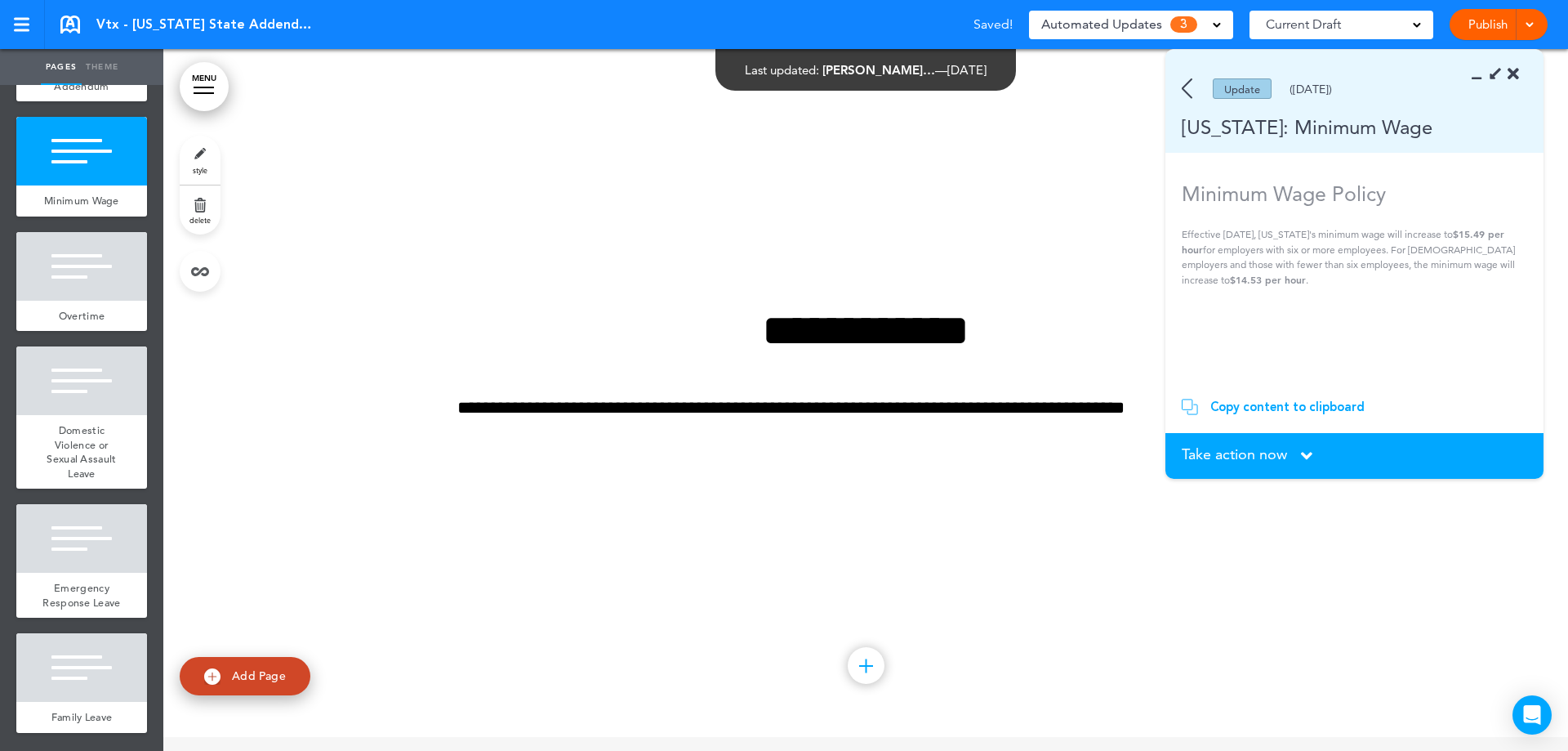
click at [1211, 461] on span "Take action now" at bounding box center [1234, 454] width 106 height 15
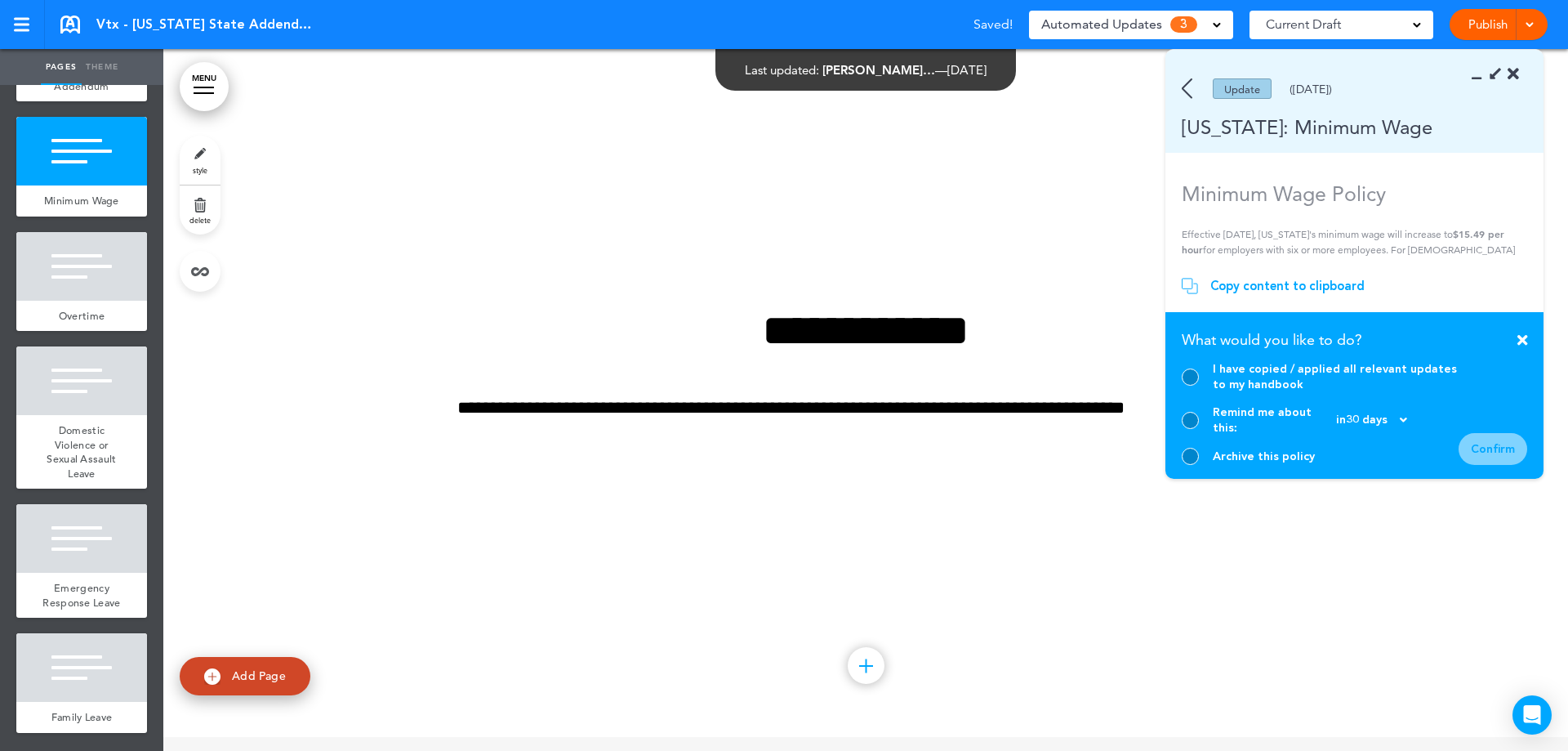
click at [1182, 385] on div at bounding box center [1190, 376] width 17 height 17
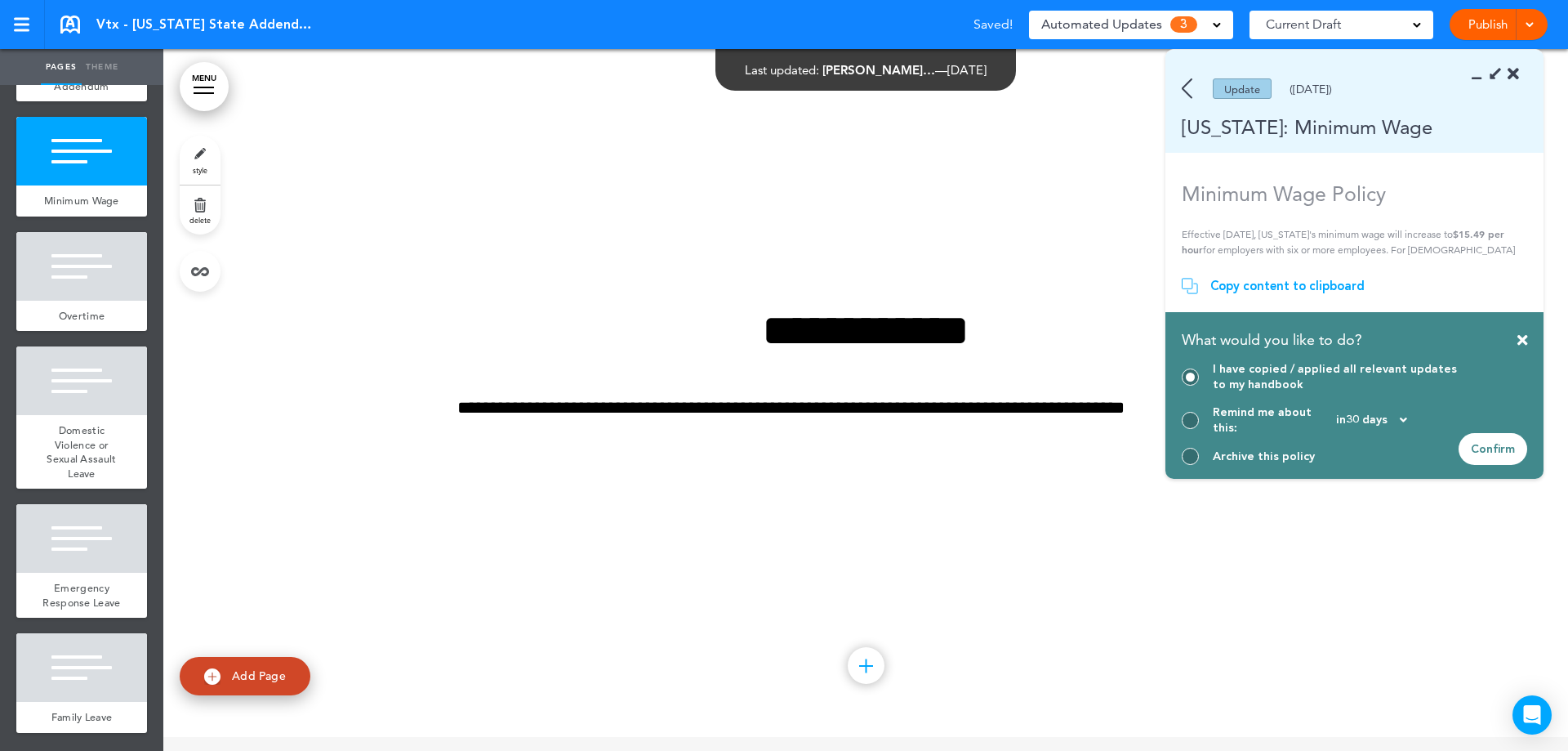
click at [1487, 453] on div "Confirm" at bounding box center [1493, 448] width 69 height 32
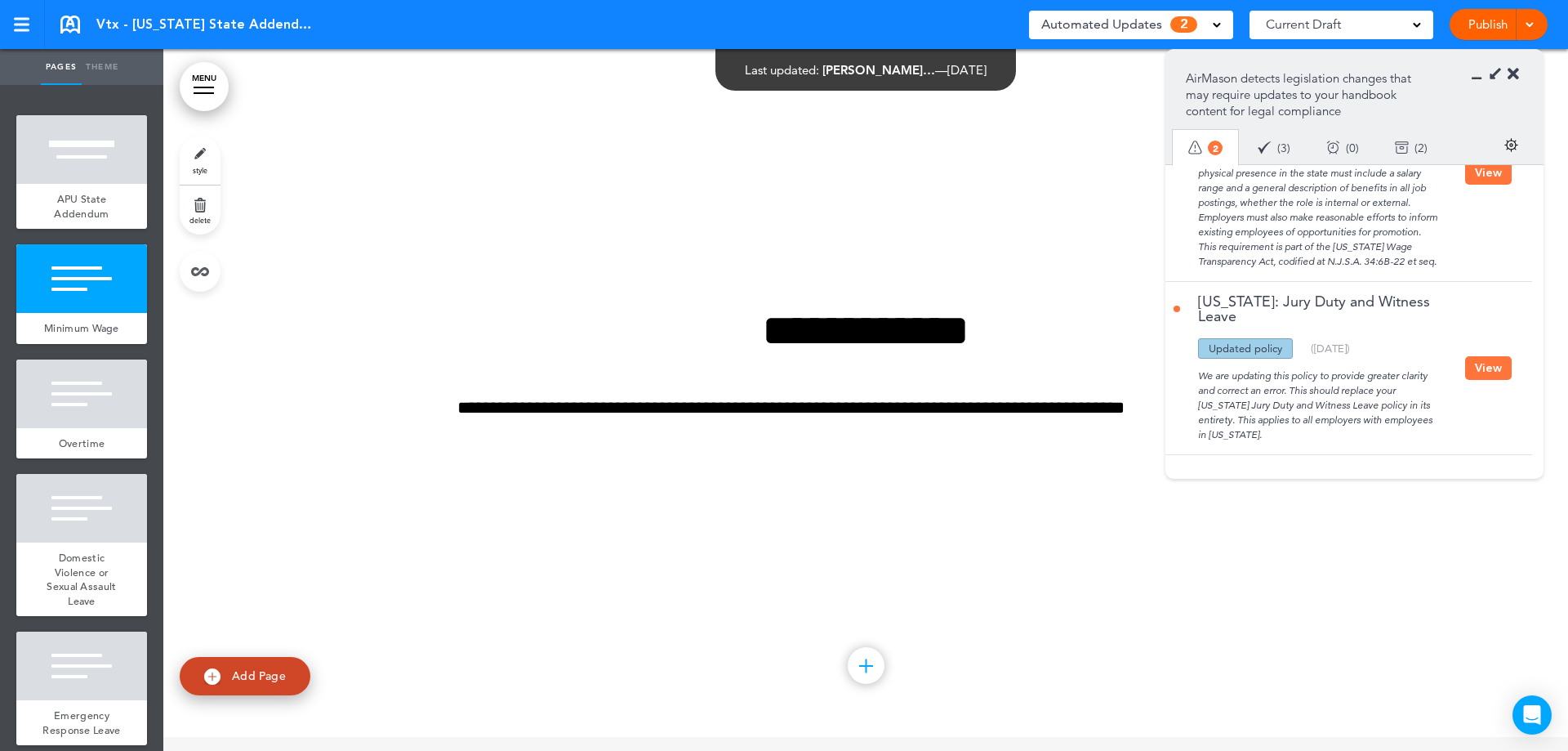
click at [1449, 346] on div "Updated policy New policy Deleted policy ( 02/28/2025 )" at bounding box center [1319, 348] width 291 height 20
click at [1458, 357] on div "Updated policy New policy Deleted policy ( 02/28/2025 )" at bounding box center [1319, 348] width 291 height 20
click at [1473, 367] on button "View" at bounding box center [1488, 367] width 47 height 24
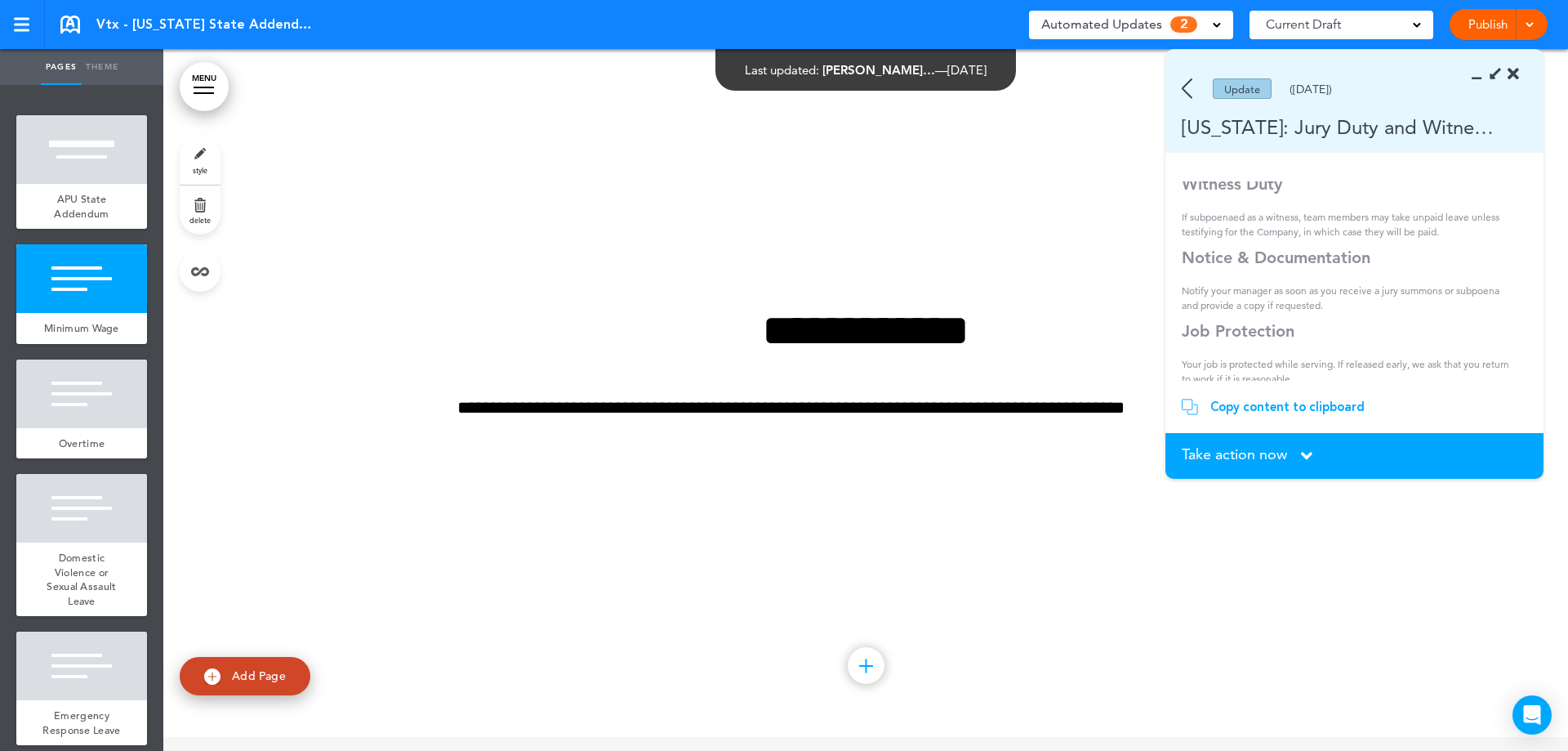
scroll to position [200, 0]
click at [1292, 471] on section "Take action now Click here to change the status What would you like to do? I ha…" at bounding box center [1355, 456] width 378 height 46
click at [1295, 455] on div "Take action now Click here to change the status" at bounding box center [1355, 456] width 345 height 18
click at [1231, 442] on section "Take action now Click here to change the status What would you like to do? I ha…" at bounding box center [1355, 456] width 378 height 46
click at [1230, 449] on span "Take action now" at bounding box center [1234, 454] width 106 height 15
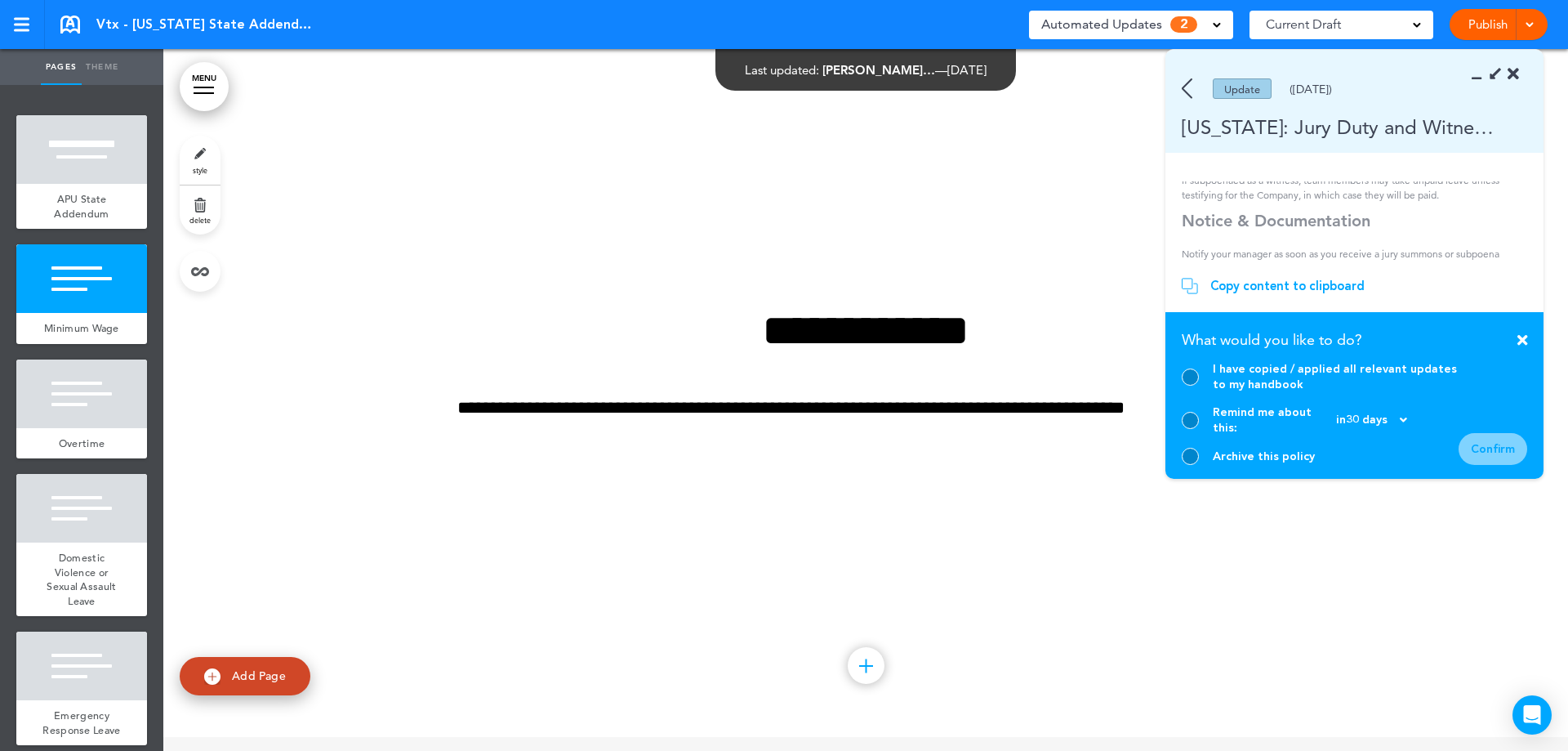
click at [1187, 381] on div "I have copied / applied all relevant updates to my handbook" at bounding box center [1320, 376] width 277 height 31
click at [1203, 392] on div "I have copied / applied all relevant updates to my handbook" at bounding box center [1320, 376] width 277 height 31
click at [1191, 446] on div "I have copied / applied all relevant updates to my handbook Remind me about thi…" at bounding box center [1320, 412] width 277 height 104
click at [1188, 455] on div at bounding box center [1190, 456] width 17 height 17
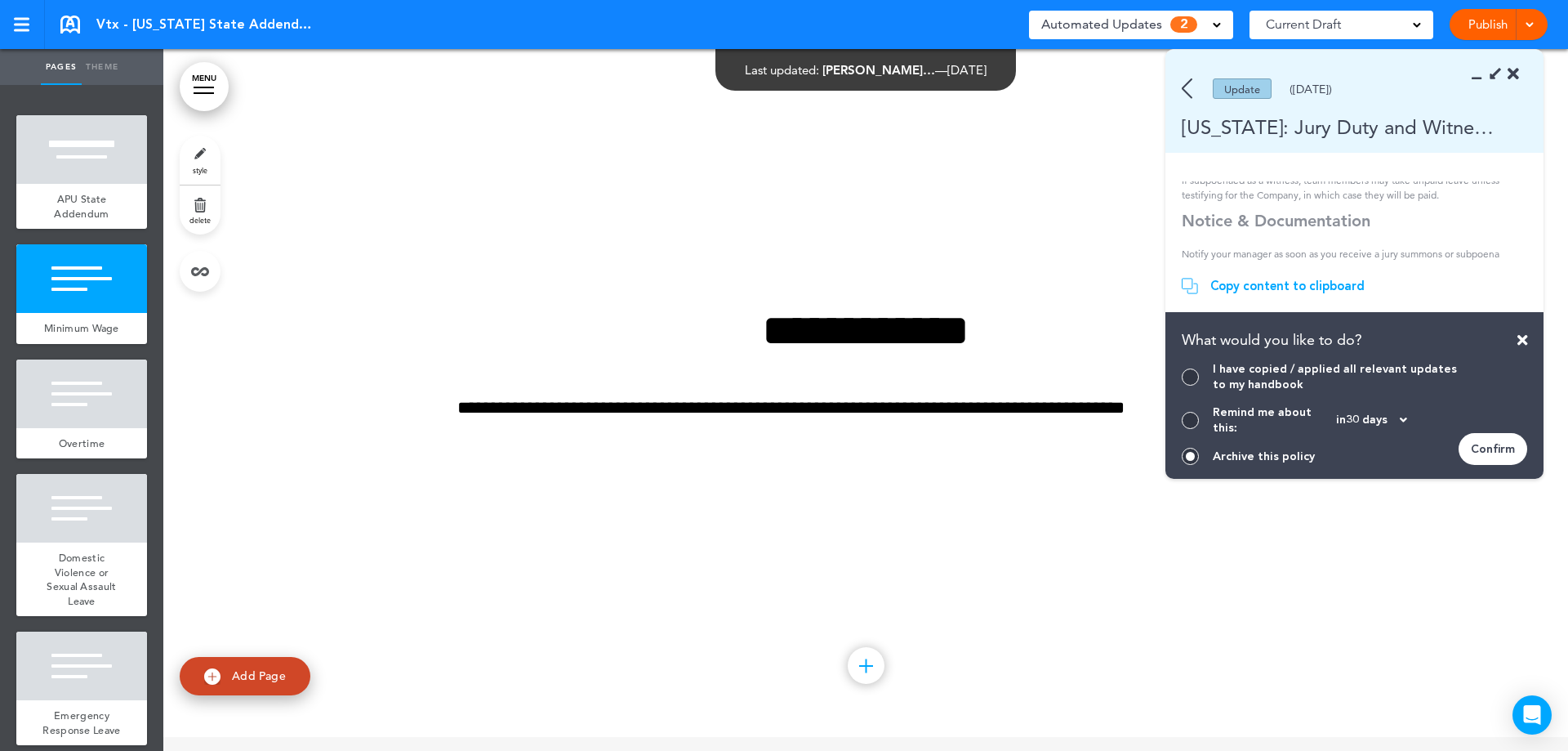
click at [1498, 451] on div "Confirm" at bounding box center [1493, 448] width 69 height 32
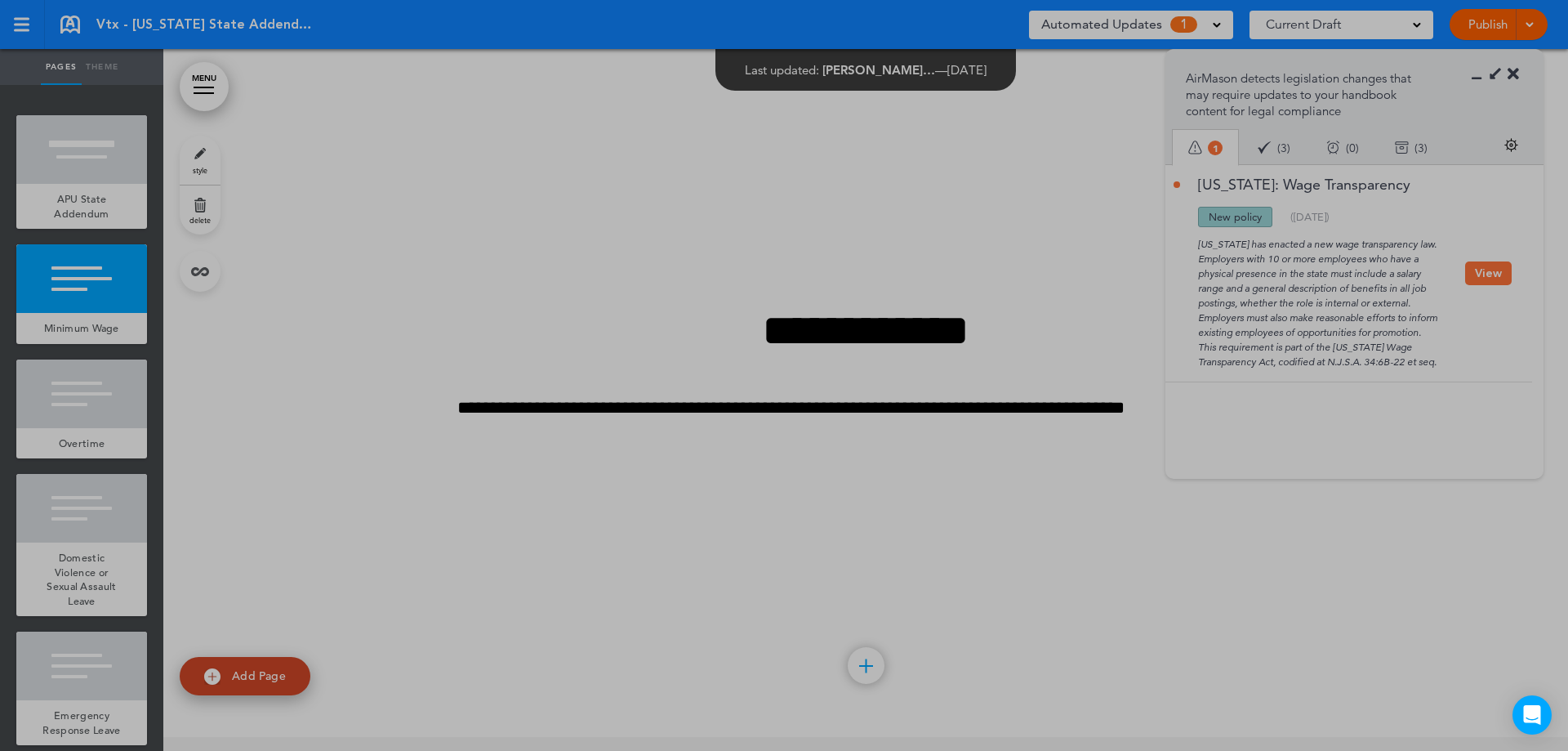
scroll to position [0, 0]
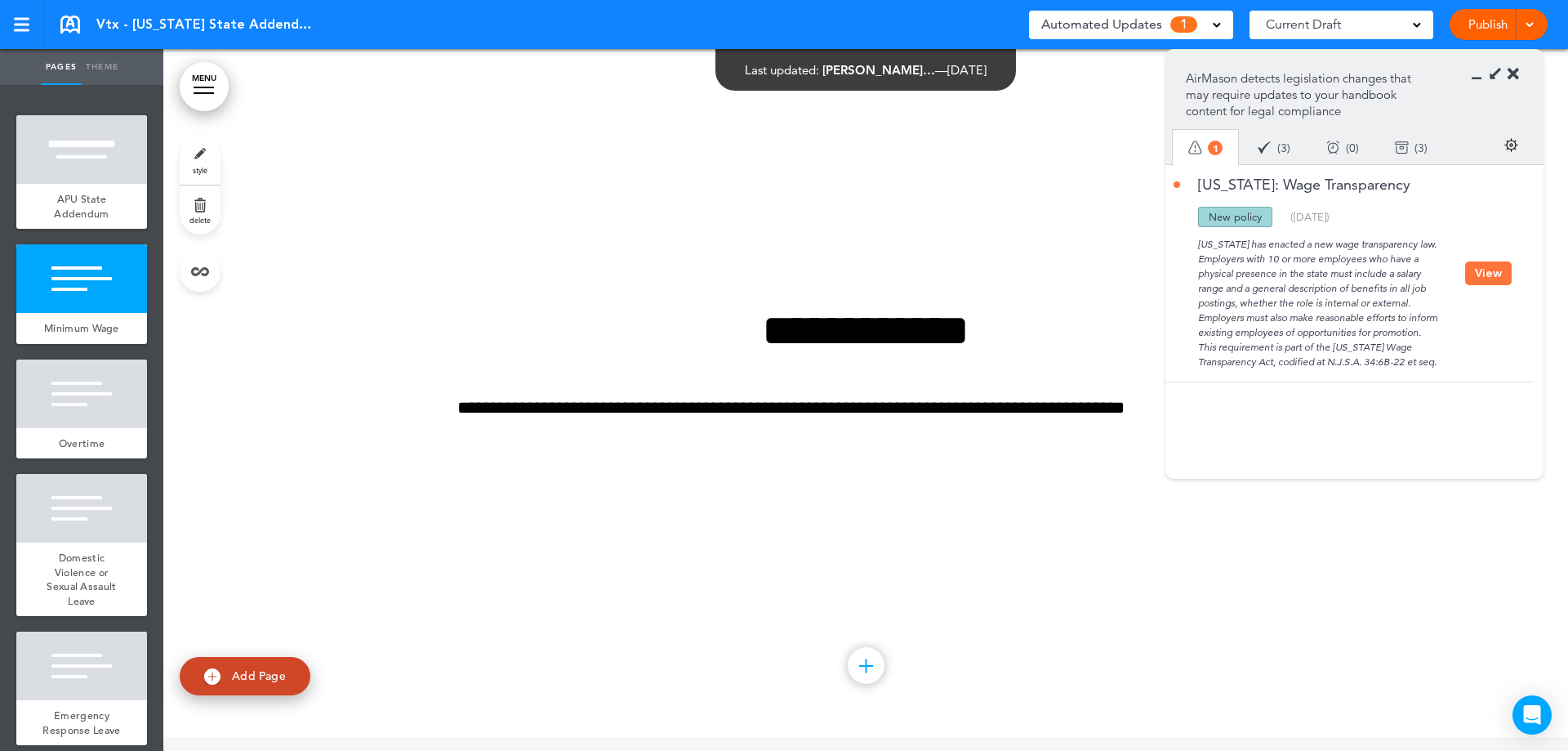
click at [1479, 279] on button "View" at bounding box center [1488, 273] width 47 height 24
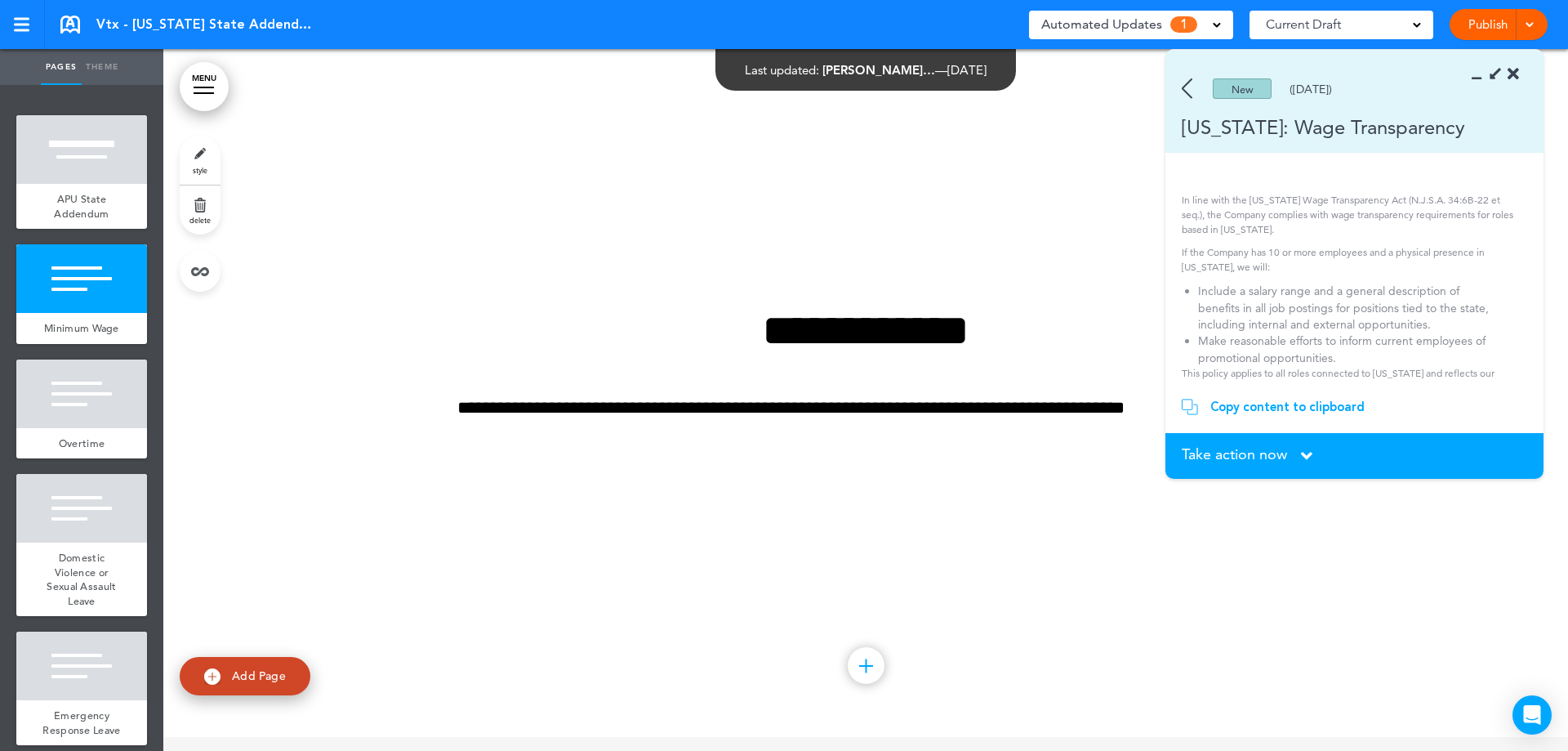
scroll to position [115, 0]
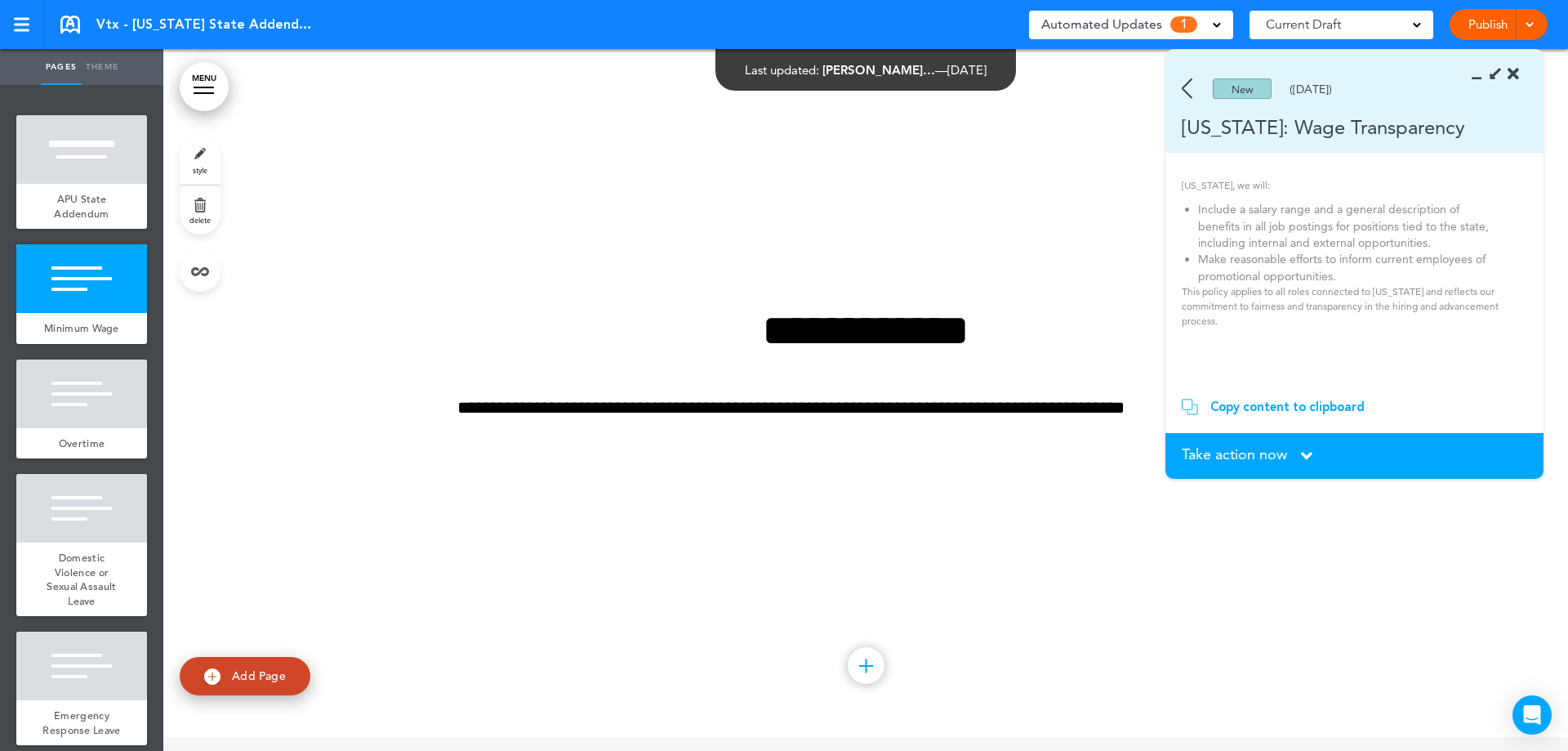
click at [1269, 454] on span "Take action now" at bounding box center [1234, 454] width 106 height 15
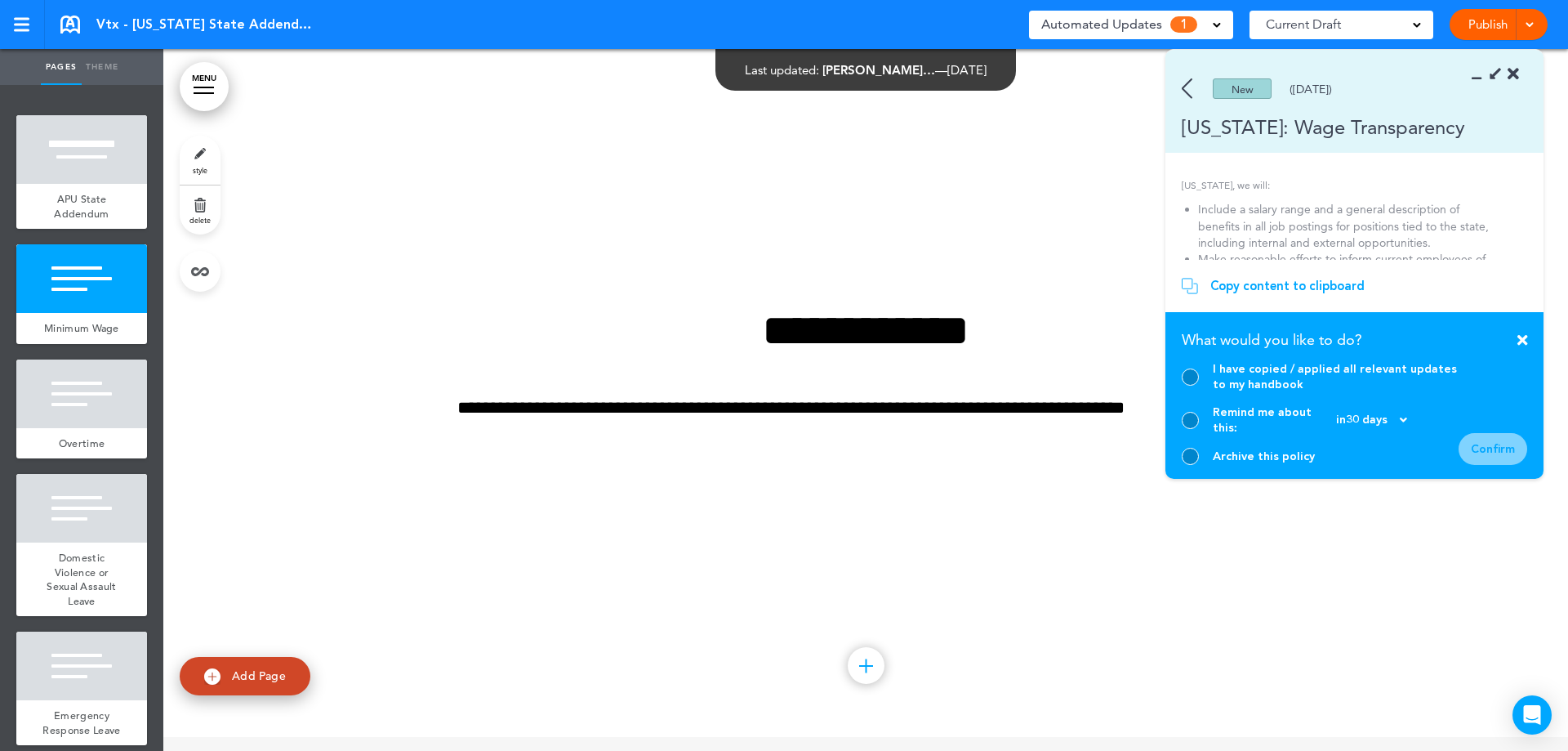
click at [1184, 452] on div at bounding box center [1190, 456] width 17 height 17
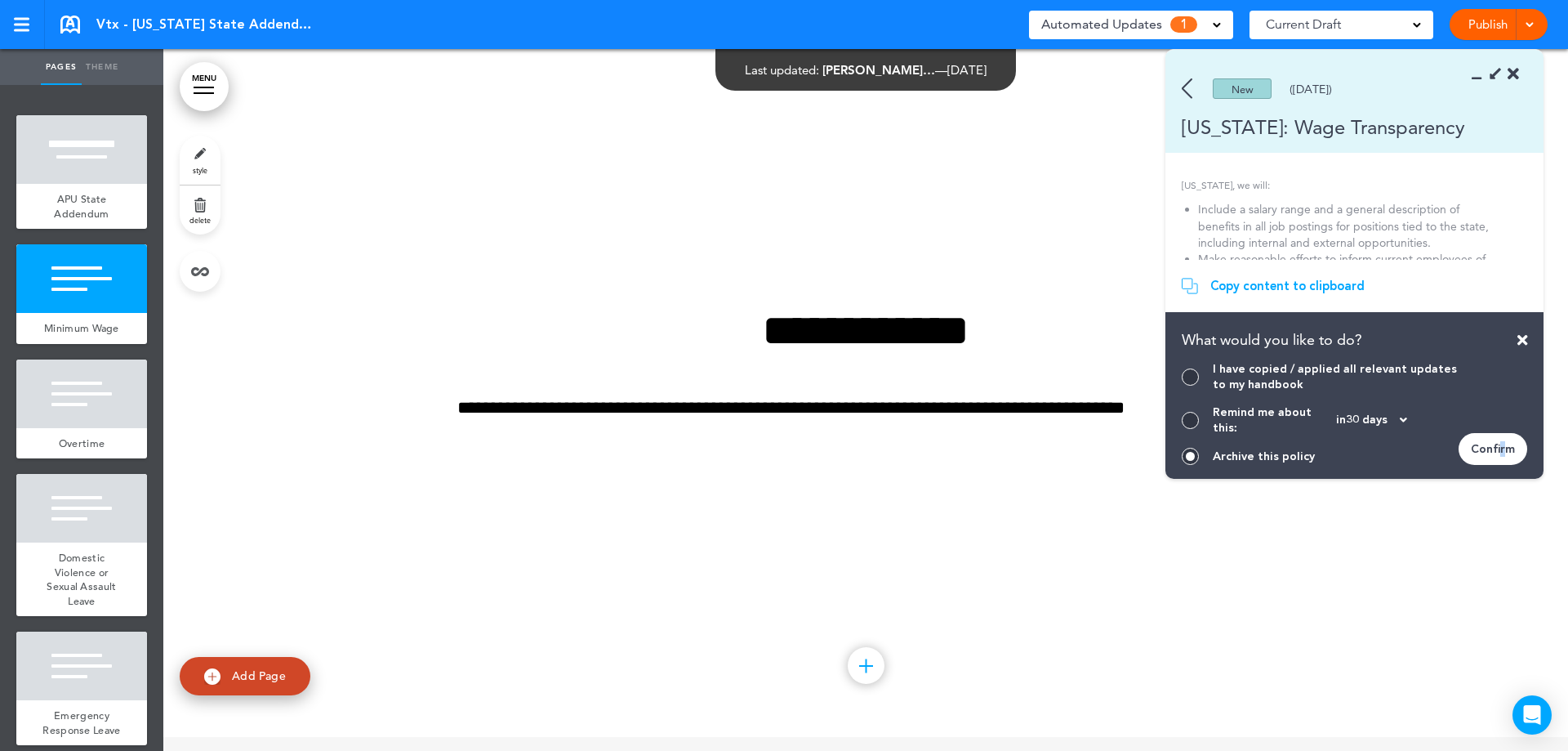
click at [1502, 451] on div "Confirm" at bounding box center [1493, 448] width 69 height 32
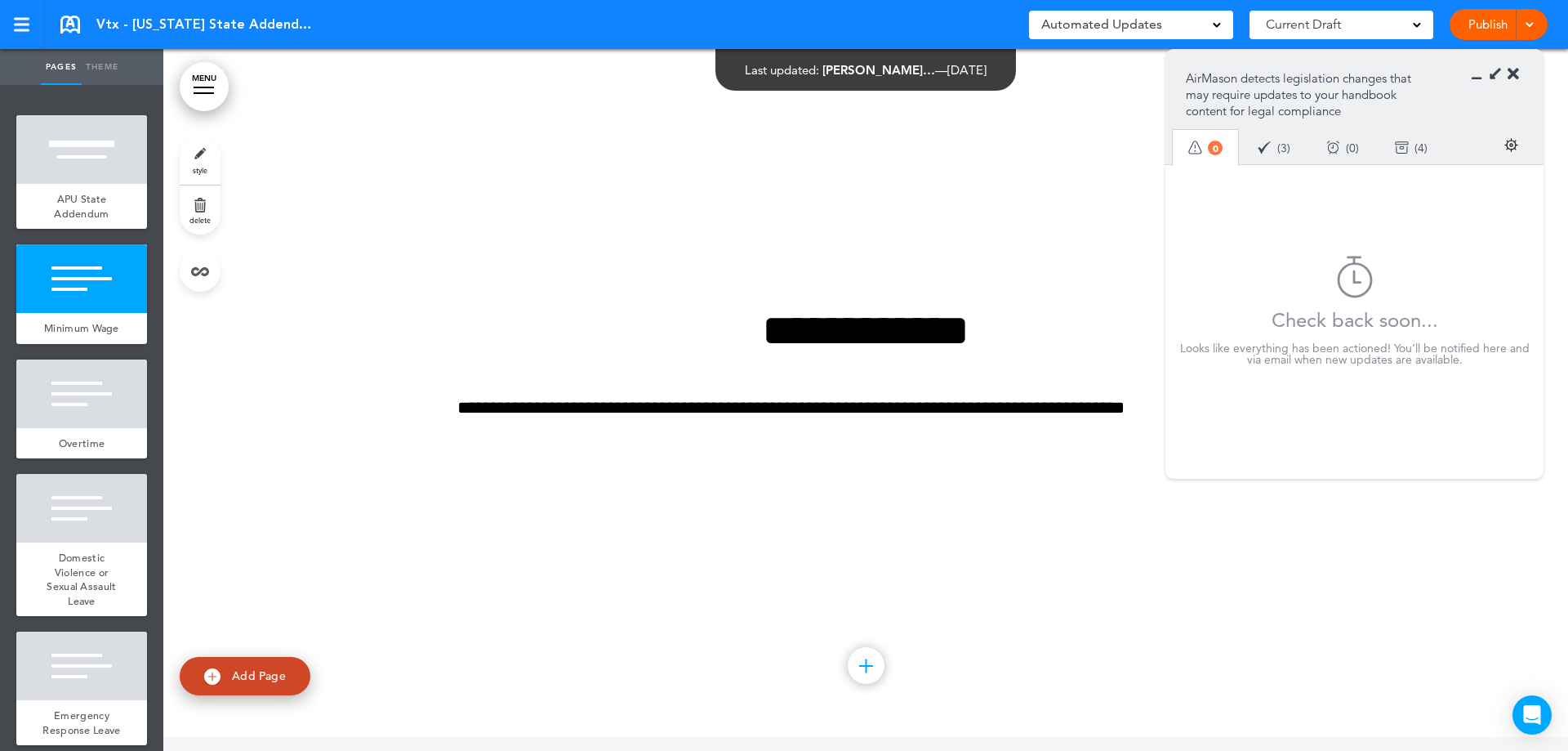
click at [1511, 72] on icon at bounding box center [1513, 74] width 11 height 16
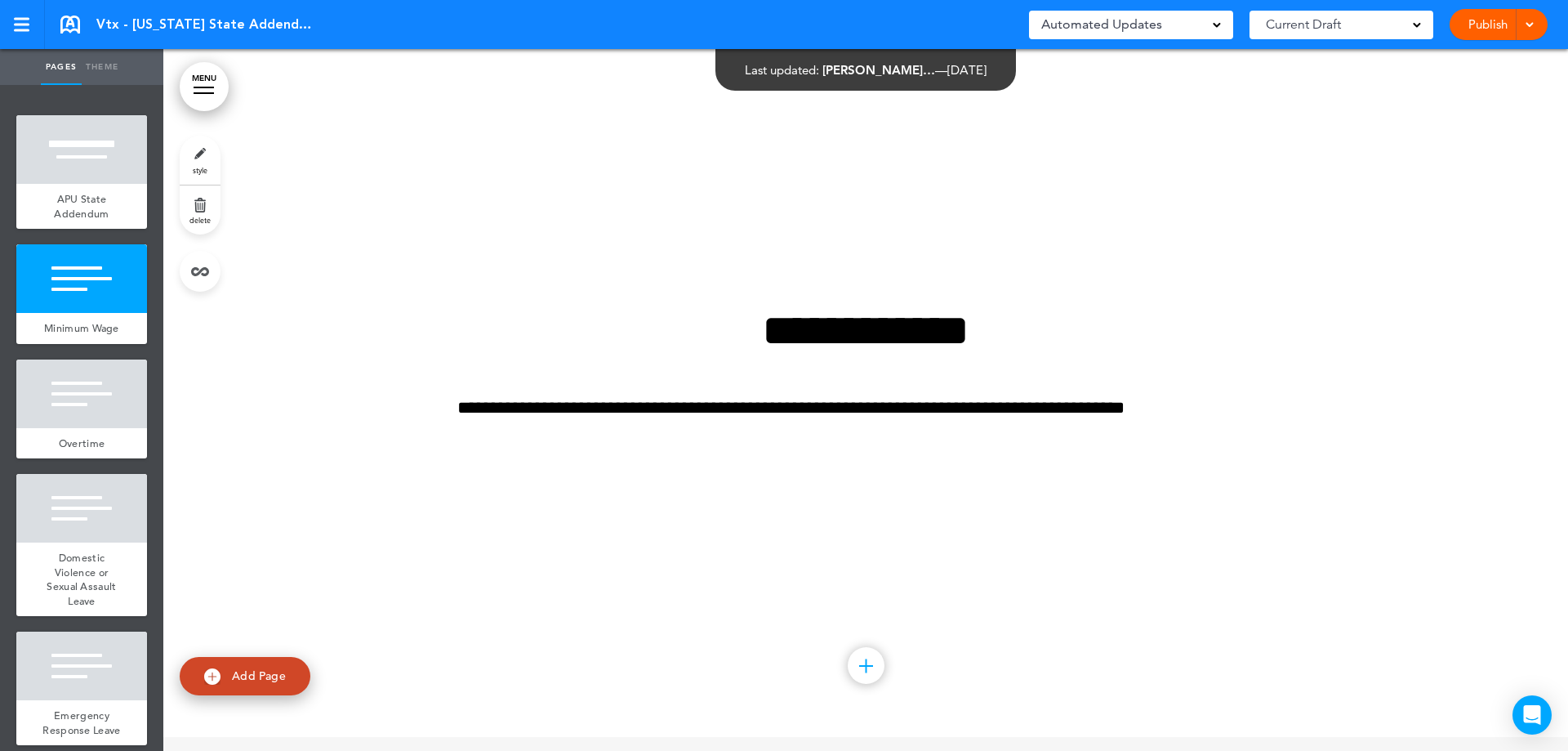
click at [1478, 28] on link "Publish" at bounding box center [1487, 25] width 52 height 31
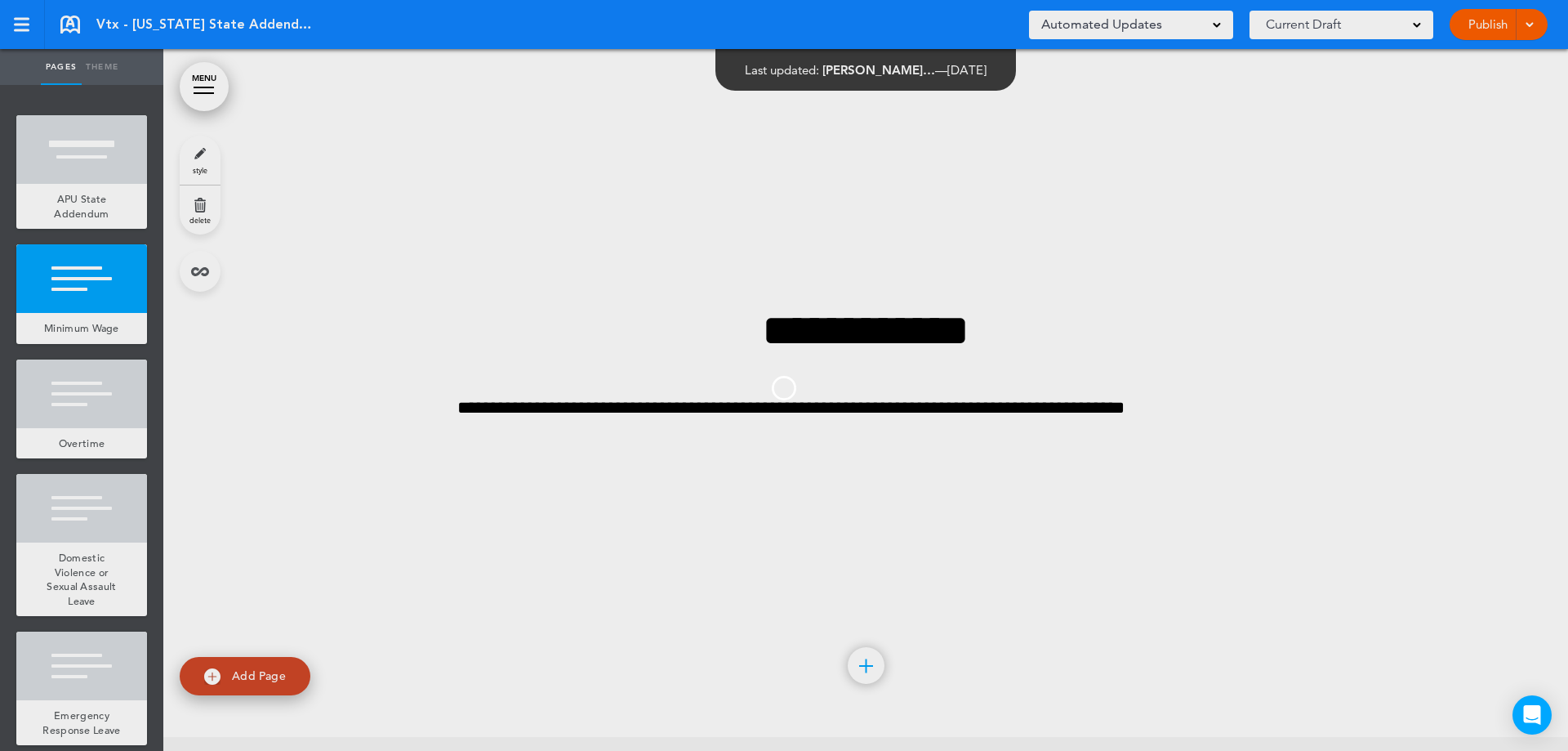
scroll to position [0, 0]
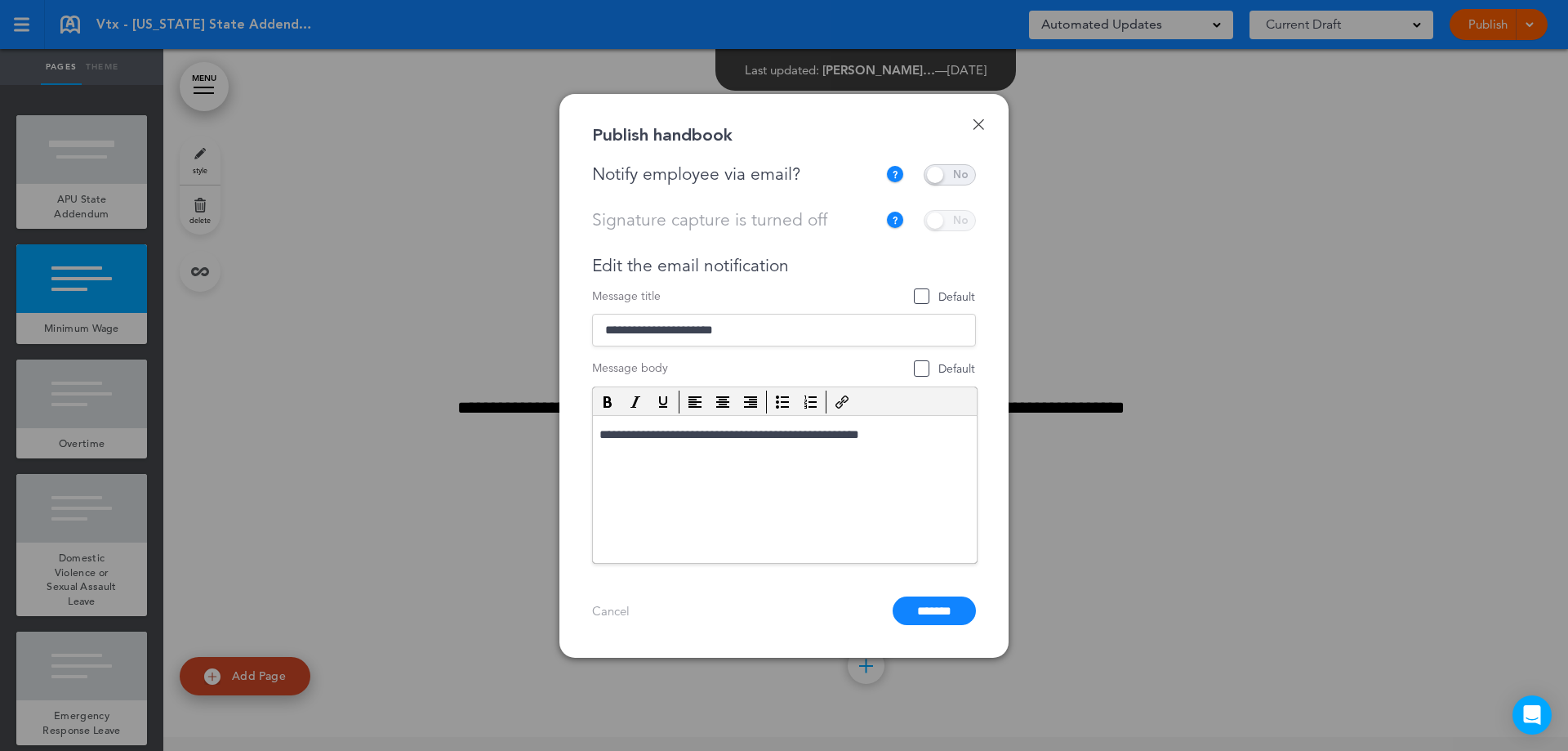
click at [951, 178] on span at bounding box center [950, 175] width 52 height 21
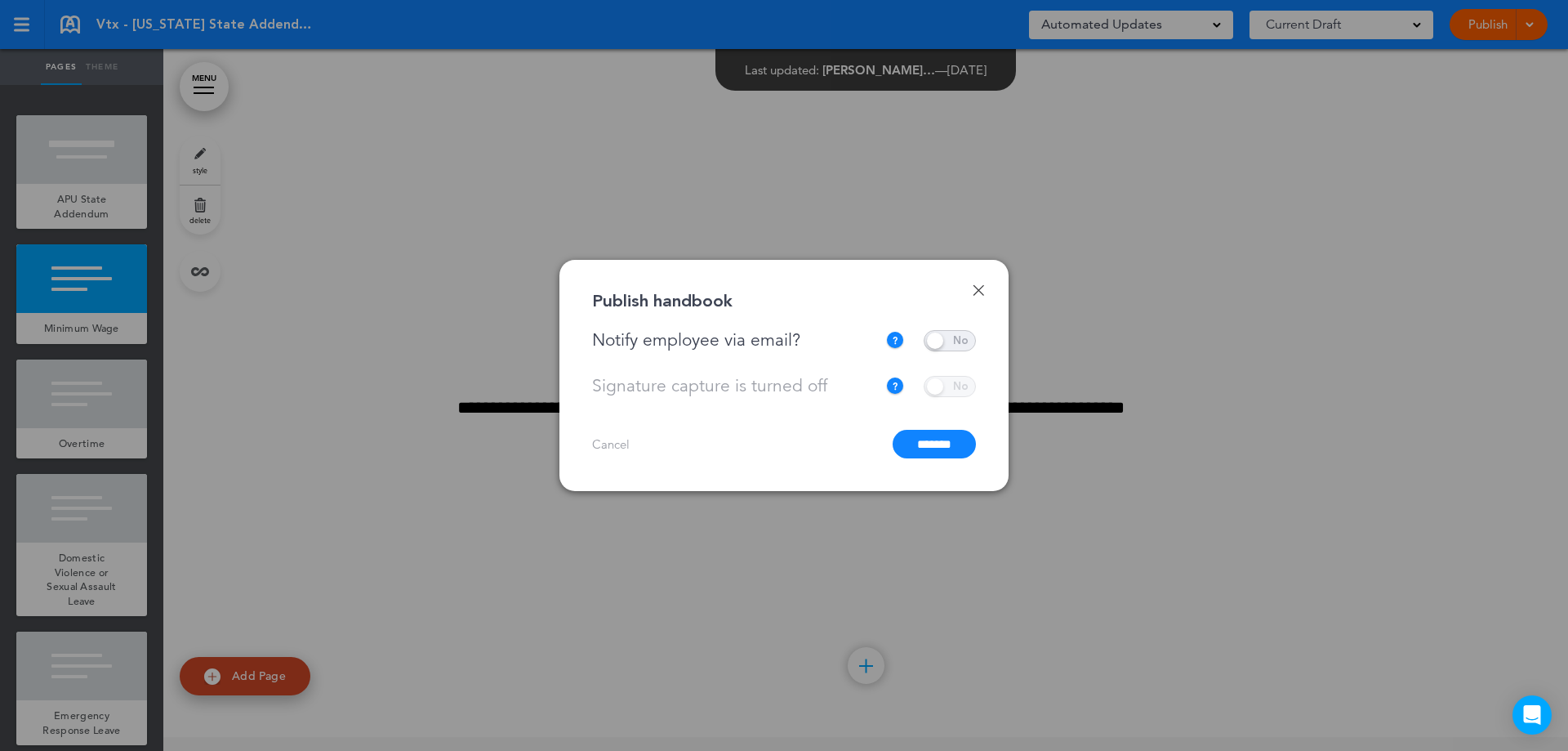
click at [946, 445] on input "*******" at bounding box center [934, 443] width 83 height 29
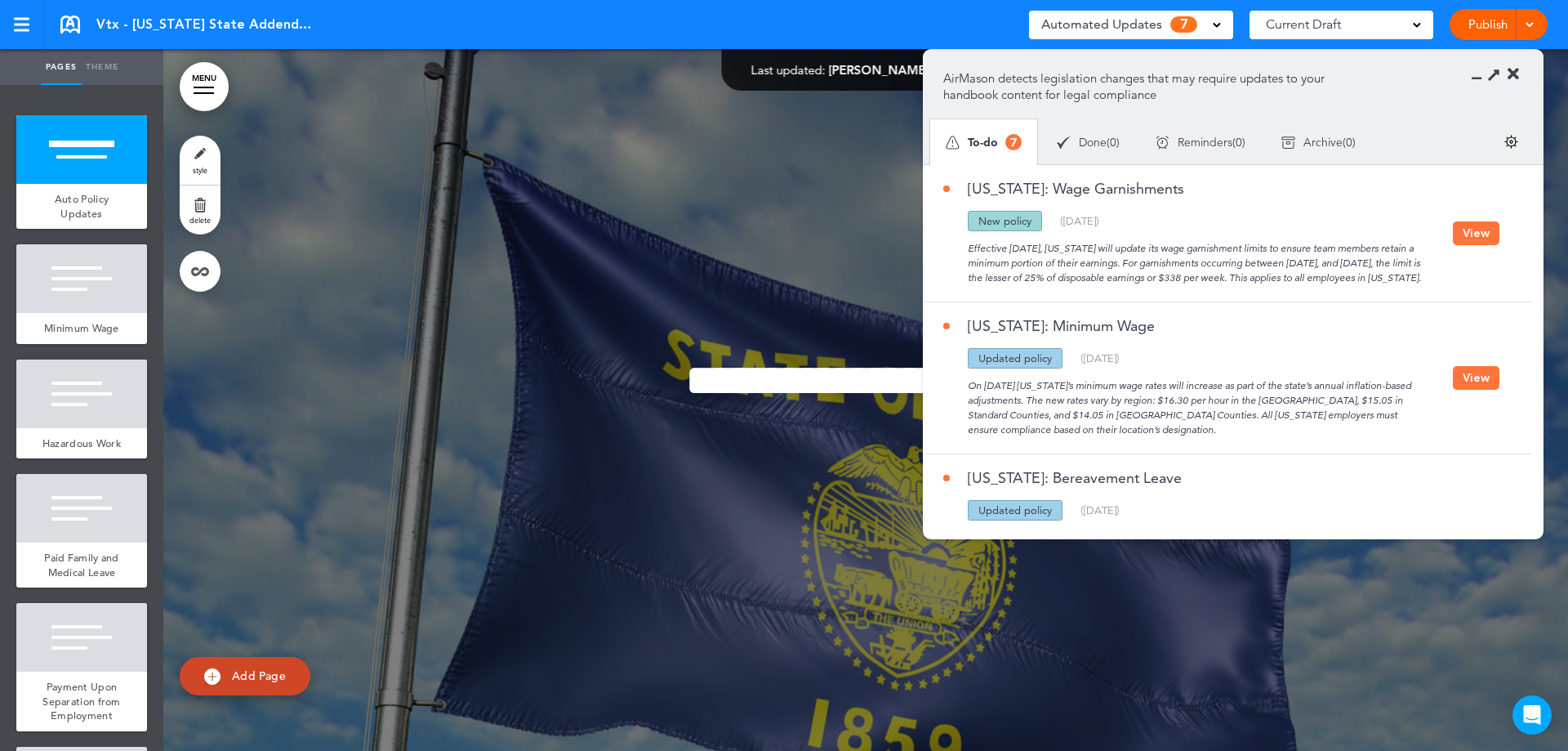
click at [1471, 236] on button "View" at bounding box center [1476, 233] width 47 height 24
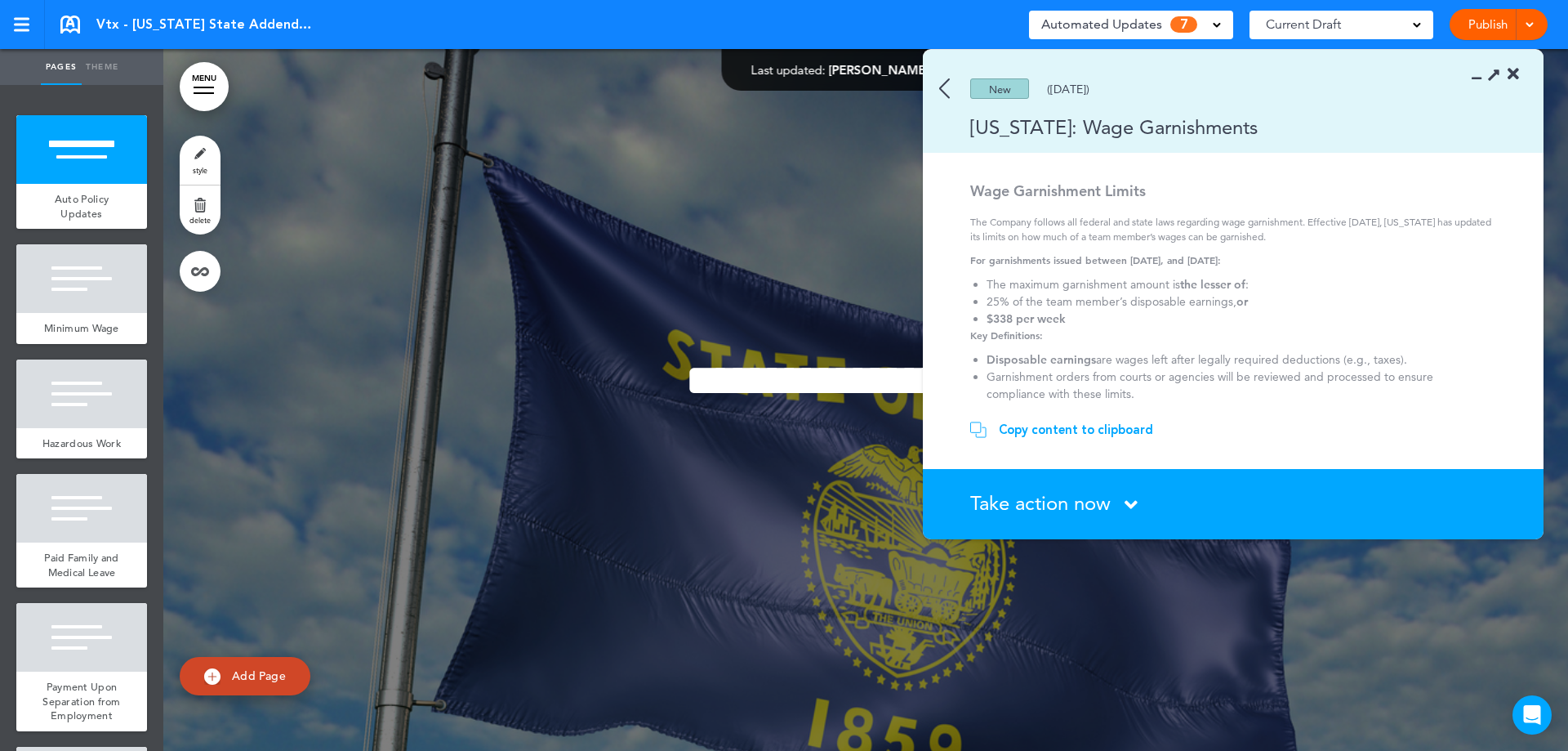
scroll to position [15, 0]
click at [1135, 502] on icon at bounding box center [1131, 504] width 13 height 20
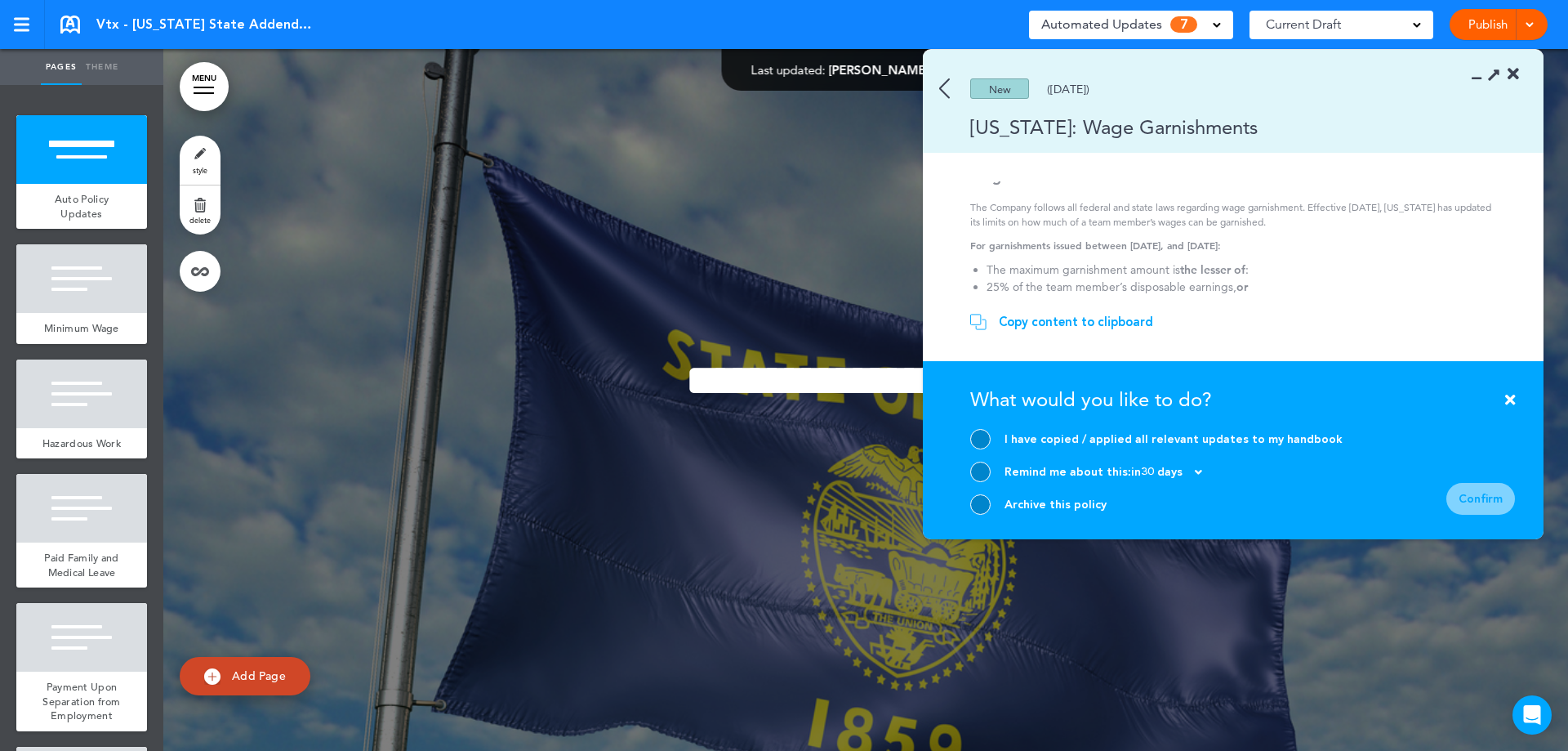
click at [1018, 501] on div "Archive this policy" at bounding box center [1055, 504] width 102 height 16
click at [989, 507] on div at bounding box center [980, 504] width 20 height 20
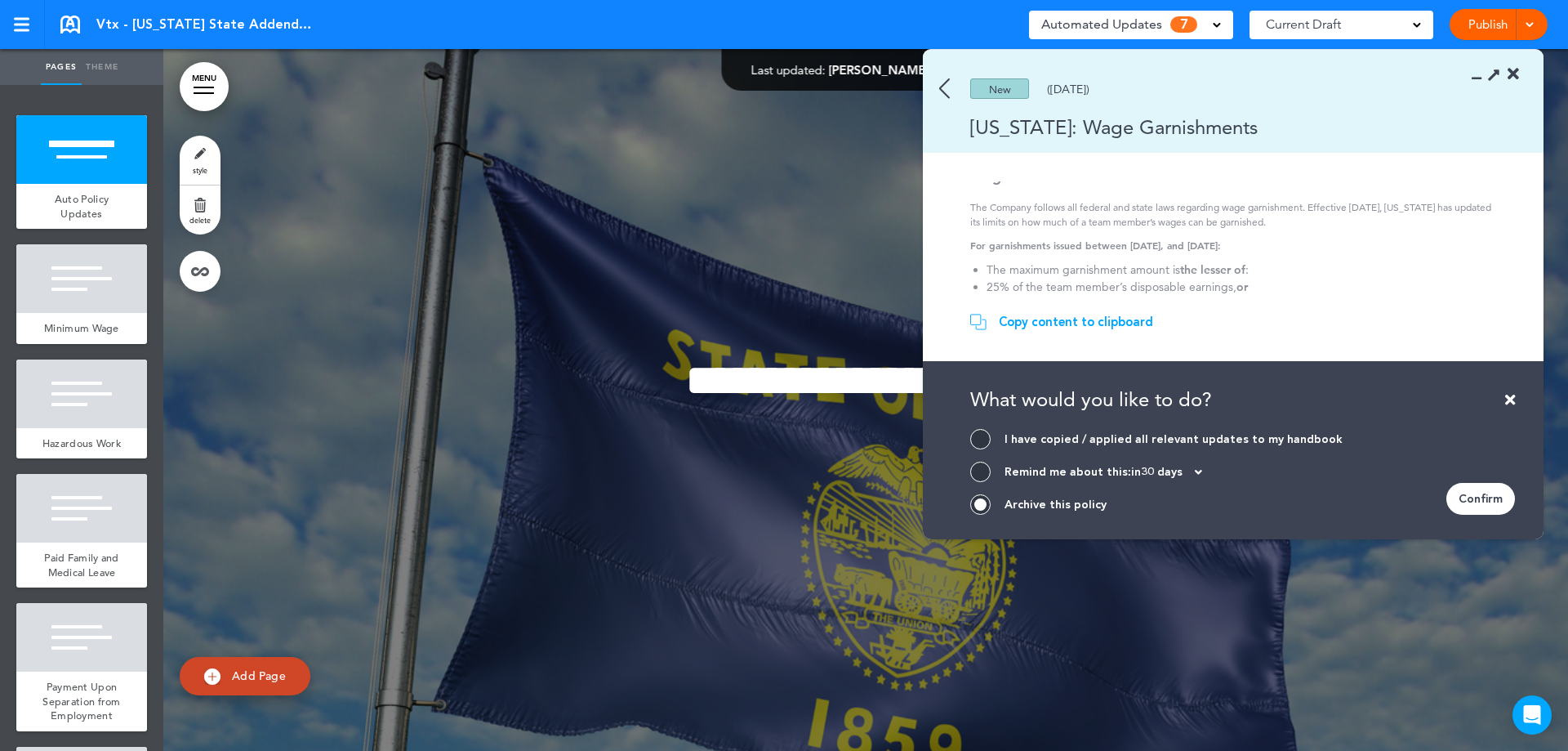
click at [1466, 496] on div "Confirm" at bounding box center [1480, 498] width 69 height 32
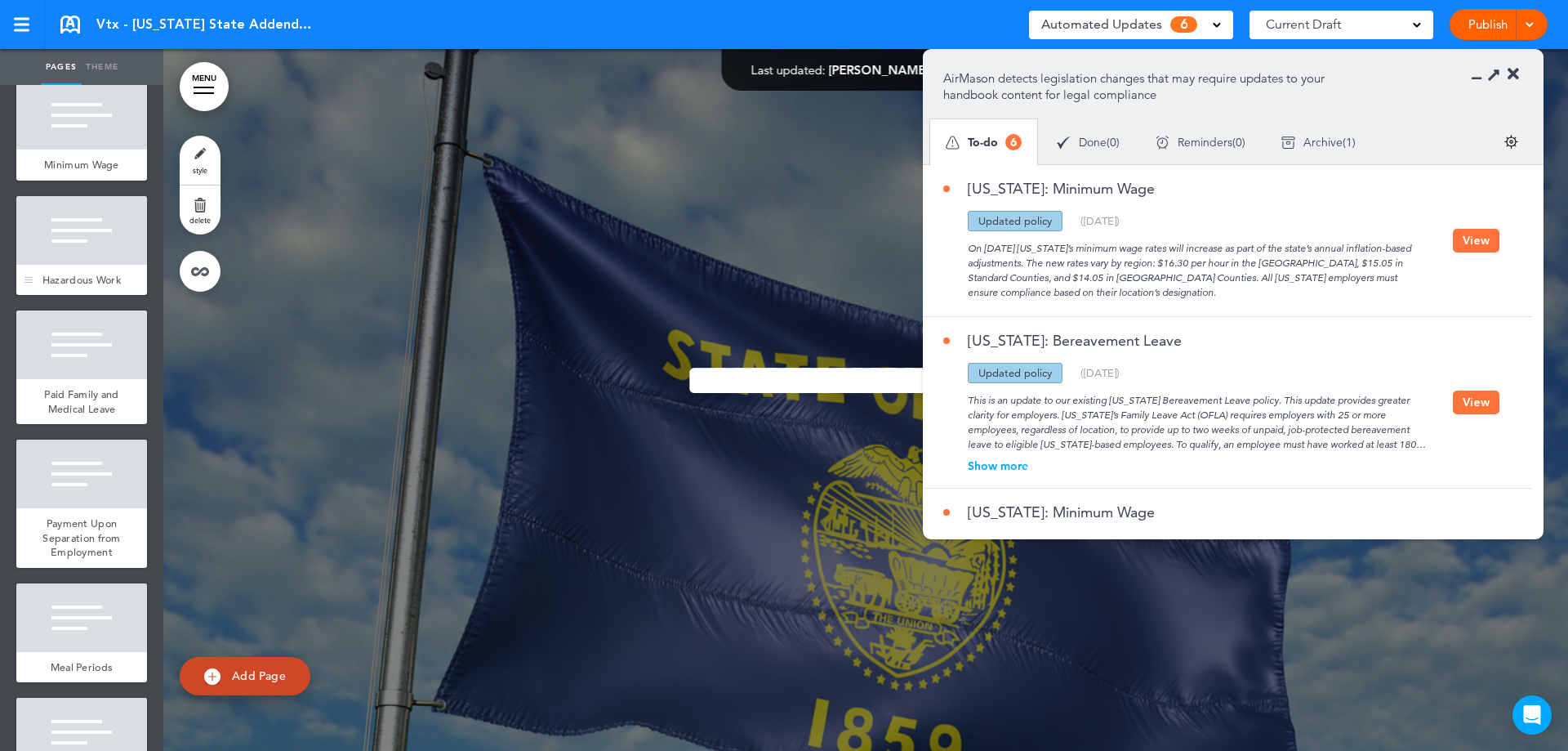
scroll to position [0, 0]
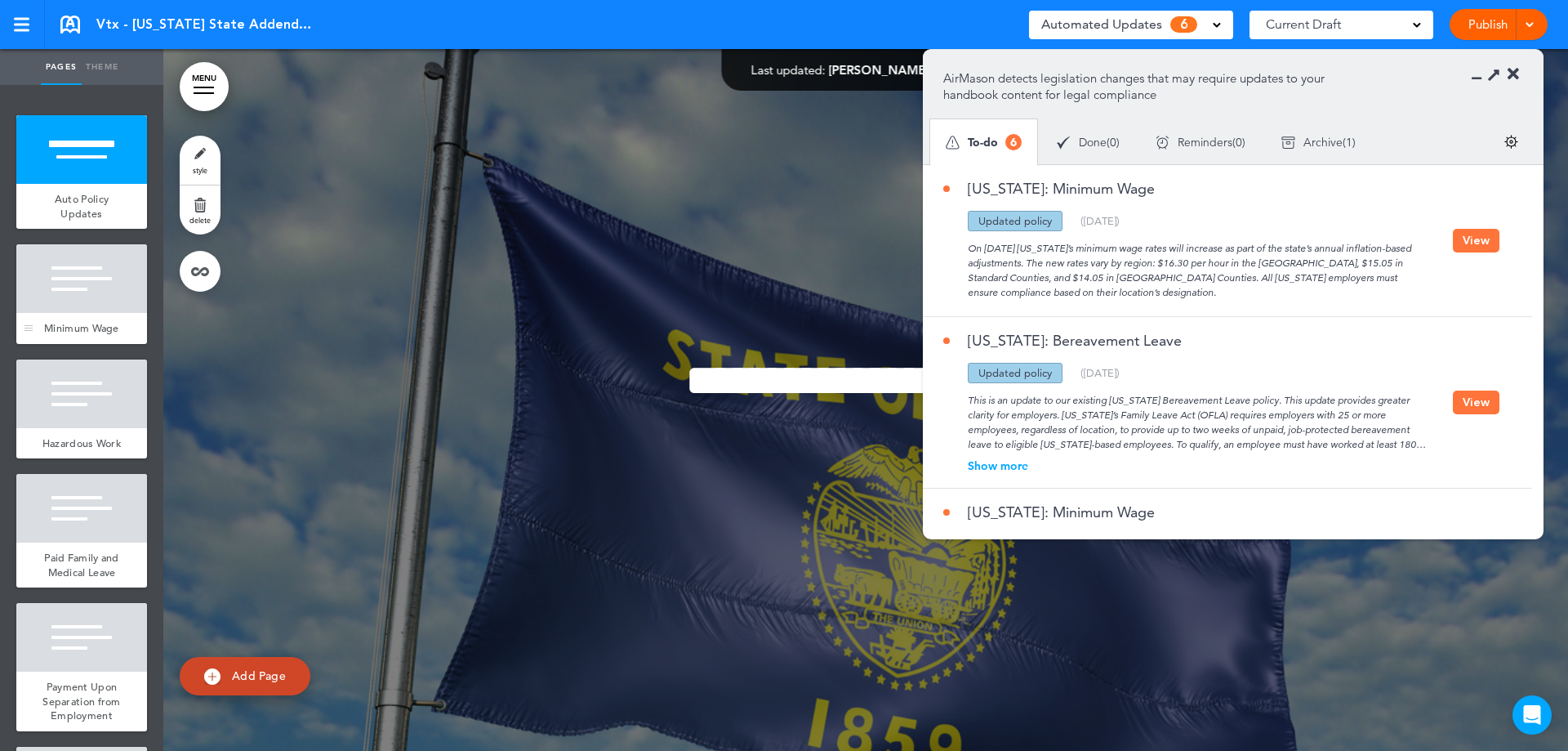
click at [81, 304] on div at bounding box center [82, 279] width 131 height 69
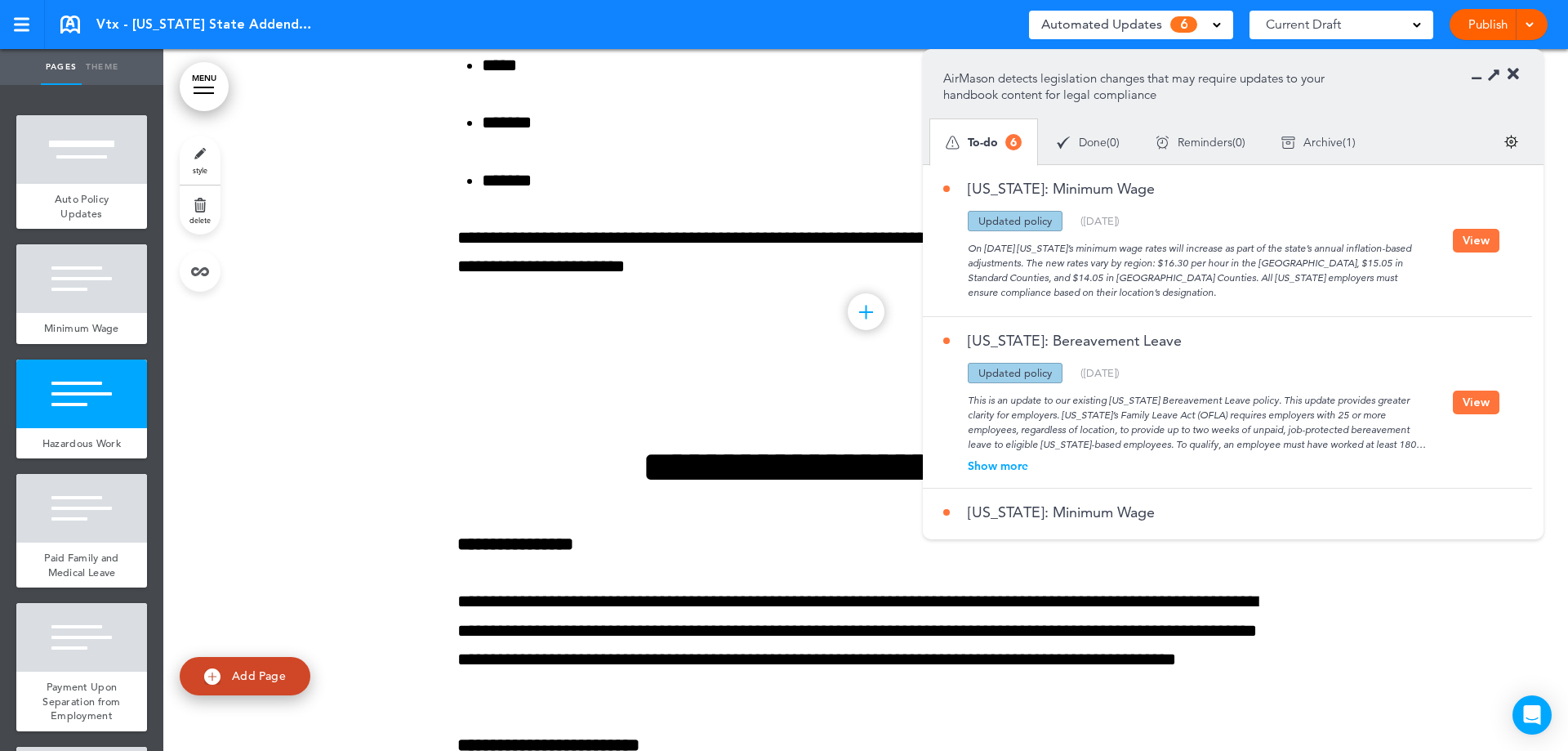
click at [1455, 397] on button "View" at bounding box center [1476, 402] width 47 height 24
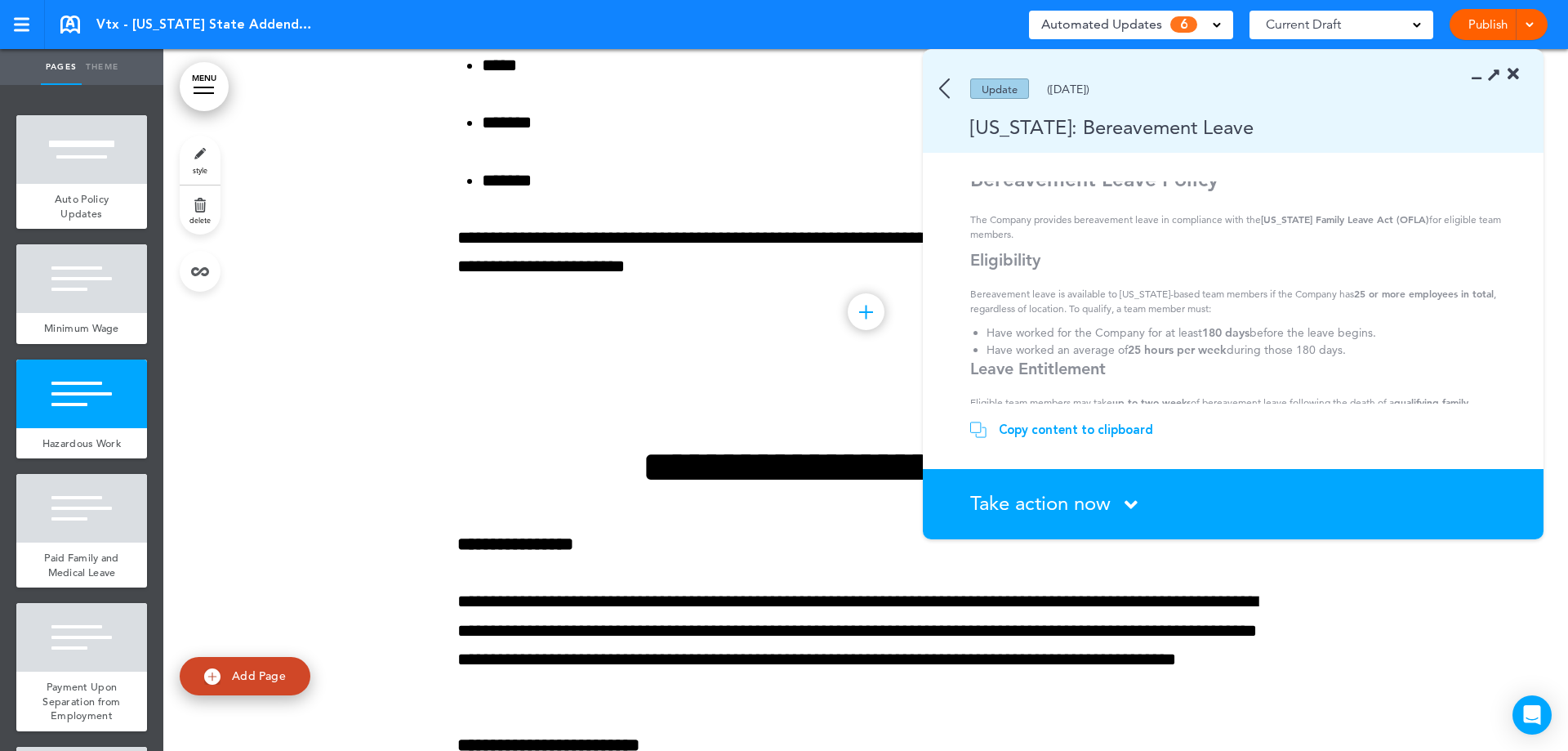
click at [1022, 501] on span "Take action now" at bounding box center [1040, 502] width 141 height 24
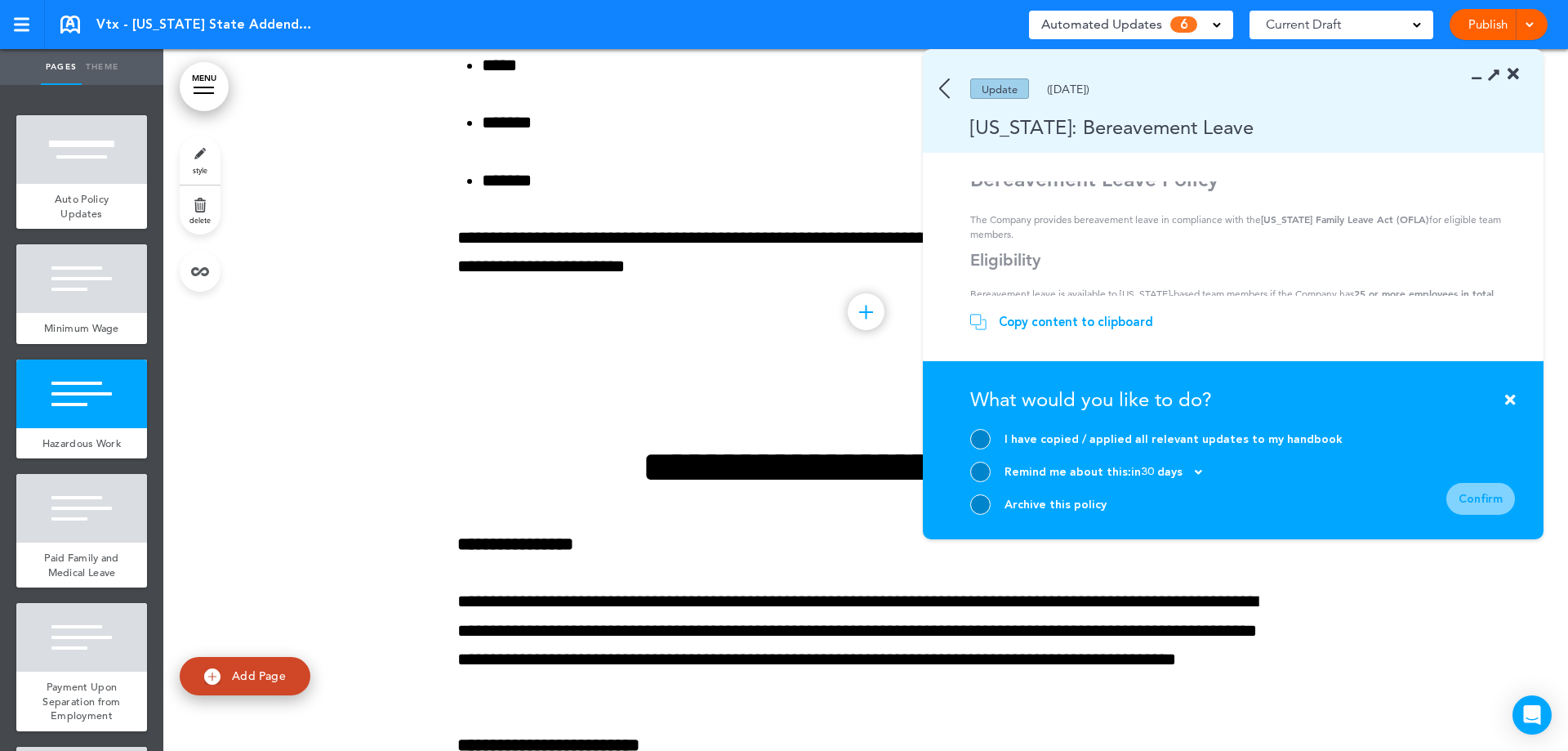
click at [979, 502] on div at bounding box center [980, 504] width 20 height 20
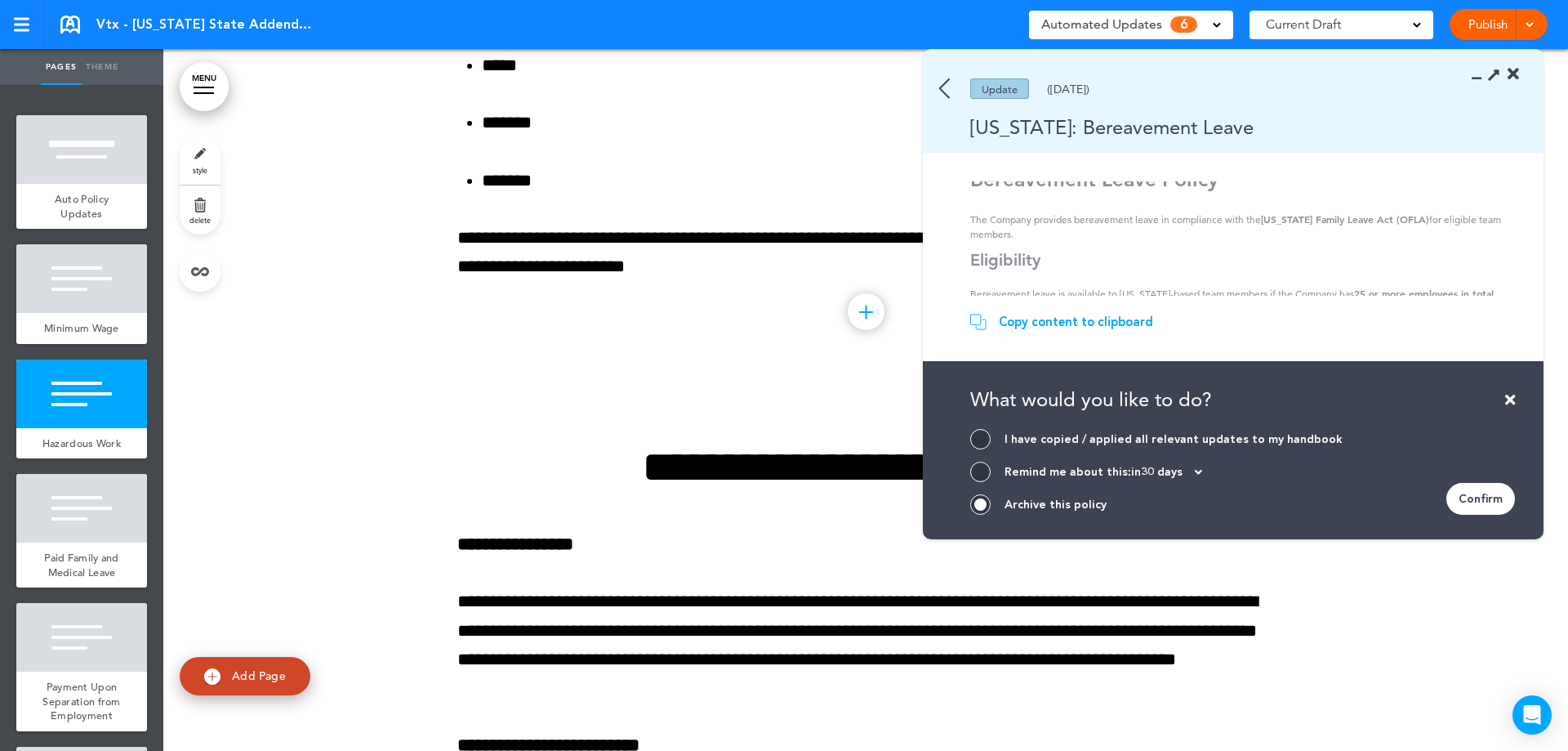
click at [1488, 488] on div "Confirm" at bounding box center [1480, 498] width 69 height 32
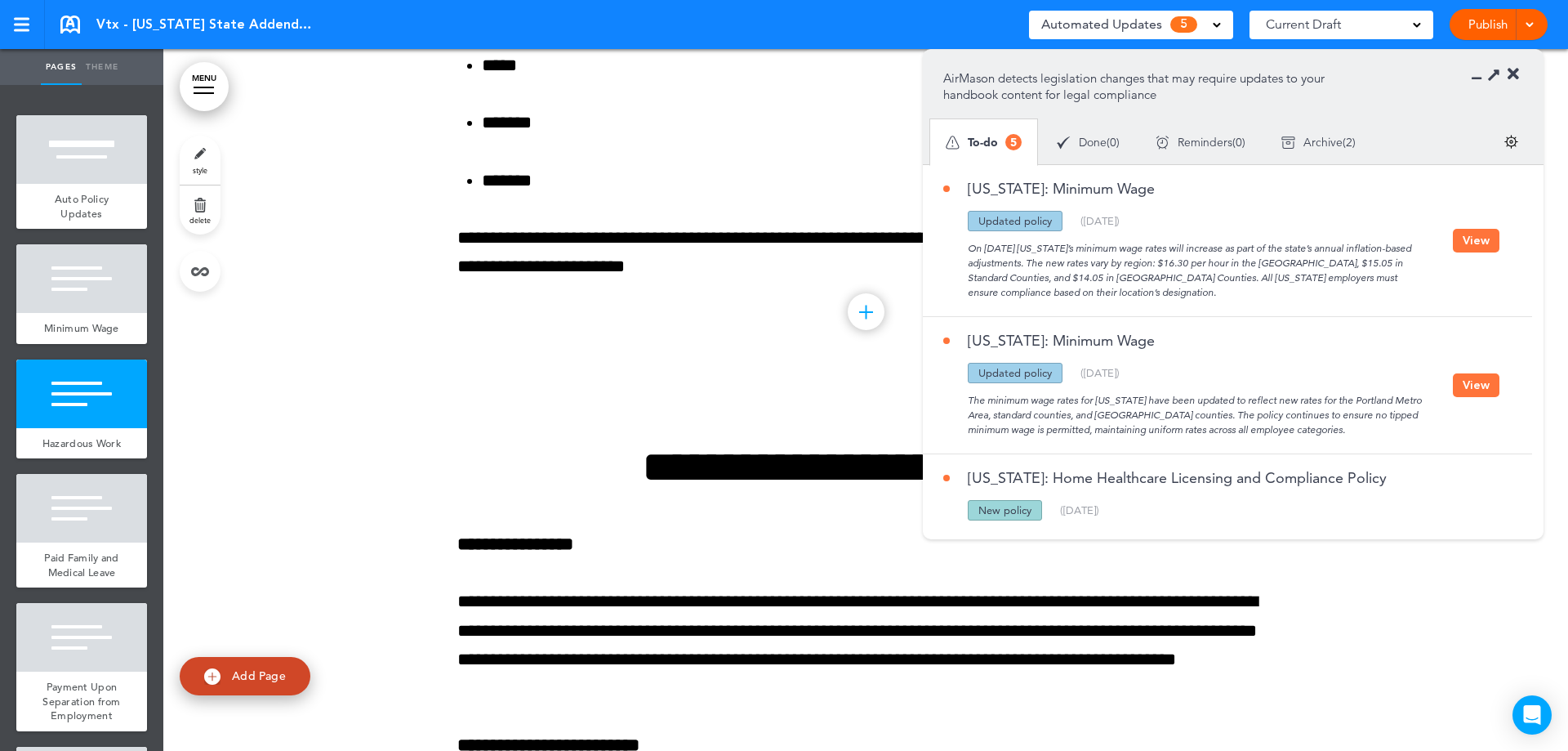
click at [1480, 237] on button "View" at bounding box center [1476, 241] width 47 height 24
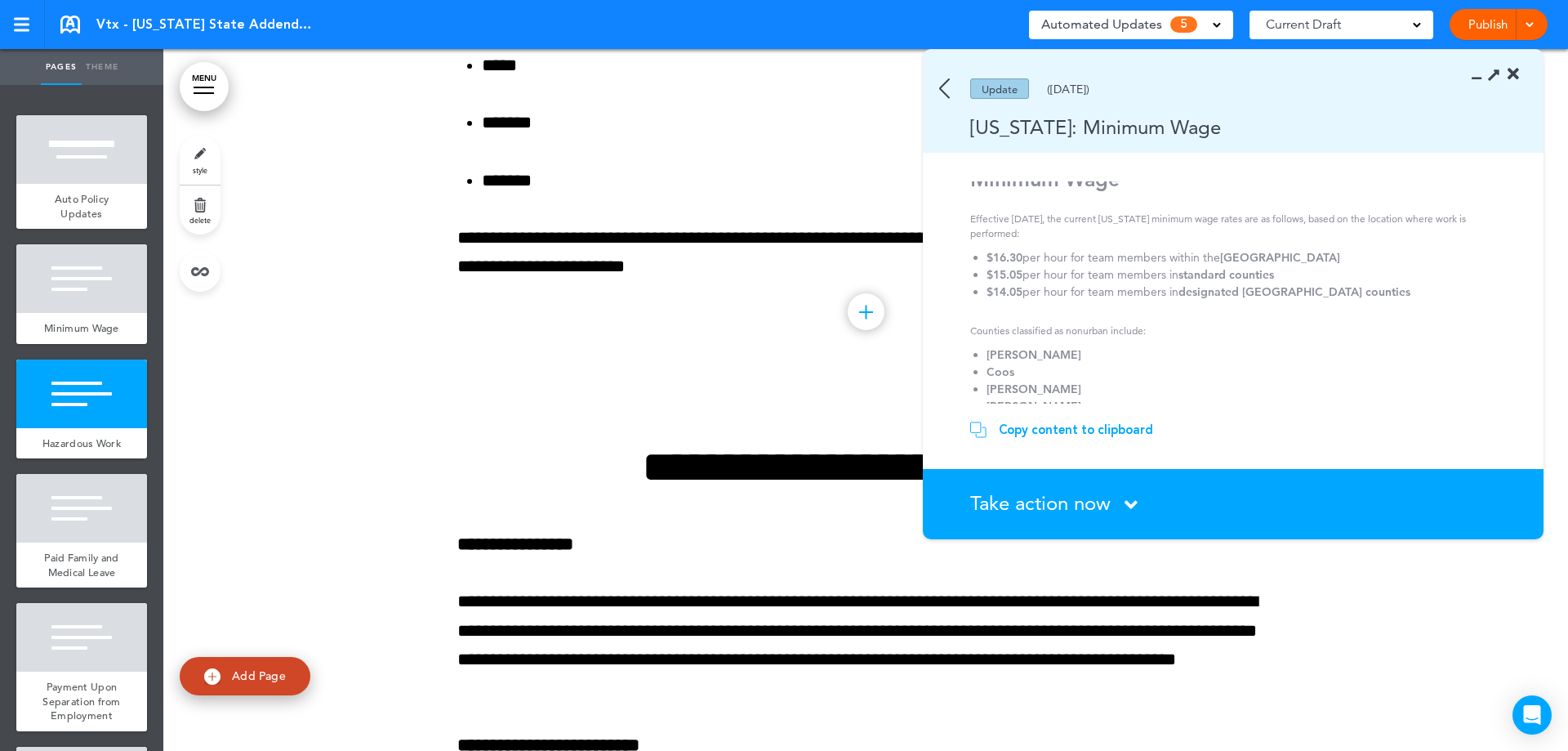
click at [940, 88] on img at bounding box center [944, 88] width 11 height 20
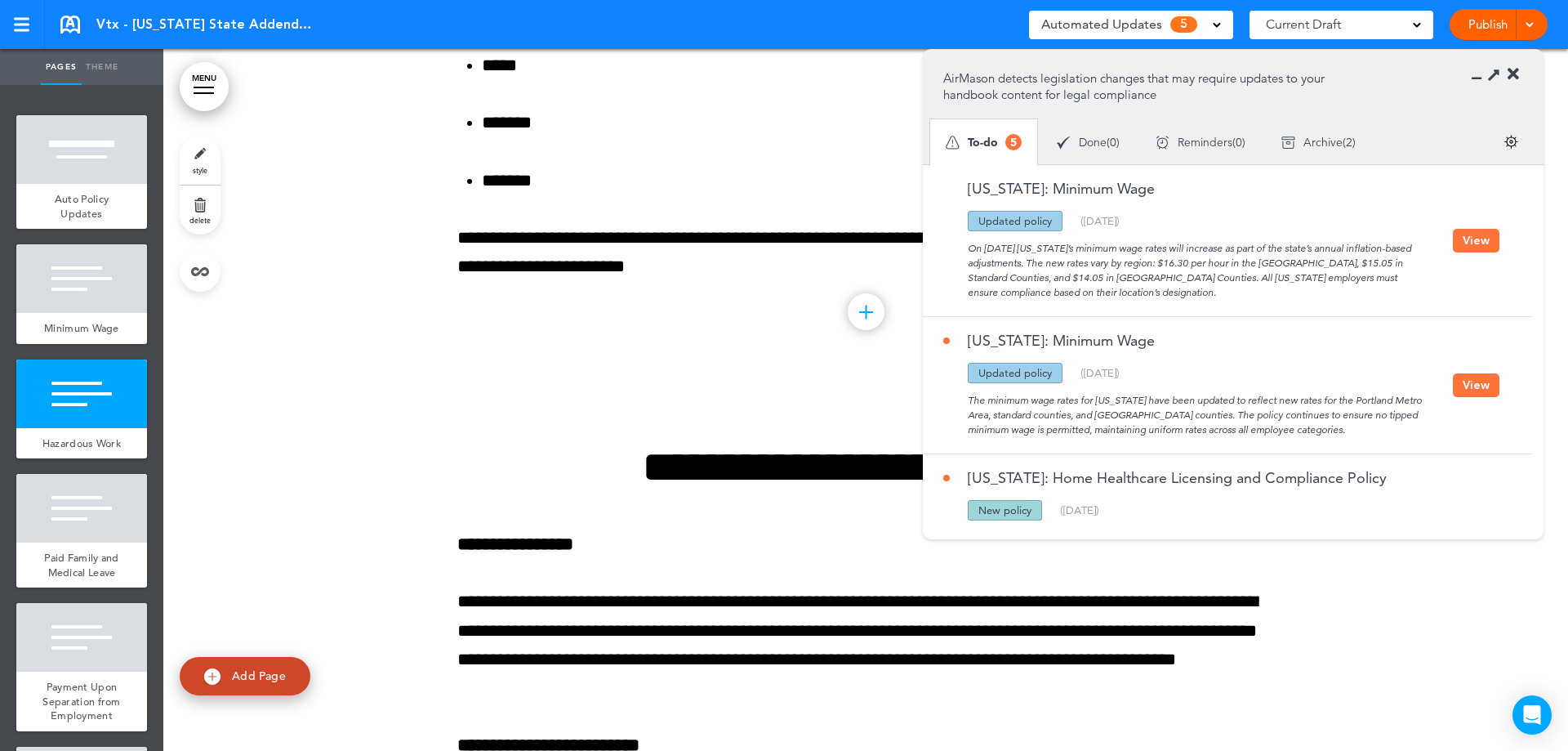
click at [1463, 381] on button "View" at bounding box center [1476, 384] width 47 height 24
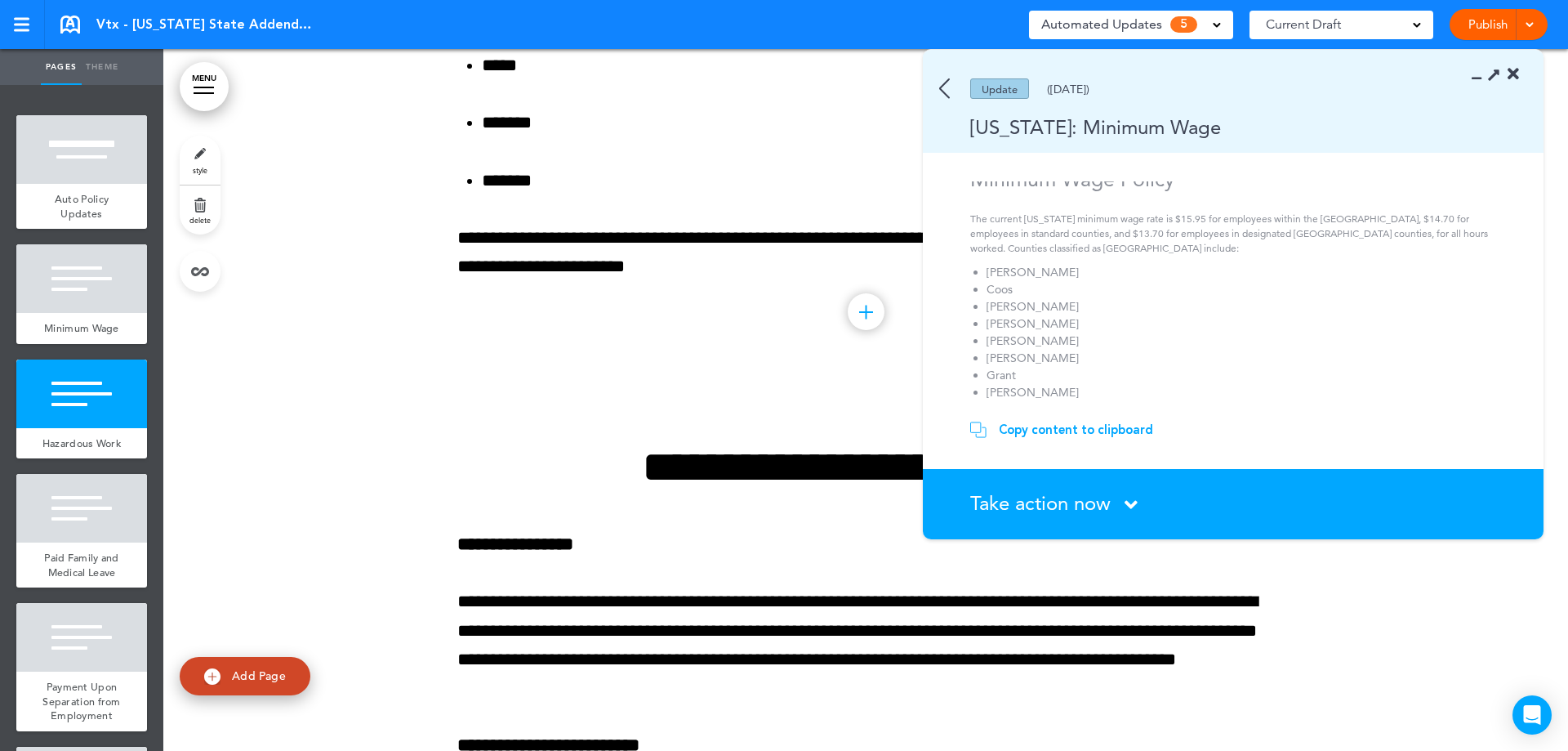
click at [1013, 503] on span "Take action now" at bounding box center [1040, 502] width 141 height 24
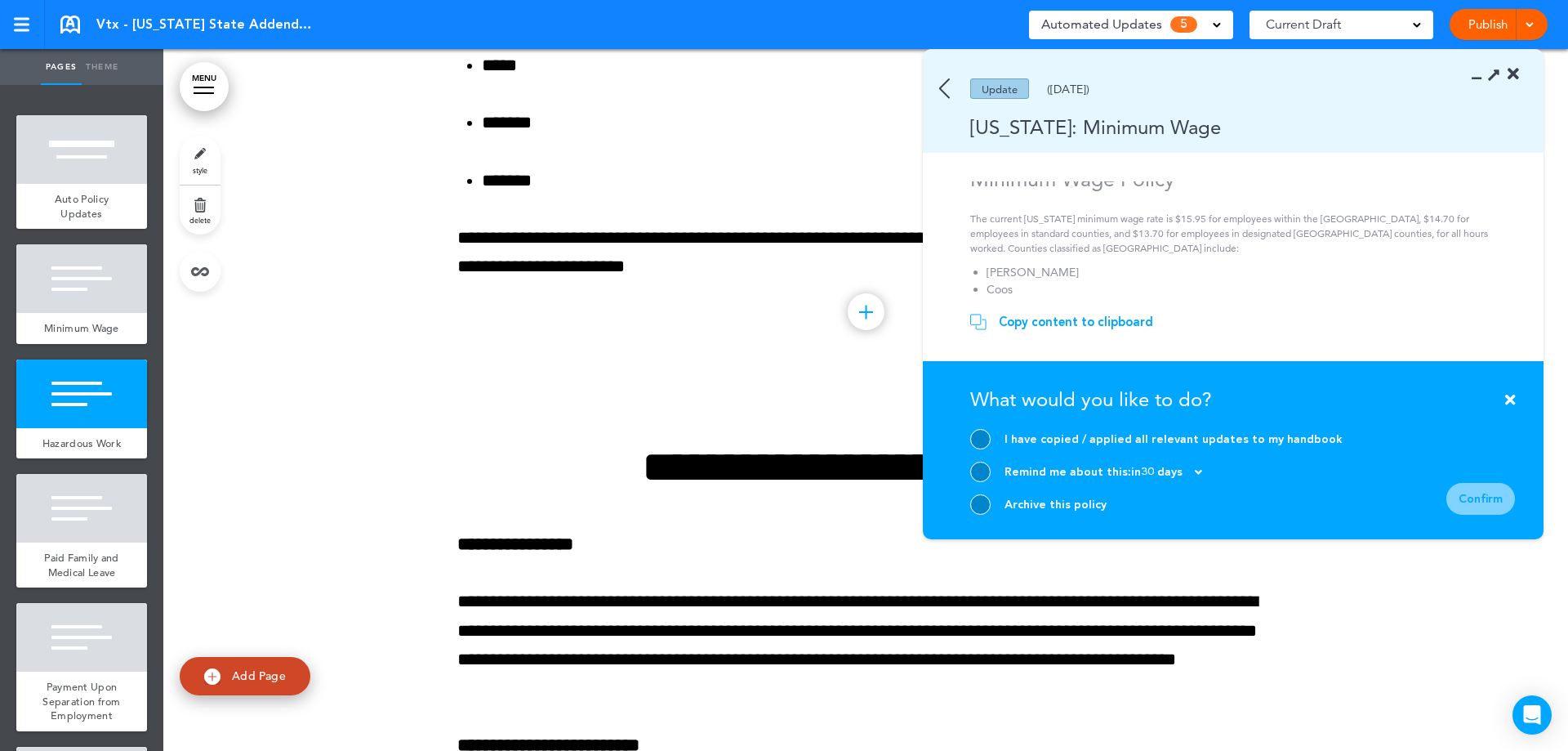
click at [985, 501] on div at bounding box center [980, 504] width 20 height 20
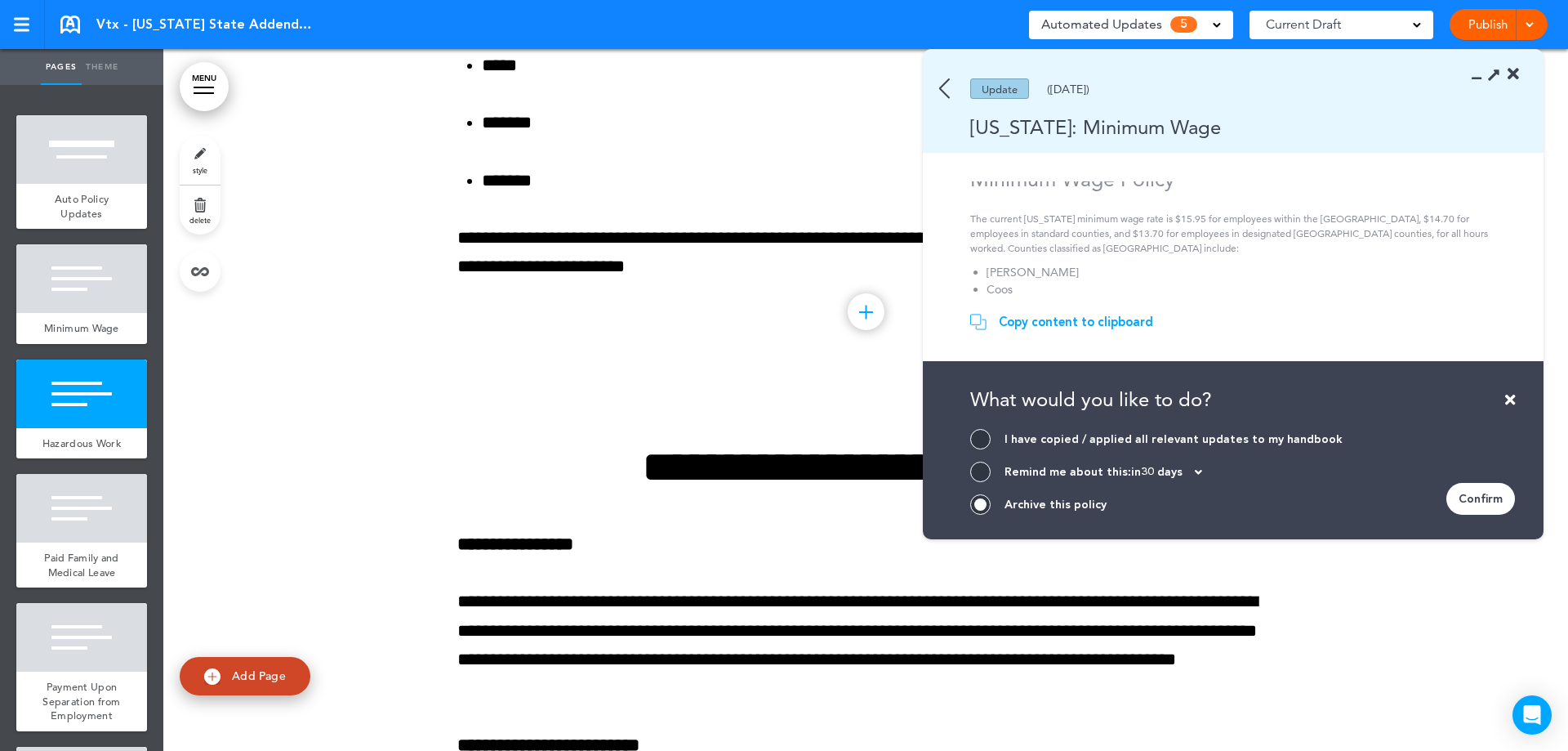
click at [1467, 504] on div "Confirm" at bounding box center [1480, 498] width 69 height 32
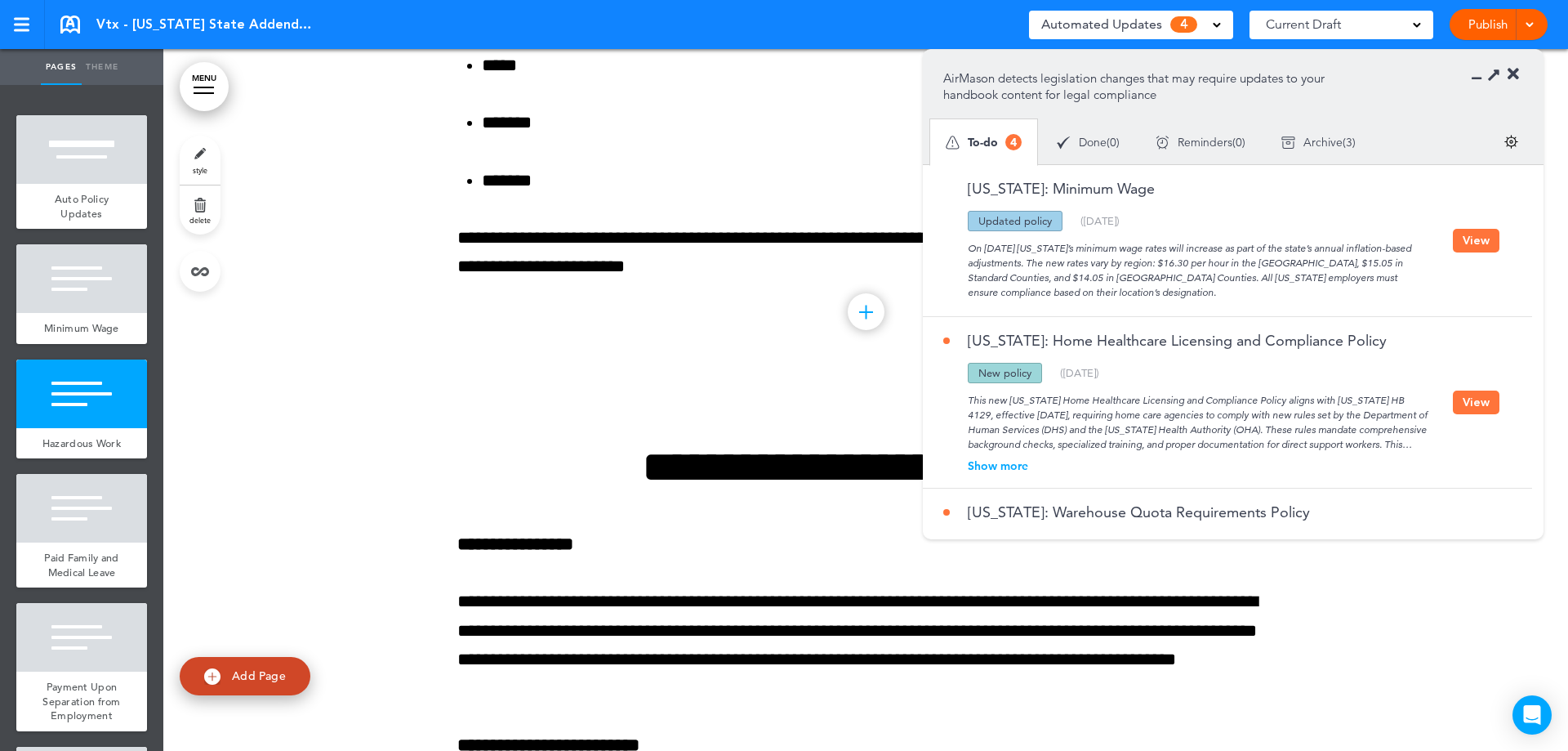
click at [1449, 235] on div "On [DATE] [US_STATE]’s minimum wage rates will increase as part of the state’s …" at bounding box center [1197, 266] width 510 height 69
click at [1468, 229] on button "View" at bounding box center [1476, 241] width 47 height 24
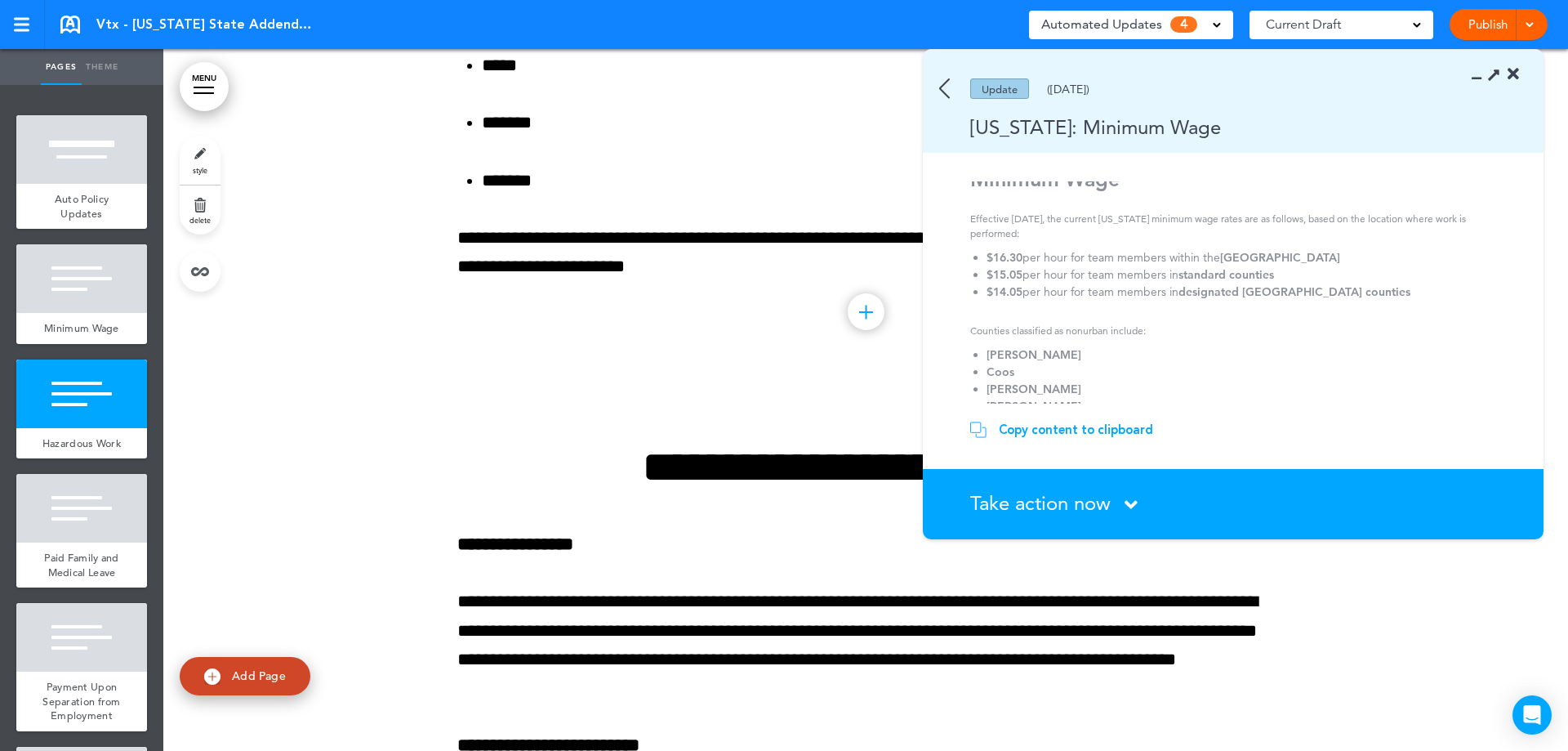
click at [1098, 432] on div "Copy content to clipboard" at bounding box center [1076, 429] width 155 height 16
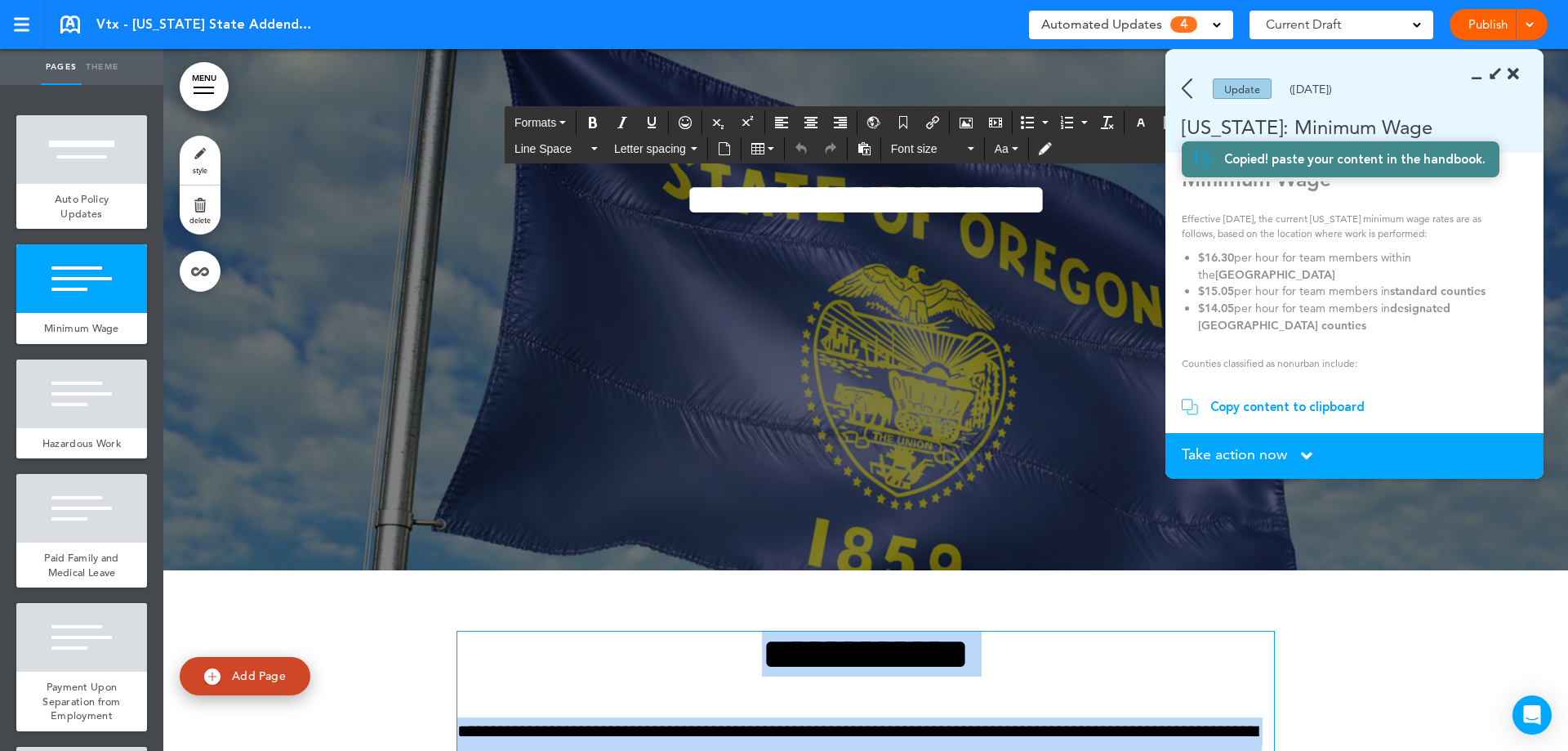
scroll to position [145, 0]
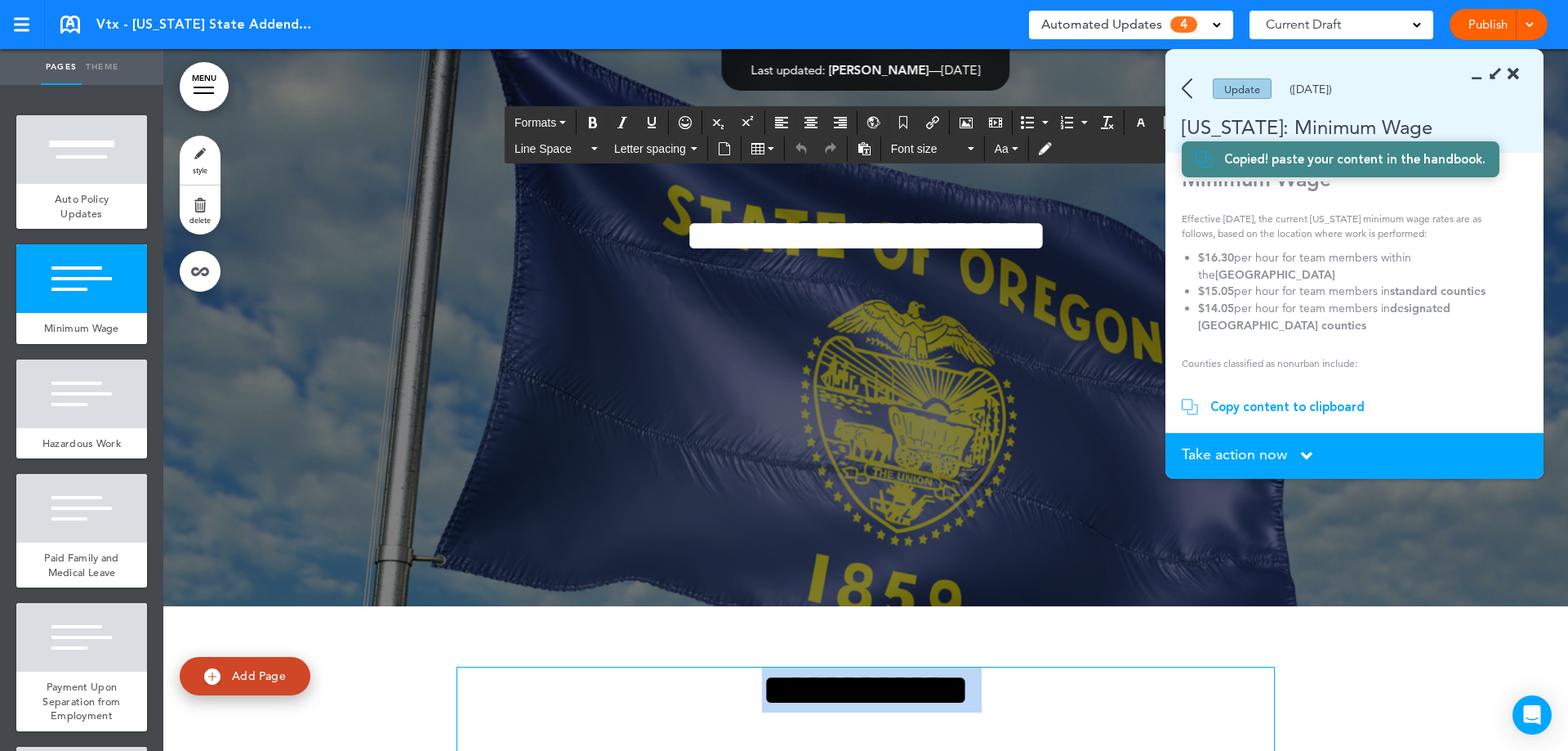
drag, startPoint x: 874, startPoint y: 512, endPoint x: 689, endPoint y: 675, distance: 246.6
paste div
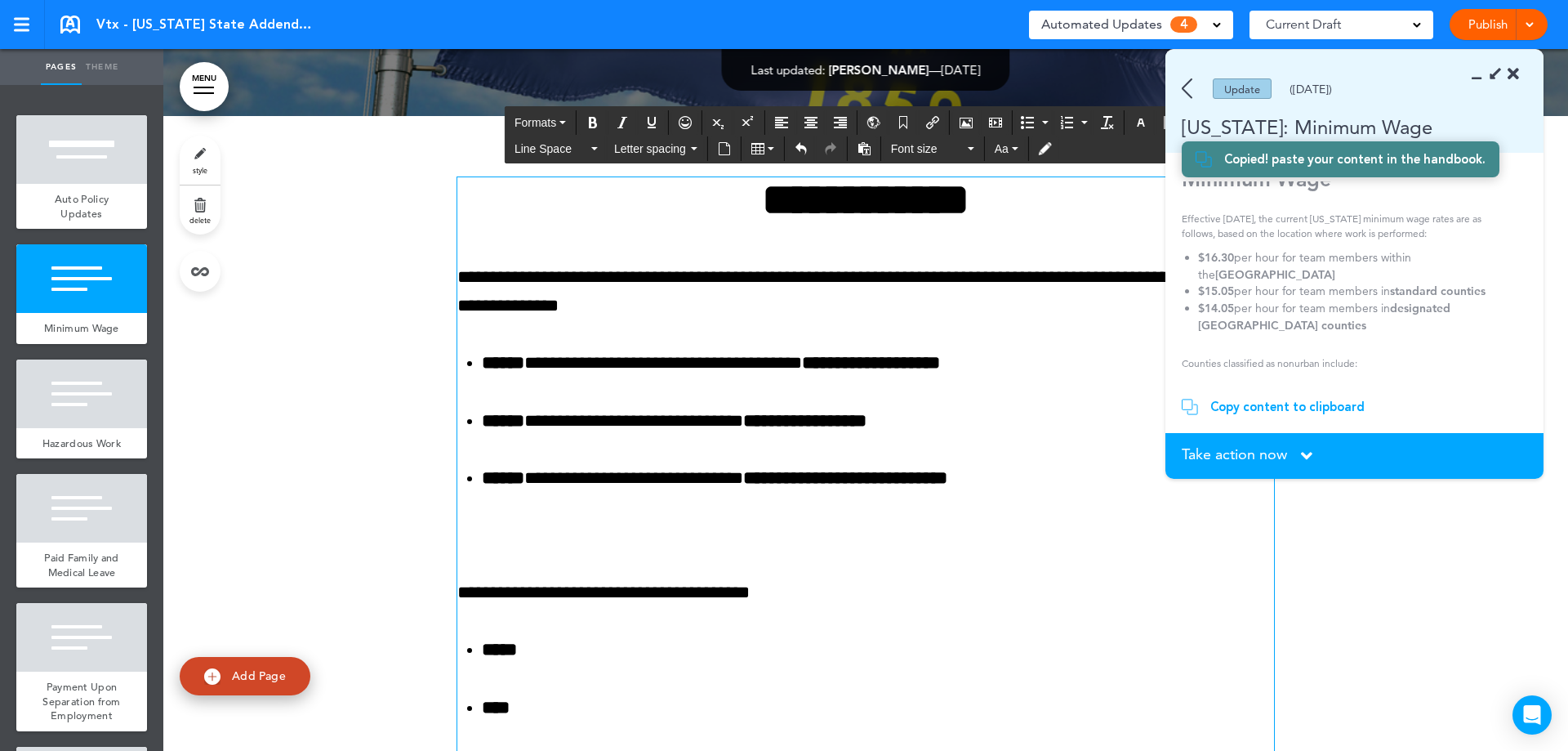
scroll to position [879, 0]
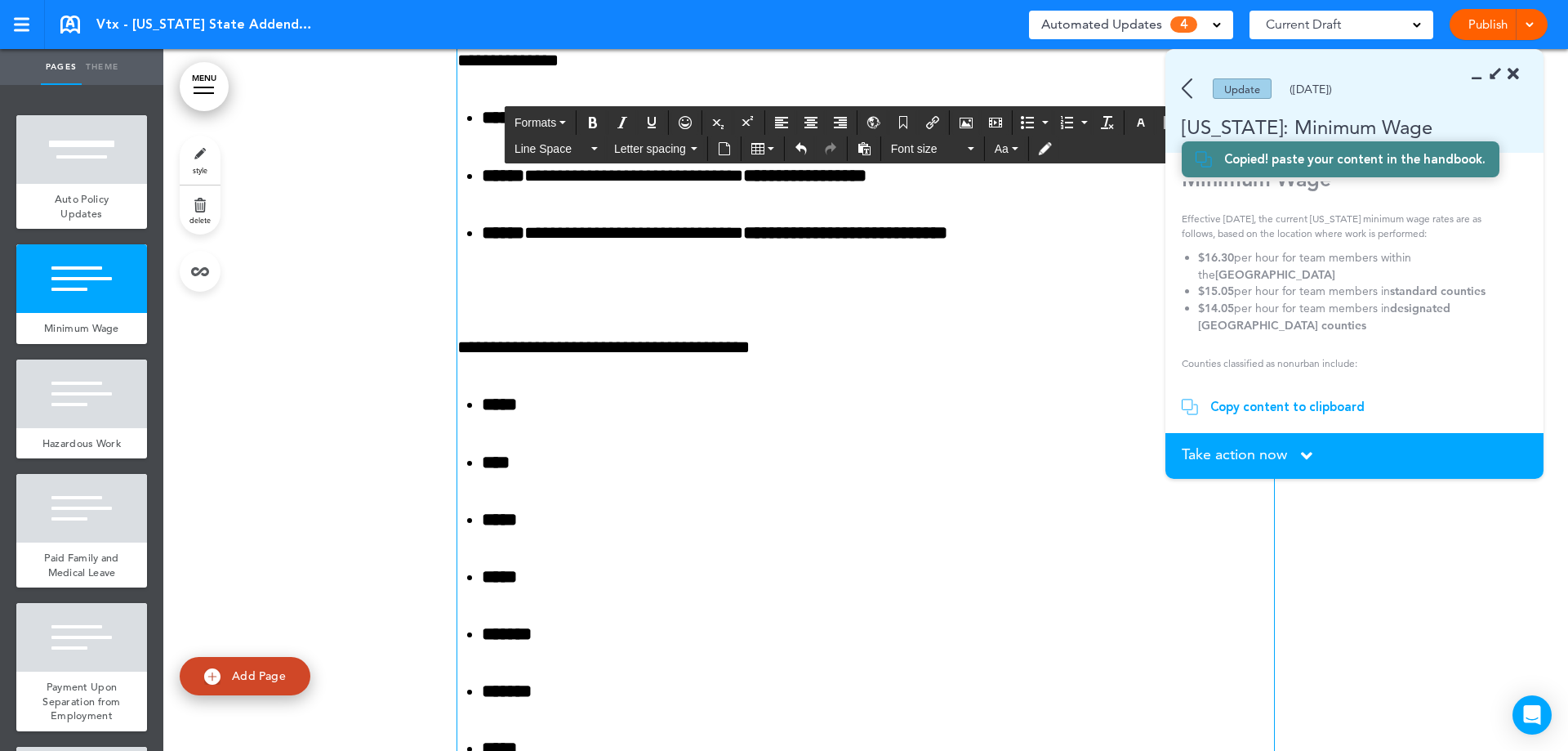
click at [545, 291] on p at bounding box center [865, 290] width 817 height 29
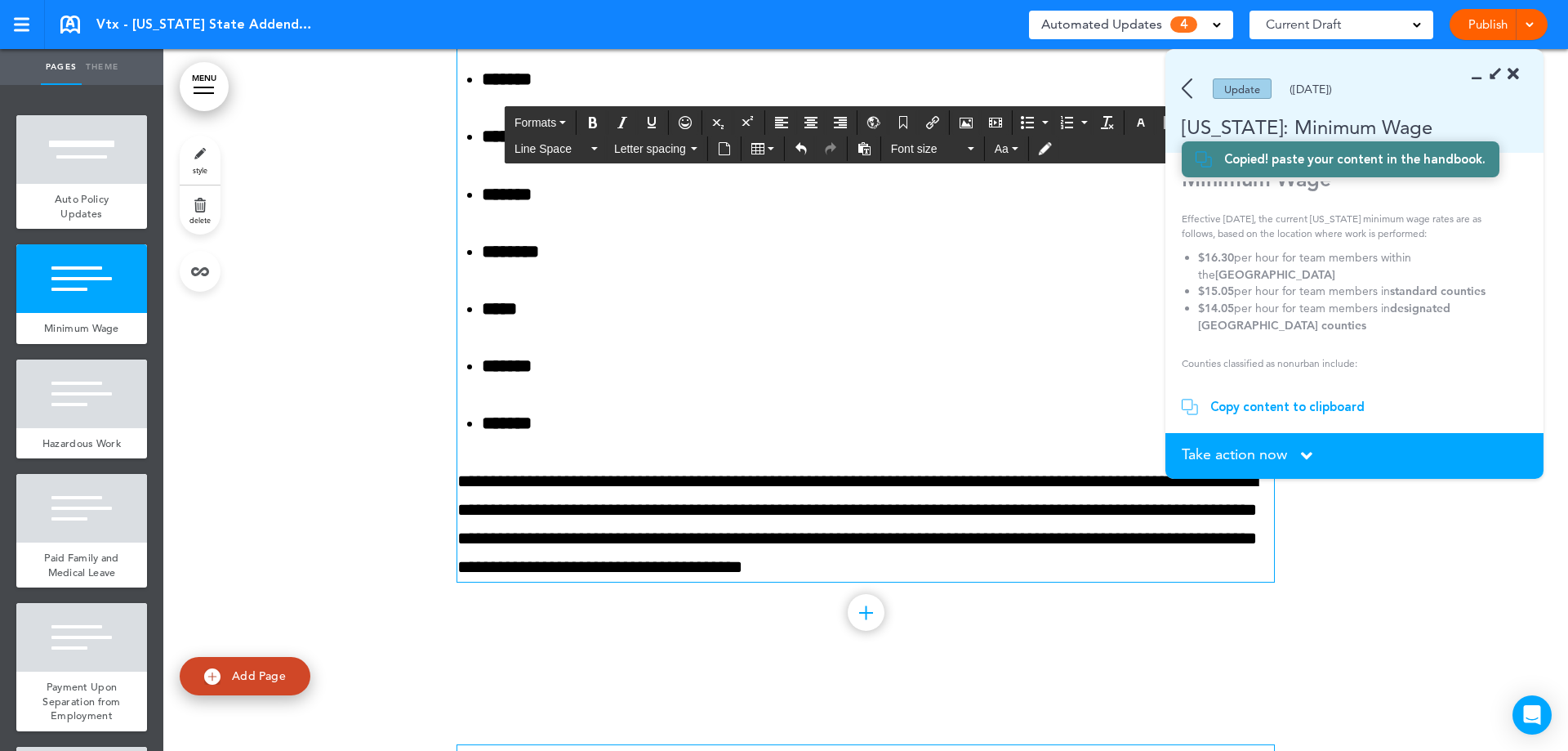
scroll to position [2023, 0]
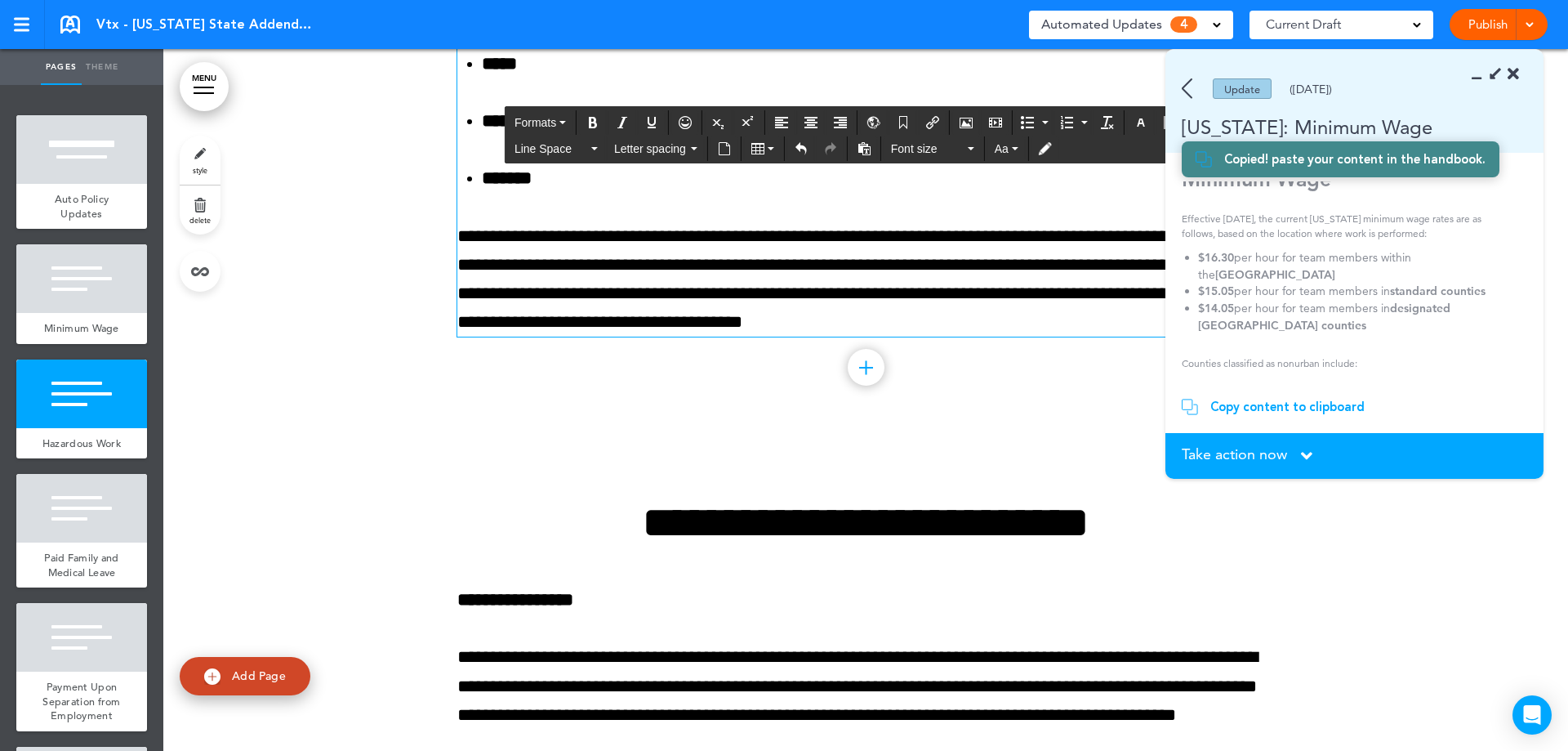
click at [1300, 450] on div "Take action now Click here to change the status" at bounding box center [1355, 456] width 345 height 18
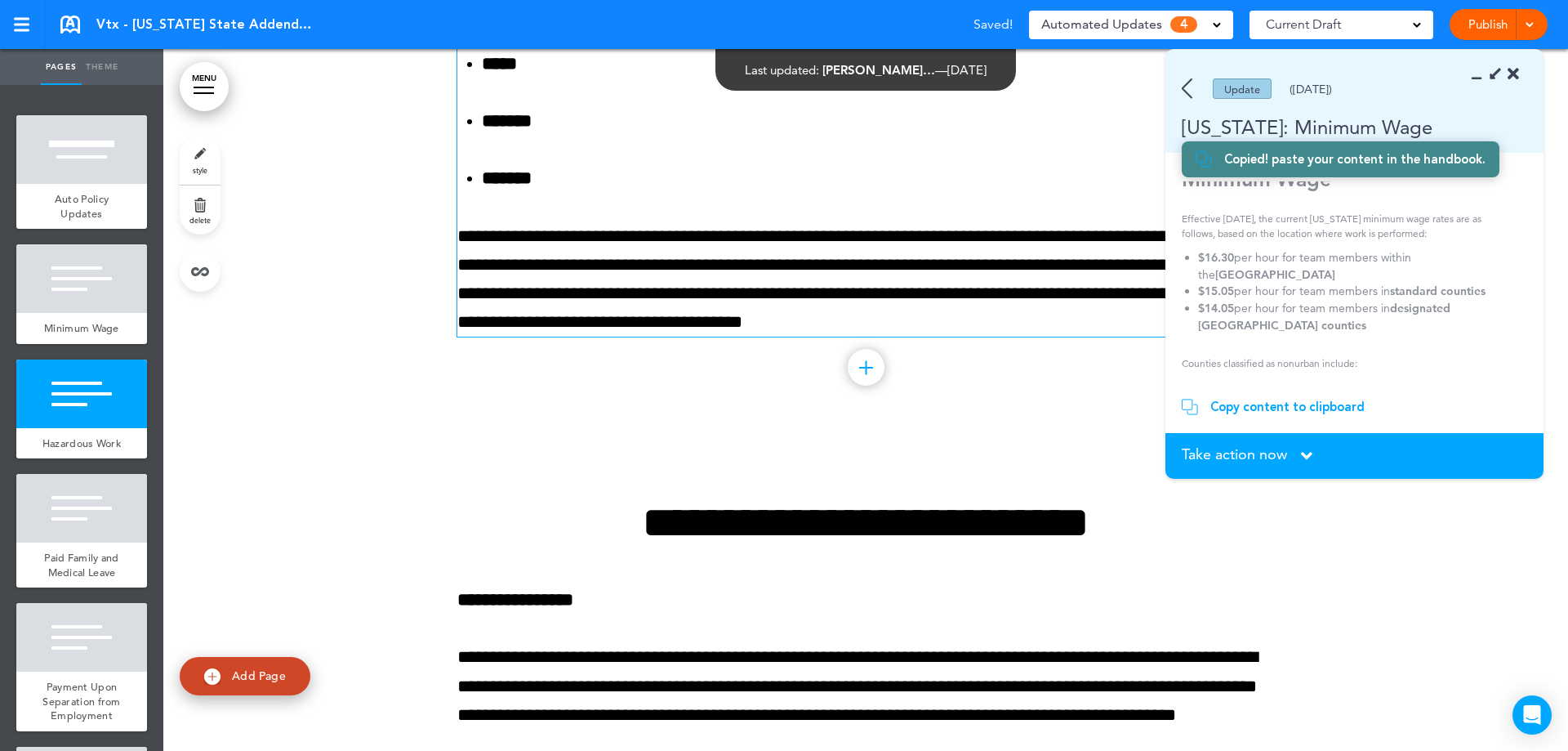
click at [1312, 448] on icon at bounding box center [1307, 456] width 11 height 18
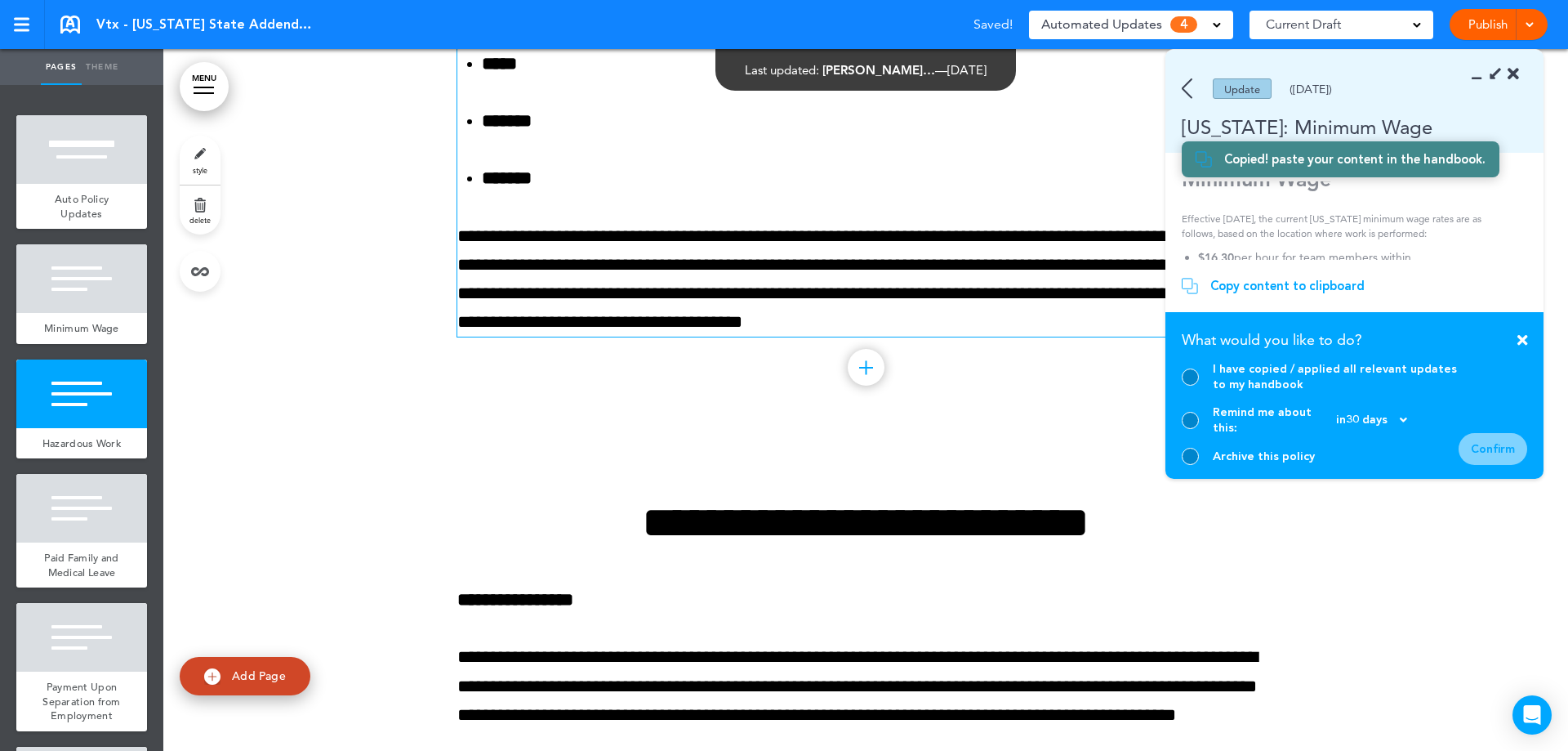
click at [1192, 385] on div at bounding box center [1190, 376] width 17 height 17
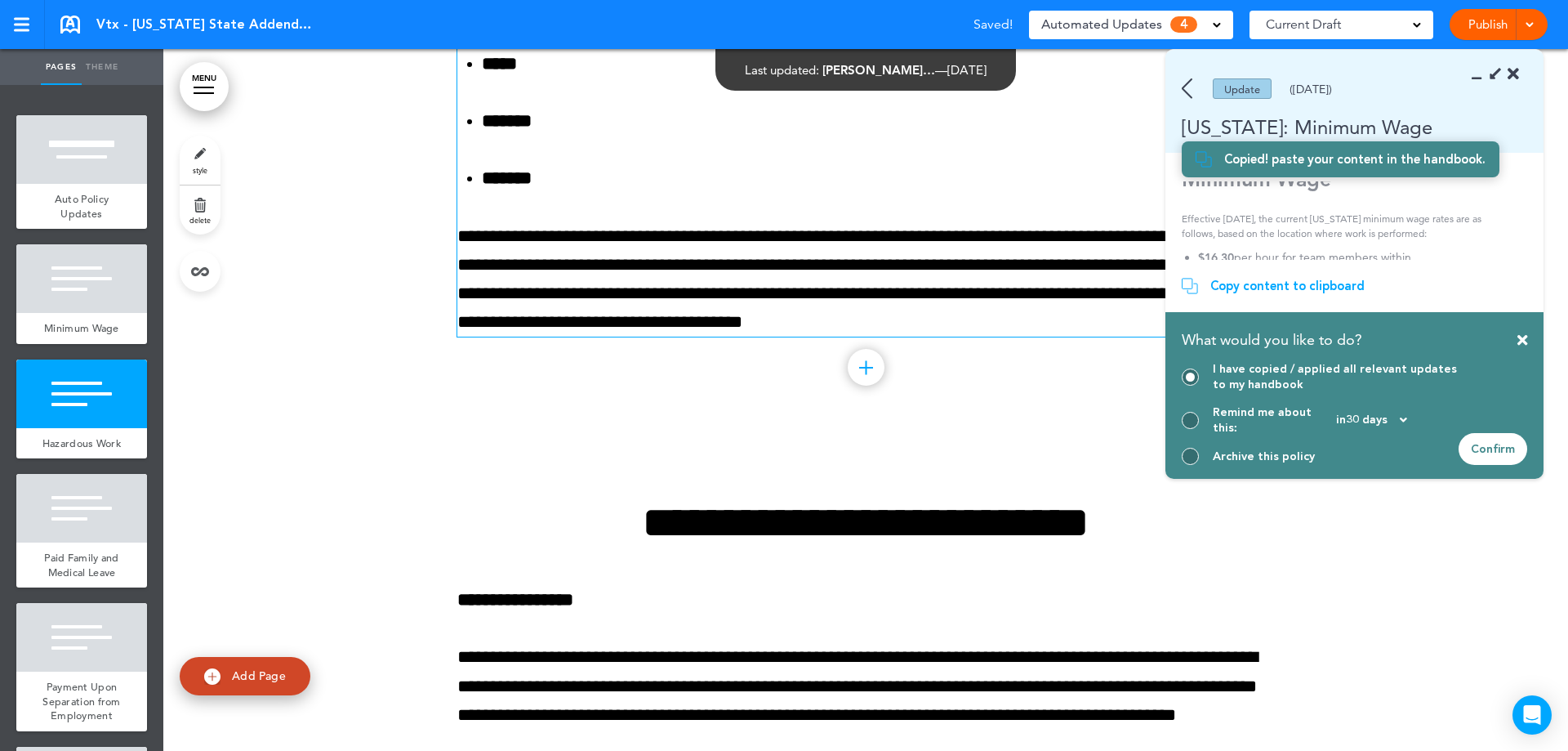
click at [1488, 448] on div "Confirm" at bounding box center [1493, 448] width 69 height 32
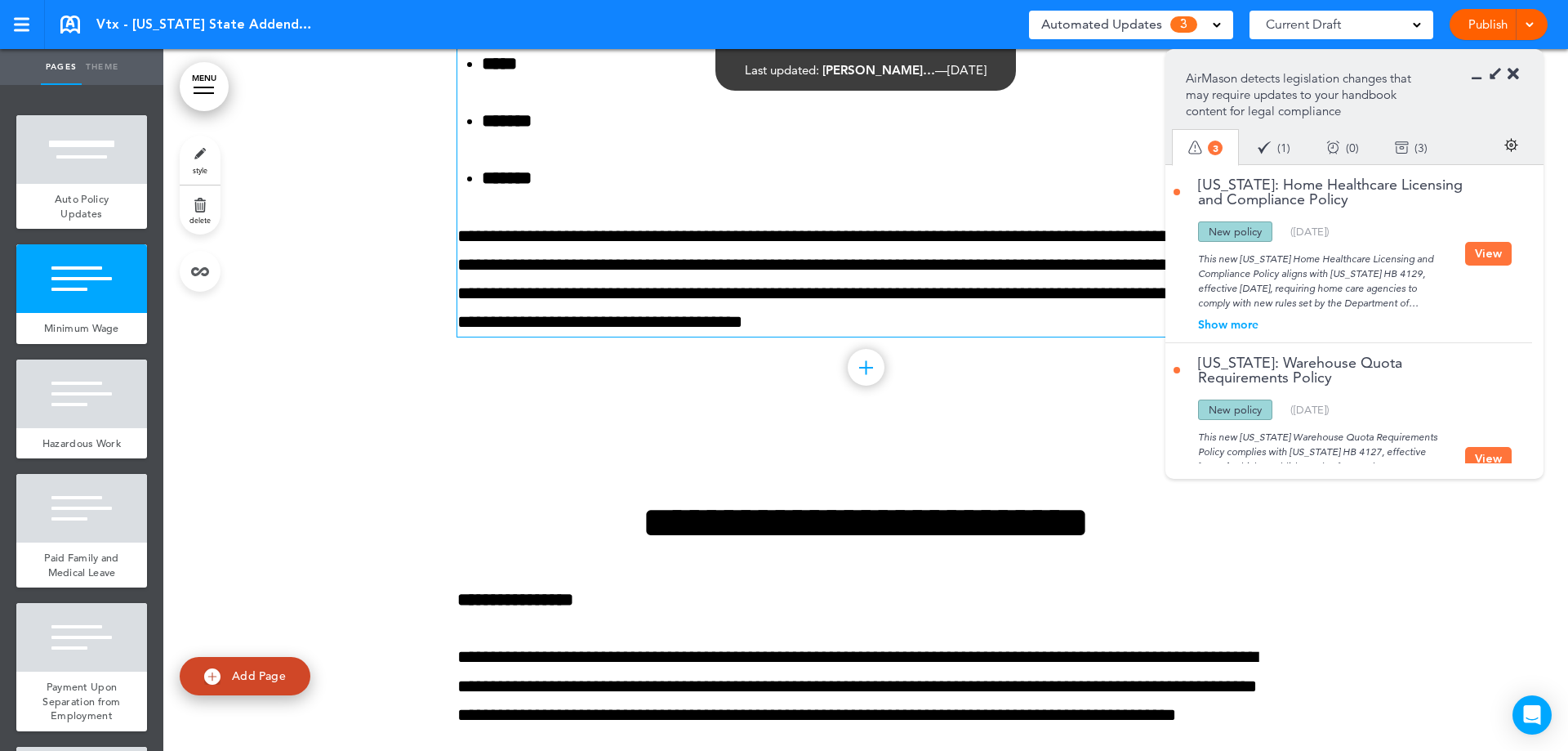
click at [1480, 251] on button "View" at bounding box center [1488, 254] width 47 height 24
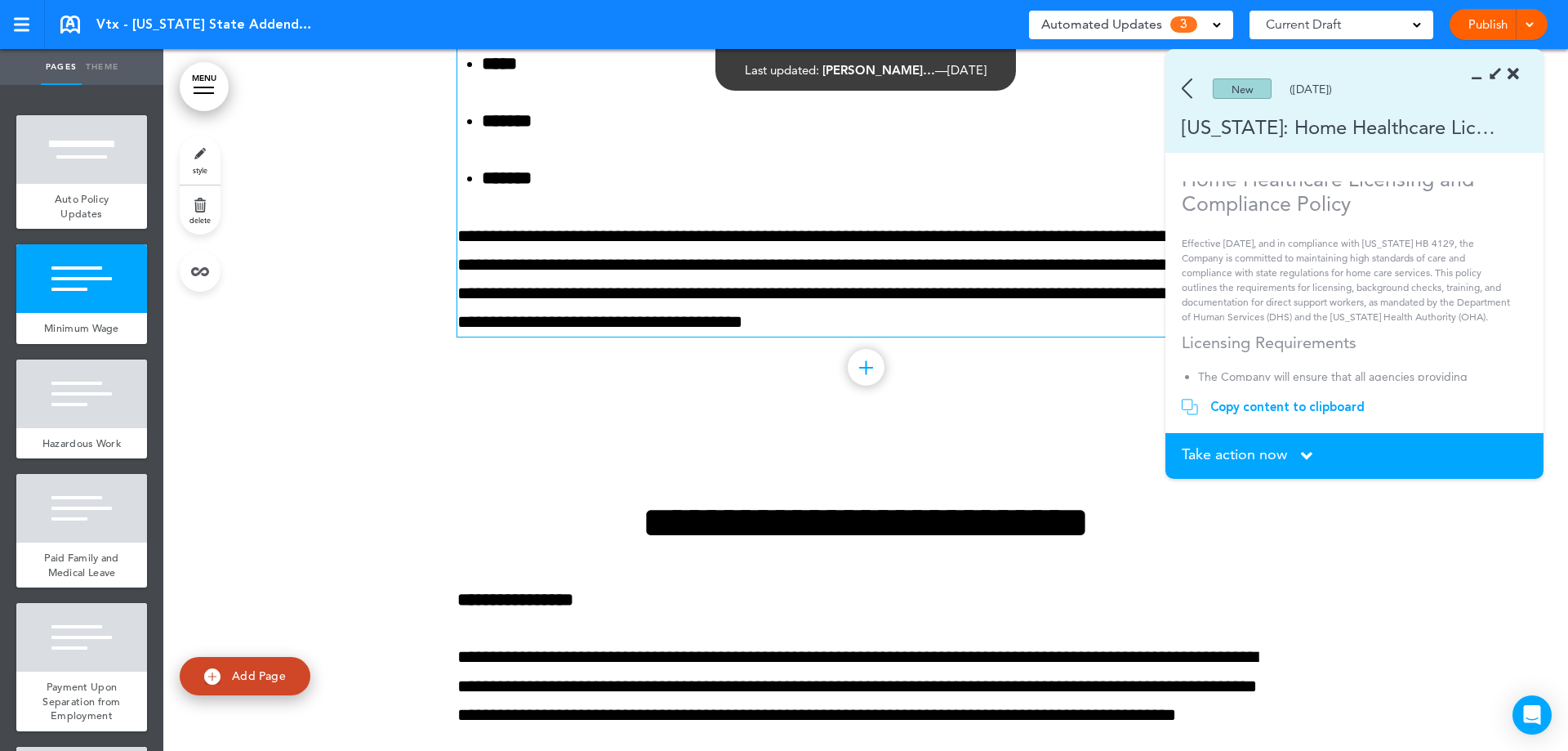
click at [1238, 444] on section "Take action now Click here to change the status What would you like to do? I ha…" at bounding box center [1355, 456] width 378 height 46
click at [1238, 449] on span "Take action now" at bounding box center [1234, 454] width 106 height 15
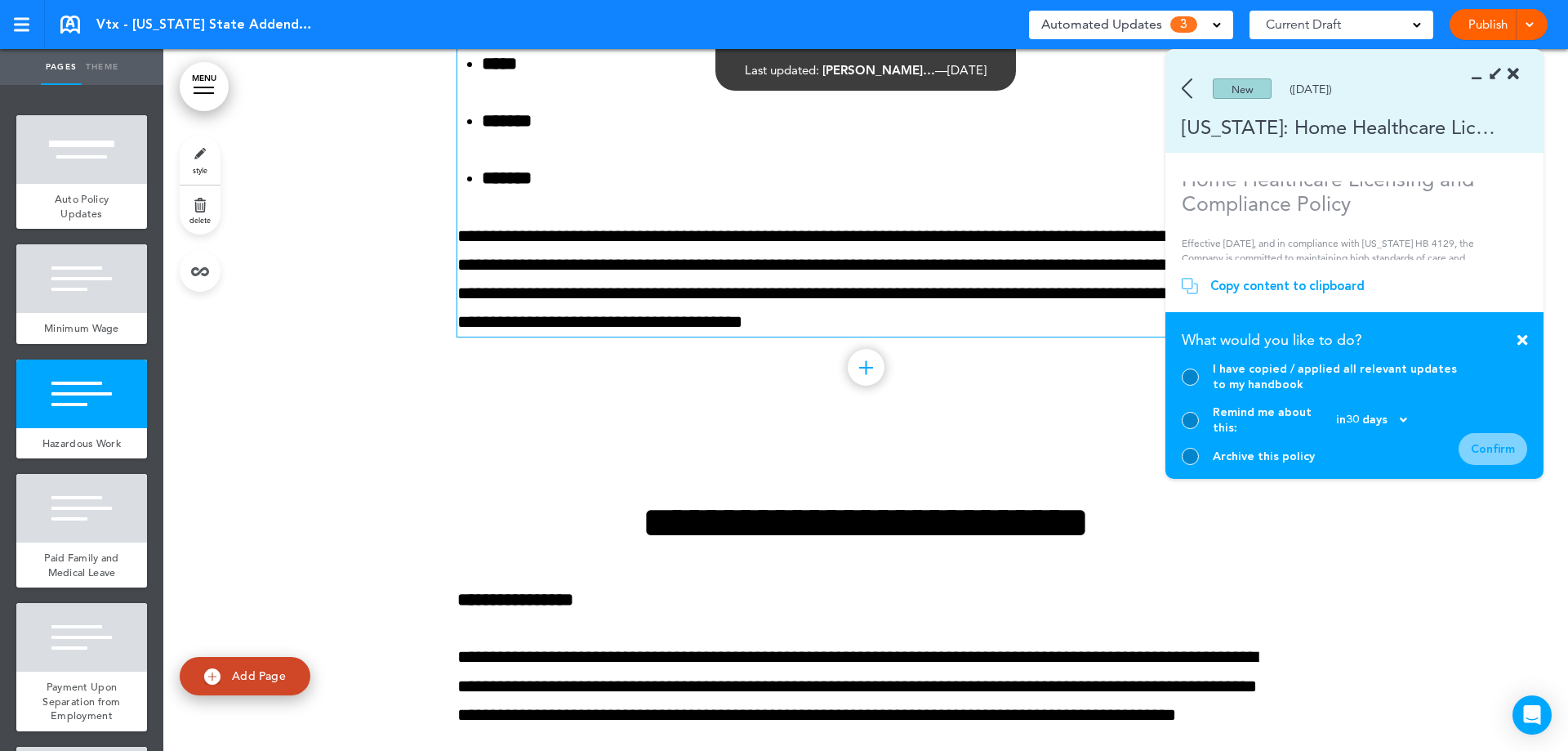
click at [1179, 449] on section "Take action now Click here to change the status What would you like to do? I ha…" at bounding box center [1355, 395] width 378 height 167
click at [1192, 457] on div at bounding box center [1190, 456] width 17 height 17
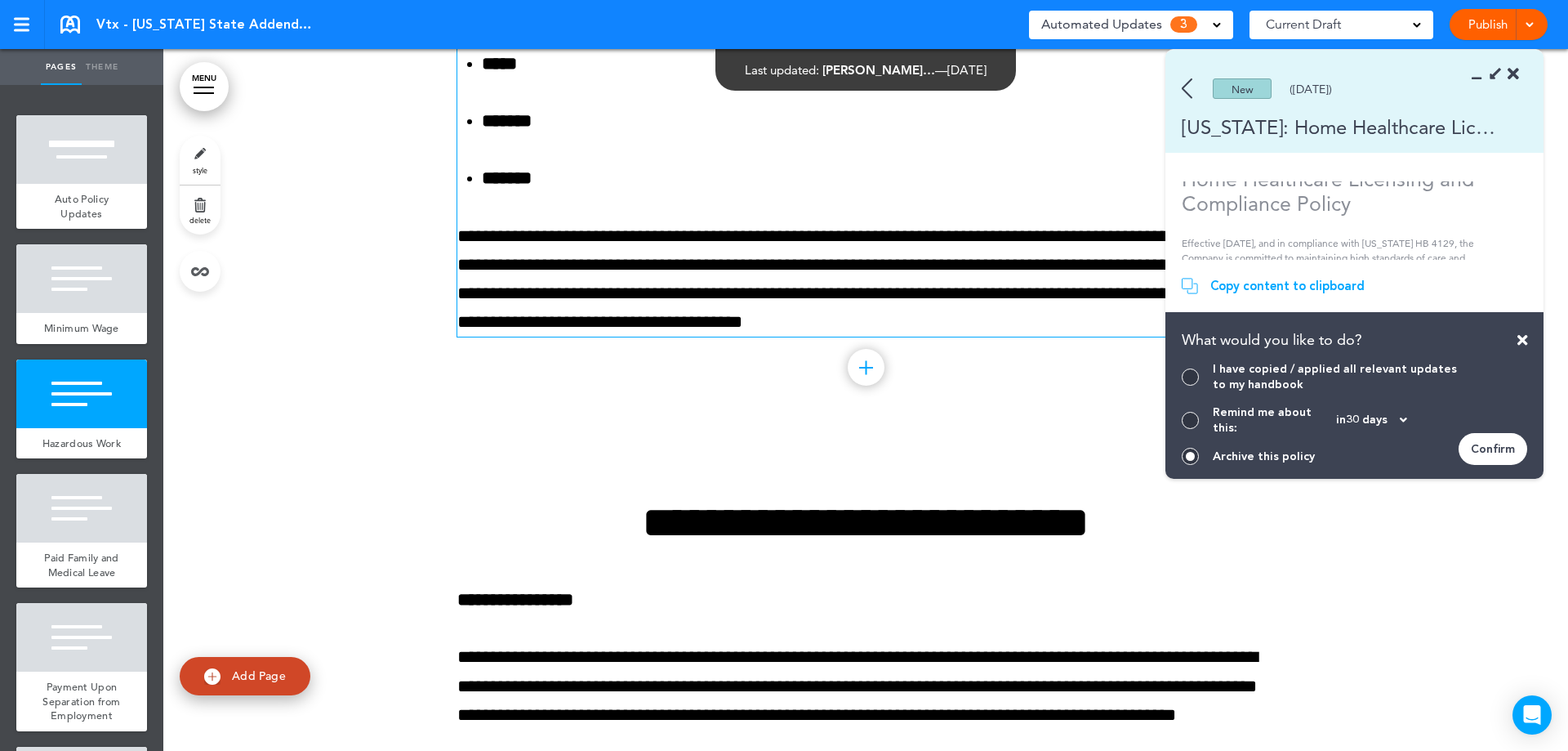
click at [1496, 449] on div "Confirm" at bounding box center [1493, 448] width 69 height 32
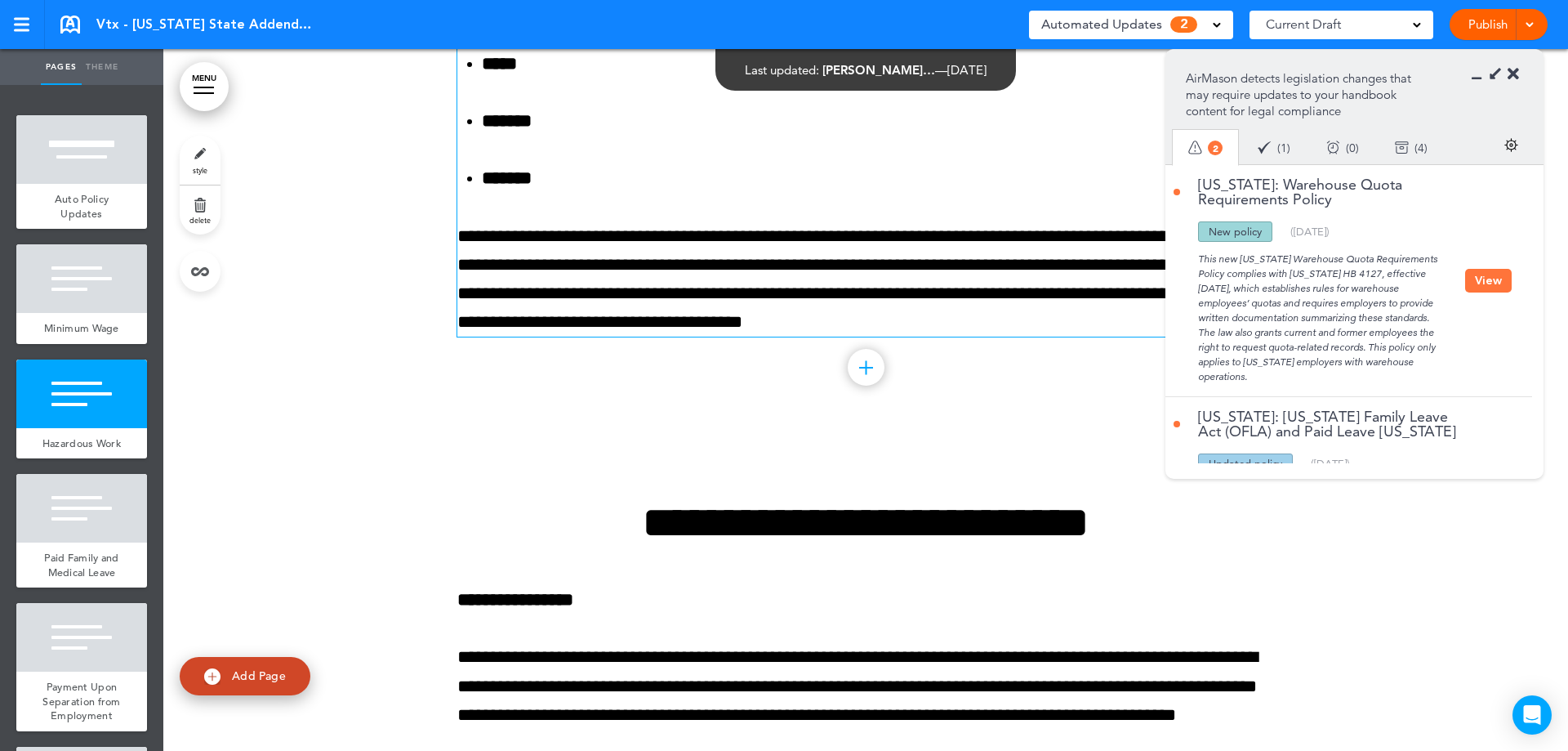
click at [1487, 279] on button "View" at bounding box center [1488, 281] width 47 height 24
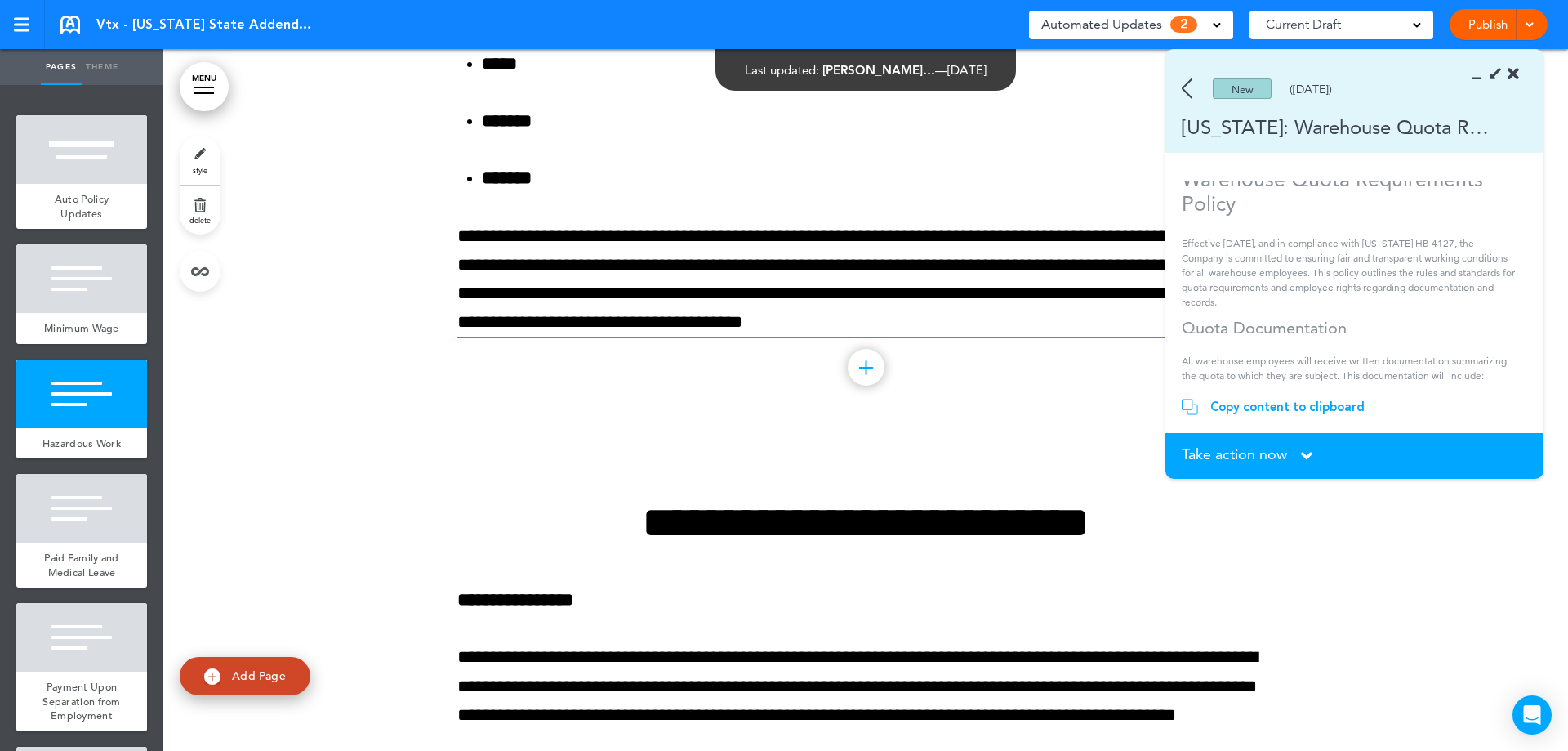
click at [1208, 452] on span "Take action now" at bounding box center [1234, 454] width 106 height 15
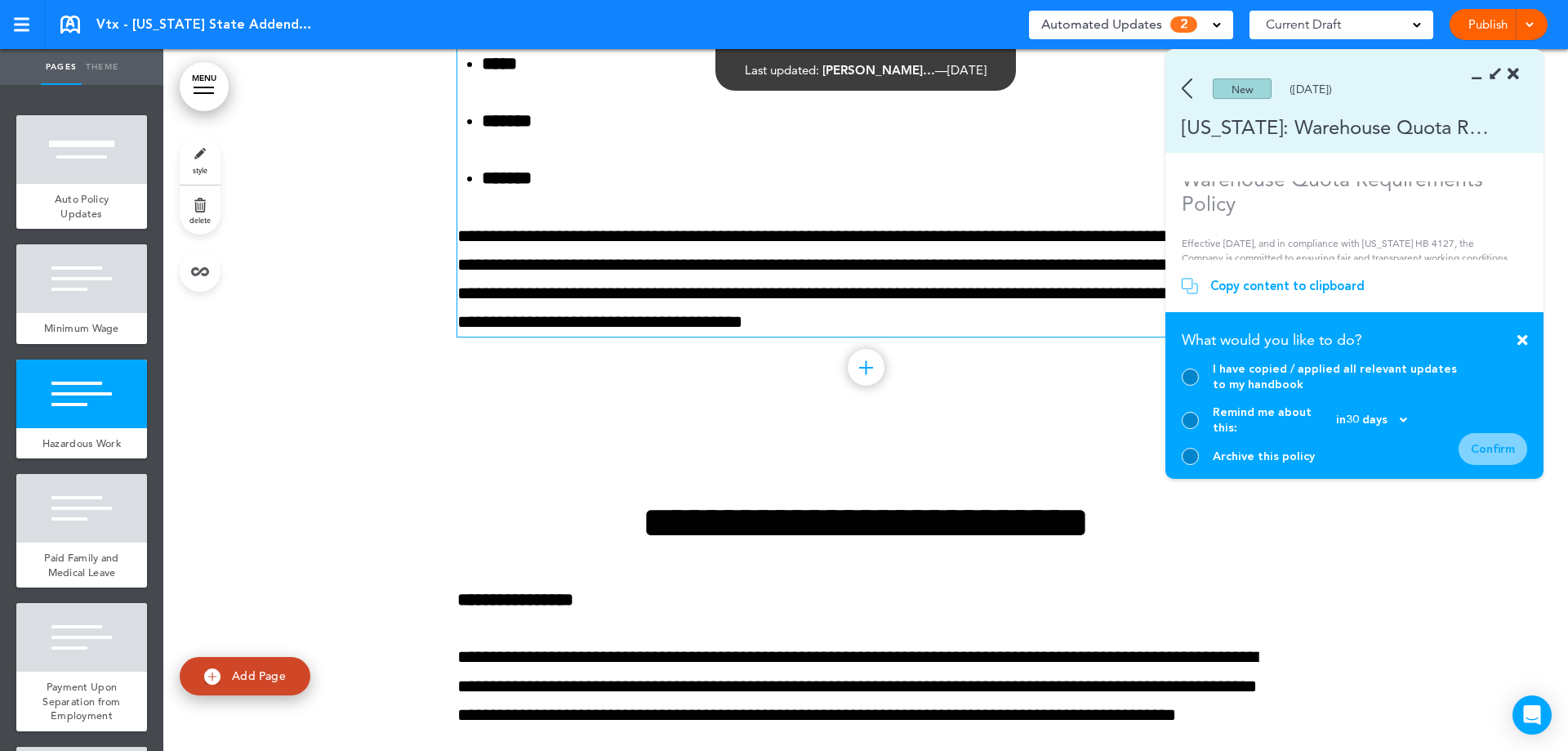
click at [1187, 452] on div at bounding box center [1190, 456] width 17 height 17
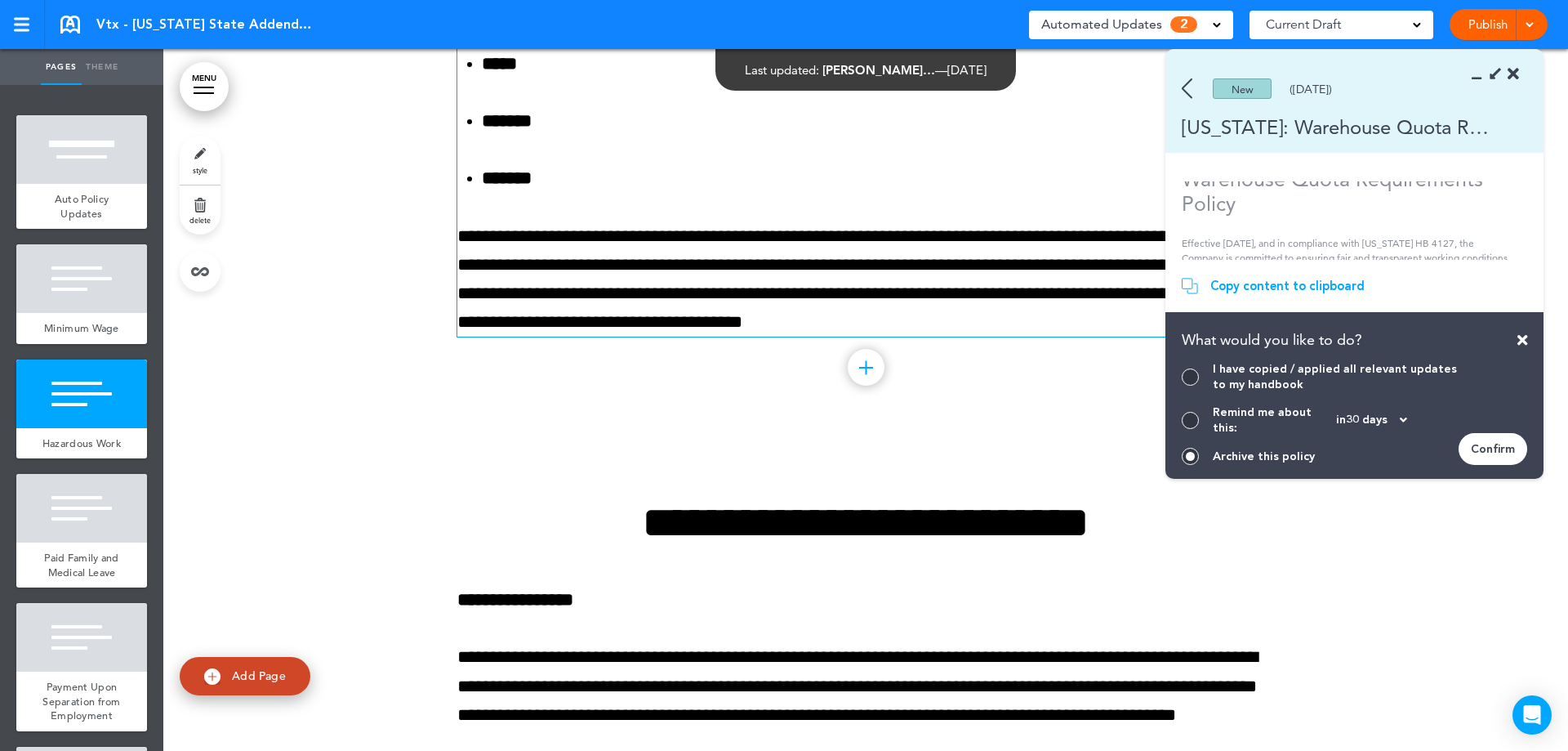
click at [1525, 448] on div "Confirm" at bounding box center [1493, 448] width 69 height 32
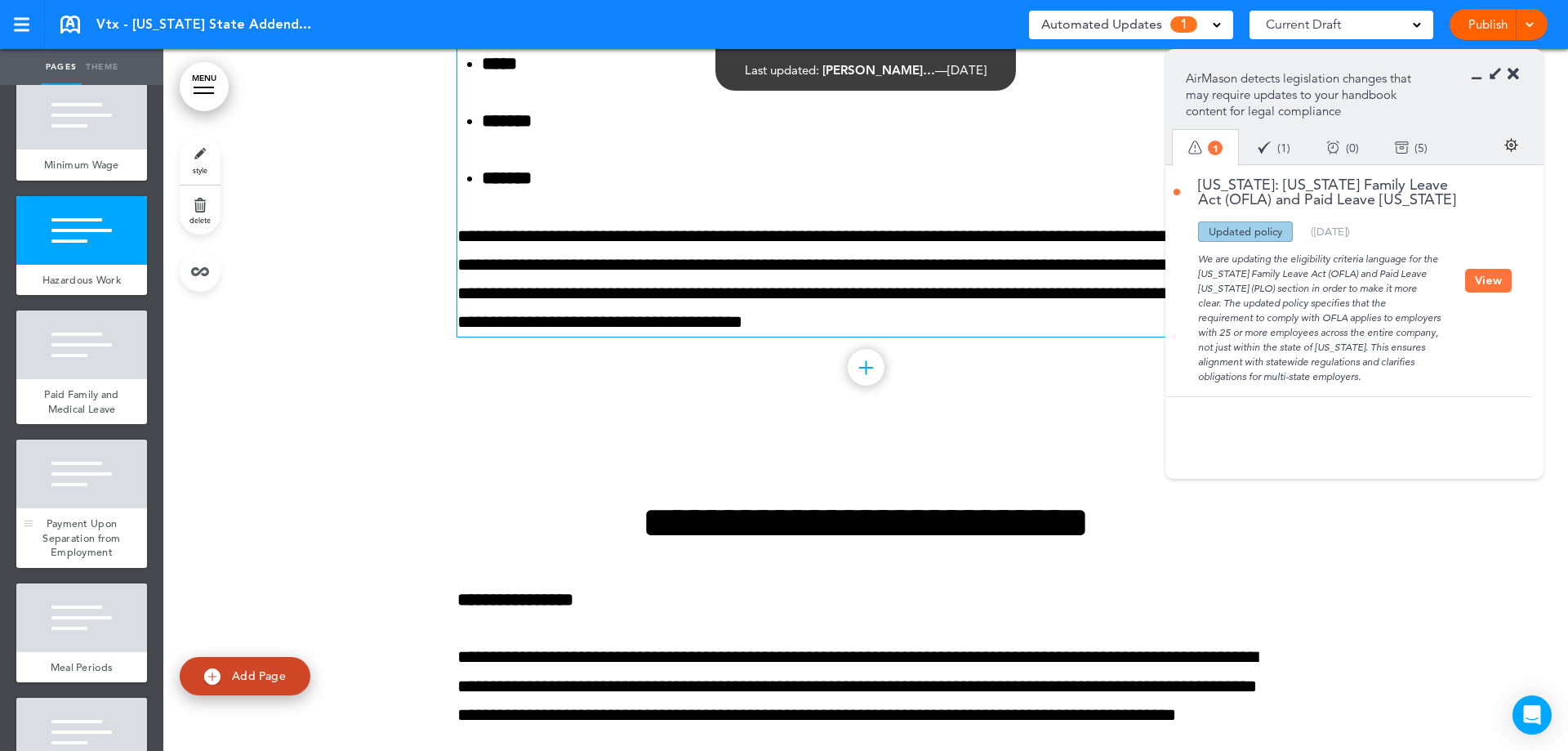
scroll to position [245, 0]
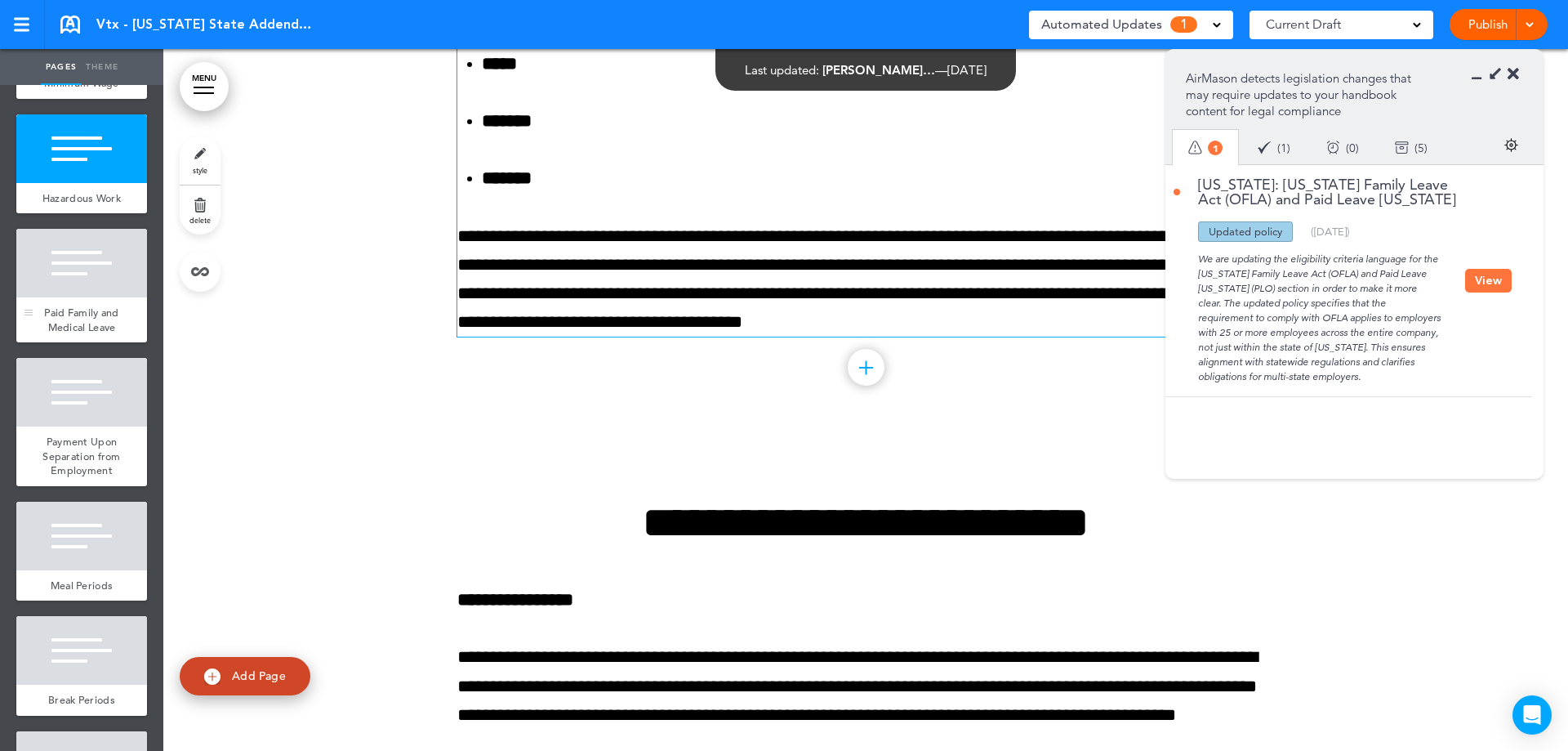
click at [71, 334] on span "Paid Family and Medical Leave" at bounding box center [82, 319] width 75 height 29
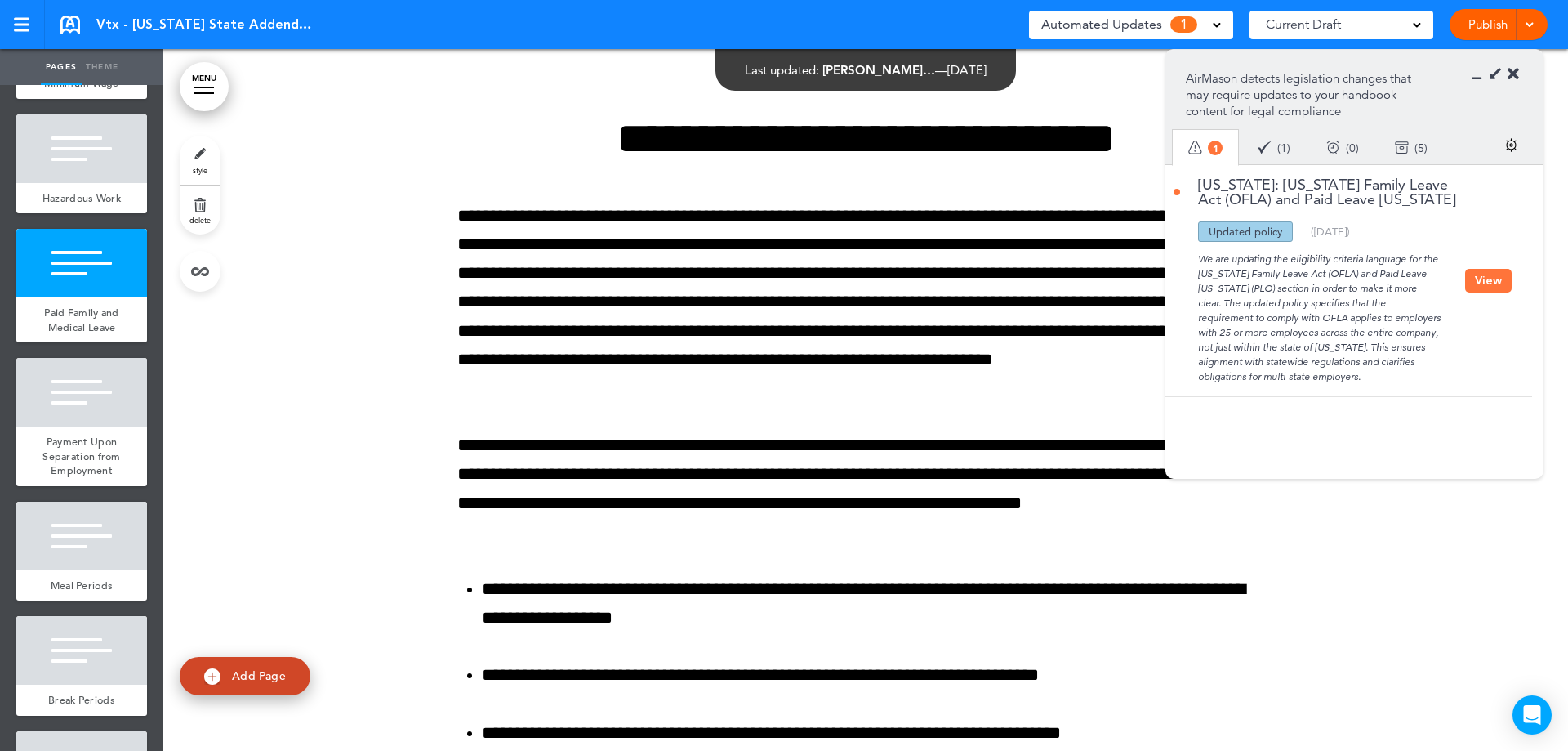
scroll to position [4012, 0]
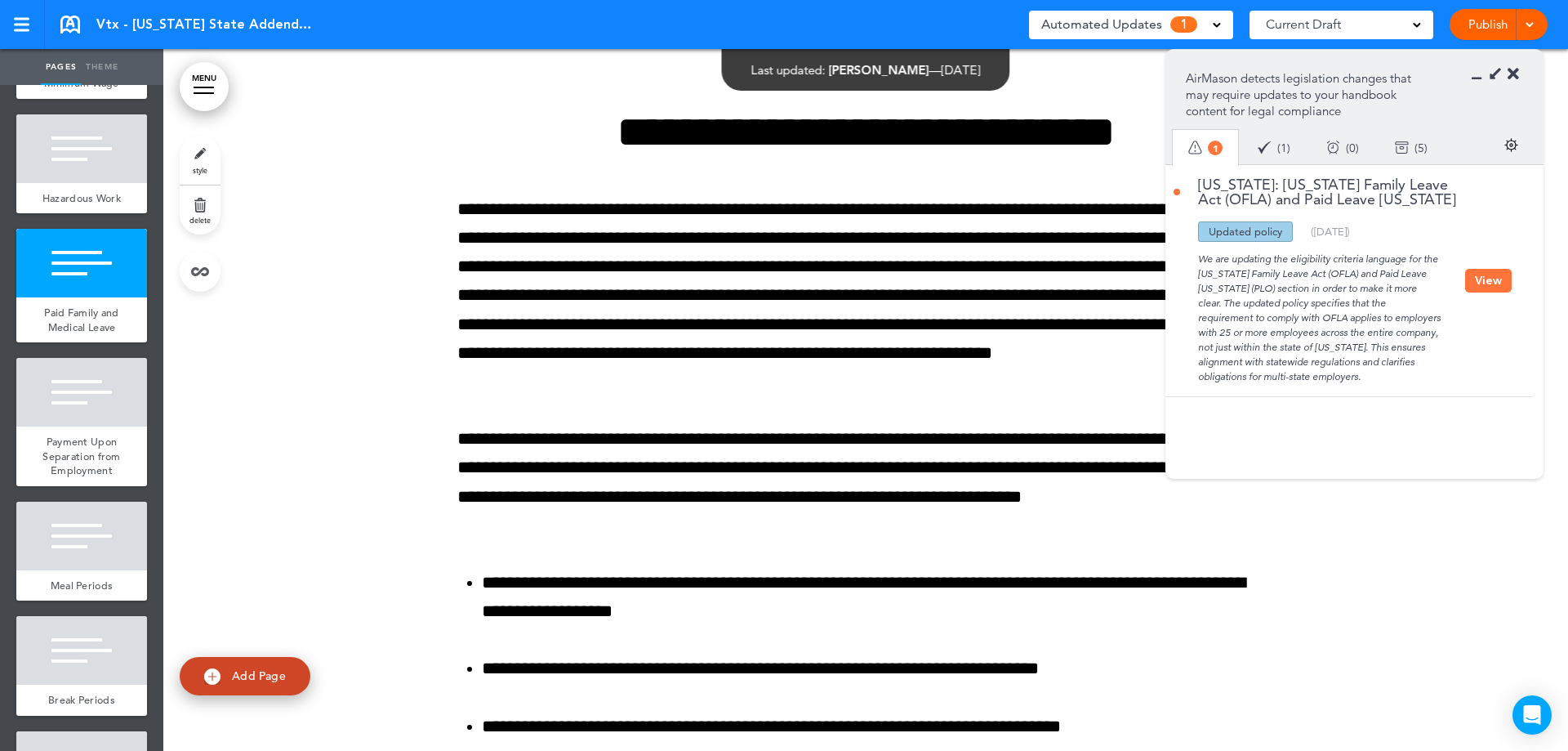
click at [1485, 272] on button "View" at bounding box center [1488, 281] width 47 height 24
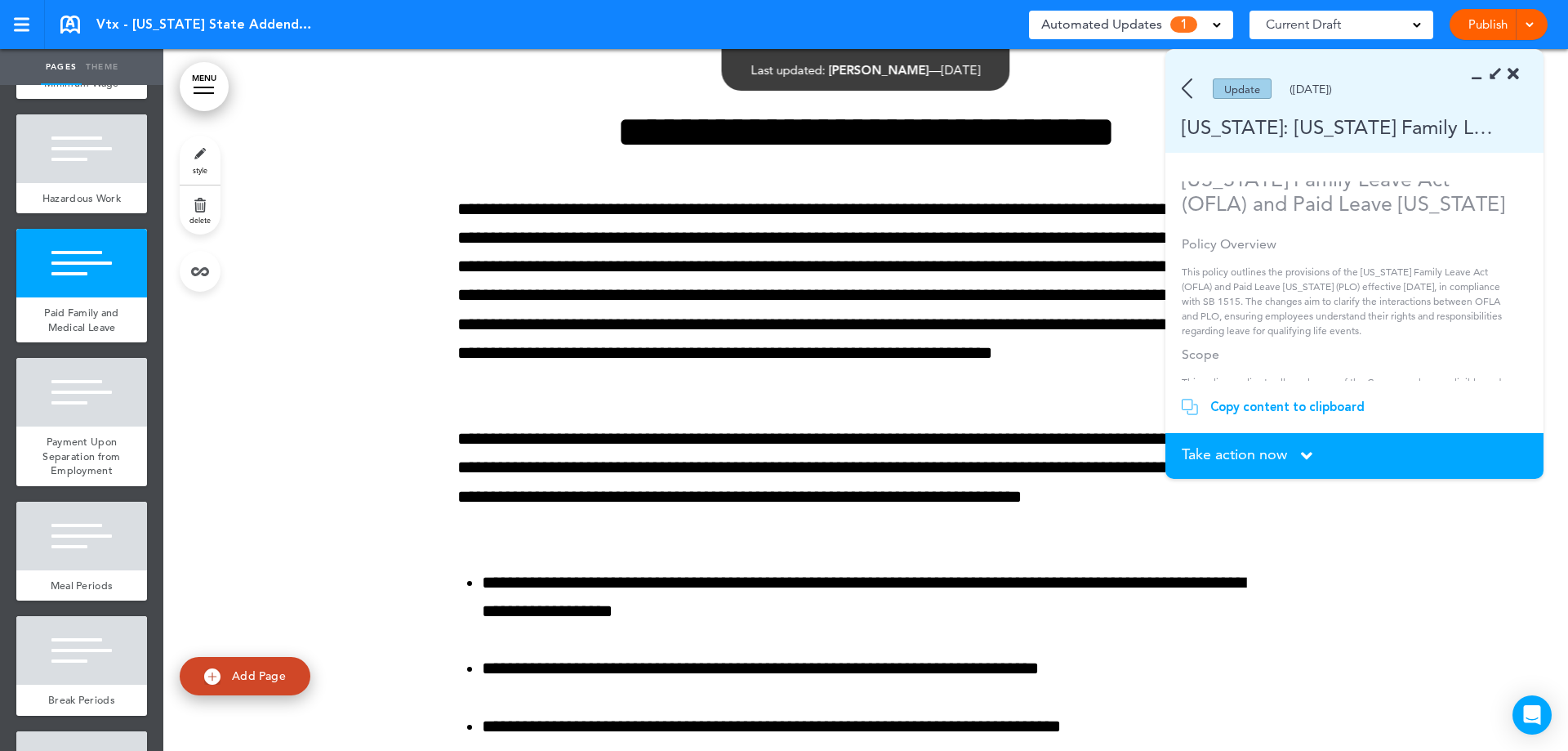
click at [1229, 401] on div "Copy content to clipboard" at bounding box center [1287, 407] width 155 height 16
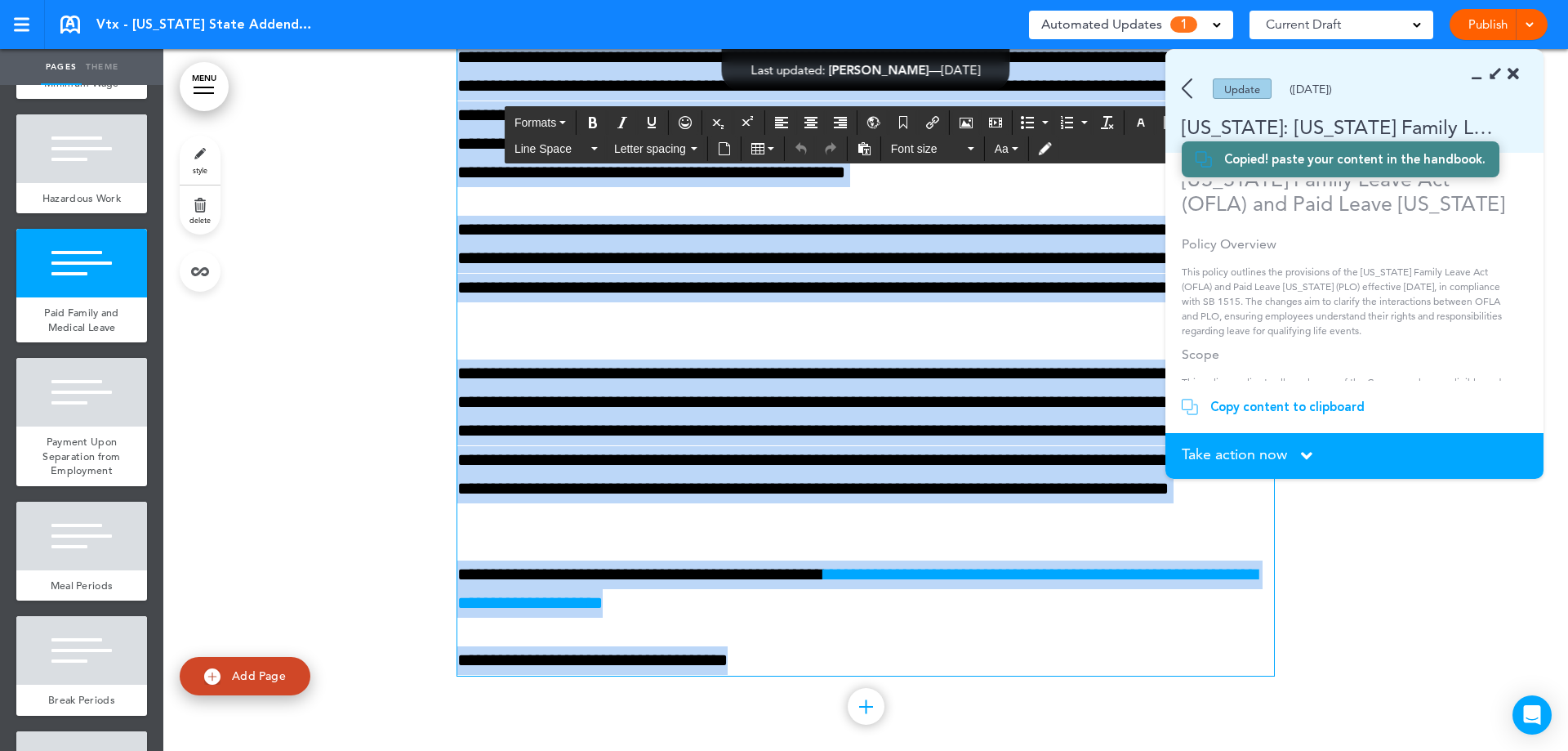
scroll to position [6217, 0]
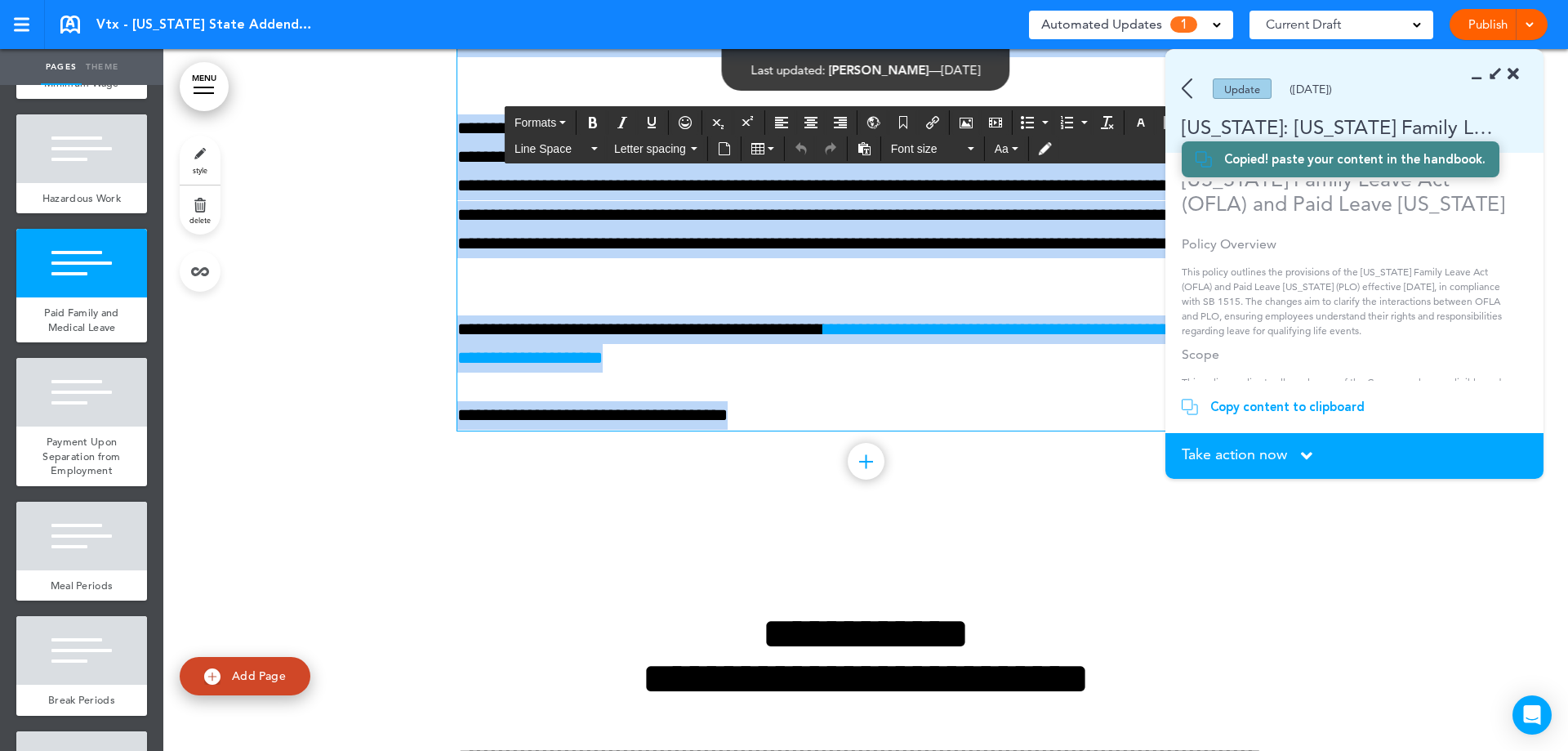
drag, startPoint x: 530, startPoint y: 126, endPoint x: 777, endPoint y: 425, distance: 387.8
paste div
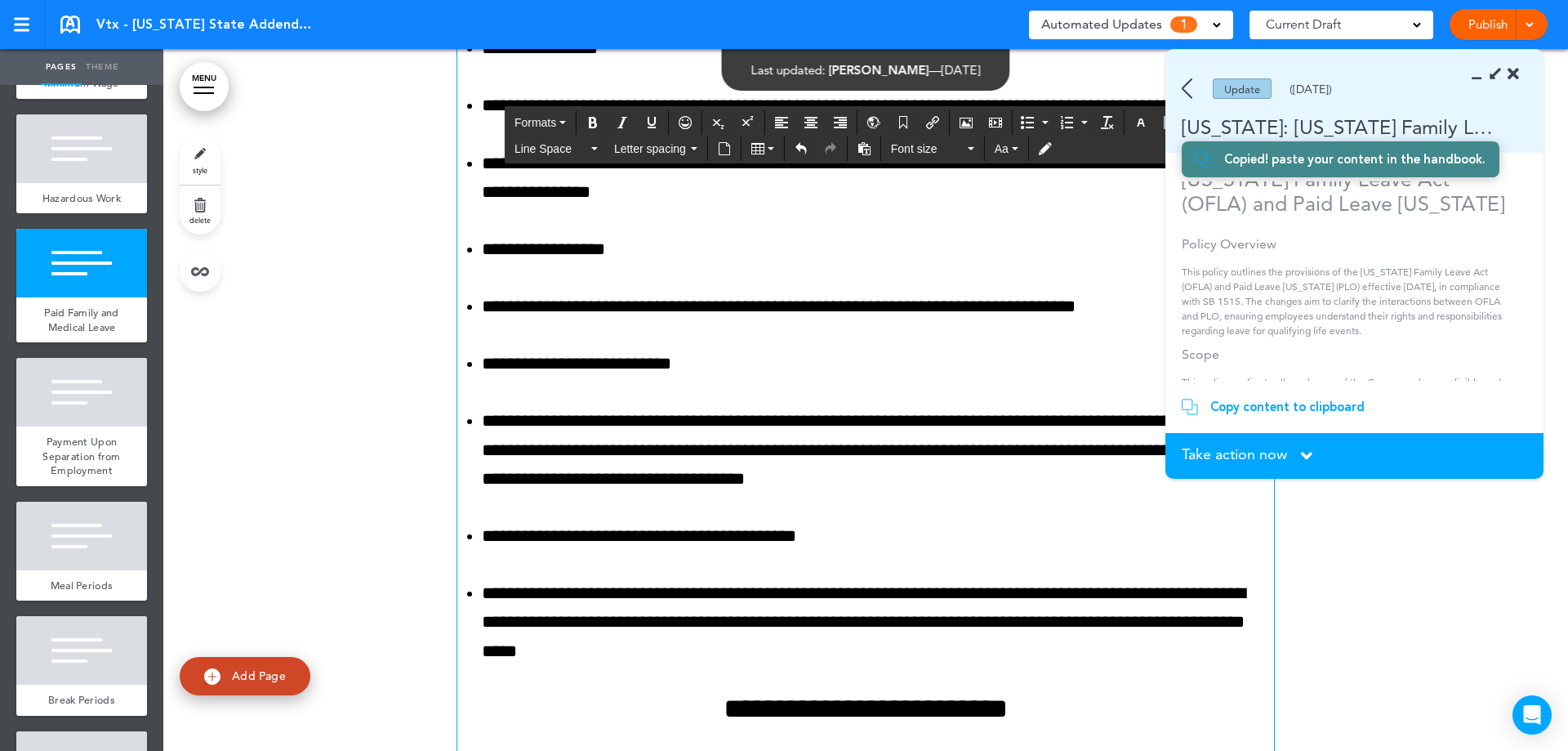
scroll to position [7279, 0]
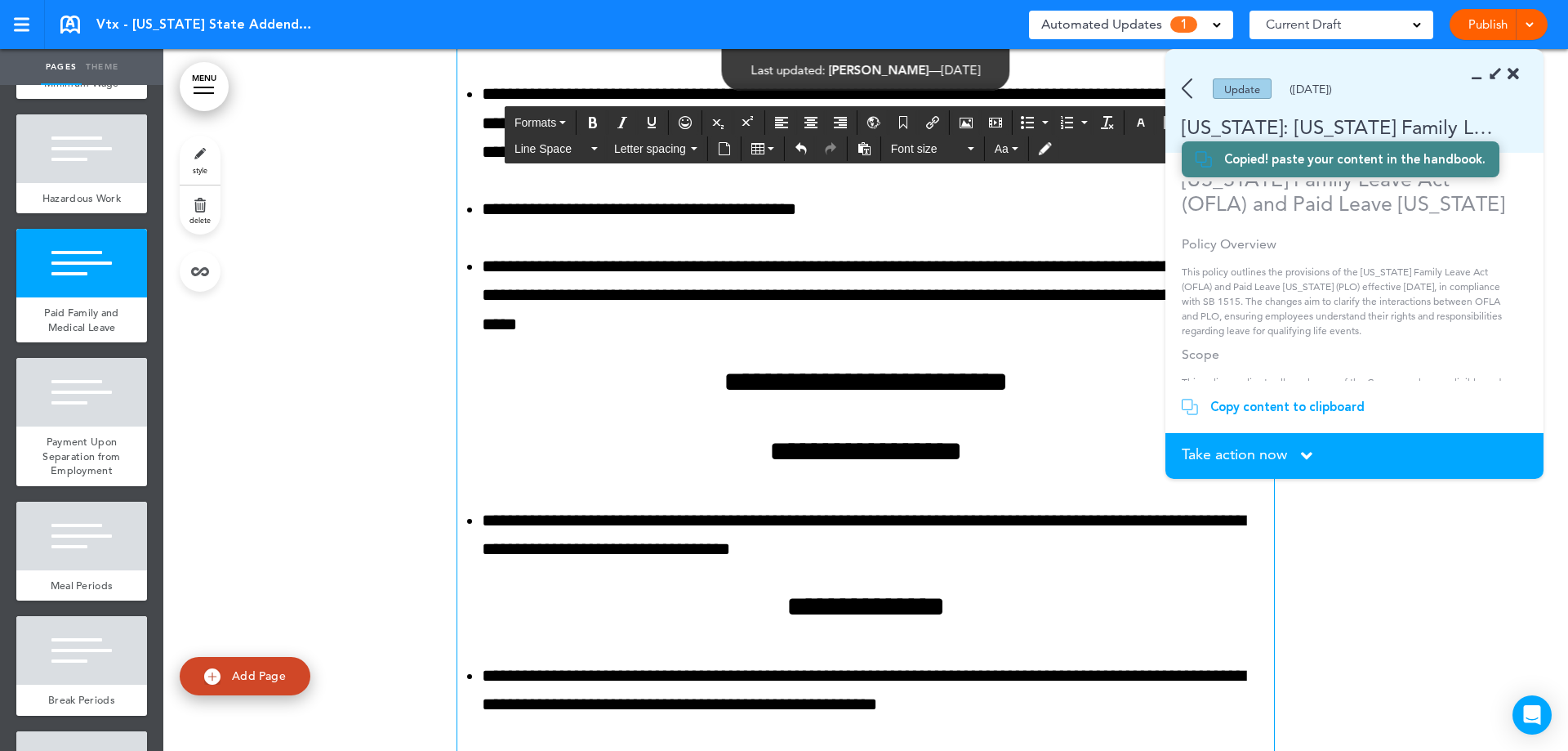
click at [1280, 455] on span "Take action now" at bounding box center [1234, 454] width 106 height 15
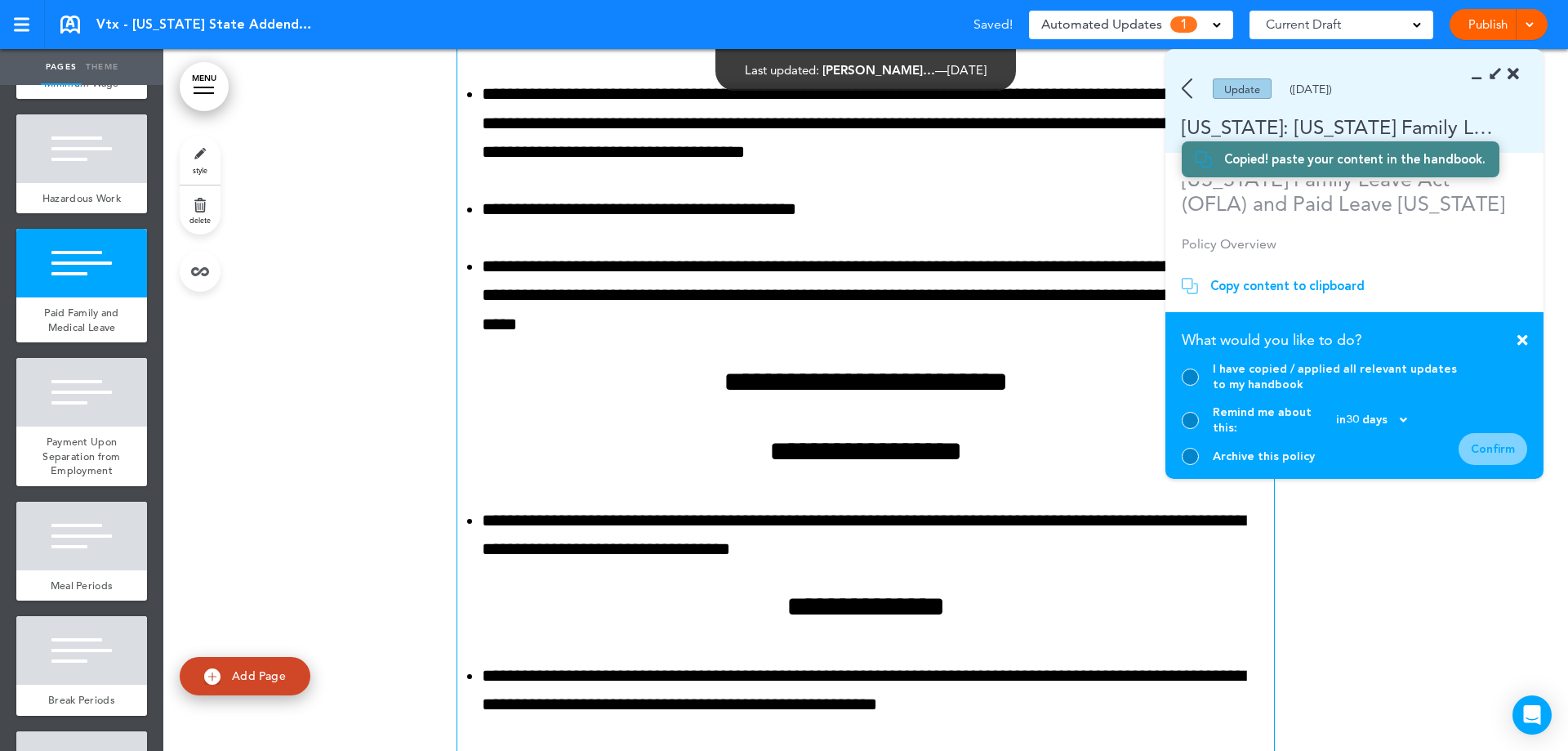
click at [1191, 392] on div "I have copied / applied all relevant updates to my handbook" at bounding box center [1320, 376] width 277 height 31
click at [1190, 382] on div at bounding box center [1190, 376] width 17 height 17
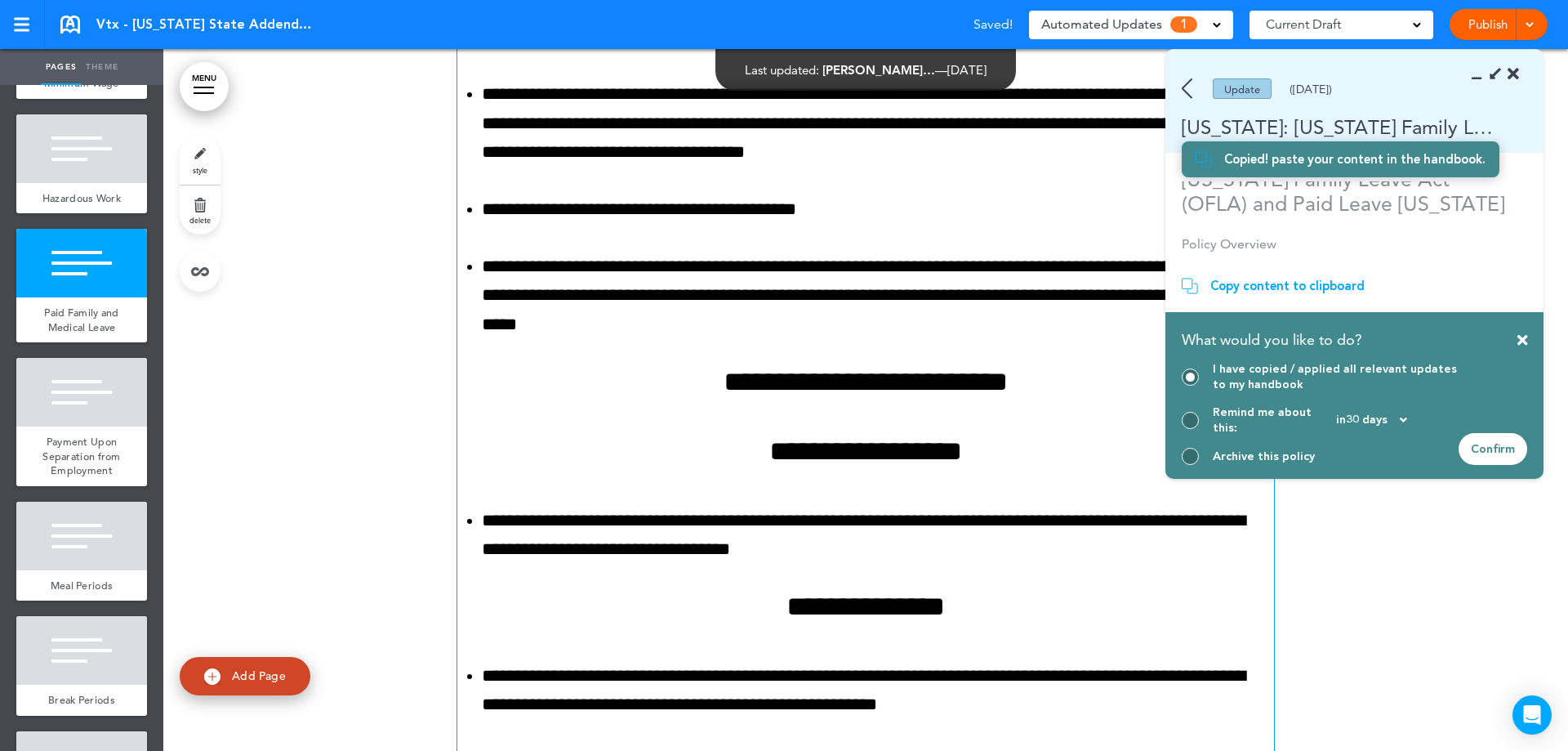
click at [1494, 450] on div "Confirm" at bounding box center [1493, 448] width 69 height 32
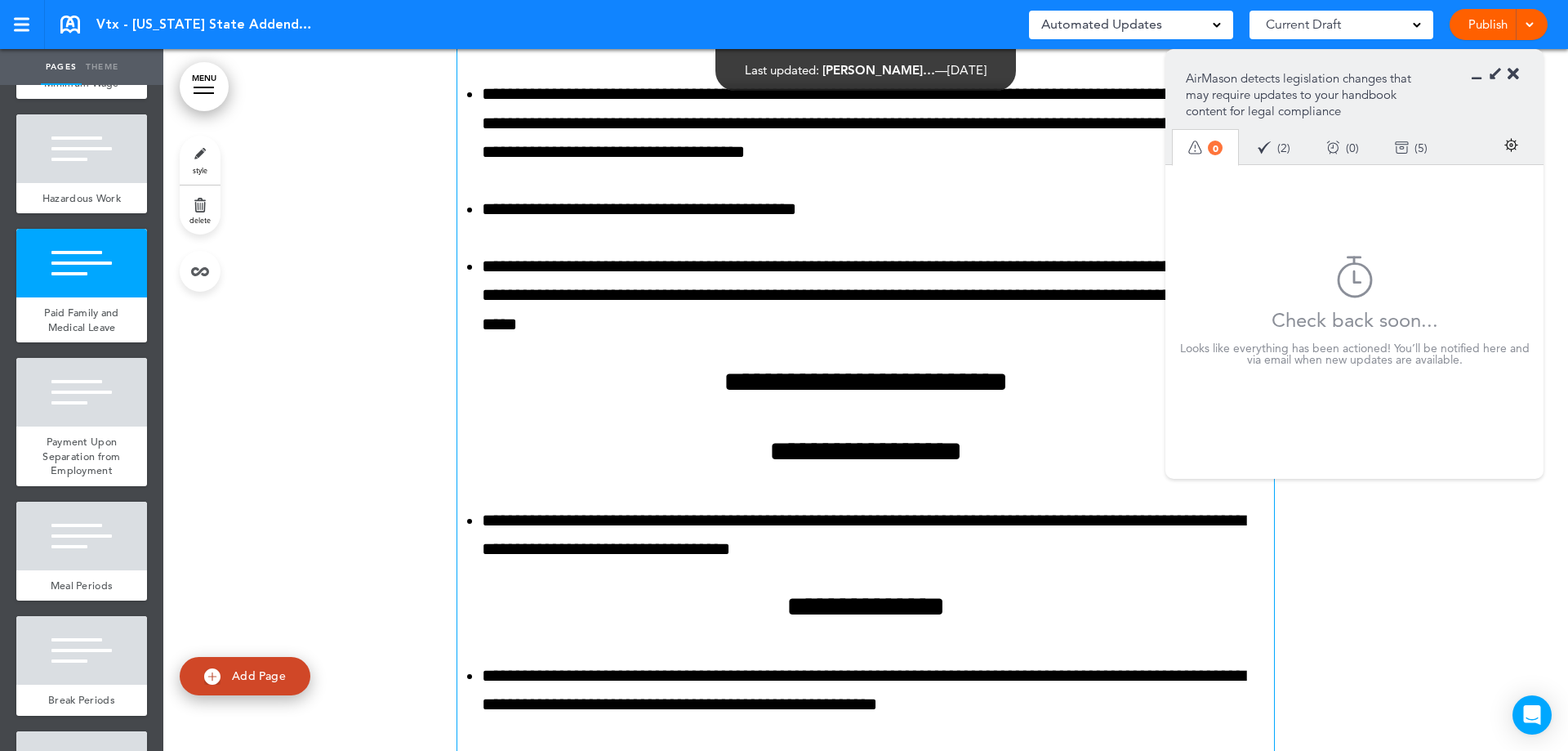
click at [1517, 78] on icon at bounding box center [1513, 74] width 11 height 16
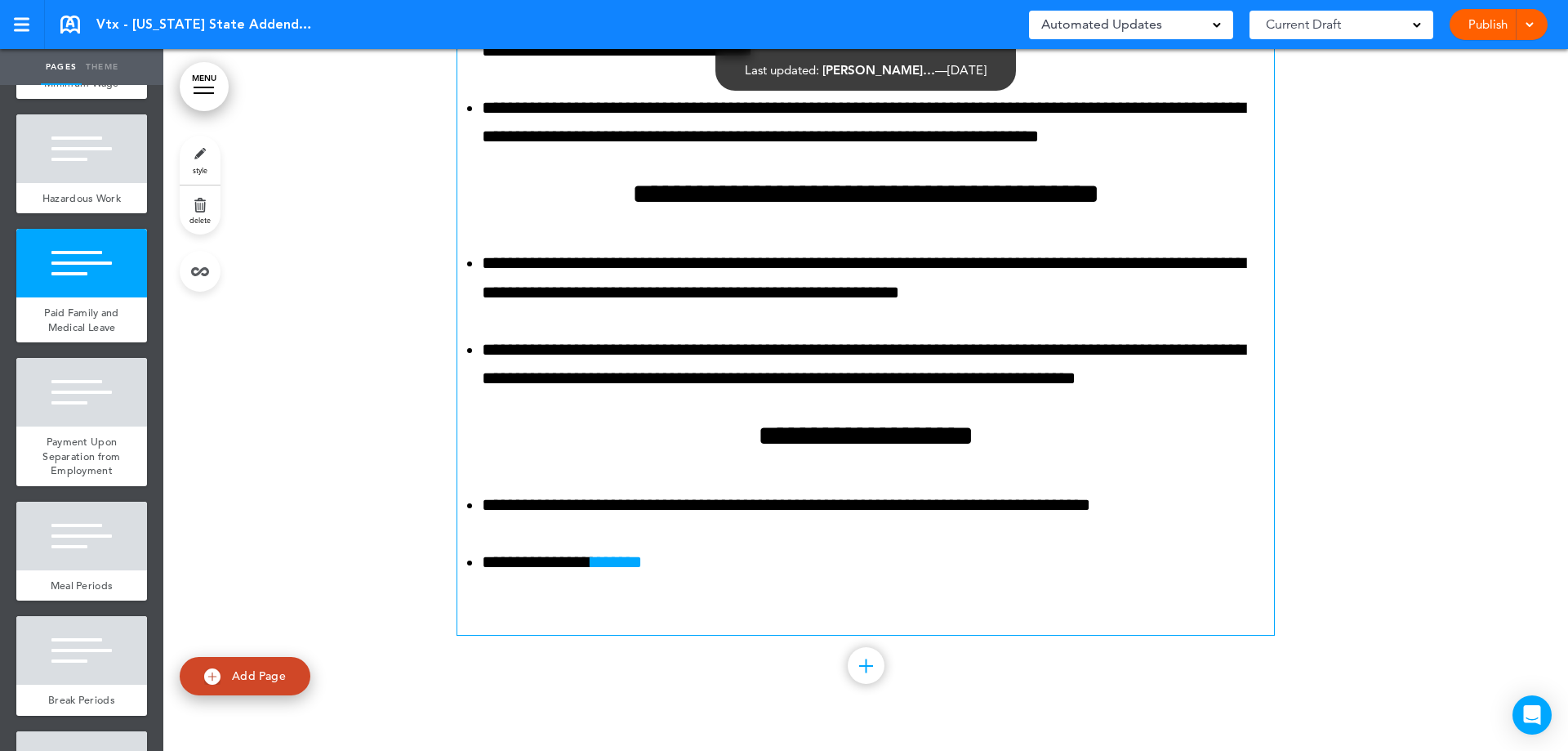
scroll to position [9730, 0]
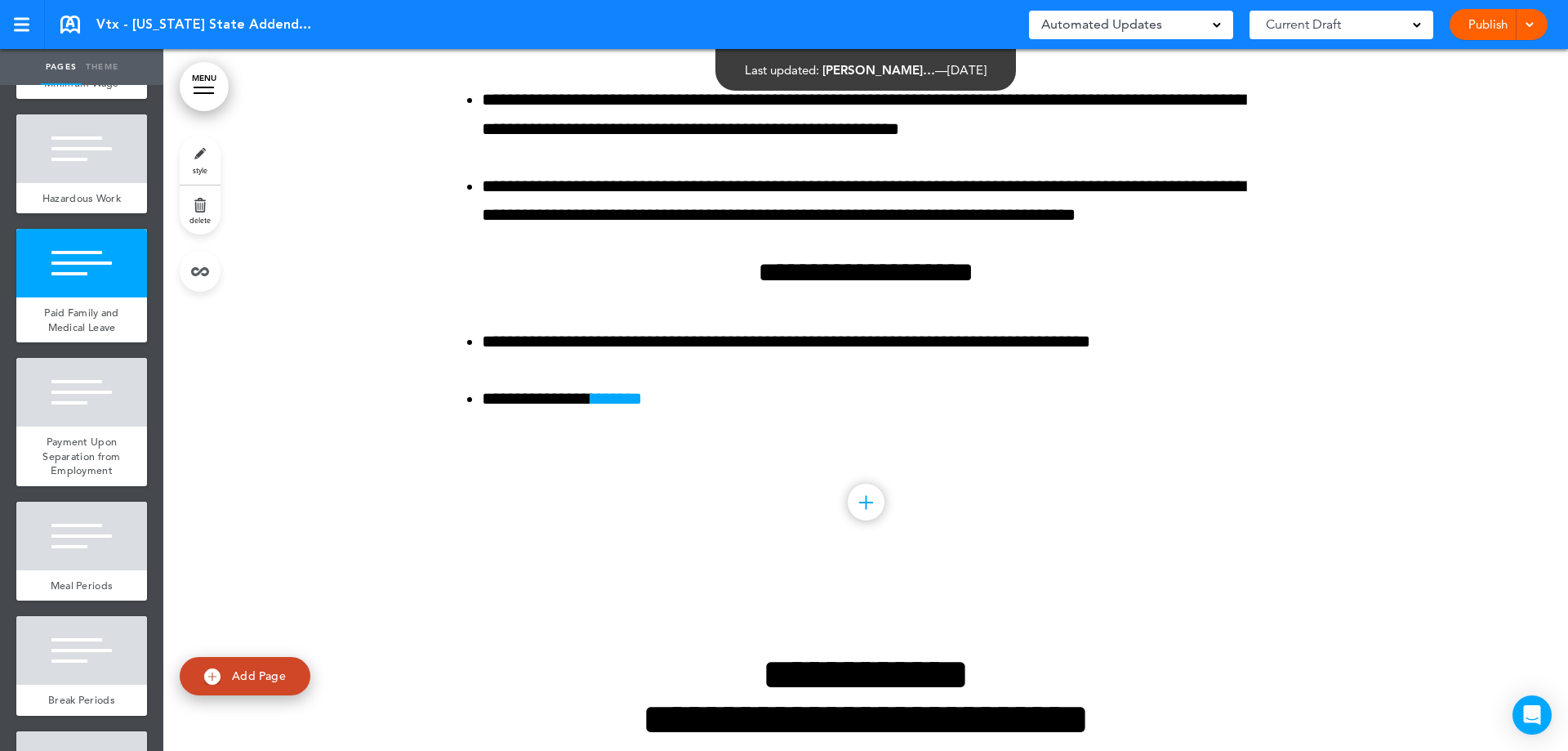
click at [1460, 19] on div "Publish Publish Preview Draft" at bounding box center [1498, 25] width 98 height 31
click at [1474, 27] on link "Publish" at bounding box center [1487, 25] width 52 height 31
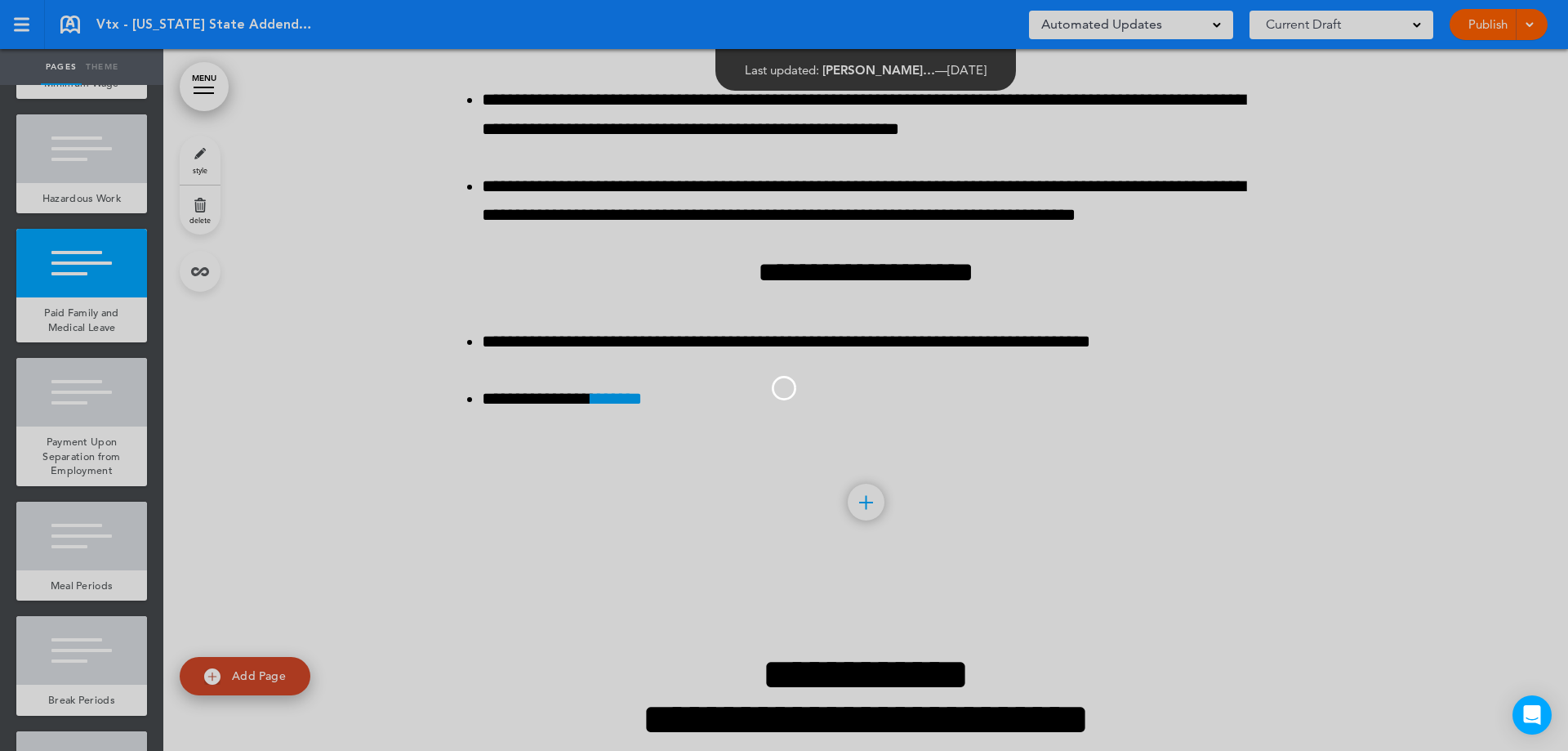
scroll to position [0, 0]
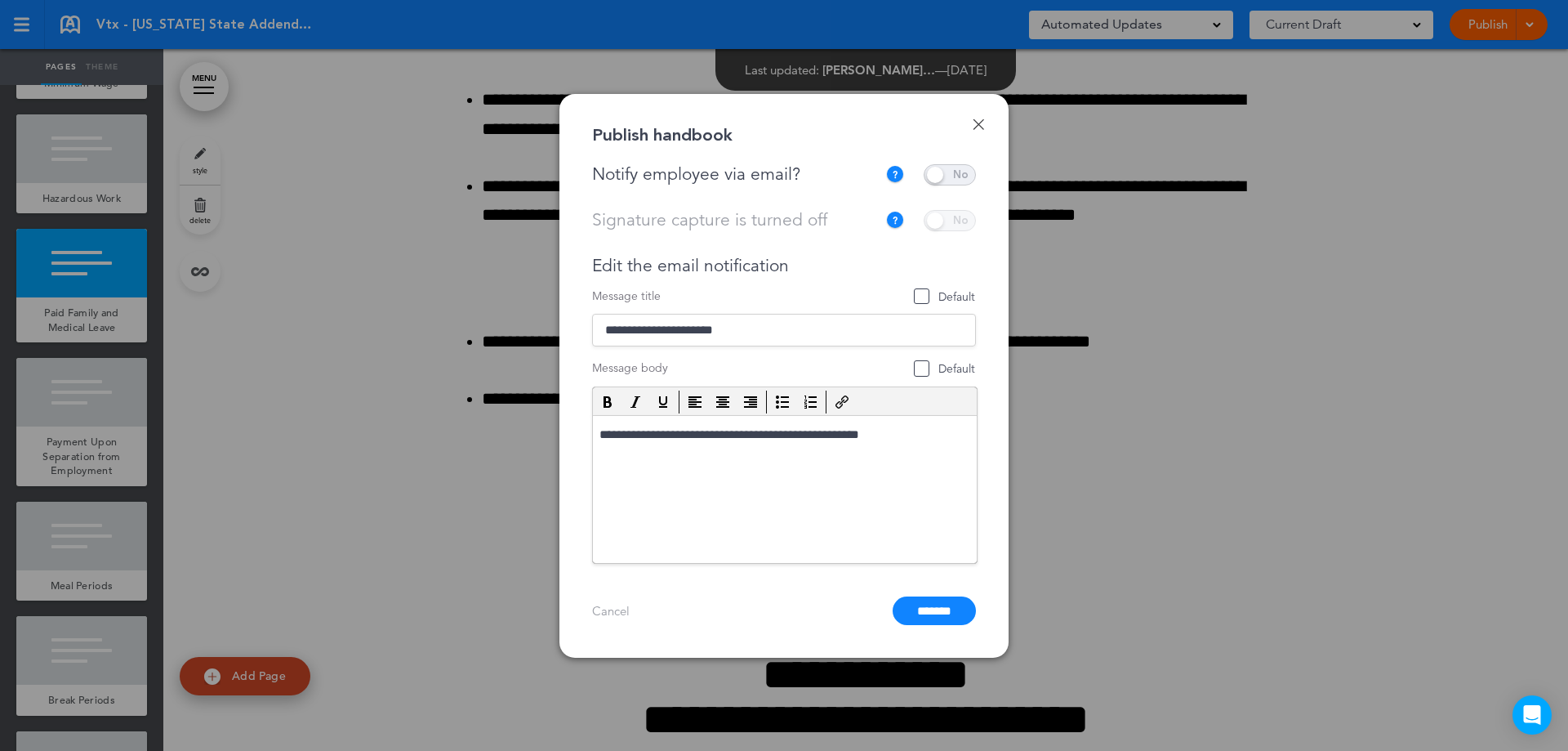
click at [949, 175] on span at bounding box center [950, 175] width 52 height 21
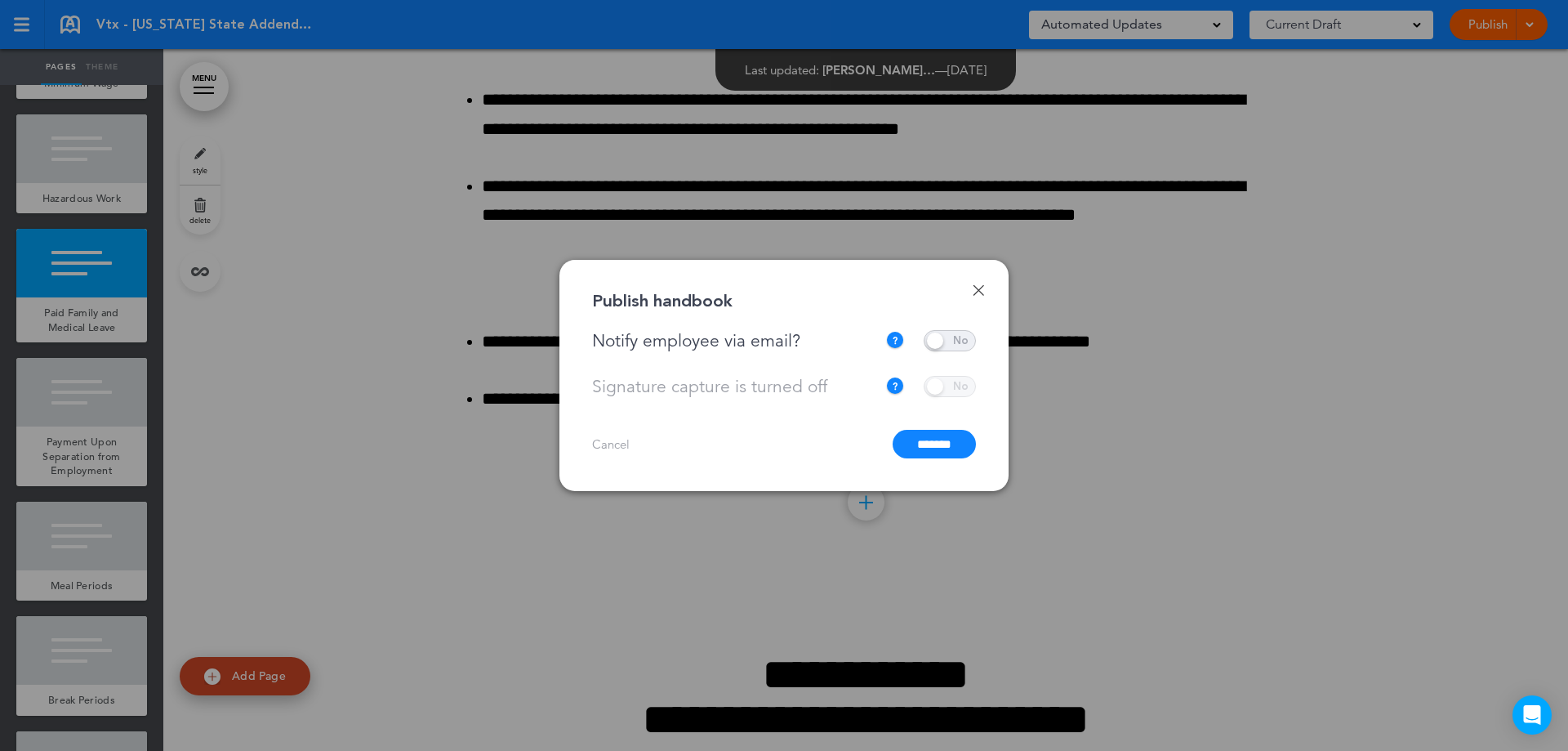
click at [923, 442] on input "*******" at bounding box center [934, 443] width 83 height 29
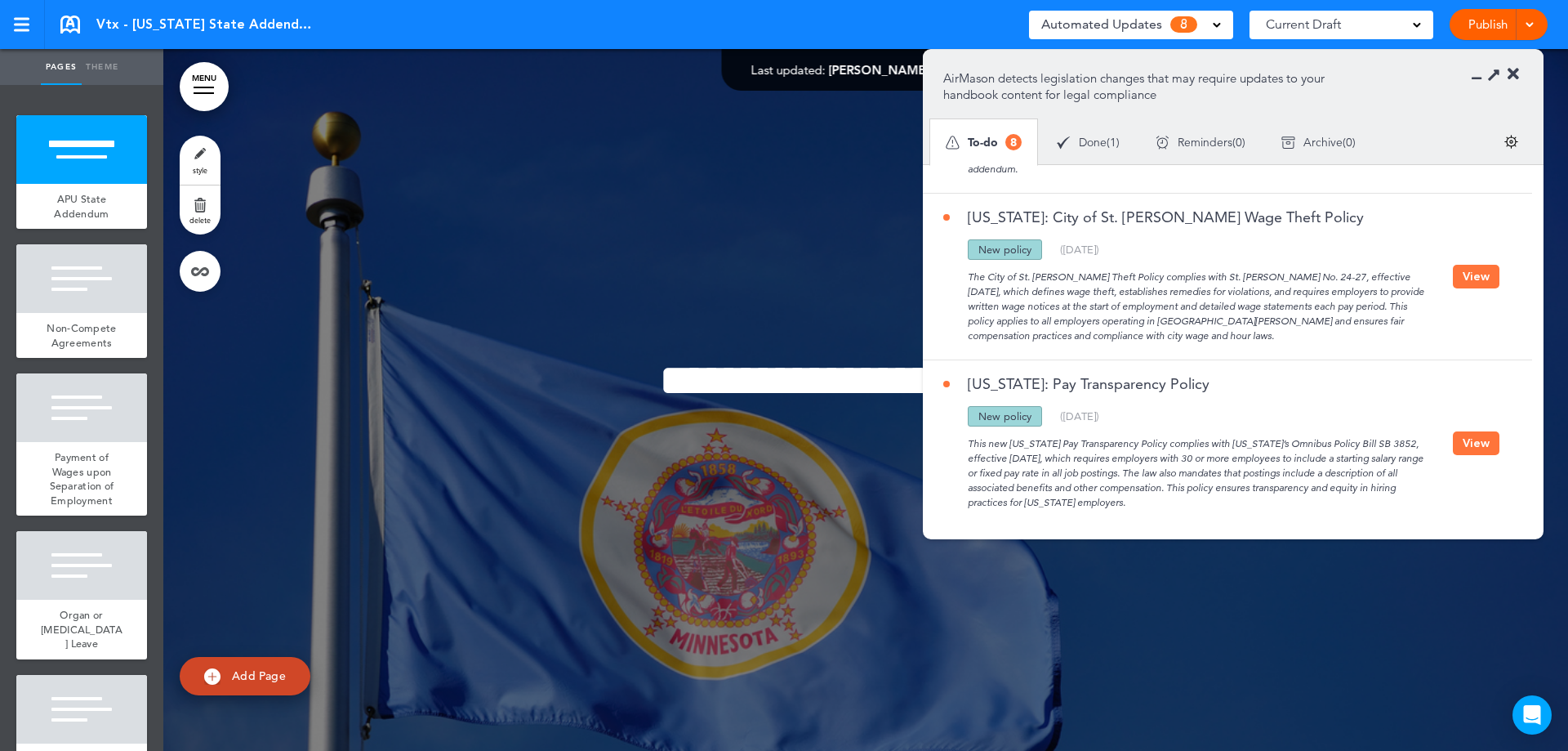
scroll to position [98, 0]
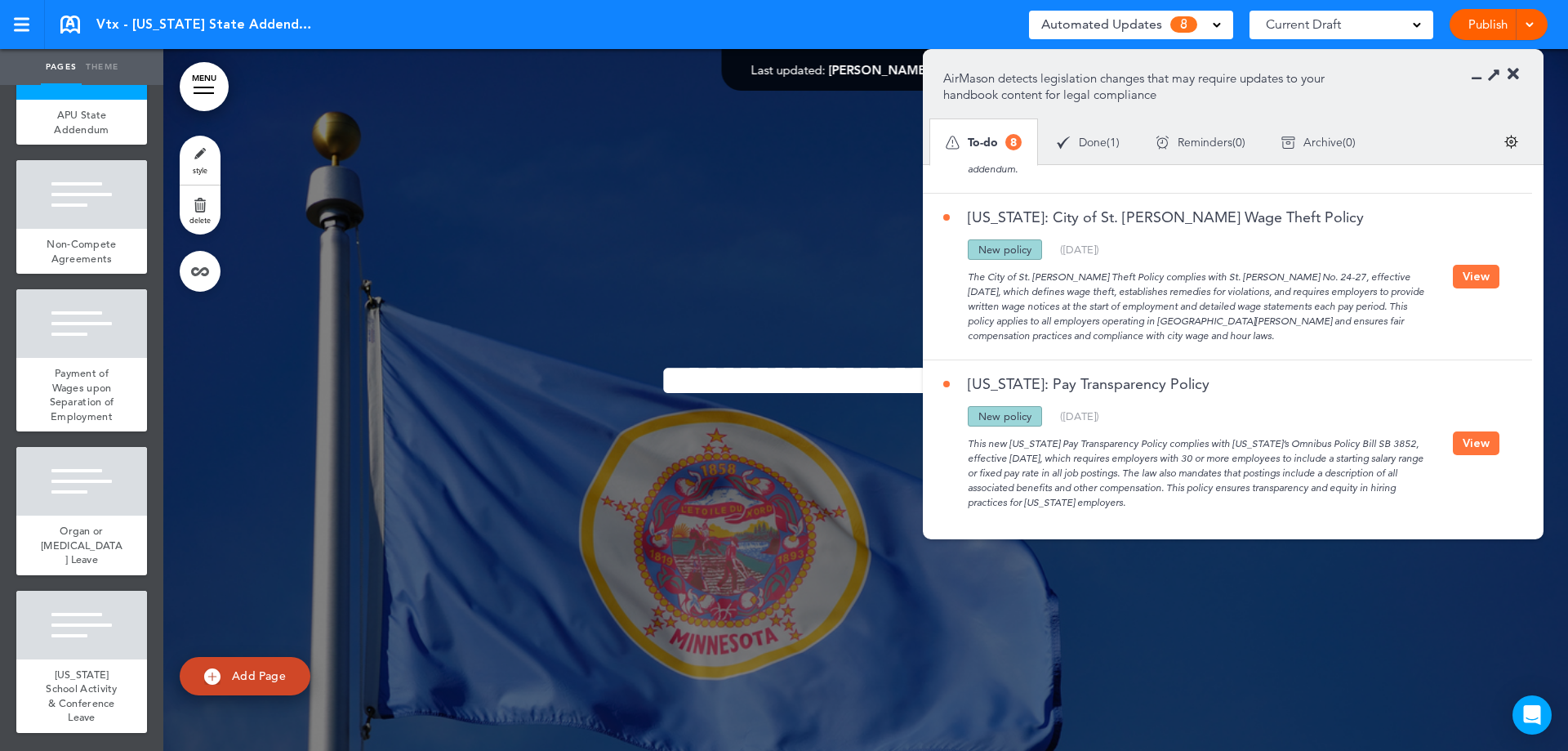
click at [1475, 436] on button "View" at bounding box center [1476, 443] width 47 height 24
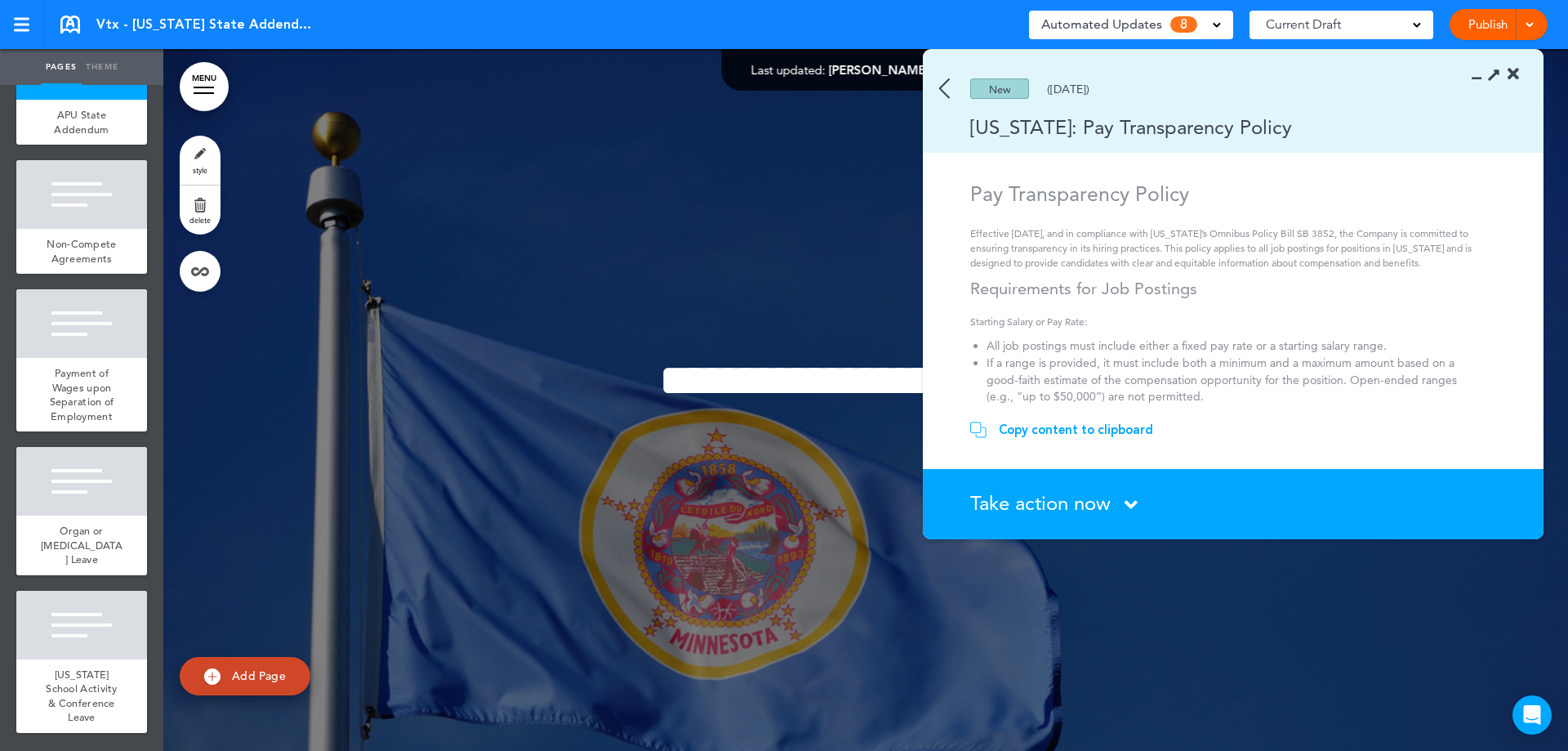
click at [983, 519] on section "Take action now Click here to change the status What would you like to do? I ha…" at bounding box center [1233, 504] width 621 height 70
click at [997, 504] on span "Take action now" at bounding box center [1040, 502] width 141 height 24
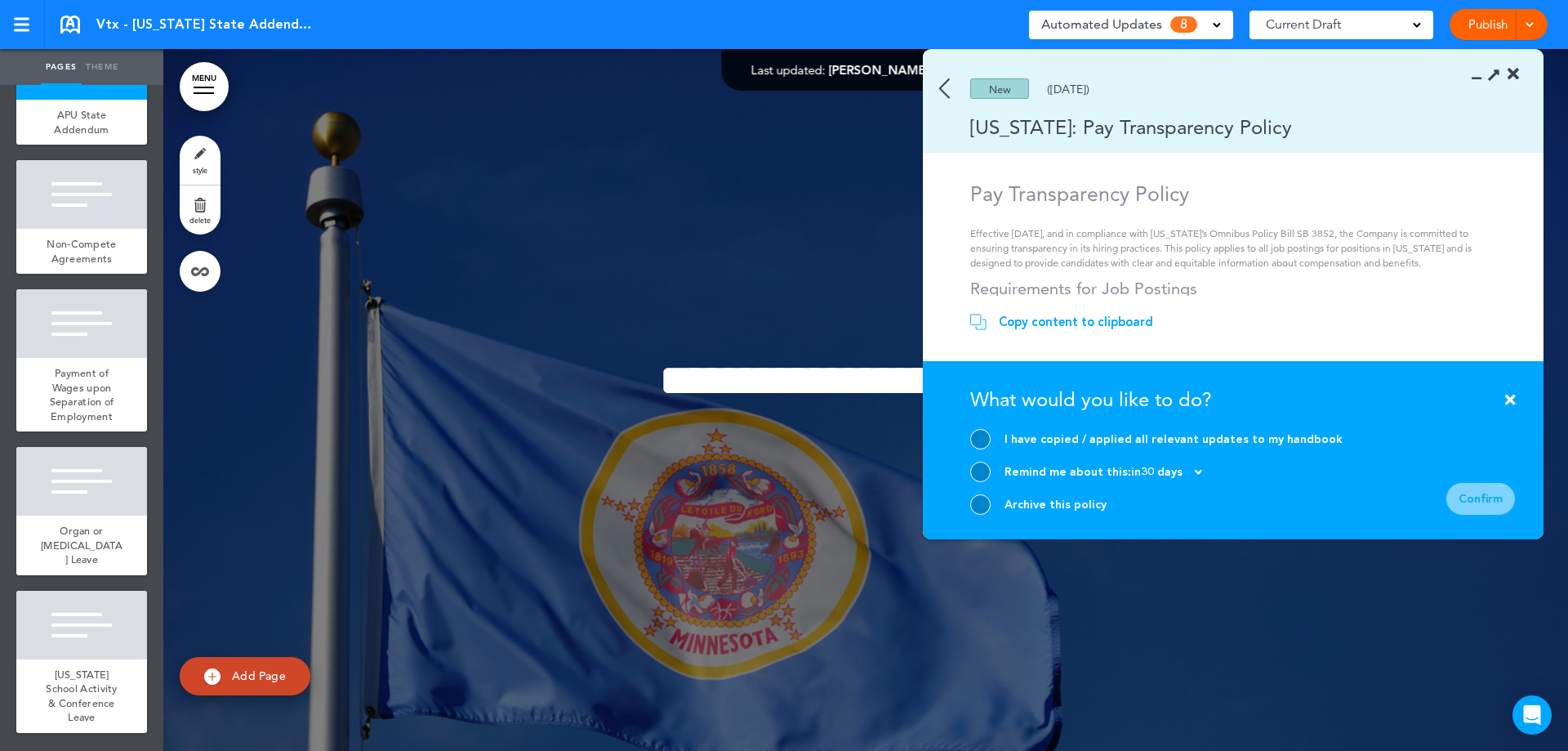
click at [968, 497] on section "Take action now Click here to change the status What would you like to do? I ha…" at bounding box center [1233, 450] width 621 height 178
click at [975, 509] on div at bounding box center [980, 504] width 20 height 20
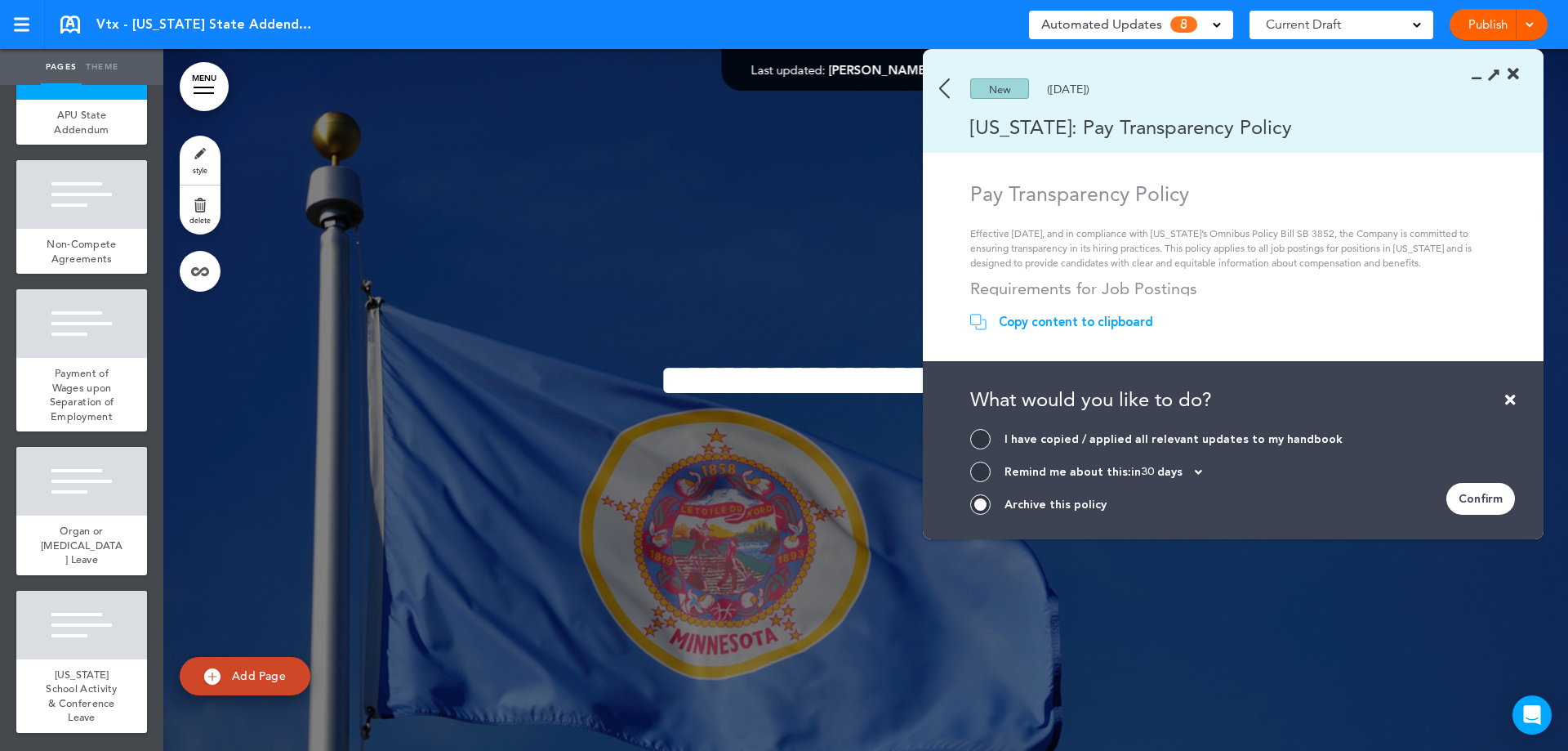
click at [1503, 496] on div "Confirm" at bounding box center [1480, 498] width 69 height 32
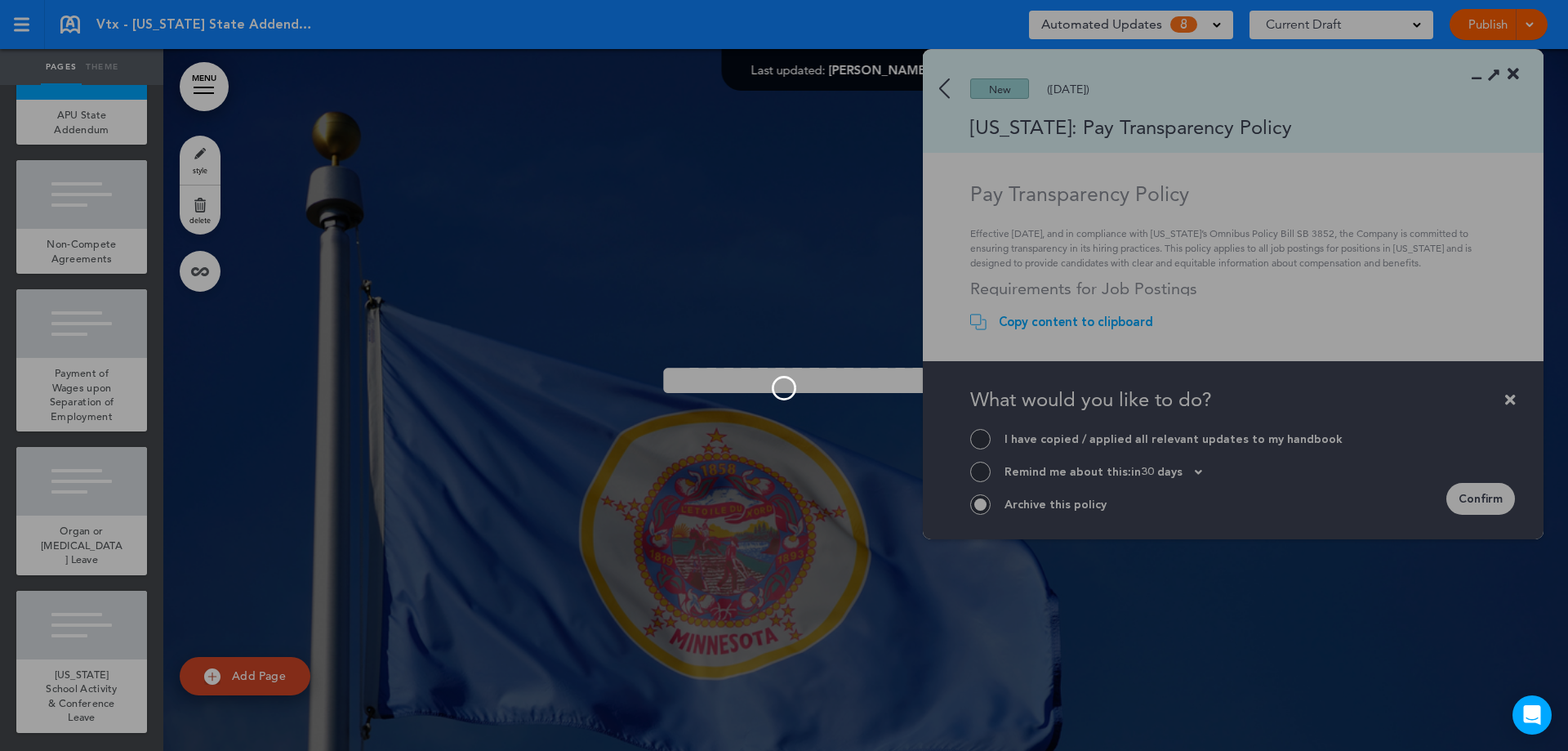
scroll to position [785, 0]
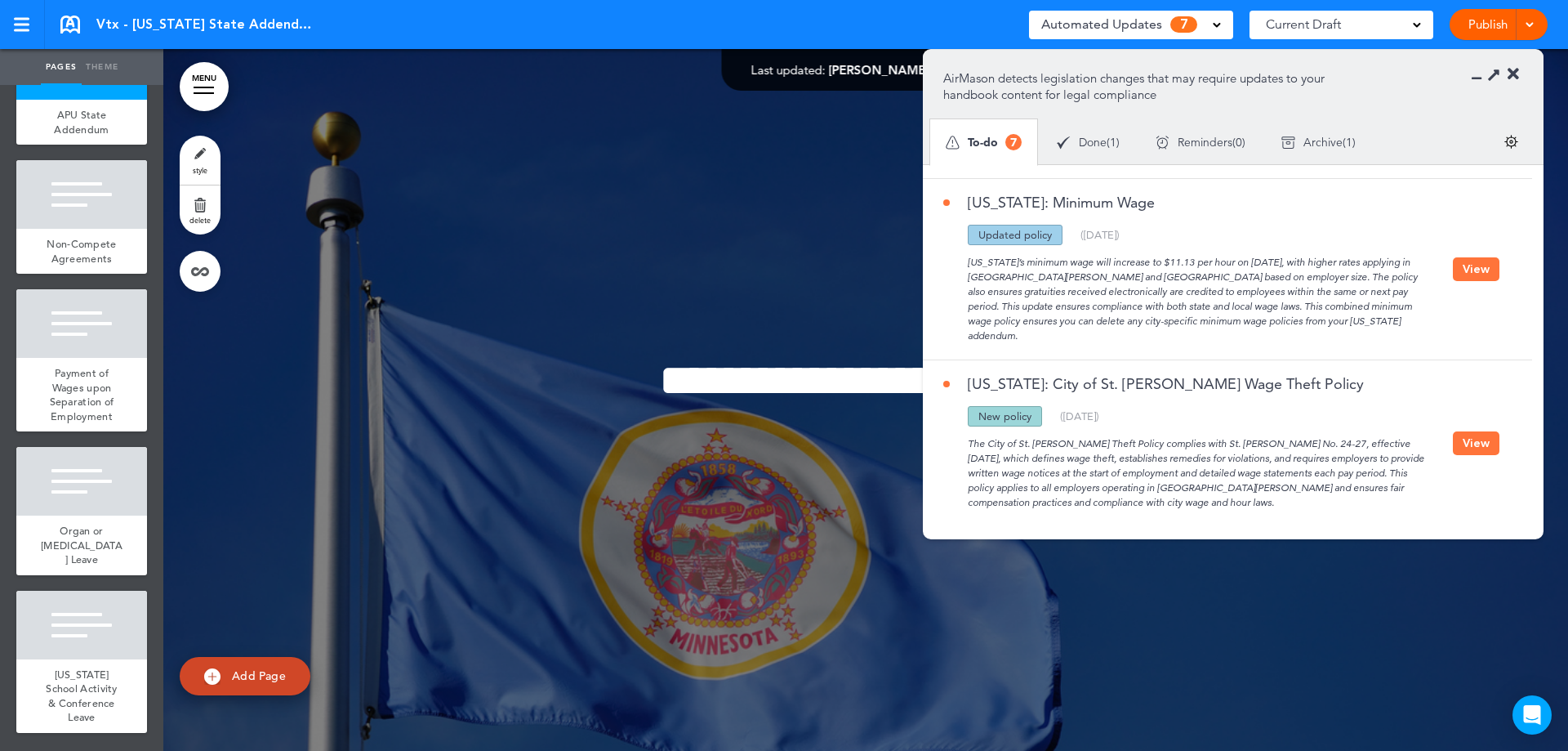
click at [1413, 440] on div "The City of St. Paul Wage Theft Policy complies with St. Paul Ordinance No. 24-…" at bounding box center [1197, 468] width 510 height 83
click at [1447, 434] on div "The City of St. Paul Wage Theft Policy complies with St. Paul Ordinance No. 24-…" at bounding box center [1197, 468] width 510 height 83
click at [1456, 432] on button "View" at bounding box center [1476, 443] width 47 height 24
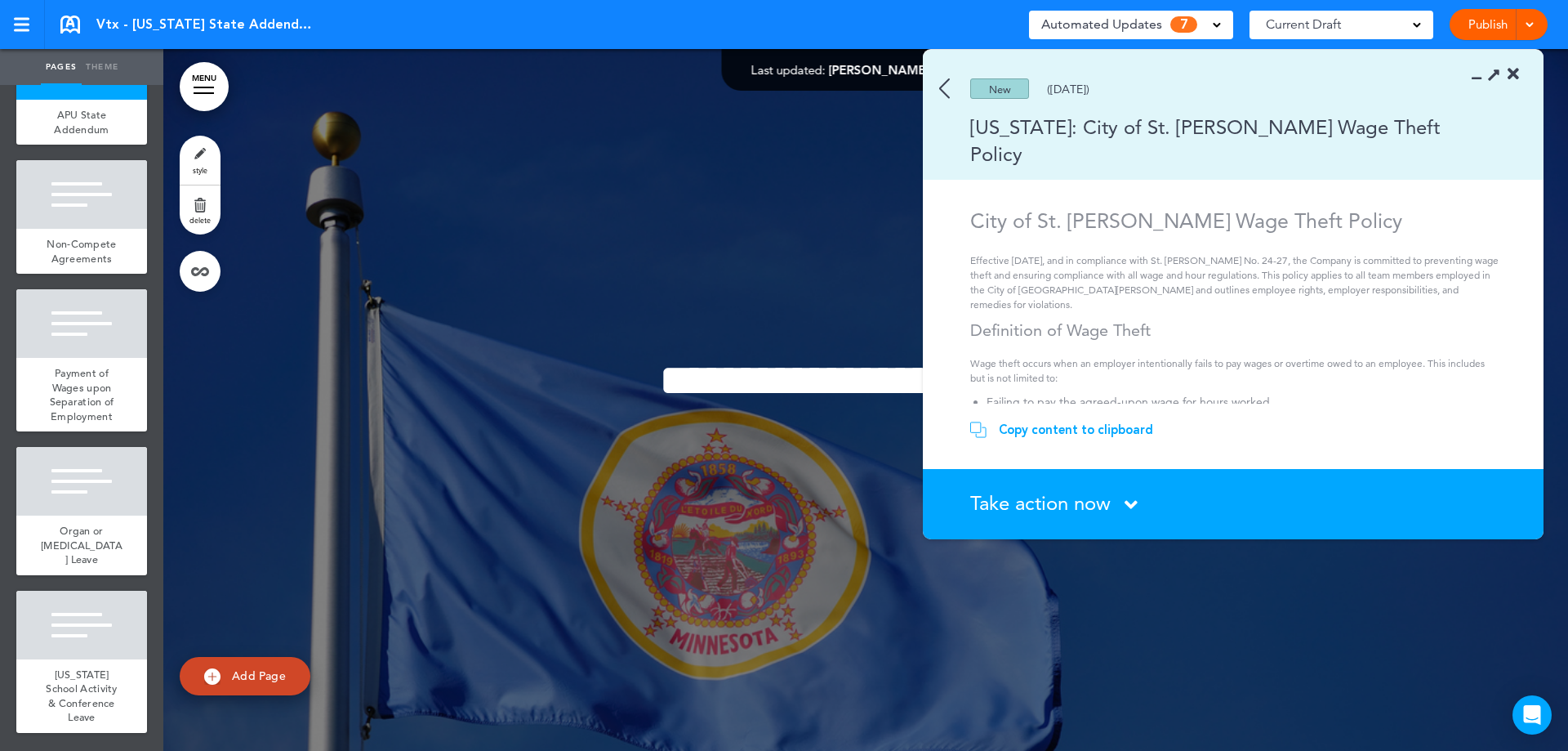
click at [1060, 507] on span "Take action now" at bounding box center [1040, 502] width 141 height 24
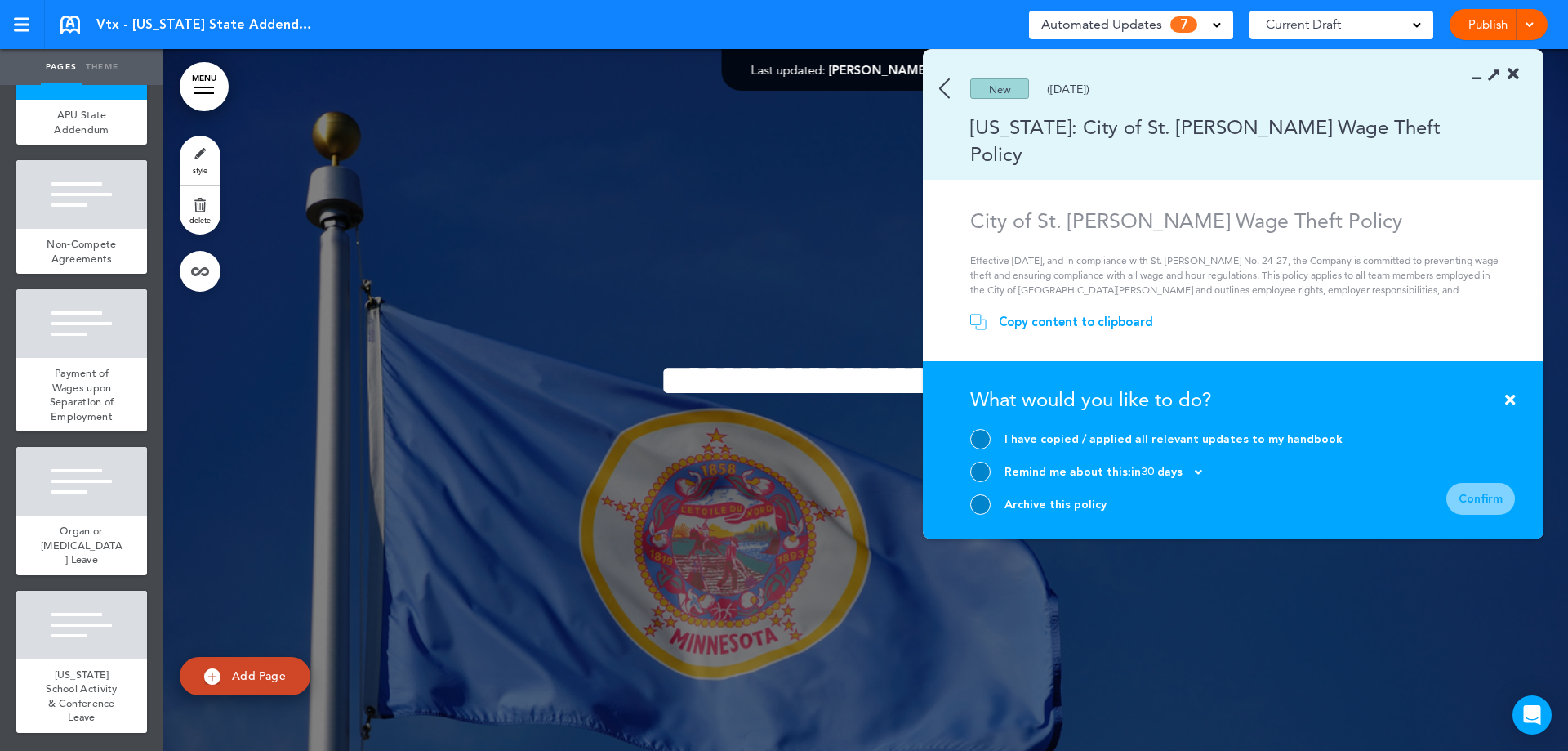
click at [988, 502] on div at bounding box center [980, 504] width 20 height 20
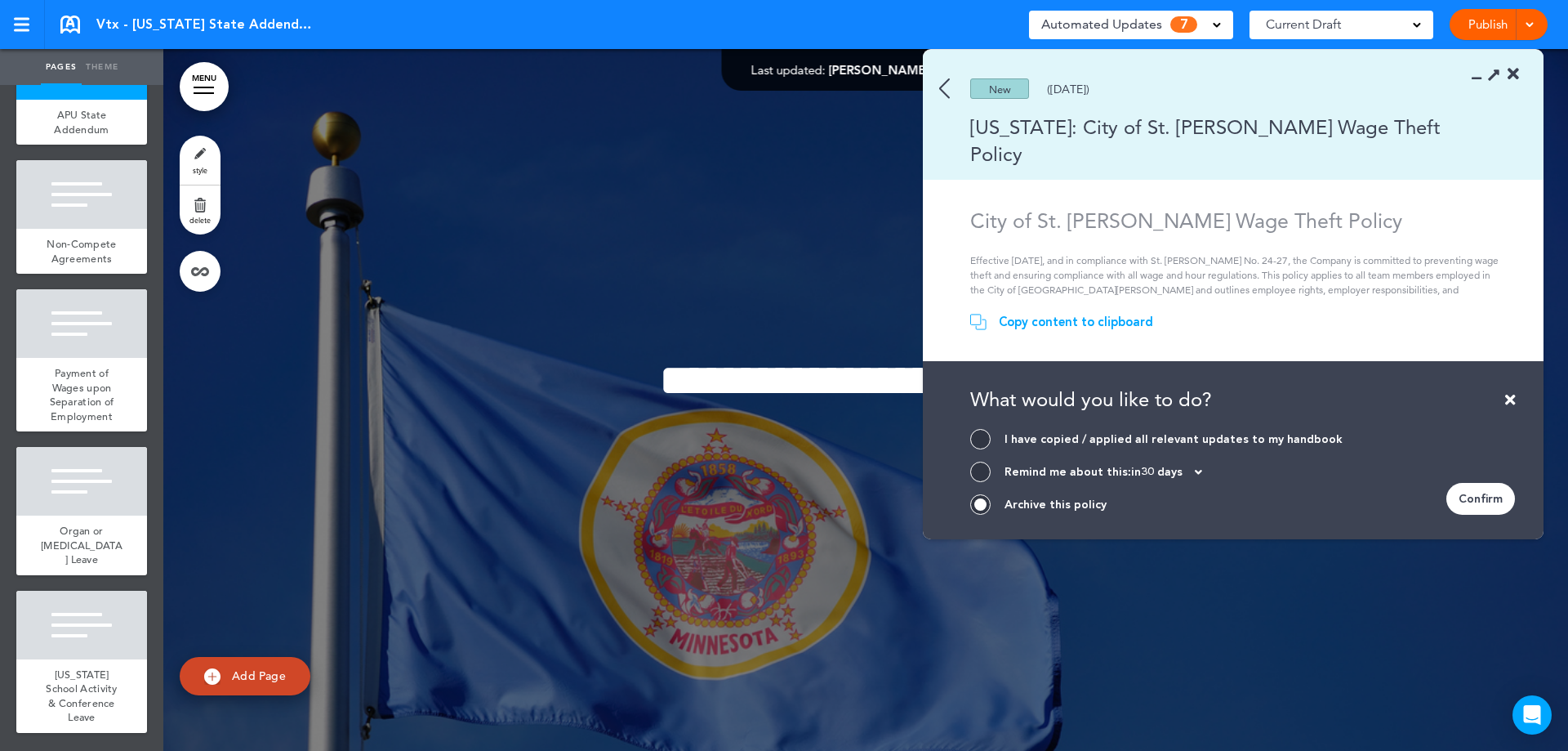
click at [1471, 495] on div "Confirm" at bounding box center [1480, 498] width 69 height 32
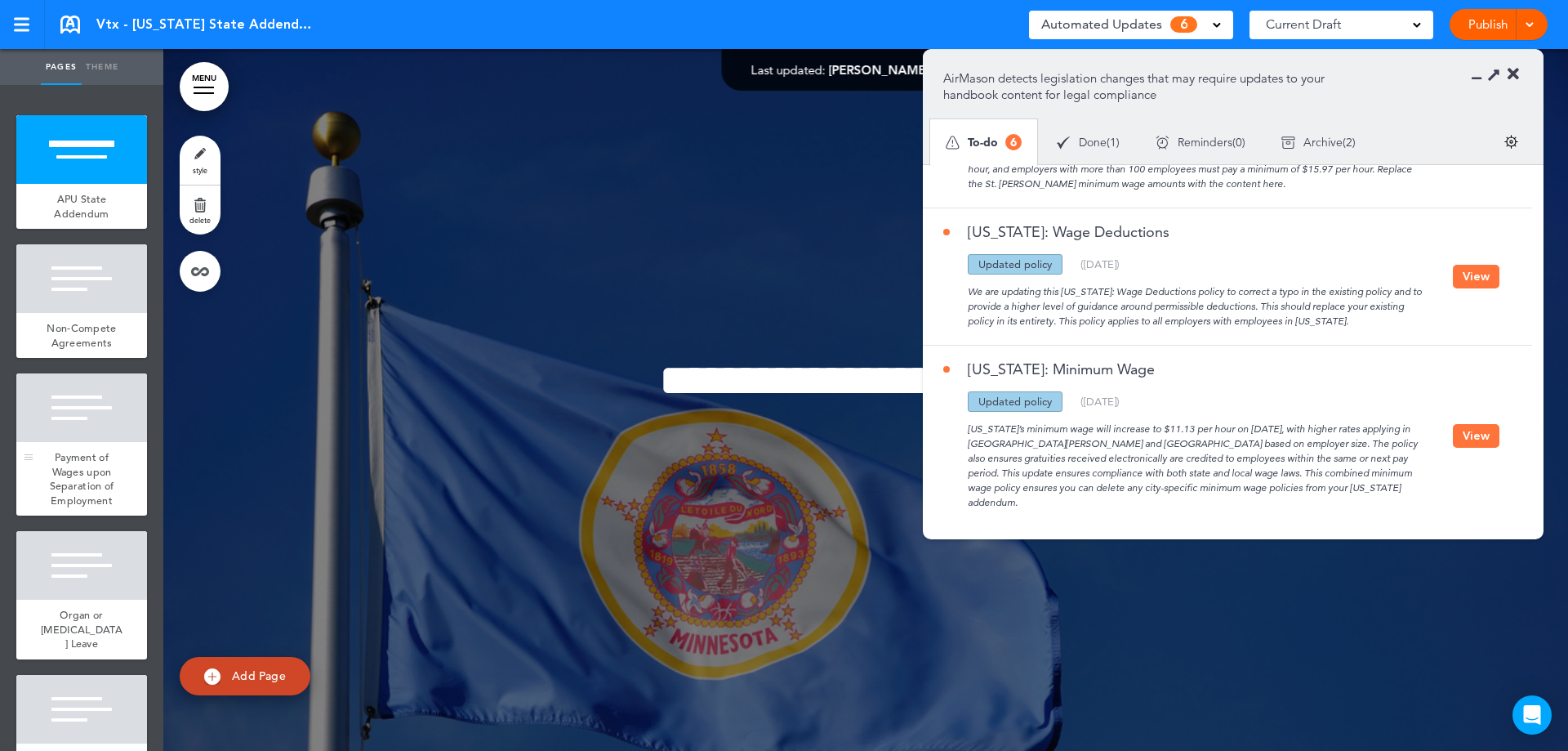
scroll to position [98, 0]
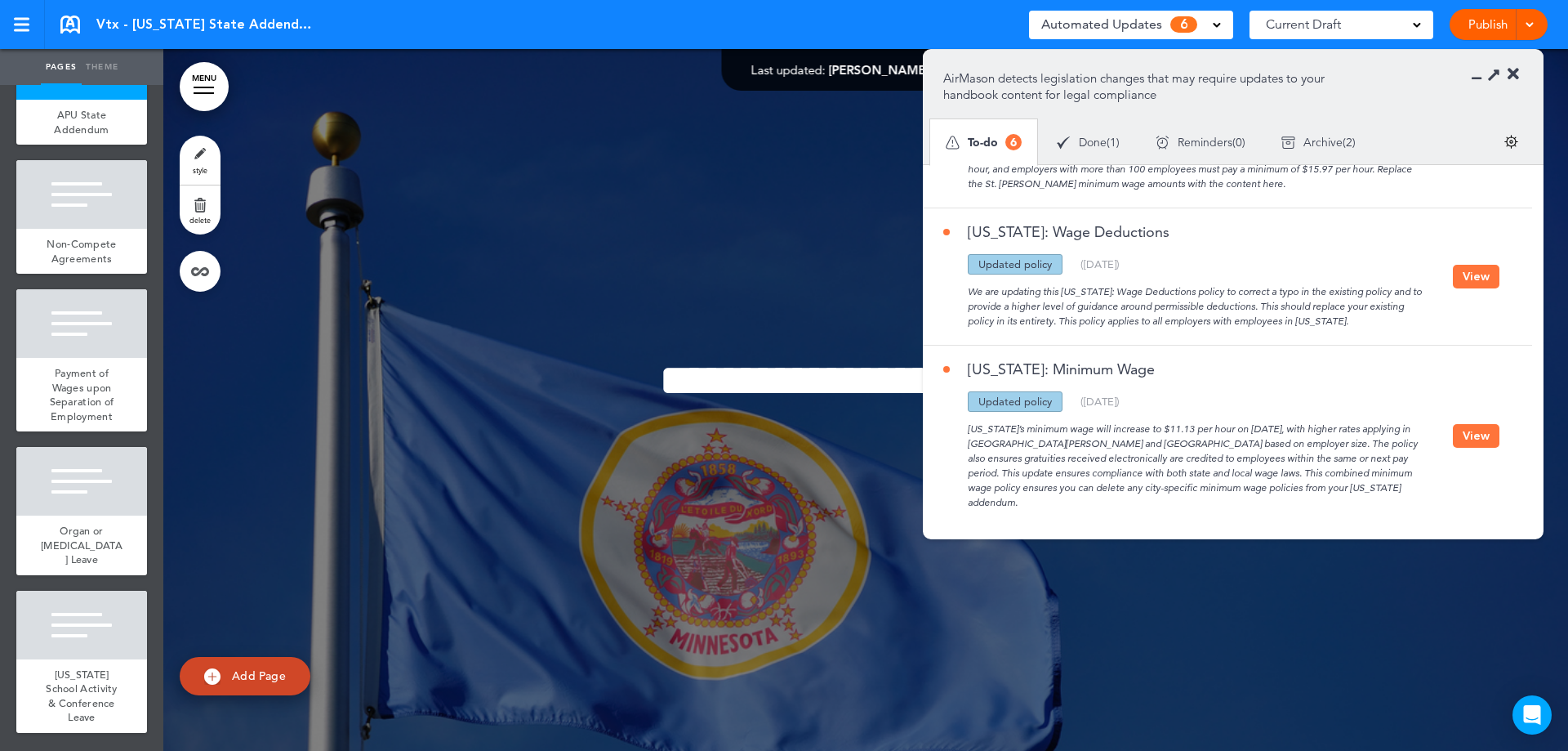
click at [1460, 424] on button "View" at bounding box center [1476, 435] width 47 height 24
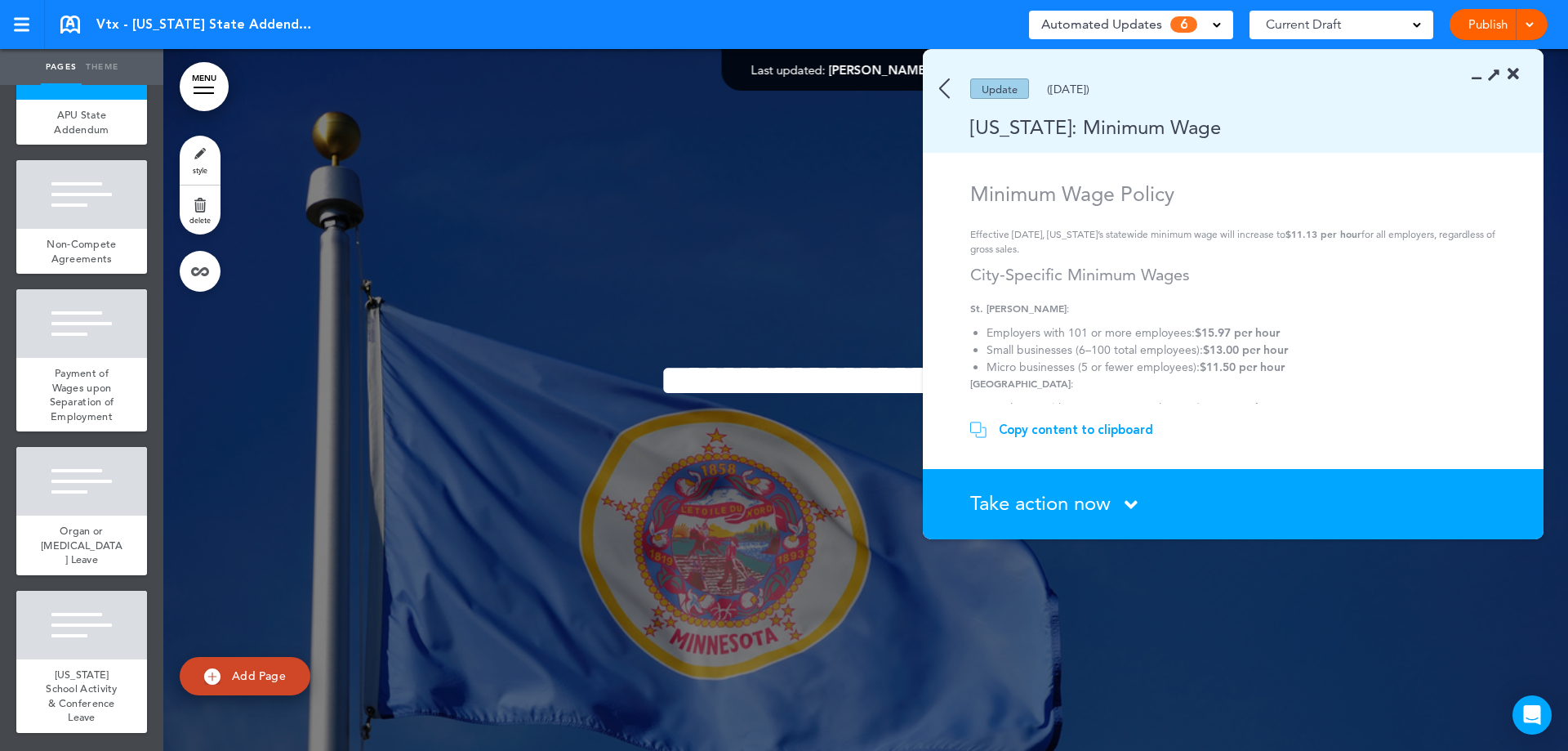
click at [1004, 502] on span "Take action now" at bounding box center [1040, 502] width 141 height 24
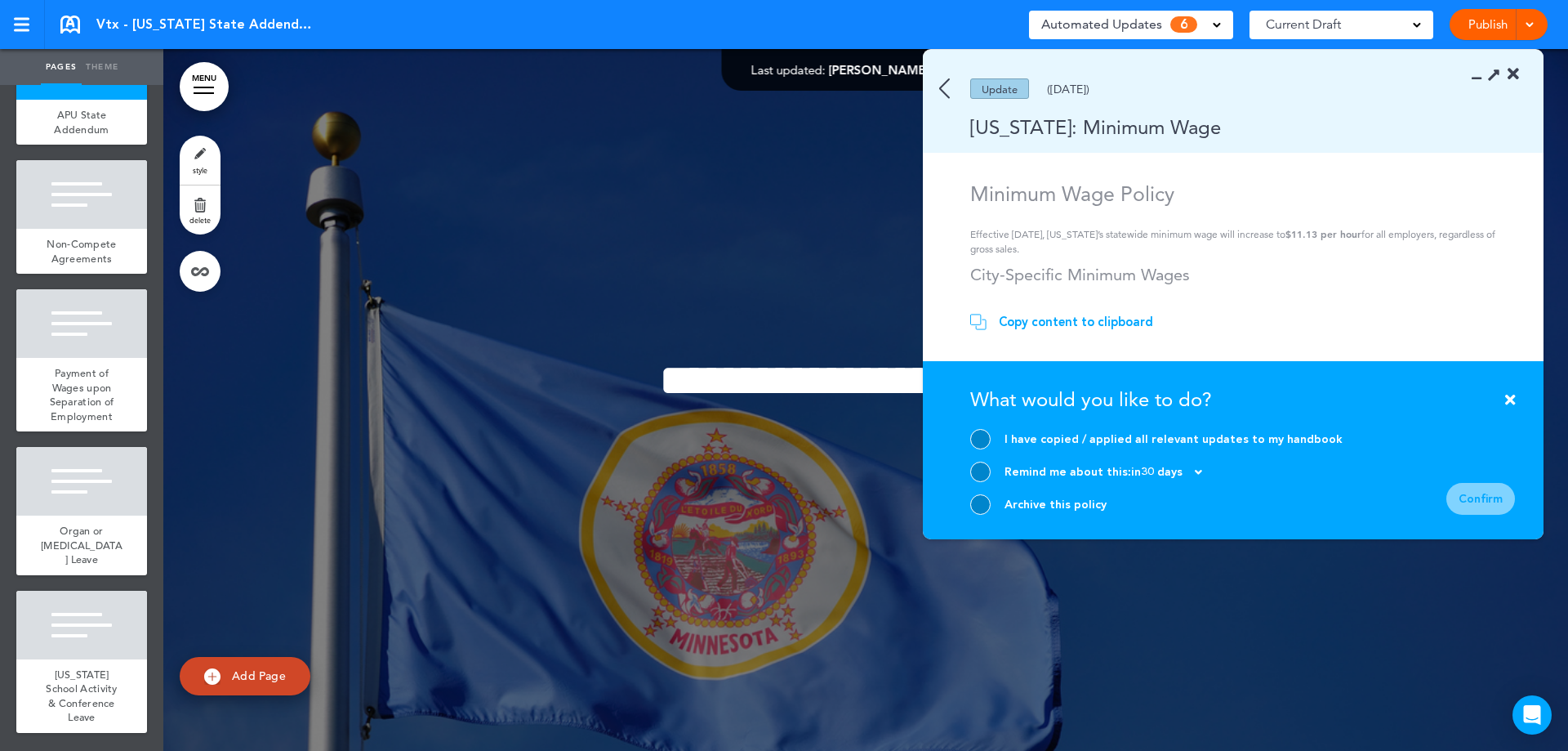
click at [986, 500] on div at bounding box center [980, 504] width 20 height 20
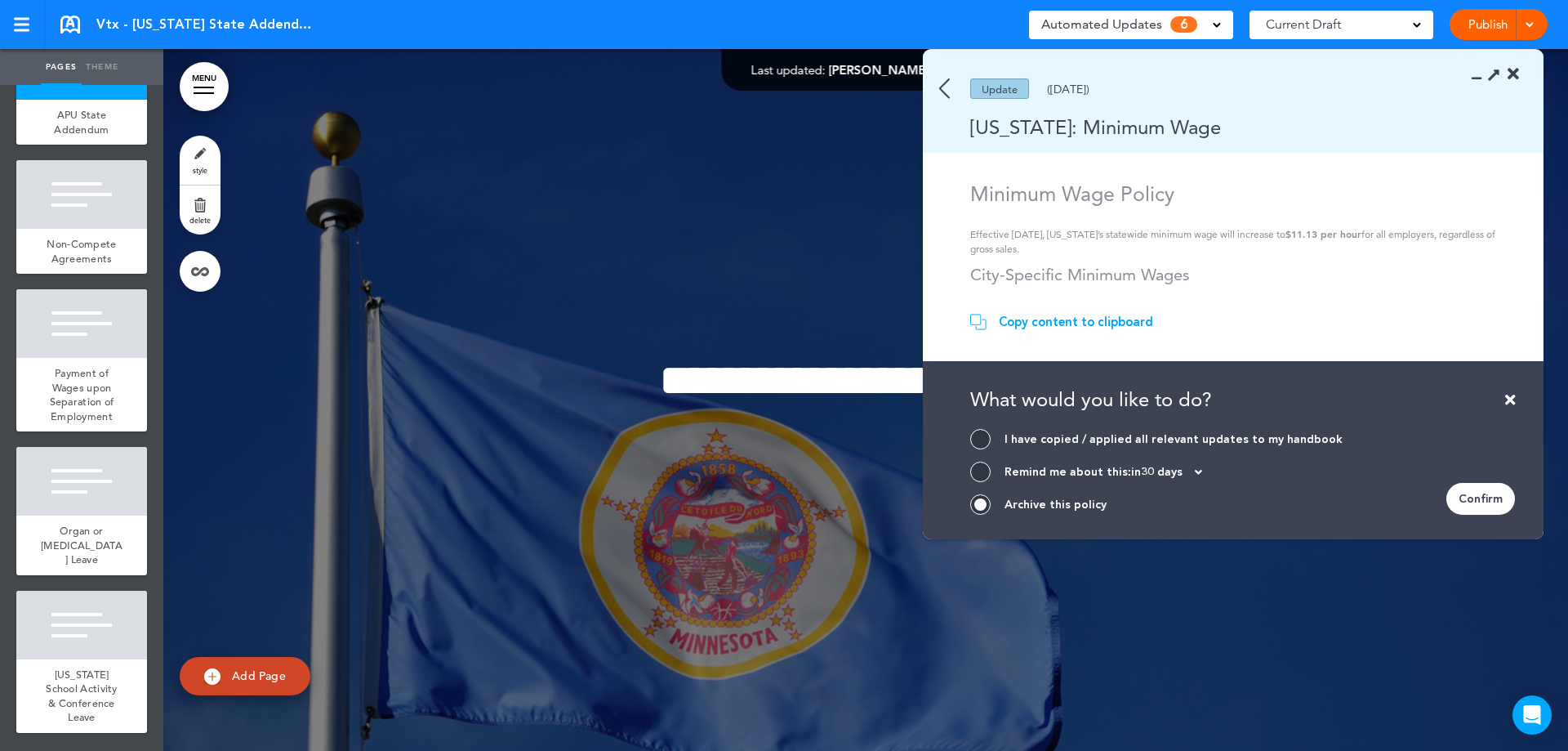
click at [1477, 486] on div "Confirm" at bounding box center [1480, 498] width 69 height 32
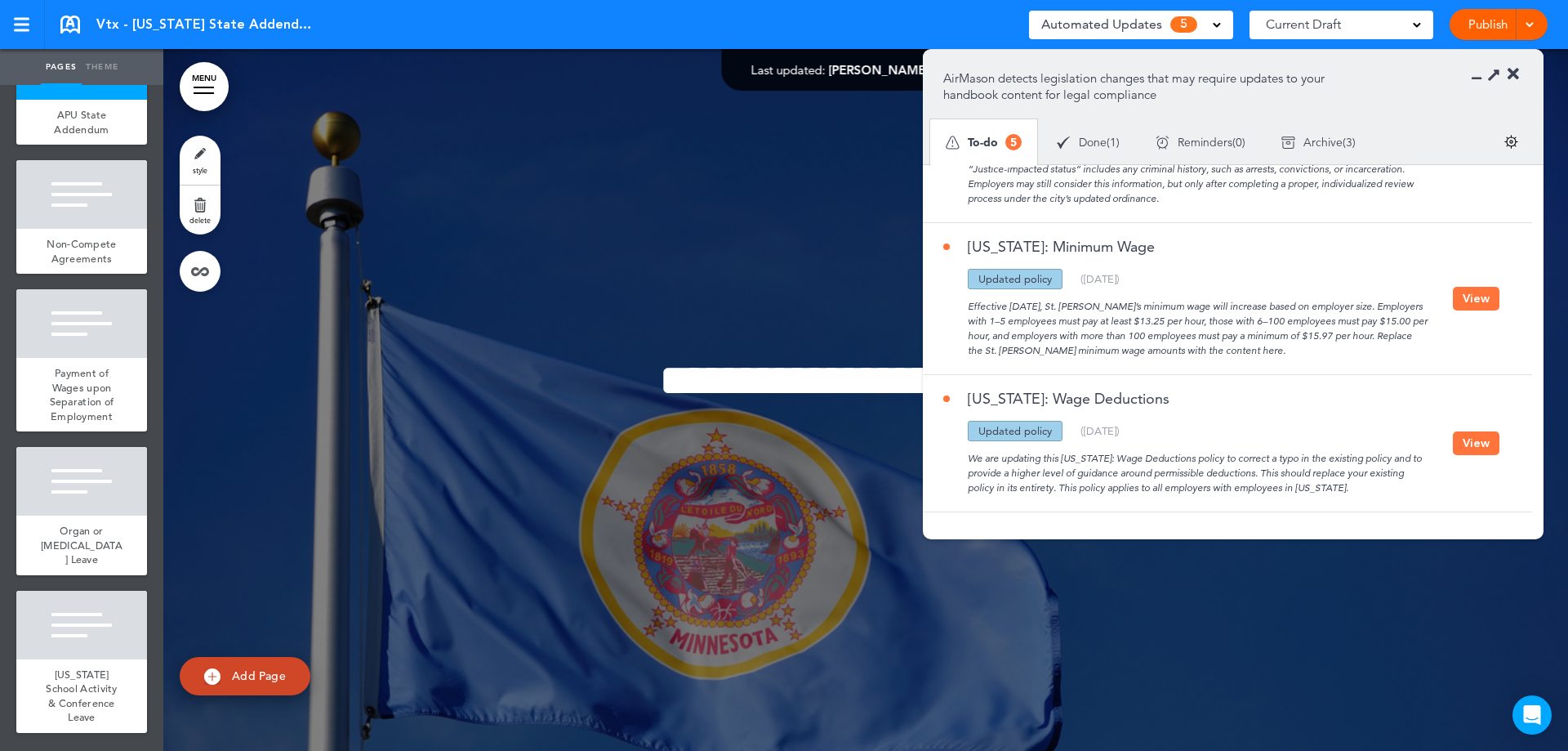
scroll to position [370, 0]
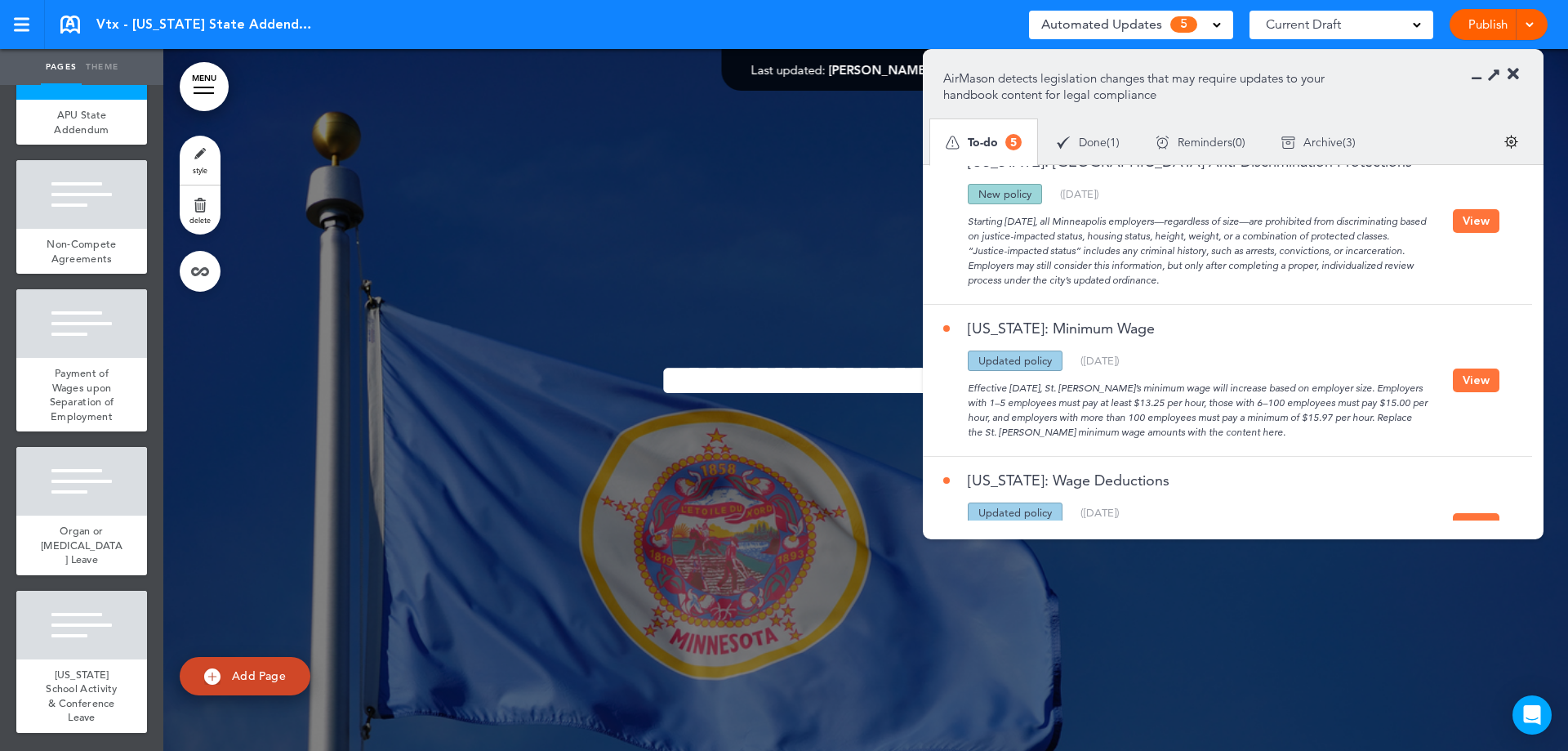
click at [1483, 380] on button "View" at bounding box center [1476, 380] width 47 height 24
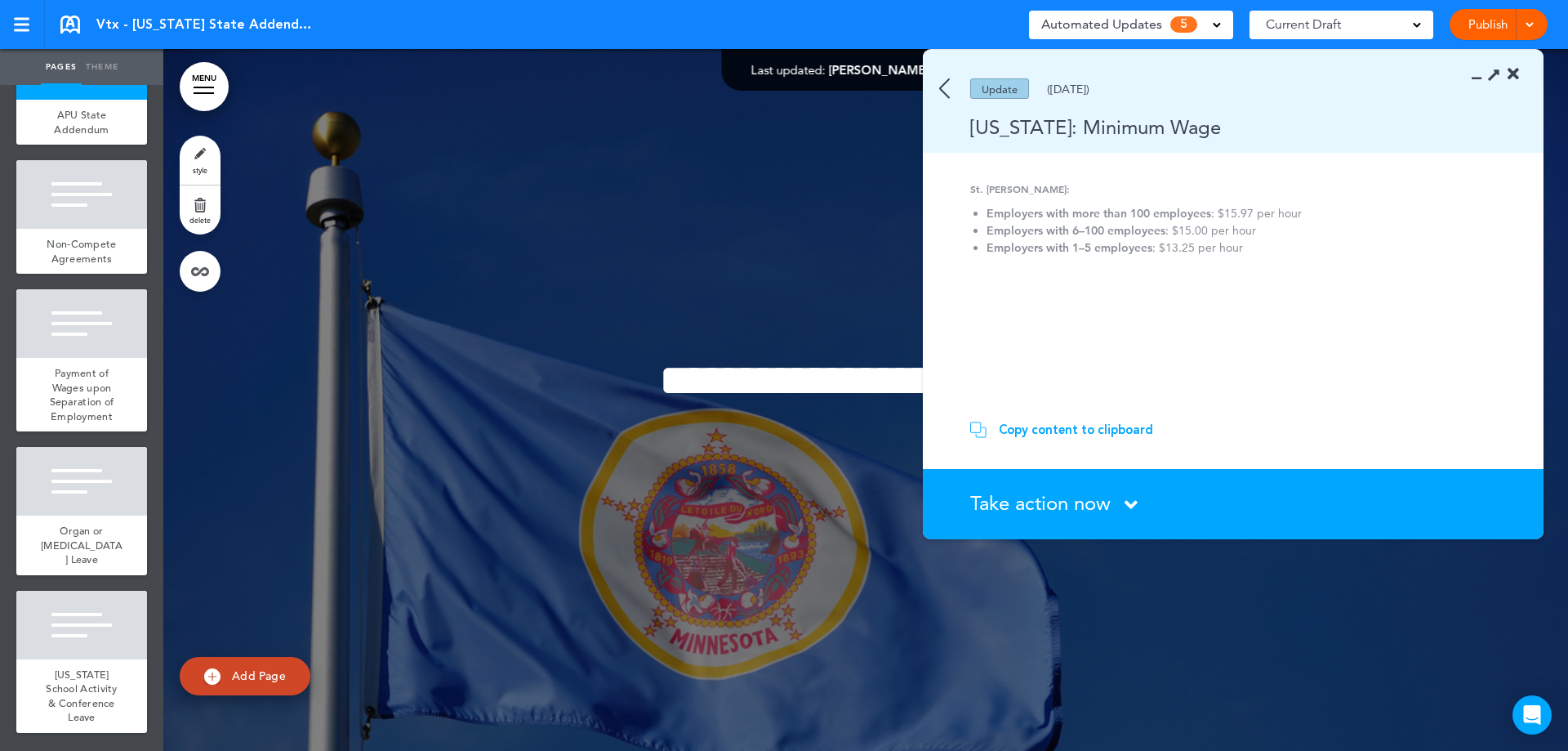
click at [1014, 497] on span "Take action now" at bounding box center [1040, 502] width 141 height 24
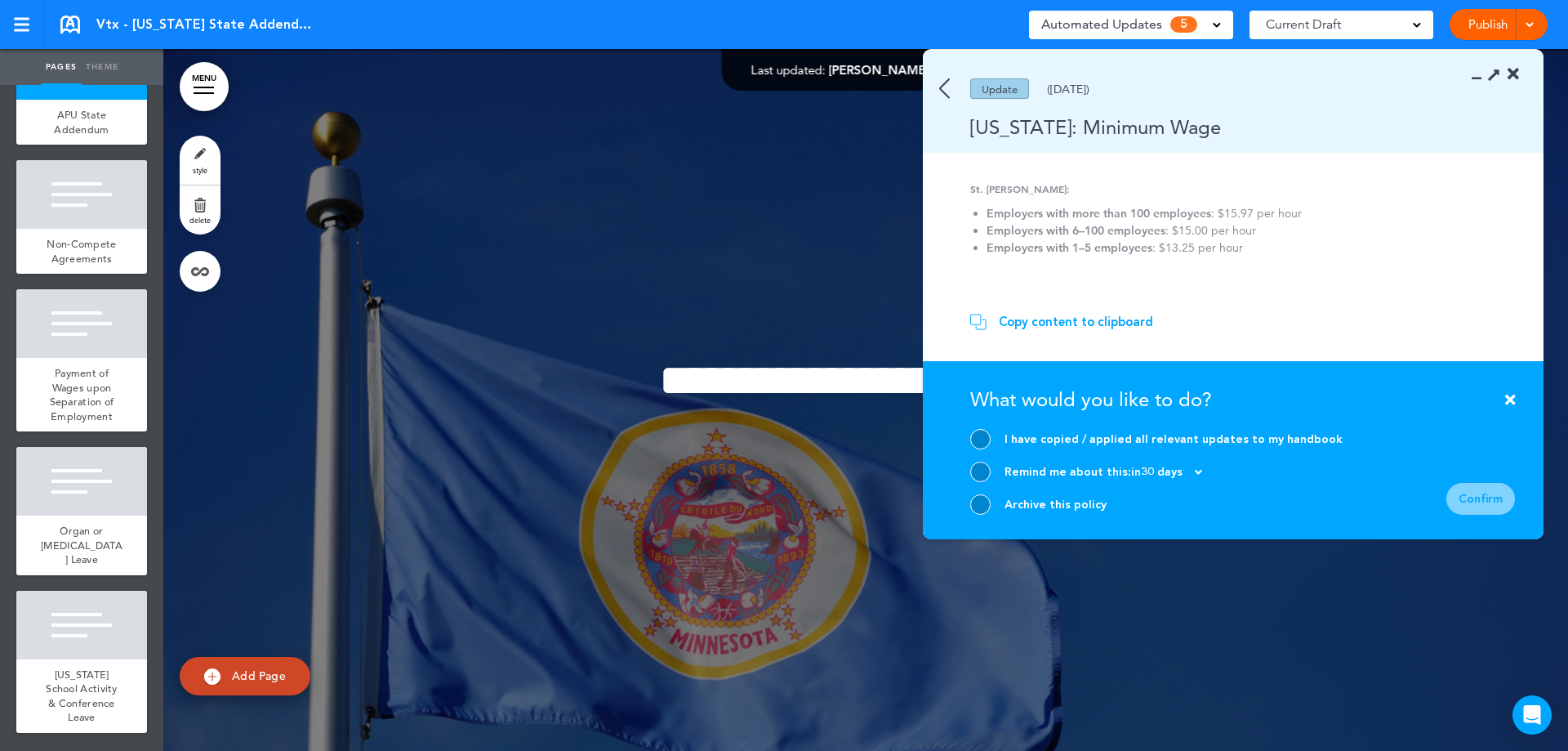
click at [985, 497] on div at bounding box center [980, 504] width 20 height 20
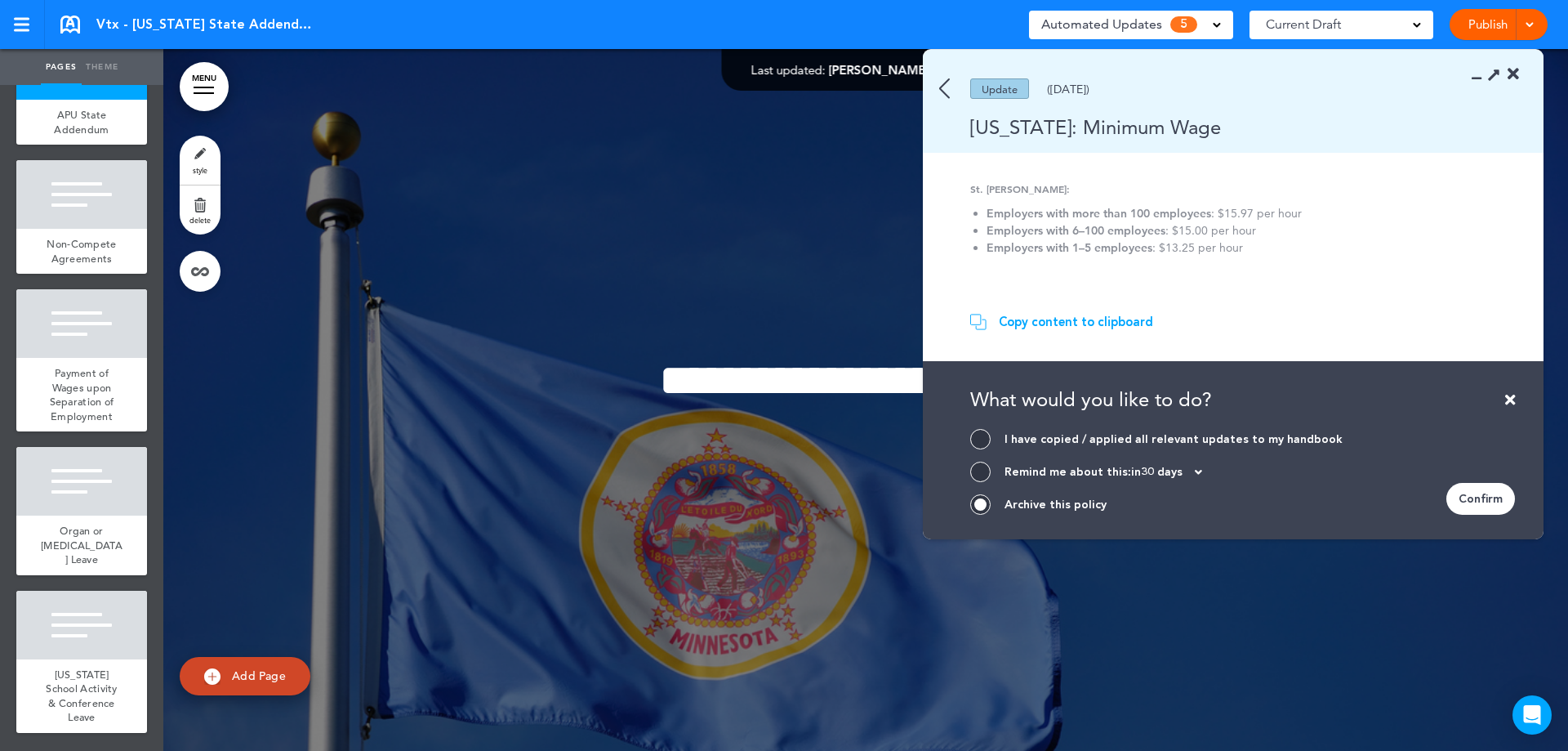
click at [740, 314] on div "**********" at bounding box center [865, 399] width 817 height 209
click at [947, 85] on img at bounding box center [944, 88] width 11 height 20
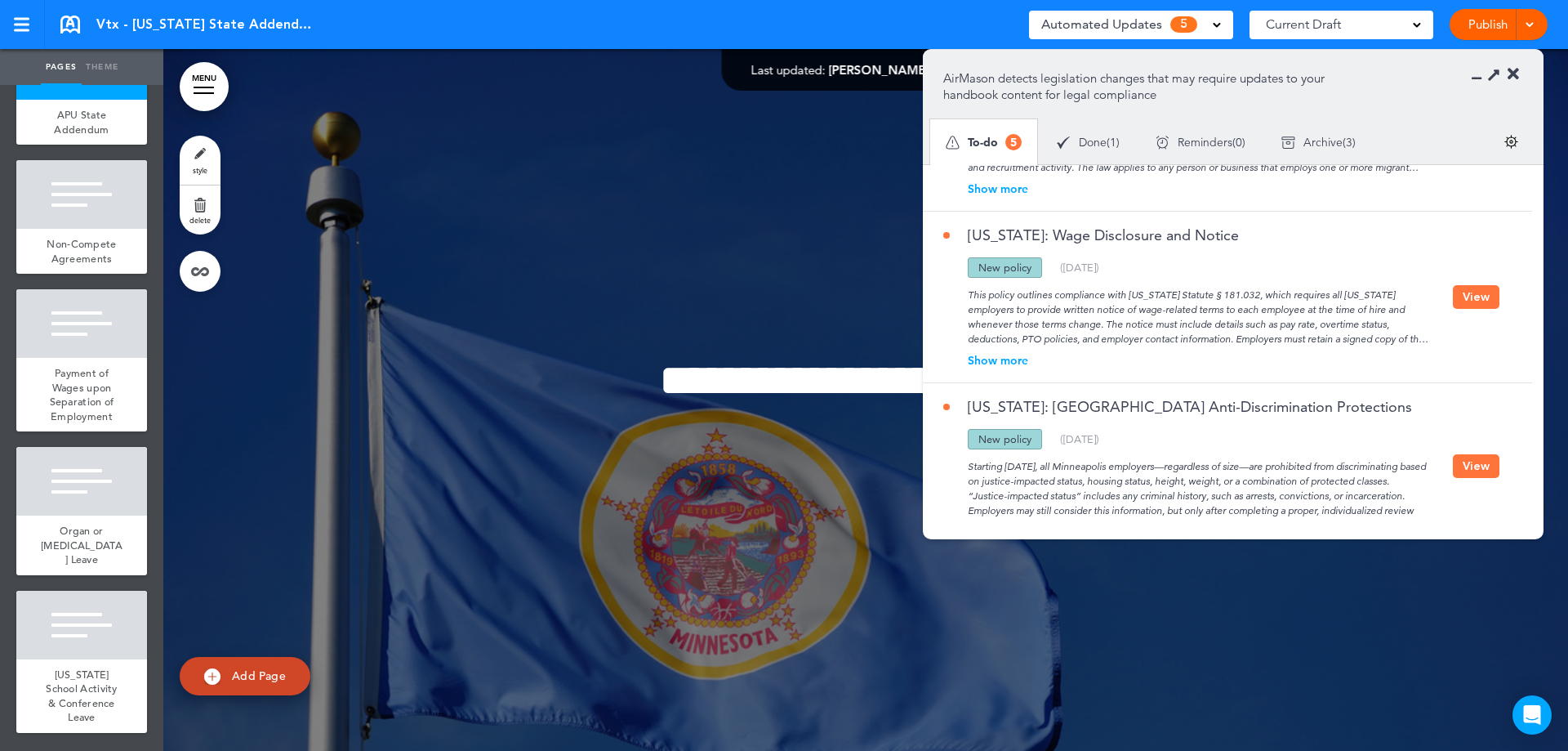
scroll to position [452, 0]
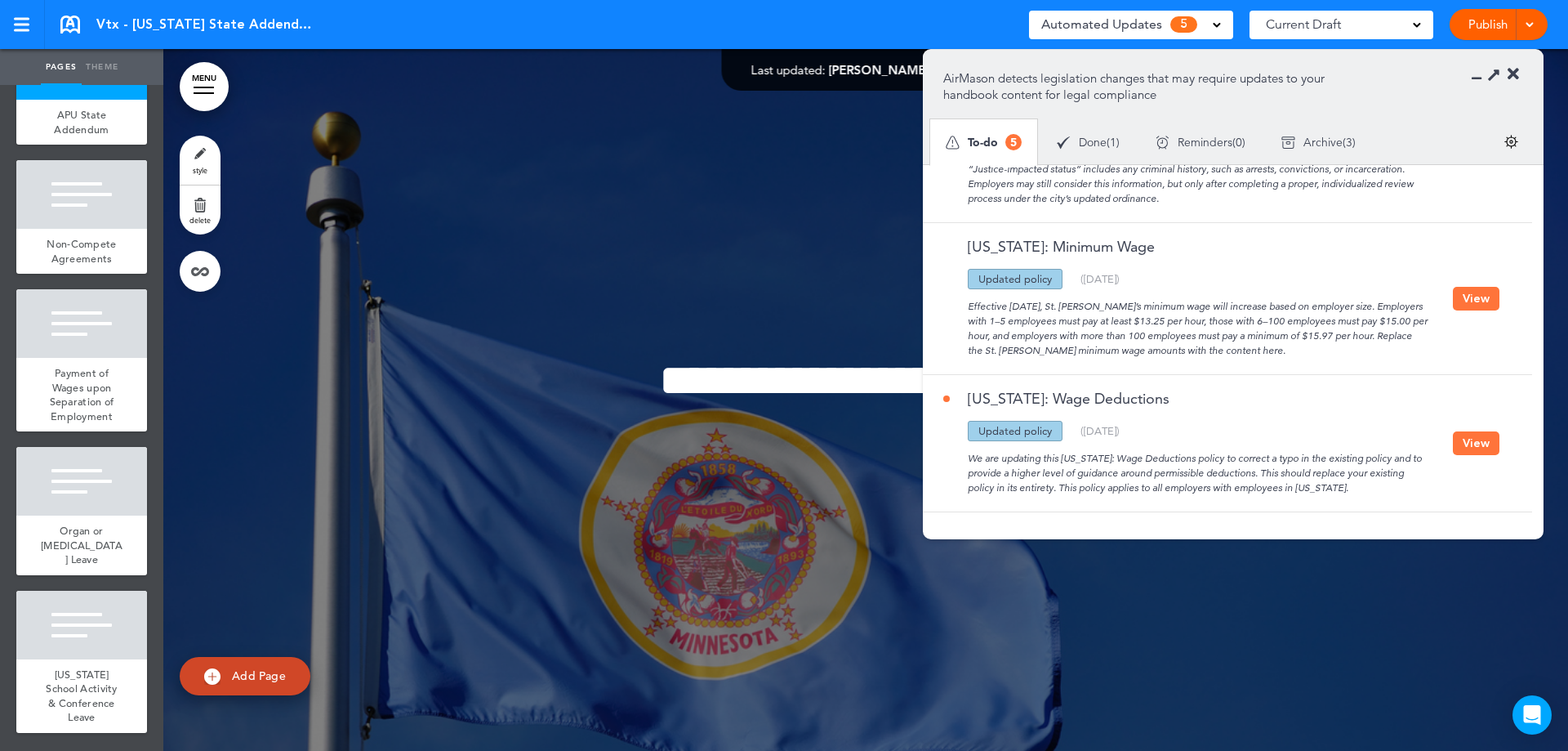
click at [1471, 447] on button "View" at bounding box center [1476, 443] width 47 height 24
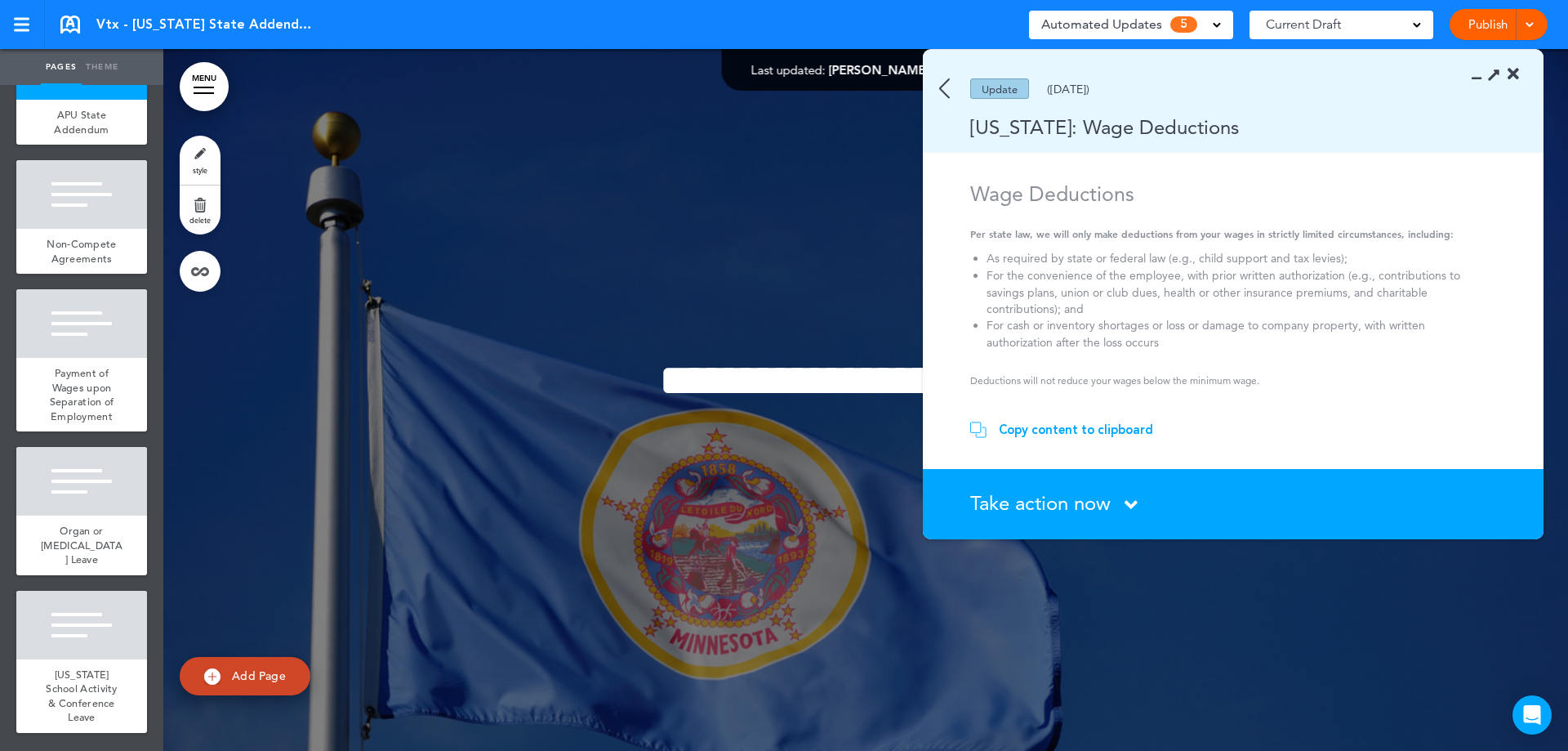
click at [1002, 503] on span "Take action now" at bounding box center [1040, 502] width 141 height 24
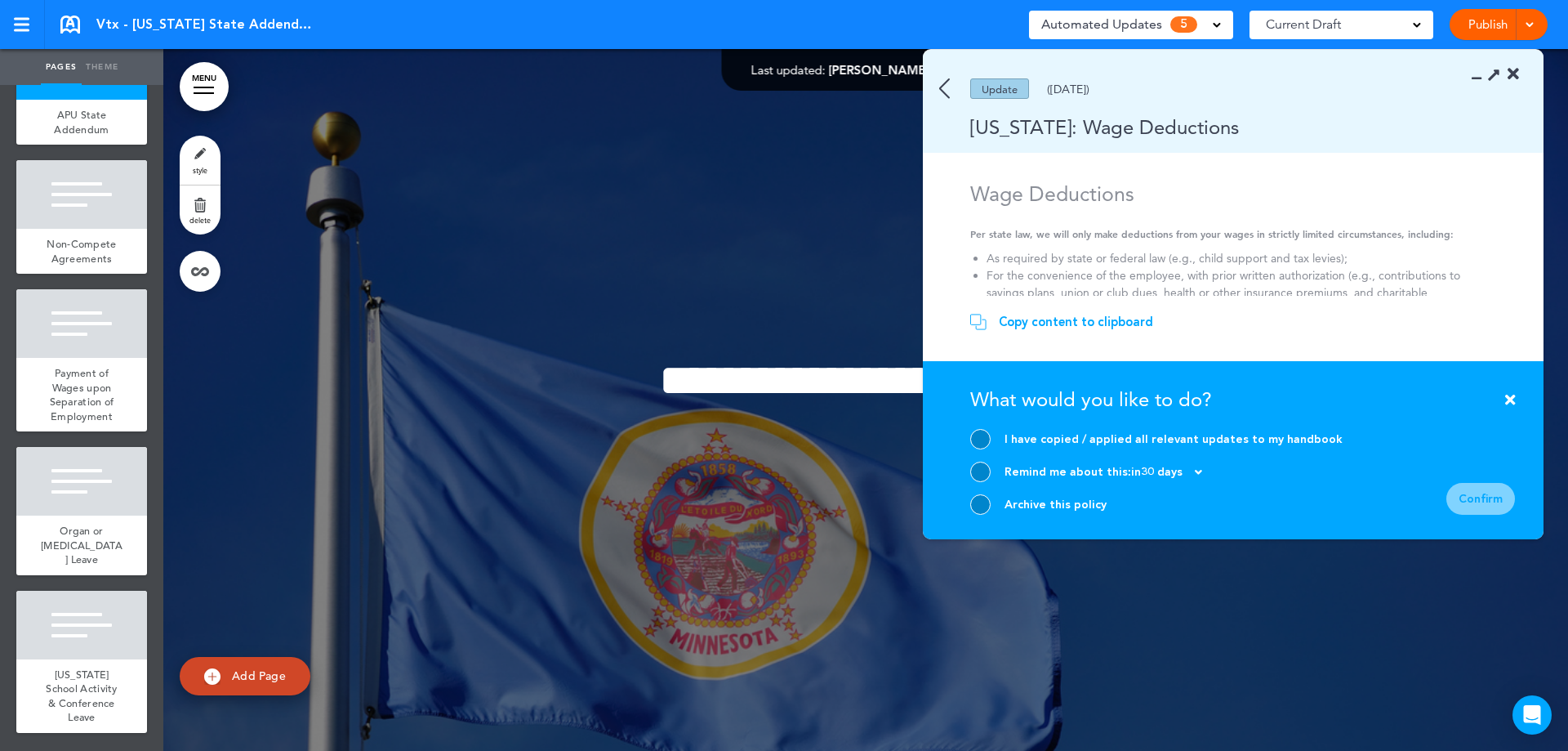
click at [981, 506] on div at bounding box center [980, 504] width 20 height 20
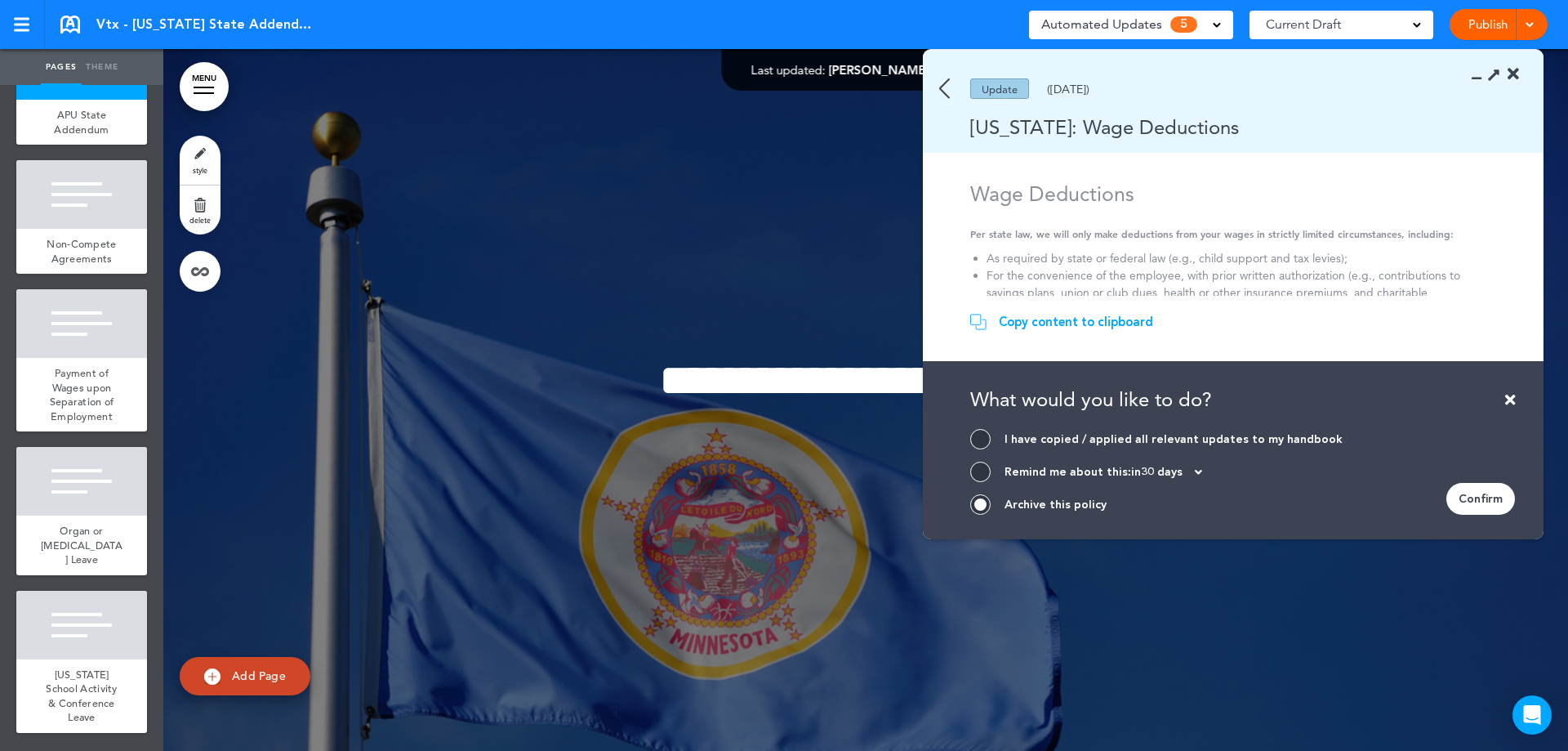
click at [1483, 501] on div "Confirm" at bounding box center [1480, 498] width 69 height 32
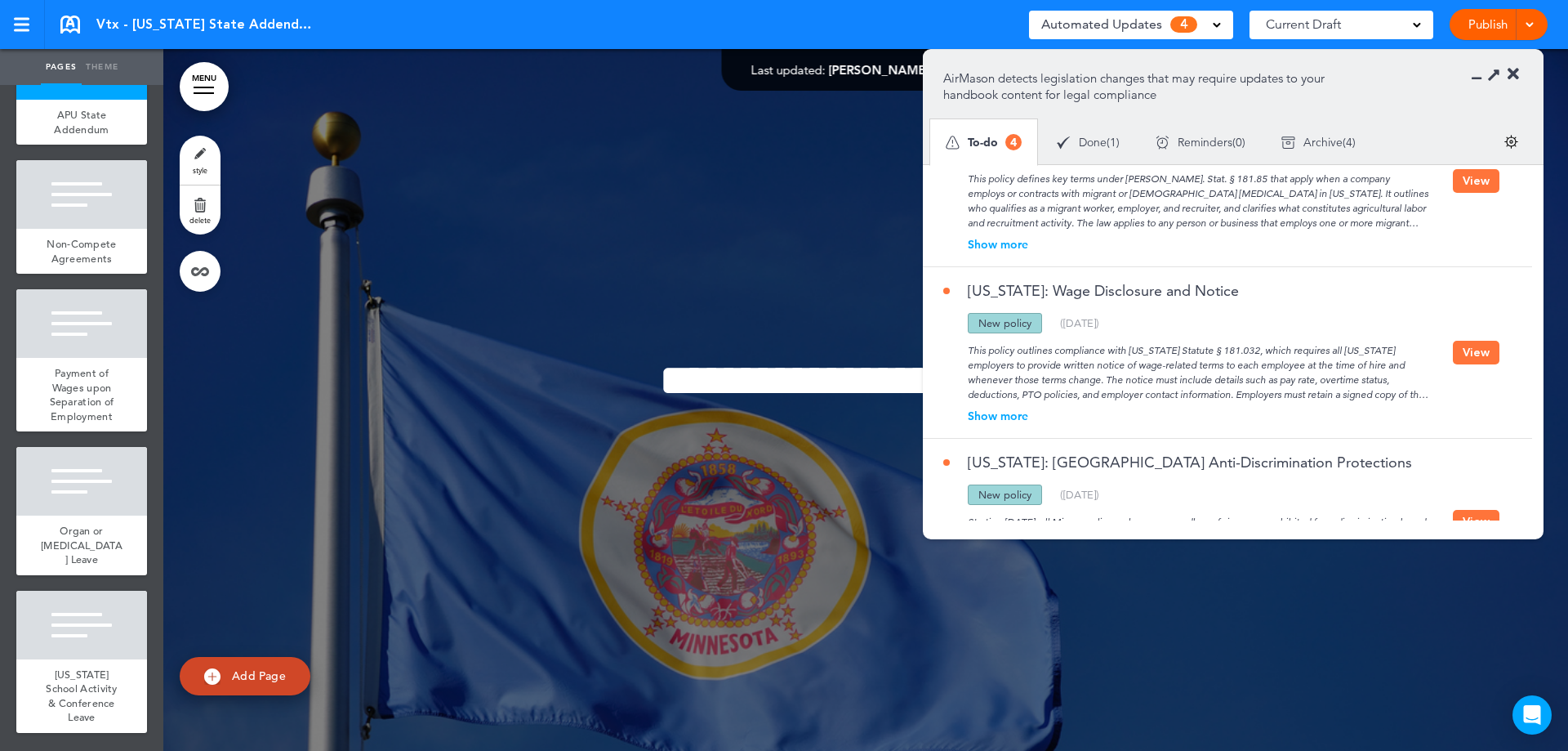
scroll to position [0, 0]
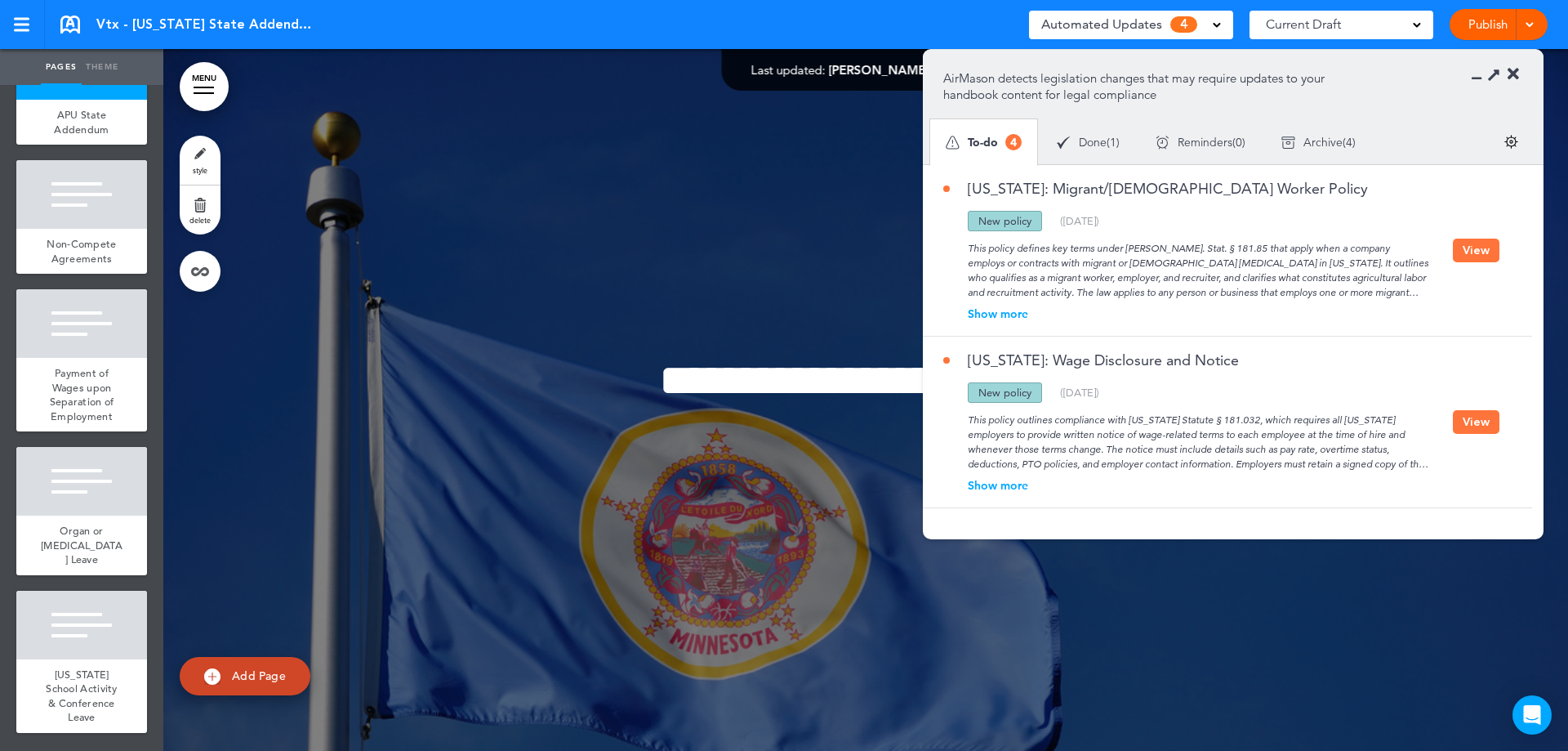
click at [1464, 254] on button "View" at bounding box center [1476, 250] width 47 height 24
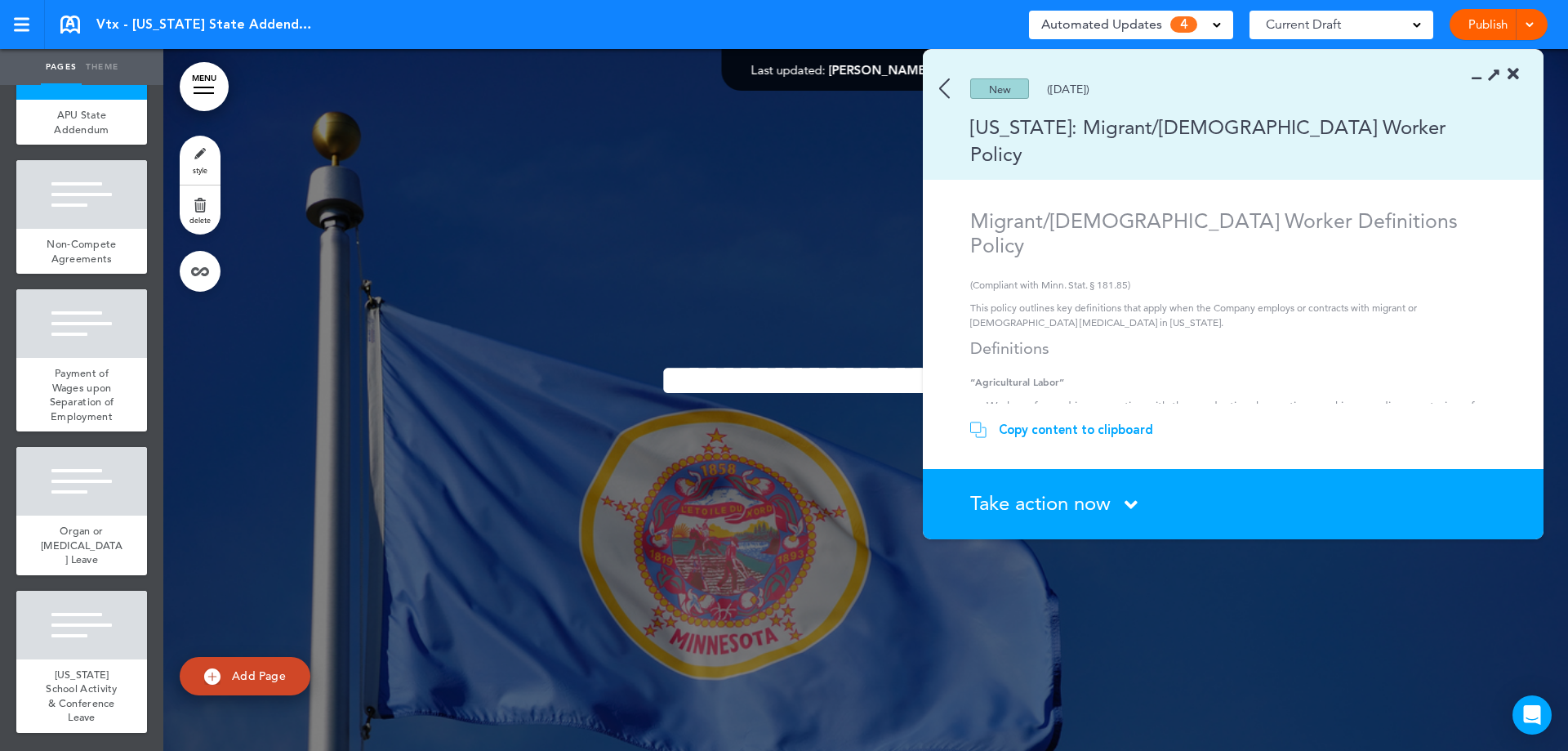
click at [1036, 500] on span "Take action now" at bounding box center [1040, 502] width 141 height 24
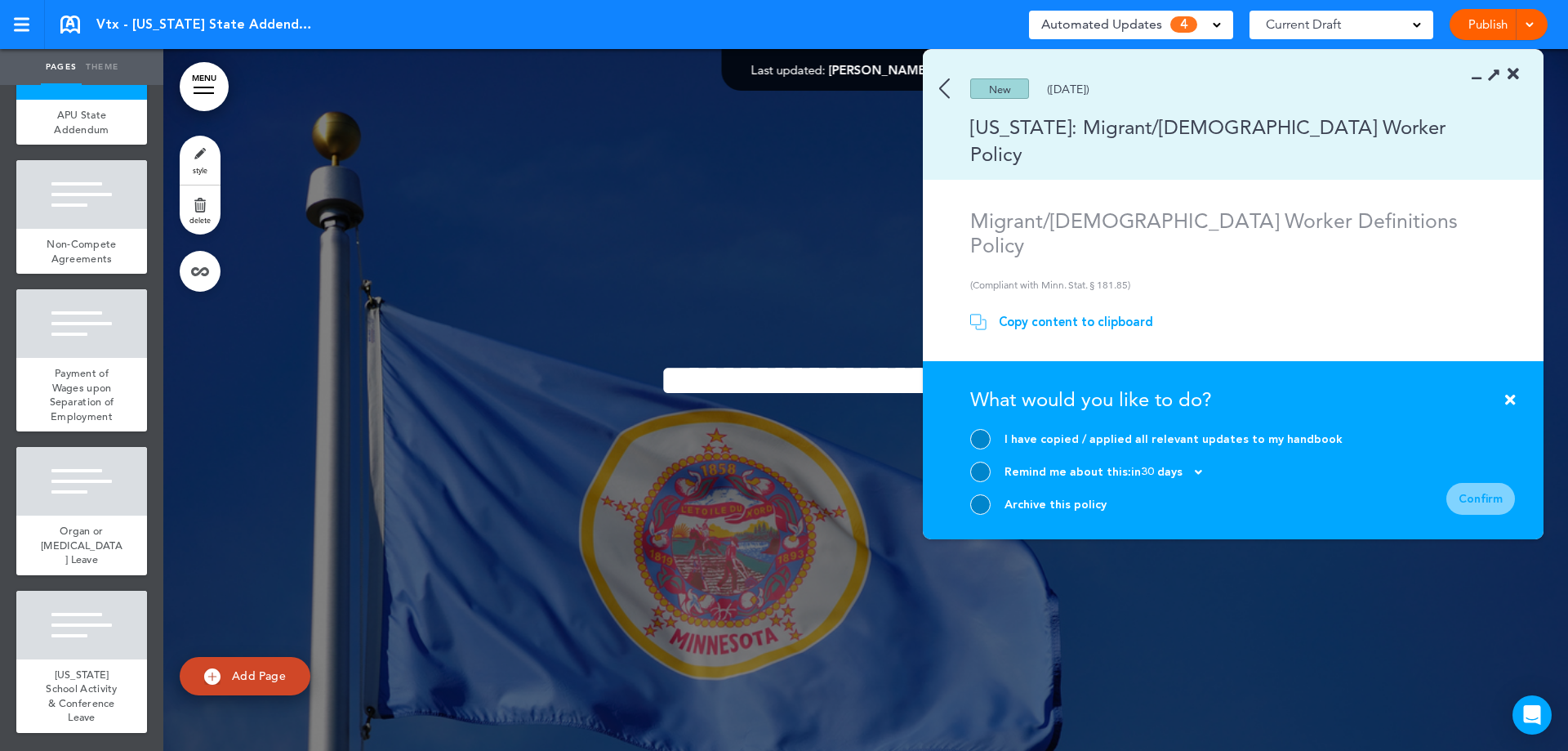
click at [988, 499] on div at bounding box center [980, 504] width 20 height 20
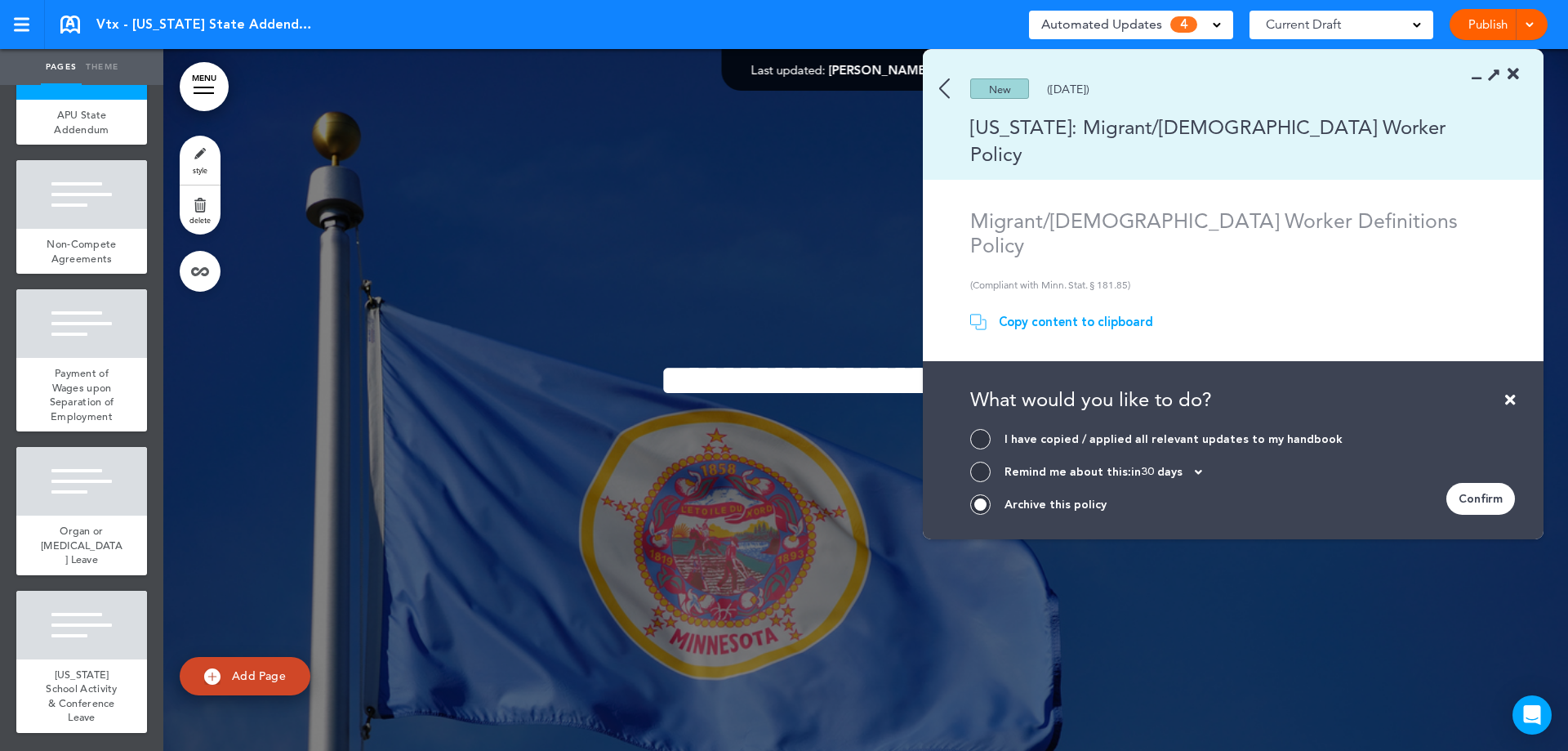
click at [1471, 492] on div "Confirm" at bounding box center [1480, 498] width 69 height 32
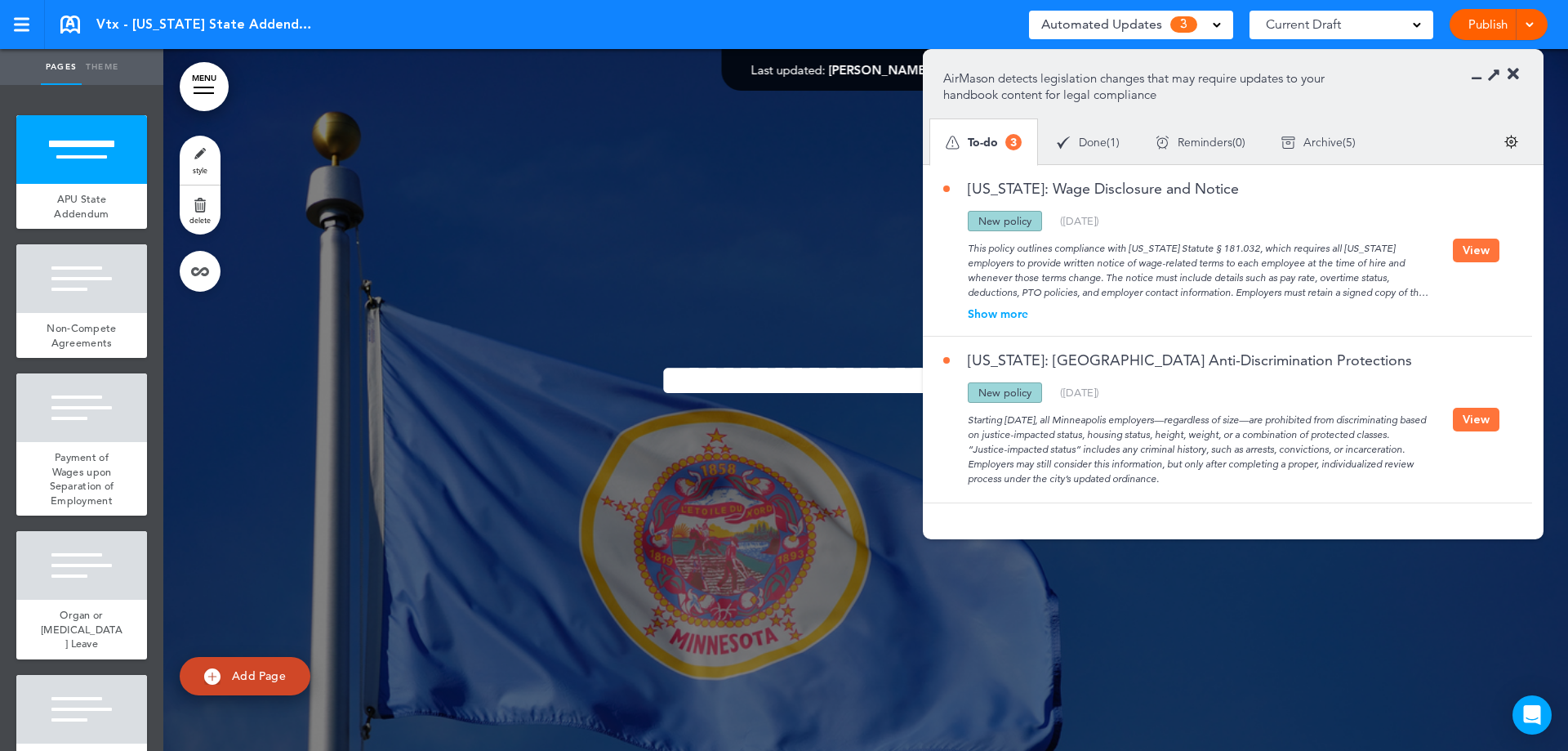
click at [1028, 309] on div "Show more" at bounding box center [1197, 313] width 510 height 11
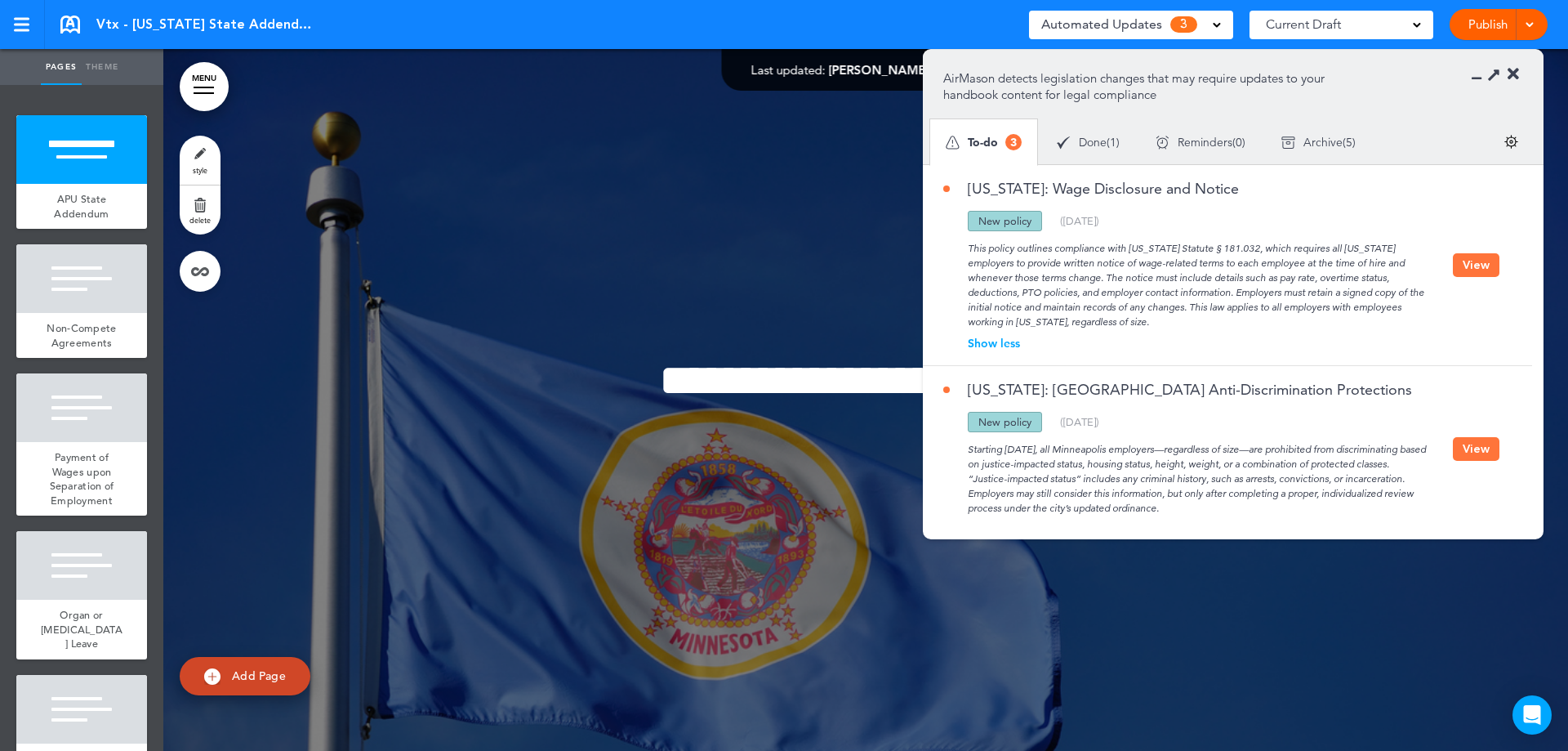
click at [1460, 264] on button "View" at bounding box center [1476, 265] width 47 height 24
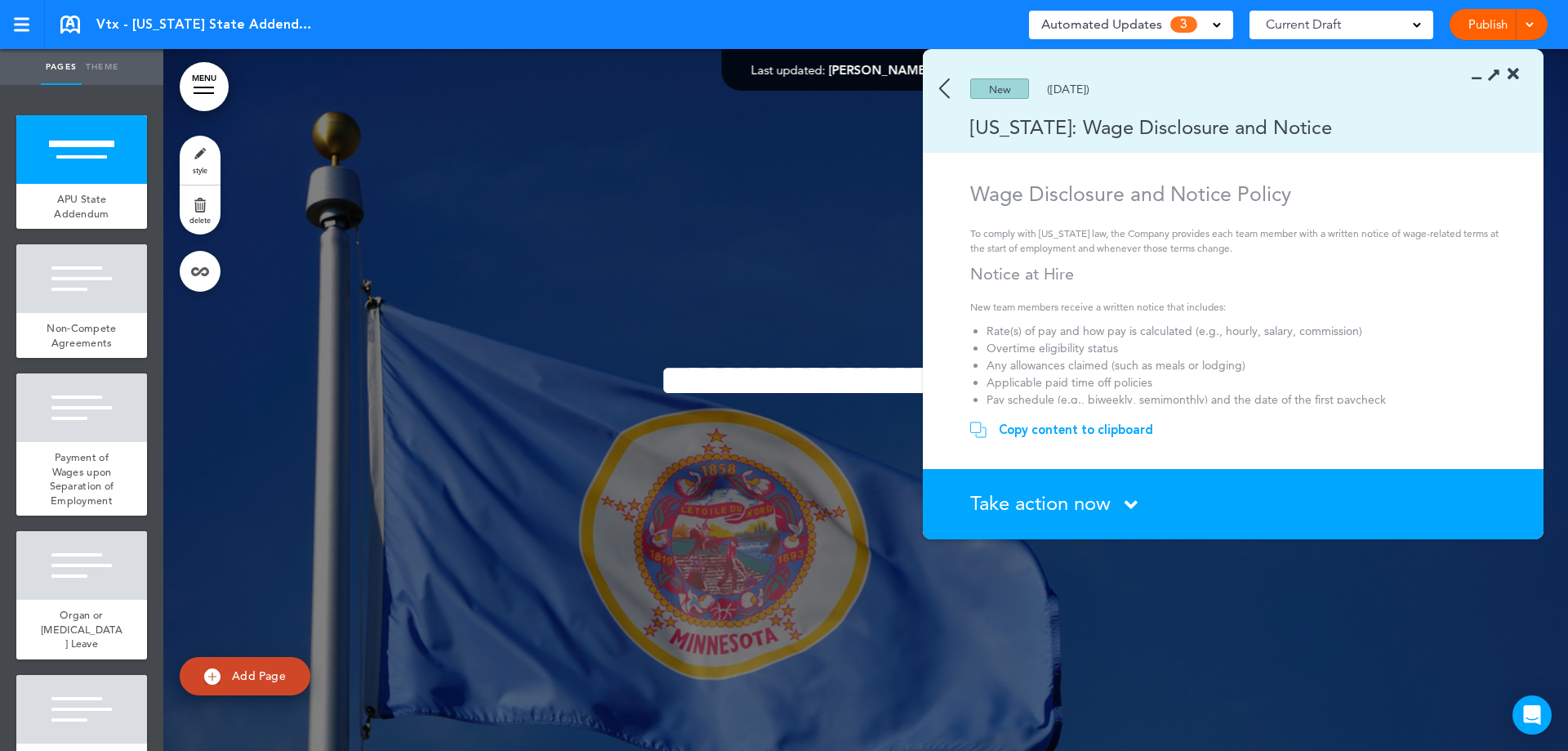
click at [1085, 498] on span "Take action now" at bounding box center [1040, 502] width 141 height 24
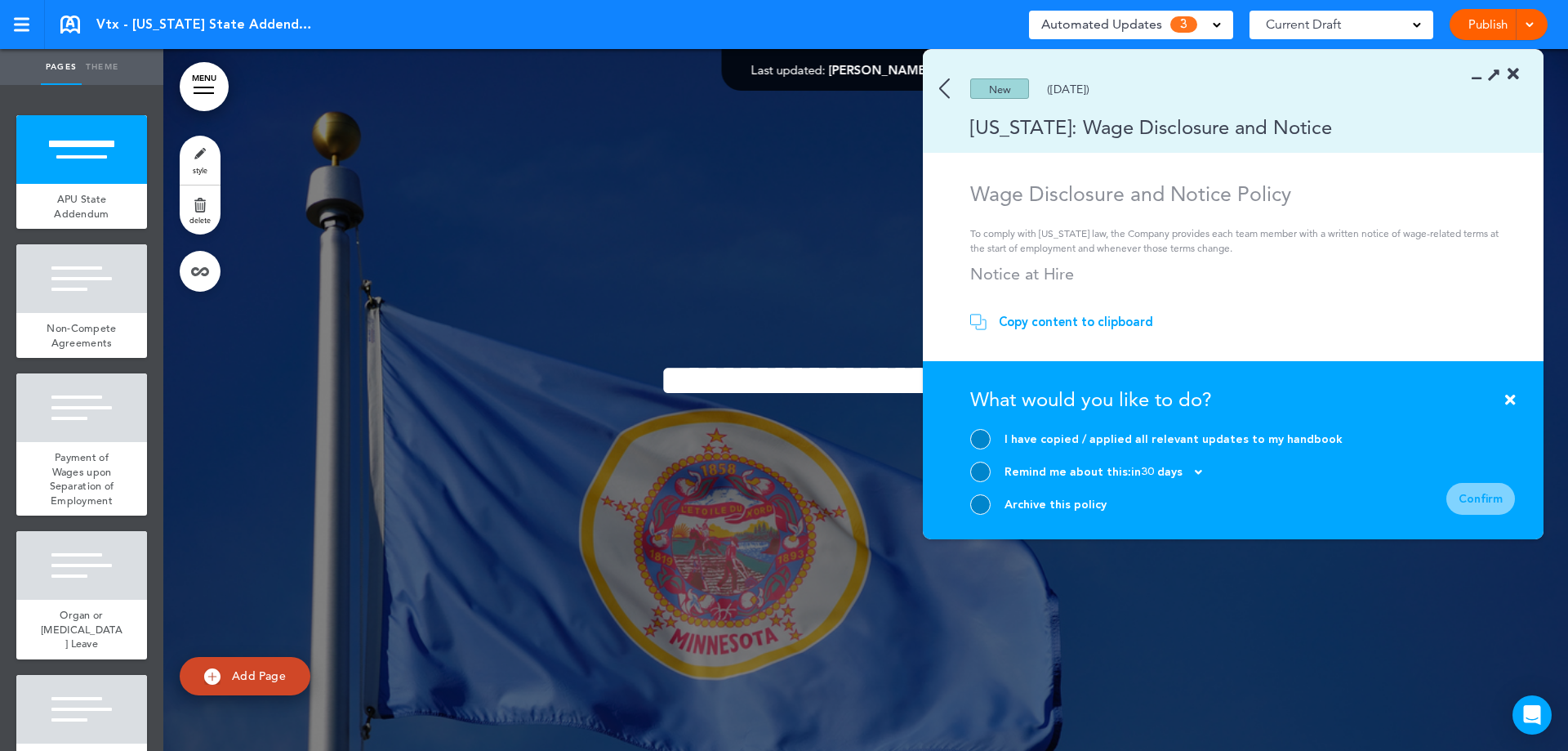
click at [980, 506] on div at bounding box center [980, 504] width 20 height 20
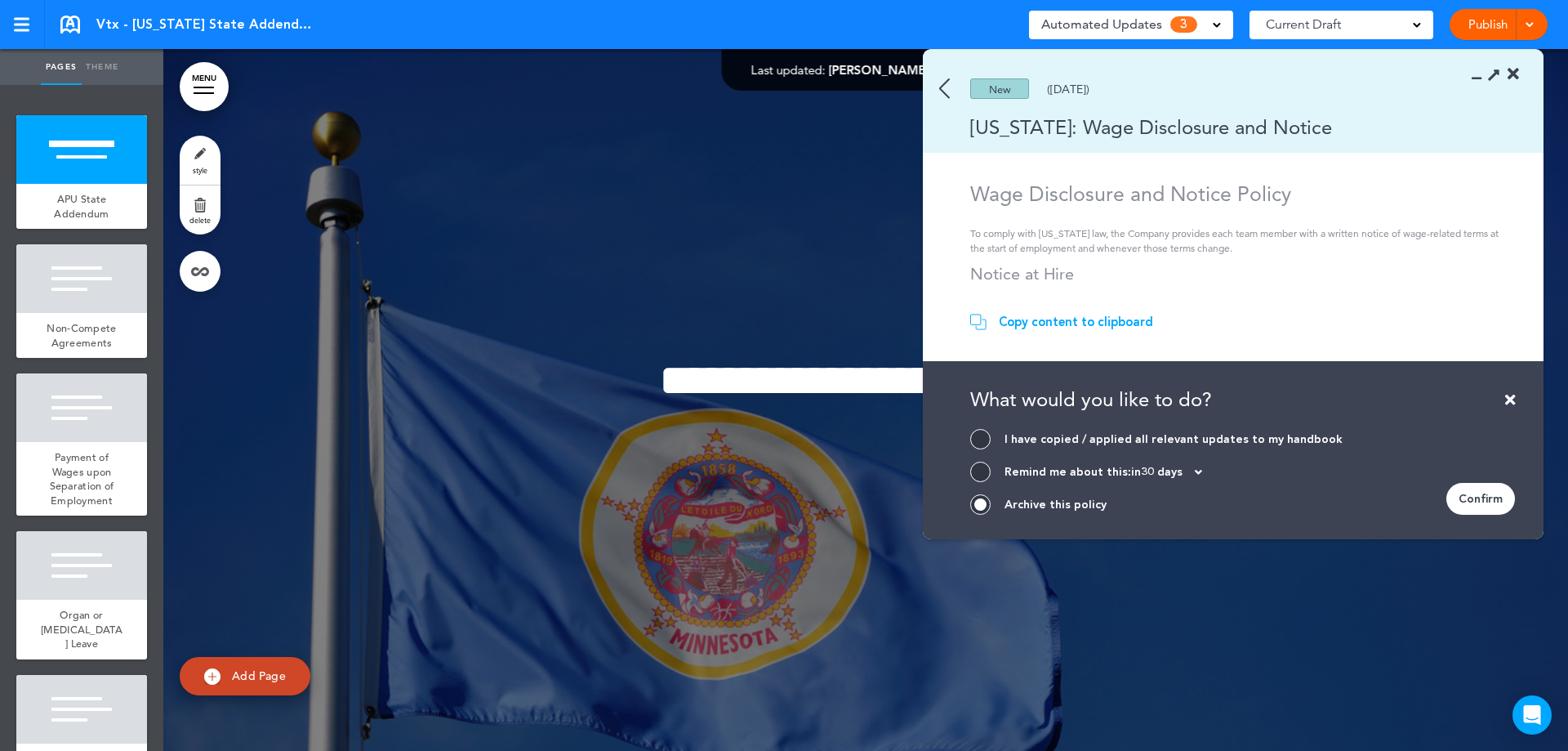
click at [1458, 496] on div "Confirm" at bounding box center [1480, 498] width 69 height 32
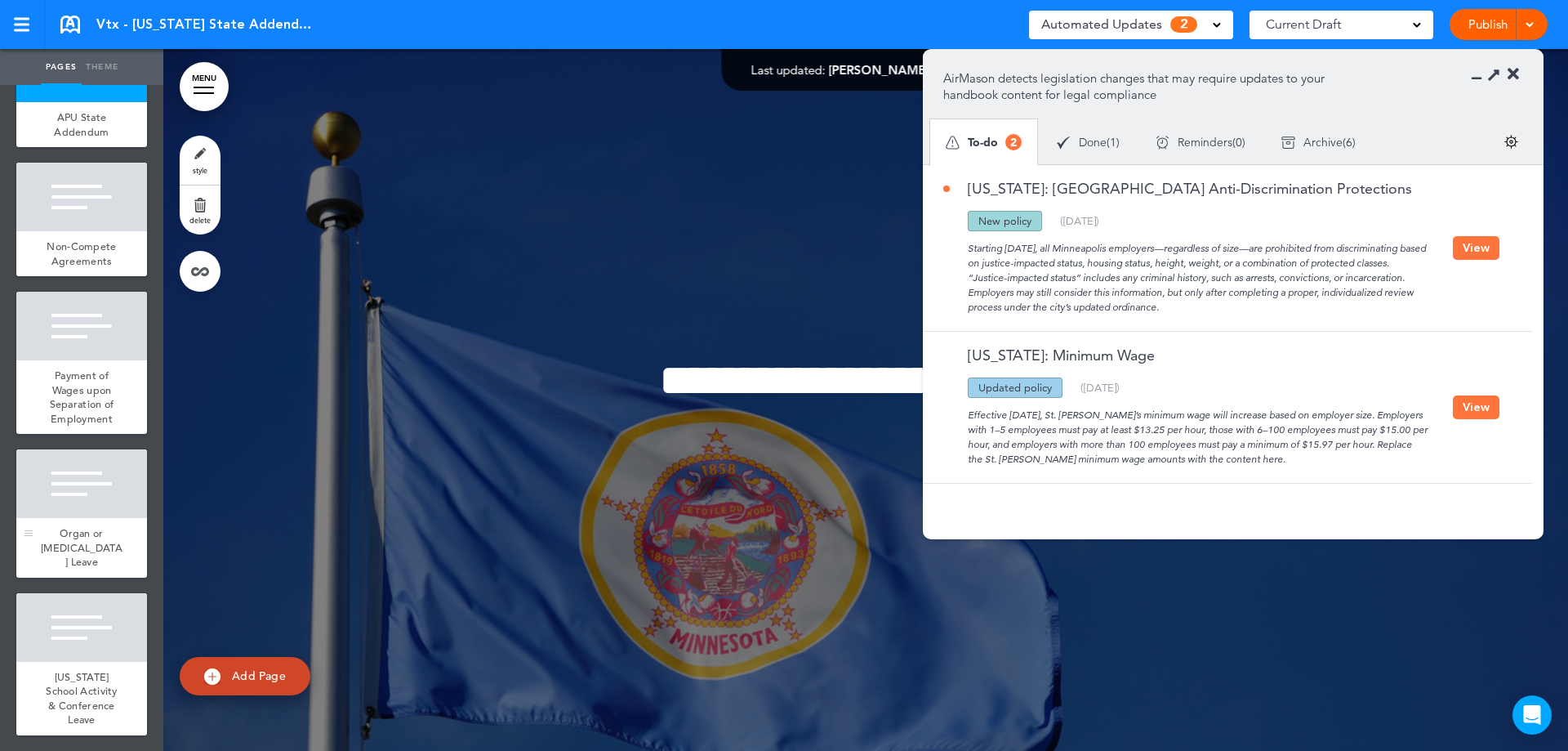
scroll to position [98, 0]
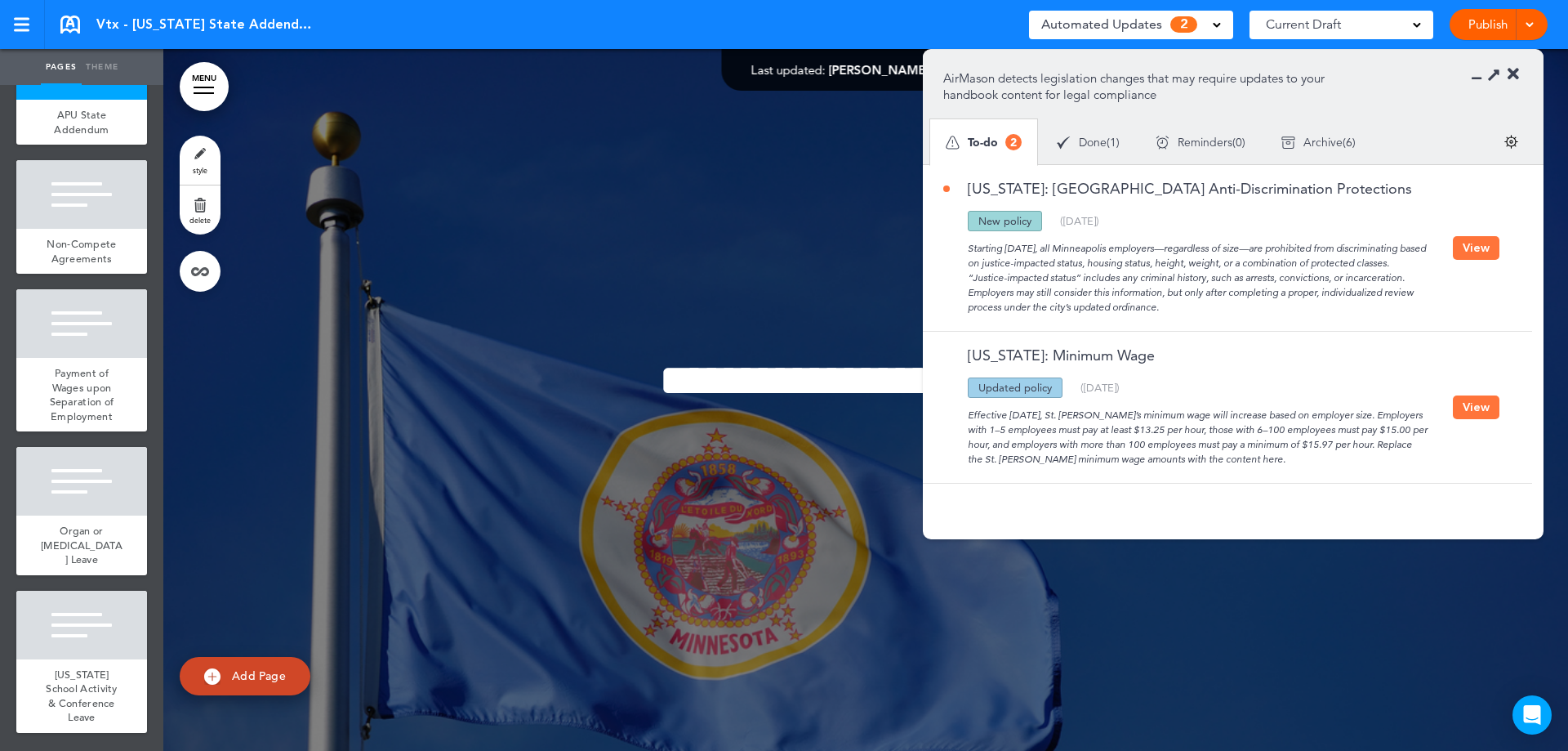
click at [1476, 239] on button "View" at bounding box center [1476, 248] width 47 height 24
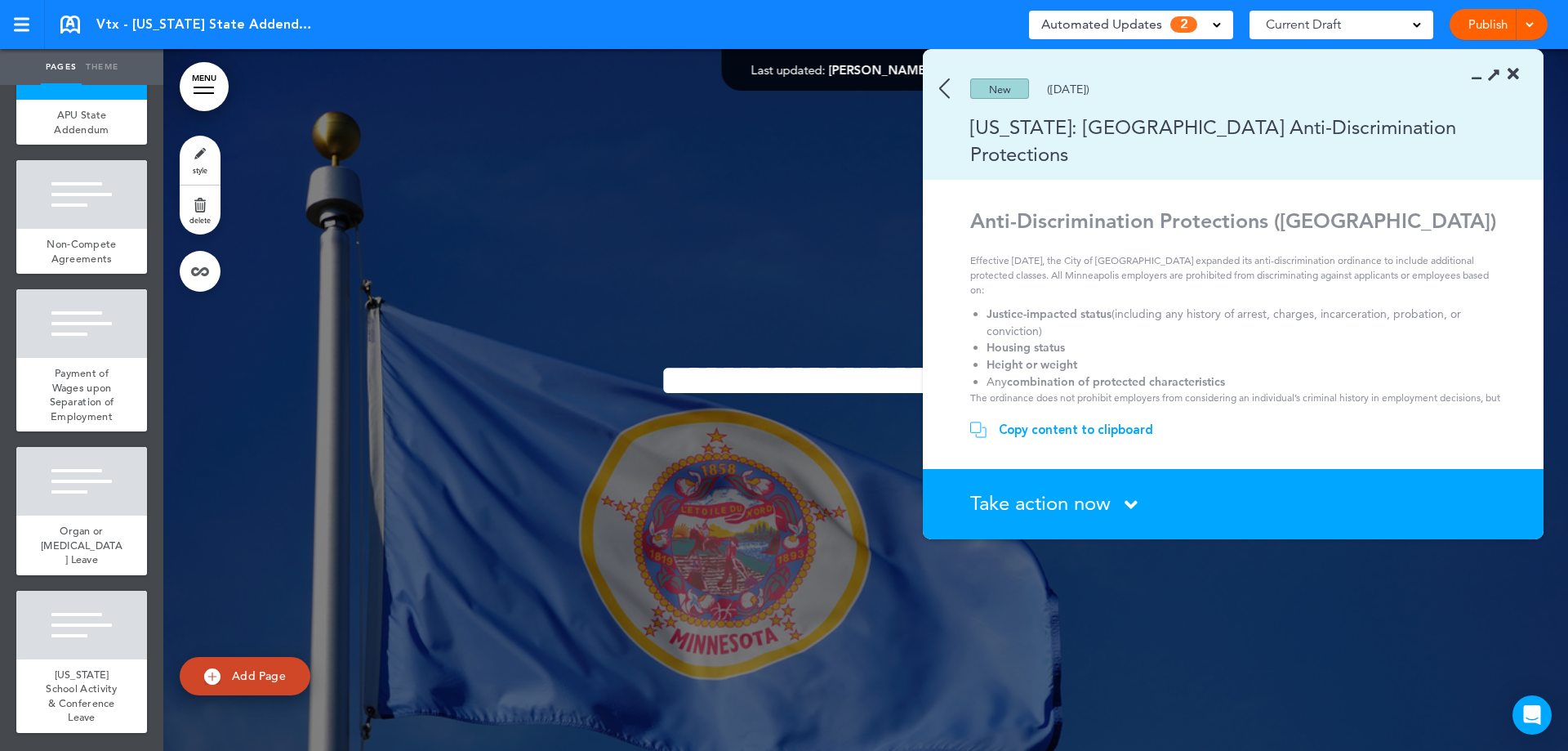
click at [1028, 497] on span "Take action now" at bounding box center [1040, 502] width 141 height 24
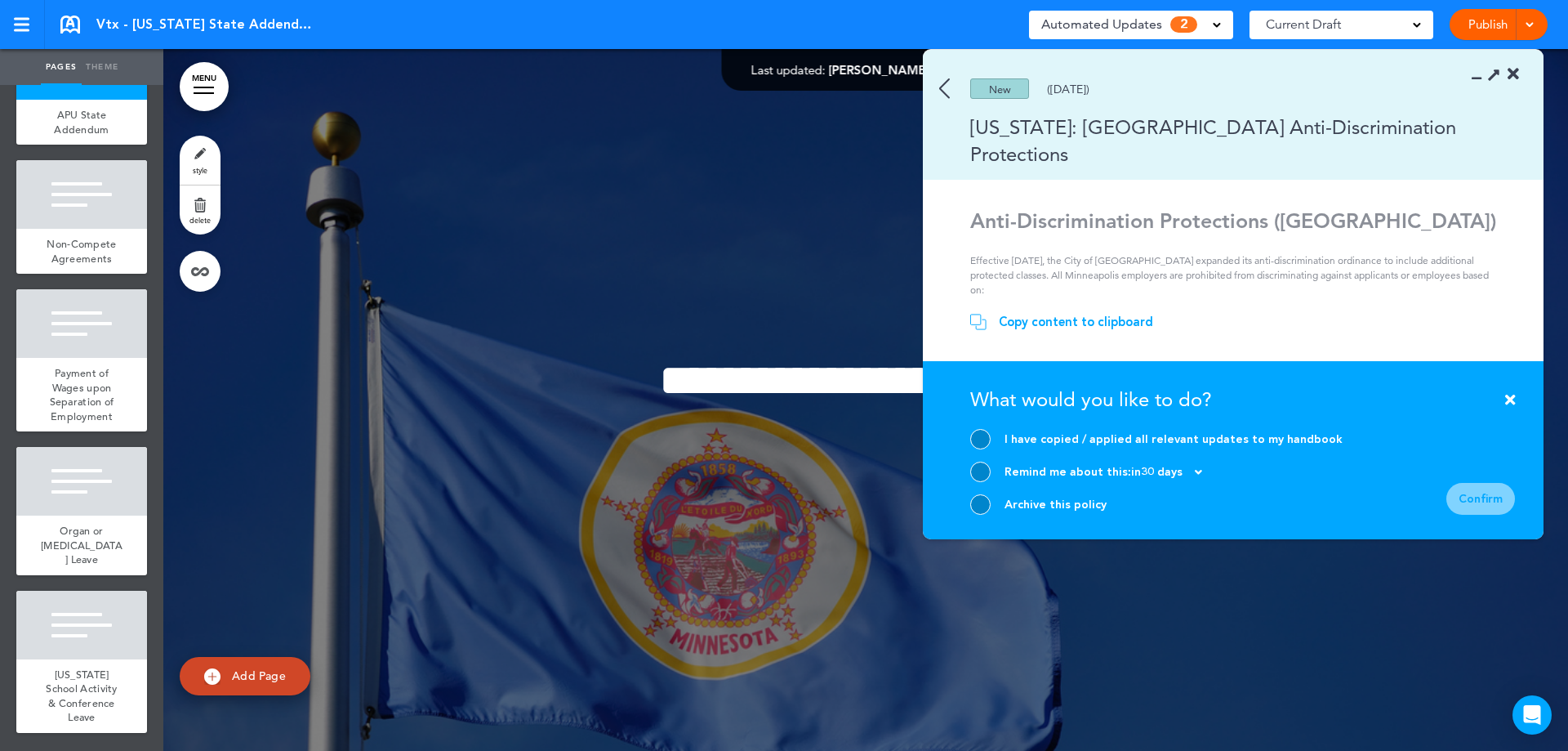
click at [977, 507] on div at bounding box center [980, 504] width 20 height 20
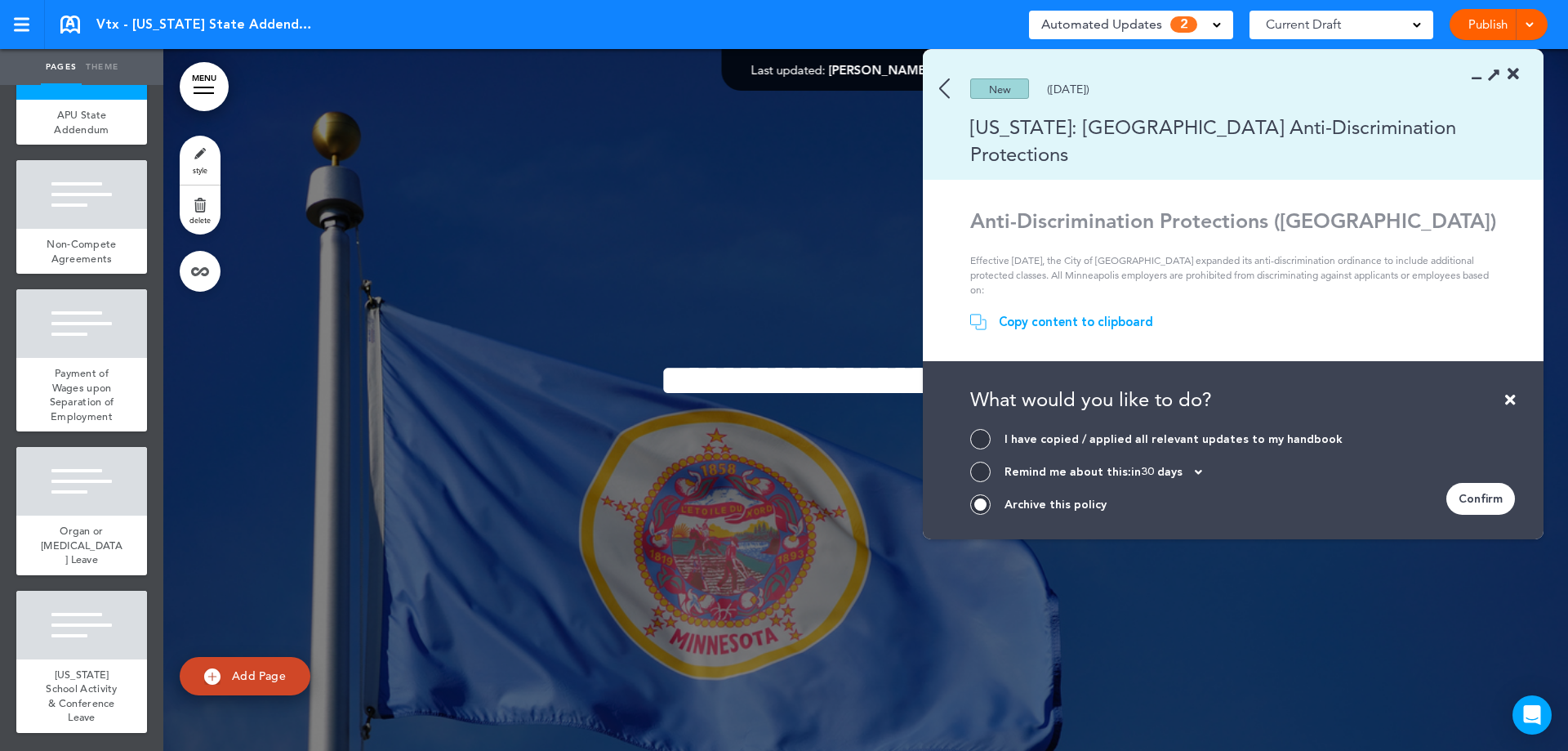
click at [1495, 492] on div "Confirm" at bounding box center [1480, 498] width 69 height 32
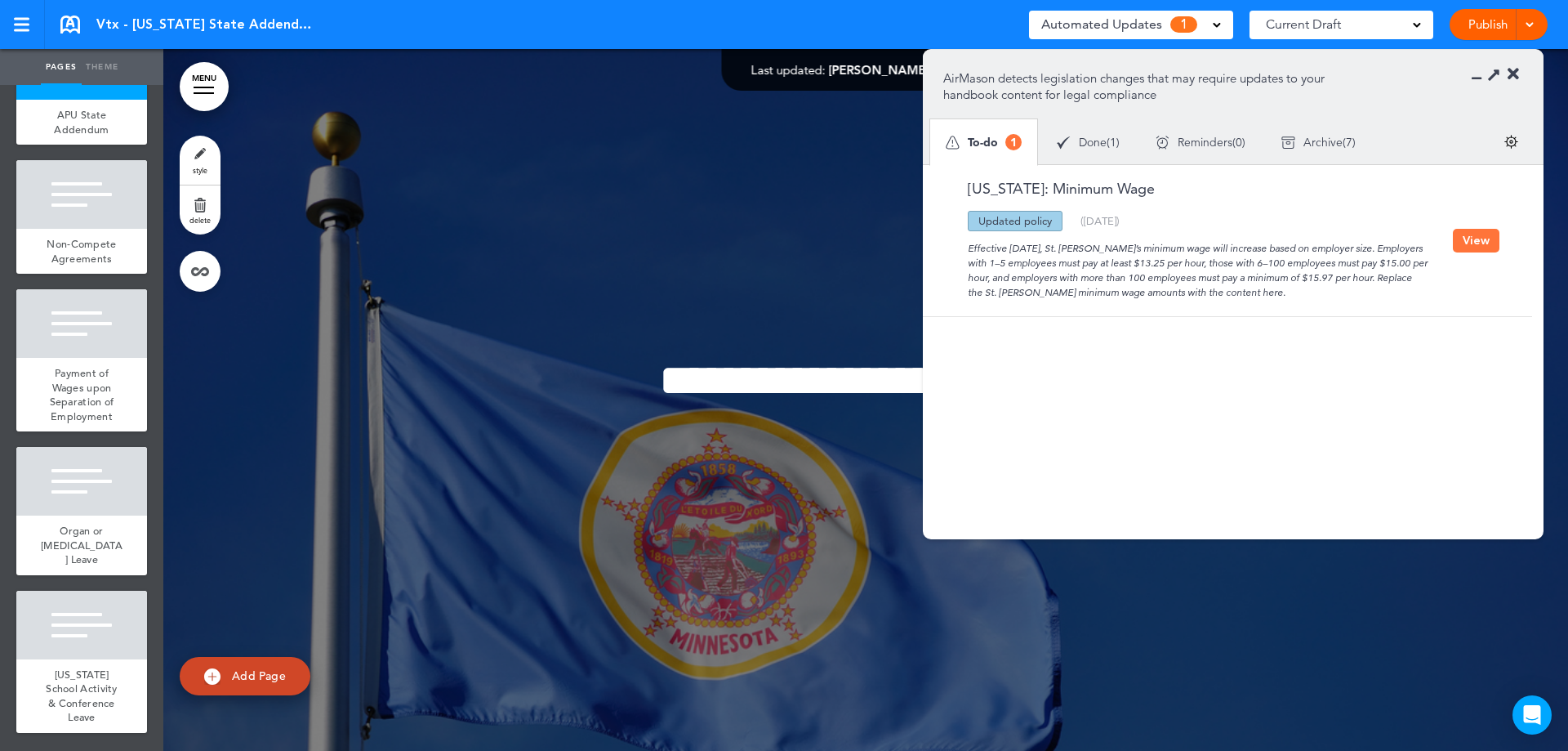
click at [1449, 242] on div "Effective July 1, 2025, St. Paul’s minimum wage will increase based on employer…" at bounding box center [1197, 266] width 510 height 69
click at [1457, 237] on button "View" at bounding box center [1476, 241] width 47 height 24
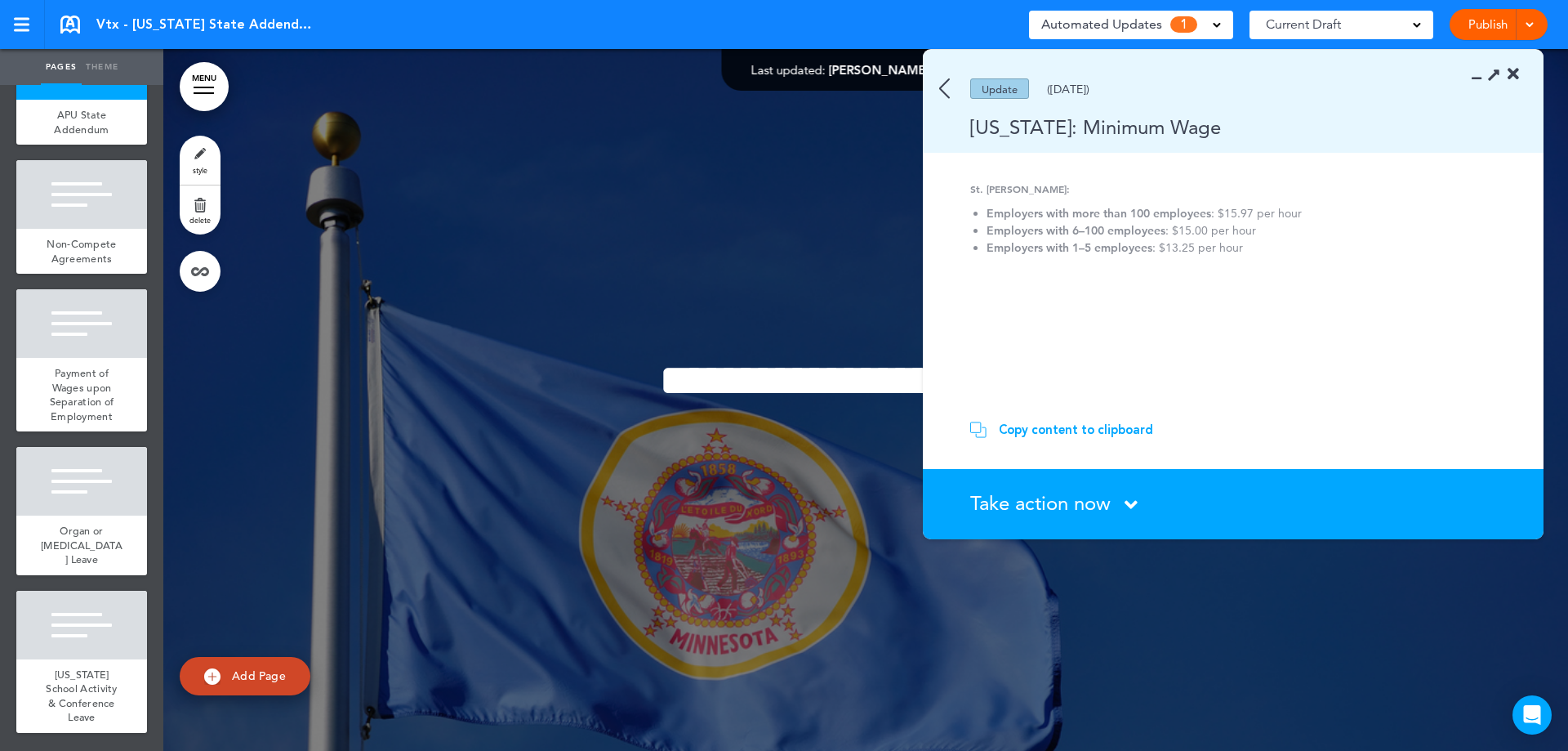
click at [1033, 506] on span "Take action now" at bounding box center [1040, 502] width 141 height 24
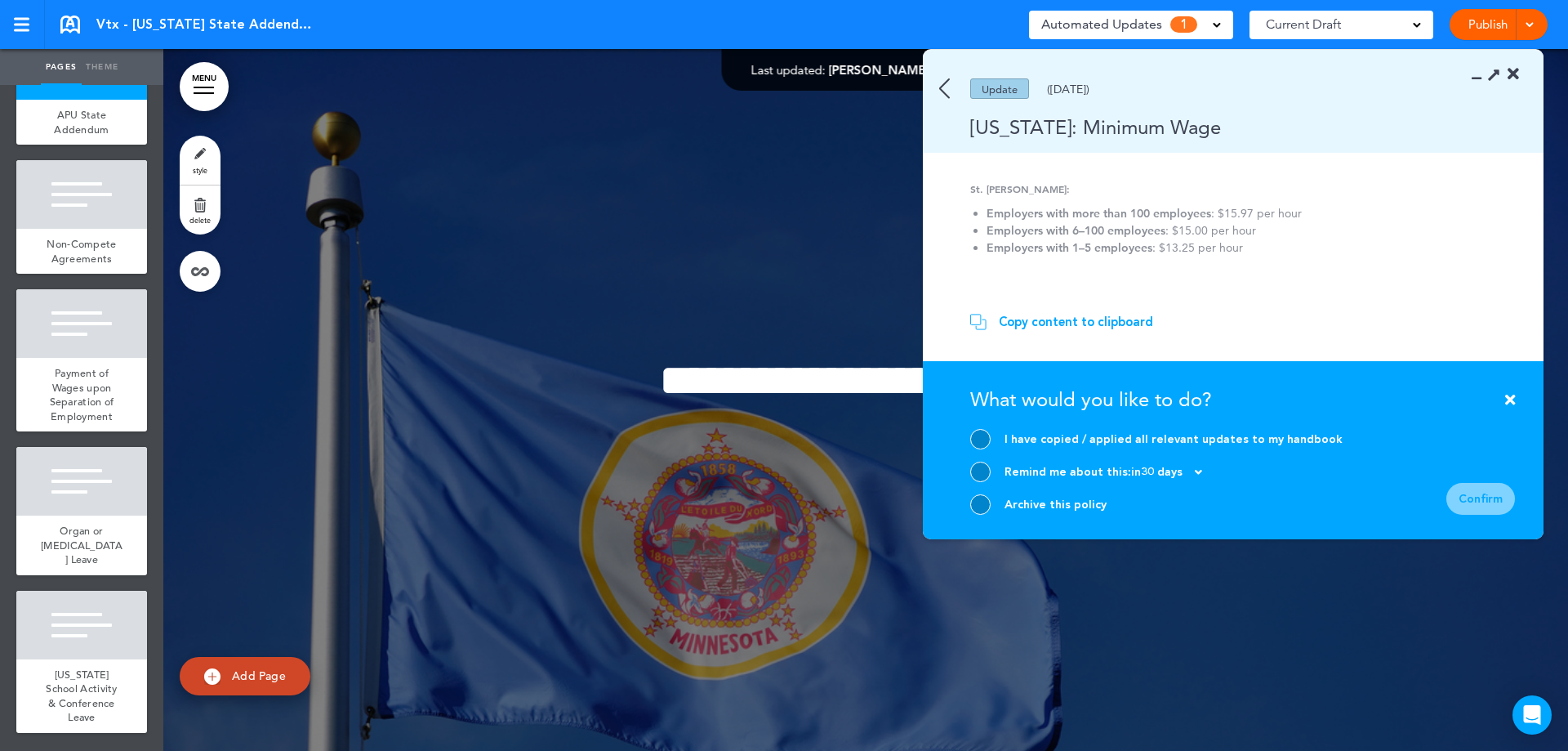
click at [981, 510] on div at bounding box center [980, 504] width 20 height 20
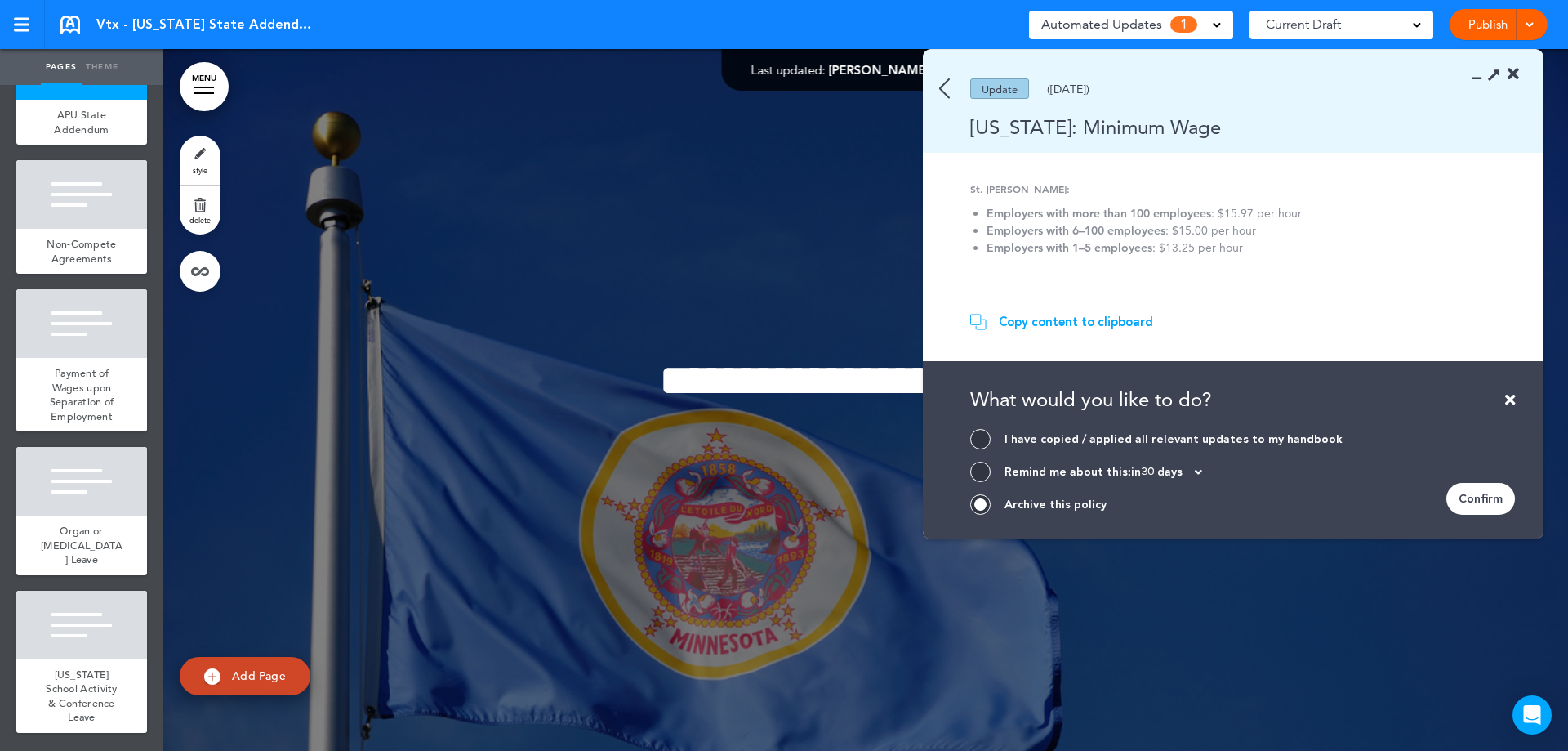
click at [1480, 497] on div "Confirm" at bounding box center [1480, 498] width 69 height 32
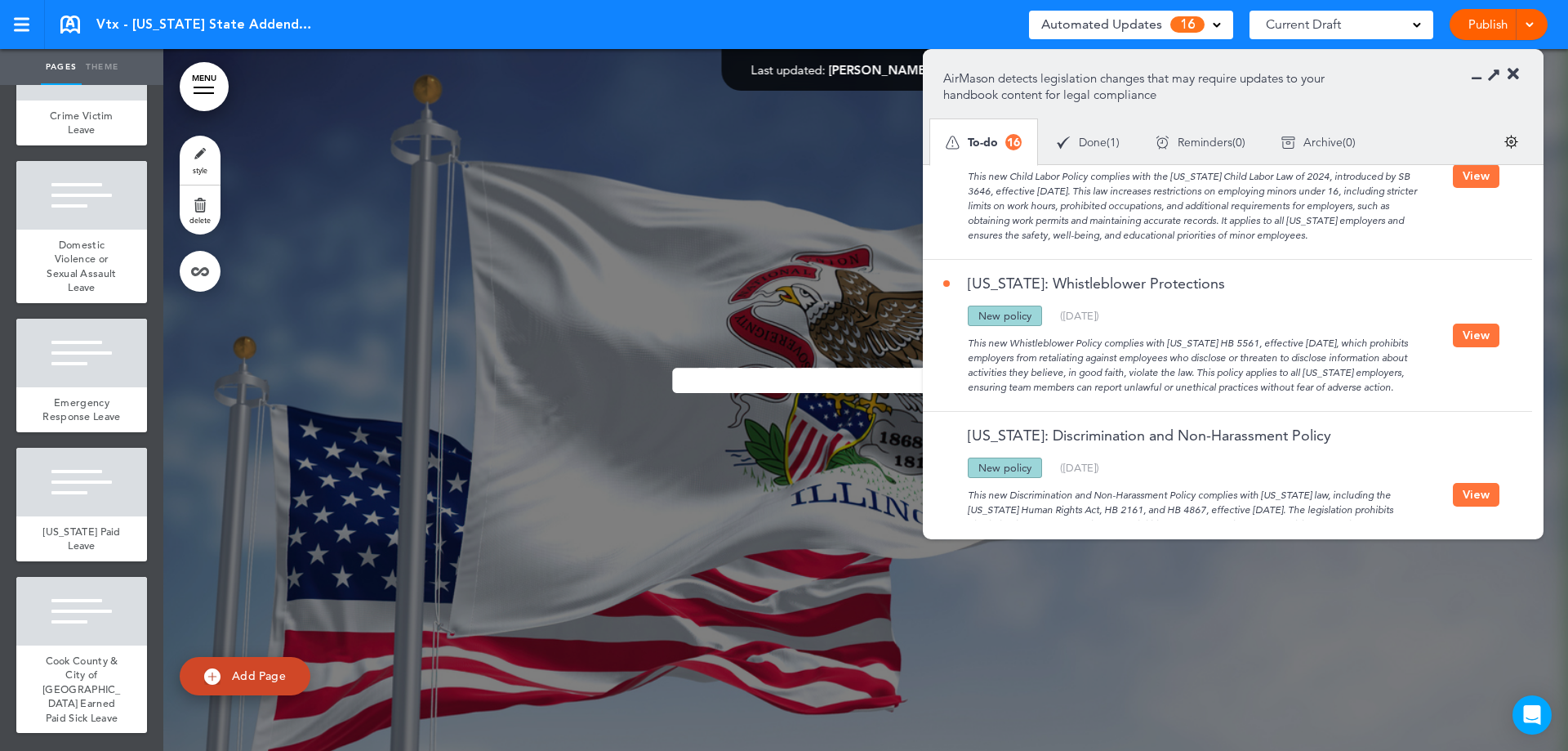
scroll to position [2197, 0]
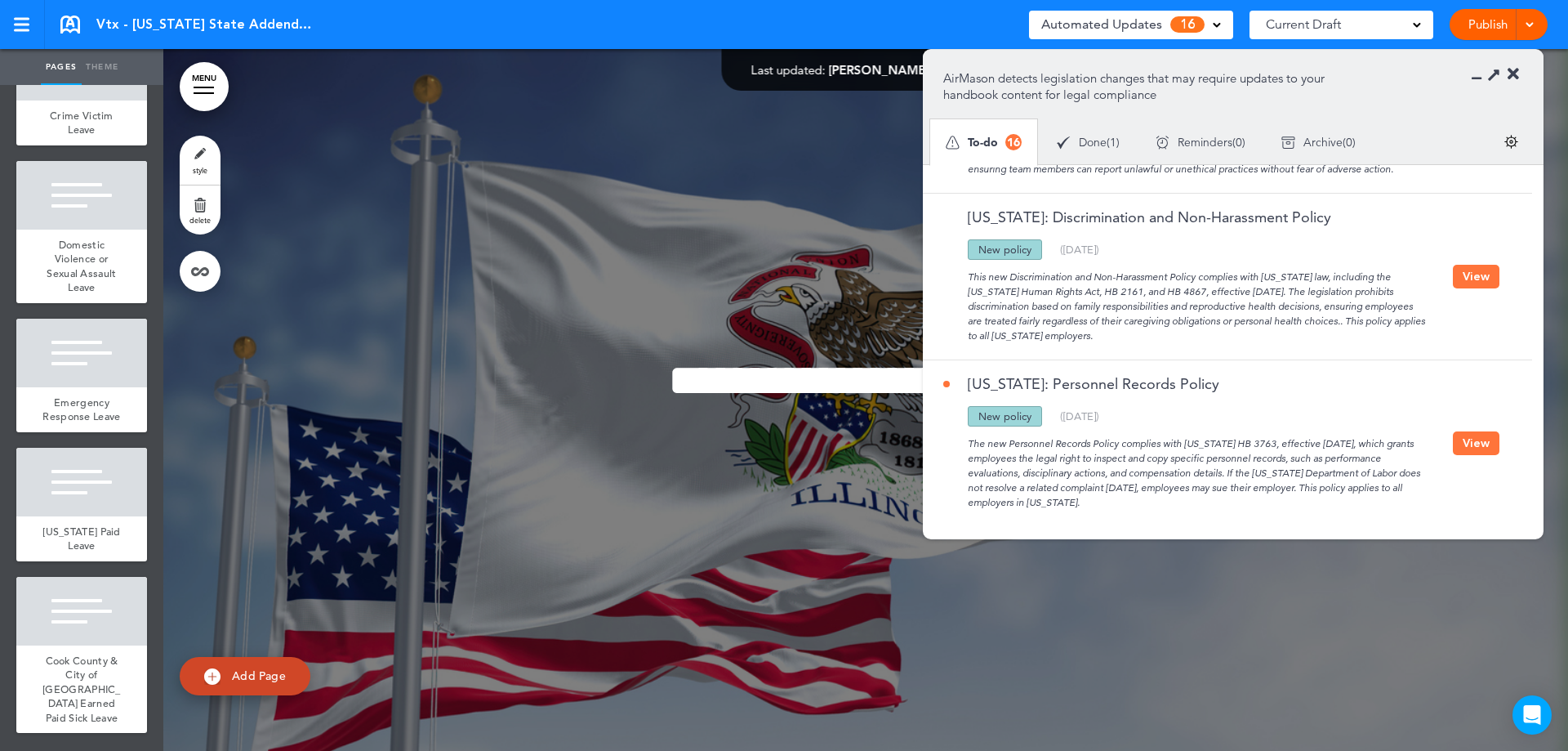
click at [1463, 435] on button "View" at bounding box center [1476, 443] width 47 height 24
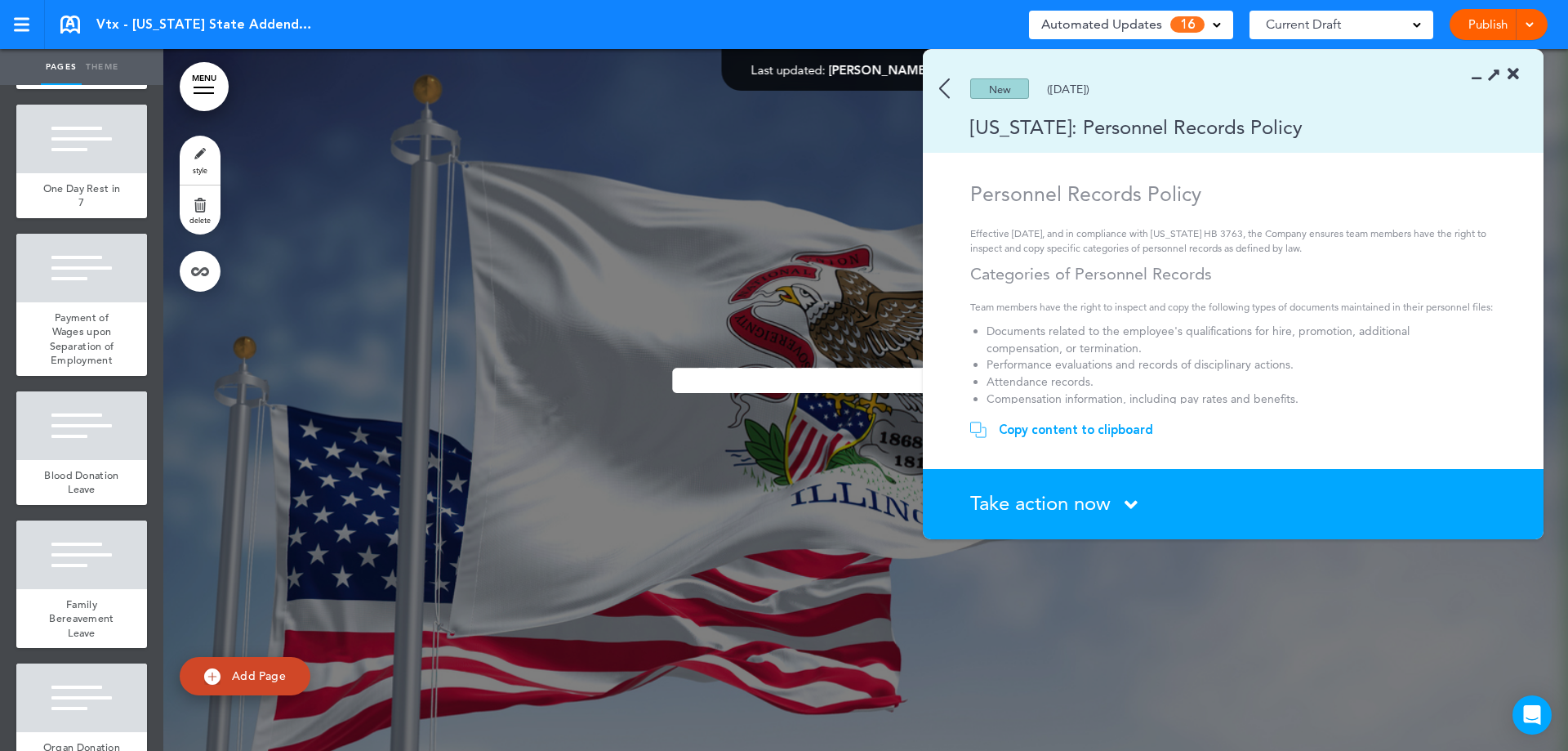
scroll to position [608, 0]
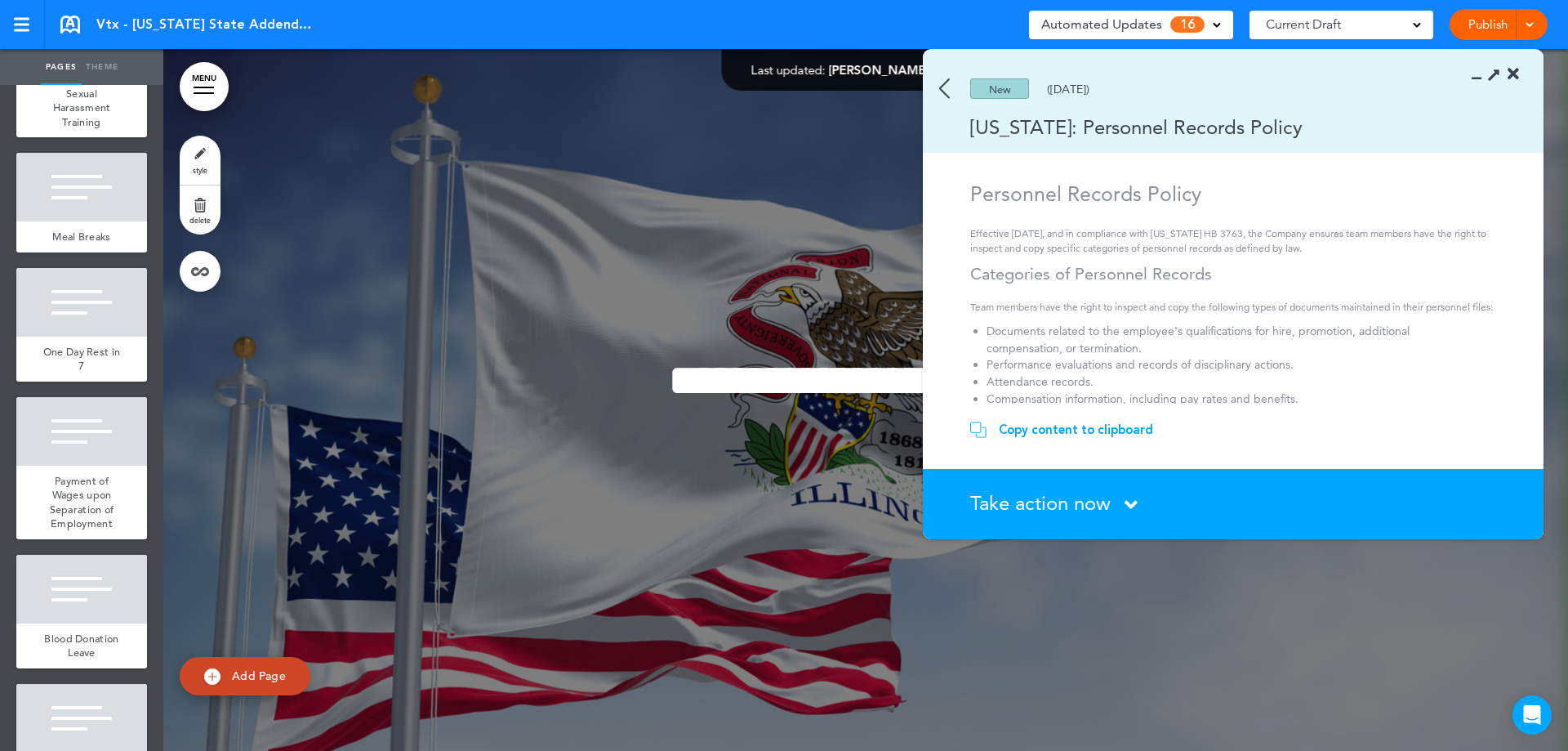
click at [948, 99] on section "New ([DATE]) [US_STATE]: Personnel Records Policy" at bounding box center [1233, 101] width 621 height 103
click at [936, 95] on div "New (12/03/2024)" at bounding box center [1209, 88] width 573 height 20
click at [947, 91] on img at bounding box center [944, 88] width 11 height 20
